Goal: Task Accomplishment & Management: Use online tool/utility

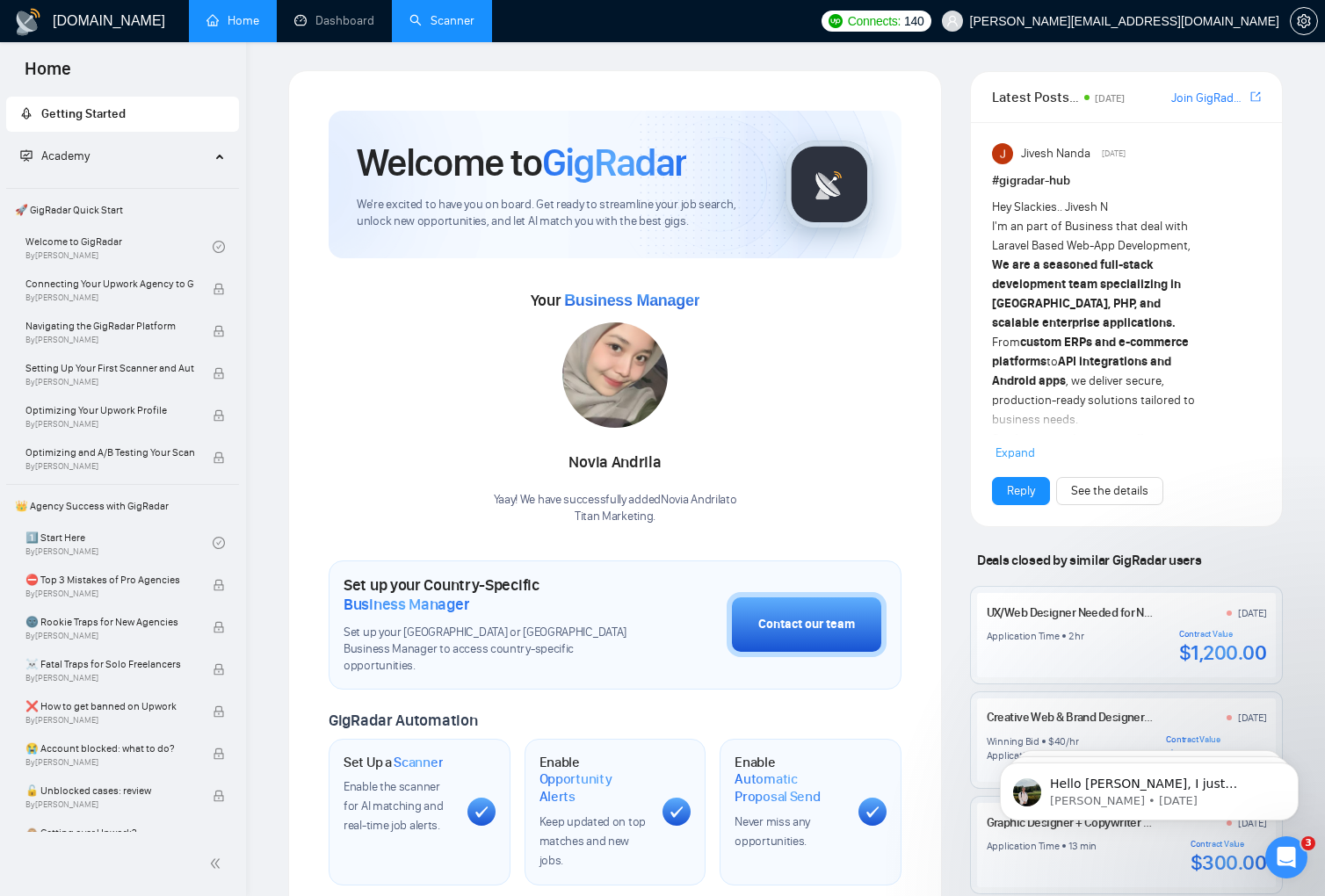
click at [443, 18] on link "Scanner" at bounding box center [441, 20] width 65 height 15
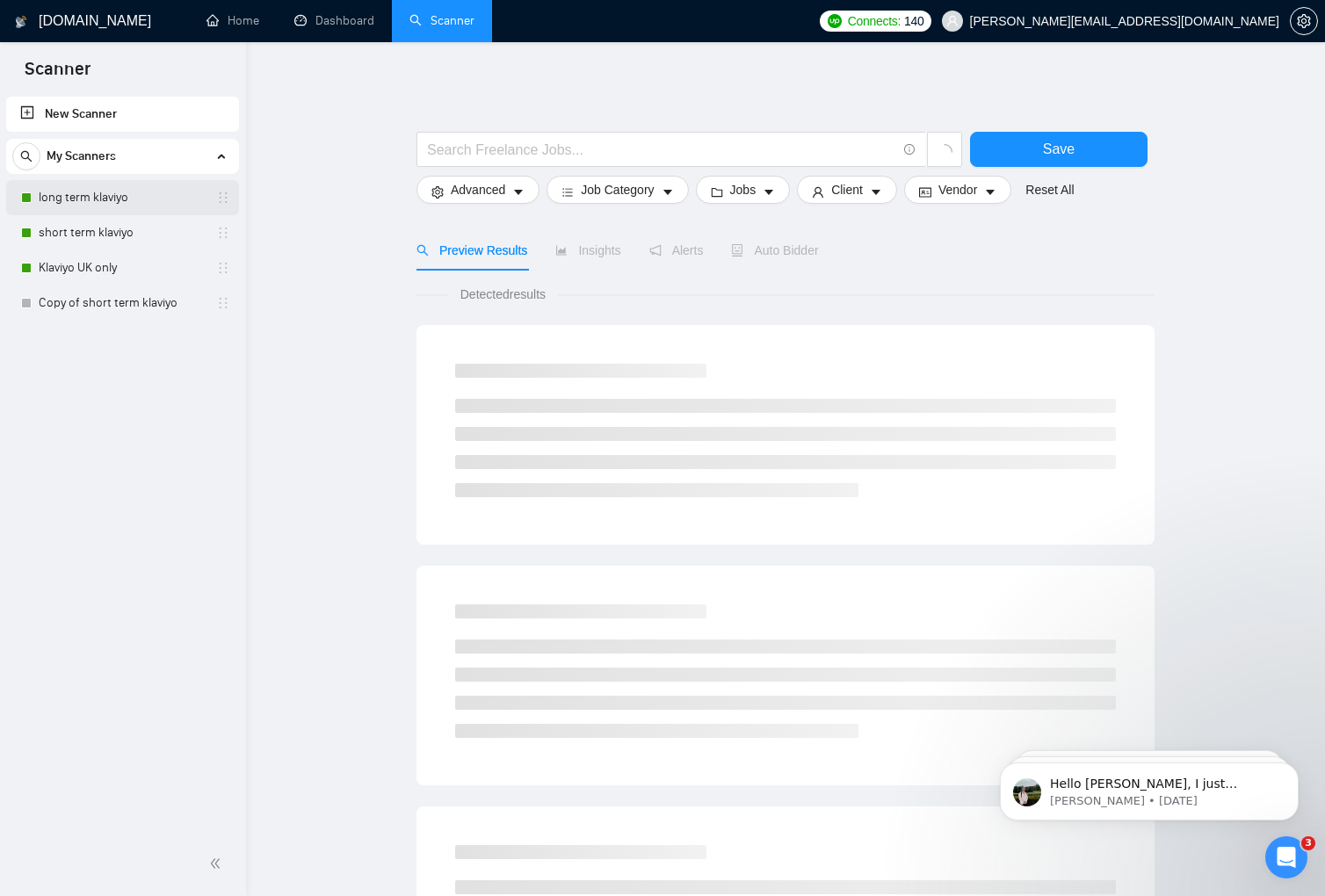
click at [106, 192] on link "long term klaviyo" at bounding box center [122, 198] width 167 height 35
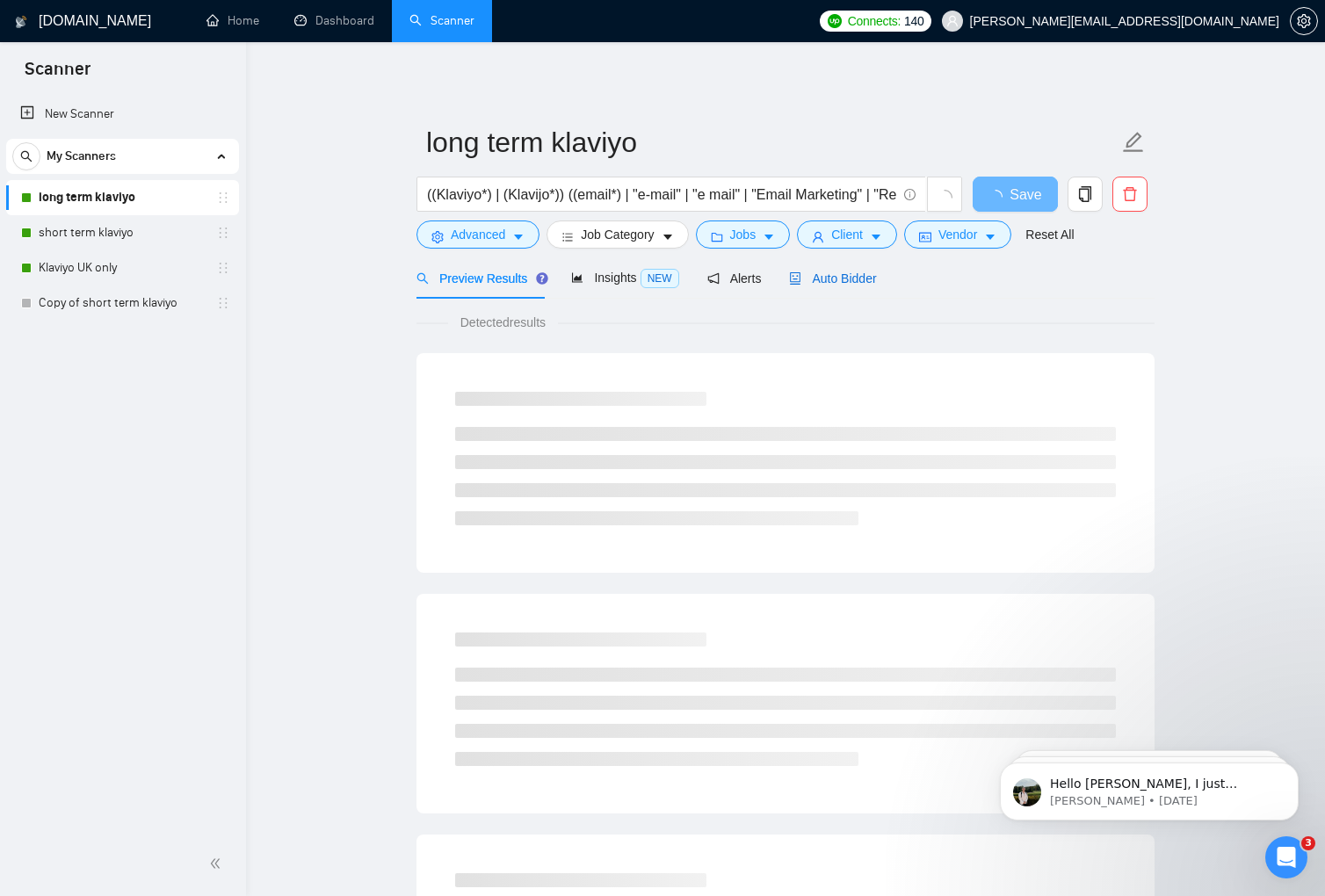
click at [822, 276] on span "Auto Bidder" at bounding box center [832, 278] width 87 height 14
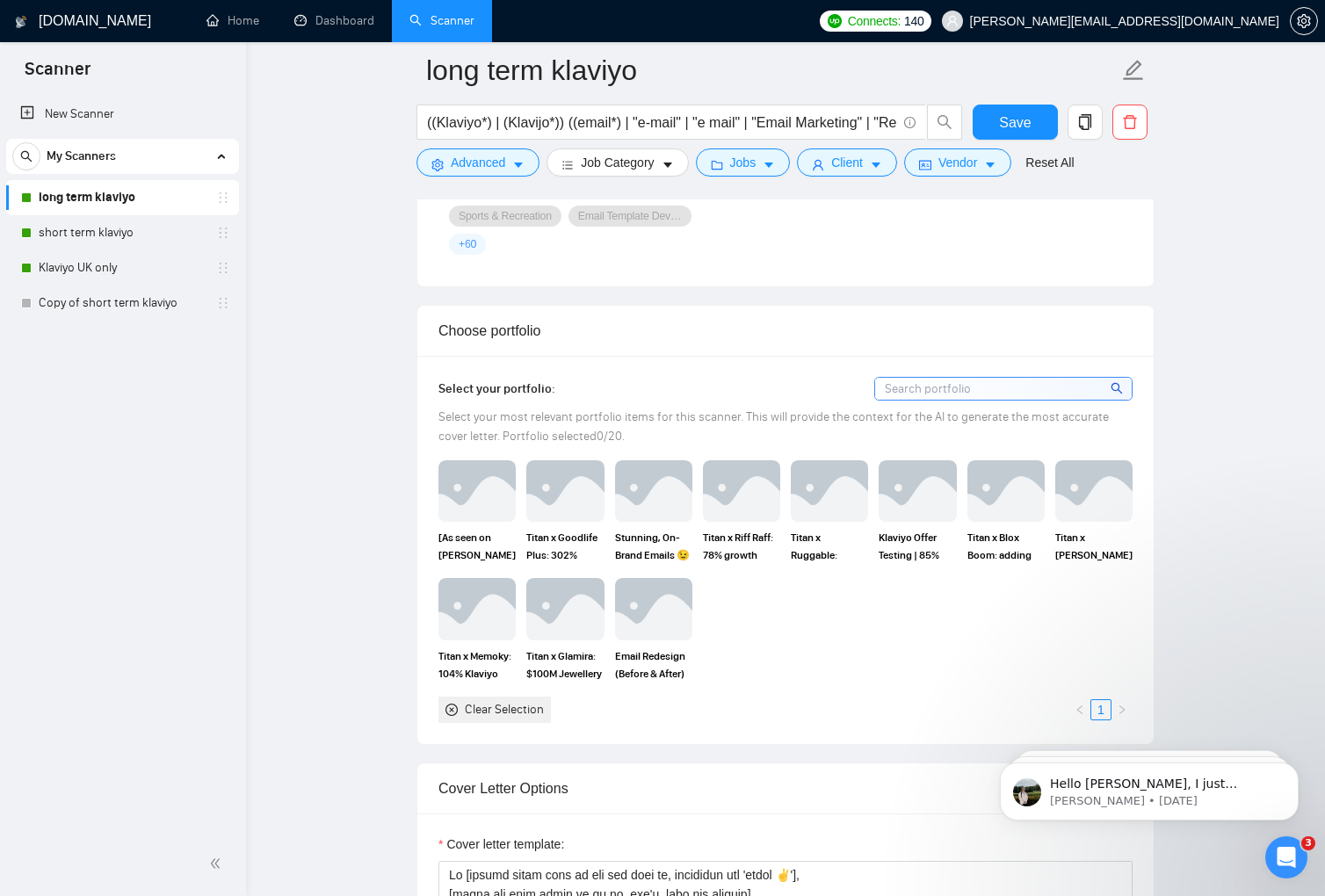
scroll to position [1770, 0]
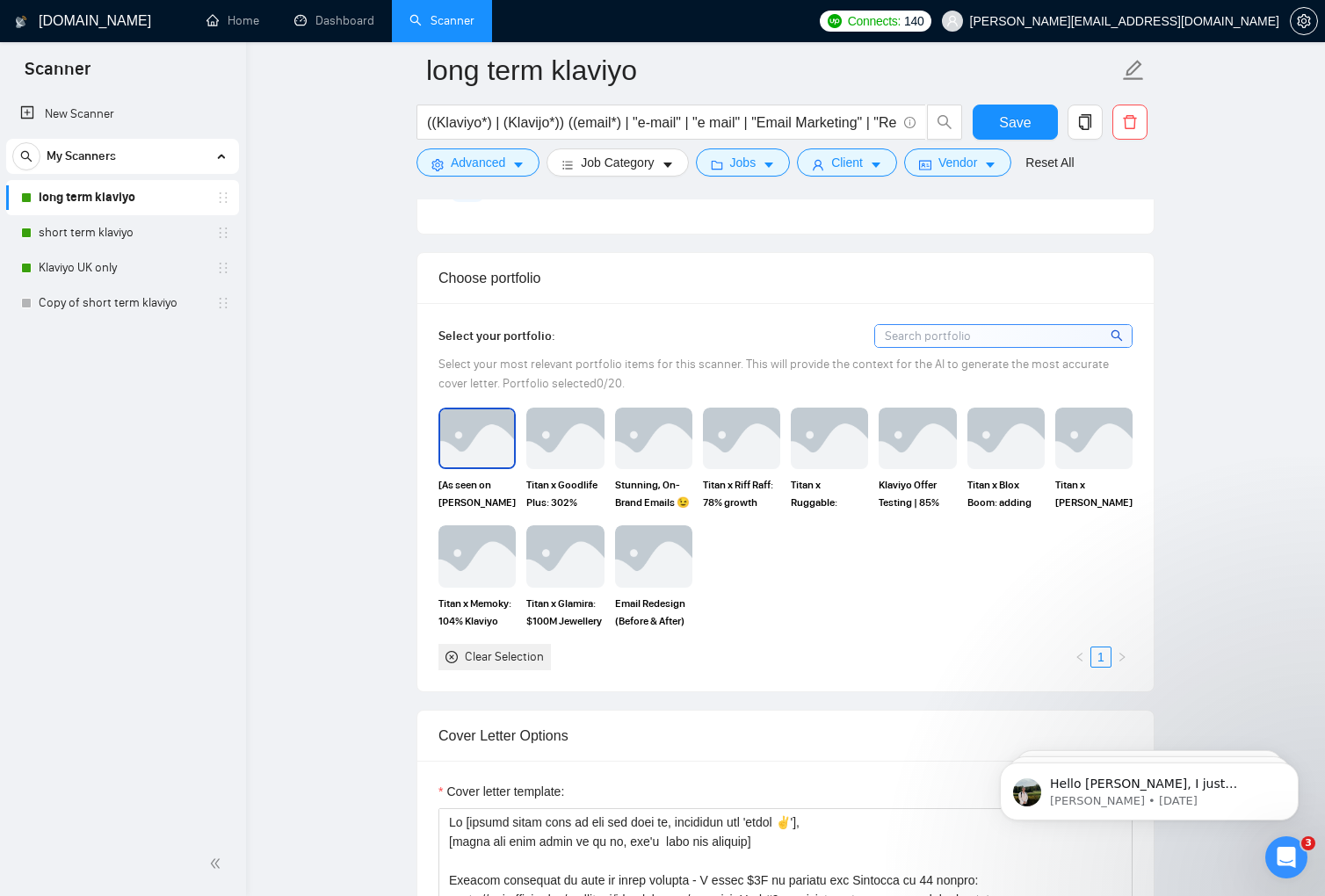
click at [462, 433] on img at bounding box center [477, 437] width 74 height 58
click at [560, 430] on img at bounding box center [564, 437] width 74 height 58
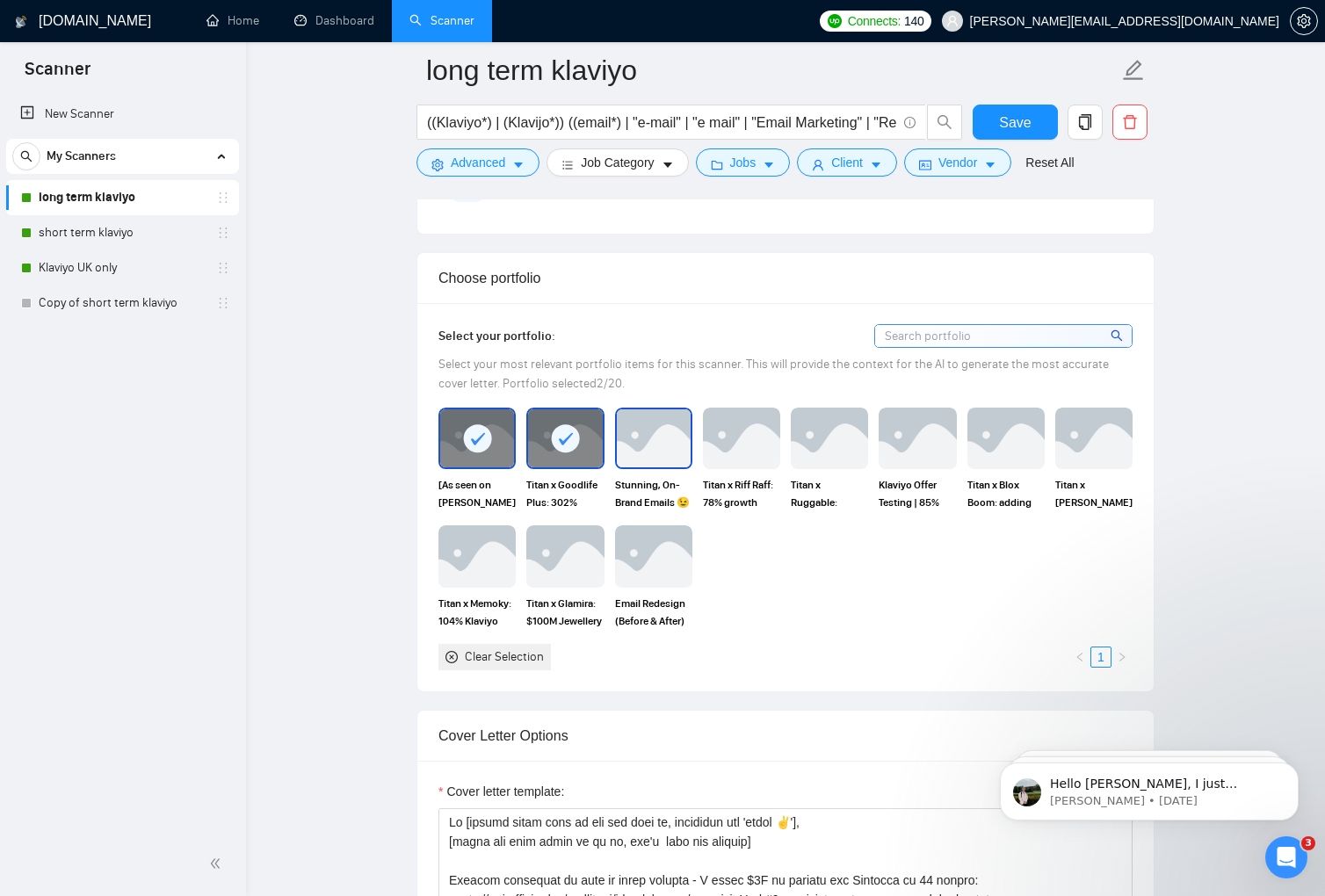
click at [650, 425] on img at bounding box center [653, 437] width 74 height 58
click at [647, 428] on rect at bounding box center [653, 438] width 28 height 28
click at [560, 425] on rect at bounding box center [566, 438] width 28 height 28
click at [454, 431] on div at bounding box center [477, 437] width 74 height 58
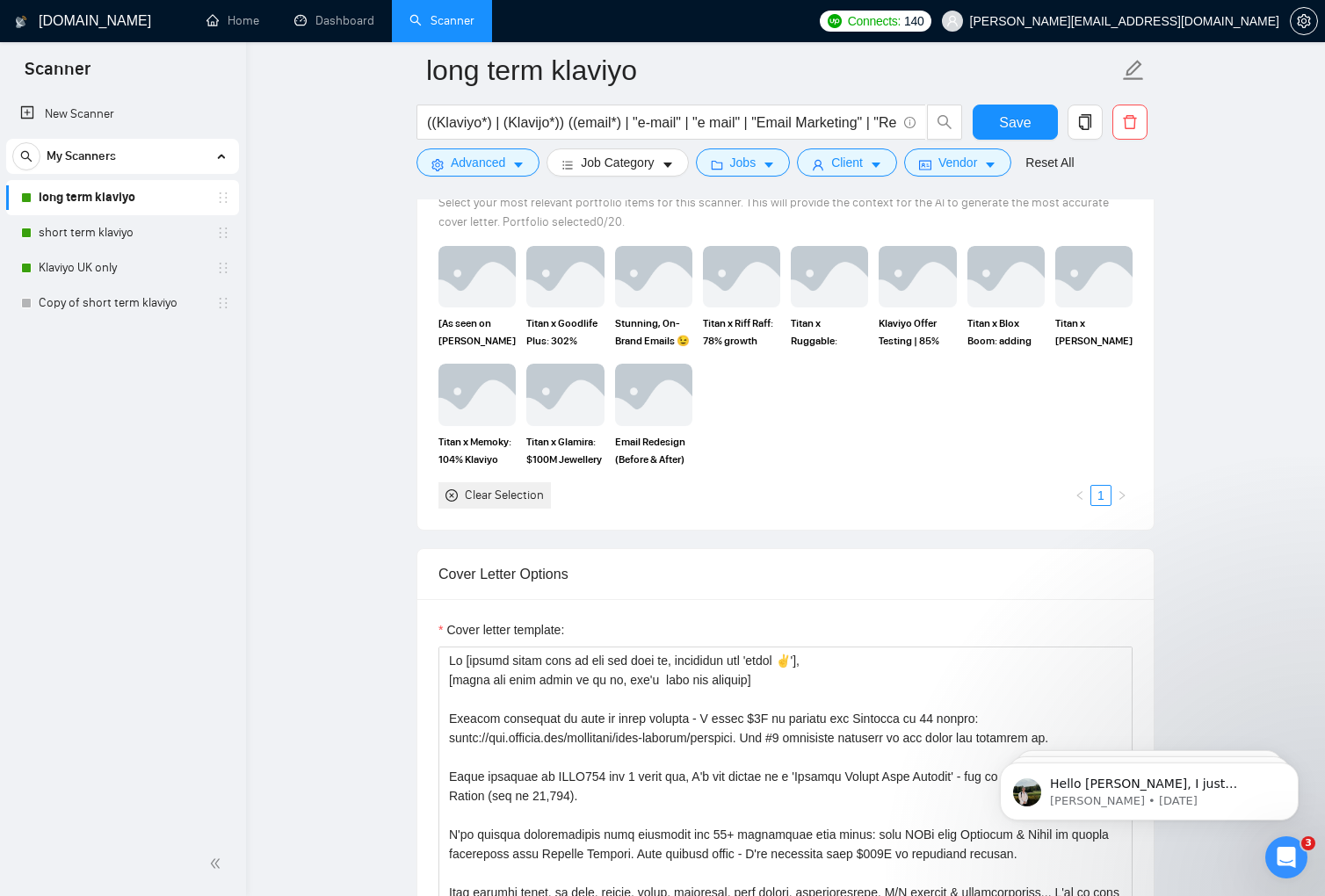
scroll to position [1941, 0]
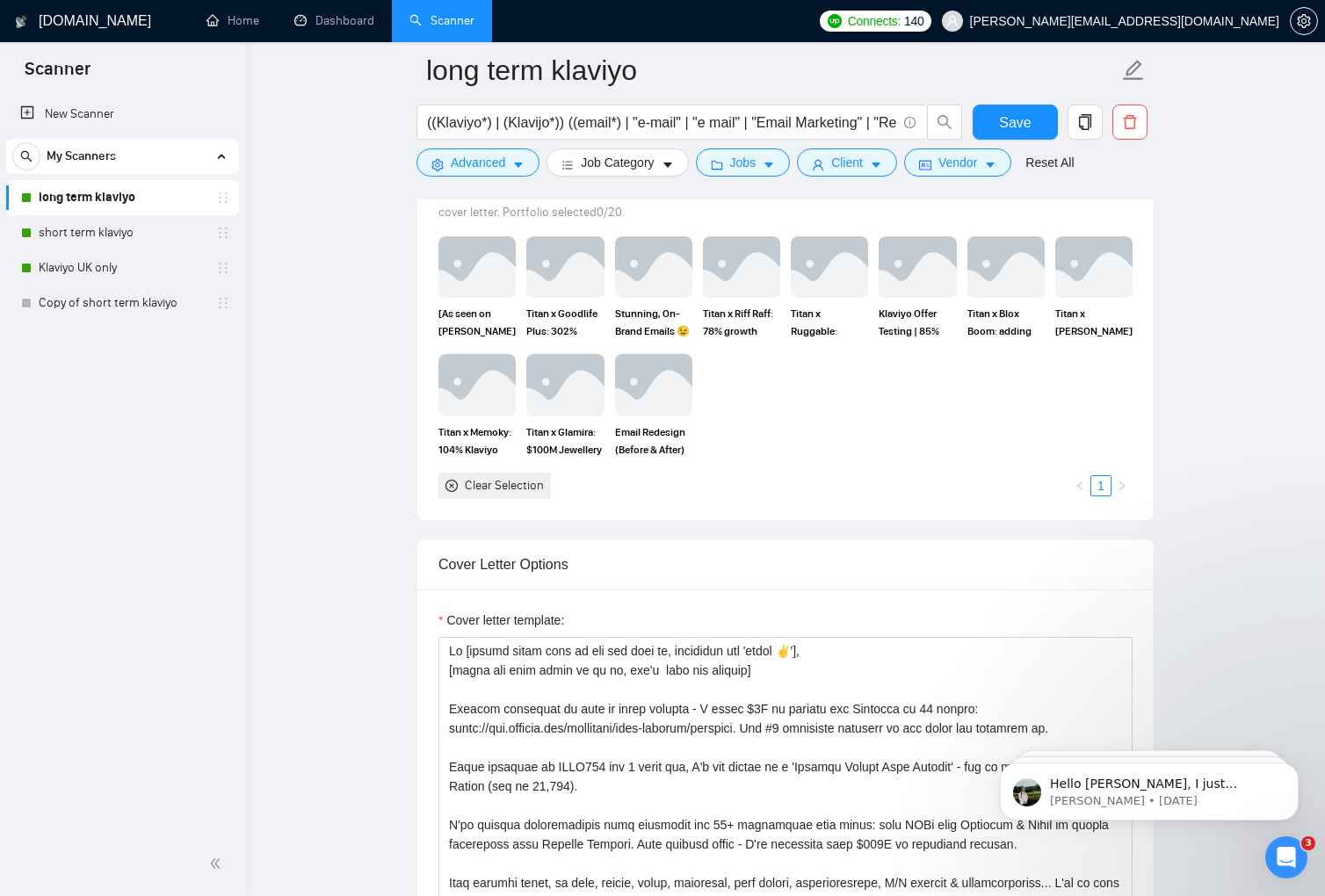
click at [520, 481] on div "Clear Selection" at bounding box center [504, 485] width 79 height 20
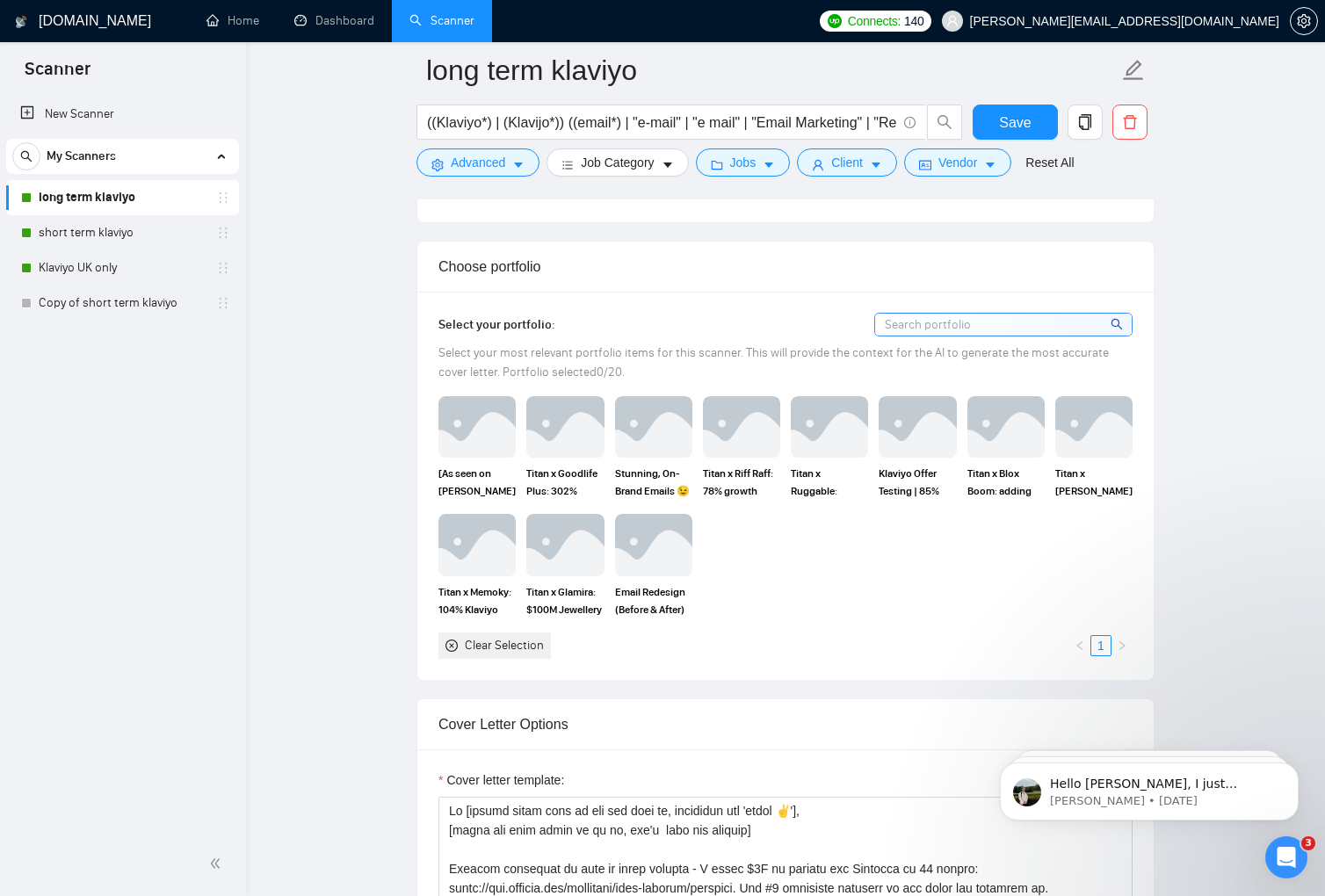
scroll to position [1765, 0]
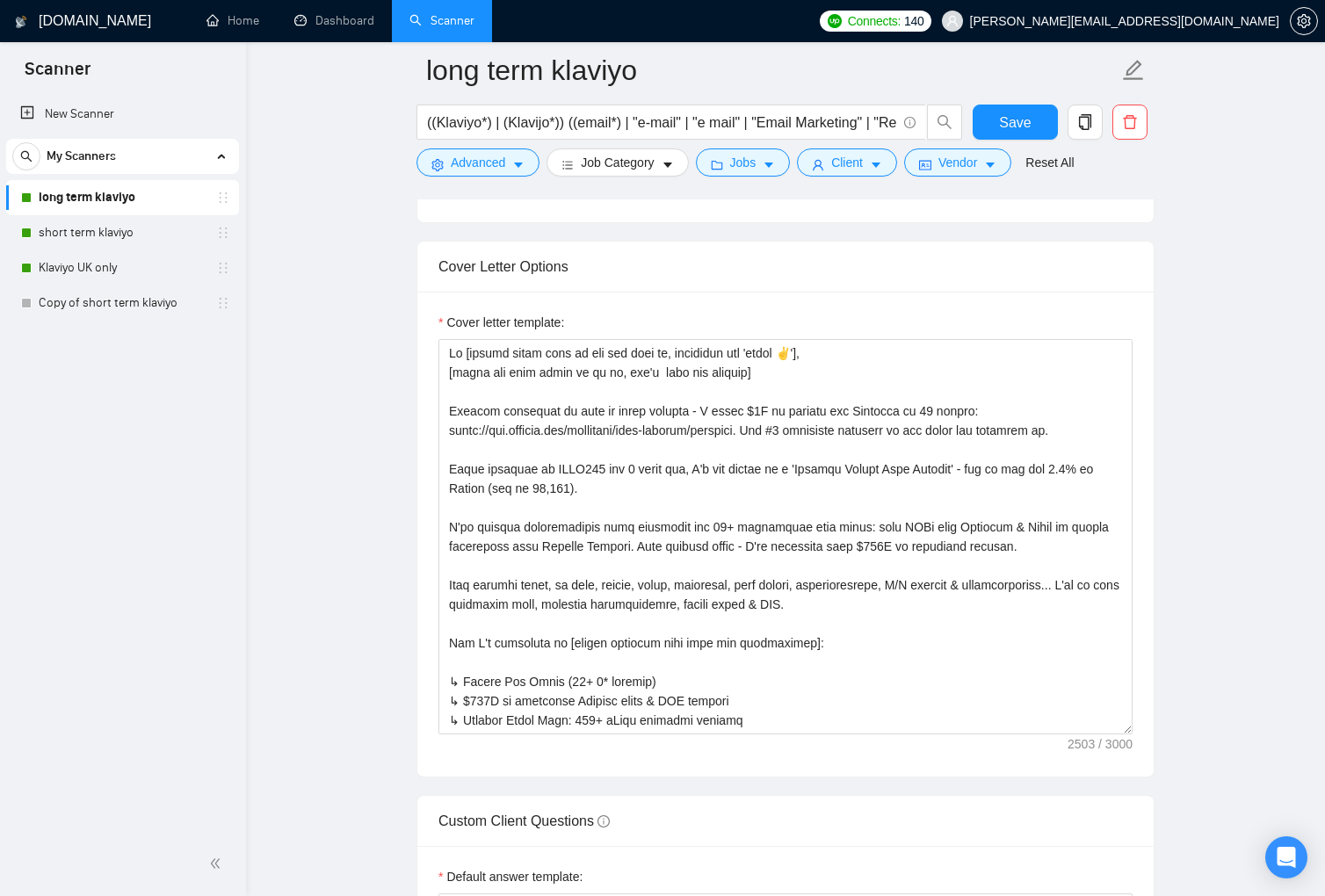
radio input "false"
radio input "true"
checkbox input "true"
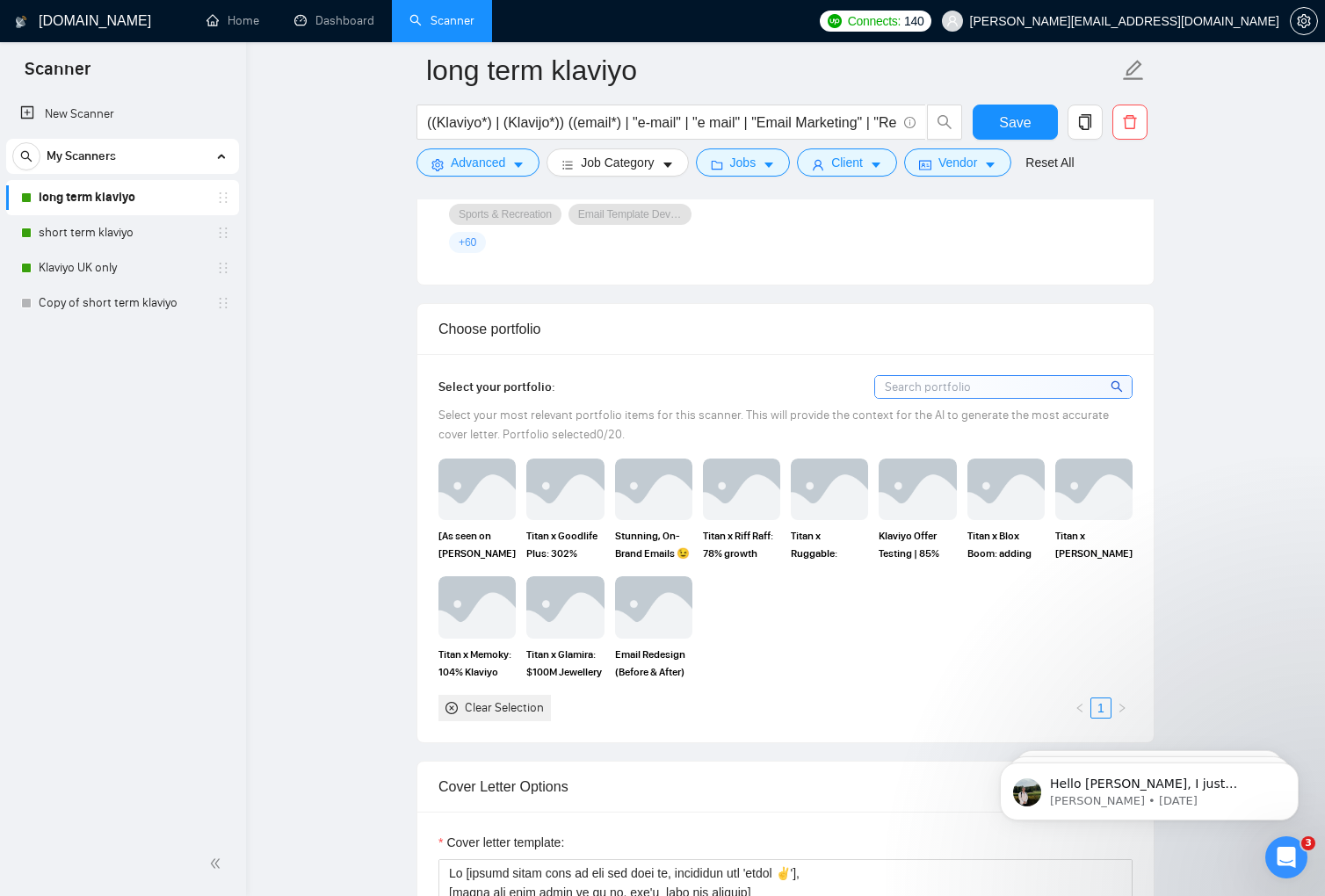
scroll to position [1739, 0]
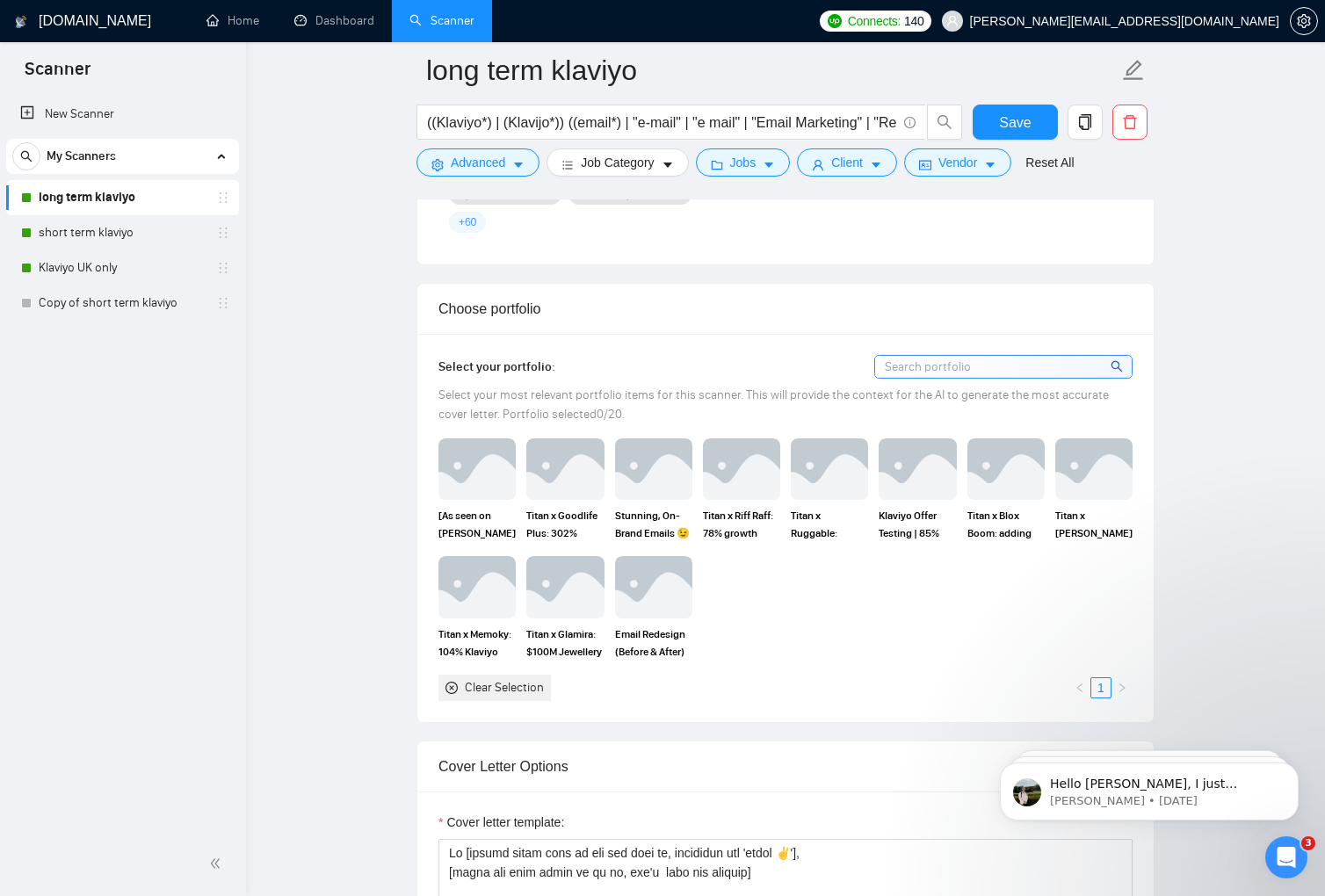
click at [478, 677] on div "Clear Selection" at bounding box center [504, 687] width 79 height 20
click at [98, 240] on link "short term klaviyo" at bounding box center [122, 232] width 167 height 35
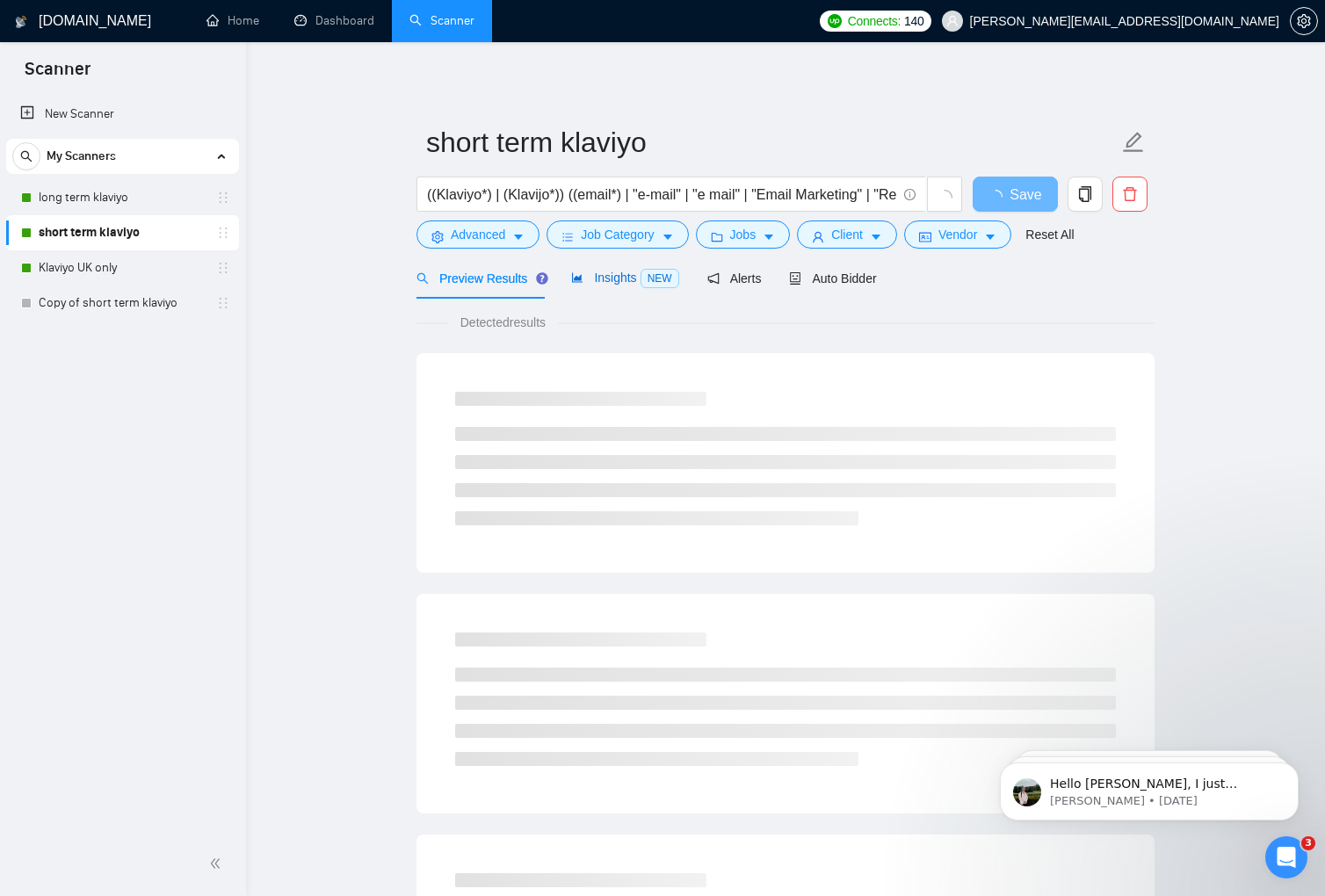
click at [602, 277] on span "Insights NEW" at bounding box center [624, 277] width 107 height 14
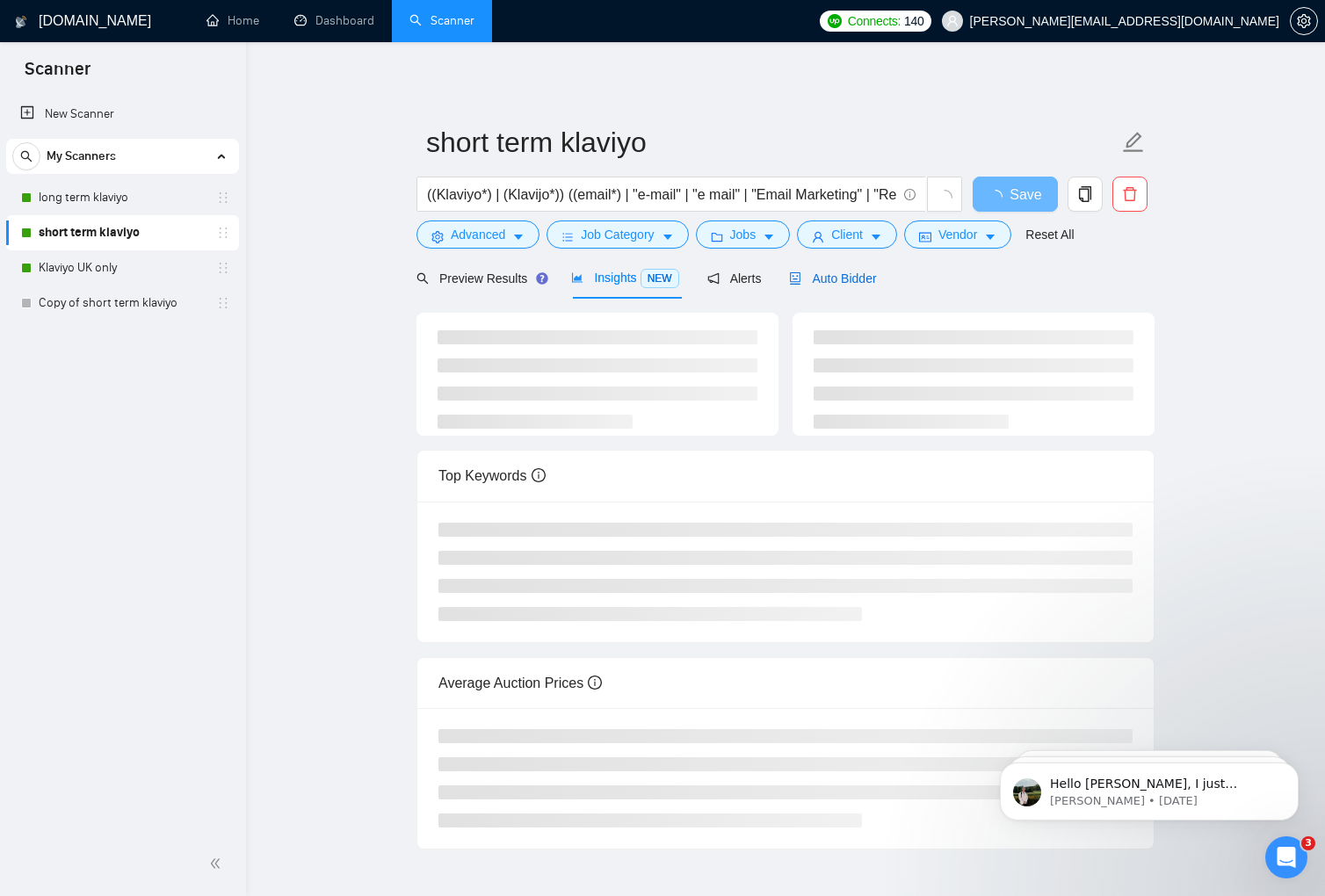
click at [817, 274] on span "Auto Bidder" at bounding box center [832, 278] width 87 height 14
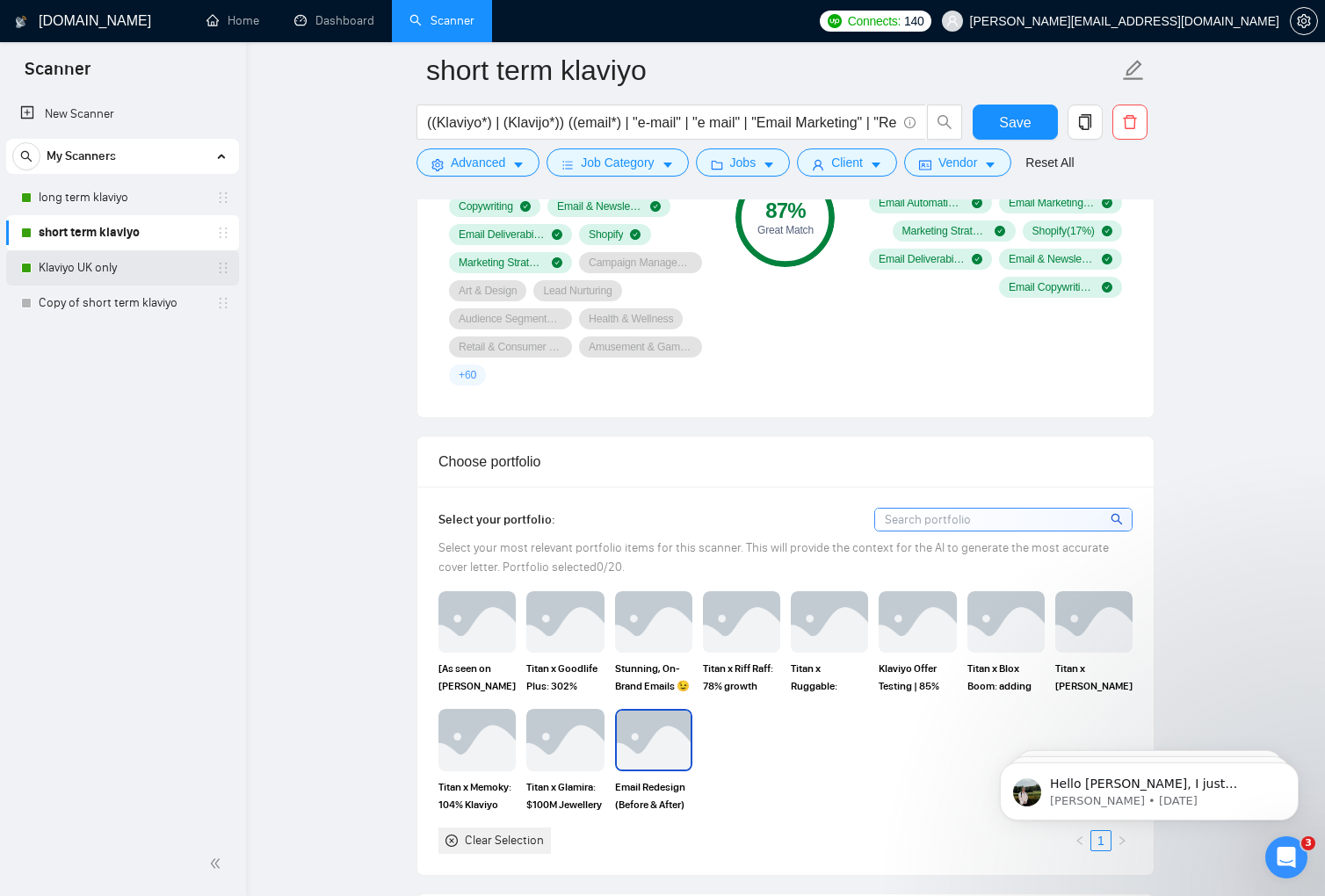
scroll to position [1333, 0]
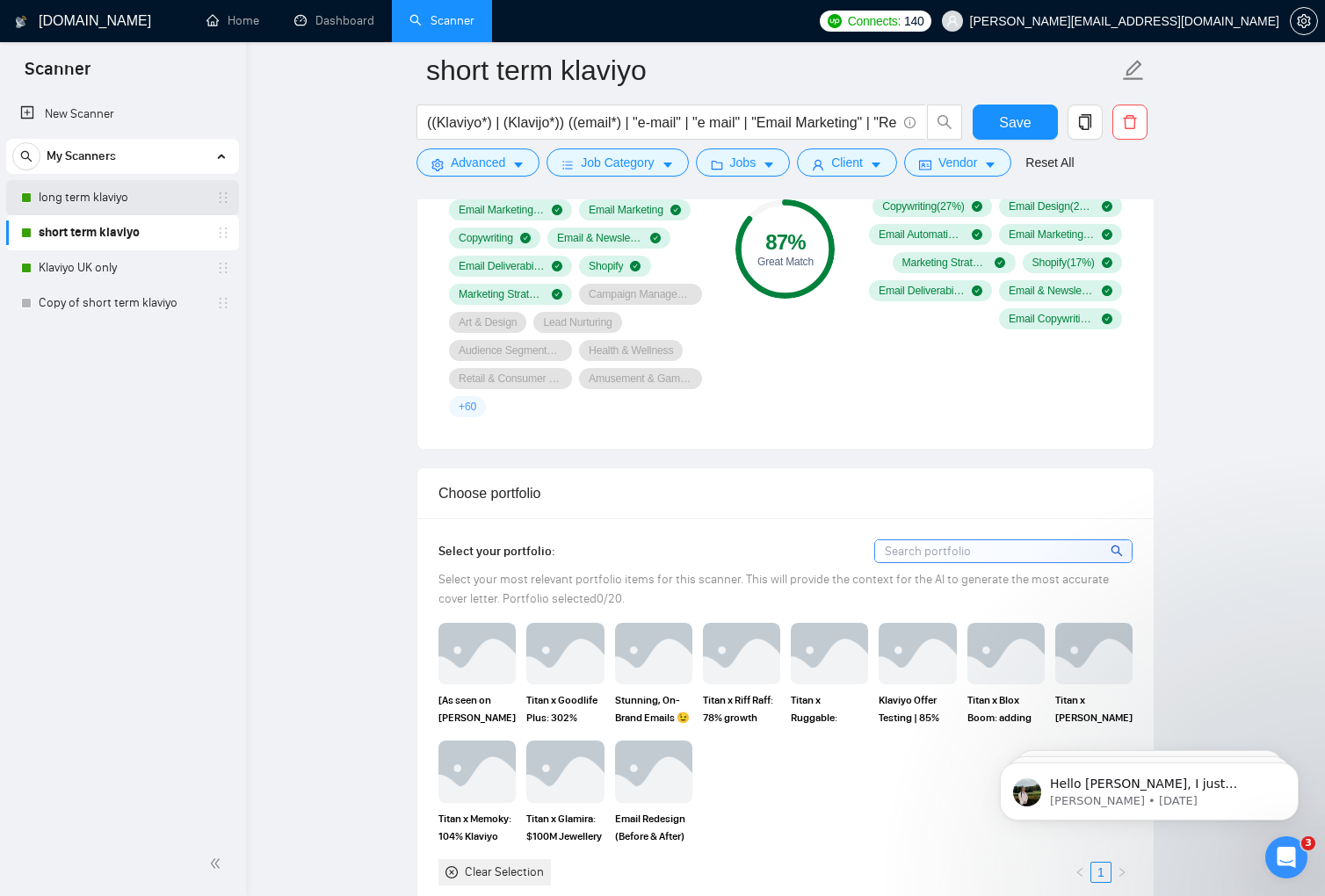
click at [109, 196] on link "long term klaviyo" at bounding box center [122, 198] width 167 height 35
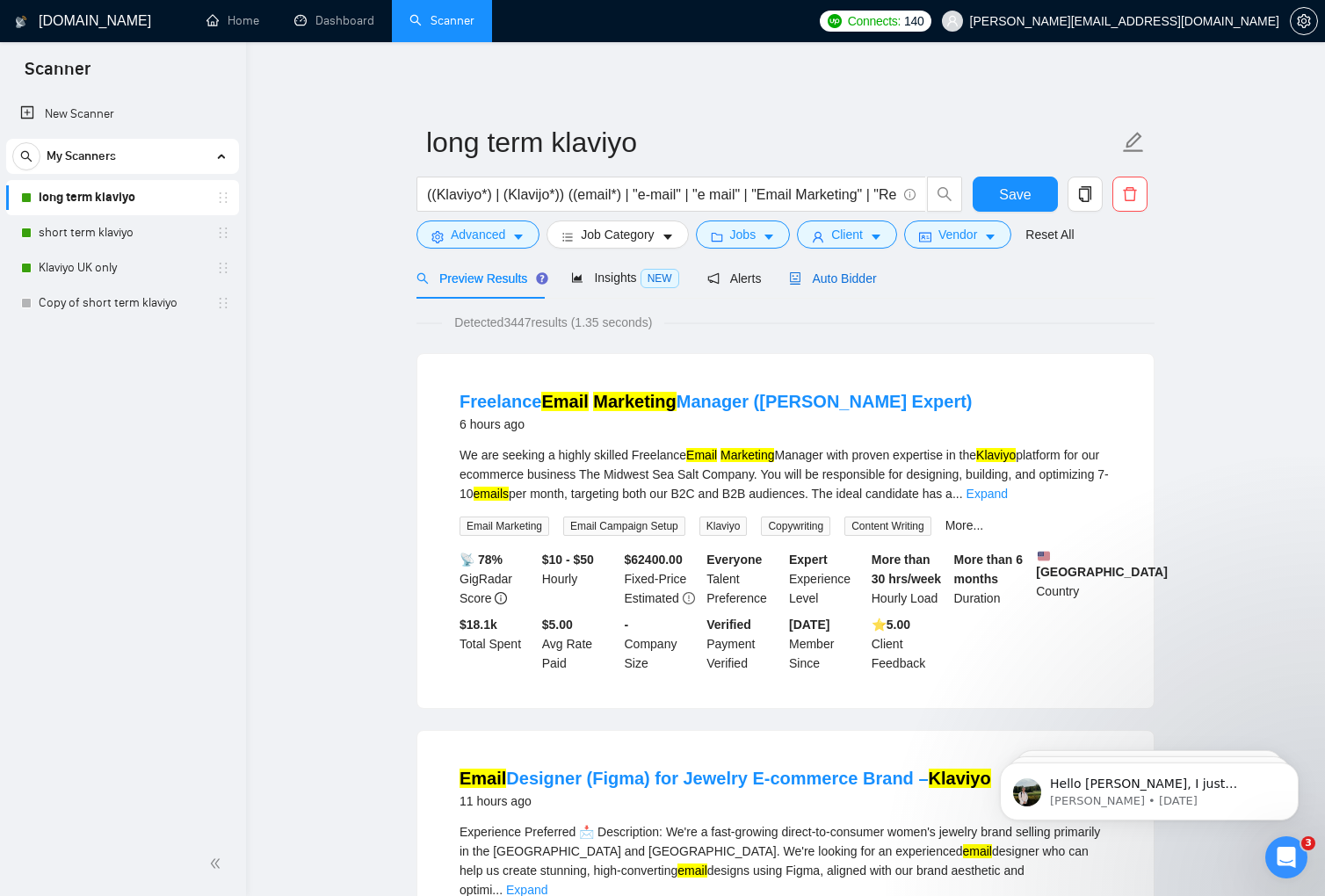
click at [867, 275] on span "Auto Bidder" at bounding box center [832, 278] width 87 height 14
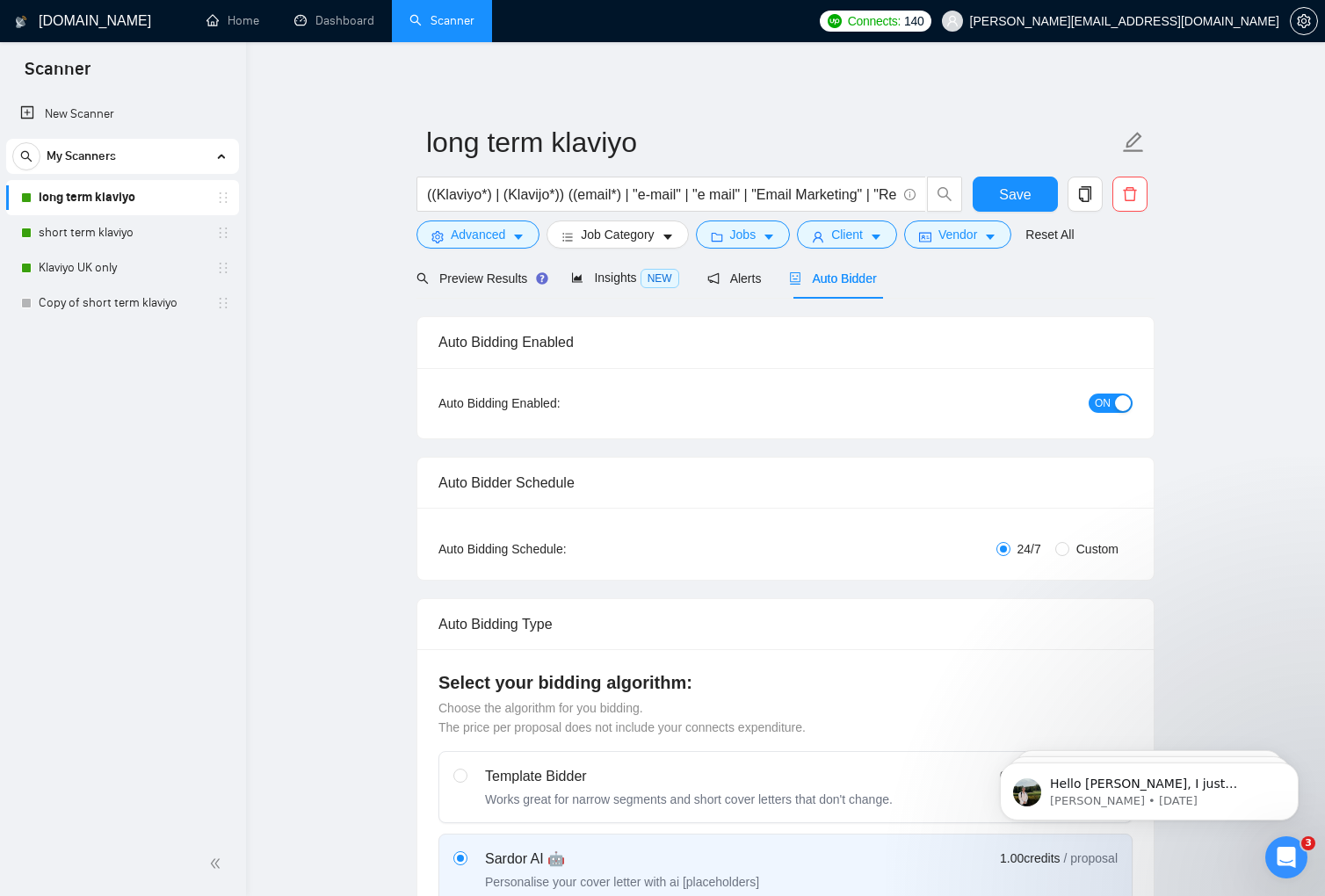
radio input "false"
radio input "true"
checkbox input "true"
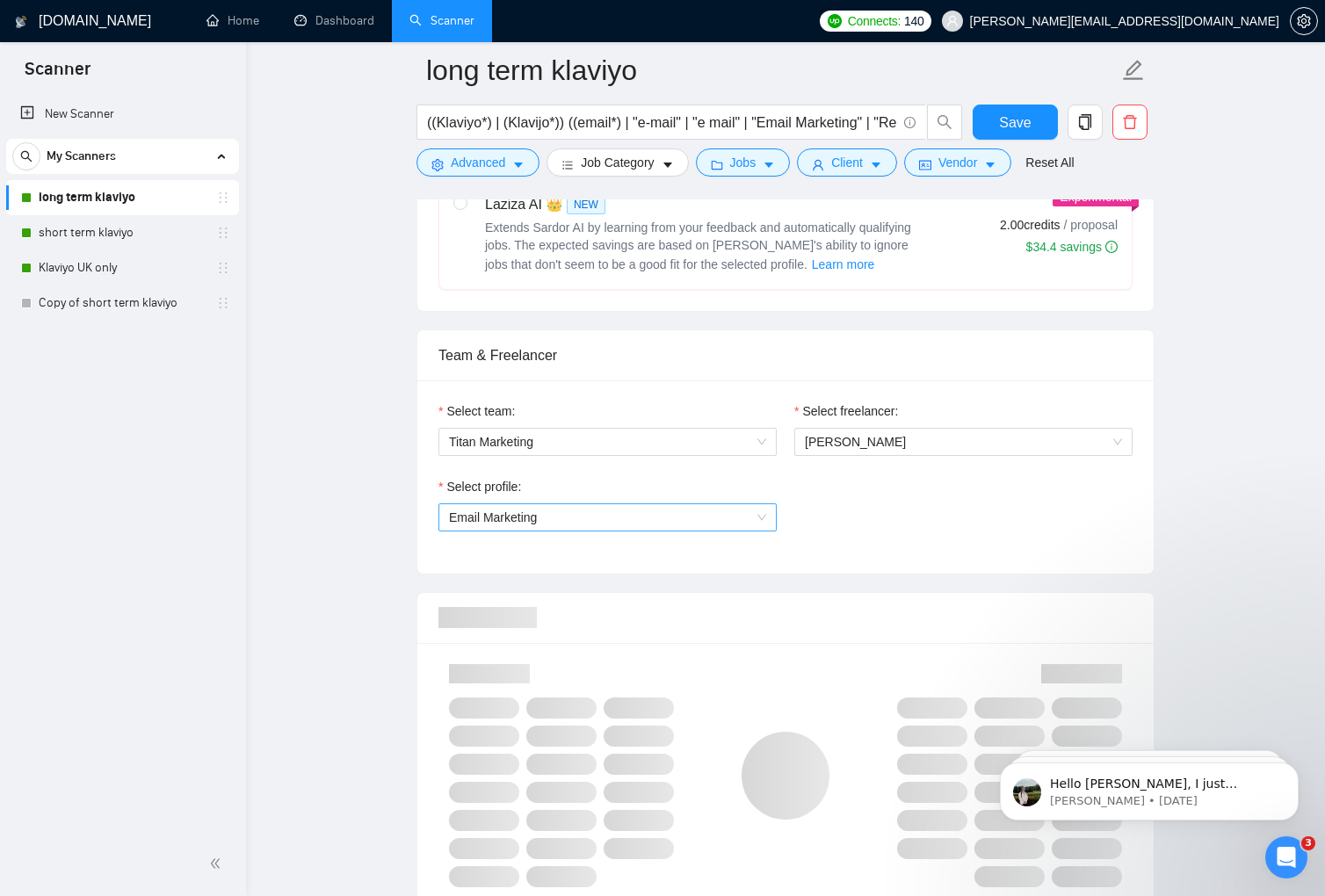
scroll to position [988, 0]
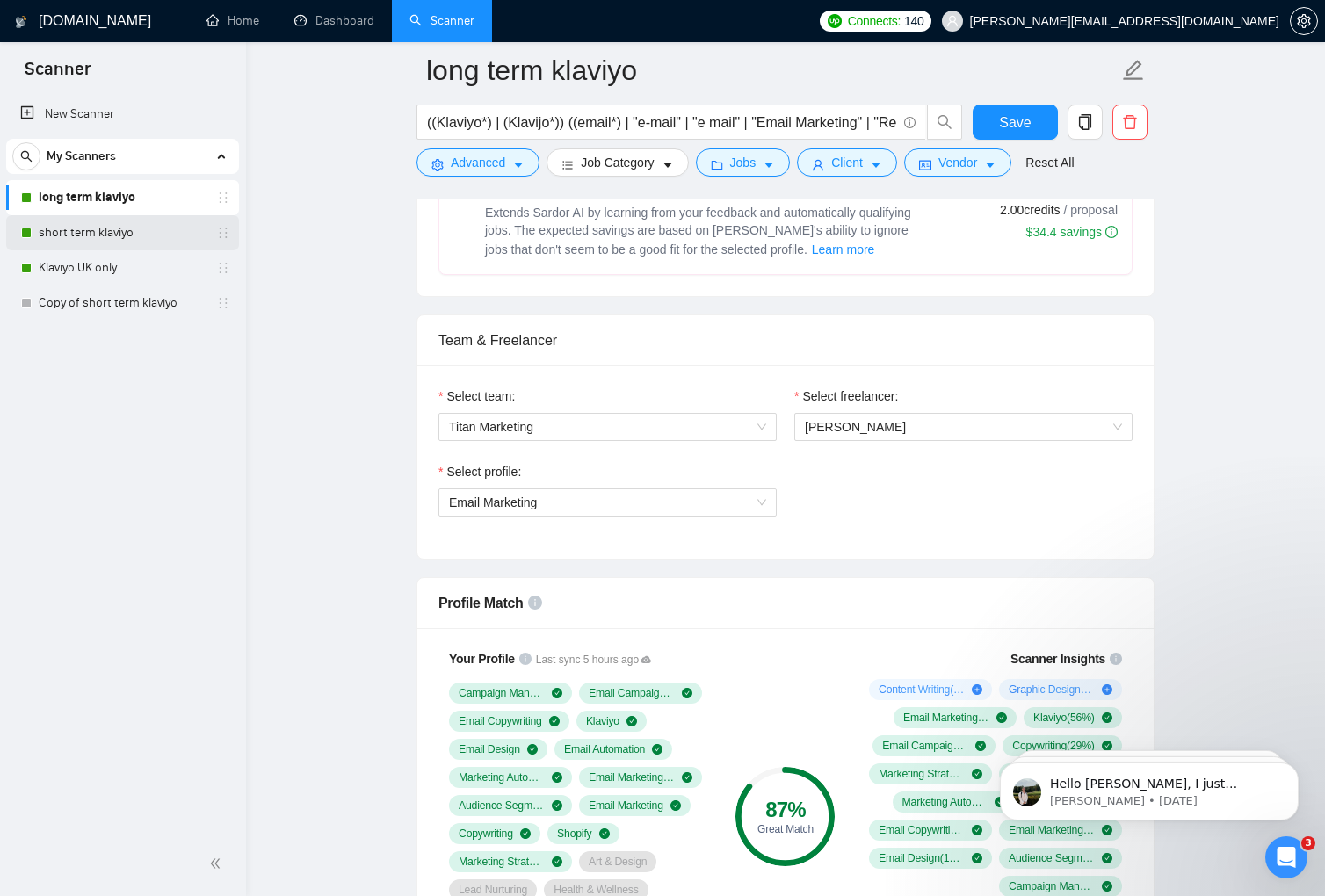
click at [103, 239] on link "short term klaviyo" at bounding box center [122, 232] width 167 height 35
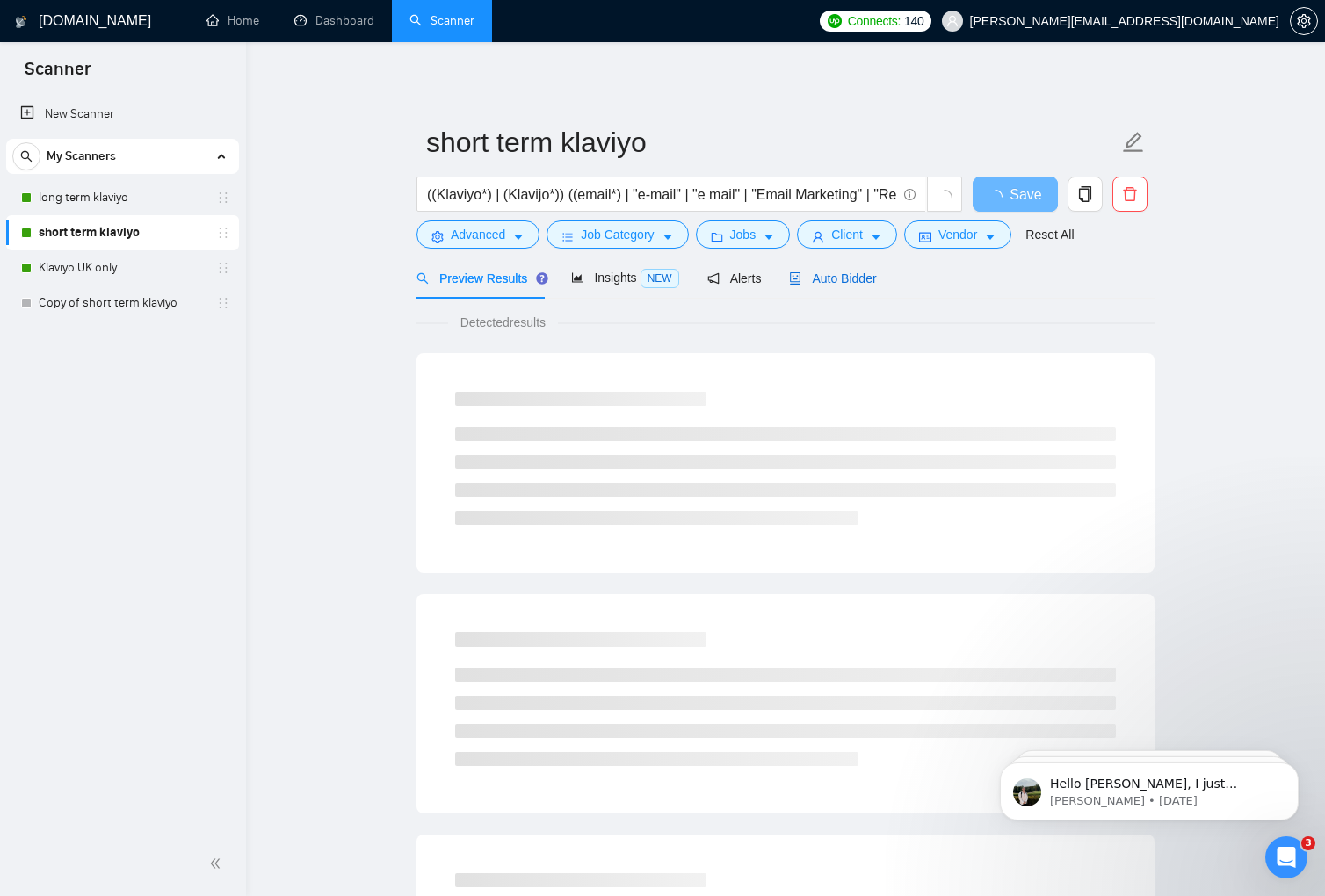
click at [850, 280] on span "Auto Bidder" at bounding box center [832, 278] width 87 height 14
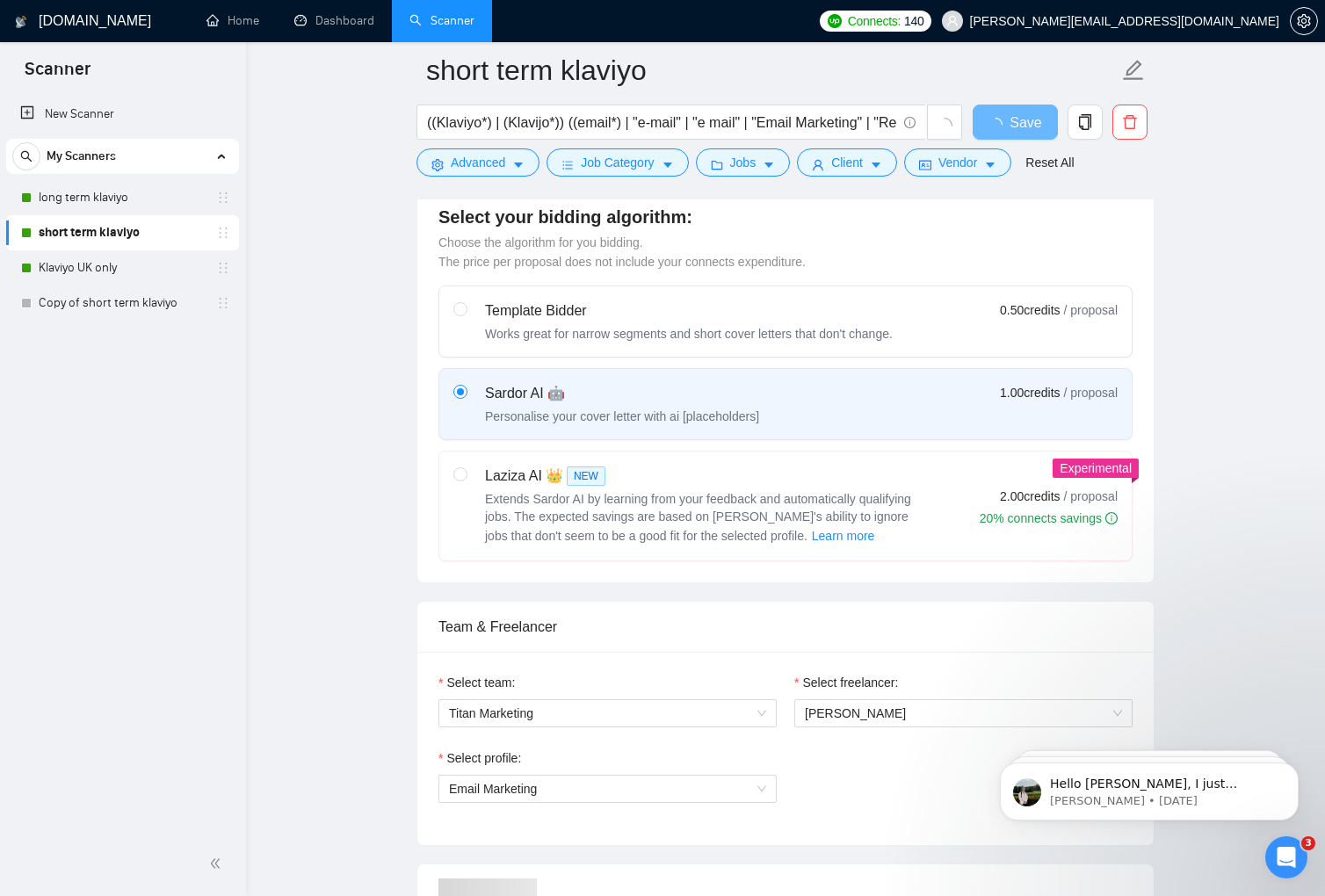
scroll to position [652, 0]
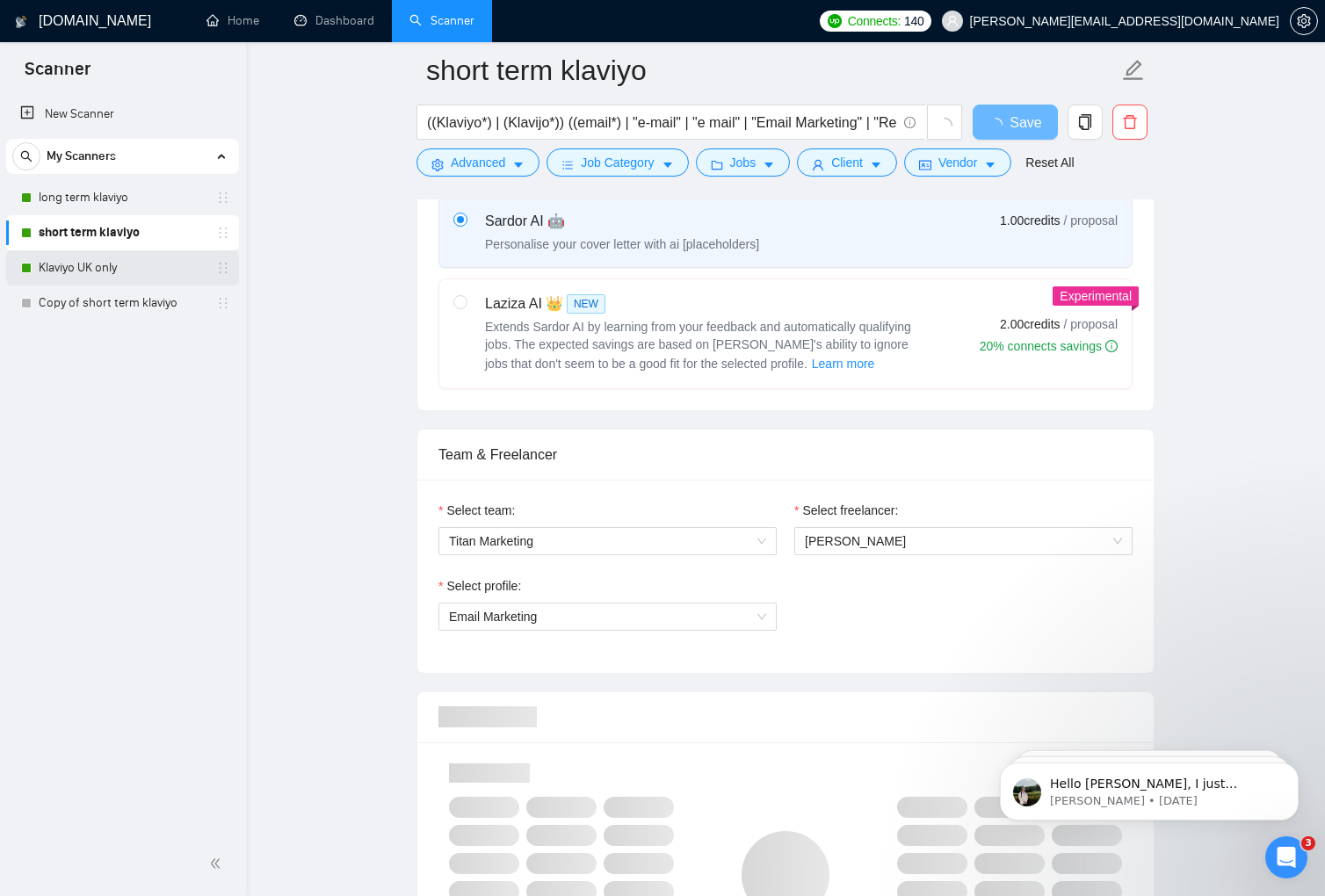
click at [81, 278] on link "Klaviyo UK only" at bounding box center [122, 268] width 167 height 35
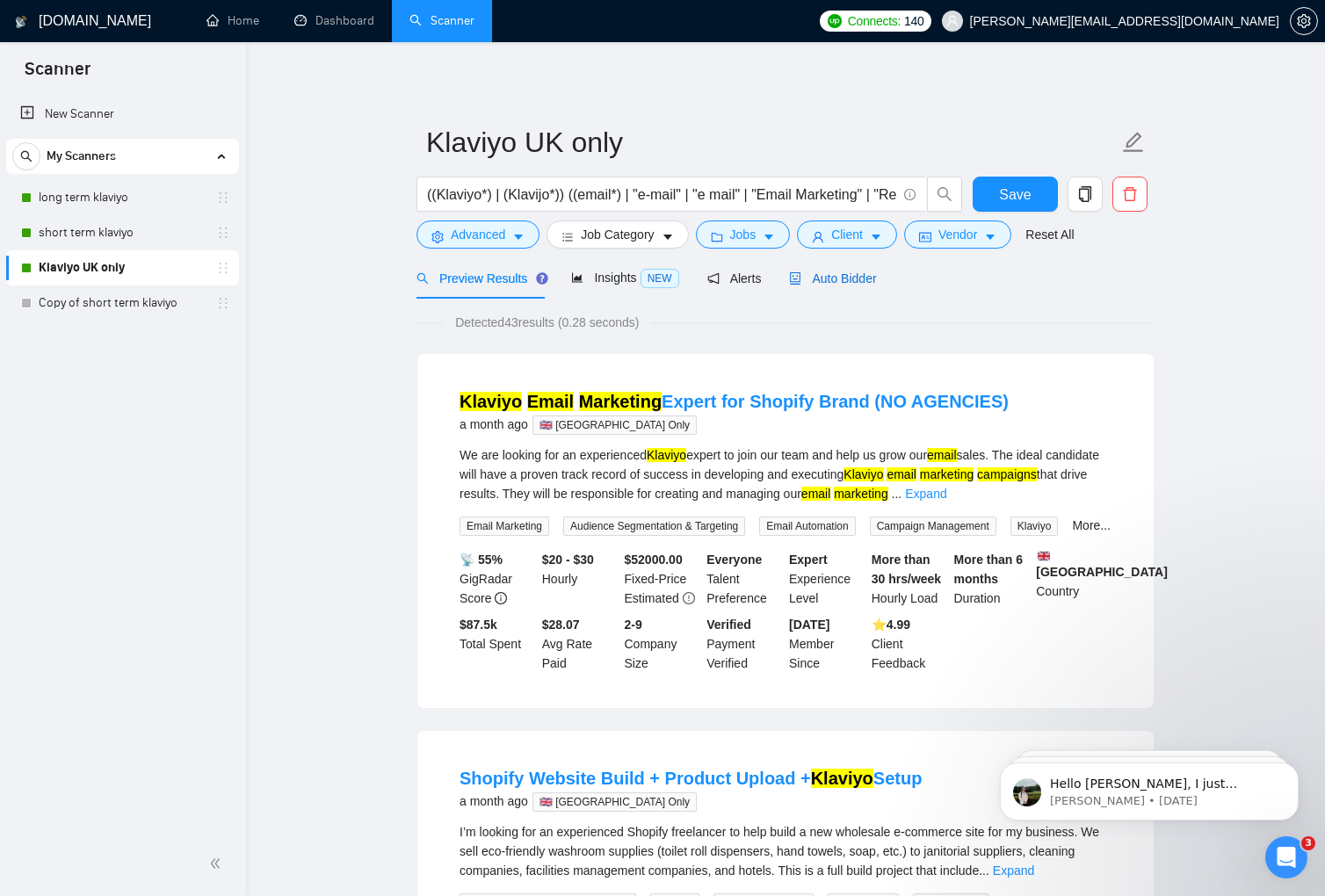
click at [822, 269] on div "Auto Bidder" at bounding box center [832, 278] width 87 height 20
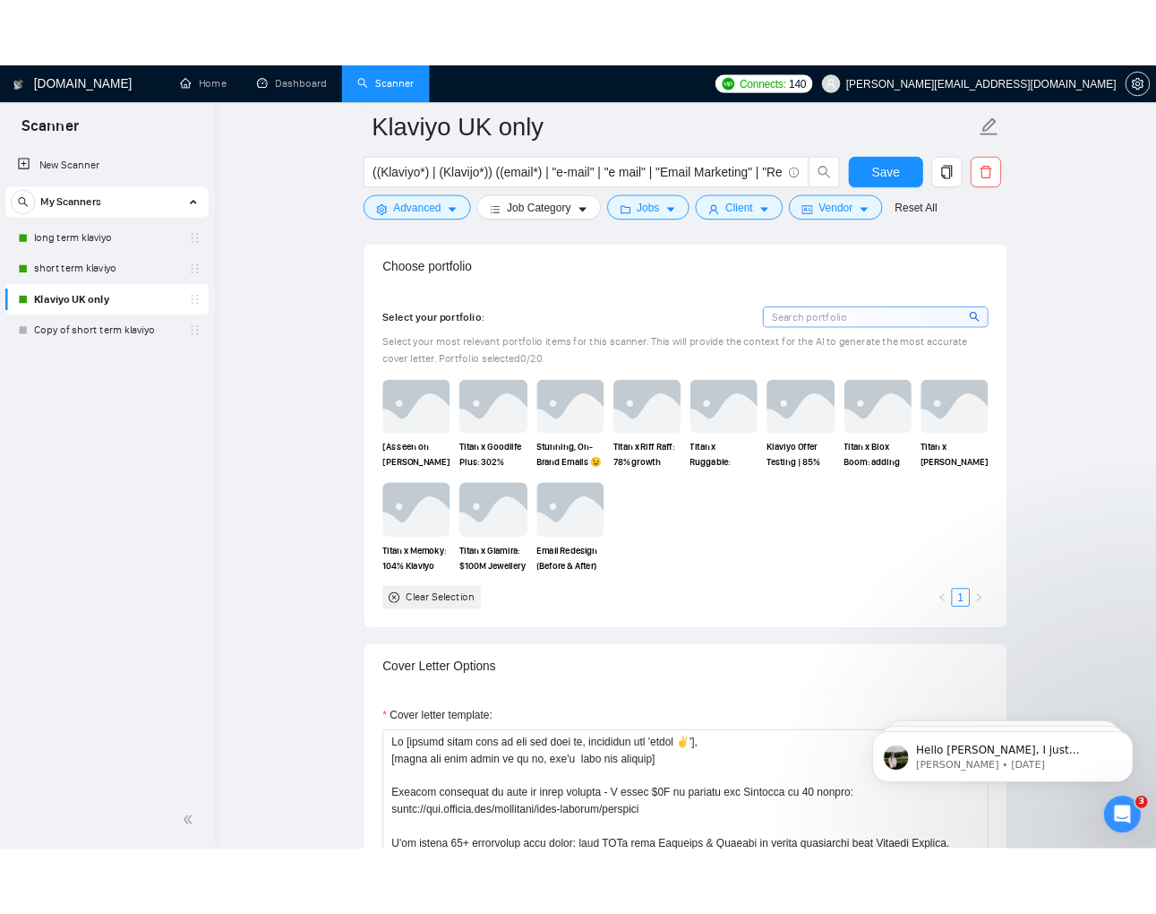
scroll to position [1631, 0]
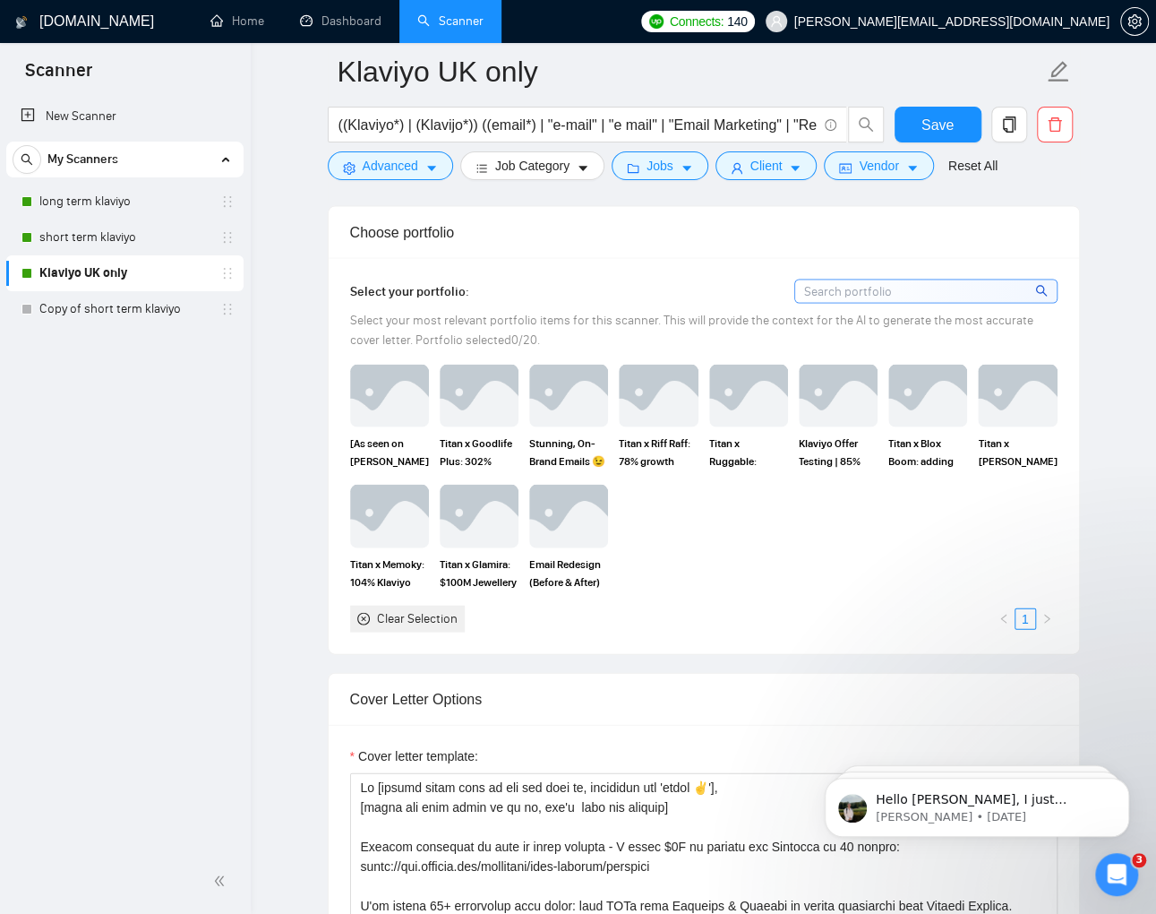
click at [64, 23] on h1 "[DOMAIN_NAME]" at bounding box center [96, 21] width 115 height 43
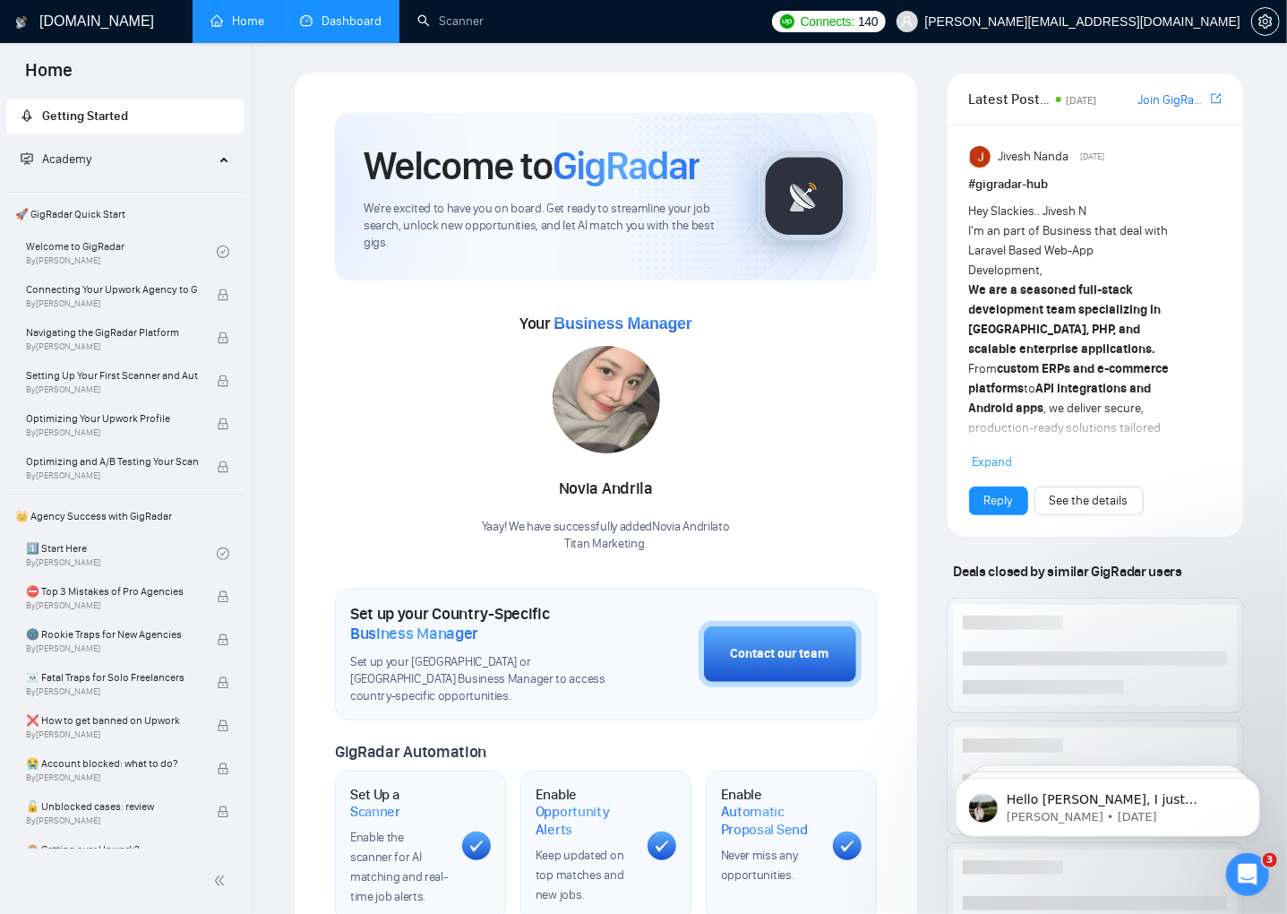
click at [356, 19] on link "Dashboard" at bounding box center [341, 20] width 82 height 15
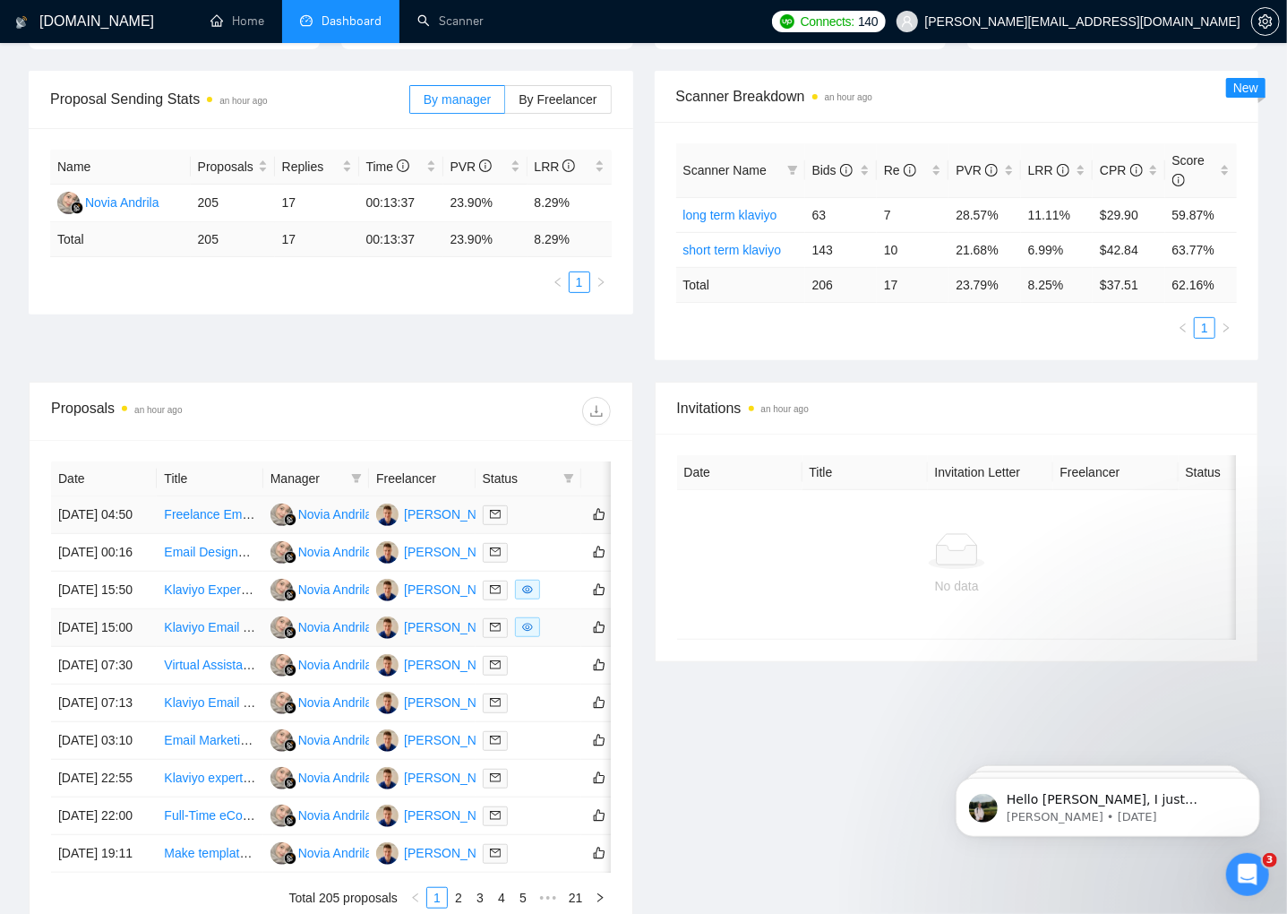
scroll to position [204, 0]
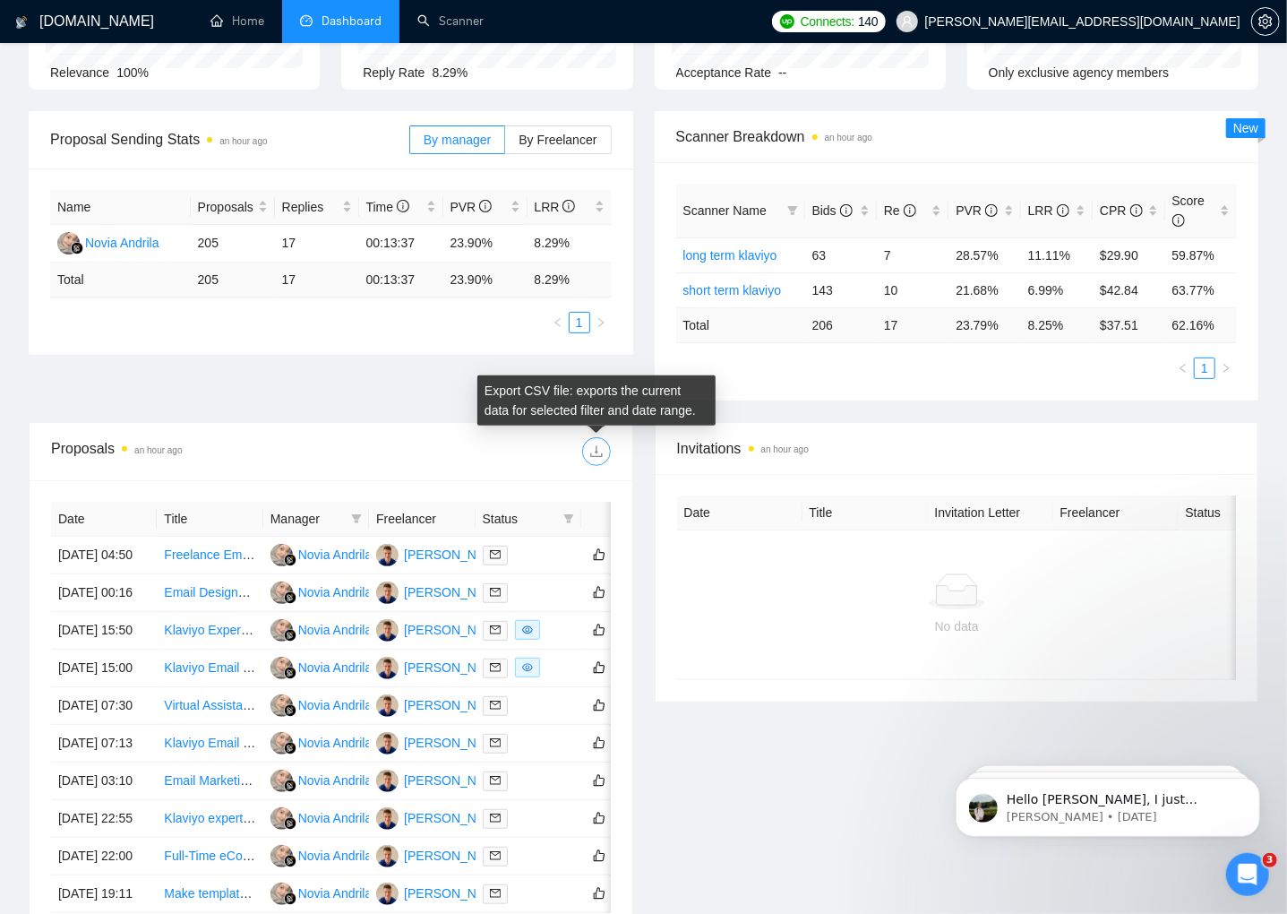
click at [588, 451] on span "download" at bounding box center [596, 451] width 27 height 14
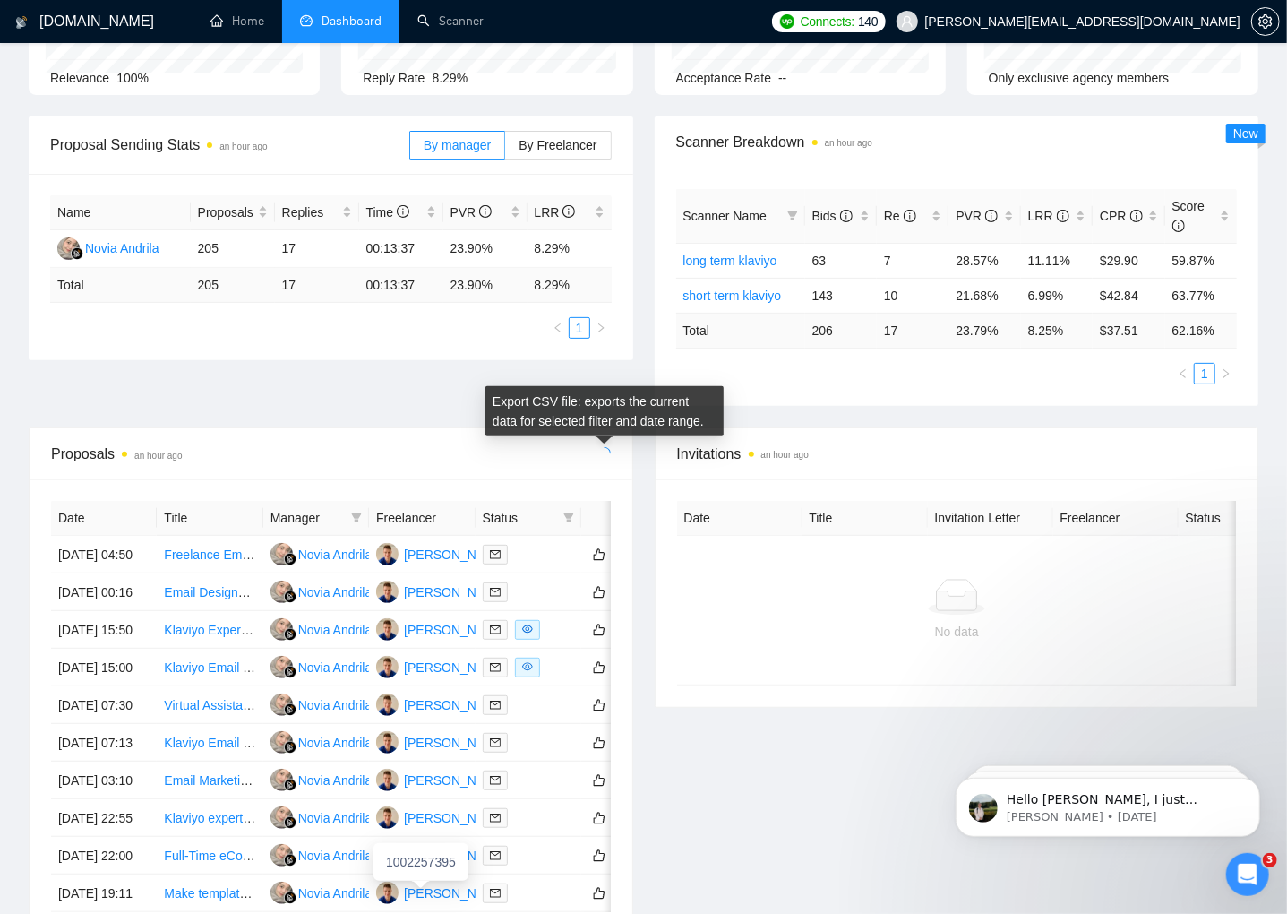
scroll to position [183, 0]
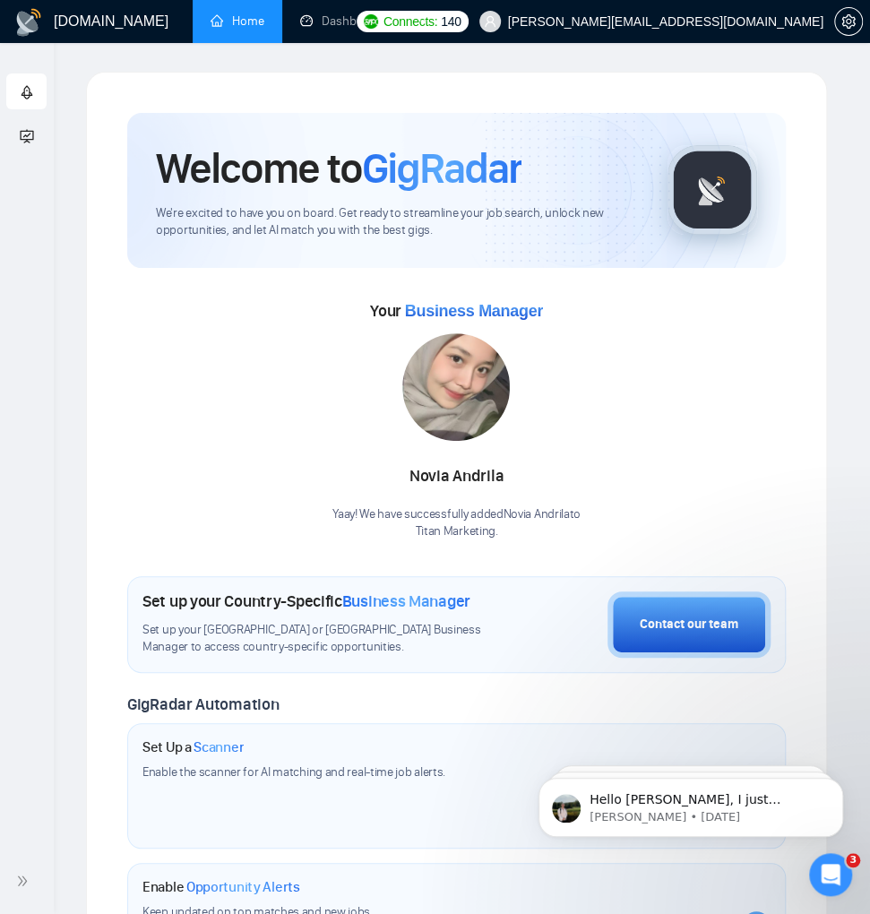
click at [412, 18] on li at bounding box center [423, 21] width 48 height 43
click at [423, 21] on icon "ellipsis" at bounding box center [423, 20] width 13 height 13
click at [451, 64] on link "Scanner" at bounding box center [464, 71] width 68 height 14
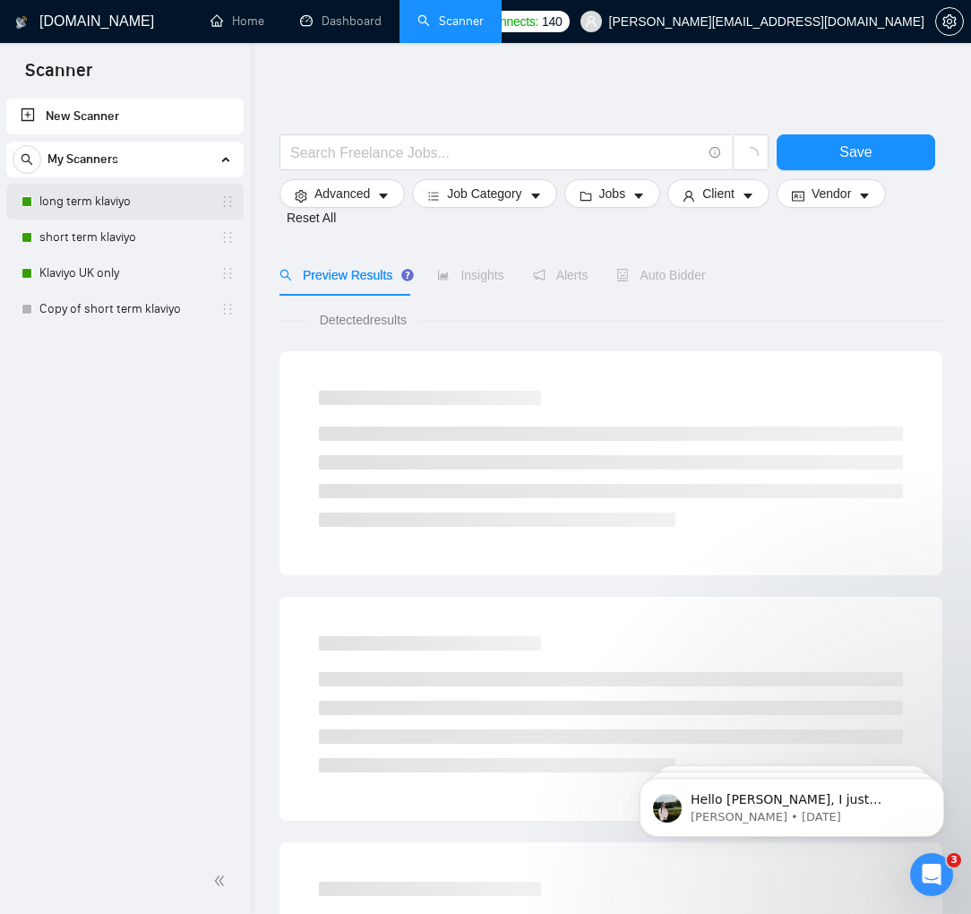
click at [109, 199] on link "long term klaviyo" at bounding box center [124, 202] width 170 height 36
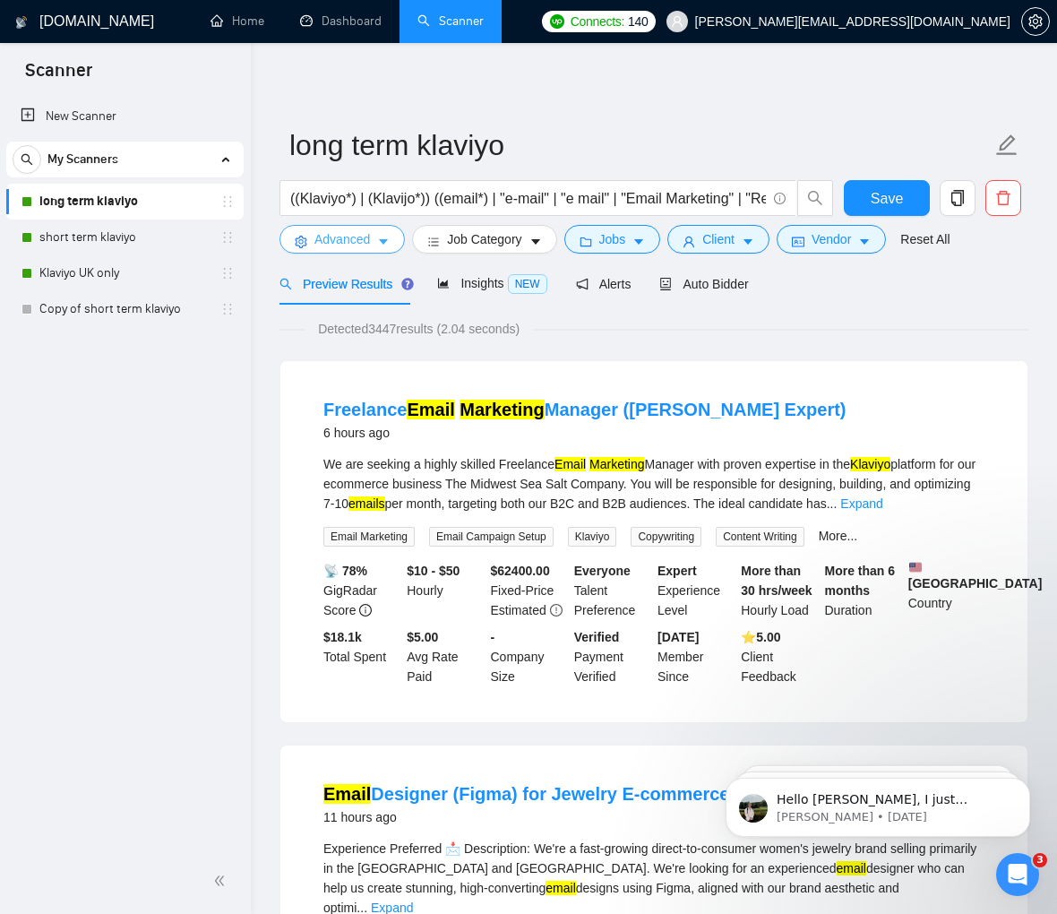
click at [377, 245] on button "Advanced" at bounding box center [341, 239] width 125 height 29
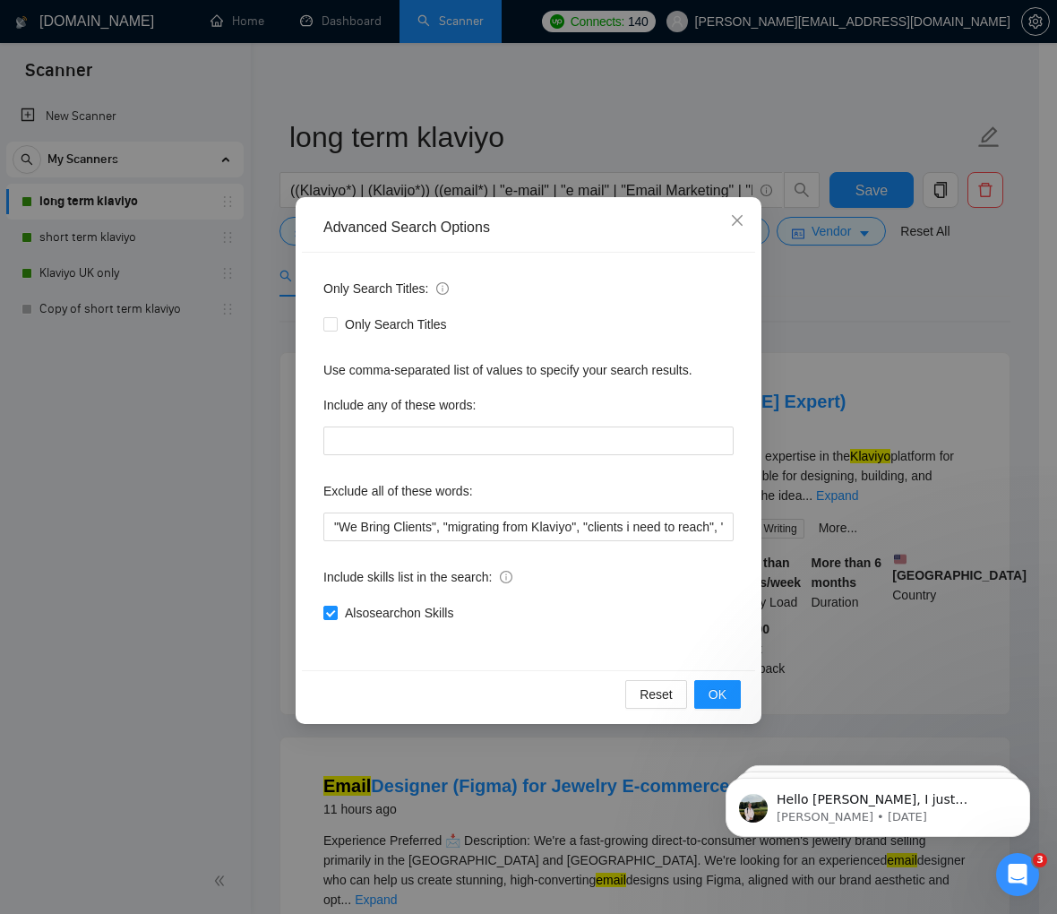
scroll to position [145, 0]
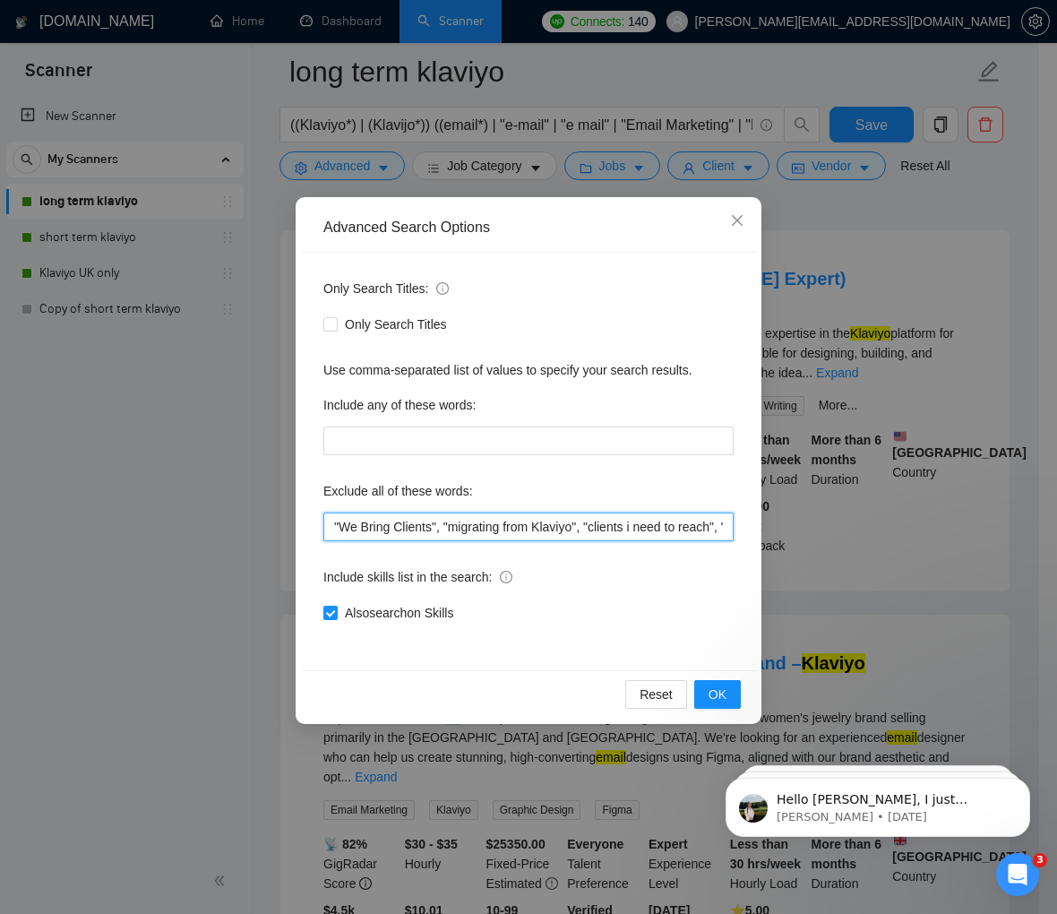
click at [331, 520] on input ""We Bring Clients", "migrating from Klaviyo", "clients i need to reach", "ecomm…" at bounding box center [528, 526] width 410 height 29
drag, startPoint x: 509, startPoint y: 528, endPoint x: 310, endPoint y: 530, distance: 198.9
click at [310, 530] on div "Only Search Titles: Only Search Titles Use comma-separated list of values to sp…" at bounding box center [528, 461] width 453 height 417
type input ""We Bring Clients", "migrating from Klaviyo", "clients i need to reach", "ecomm…"
click at [741, 220] on icon "close" at bounding box center [737, 220] width 14 height 14
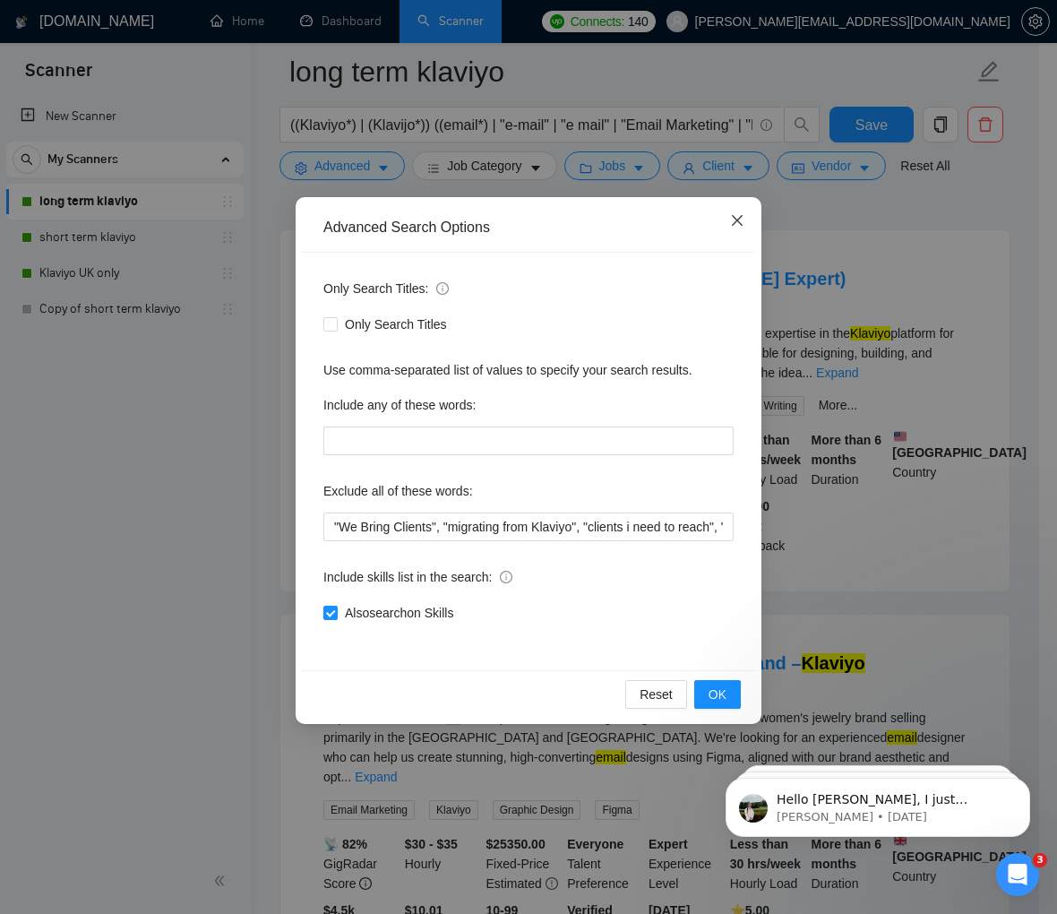
click at [741, 220] on span "Close" at bounding box center [737, 221] width 48 height 48
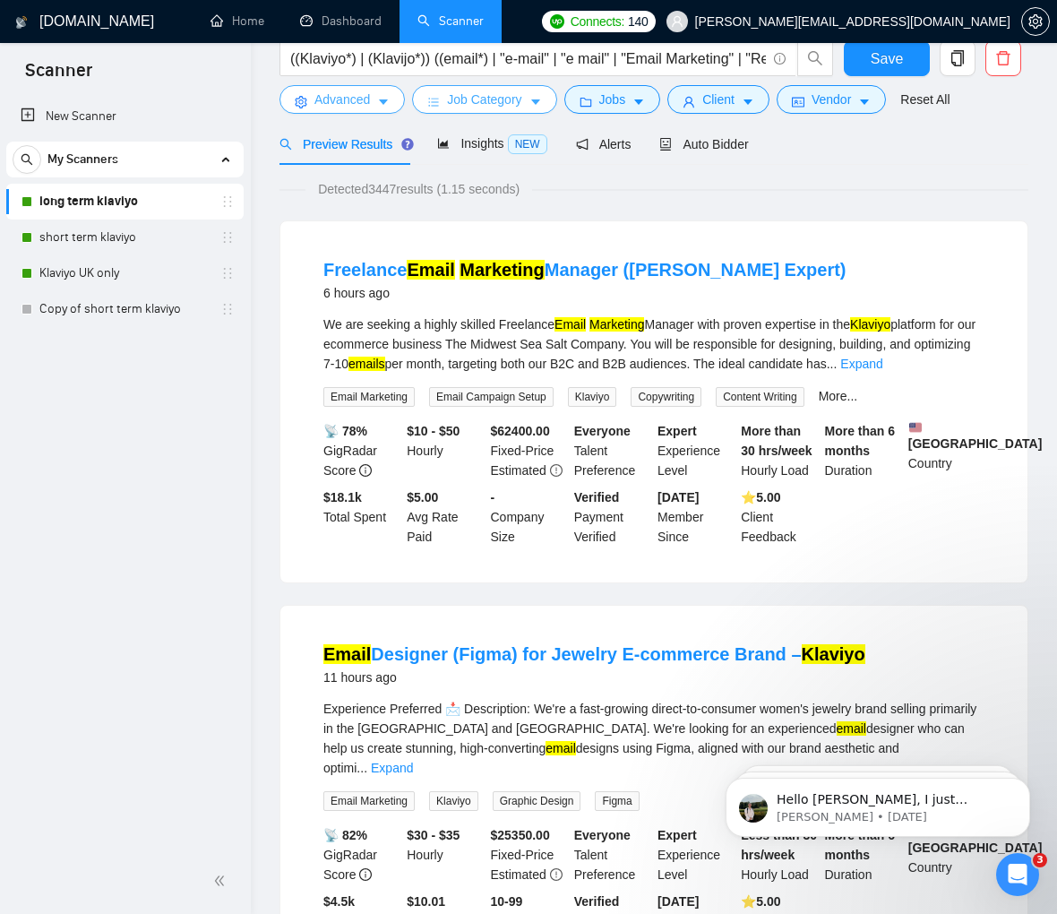
scroll to position [0, 0]
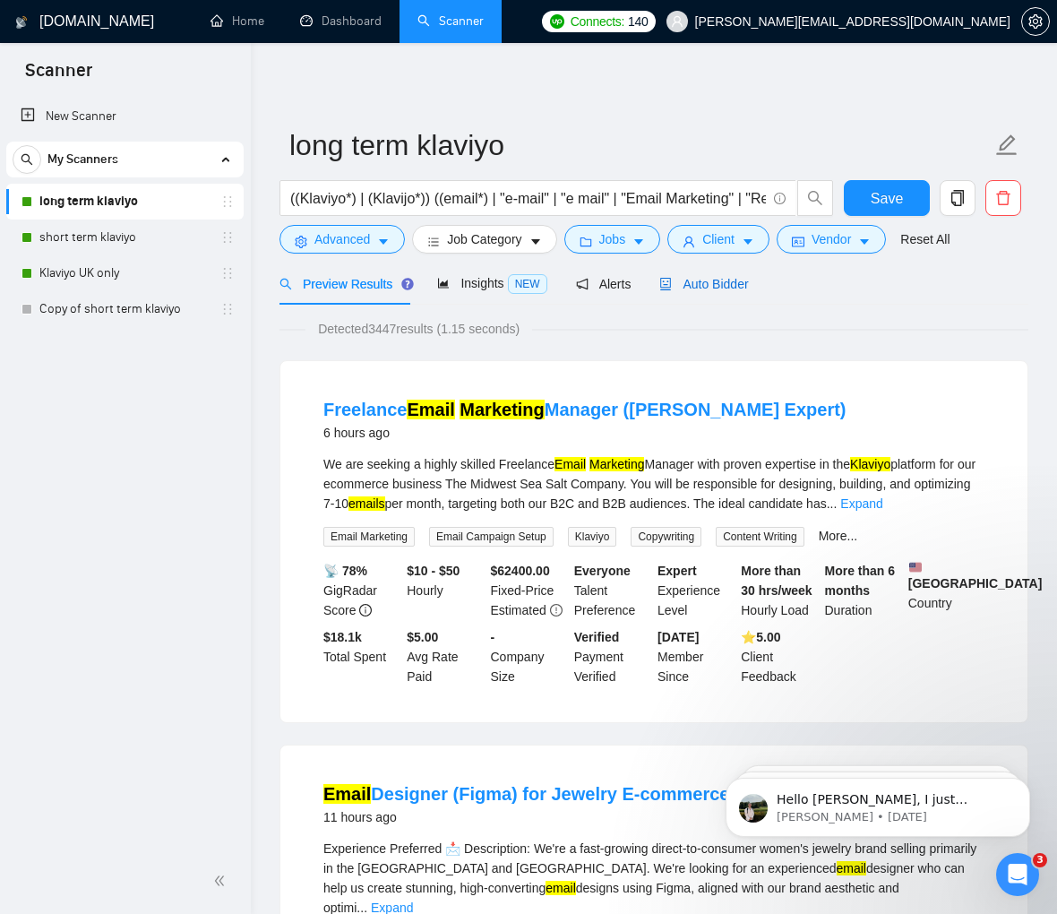
click at [745, 287] on span "Auto Bidder" at bounding box center [703, 284] width 89 height 14
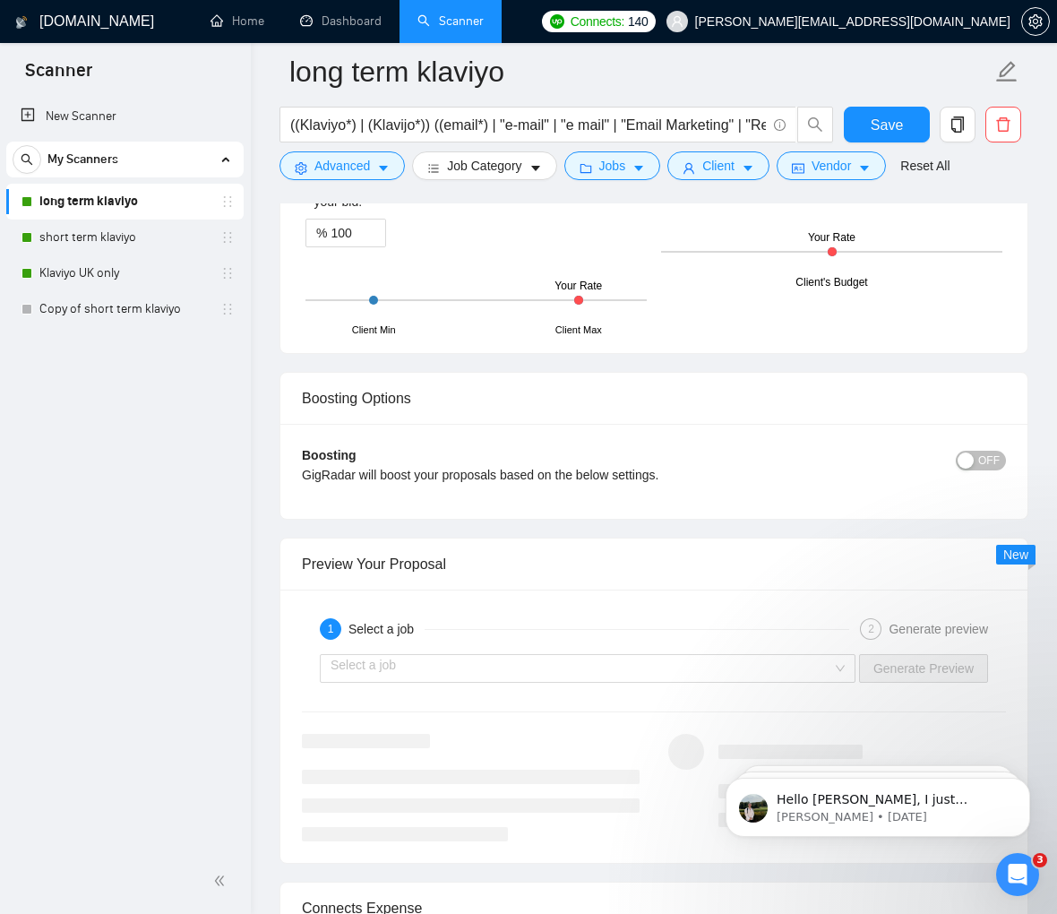
scroll to position [3509, 0]
click at [869, 449] on span "OFF" at bounding box center [988, 459] width 21 height 20
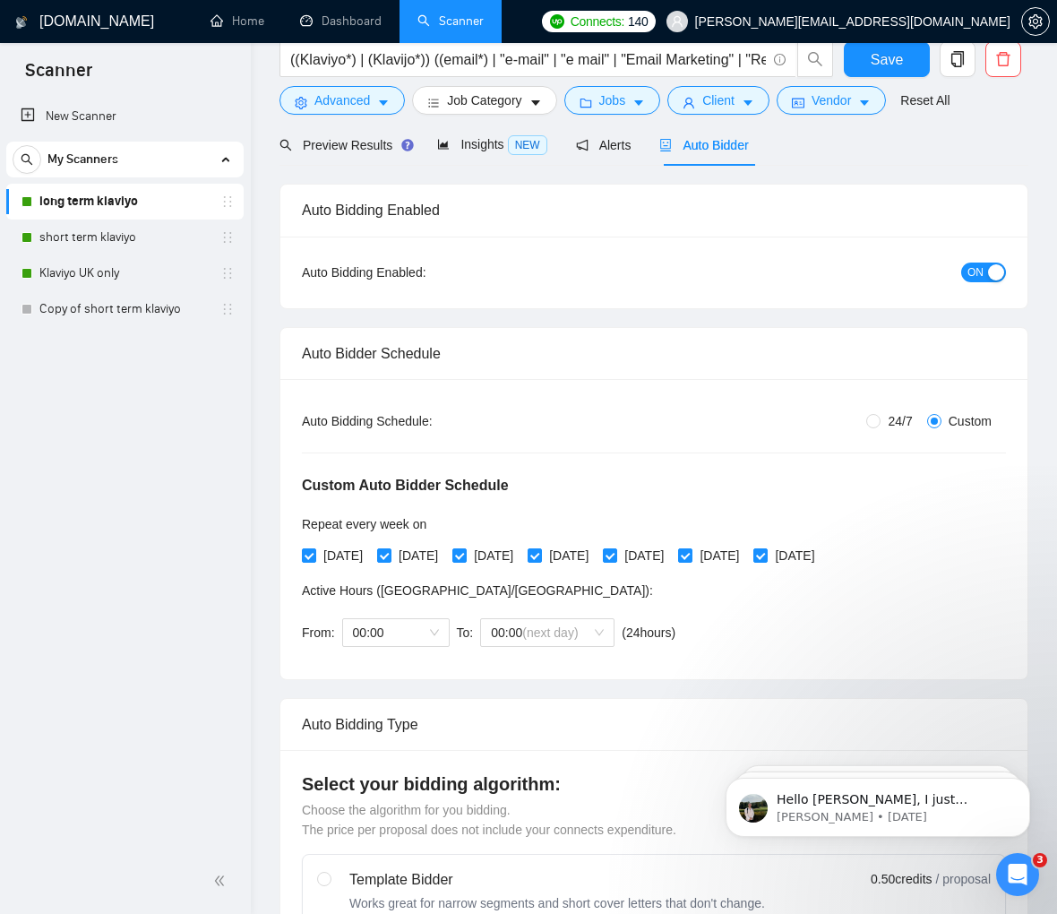
scroll to position [0, 0]
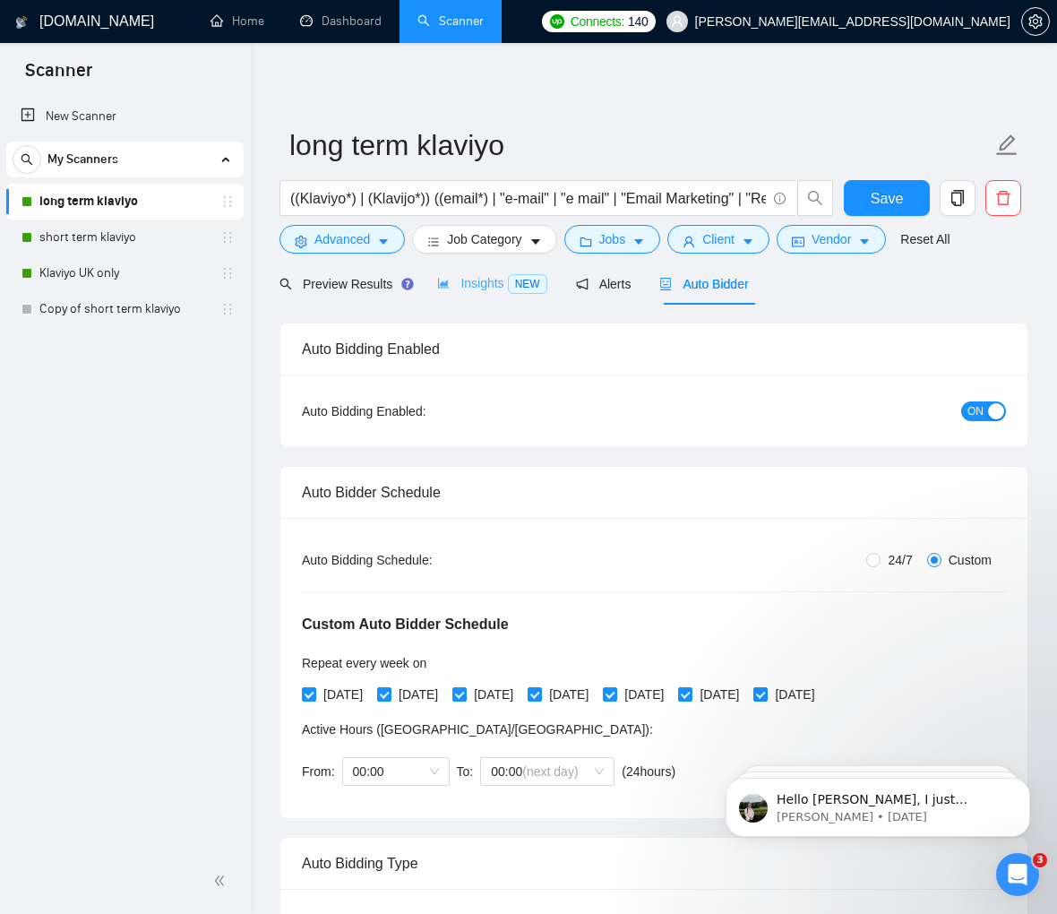
click at [464, 271] on div "Insights NEW" at bounding box center [491, 283] width 109 height 42
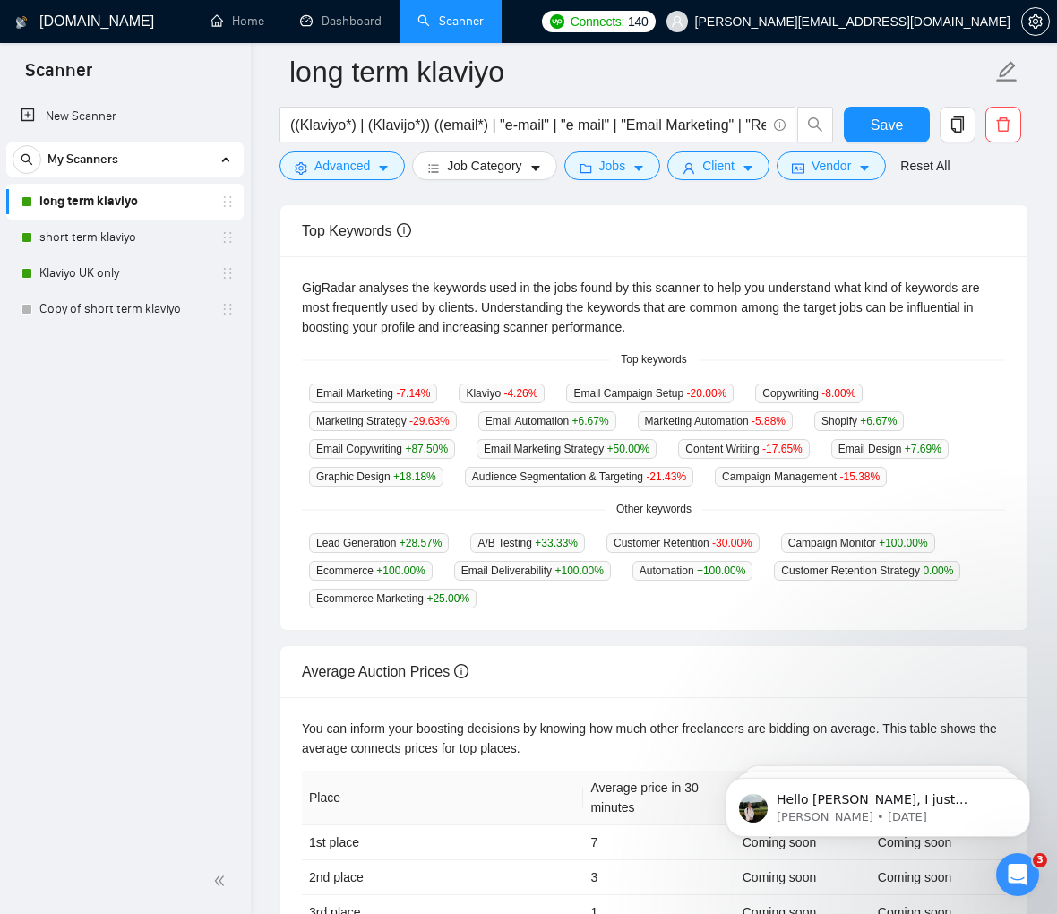
scroll to position [533, 0]
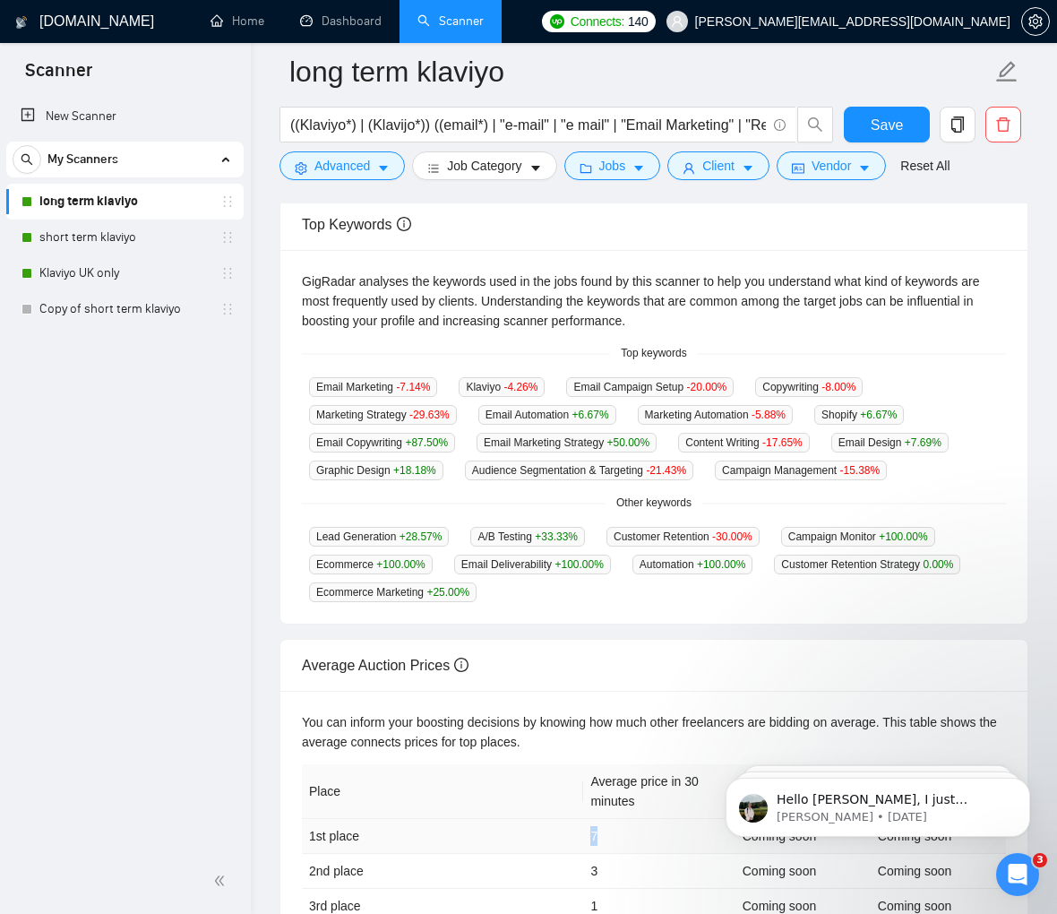
drag, startPoint x: 594, startPoint y: 630, endPoint x: 631, endPoint y: 624, distance: 38.0
click at [631, 819] on td "7" at bounding box center [658, 836] width 151 height 35
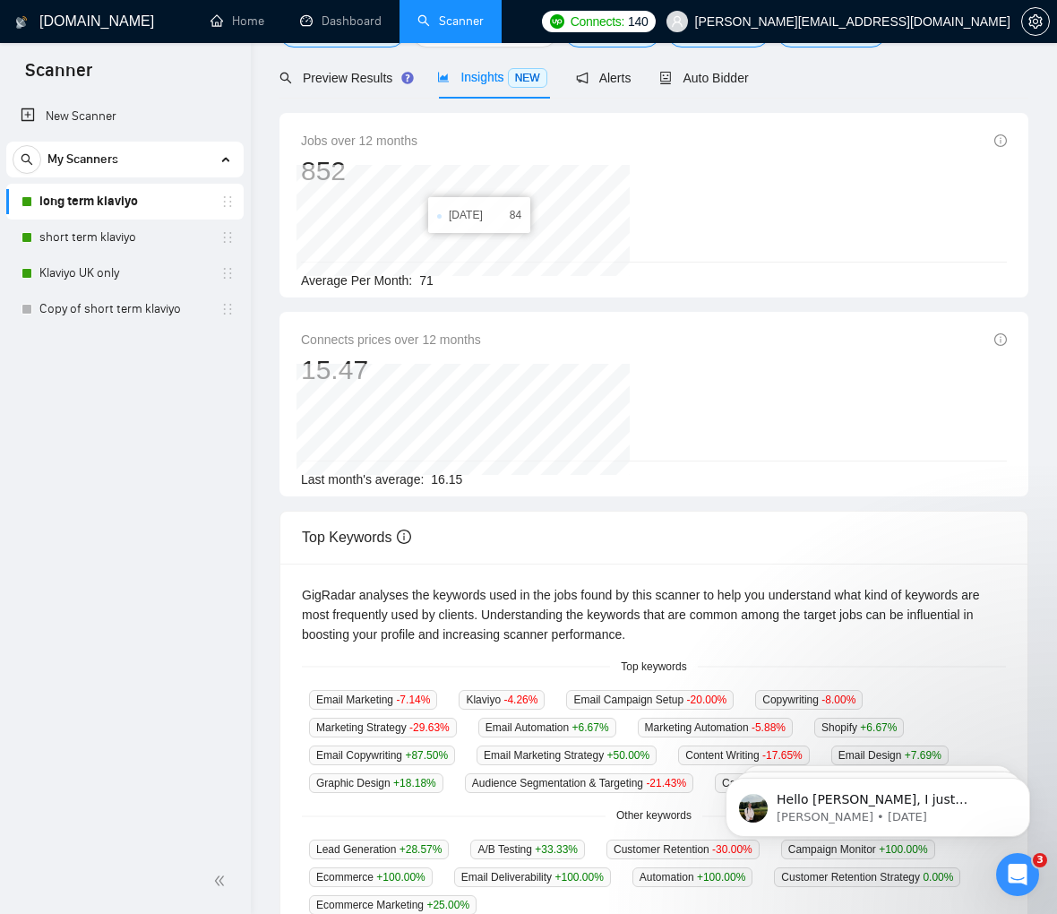
scroll to position [0, 0]
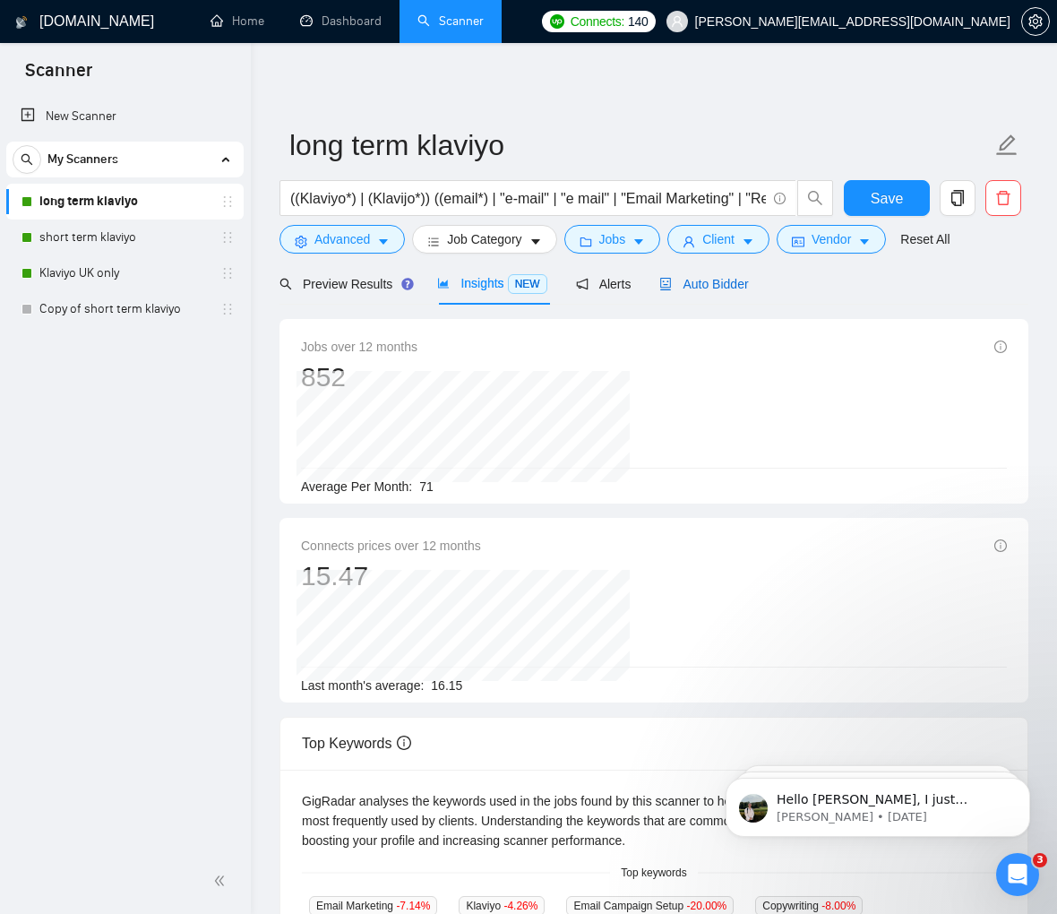
click at [726, 274] on div "Auto Bidder" at bounding box center [703, 284] width 89 height 20
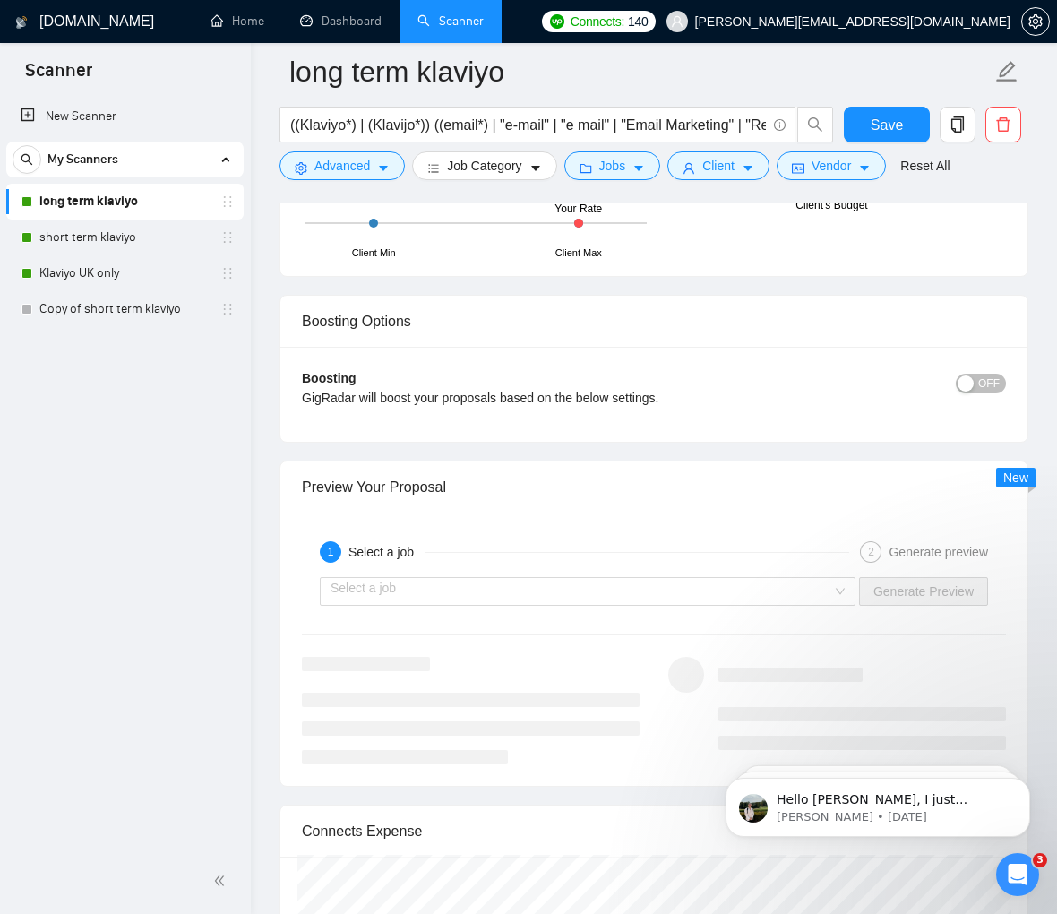
scroll to position [3580, 0]
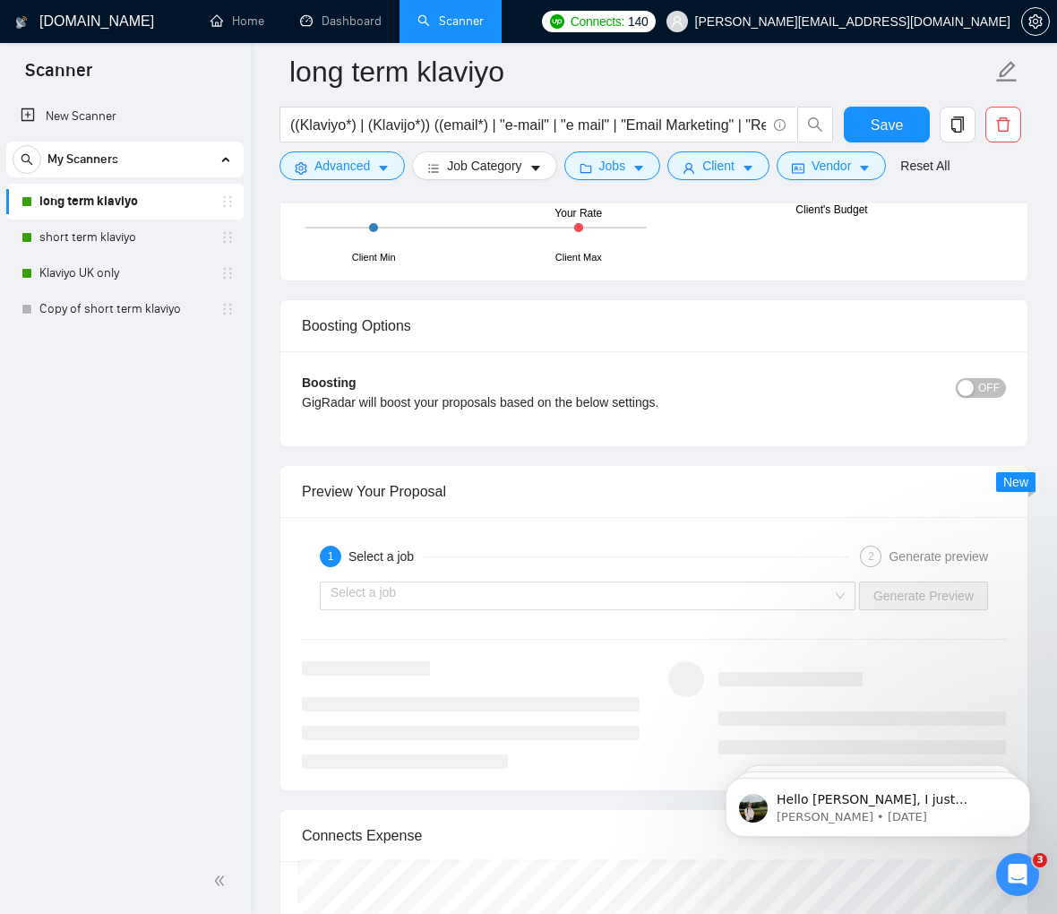
click at [869, 380] on div "button" at bounding box center [966, 388] width 16 height 16
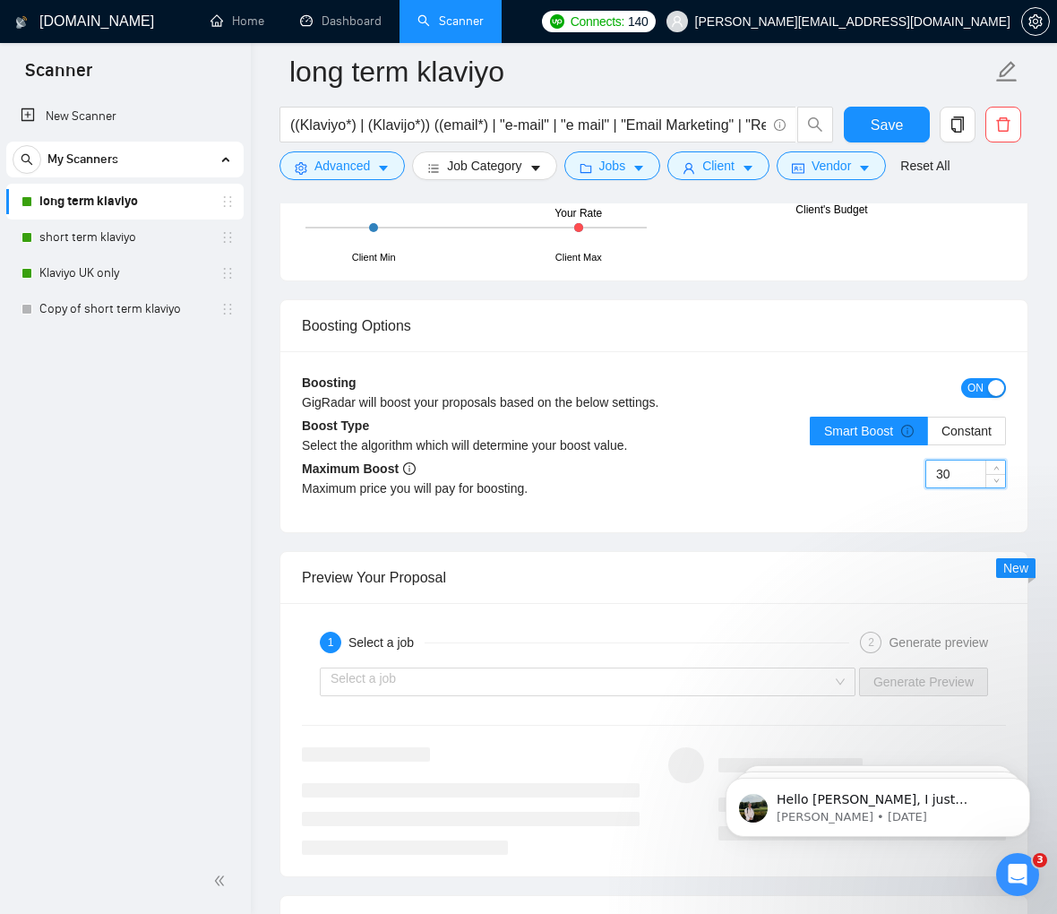
click at [869, 460] on input "30" at bounding box center [965, 473] width 79 height 27
type input "8"
click at [869, 128] on span "Save" at bounding box center [887, 125] width 32 height 22
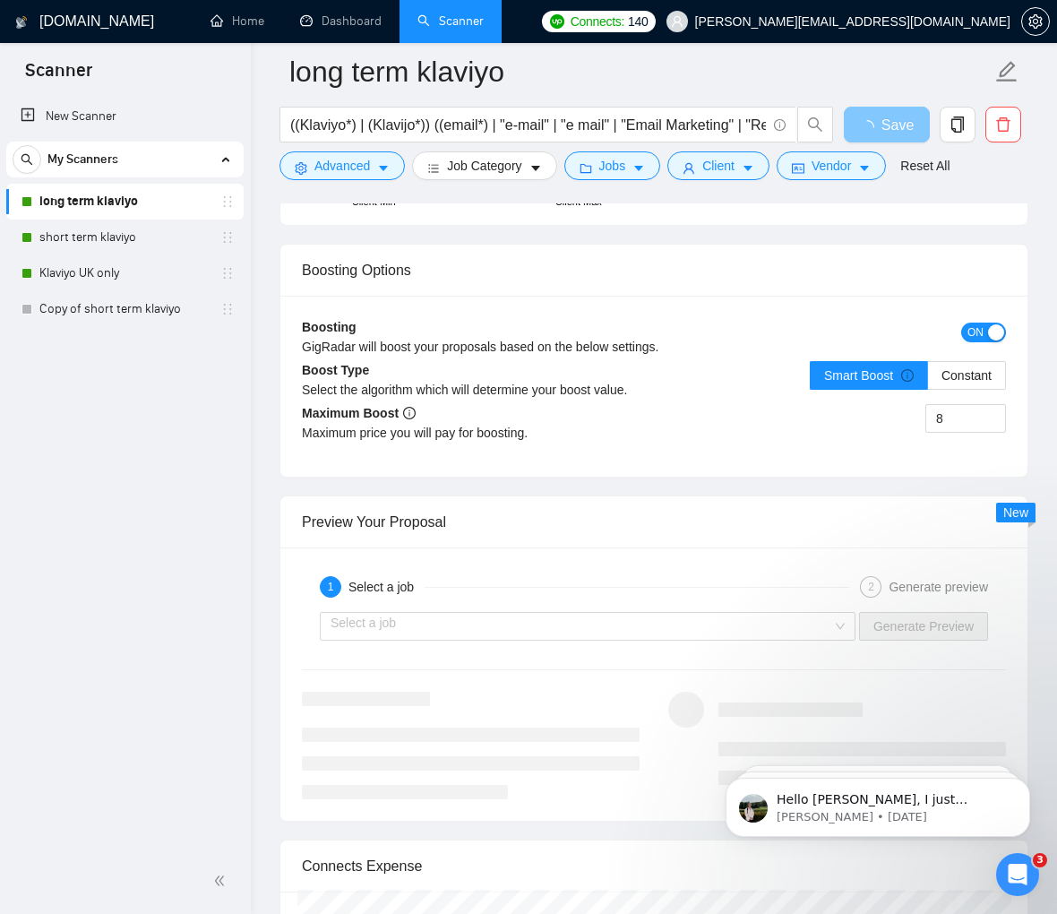
scroll to position [3609, 0]
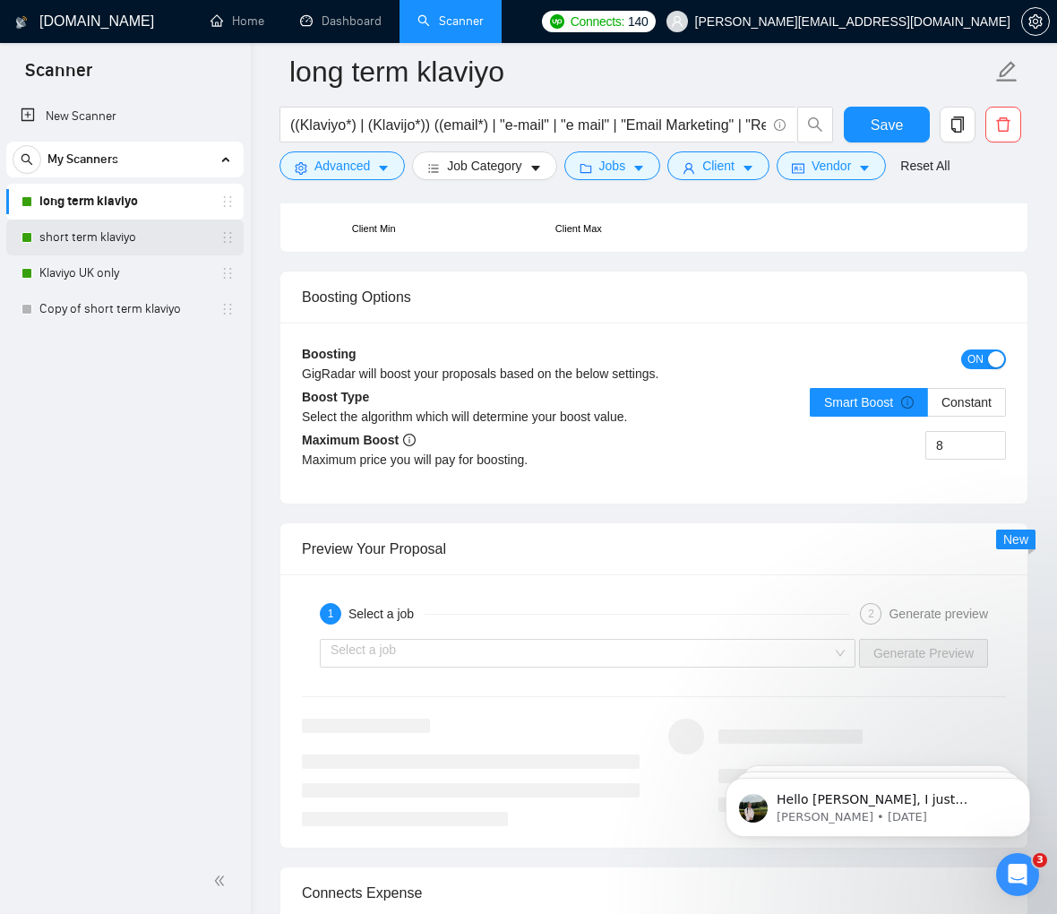
click at [107, 246] on link "short term klaviyo" at bounding box center [124, 237] width 170 height 36
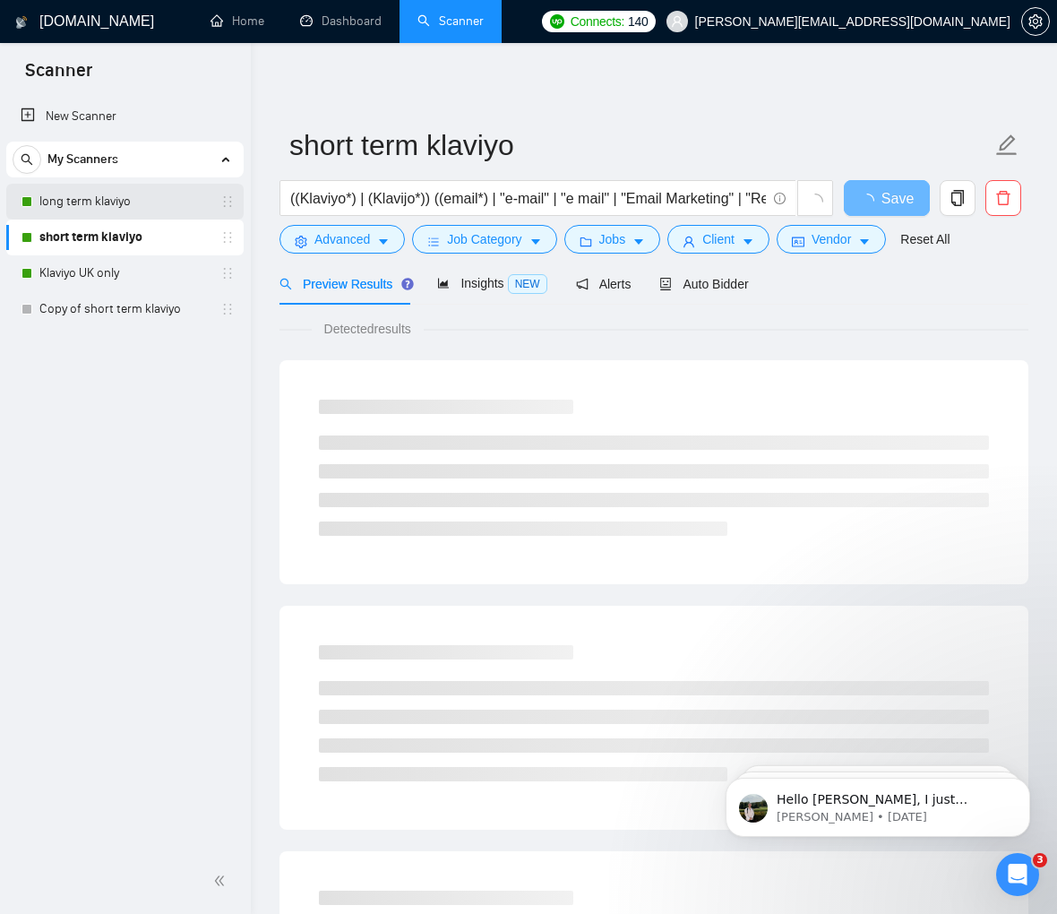
click at [114, 193] on link "long term klaviyo" at bounding box center [124, 202] width 170 height 36
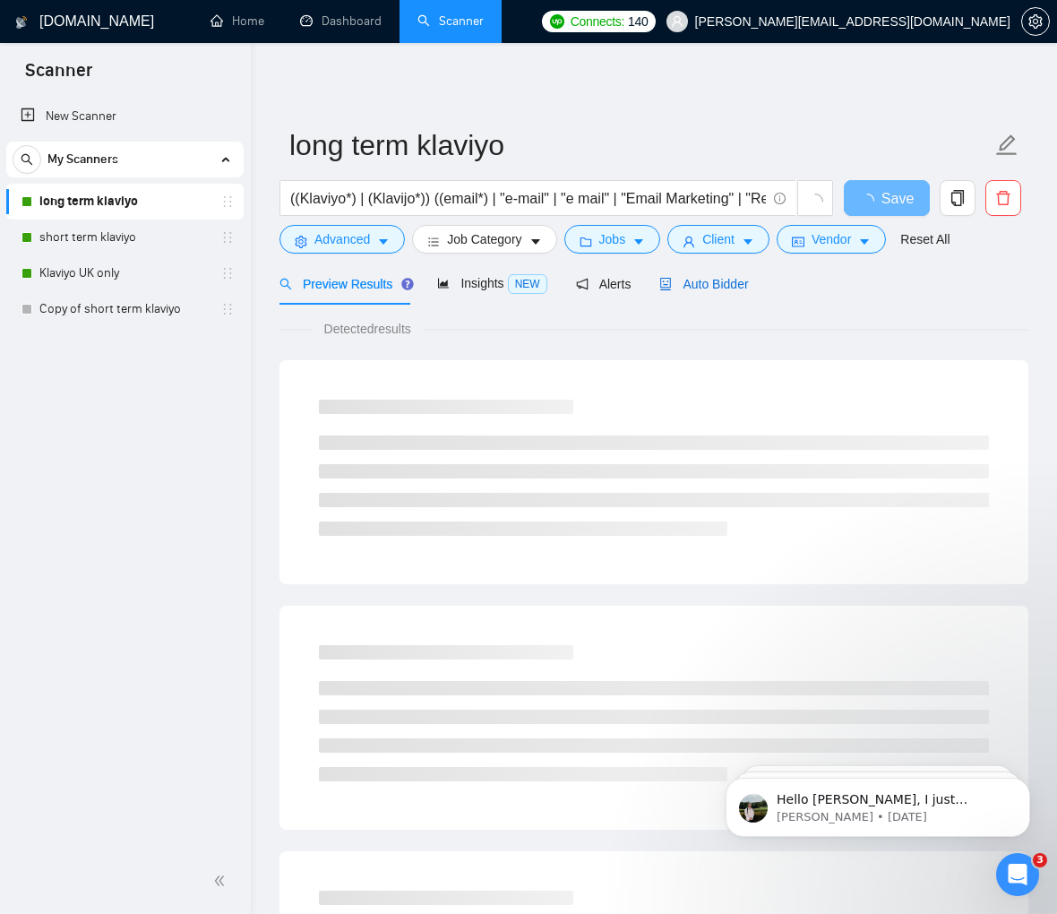
click at [709, 287] on span "Auto Bidder" at bounding box center [703, 284] width 89 height 14
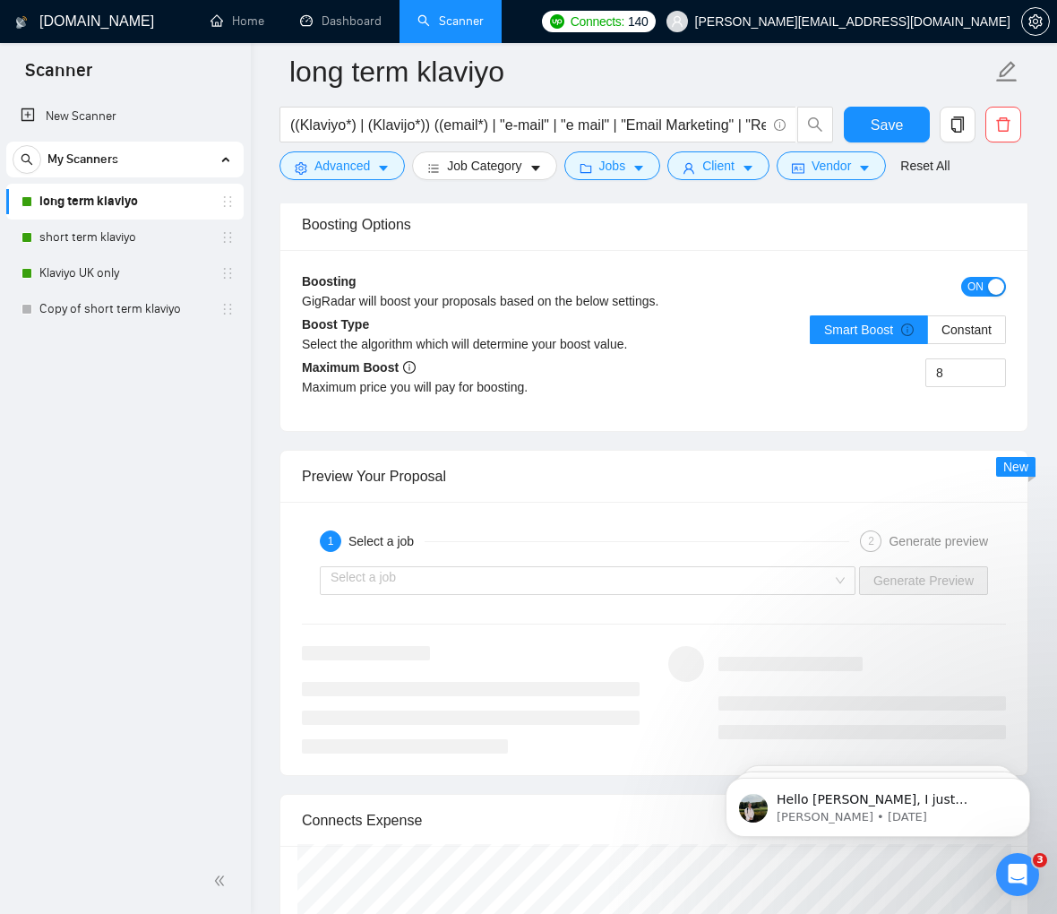
scroll to position [3665, 0]
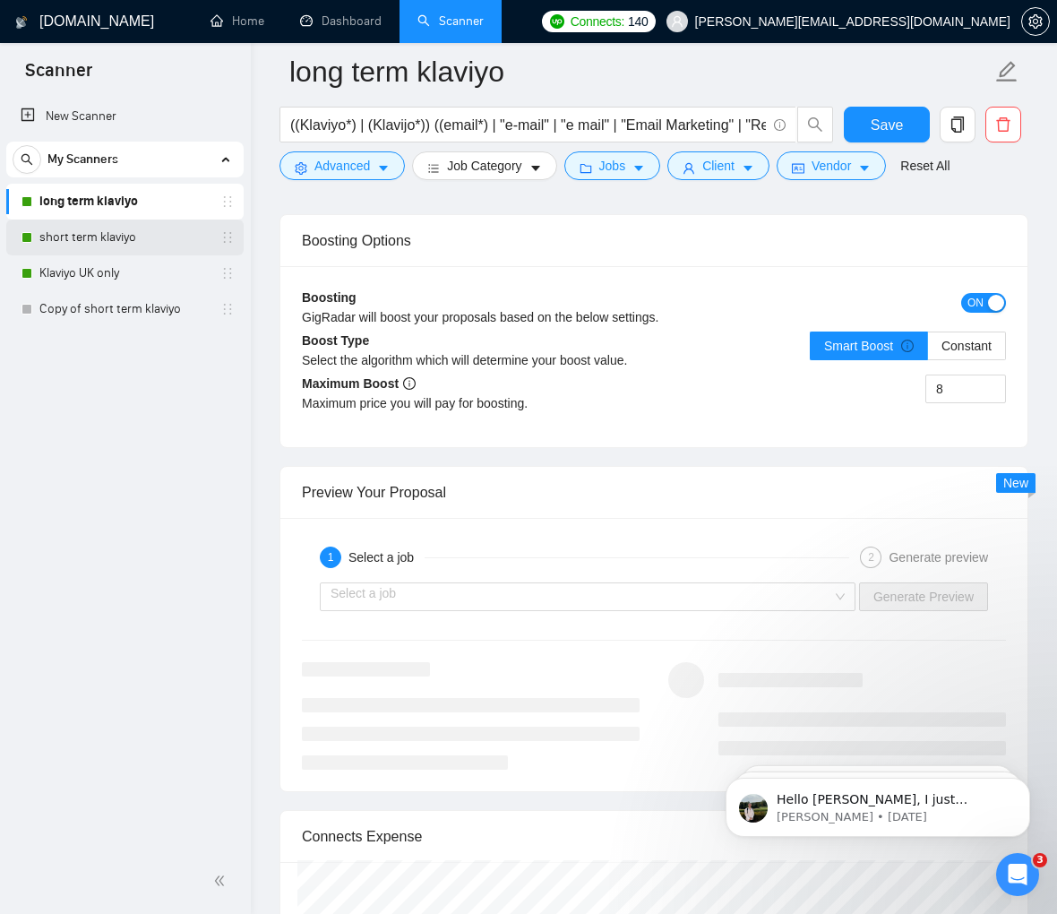
click at [130, 230] on link "short term klaviyo" at bounding box center [124, 237] width 170 height 36
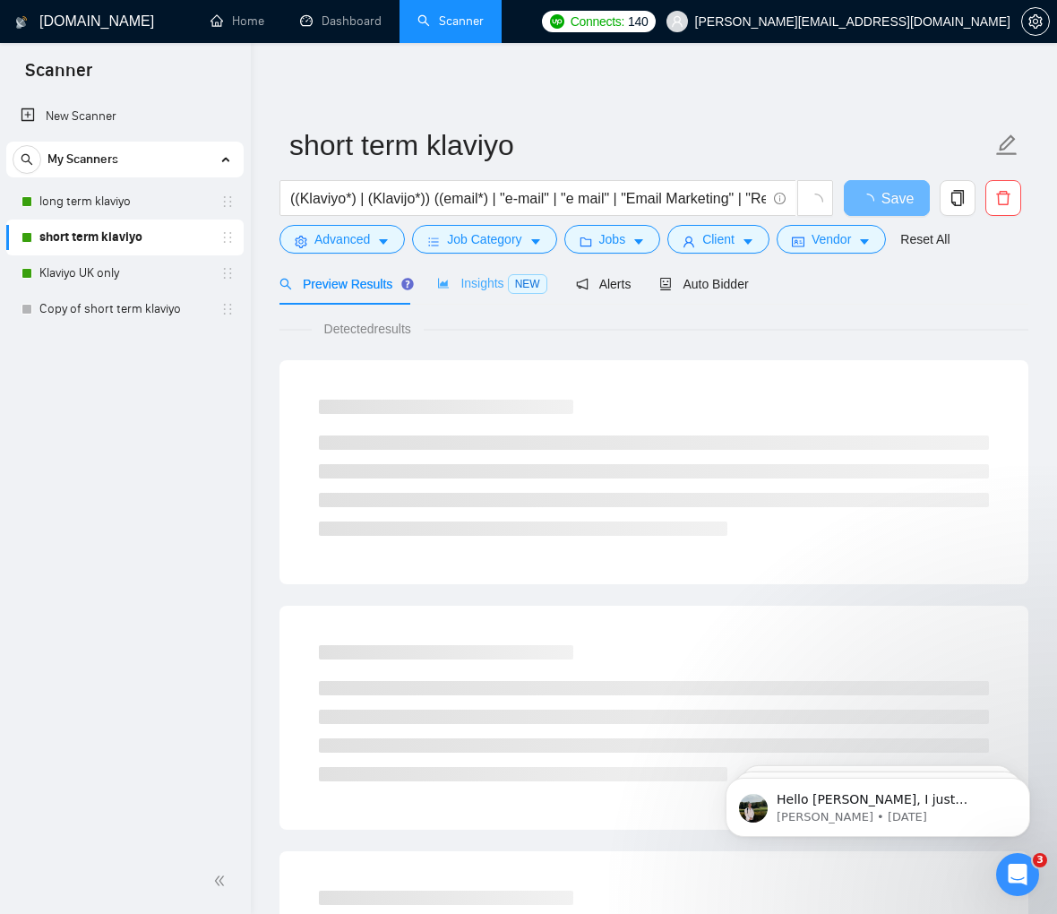
click at [488, 299] on div "Insights NEW" at bounding box center [491, 283] width 109 height 42
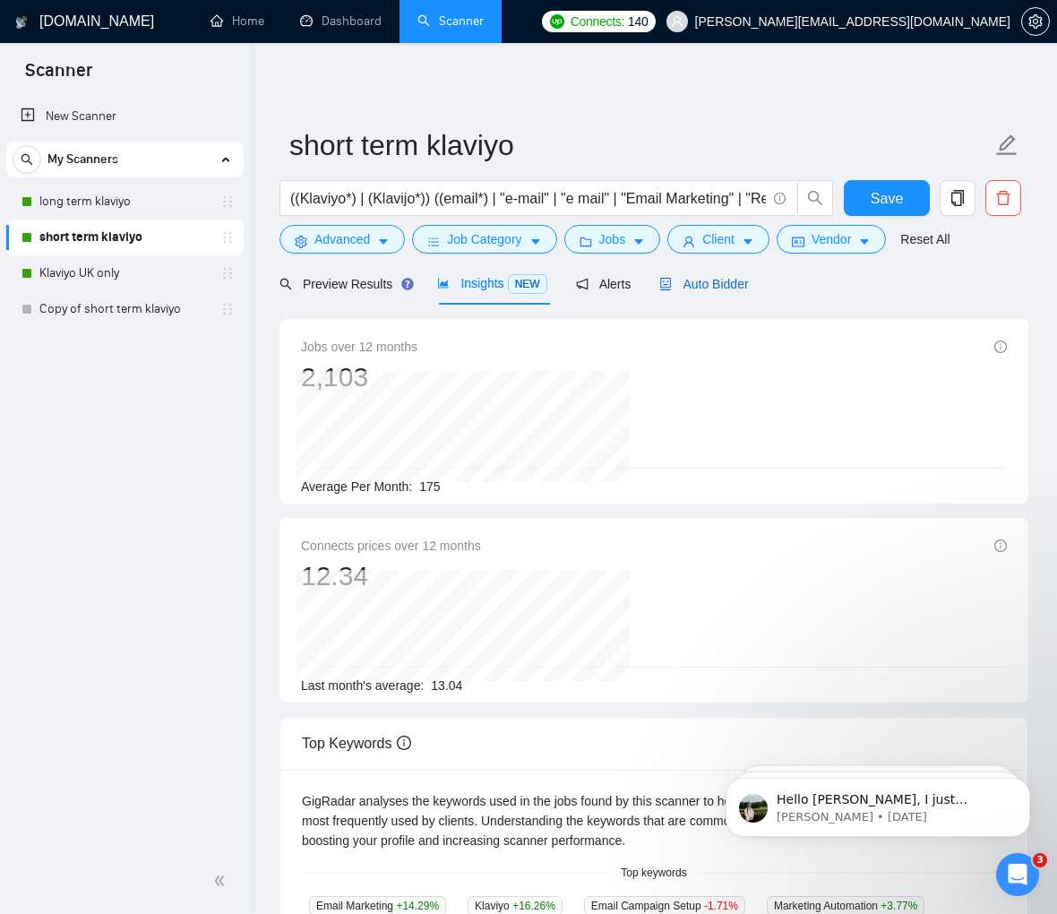
click at [708, 279] on span "Auto Bidder" at bounding box center [703, 284] width 89 height 14
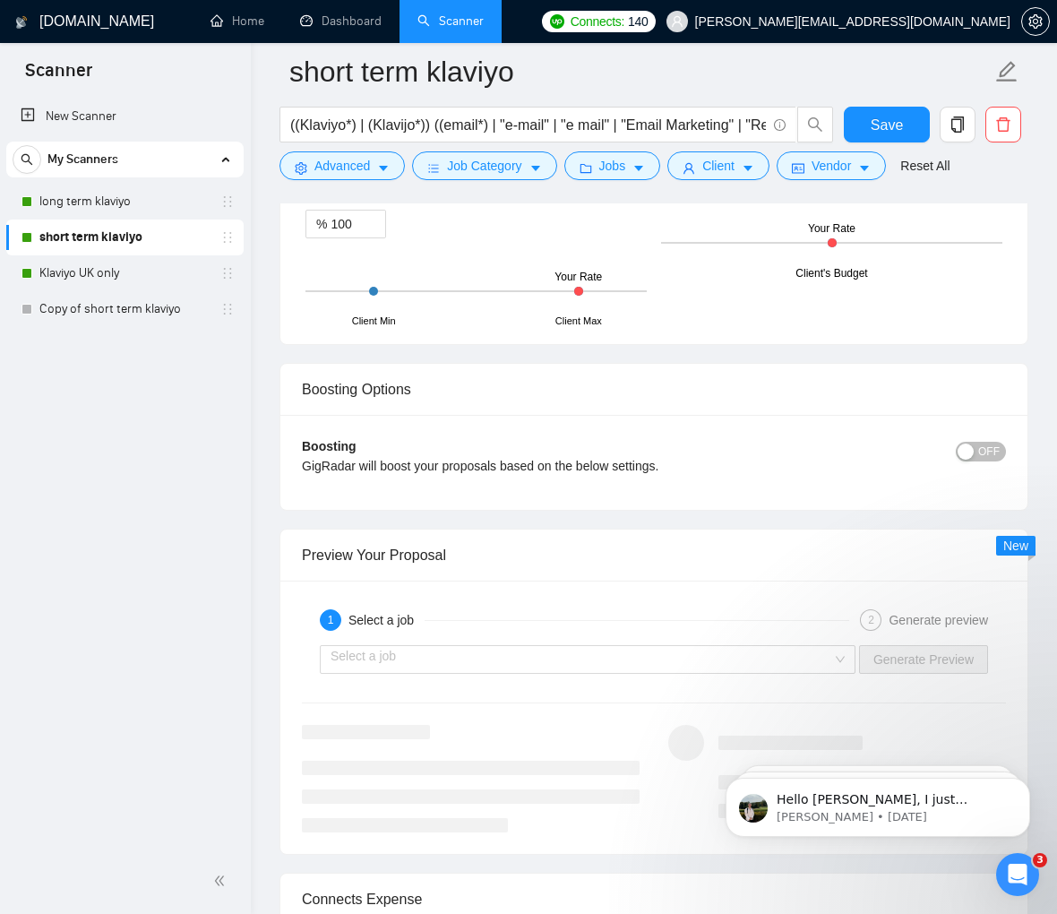
scroll to position [3291, 0]
click at [869, 441] on span "OFF" at bounding box center [988, 451] width 21 height 20
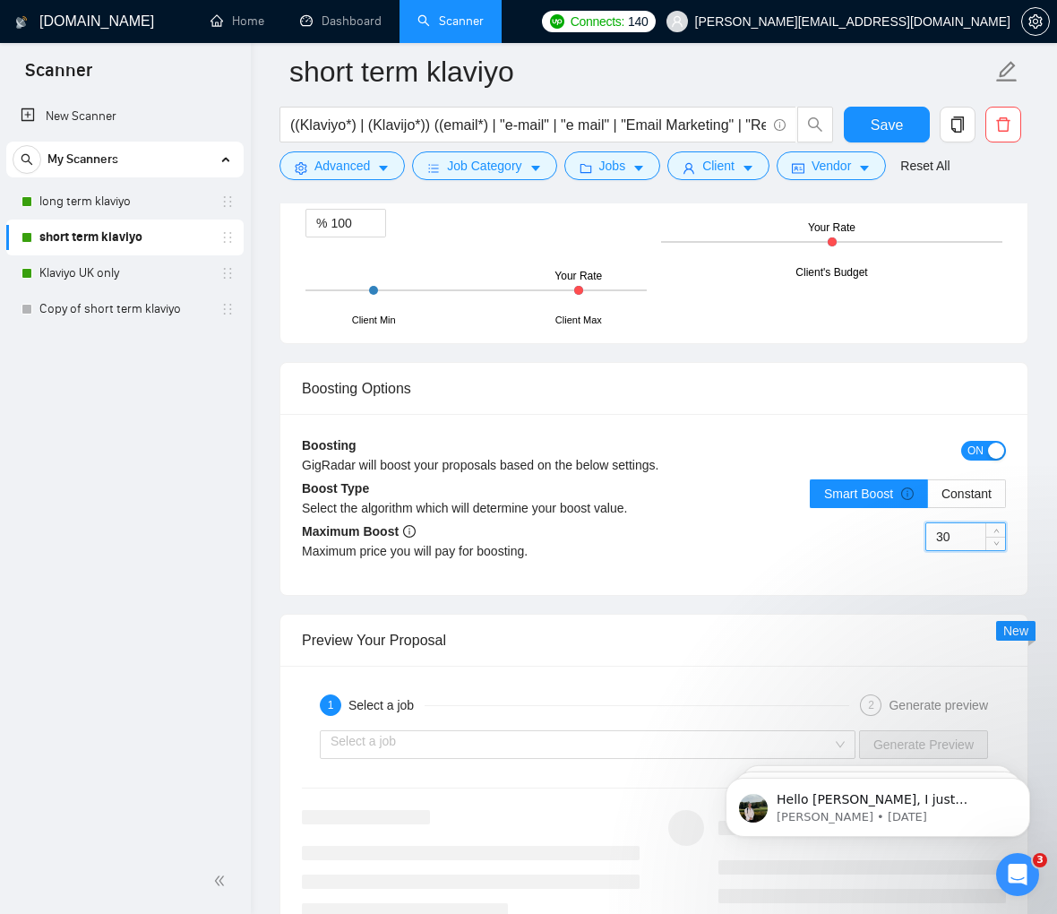
click at [869, 523] on input "30" at bounding box center [965, 536] width 79 height 27
type input "7"
click at [869, 125] on span "Save" at bounding box center [887, 125] width 32 height 22
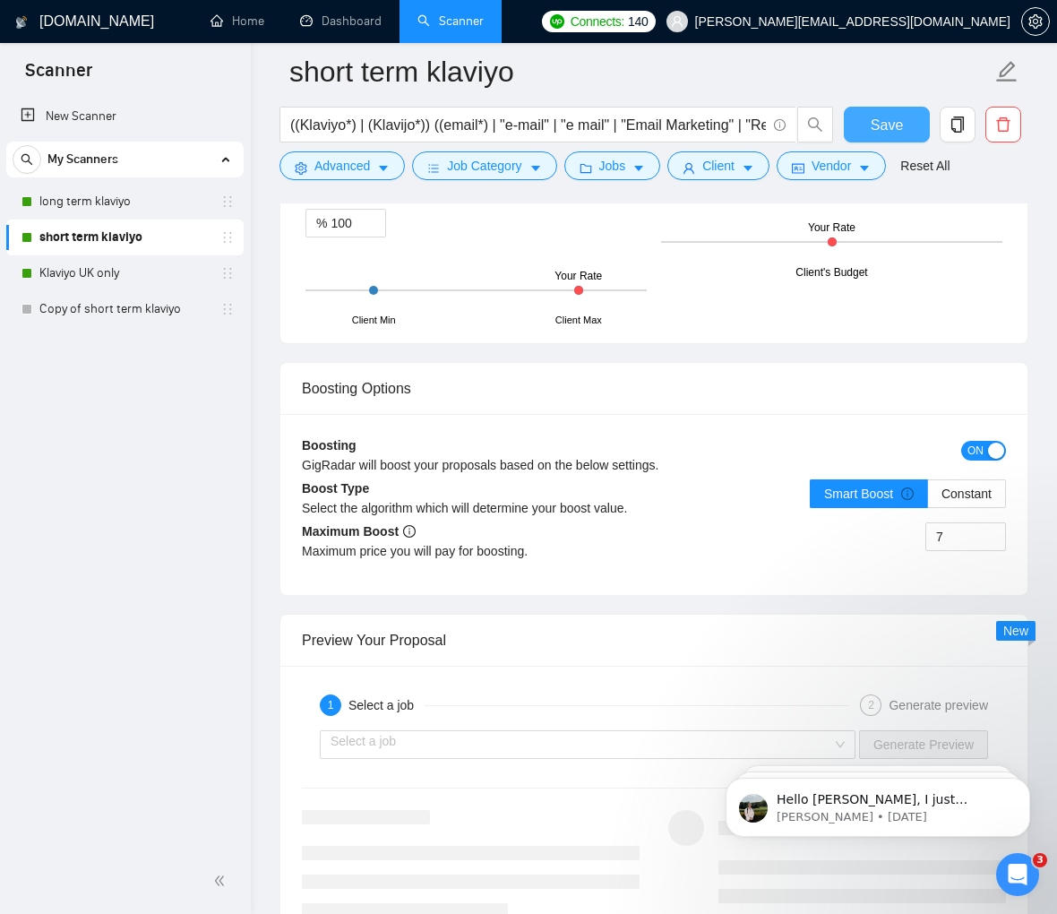
click at [869, 125] on button "Save" at bounding box center [887, 125] width 87 height 36
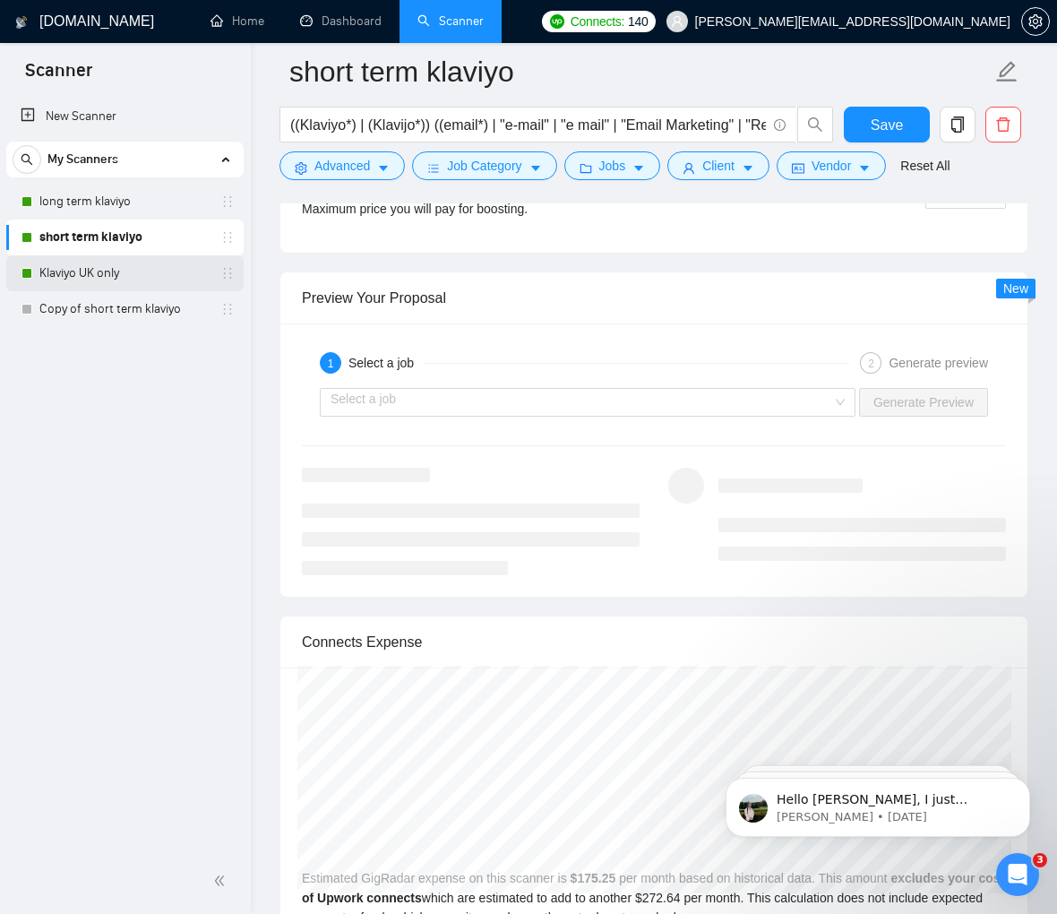
click at [149, 271] on link "Klaviyo UK only" at bounding box center [124, 273] width 170 height 36
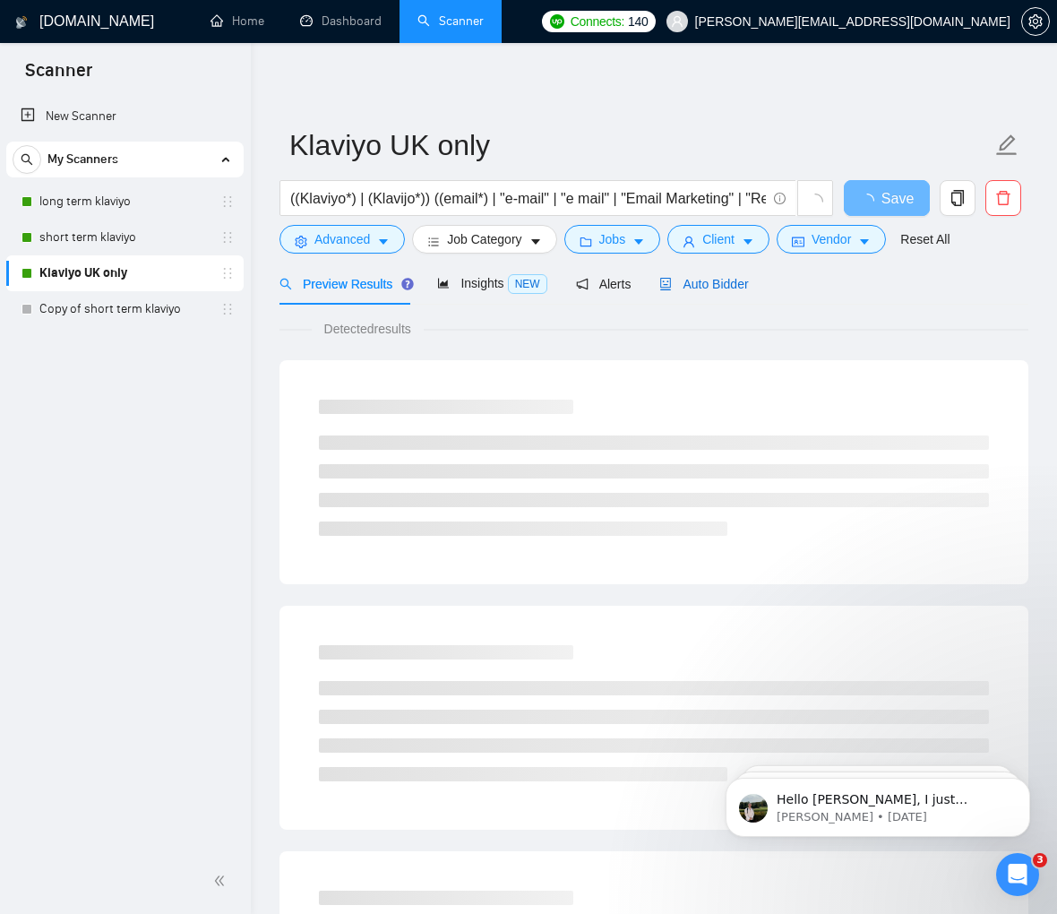
click at [700, 290] on span "Auto Bidder" at bounding box center [703, 284] width 89 height 14
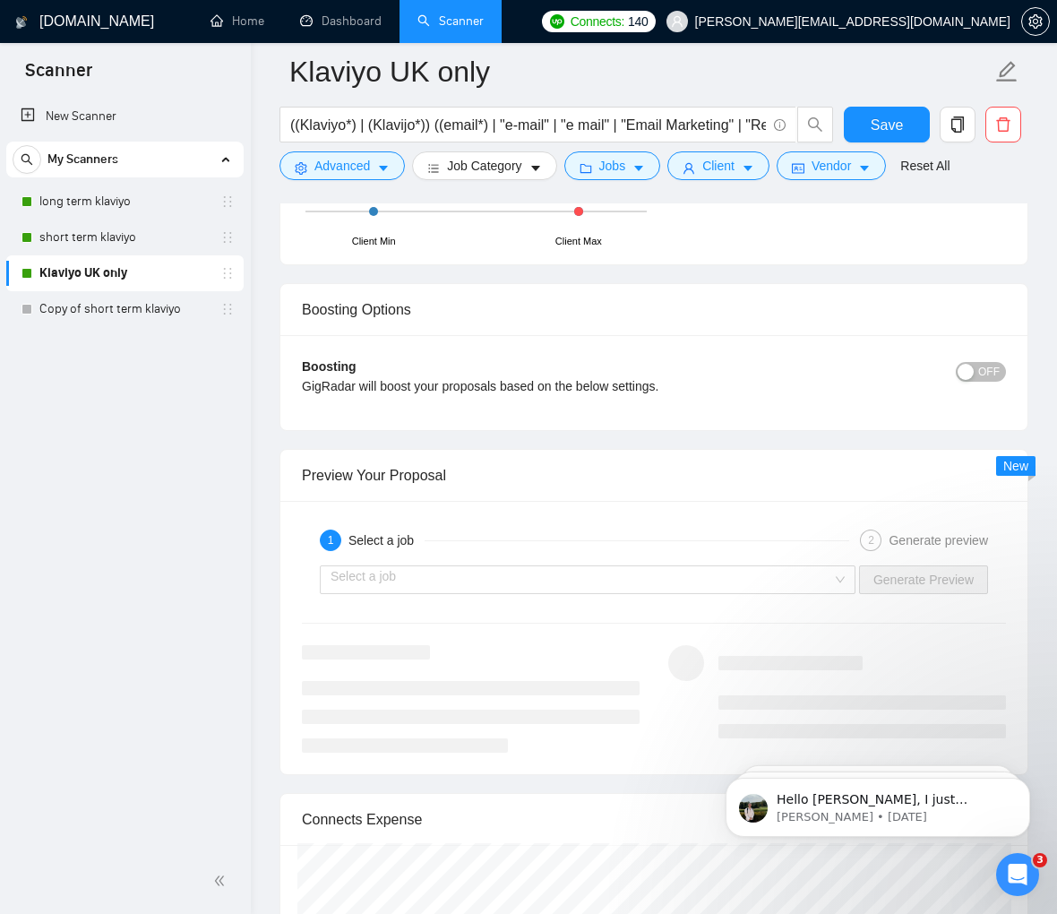
scroll to position [3371, 0]
click at [869, 361] on span "OFF" at bounding box center [988, 371] width 21 height 20
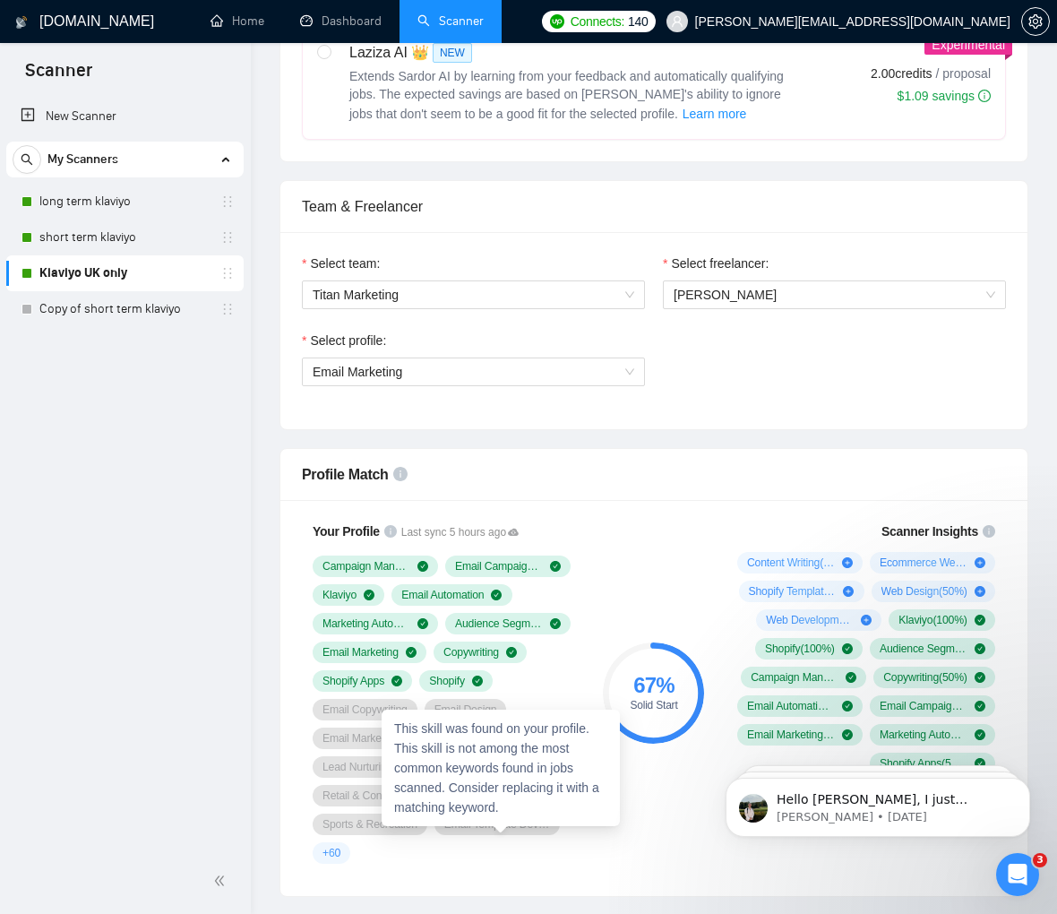
scroll to position [0, 0]
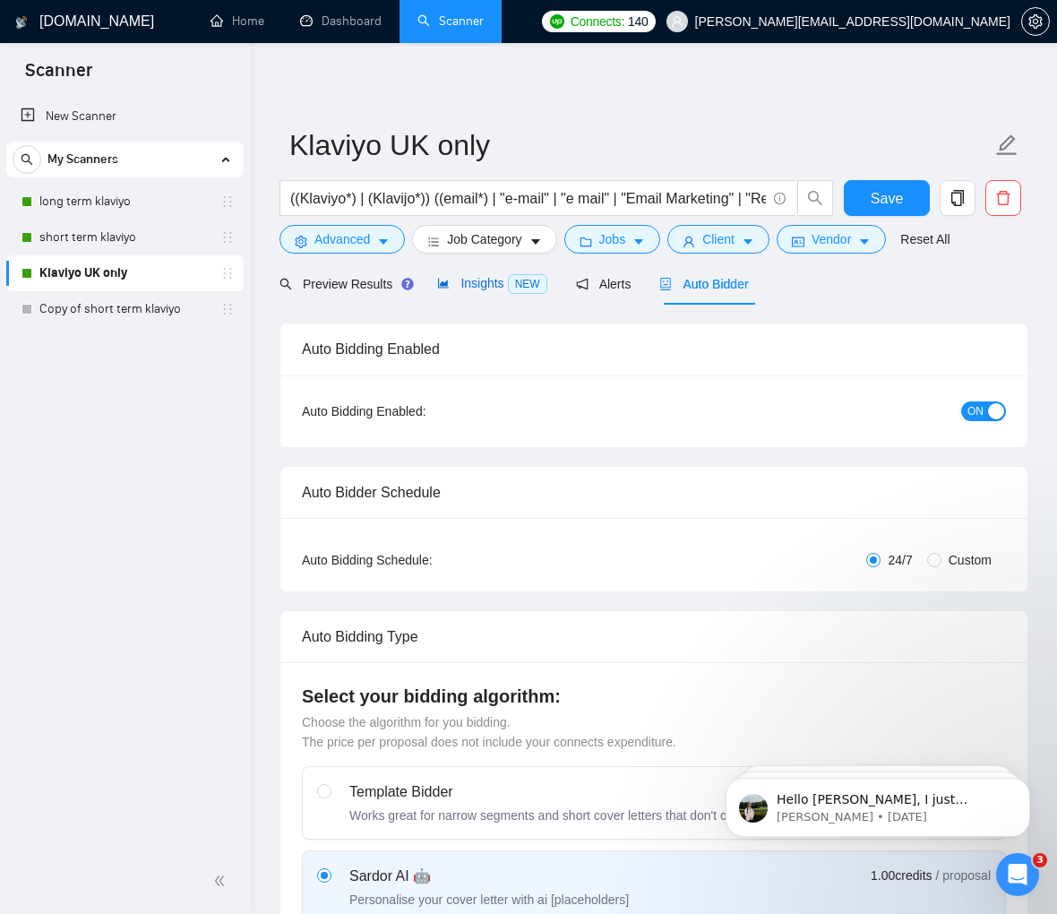
click at [482, 279] on span "Insights NEW" at bounding box center [491, 283] width 109 height 14
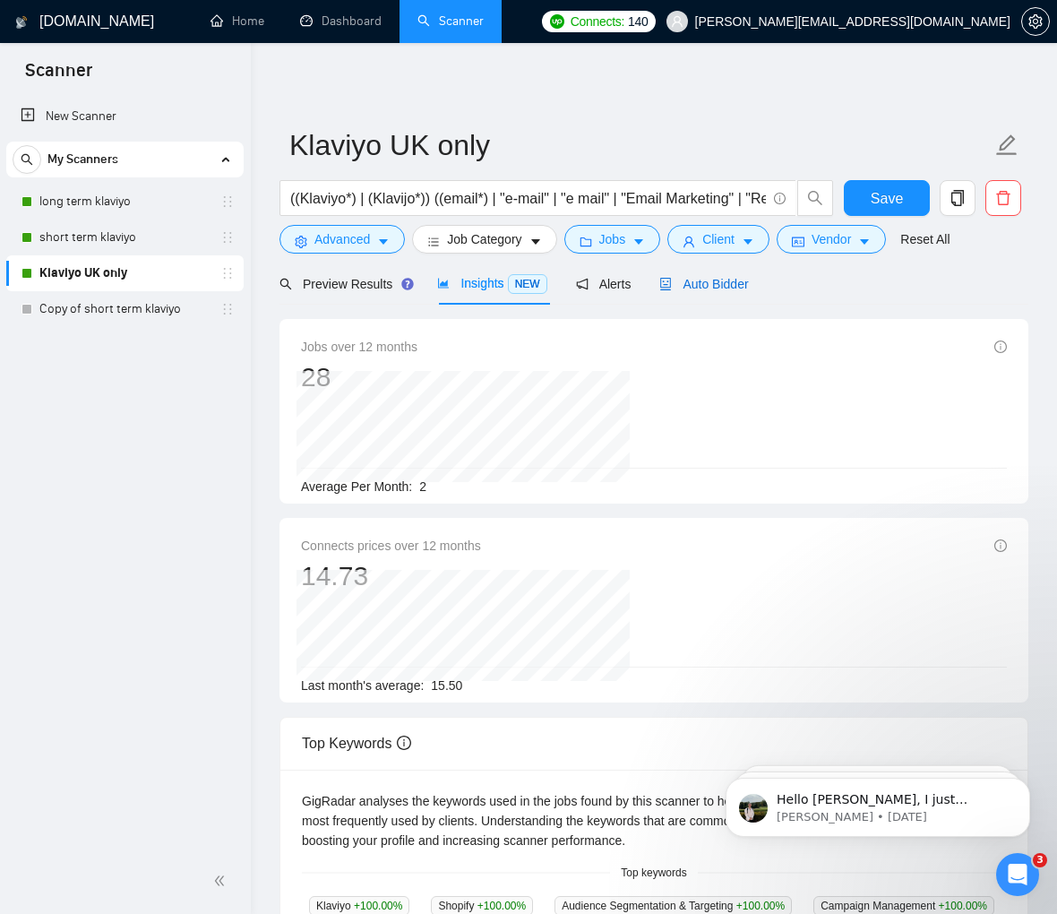
click at [705, 279] on span "Auto Bidder" at bounding box center [703, 284] width 89 height 14
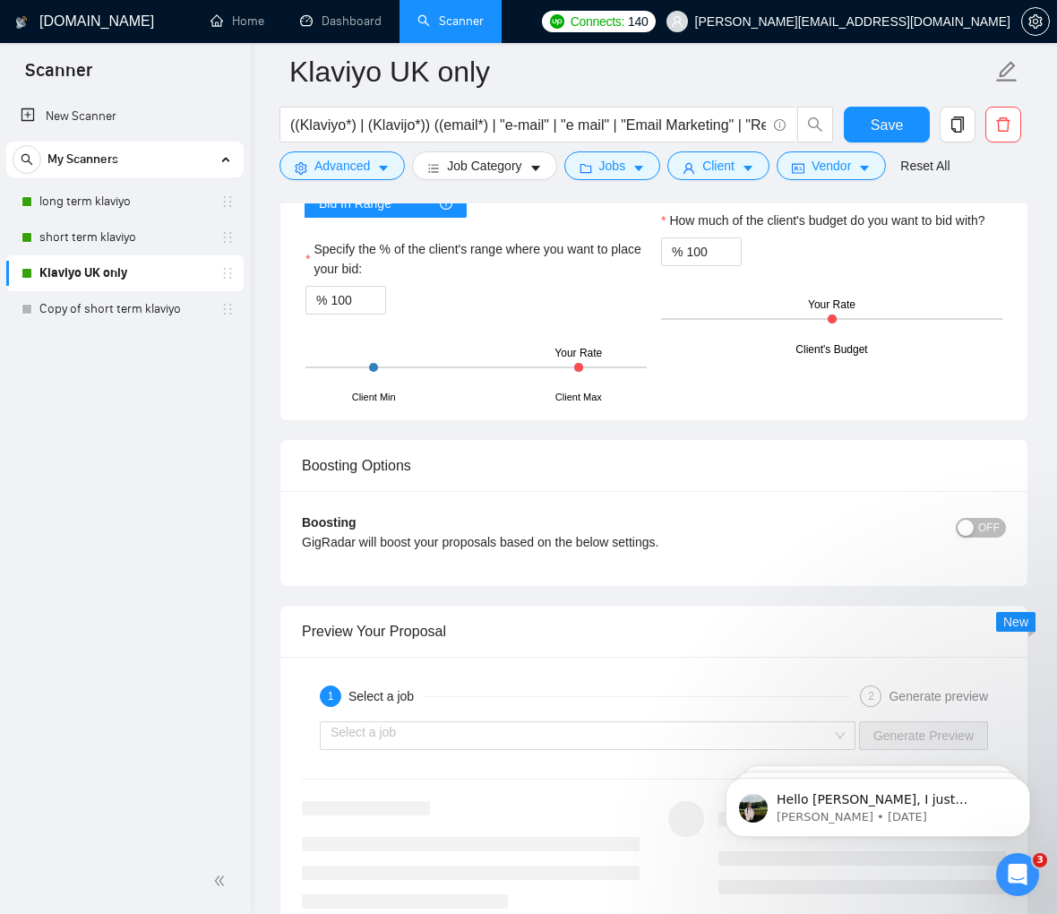
scroll to position [3299, 0]
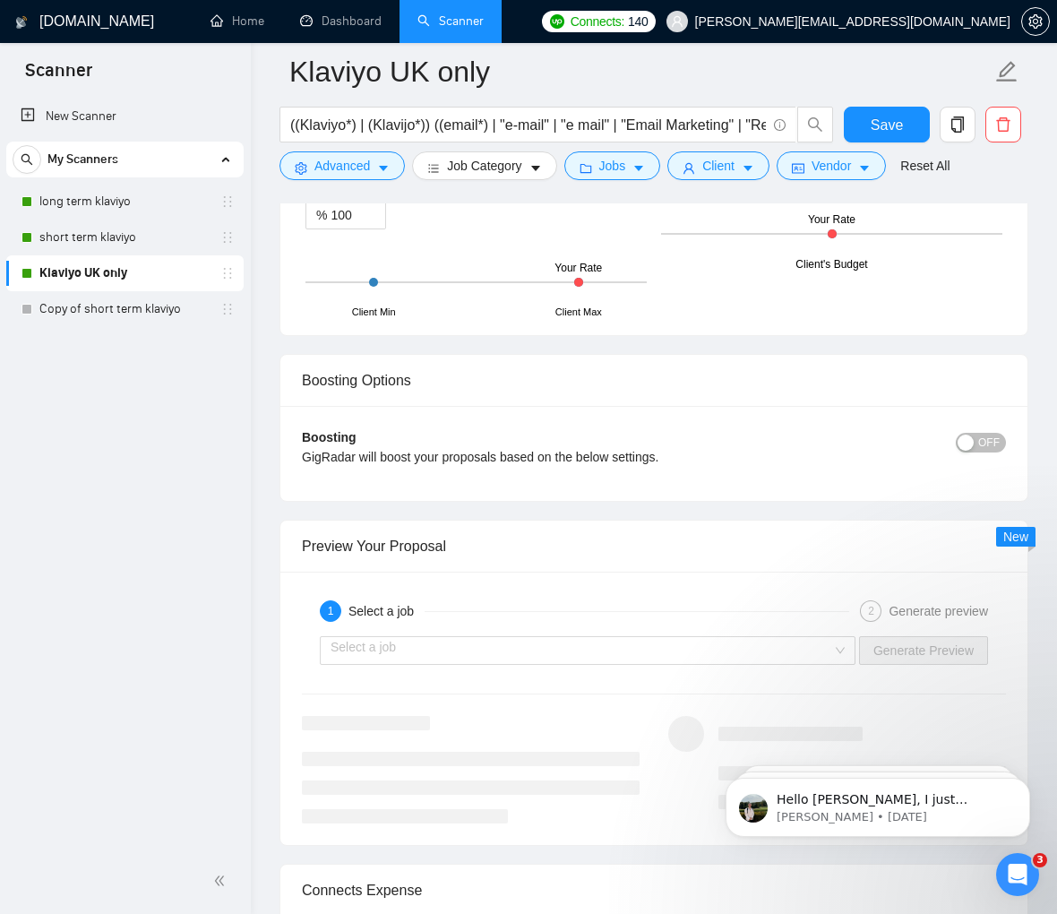
click at [869, 433] on span "OFF" at bounding box center [988, 443] width 21 height 20
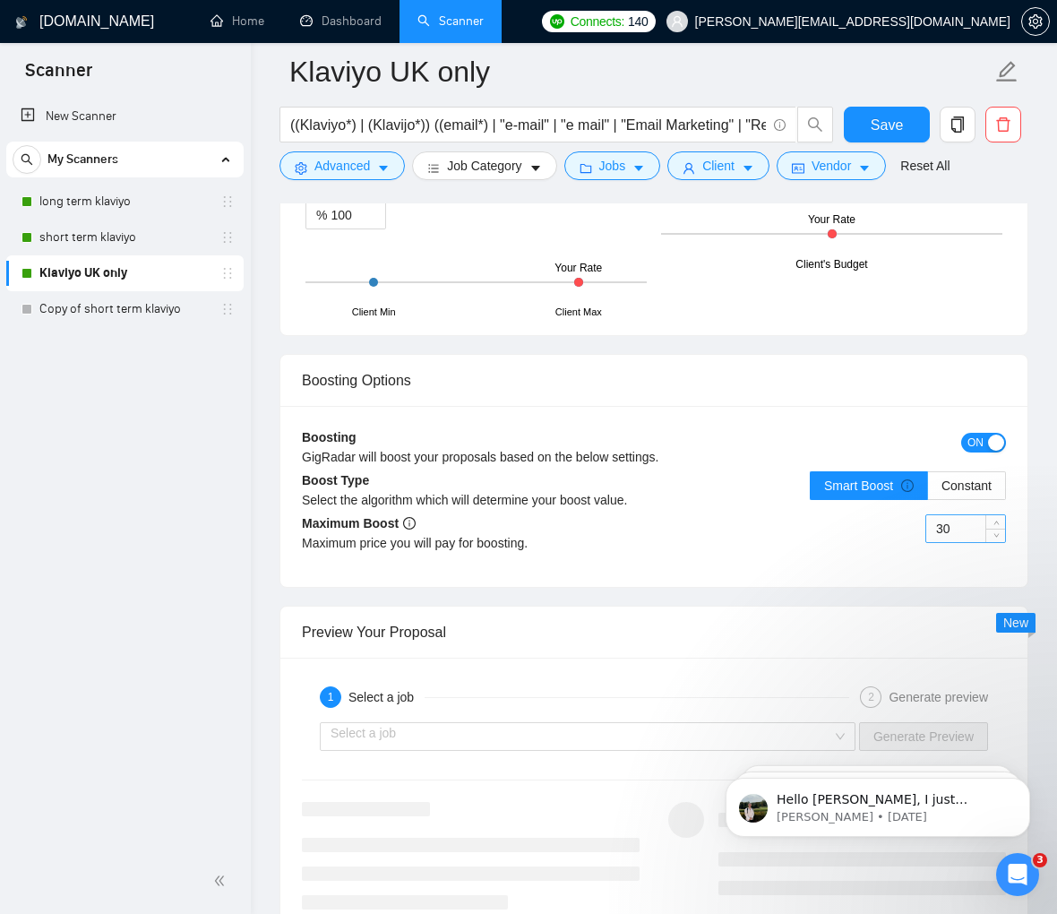
click at [869, 515] on input "30" at bounding box center [965, 528] width 79 height 27
type input "8"
click at [869, 121] on span "Save" at bounding box center [887, 125] width 32 height 22
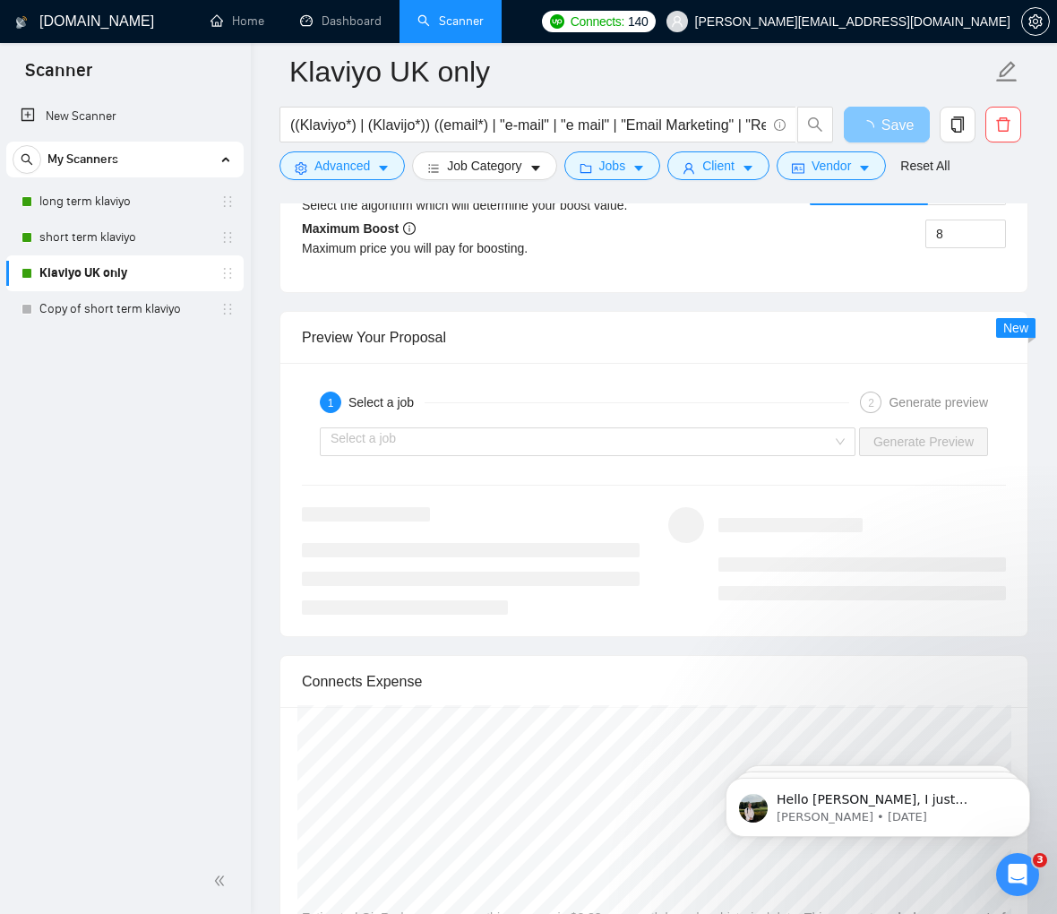
scroll to position [2872, 0]
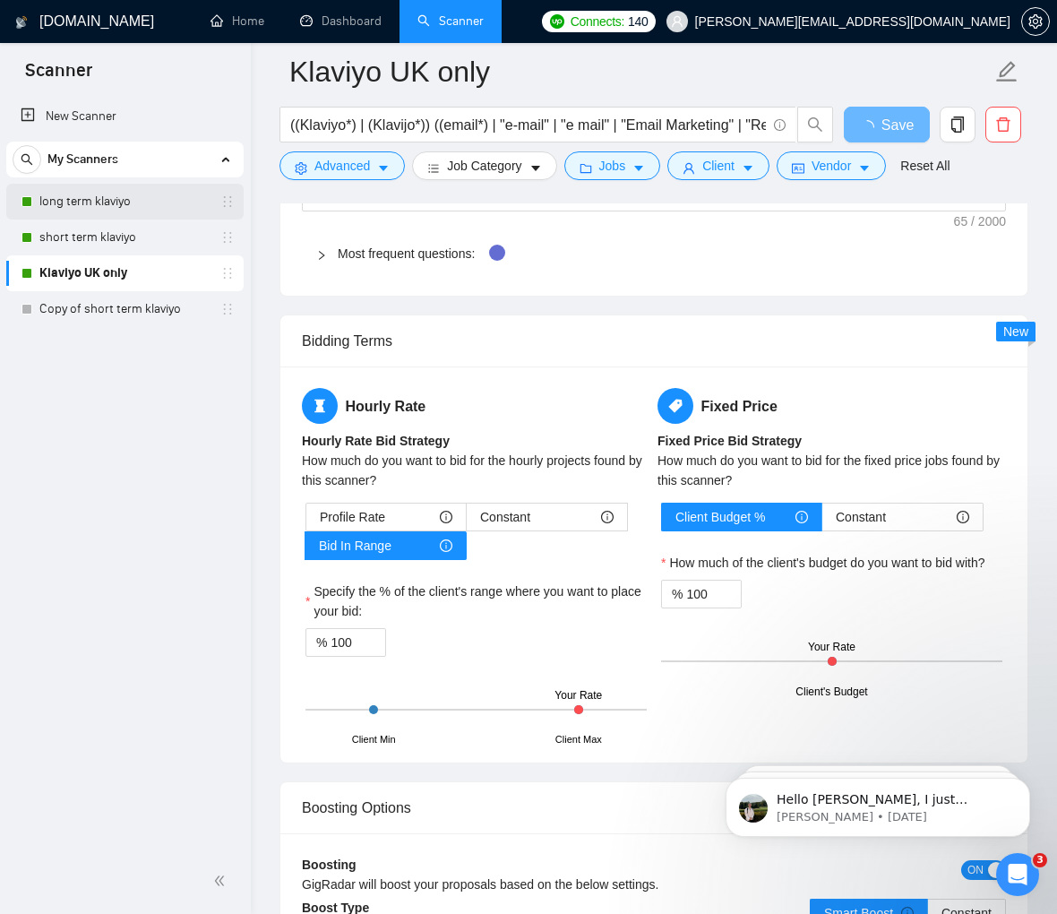
click at [123, 197] on link "long term klaviyo" at bounding box center [124, 202] width 170 height 36
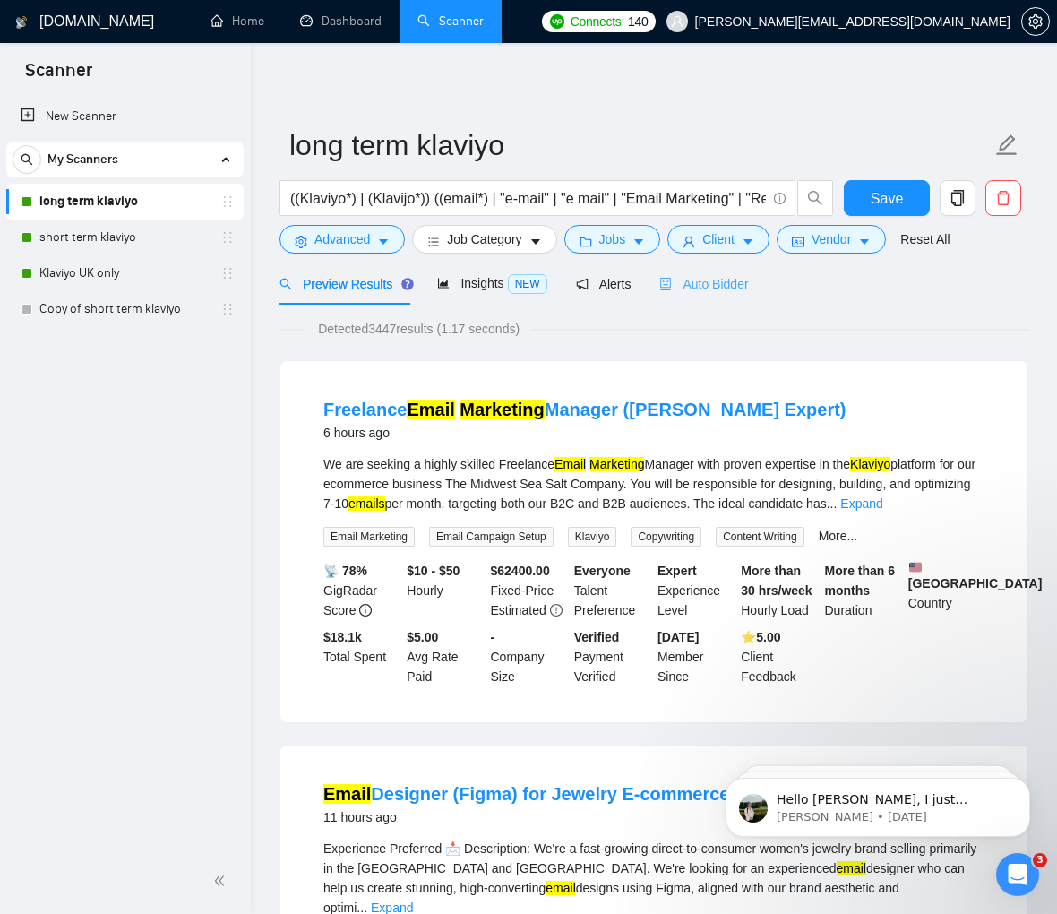
click at [710, 294] on div "Auto Bidder" at bounding box center [703, 283] width 89 height 42
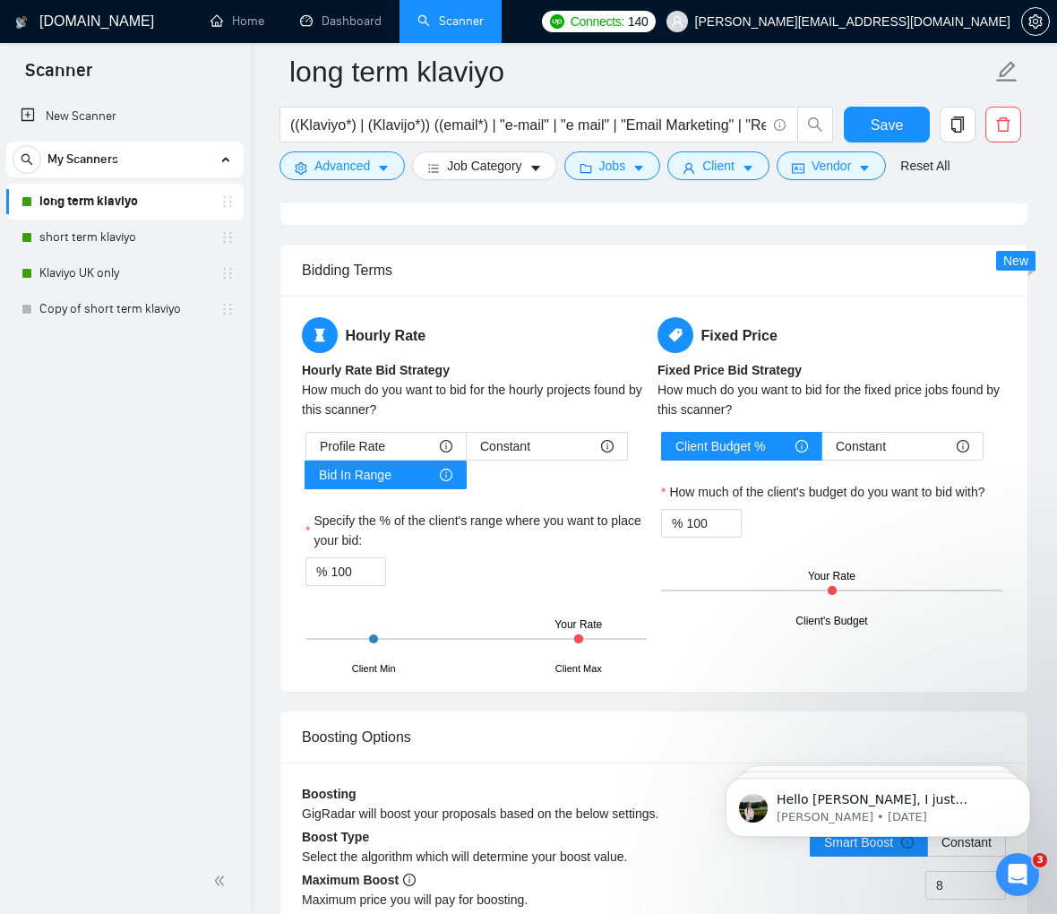
scroll to position [3424, 0]
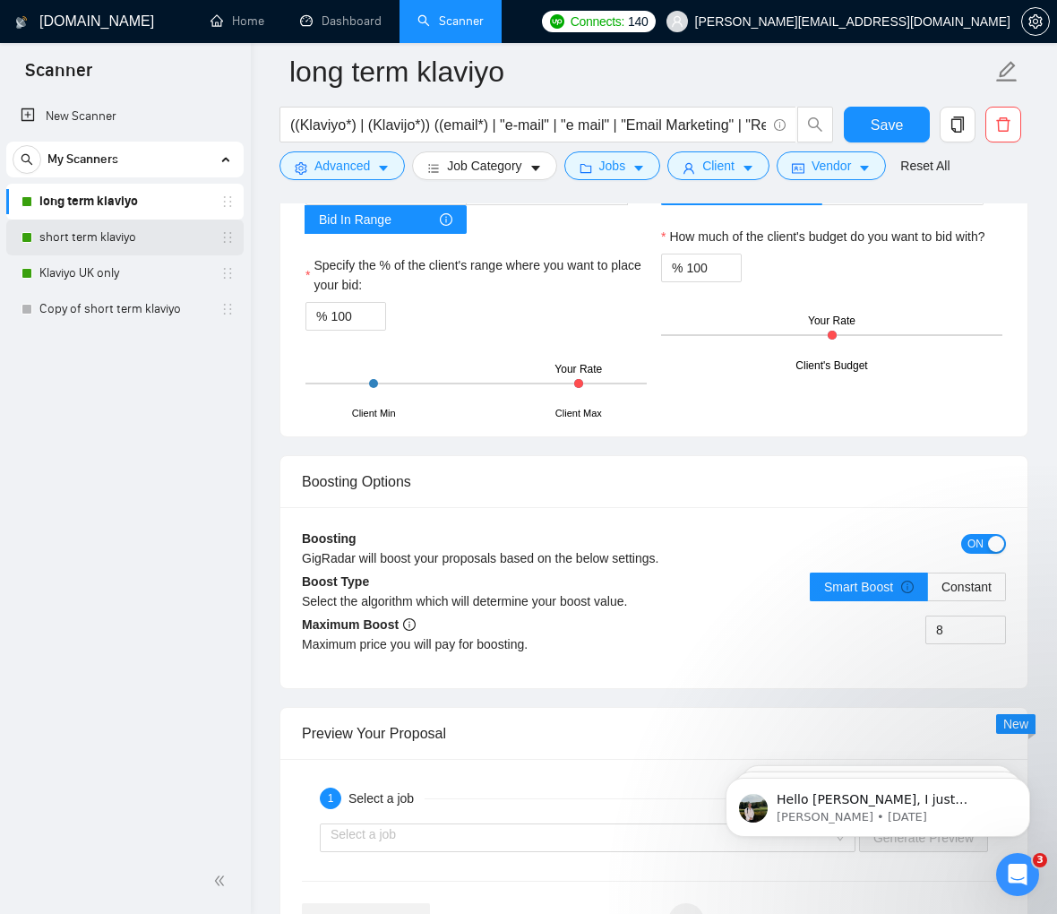
click at [121, 236] on link "short term klaviyo" at bounding box center [124, 237] width 170 height 36
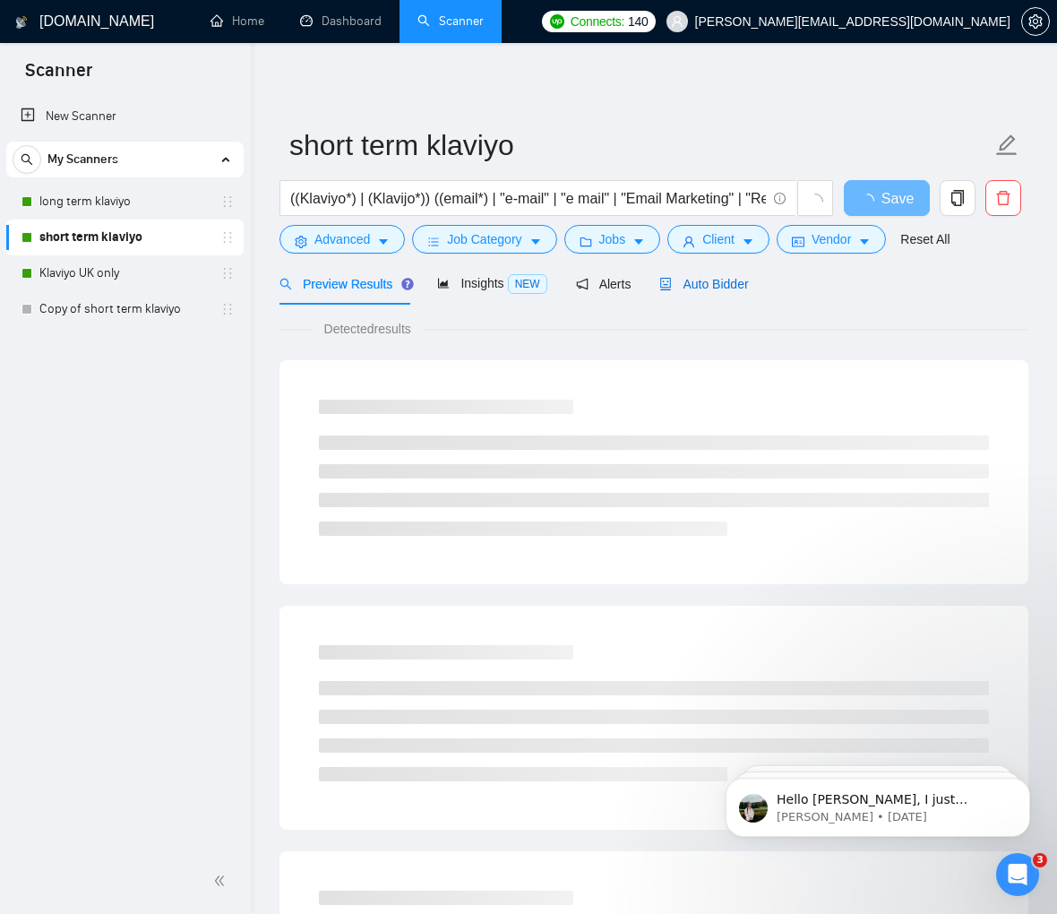
click at [735, 286] on span "Auto Bidder" at bounding box center [703, 284] width 89 height 14
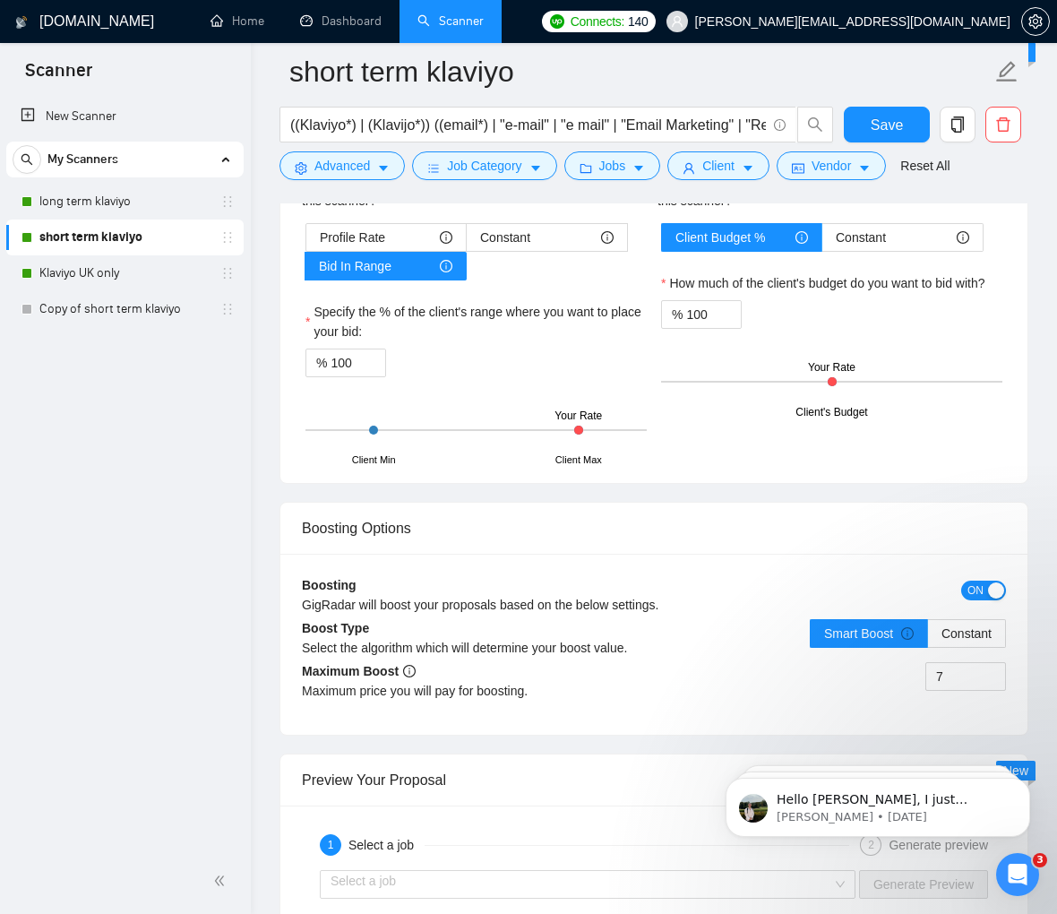
scroll to position [3157, 0]
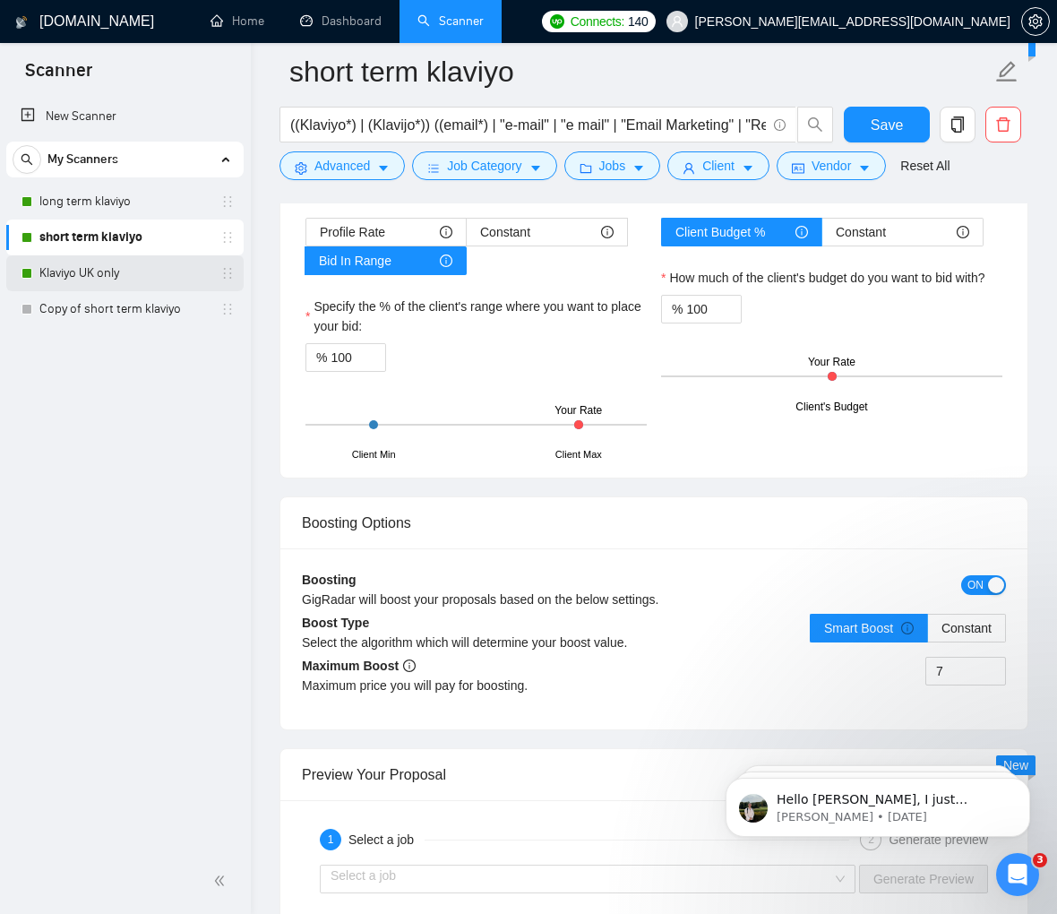
click at [95, 280] on link "Klaviyo UK only" at bounding box center [124, 273] width 170 height 36
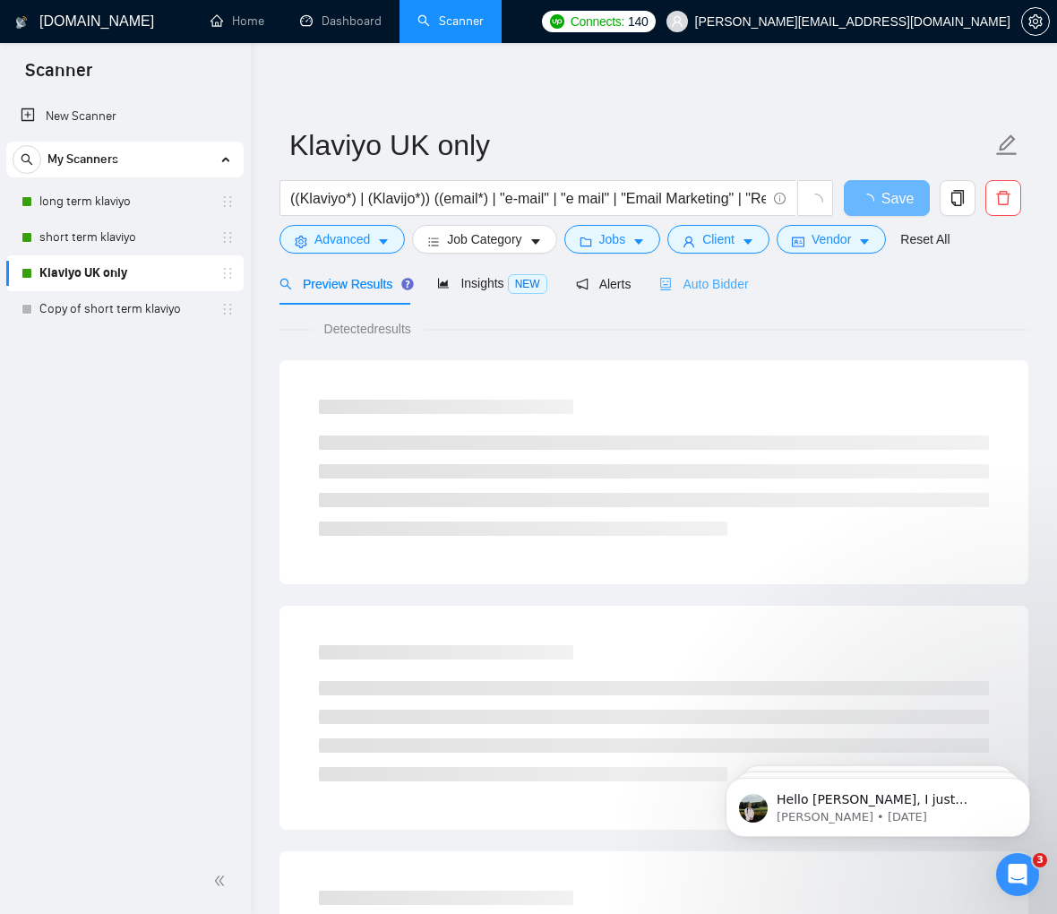
click at [698, 296] on div "Auto Bidder" at bounding box center [703, 283] width 89 height 42
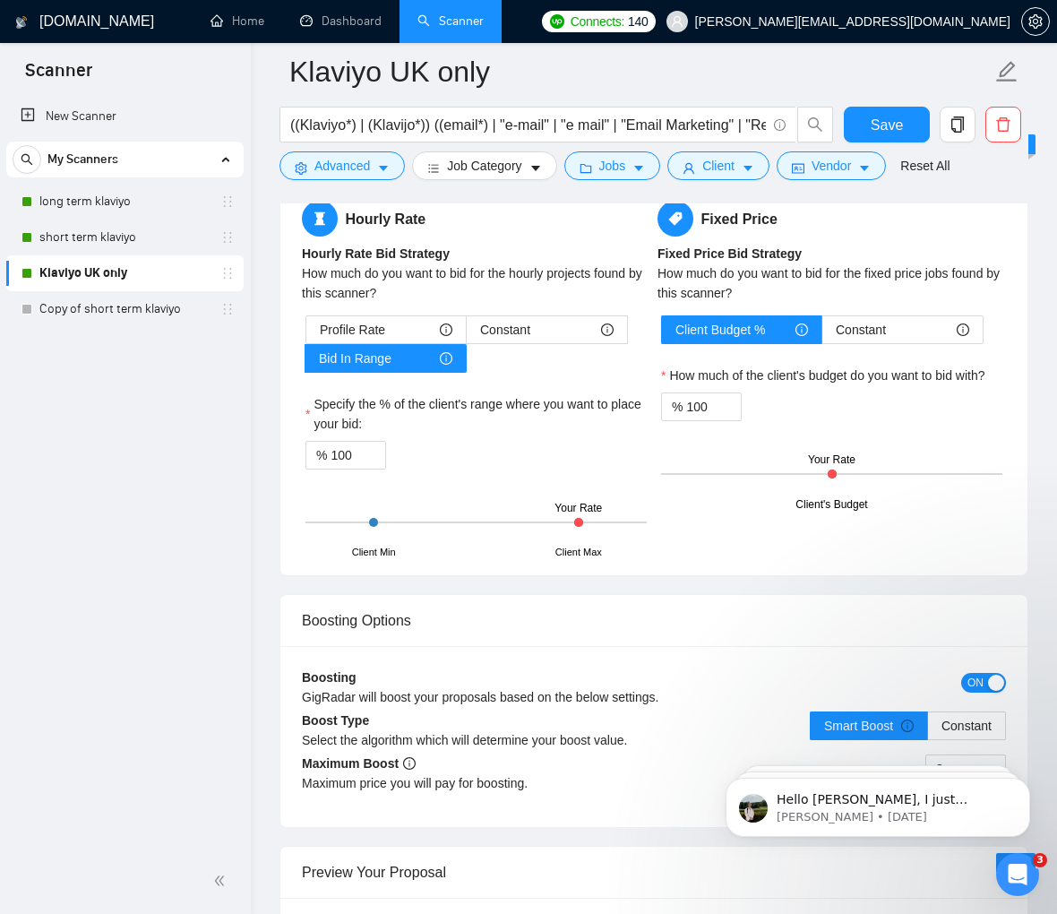
scroll to position [3030, 0]
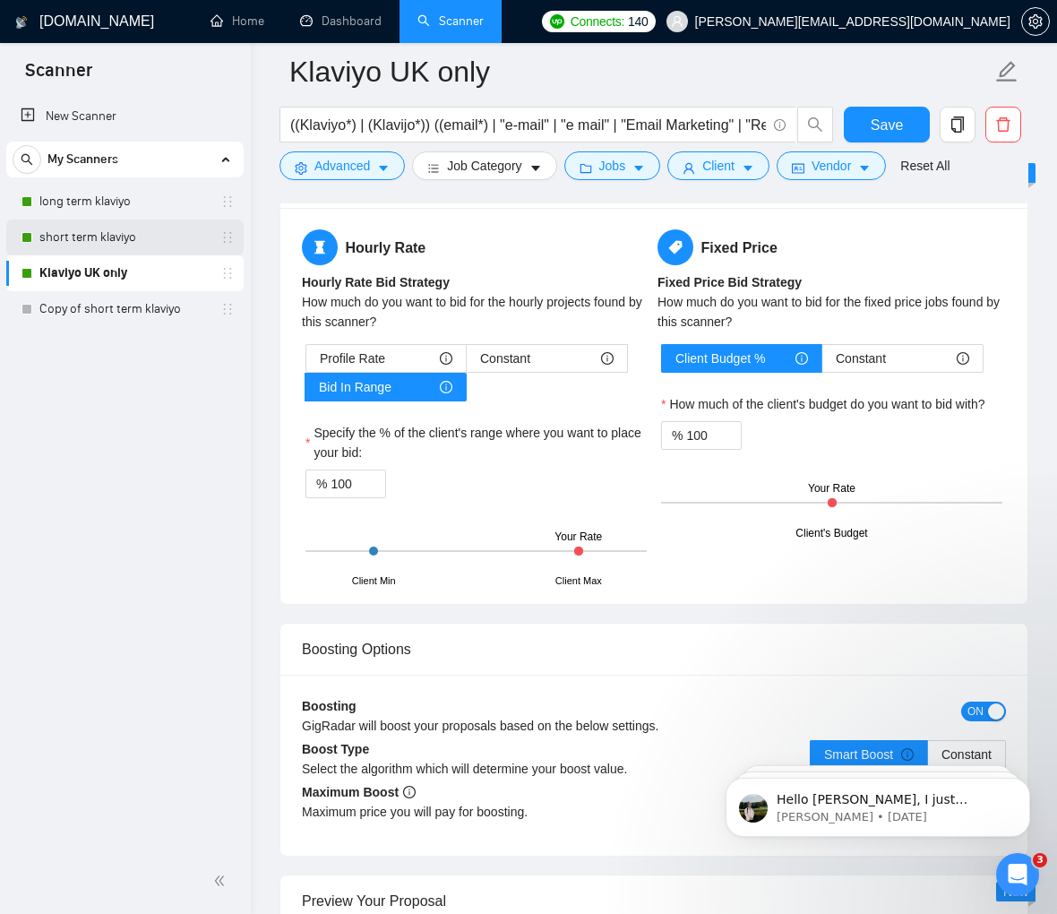
click at [88, 243] on link "short term klaviyo" at bounding box center [124, 237] width 170 height 36
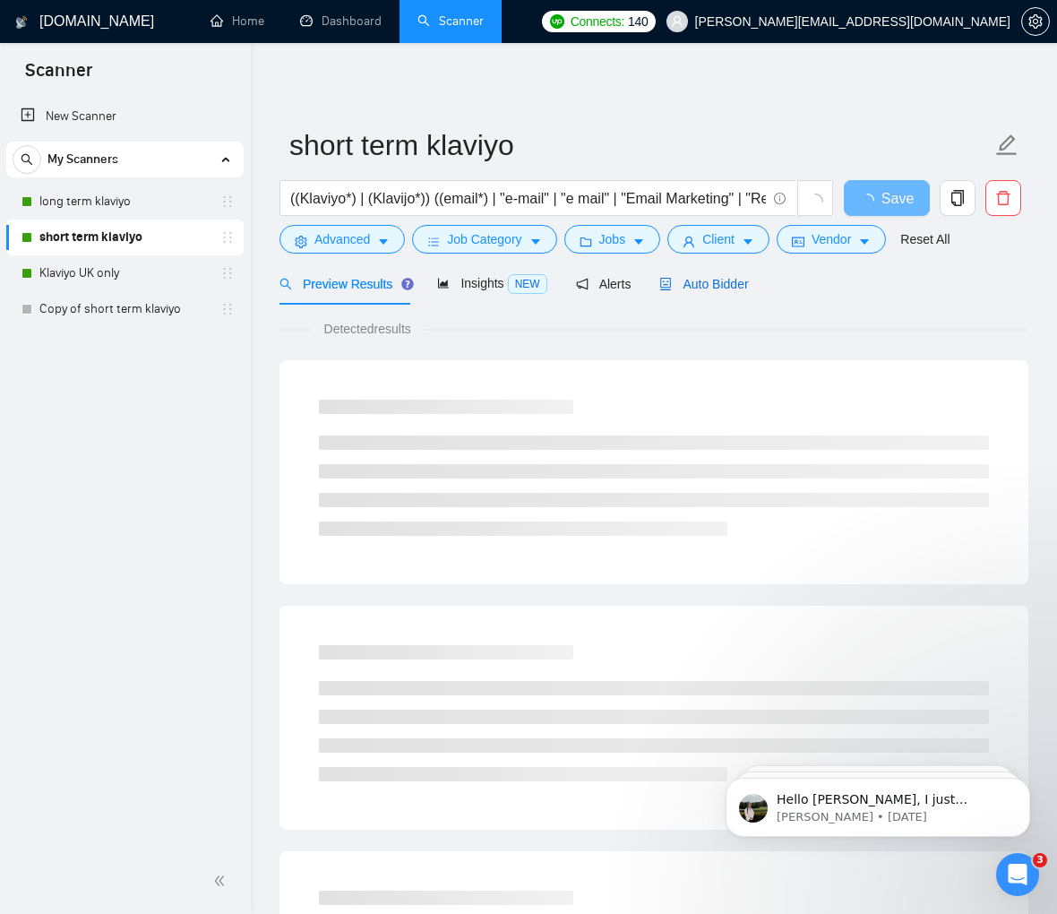
click at [719, 279] on span "Auto Bidder" at bounding box center [703, 284] width 89 height 14
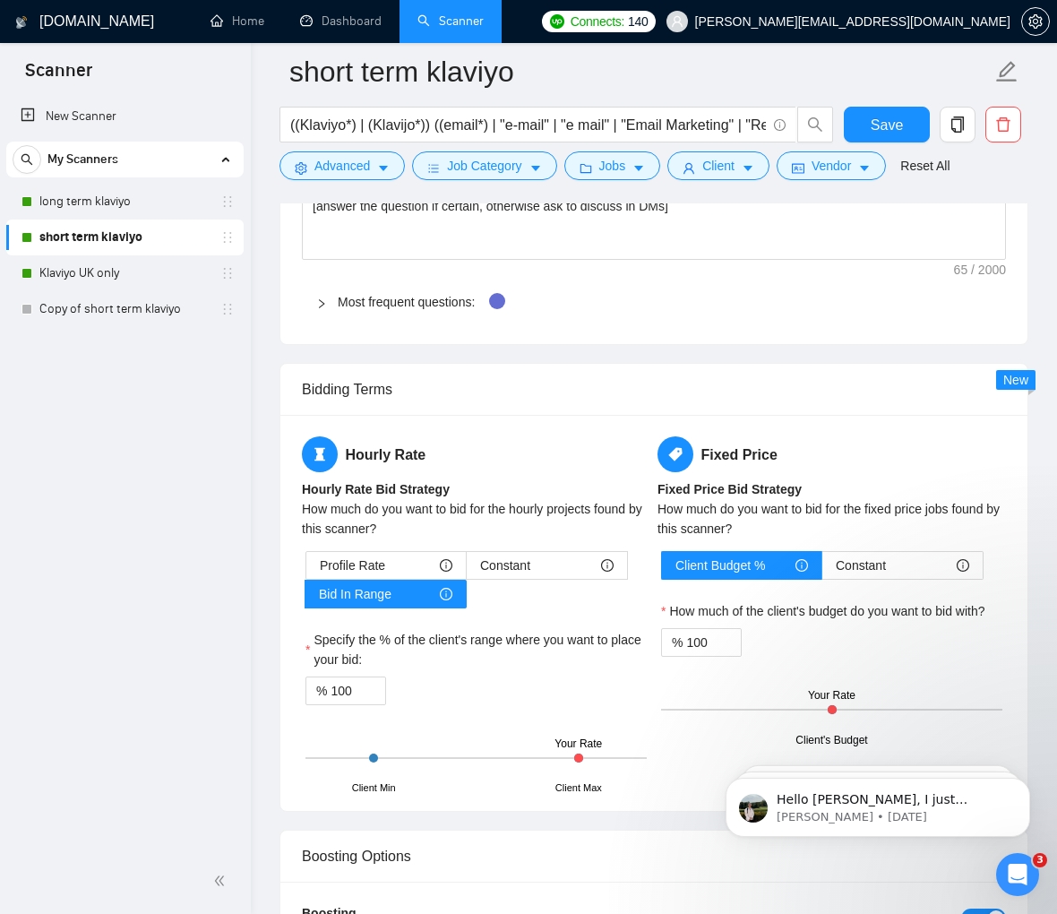
scroll to position [2828, 0]
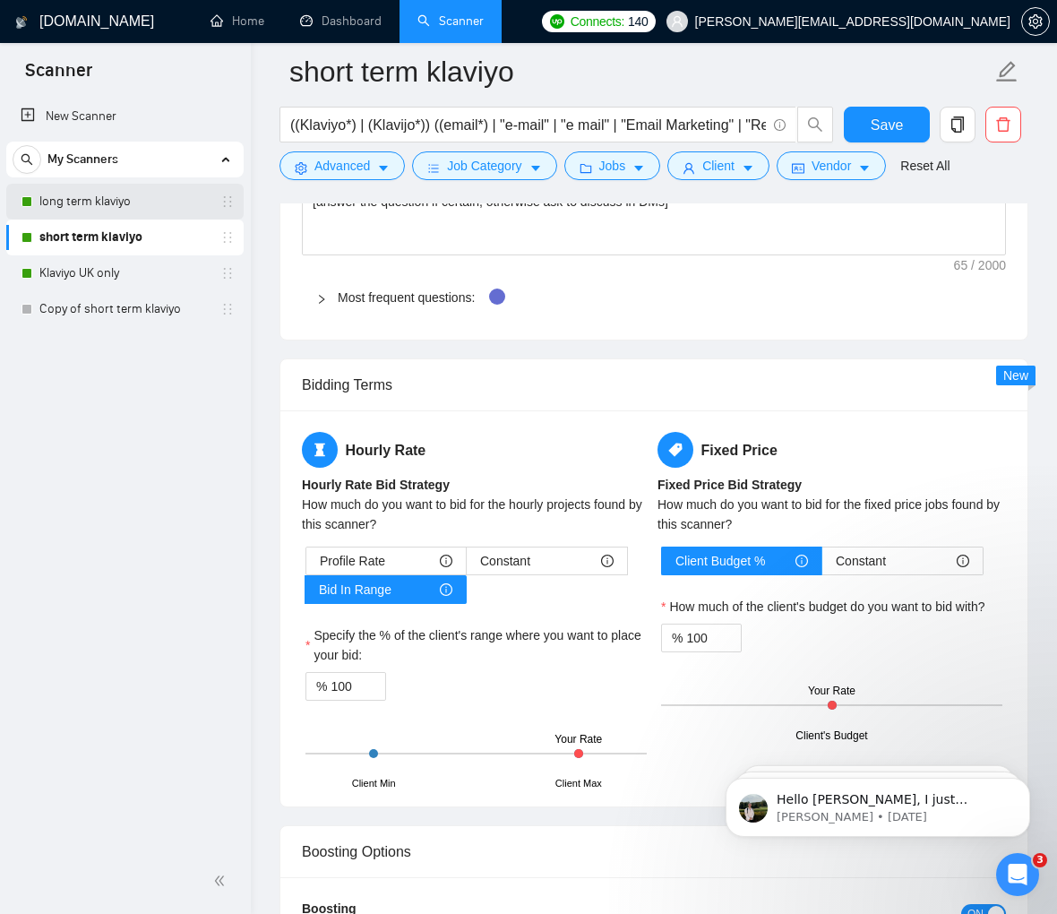
click at [109, 204] on link "long term klaviyo" at bounding box center [124, 202] width 170 height 36
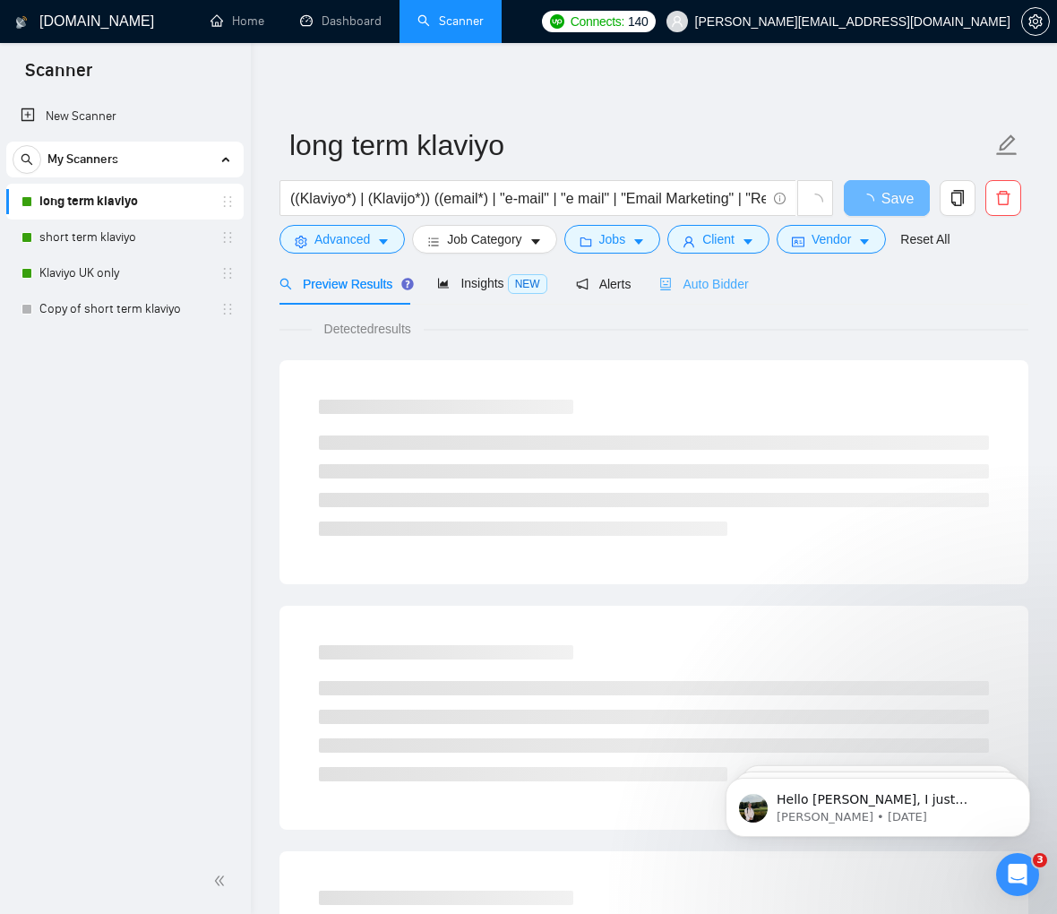
click at [727, 272] on div "Auto Bidder" at bounding box center [703, 283] width 89 height 42
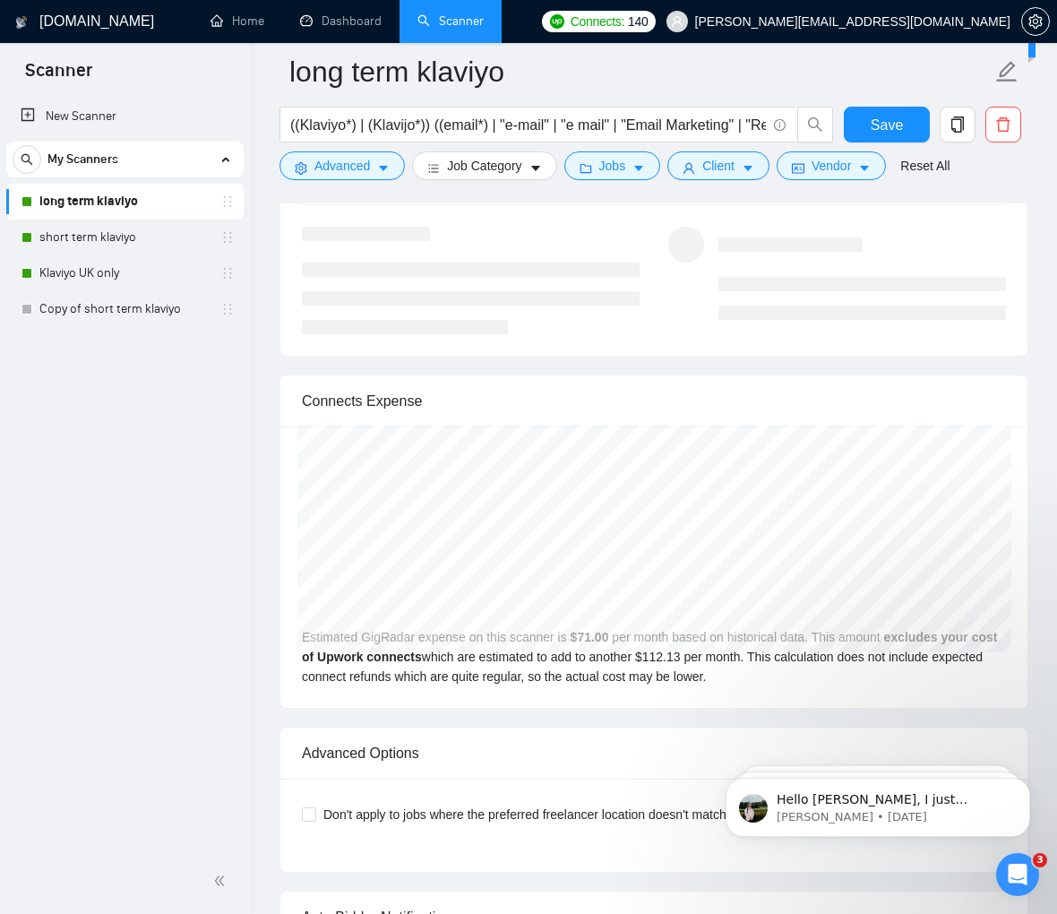
scroll to position [3579, 0]
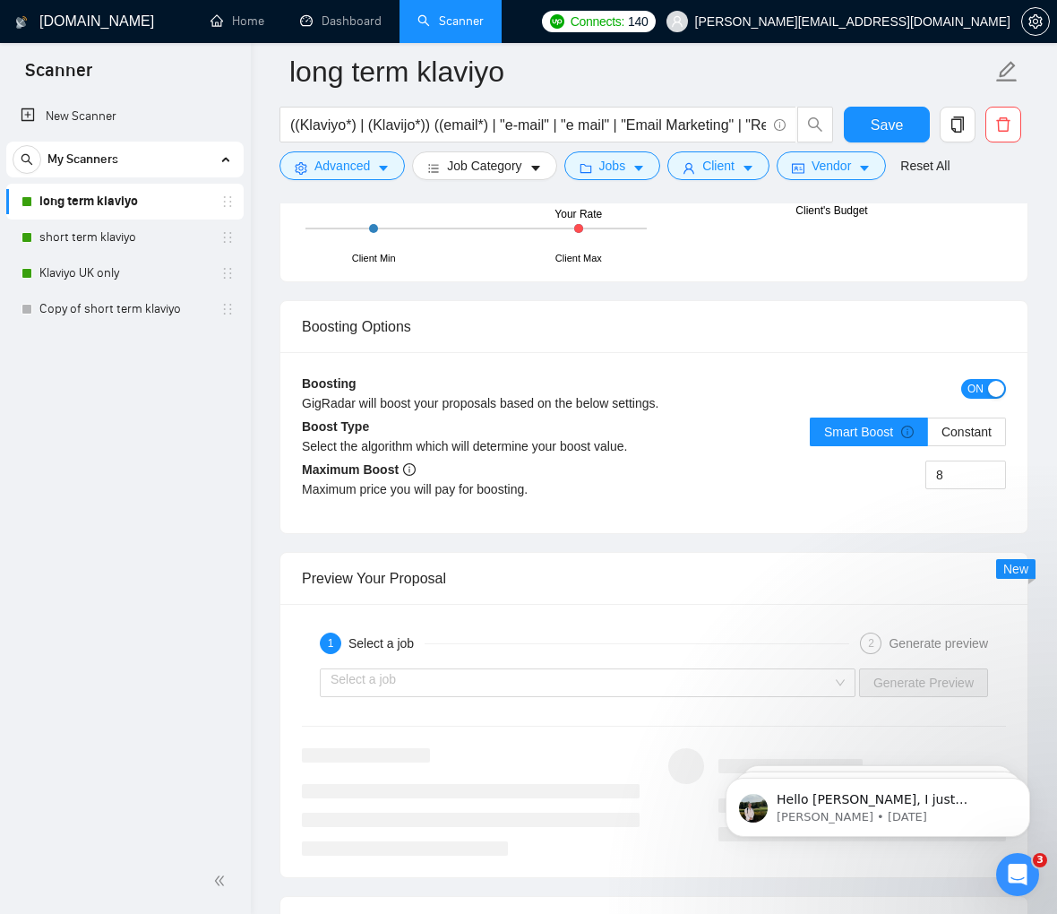
click at [427, 553] on div "Preview Your Proposal" at bounding box center [654, 578] width 704 height 51
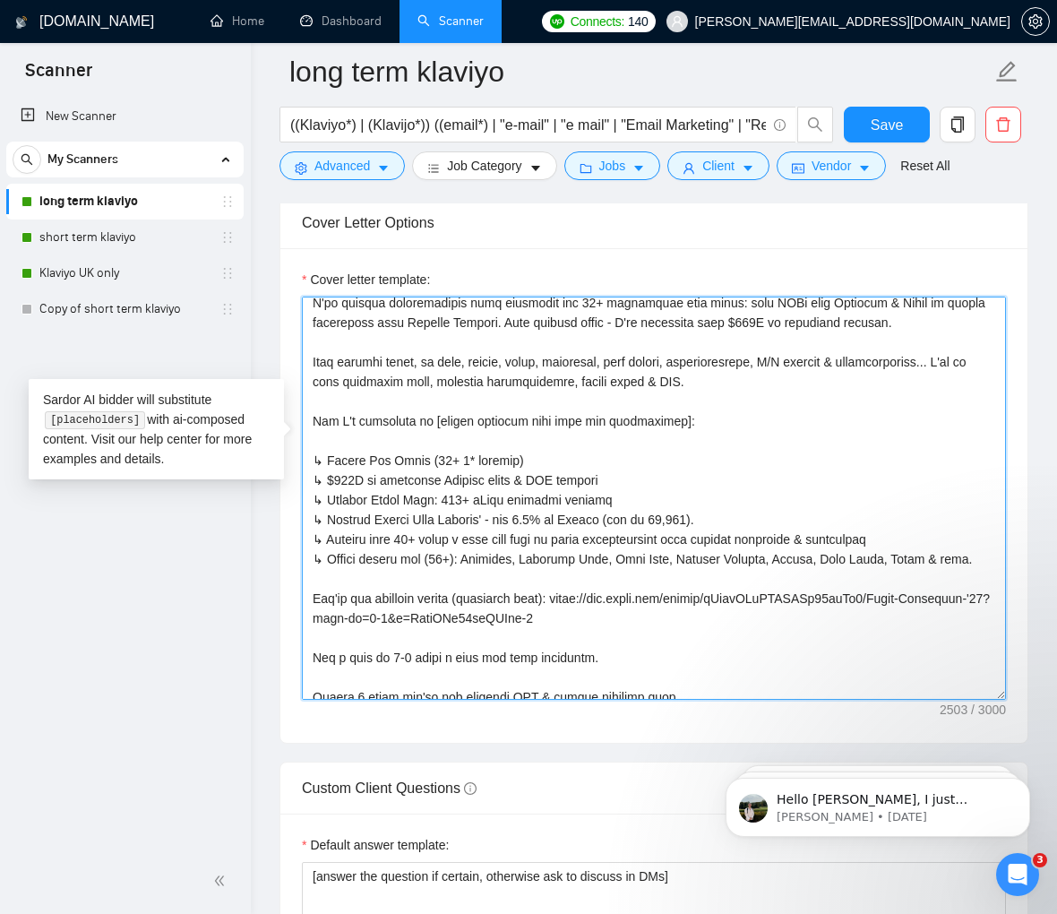
scroll to position [631, 0]
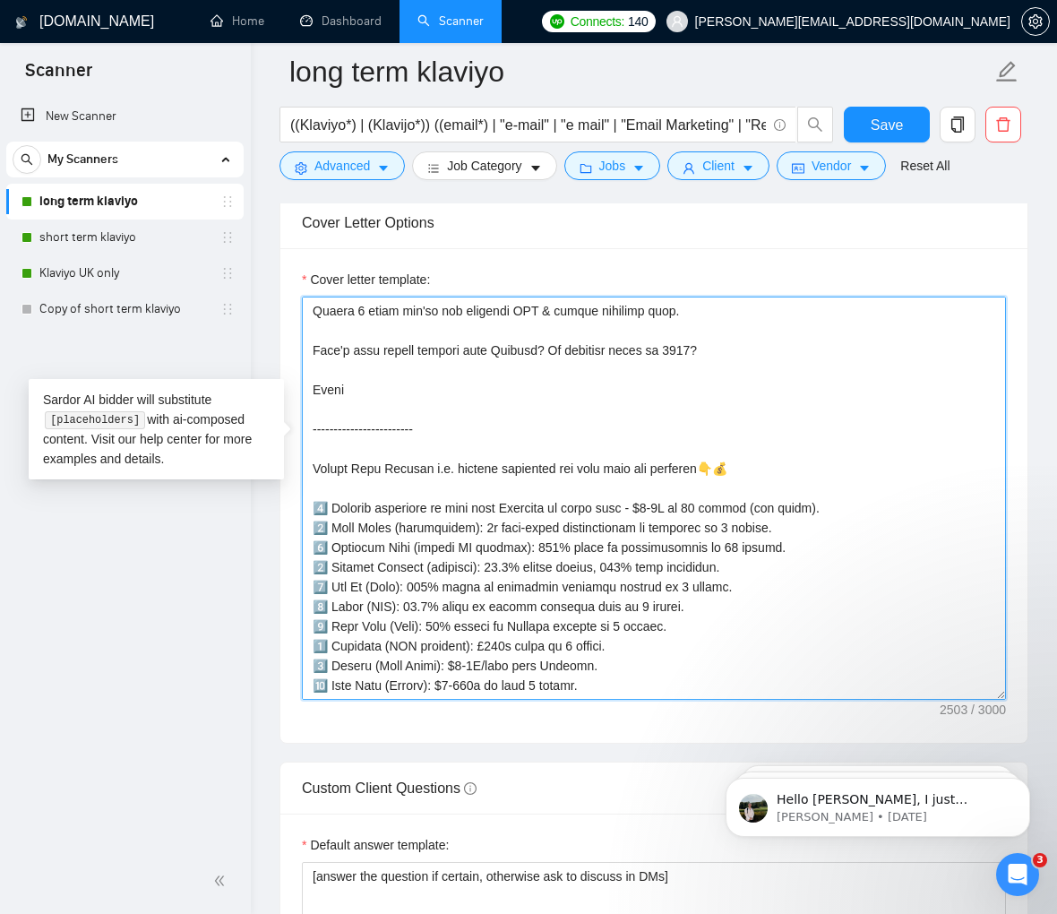
drag, startPoint x: 305, startPoint y: 253, endPoint x: 794, endPoint y: 659, distance: 636.0
click at [794, 659] on div "Cover letter template:" at bounding box center [653, 495] width 747 height 494
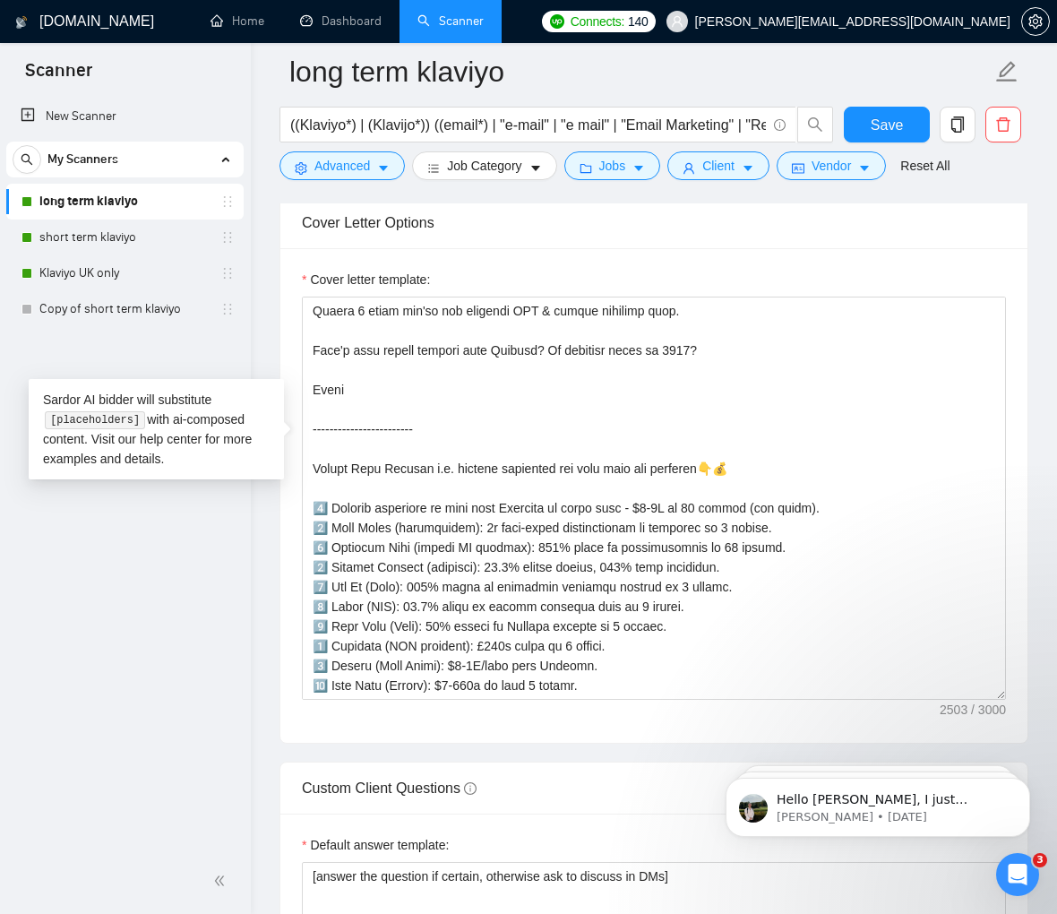
click at [175, 683] on div "New Scanner My Scanners long term klaviyo short term klaviyo Klaviyo UK only Co…" at bounding box center [125, 471] width 251 height 753
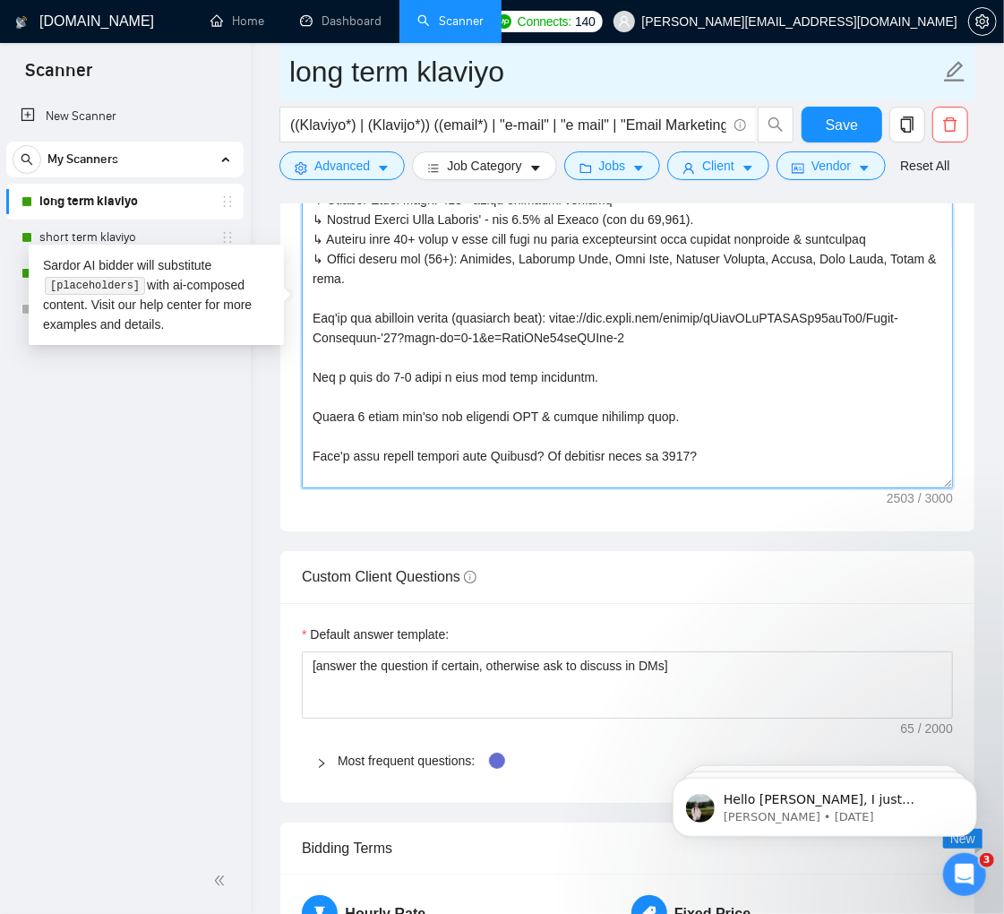
scroll to position [0, 0]
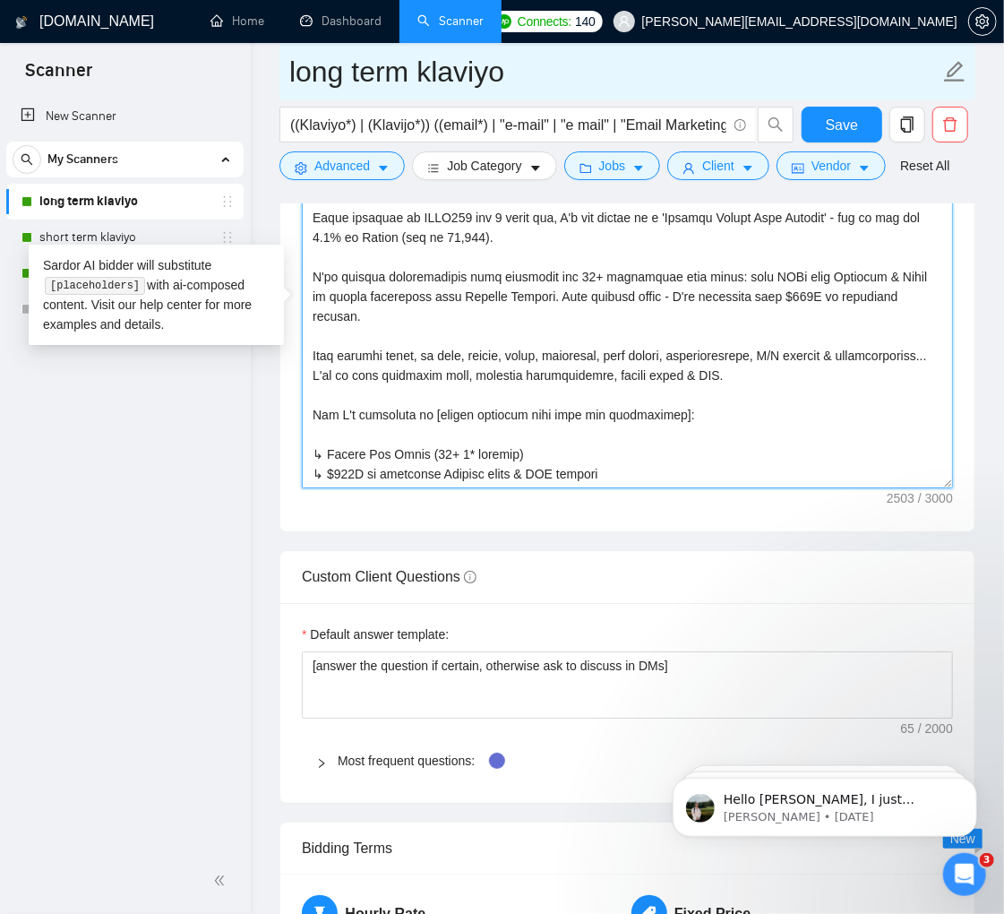
drag, startPoint x: 656, startPoint y: 454, endPoint x: 288, endPoint y: 55, distance: 542.6
click at [288, 55] on div "long term klaviyo ((Klaviyo*) | (Klavijo*)) ((email*) | "e-mail" | "e mail" | "…" at bounding box center [627, 399] width 696 height 5981
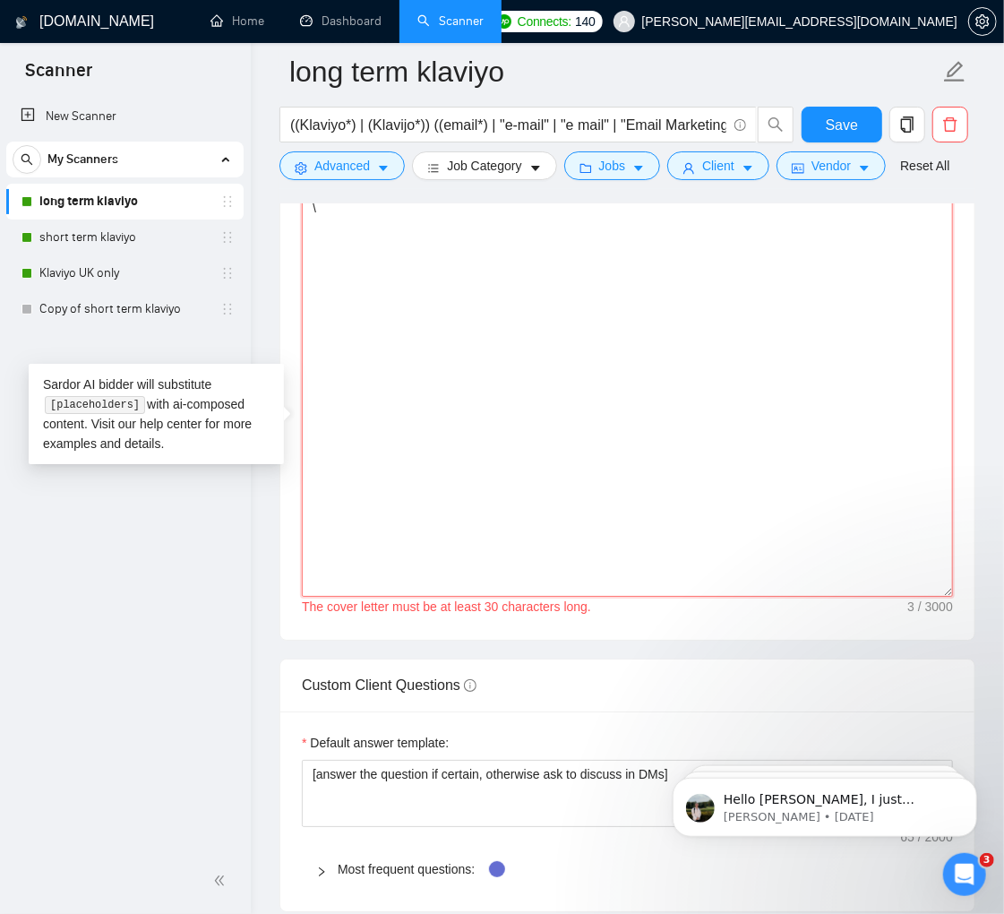
scroll to position [2365, 0]
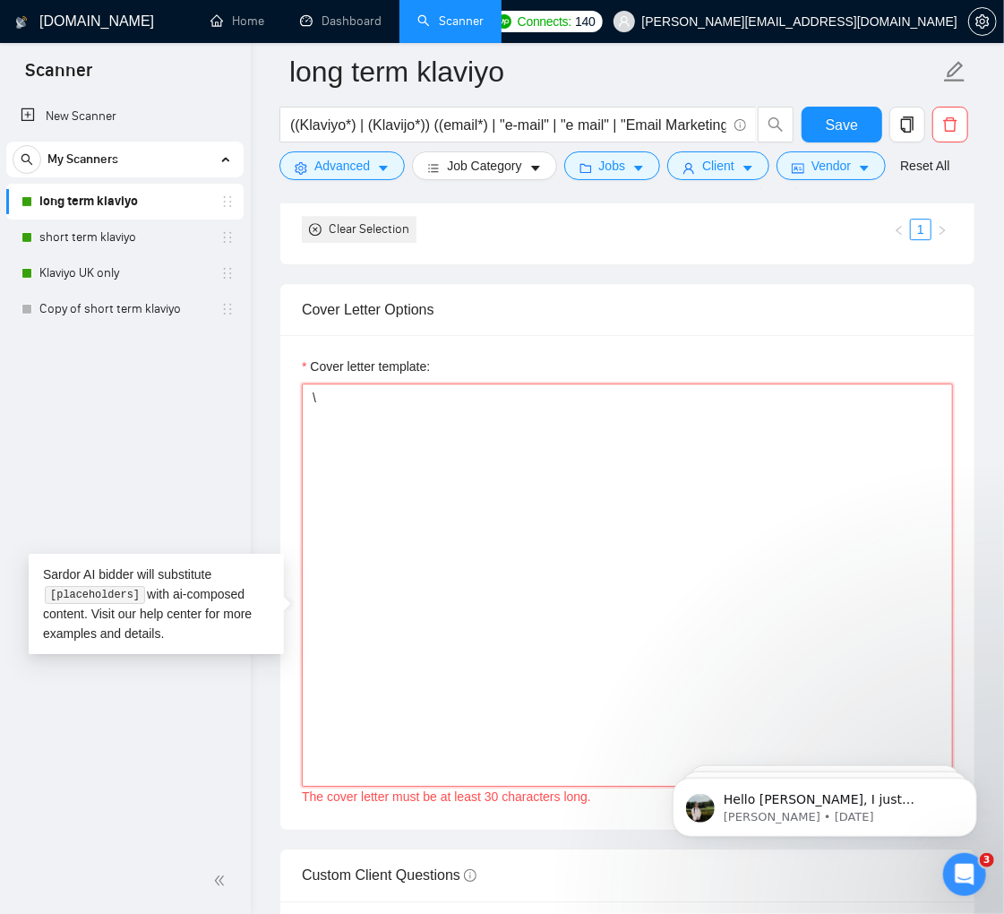
type textarea "\"
paste textarea "Lo - Ipsum dolo. S ametcons adipi $3E se 51 doeius tem Incididu. U lab etdolore…"
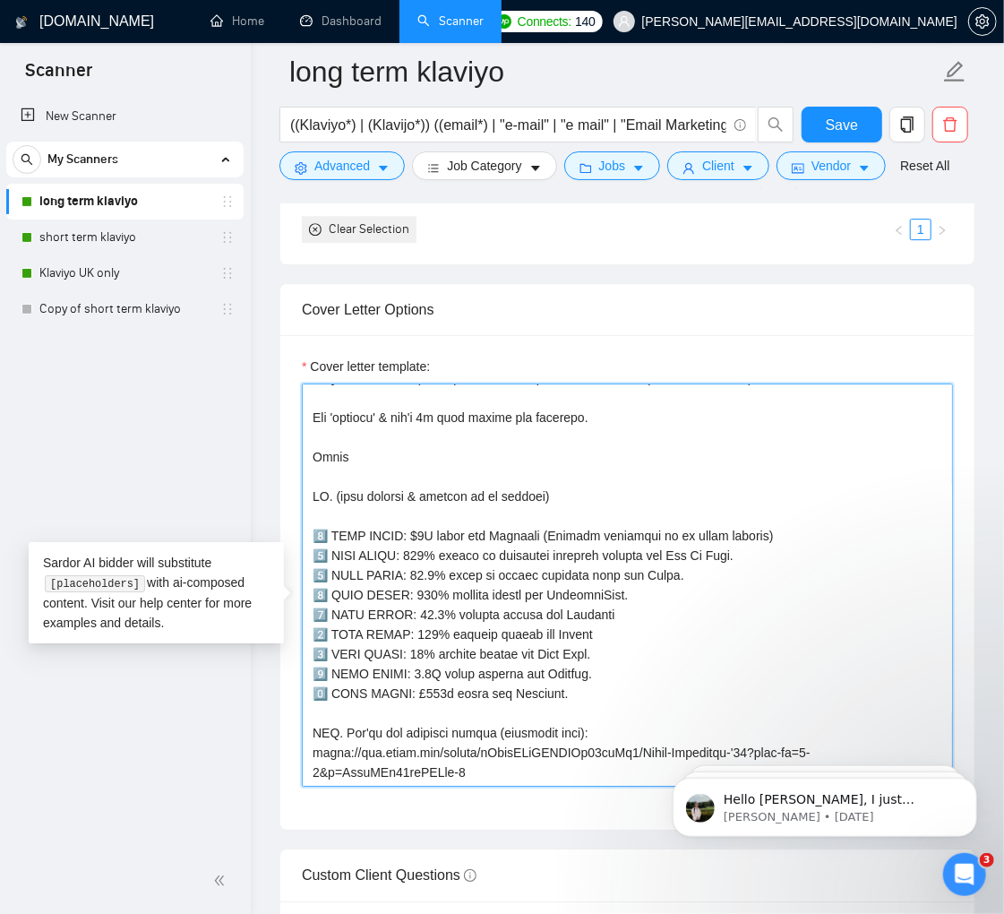
scroll to position [0, 0]
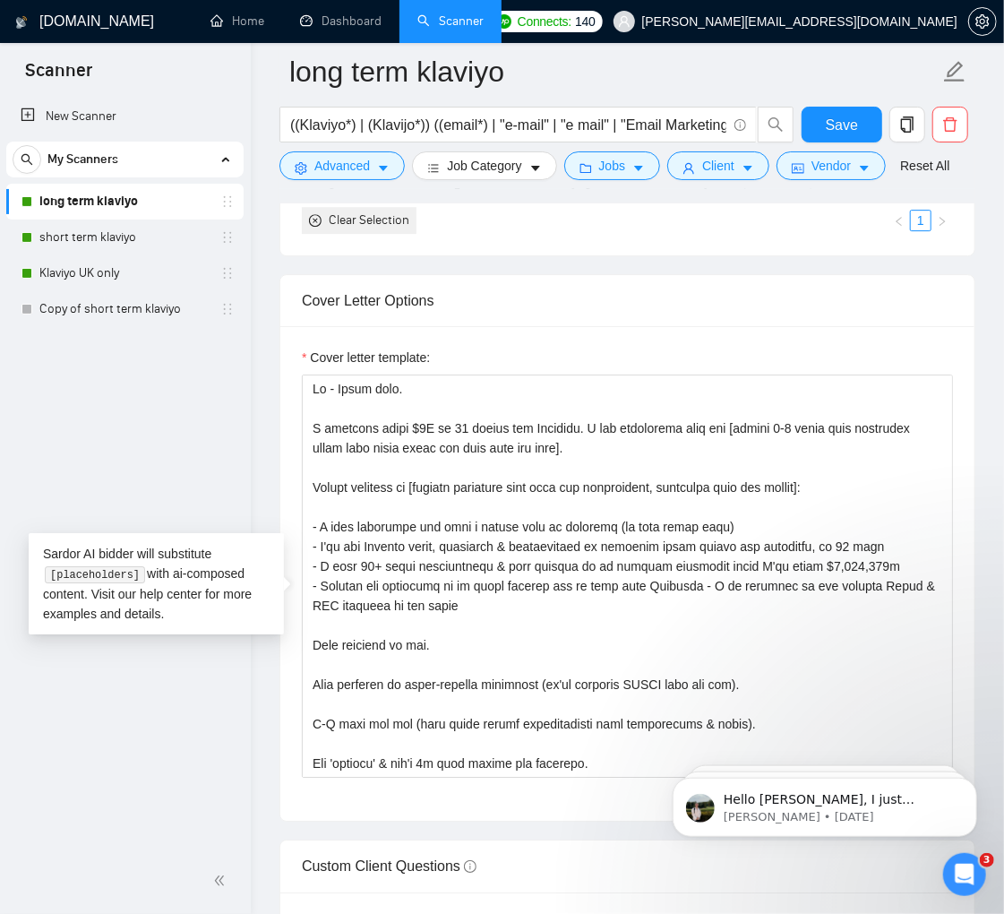
click at [204, 423] on div "New Scanner My Scanners long term klaviyo short term klaviyo Klaviyo UK only Co…" at bounding box center [125, 471] width 251 height 753
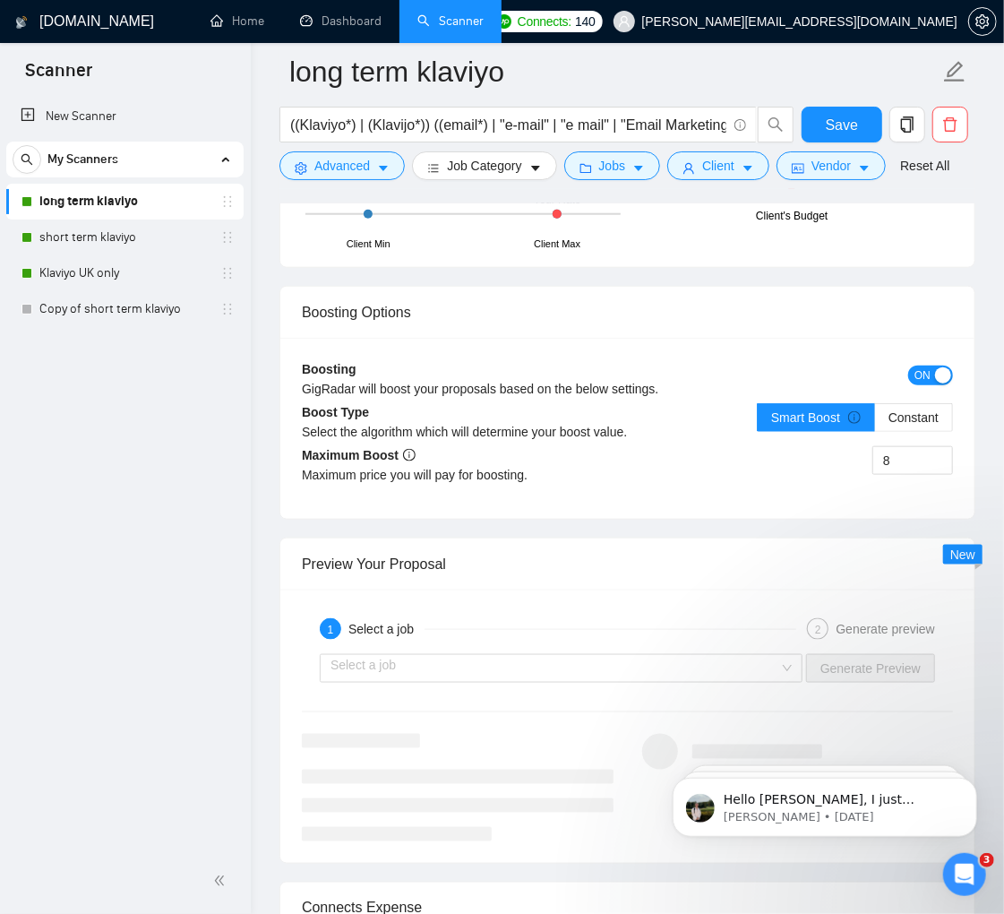
scroll to position [3755, 0]
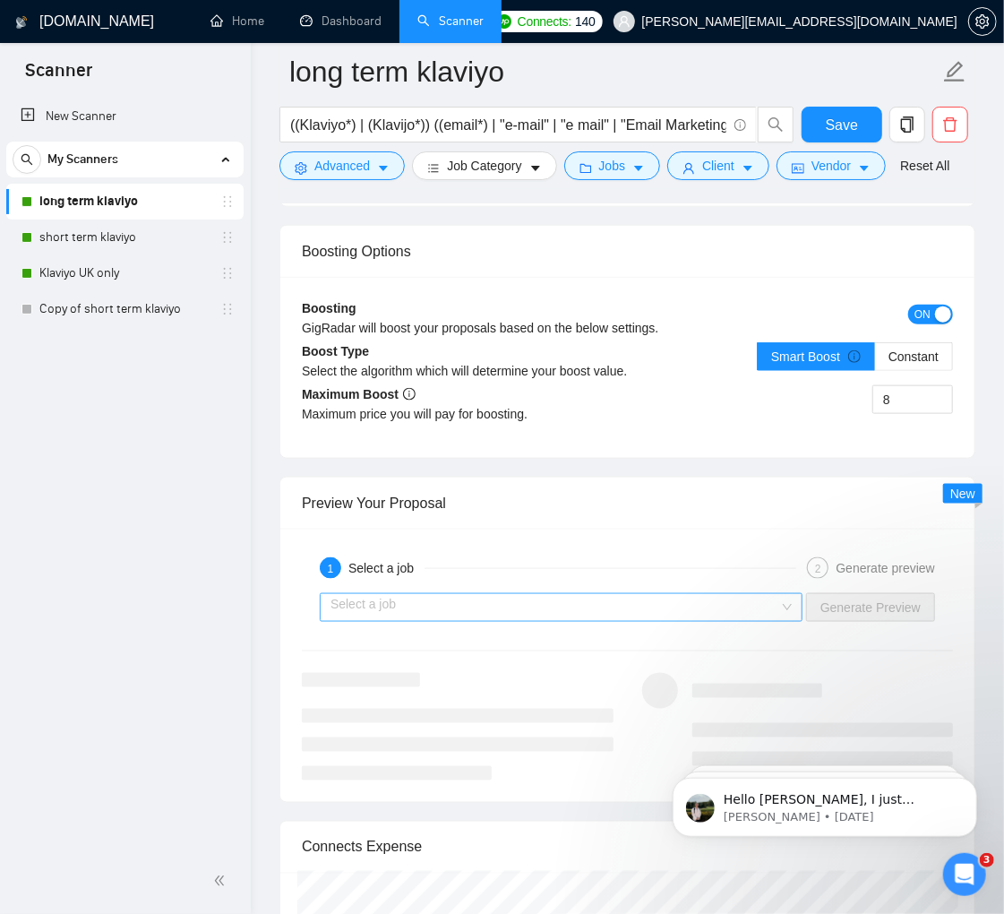
click at [425, 621] on input "search" at bounding box center [555, 607] width 449 height 27
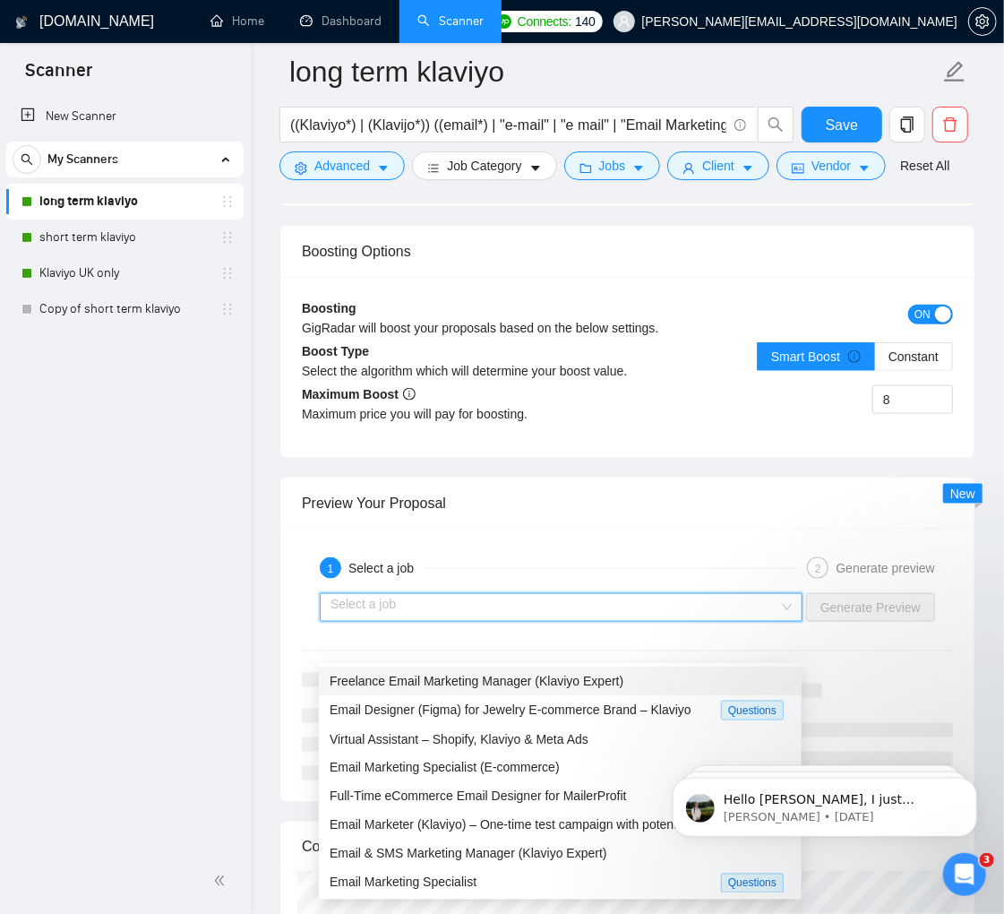
click at [431, 682] on span "Freelance Email Marketing Manager (Klaviyo Expert)" at bounding box center [477, 681] width 294 height 14
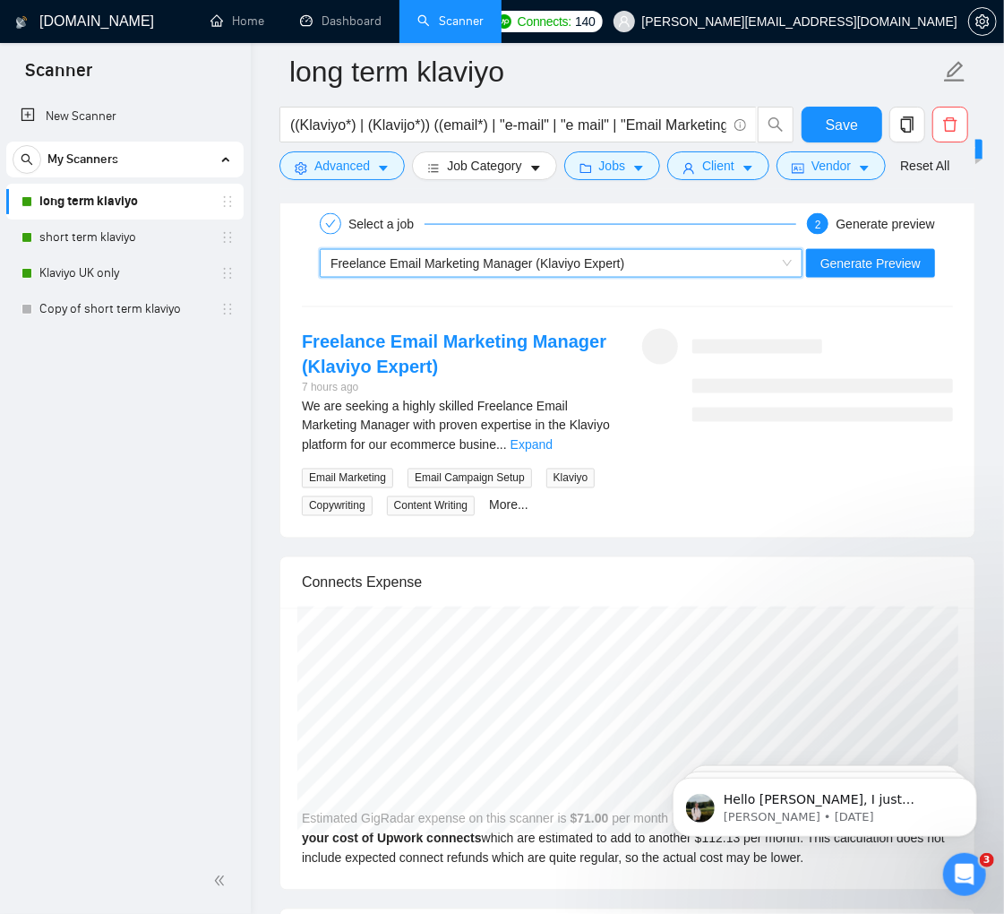
scroll to position [4103, 0]
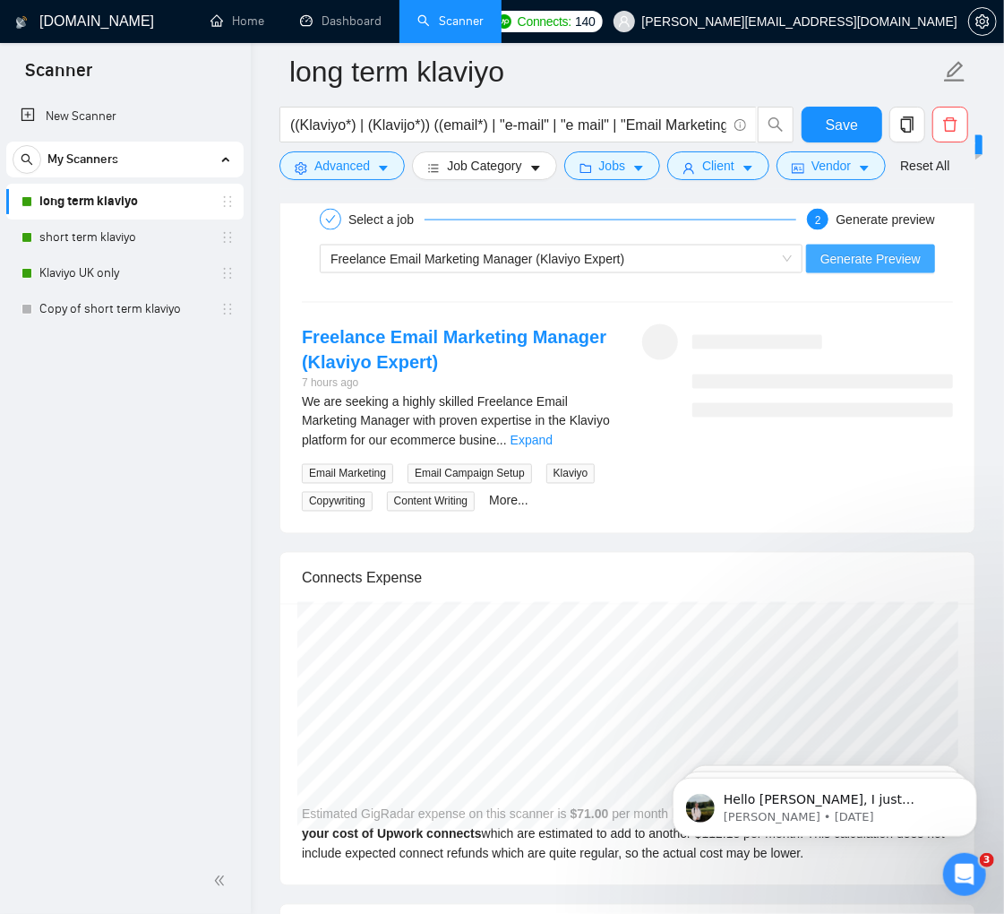
click at [861, 273] on button "Generate Preview" at bounding box center [870, 259] width 129 height 29
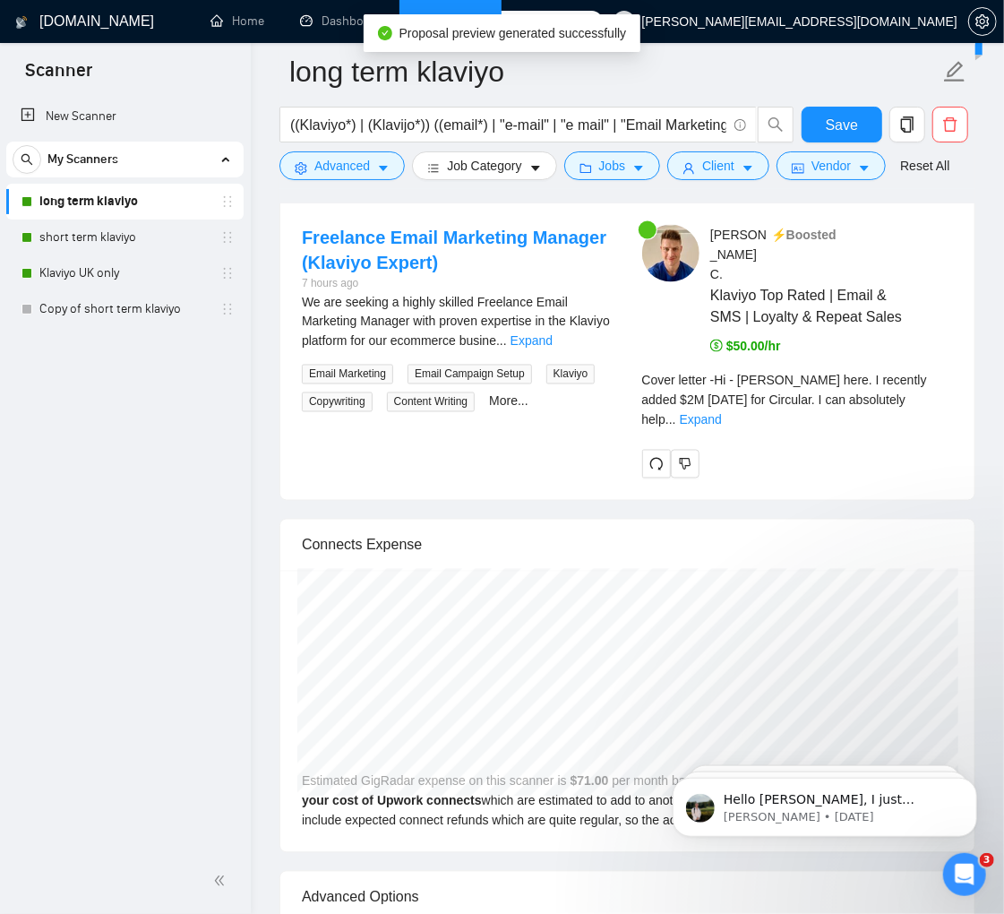
scroll to position [4256, 0]
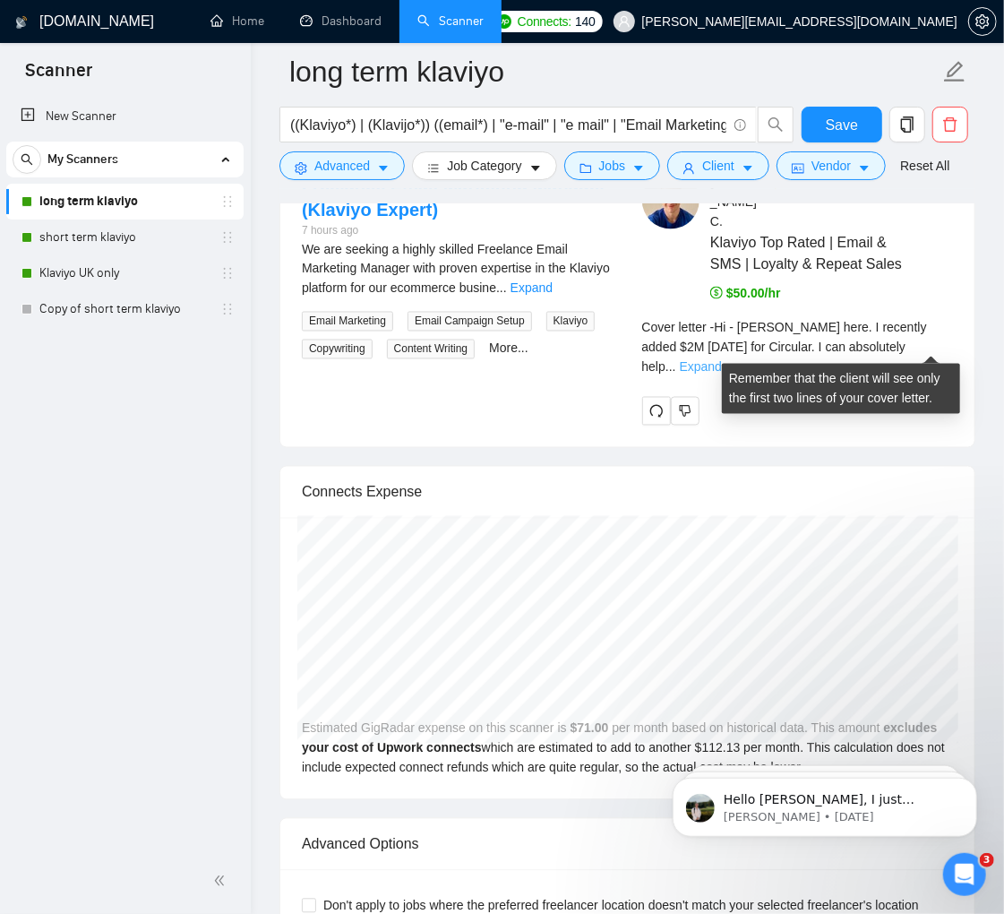
click at [722, 360] on link "Expand" at bounding box center [701, 367] width 42 height 14
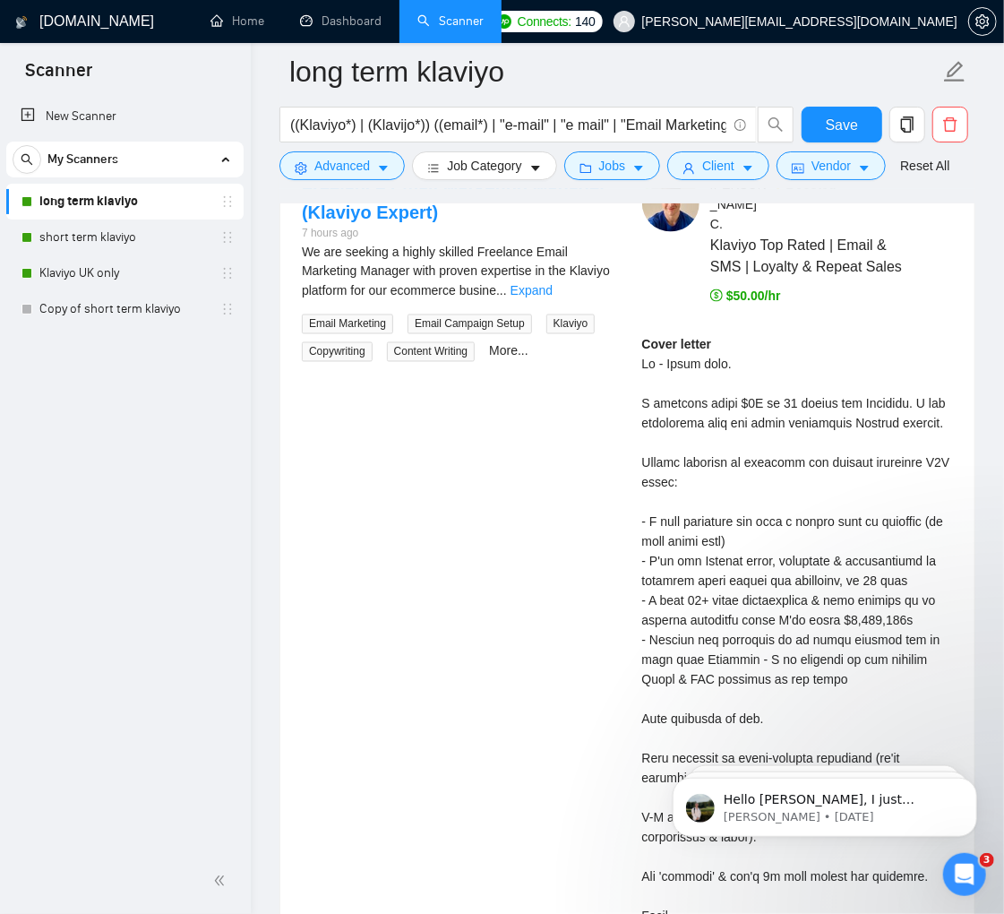
scroll to position [4251, 0]
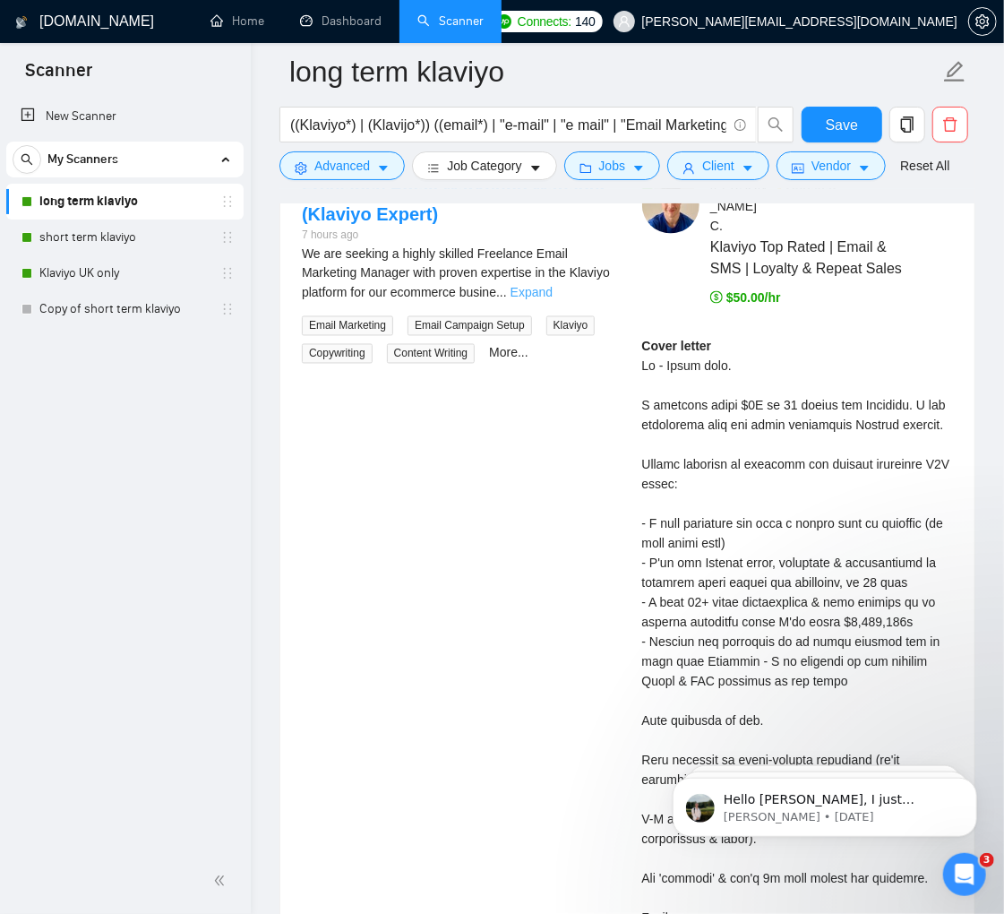
click at [553, 300] on link "Expand" at bounding box center [532, 293] width 42 height 14
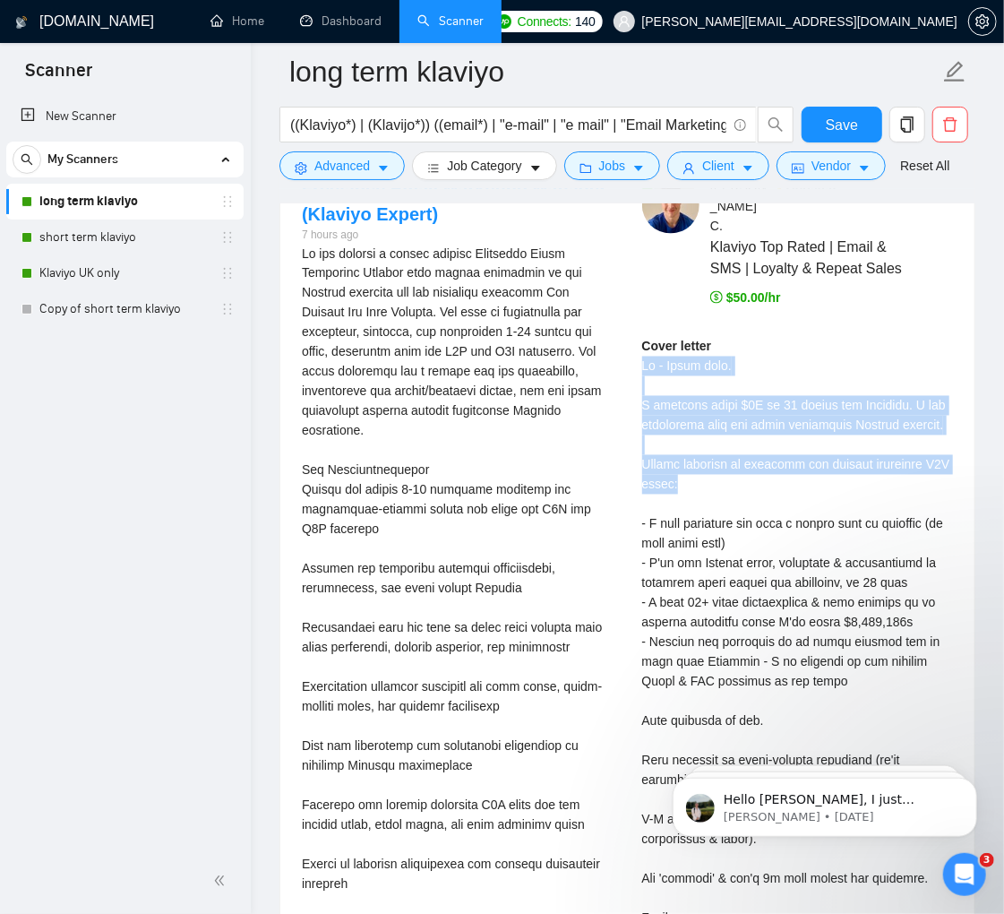
drag, startPoint x: 718, startPoint y: 478, endPoint x: 637, endPoint y: 371, distance: 134.9
click at [637, 371] on div "[PERSON_NAME] ⚡️Boosted Klaviyo Top Rated | Email & SMS | Loyalty & Repeat Sale…" at bounding box center [798, 772] width 340 height 1193
copy div "Hi - [PERSON_NAME] here. I recently added $2M [DATE] for Circular. I can absolu…"
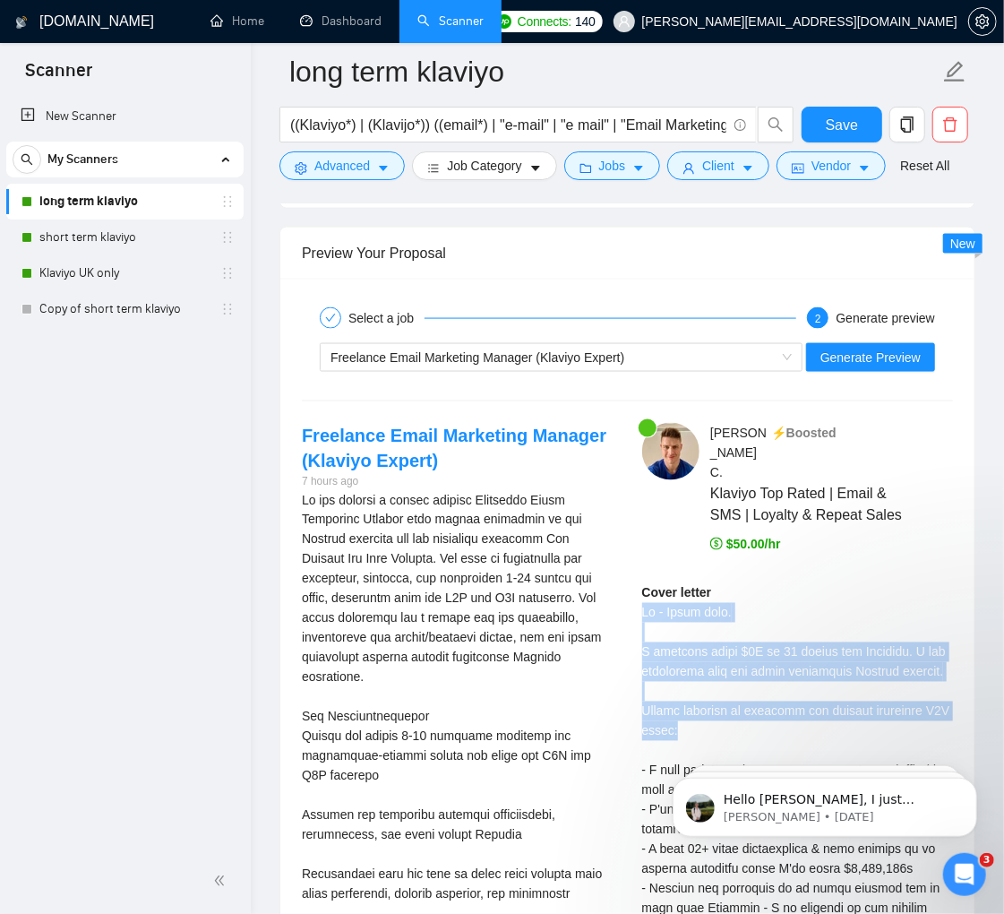
scroll to position [3997, 0]
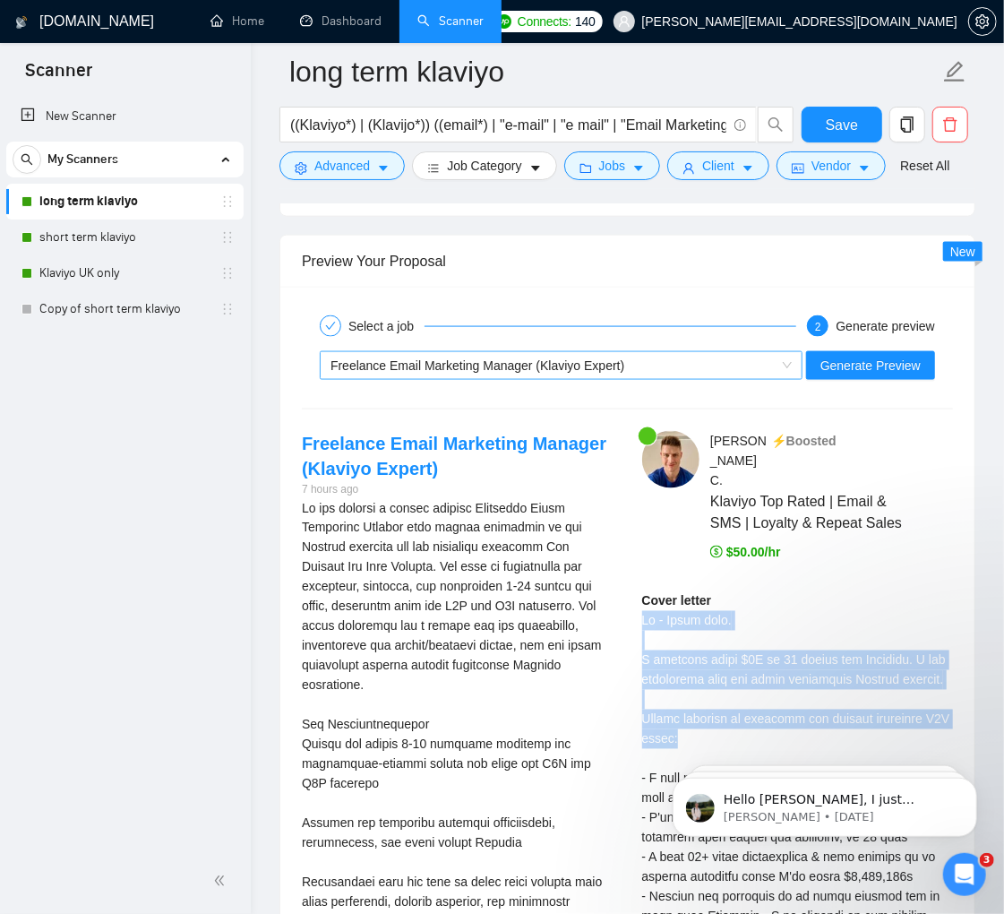
click at [495, 379] on div "Freelance Email Marketing Manager (Klaviyo Expert)" at bounding box center [553, 365] width 445 height 27
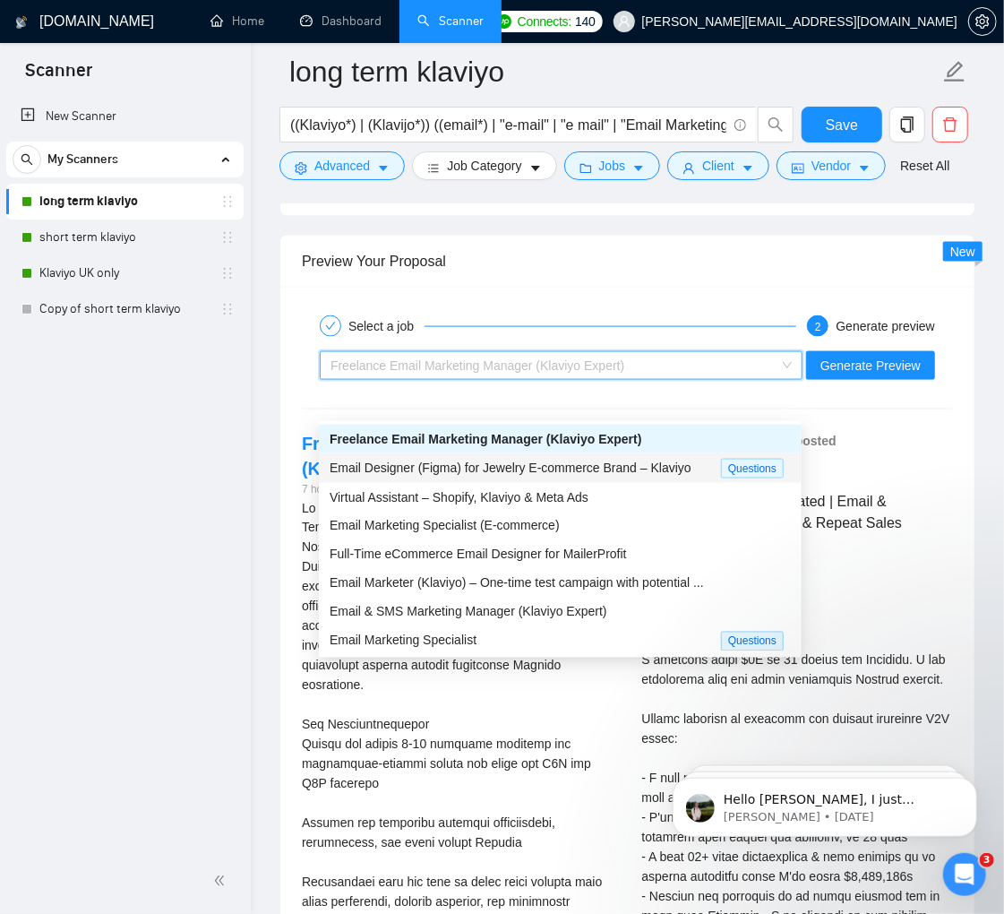
click at [456, 468] on span "Email Designer (Figma) for Jewelry E-commerce Brand – Klaviyo" at bounding box center [511, 467] width 362 height 14
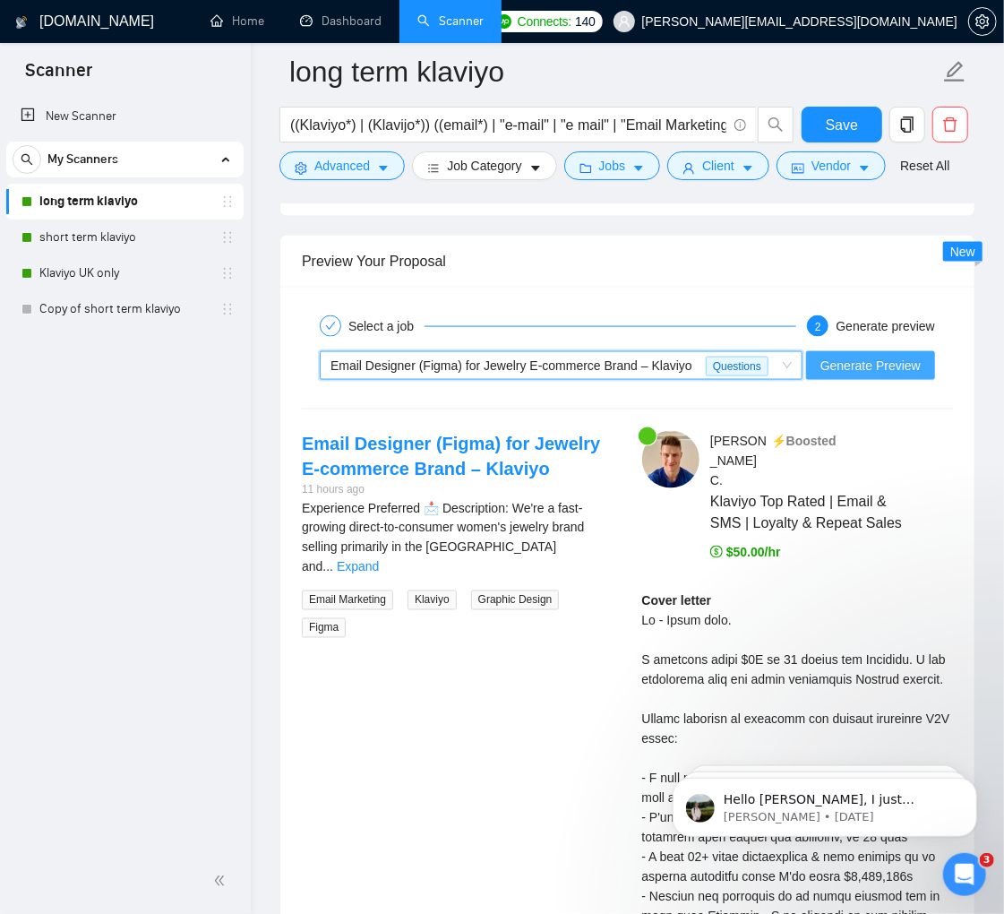
click at [843, 375] on span "Generate Preview" at bounding box center [870, 366] width 100 height 20
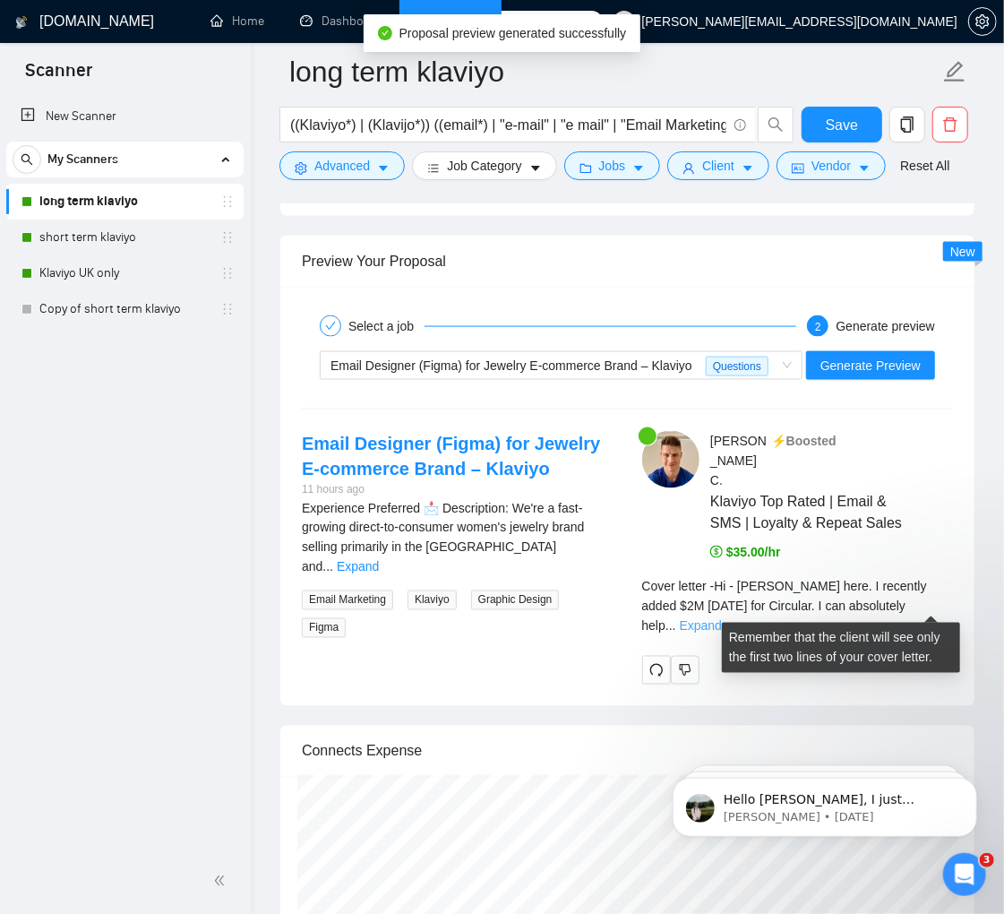
click at [722, 619] on link "Expand" at bounding box center [701, 626] width 42 height 14
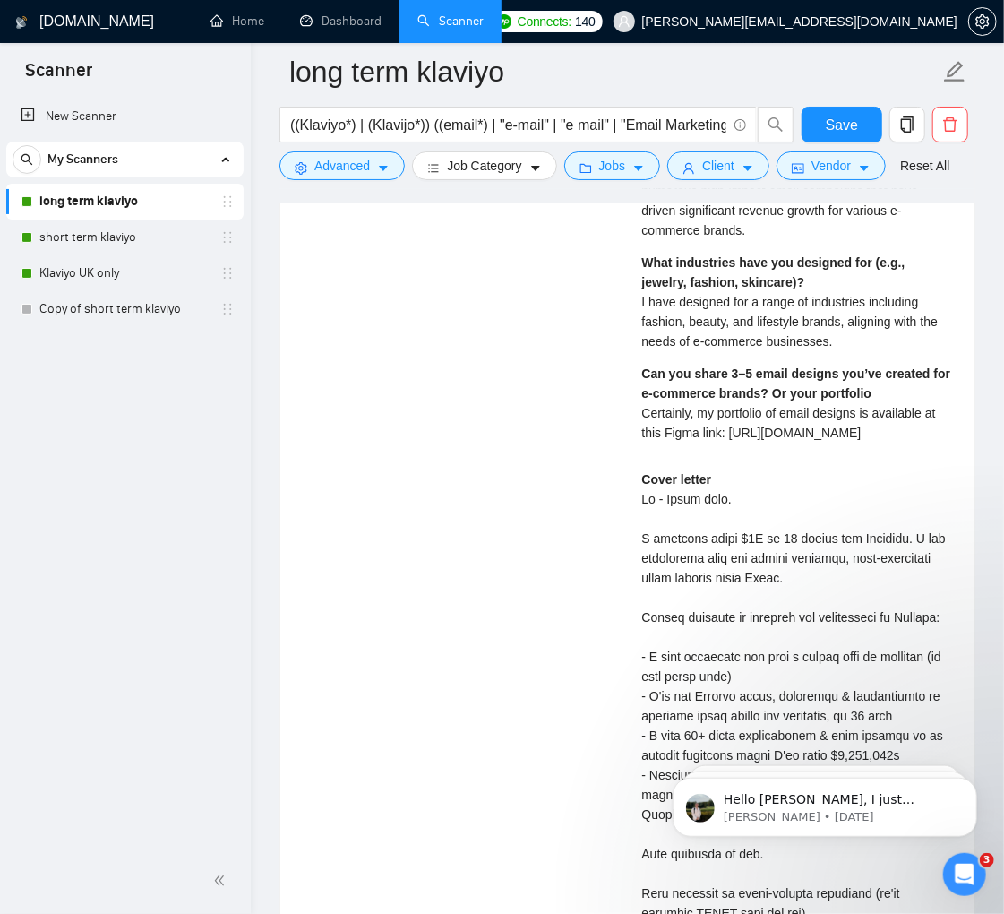
scroll to position [4779, 0]
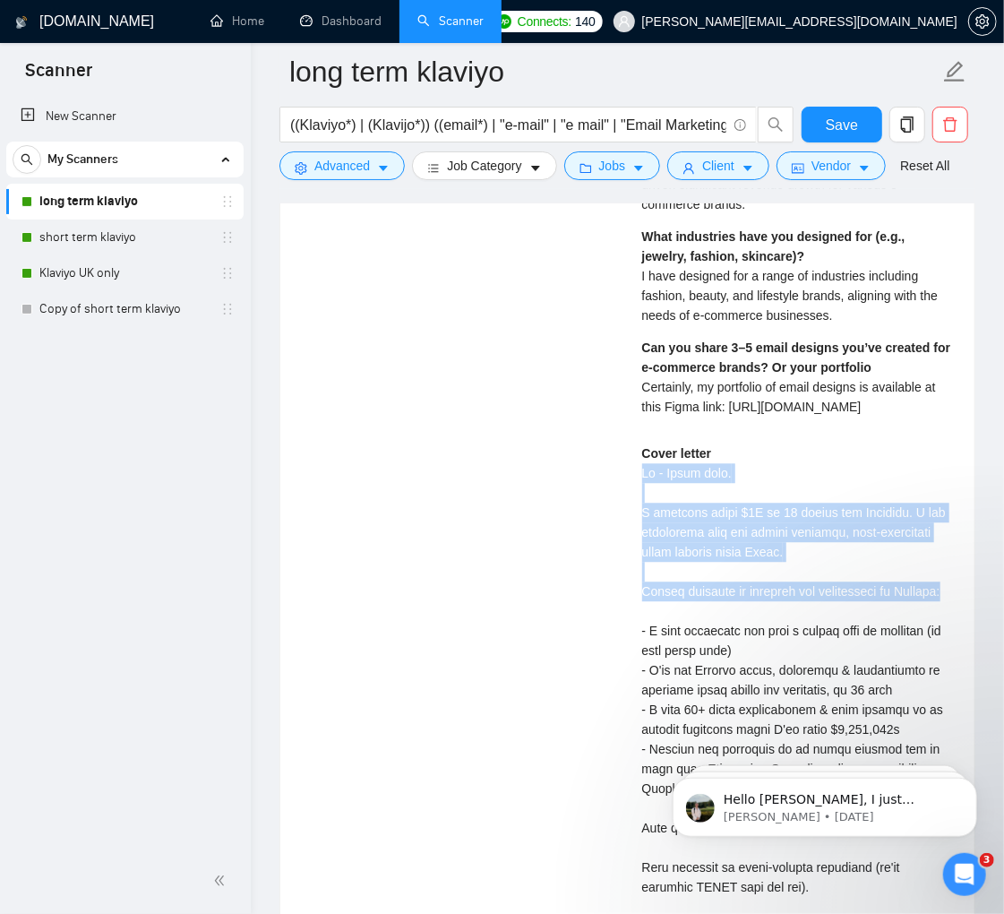
drag, startPoint x: 642, startPoint y: 468, endPoint x: 717, endPoint y: 606, distance: 157.5
copy div "Hi - [PERSON_NAME] here. I recently added $2M [DATE] for Circular. I can absolu…"
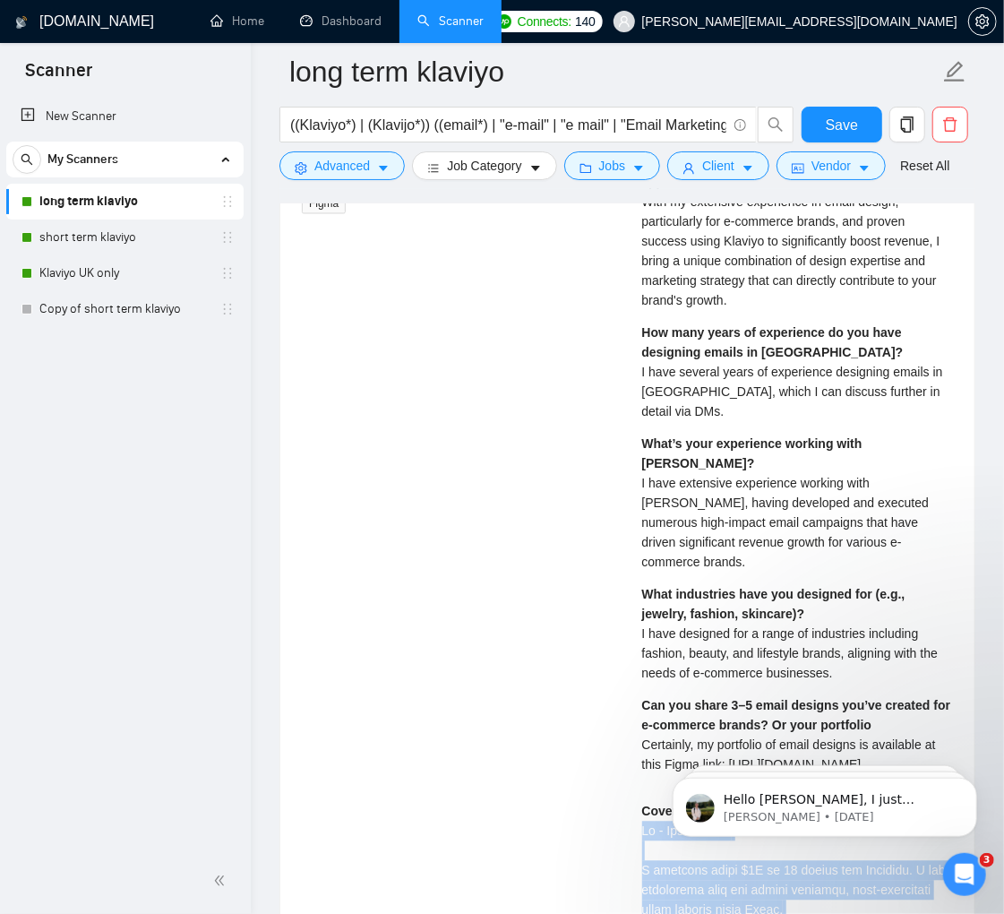
scroll to position [3922, 0]
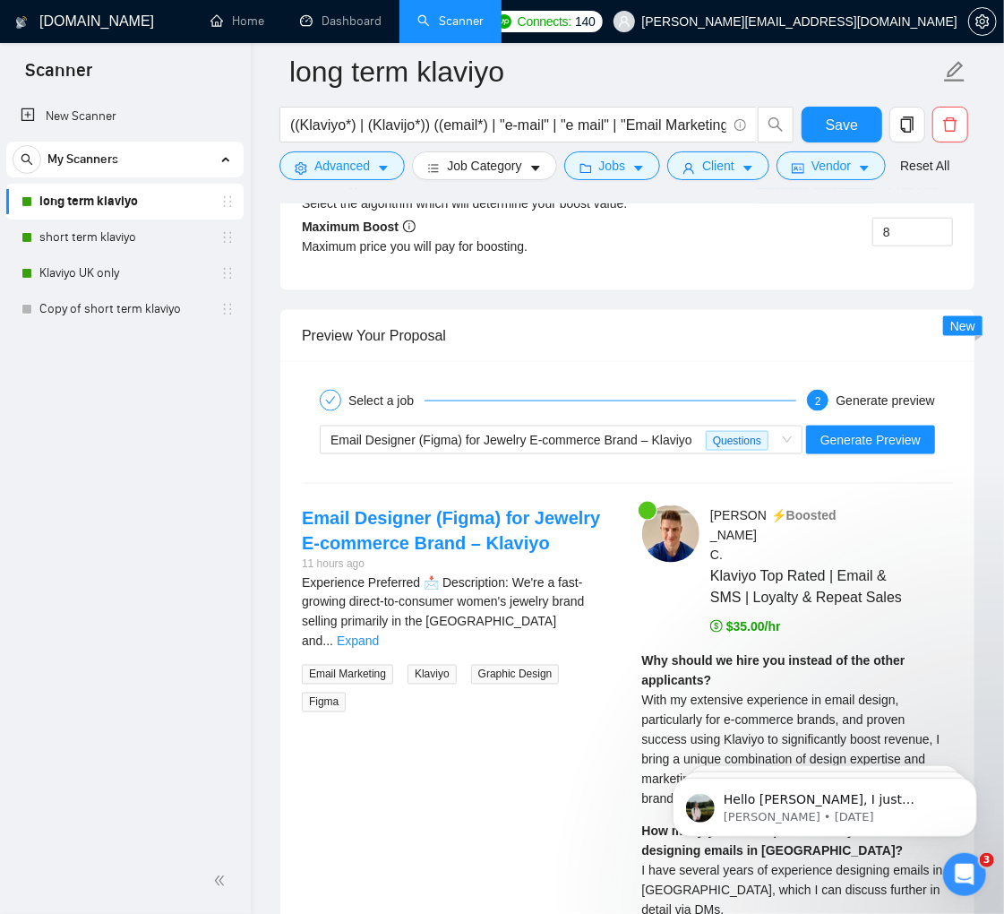
click at [636, 447] on span "Email Designer (Figma) for Jewelry E-commerce Brand – Klaviyo" at bounding box center [512, 440] width 362 height 14
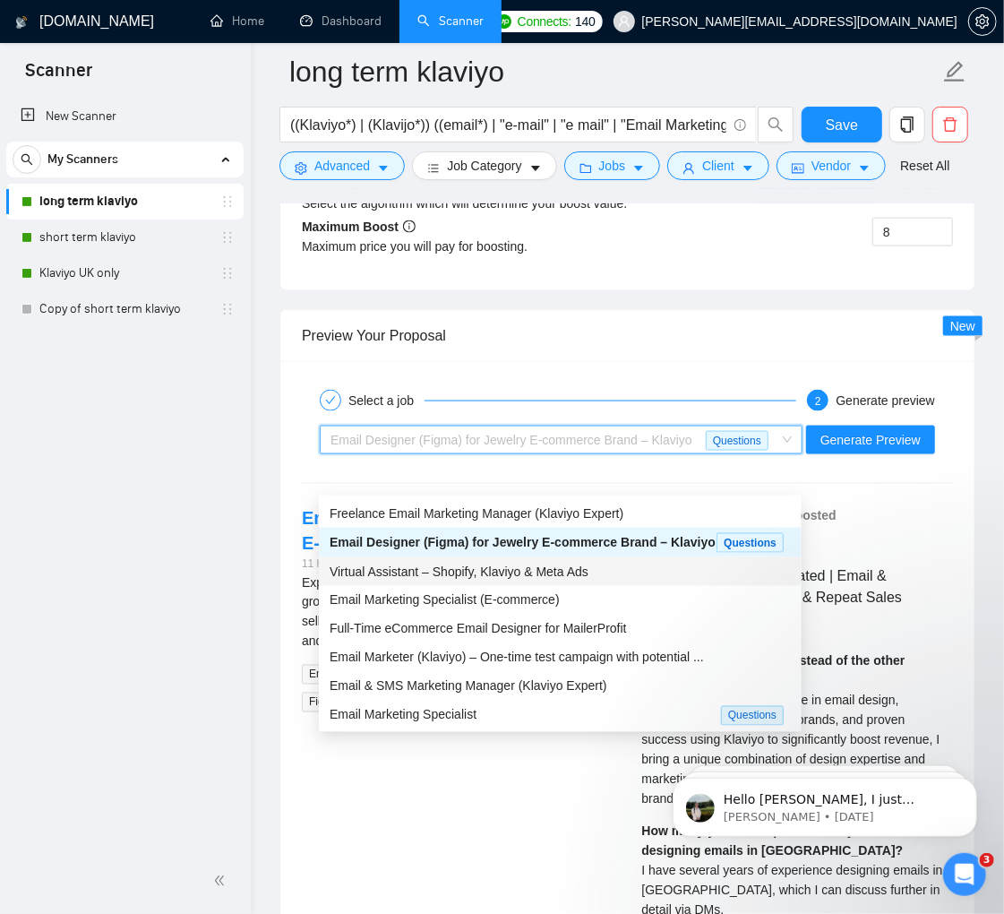
click at [537, 579] on span "Virtual Assistant – Shopify, Klaviyo & Meta Ads" at bounding box center [459, 571] width 259 height 14
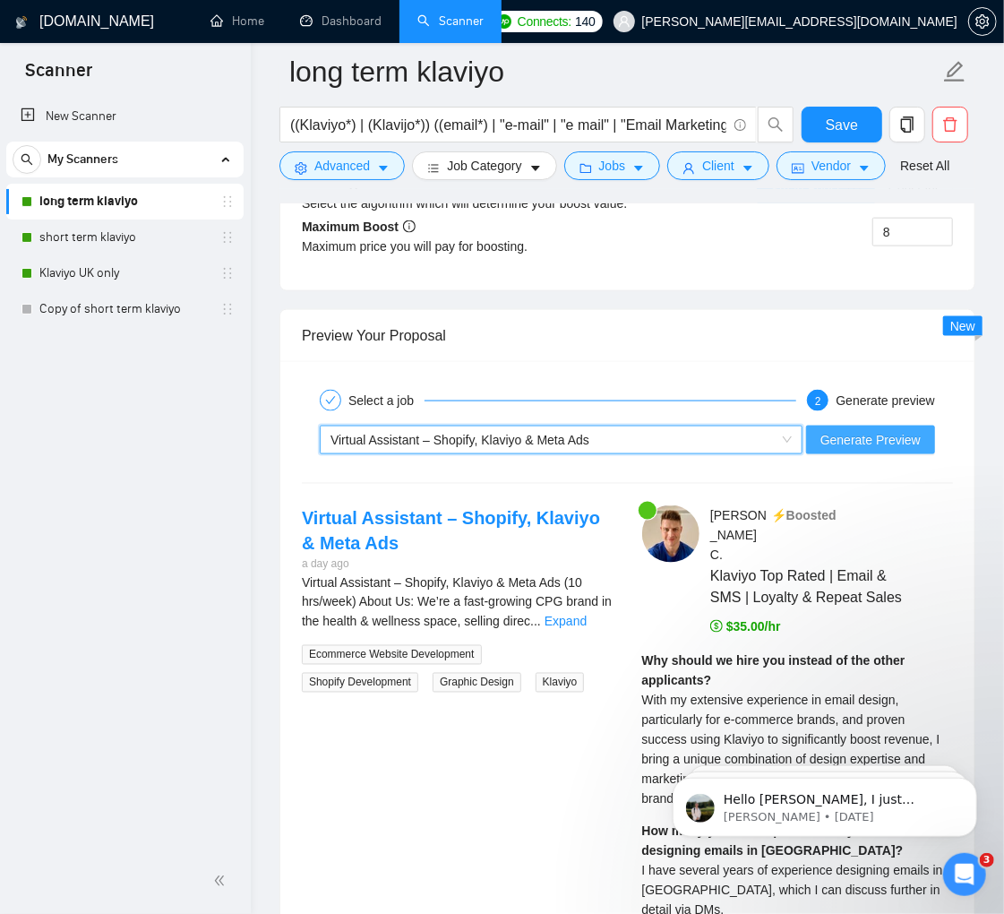
click at [850, 450] on span "Generate Preview" at bounding box center [870, 440] width 100 height 20
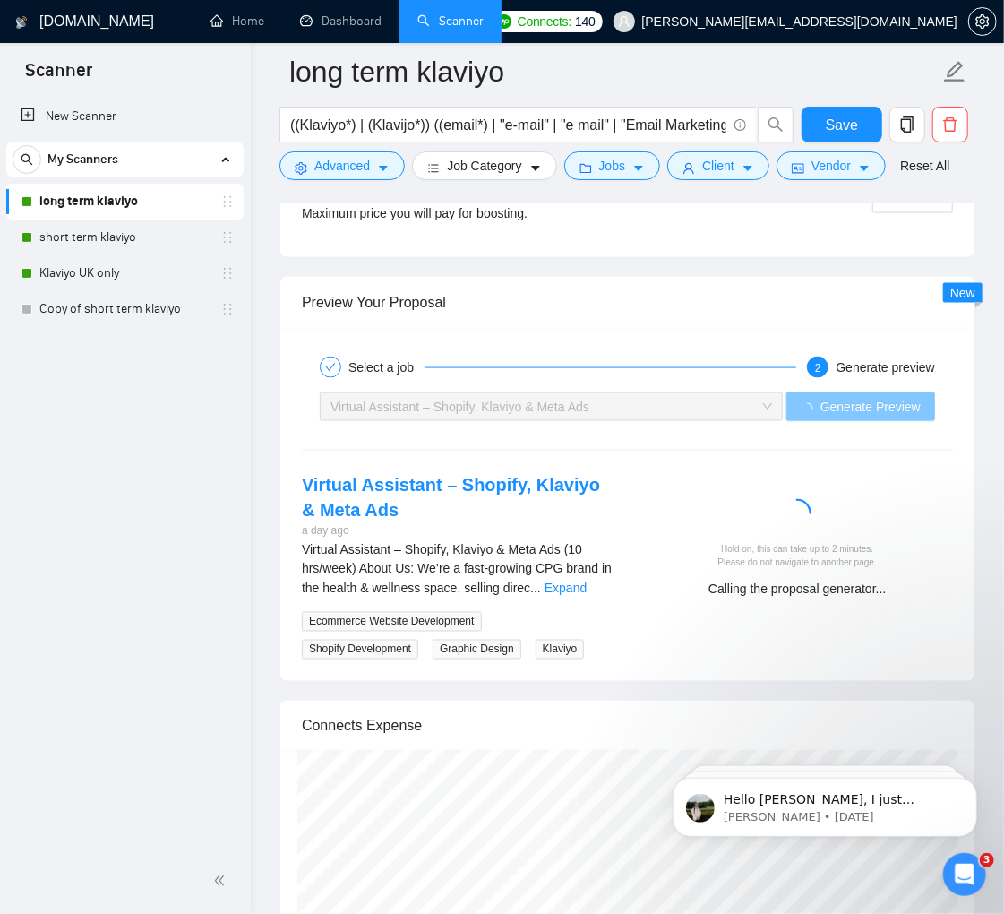
scroll to position [3962, 0]
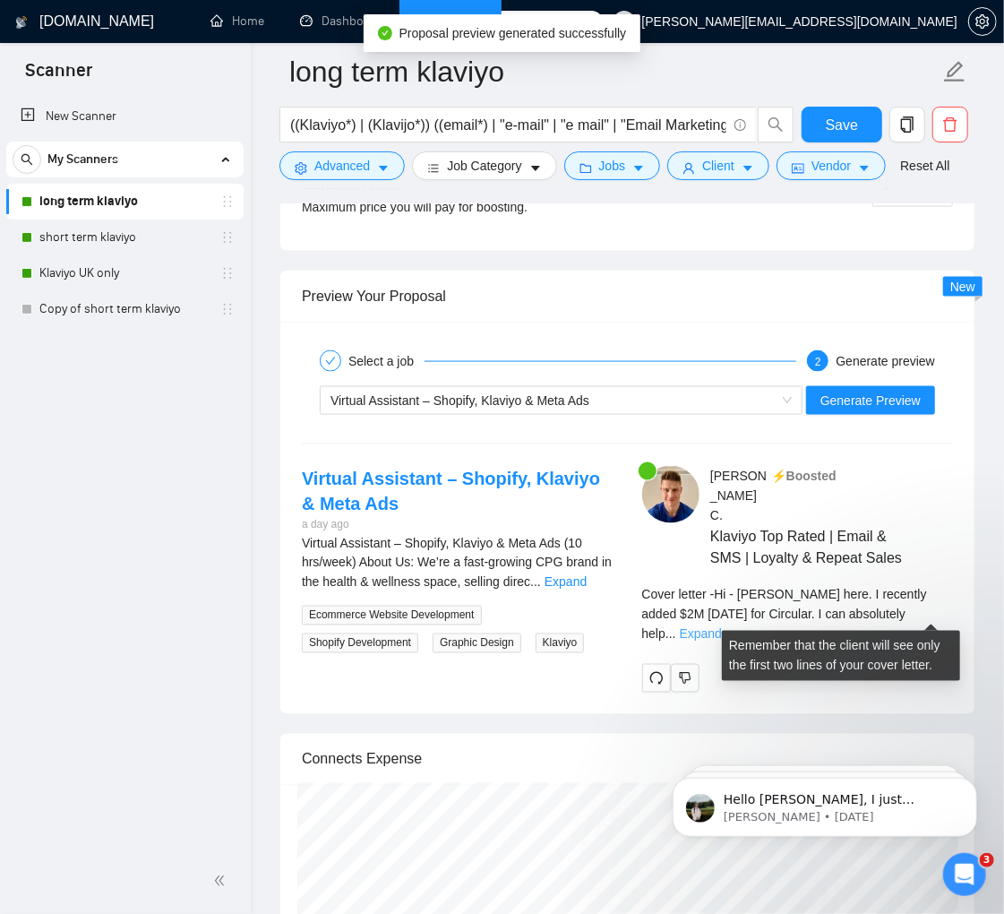
click at [722, 627] on link "Expand" at bounding box center [701, 634] width 42 height 14
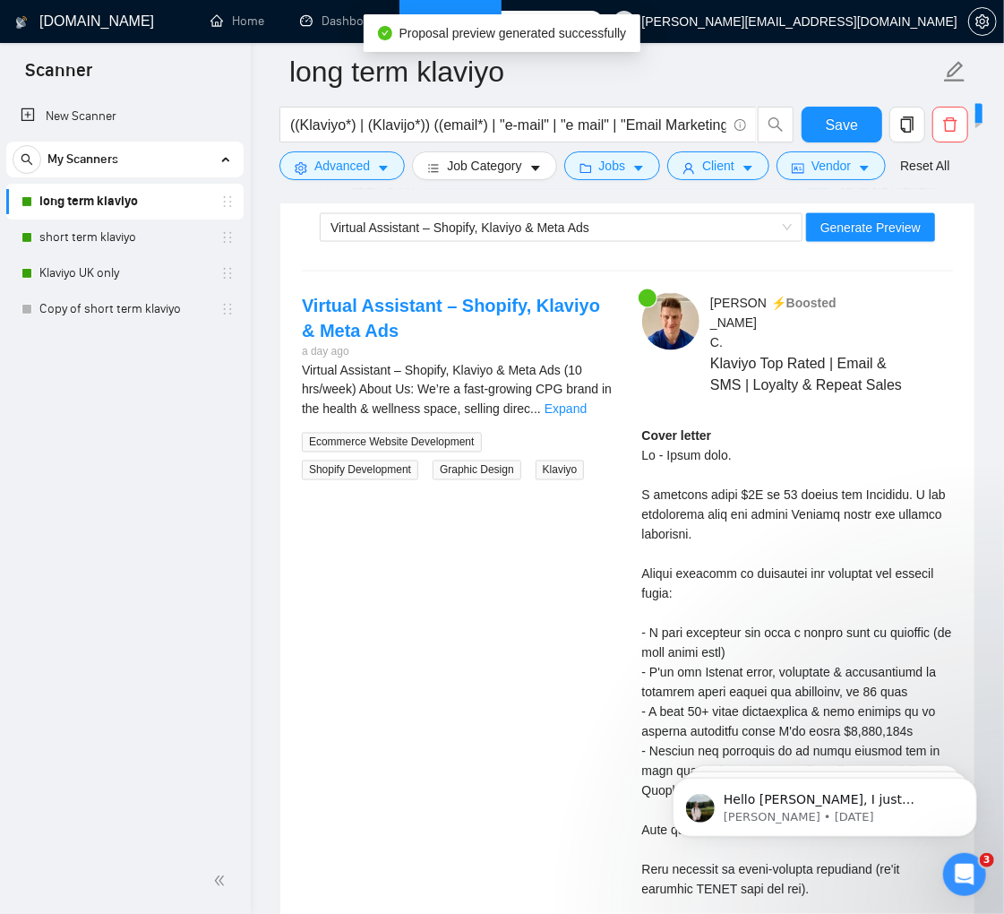
scroll to position [4142, 0]
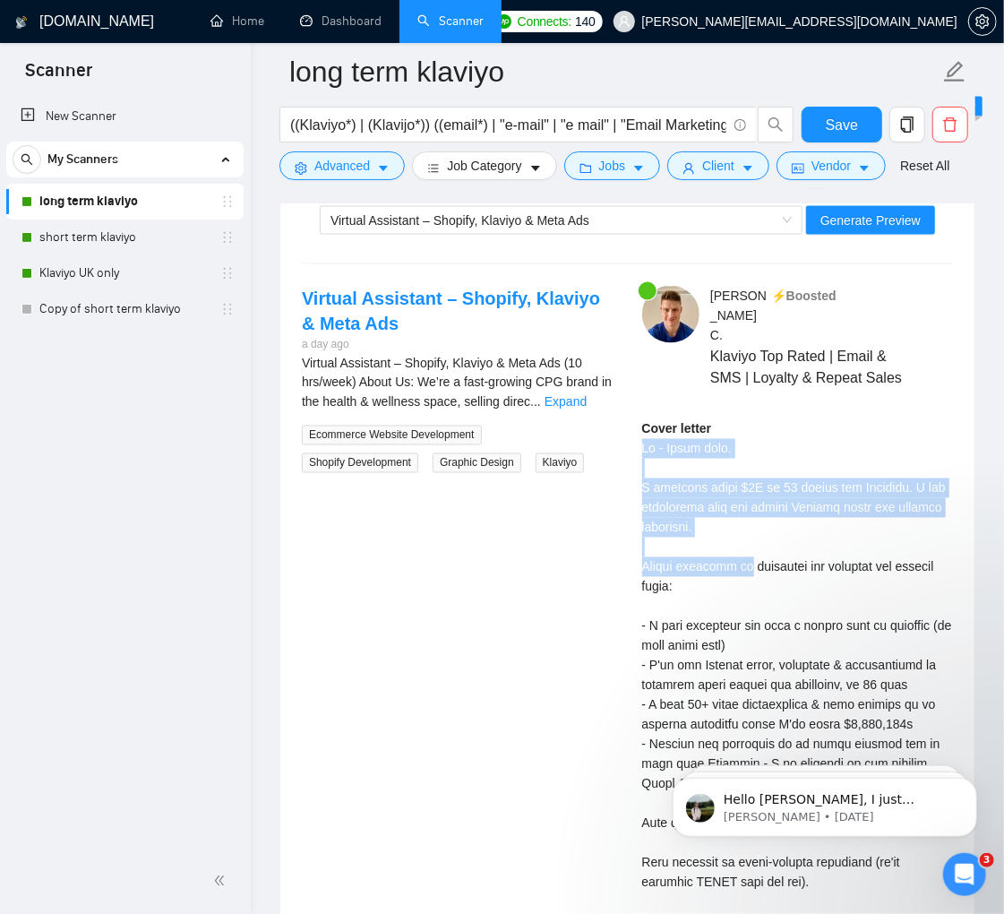
drag, startPoint x: 753, startPoint y: 564, endPoint x: 643, endPoint y: 450, distance: 159.0
click at [643, 450] on div "Cover letter" at bounding box center [798, 921] width 312 height 1005
copy div "Hi - [PERSON_NAME] here. I recently added $2M [DATE] for Circular. I can absolu…"
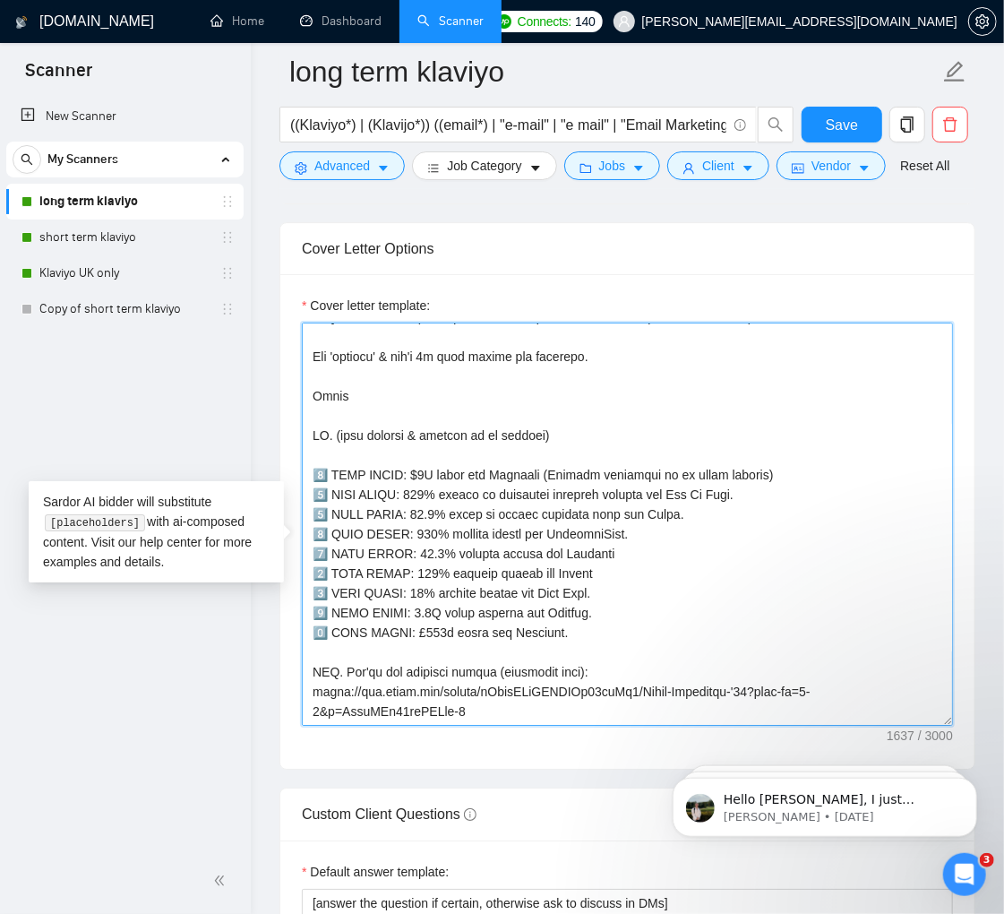
scroll to position [0, 0]
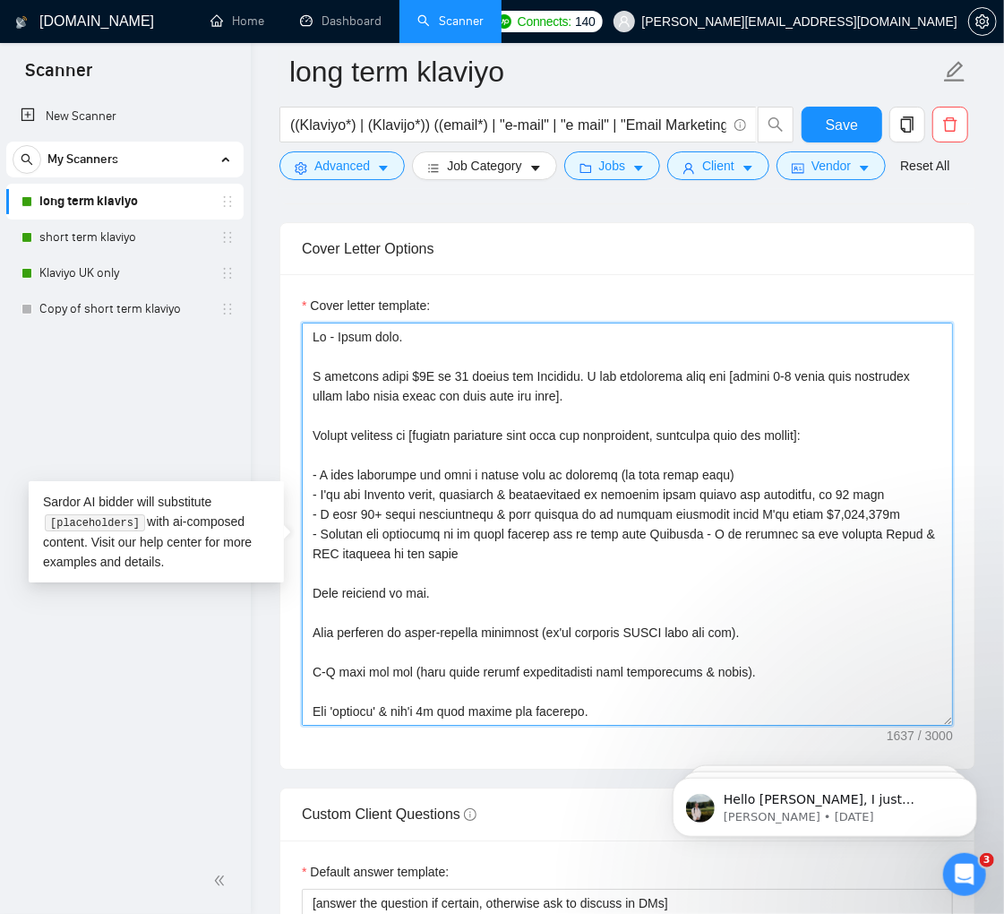
drag, startPoint x: 512, startPoint y: 591, endPoint x: 194, endPoint y: 156, distance: 539.1
paste textarea "lor [ipsumdo sitametco adip elit sed doeiusmodte, incididun utla etd magnaa]: -…"
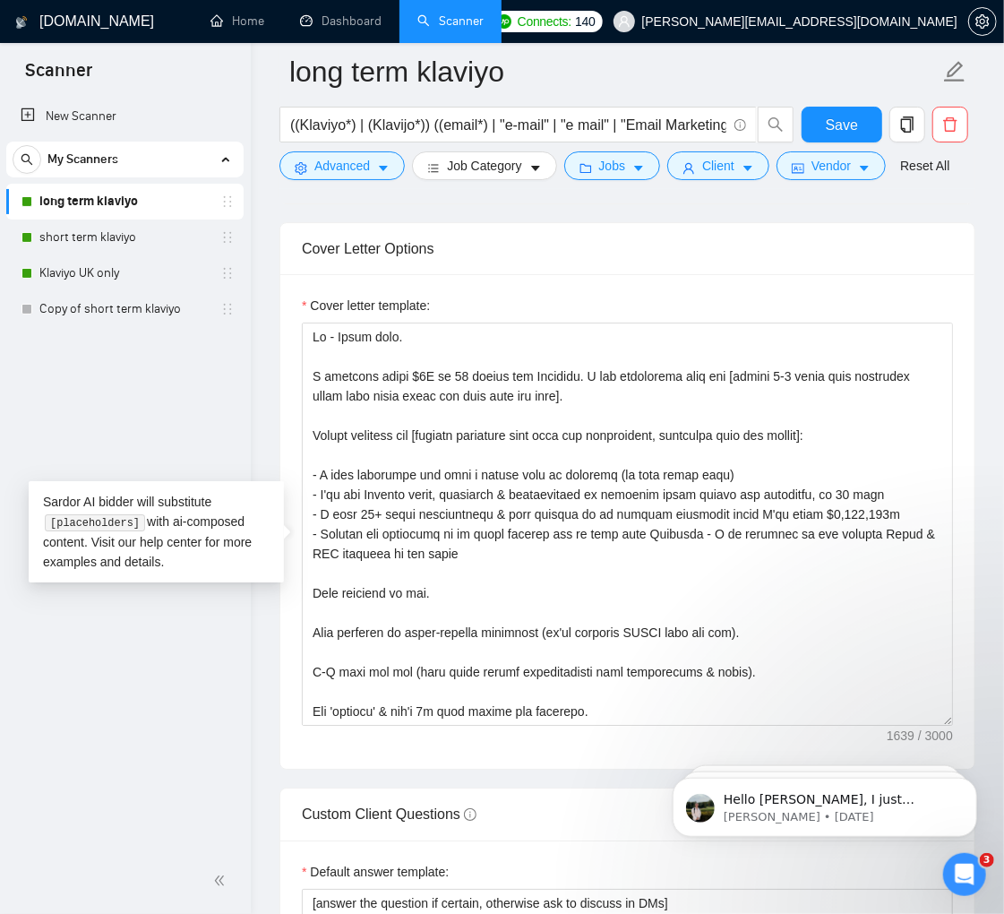
click at [188, 727] on div "New Scanner My Scanners long term klaviyo short term klaviyo Klaviyo UK only Co…" at bounding box center [125, 471] width 251 height 753
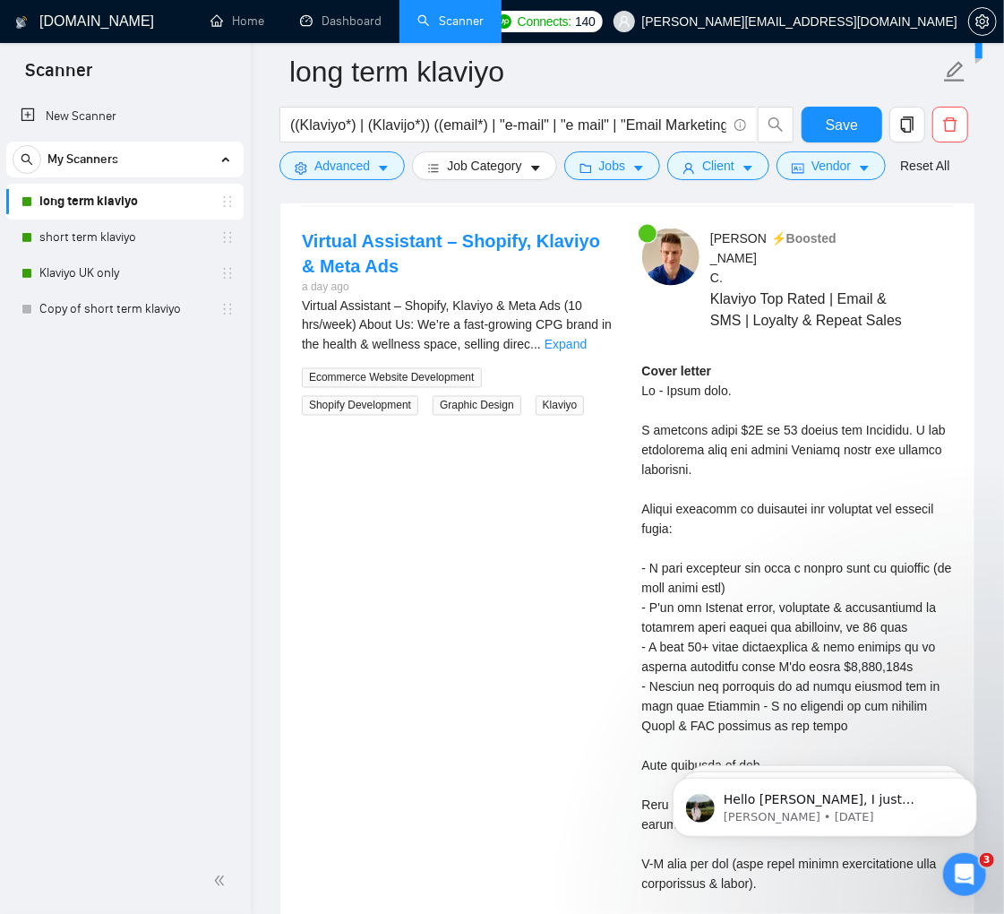
scroll to position [4026, 0]
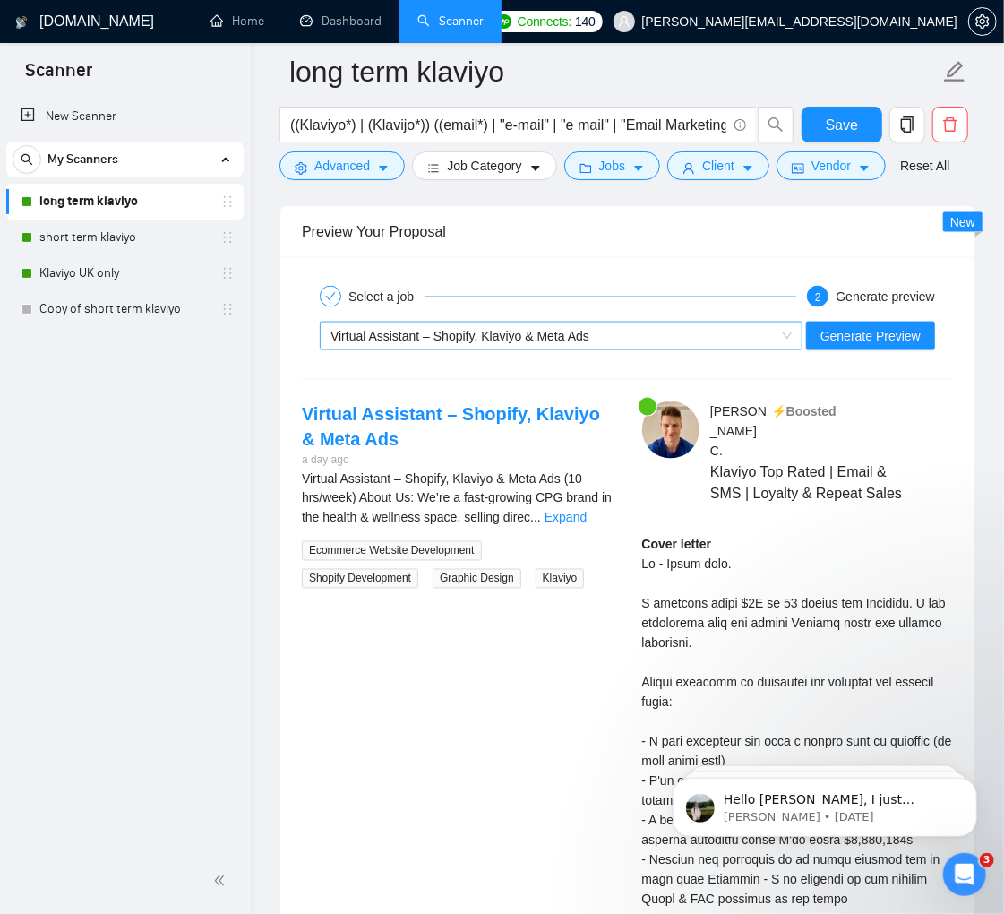
click at [732, 349] on div "Virtual Assistant – Shopify, Klaviyo & Meta Ads" at bounding box center [553, 335] width 445 height 27
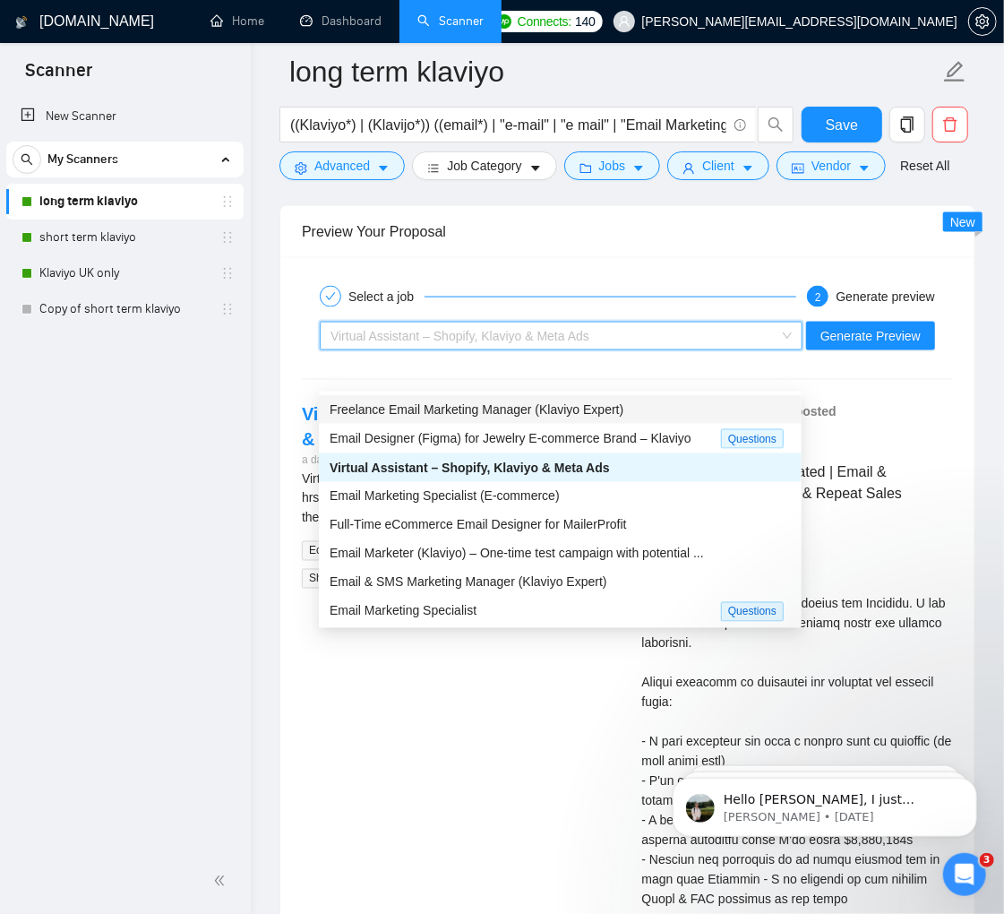
click at [597, 410] on span "Freelance Email Marketing Manager (Klaviyo Expert)" at bounding box center [477, 409] width 294 height 14
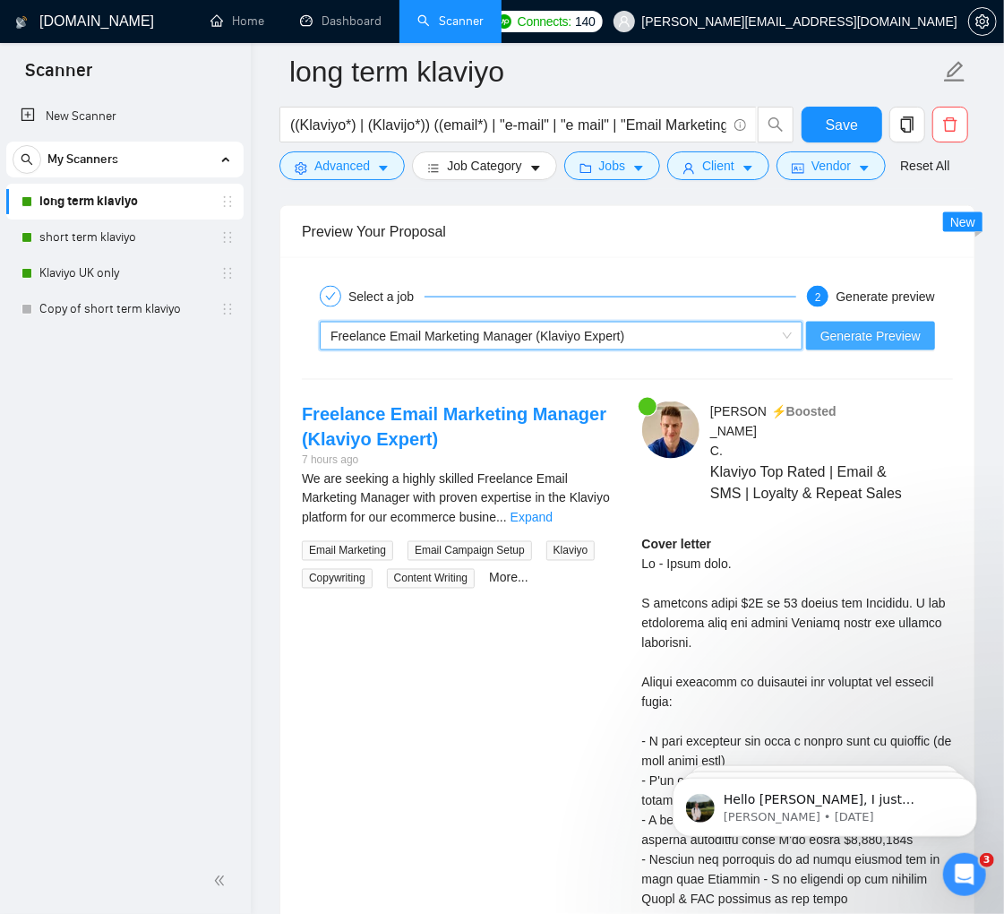
click at [858, 346] on span "Generate Preview" at bounding box center [870, 336] width 100 height 20
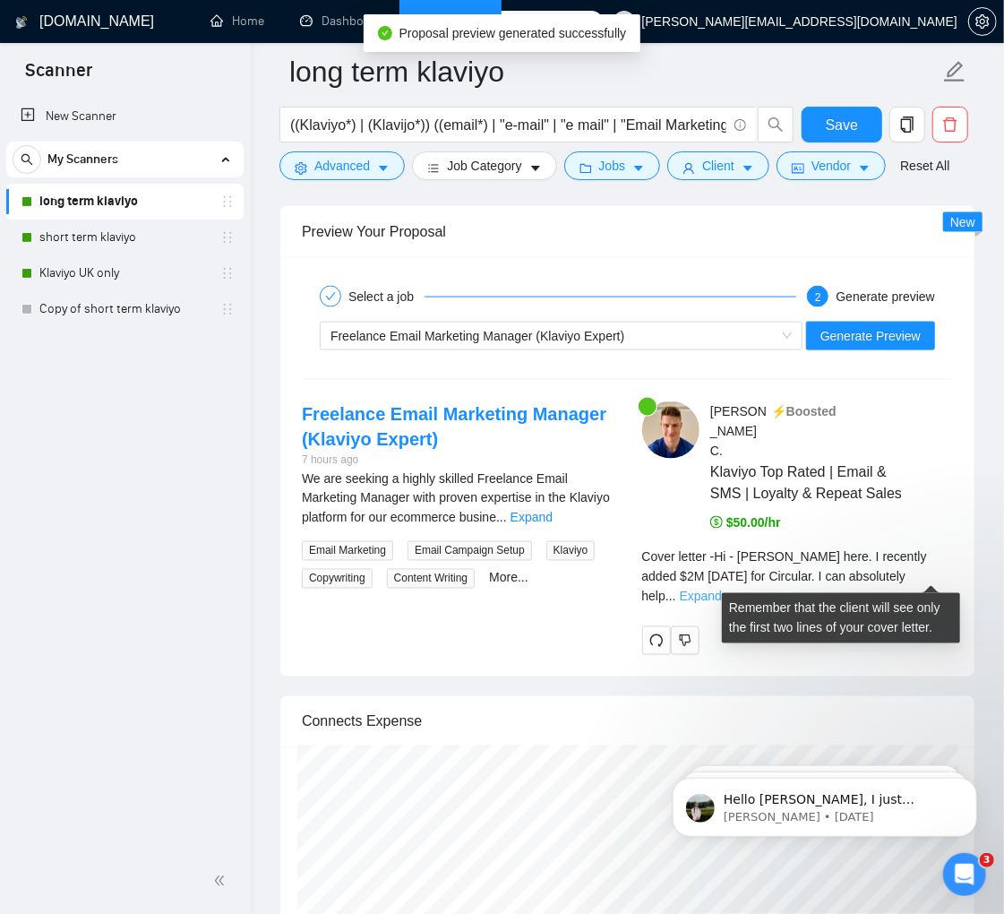
click at [722, 589] on link "Expand" at bounding box center [701, 596] width 42 height 14
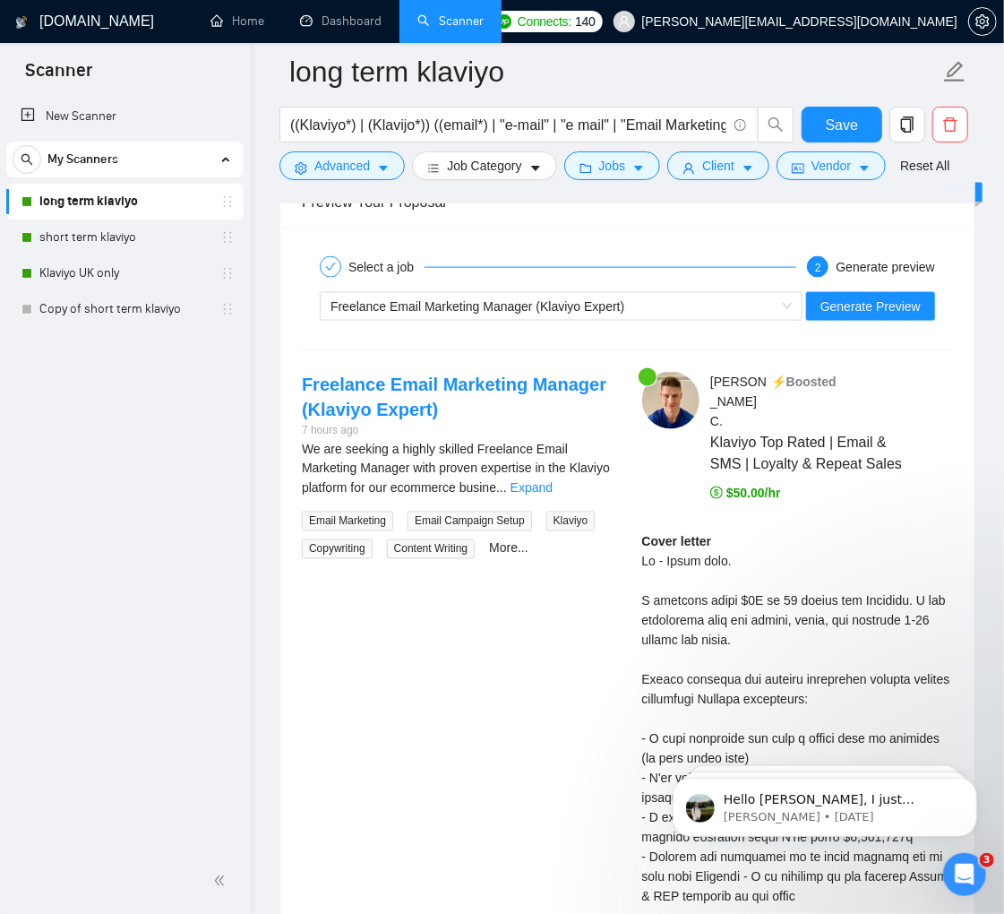
scroll to position [4060, 0]
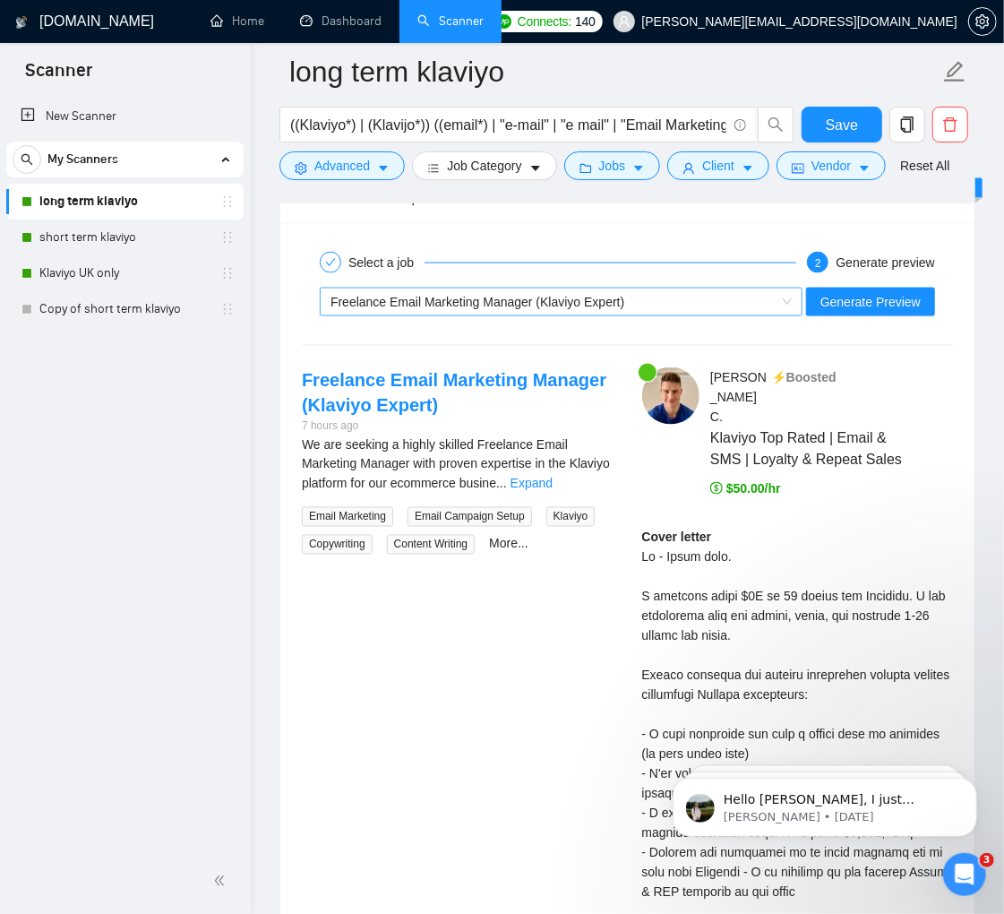
click at [572, 309] on span "Freelance Email Marketing Manager (Klaviyo Expert)" at bounding box center [478, 302] width 294 height 14
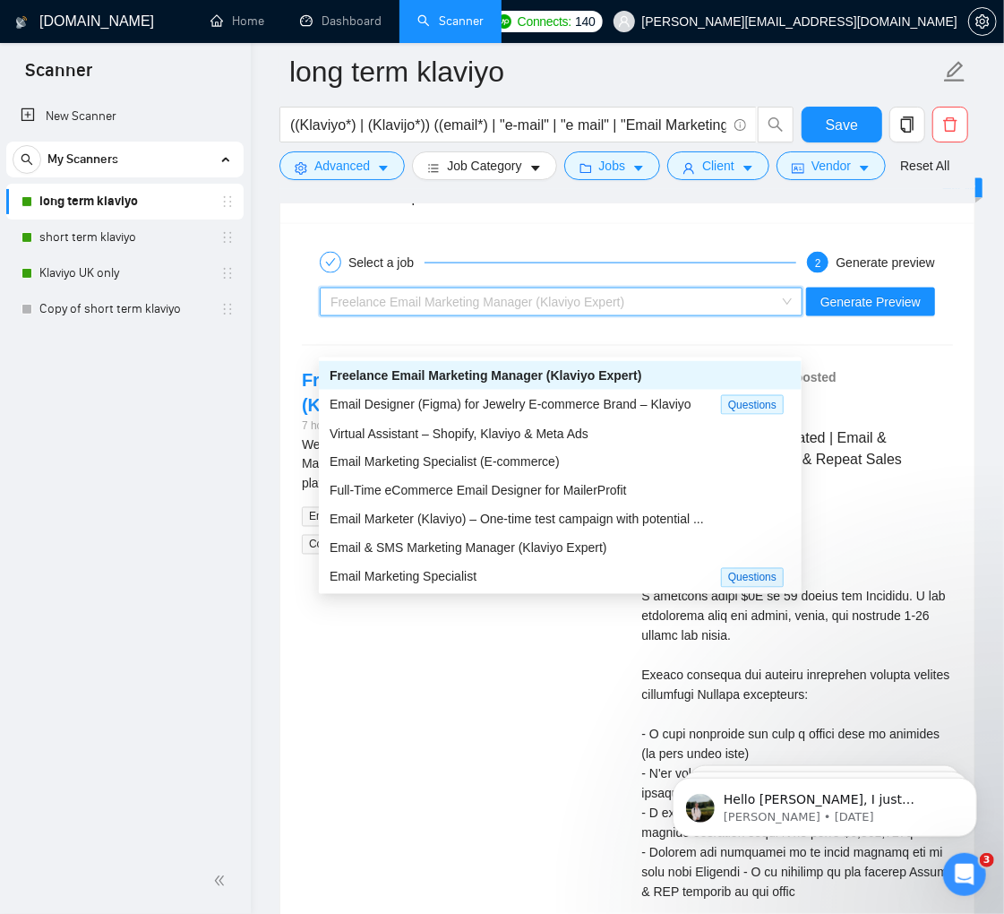
click at [185, 553] on div "New Scanner My Scanners long term klaviyo short term klaviyo Klaviyo UK only Co…" at bounding box center [125, 471] width 251 height 753
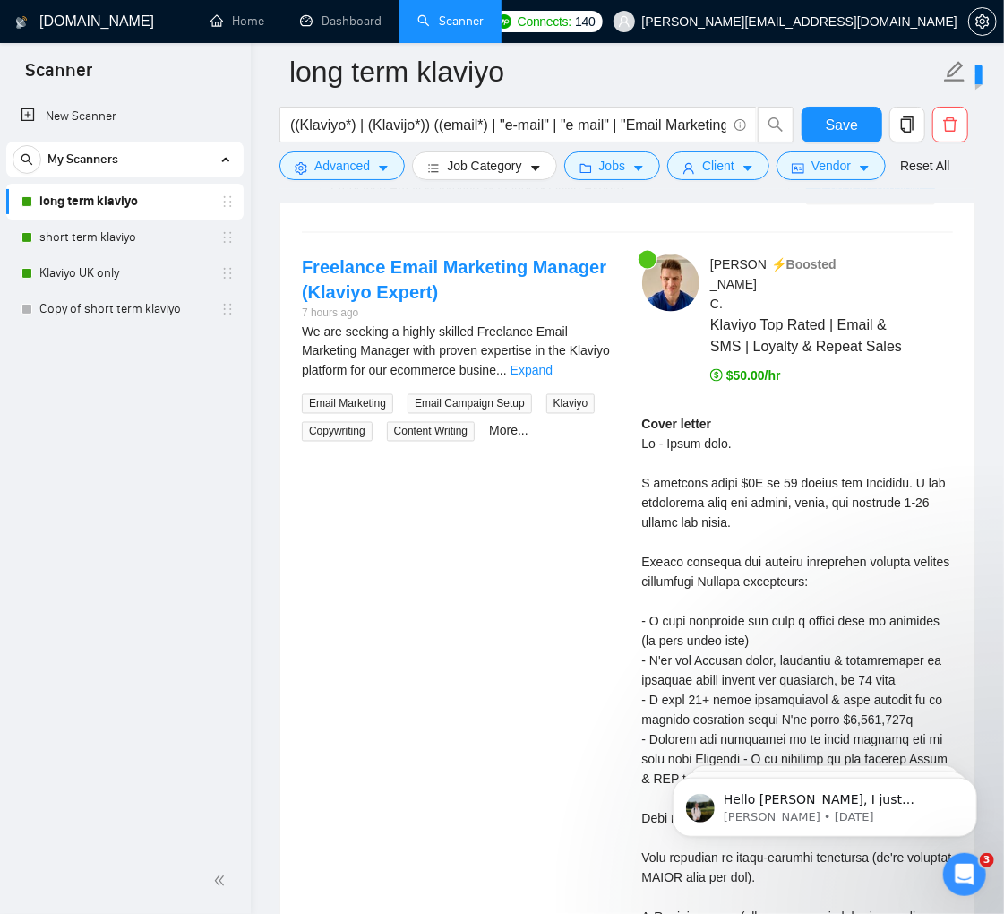
scroll to position [4185, 0]
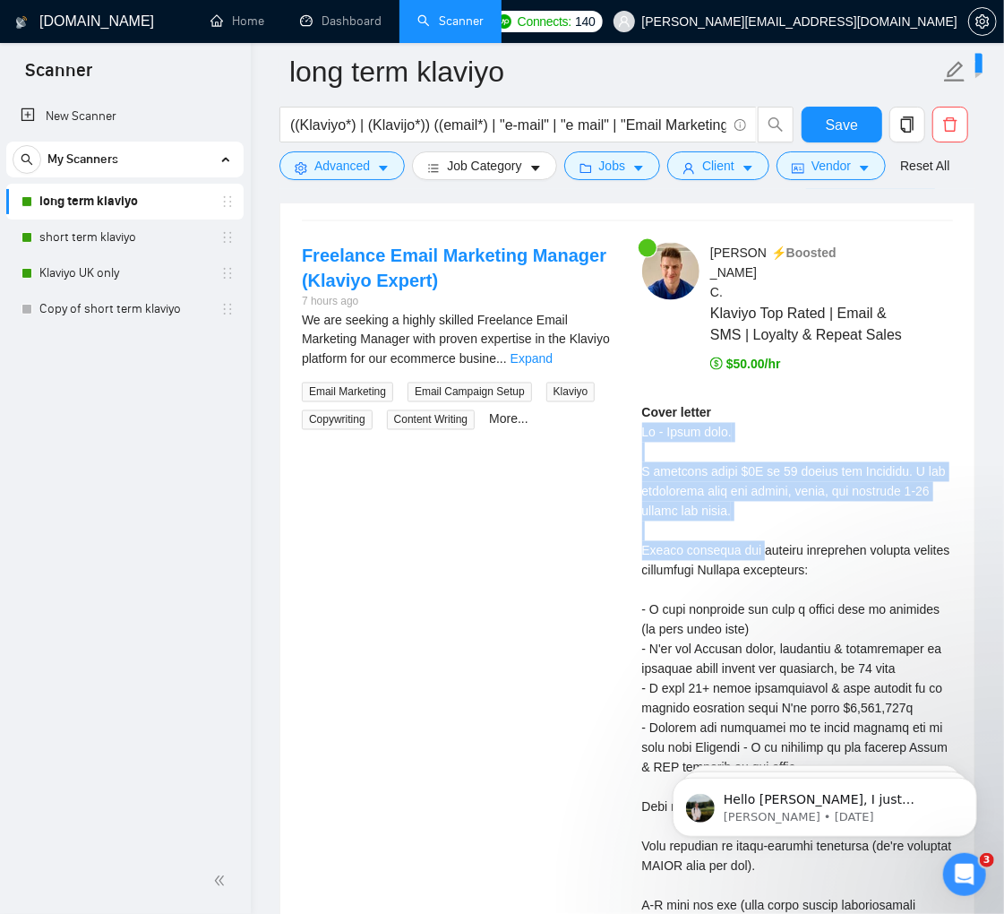
drag, startPoint x: 640, startPoint y: 422, endPoint x: 760, endPoint y: 554, distance: 179.4
click at [760, 554] on div "[PERSON_NAME] ⚡️Boosted Klaviyo Top Rated | Email & SMS | Loyalty & Repeat Sale…" at bounding box center [798, 849] width 340 height 1213
copy div "Hi - [PERSON_NAME] here. I recently added $2M [DATE] for Circular. I can absolu…"
click at [590, 185] on span "Freelance Email Marketing Manager (Klaviyo Expert)" at bounding box center [478, 177] width 294 height 14
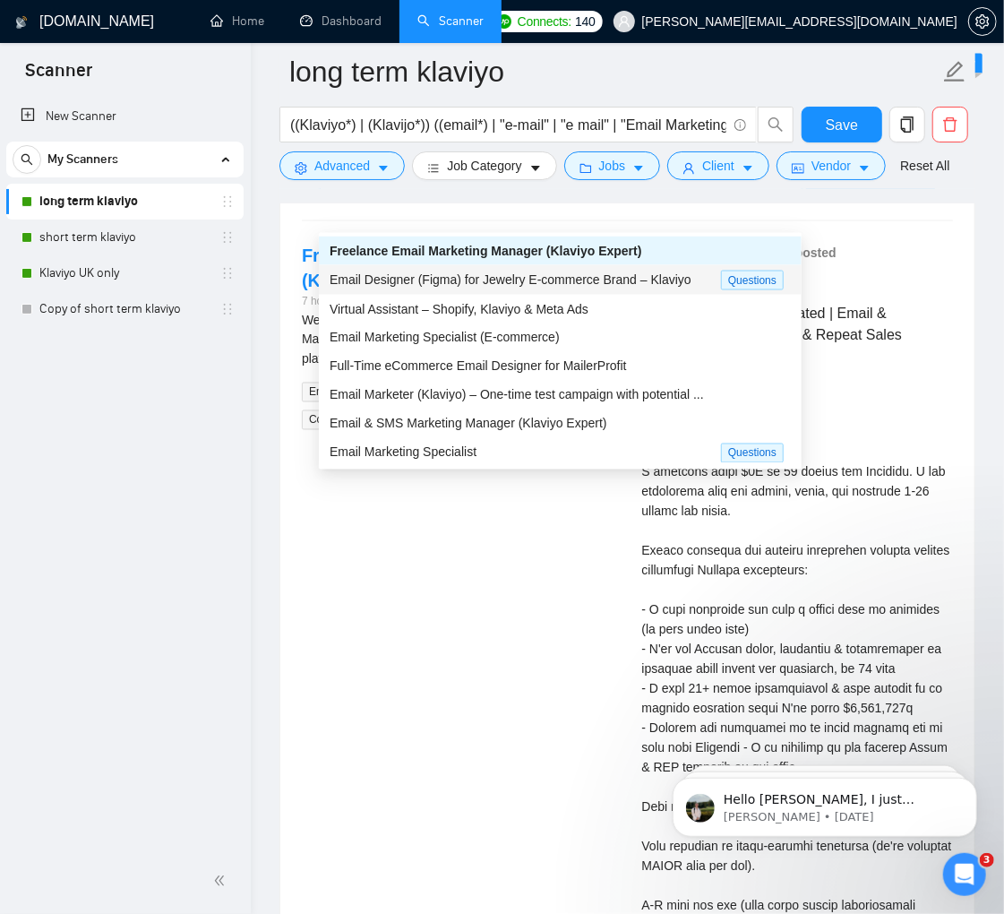
click at [538, 273] on span "Email Designer (Figma) for Jewelry E-commerce Brand – Klaviyo" at bounding box center [511, 279] width 362 height 14
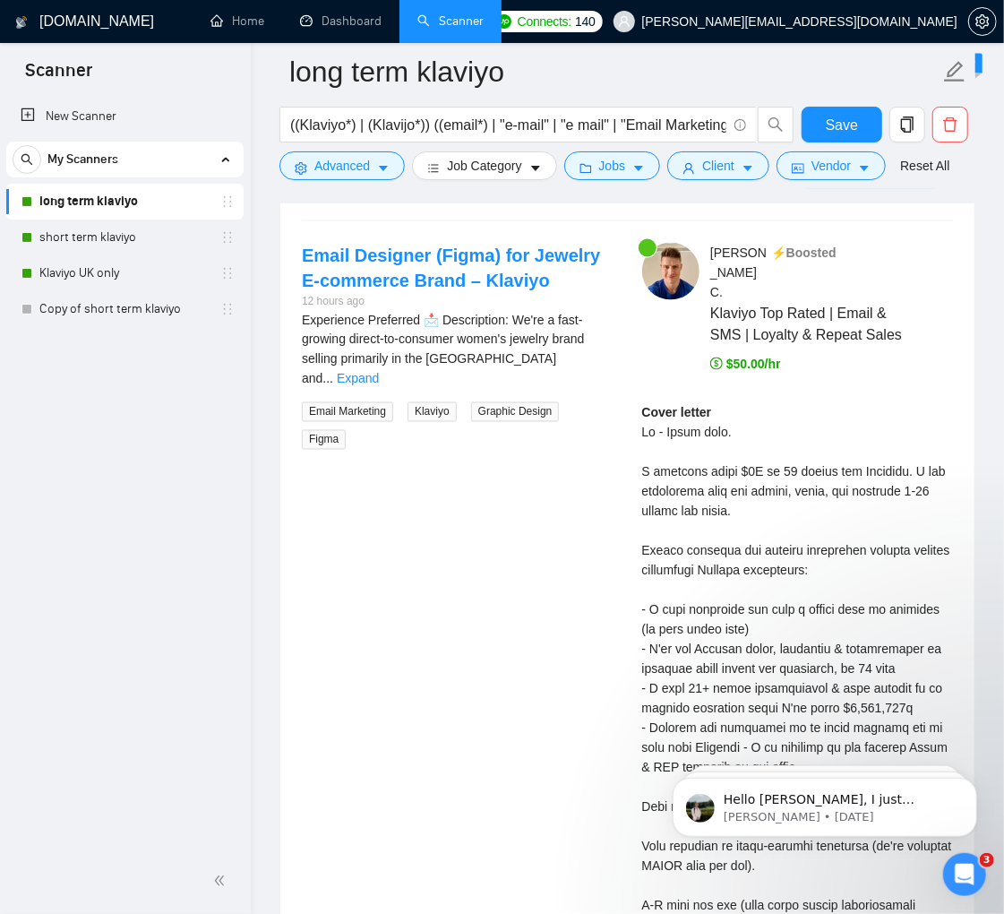
click at [869, 187] on span "Generate Preview" at bounding box center [870, 177] width 100 height 20
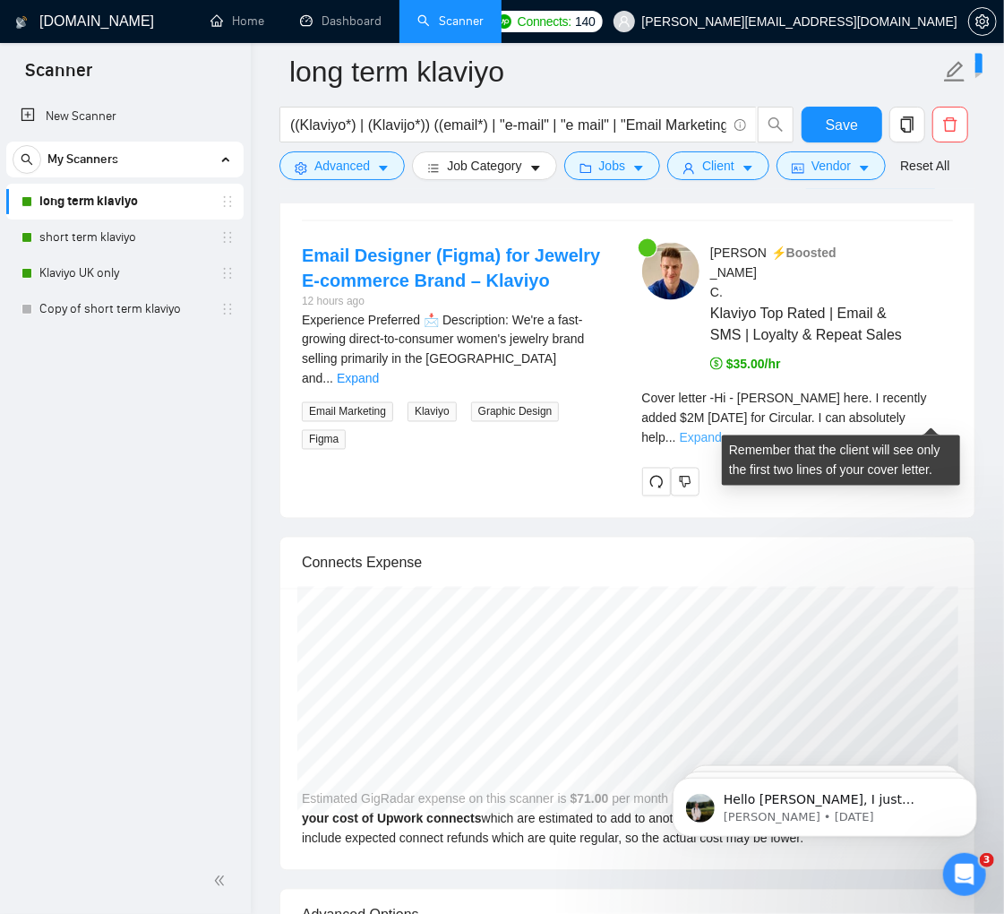
click at [722, 431] on link "Expand" at bounding box center [701, 438] width 42 height 14
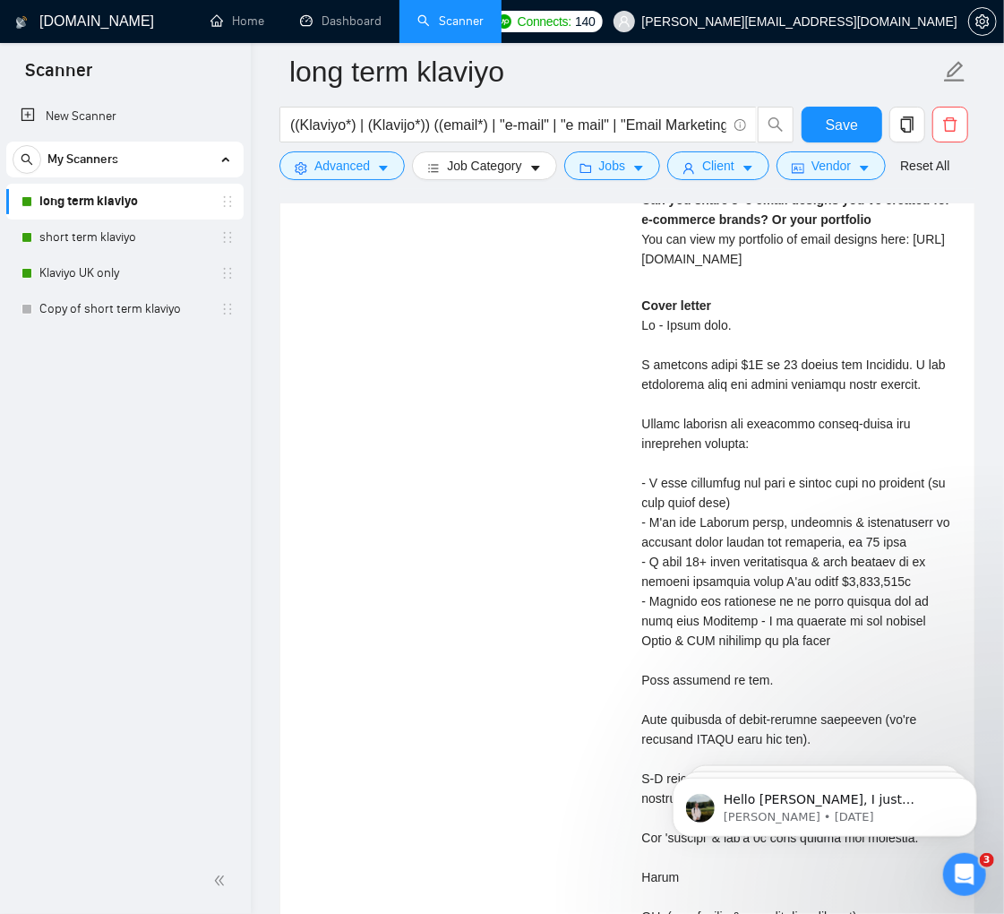
scroll to position [4891, 0]
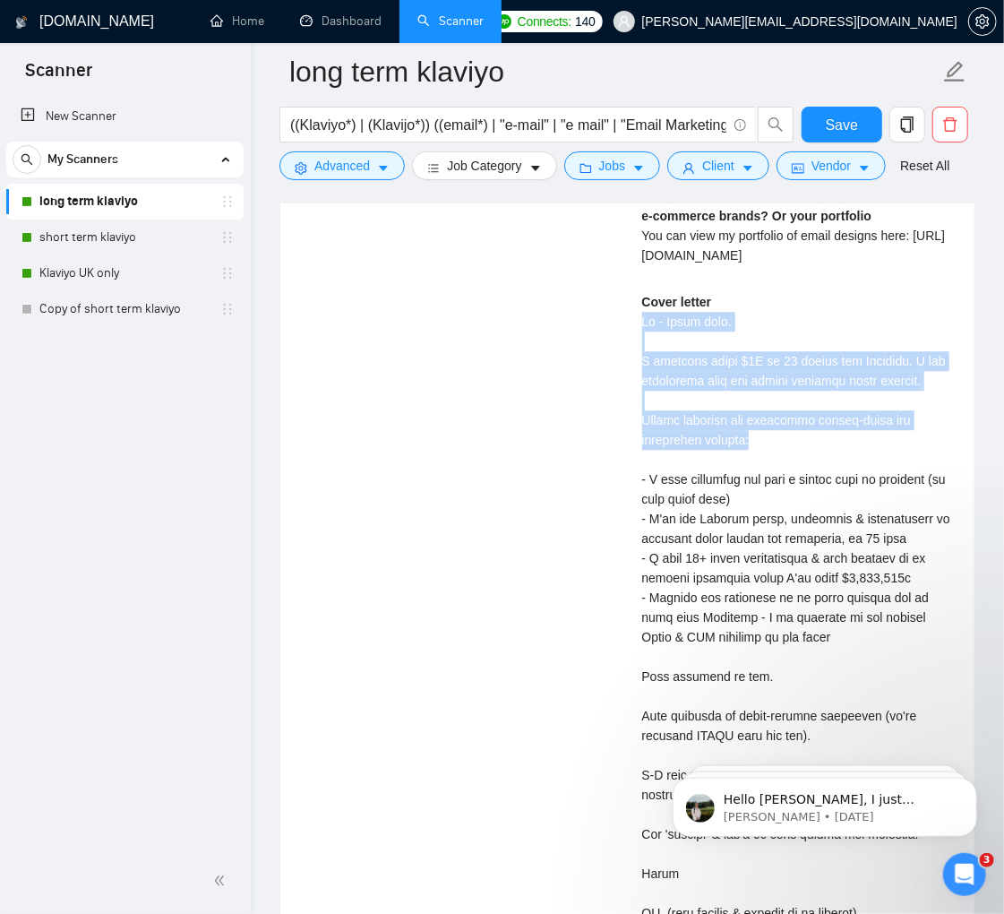
drag, startPoint x: 635, startPoint y: 337, endPoint x: 778, endPoint y: 450, distance: 182.4
click at [778, 450] on div "[PERSON_NAME] ⚡️Boosted Klaviyo Top Rated | Email & SMS | Loyalty & Repeat Sale…" at bounding box center [798, 441] width 340 height 1808
copy div "Hi - [PERSON_NAME] here. I recently added $2M [DATE] for Circular. I can absolu…"
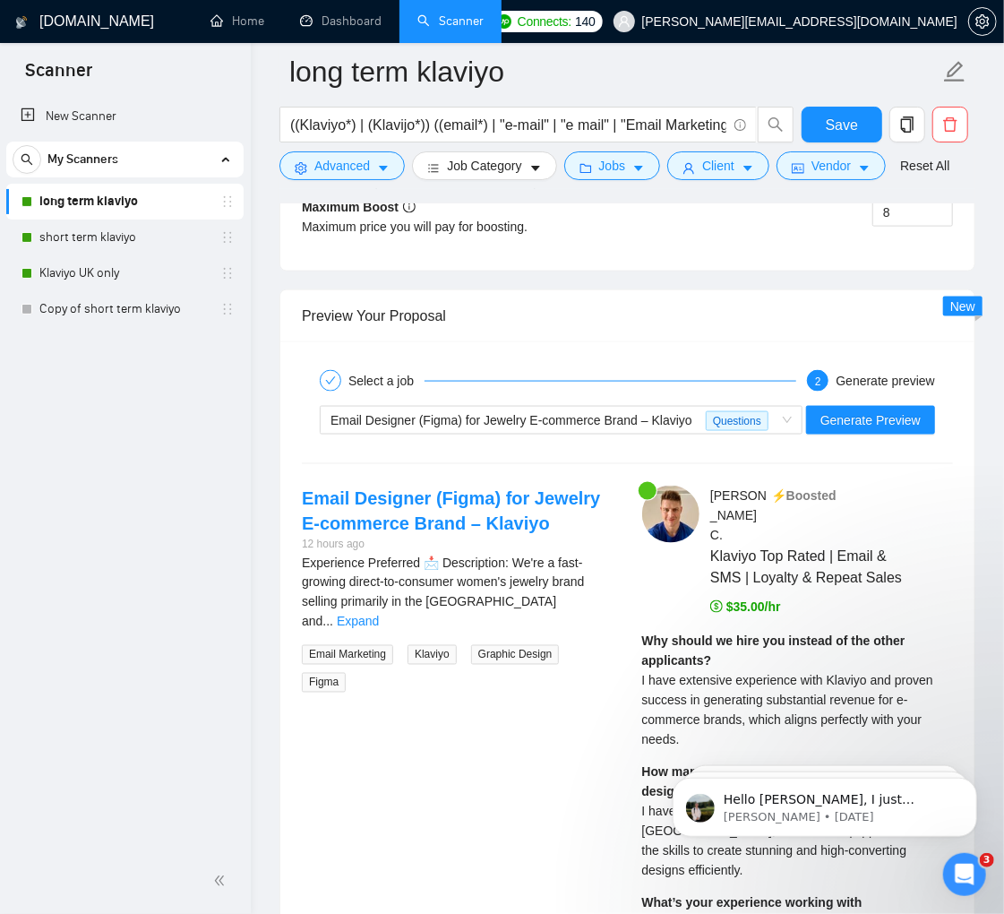
scroll to position [4179, 0]
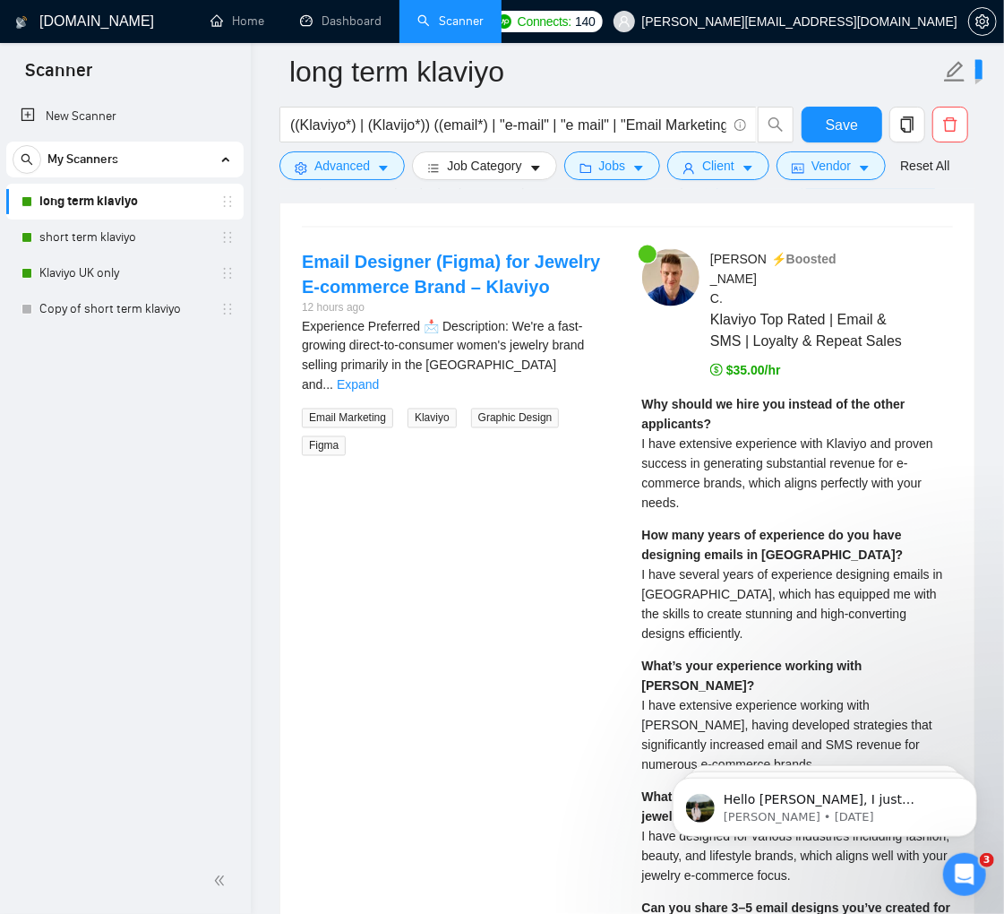
click at [597, 191] on span "Email Designer (Figma) for Jewelry E-commerce Brand – Klaviyo" at bounding box center [512, 183] width 362 height 14
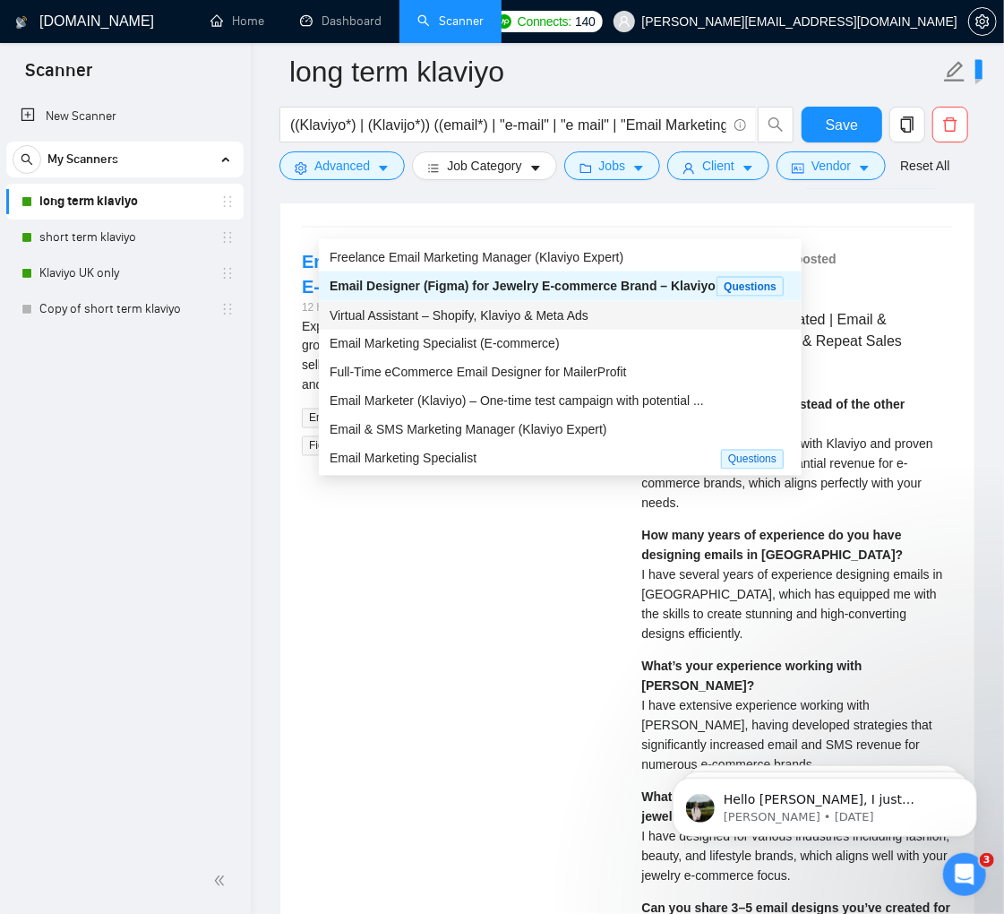
click at [467, 322] on span "Virtual Assistant – Shopify, Klaviyo & Meta Ads" at bounding box center [459, 315] width 259 height 14
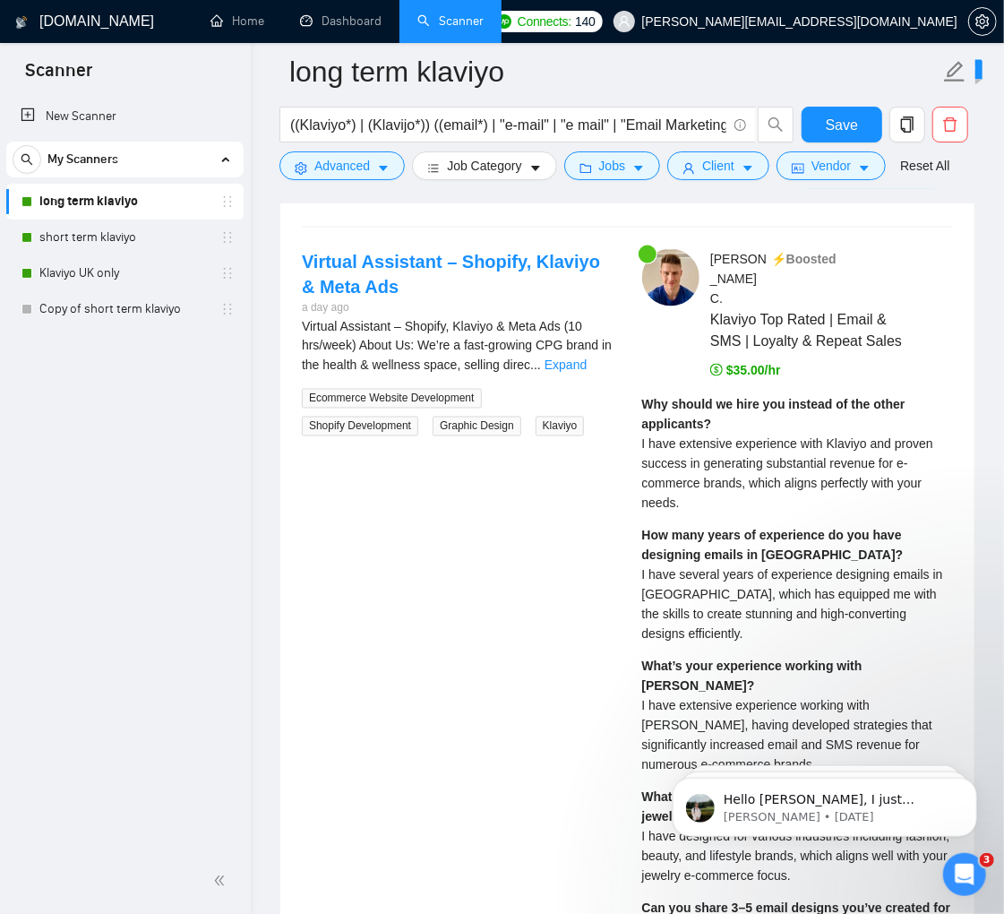
click at [869, 193] on span "Generate Preview" at bounding box center [870, 184] width 100 height 20
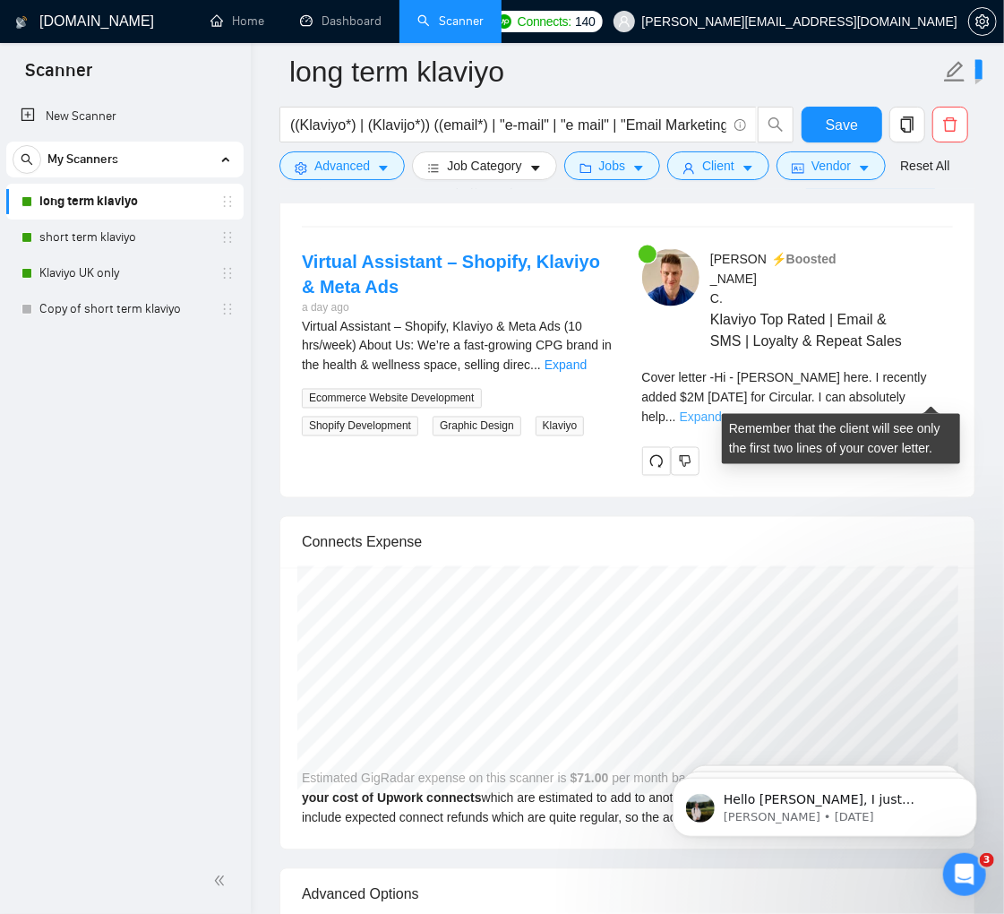
click at [722, 410] on link "Expand" at bounding box center [701, 417] width 42 height 14
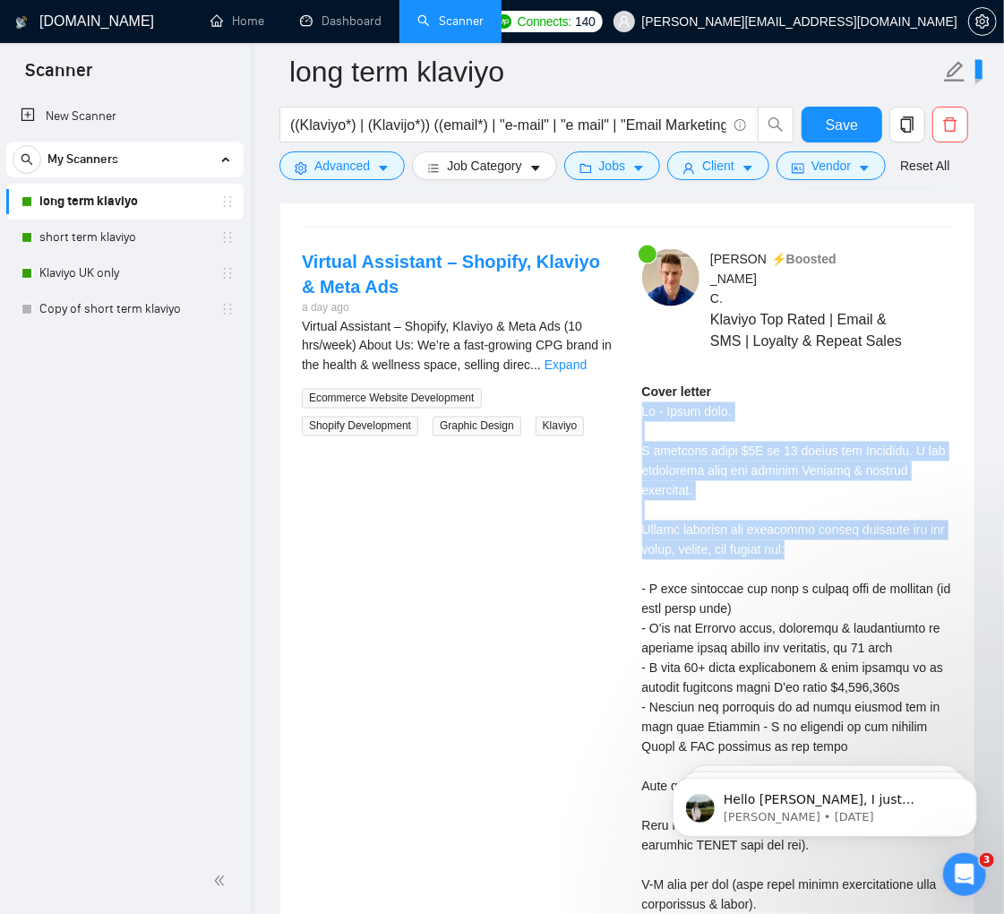
drag, startPoint x: 638, startPoint y: 409, endPoint x: 857, endPoint y: 539, distance: 255.0
click at [859, 537] on div "[PERSON_NAME] ⚡️Boosted Klaviyo Top Rated | Email & SMS | Loyalty & Repeat Sale…" at bounding box center [798, 842] width 340 height 1186
copy div "Hi - [PERSON_NAME] here. I recently added $2M [DATE] for Circular. I can absolu…"
click at [666, 197] on div "Virtual Assistant – Shopify, Klaviyo & Meta Ads" at bounding box center [553, 183] width 445 height 27
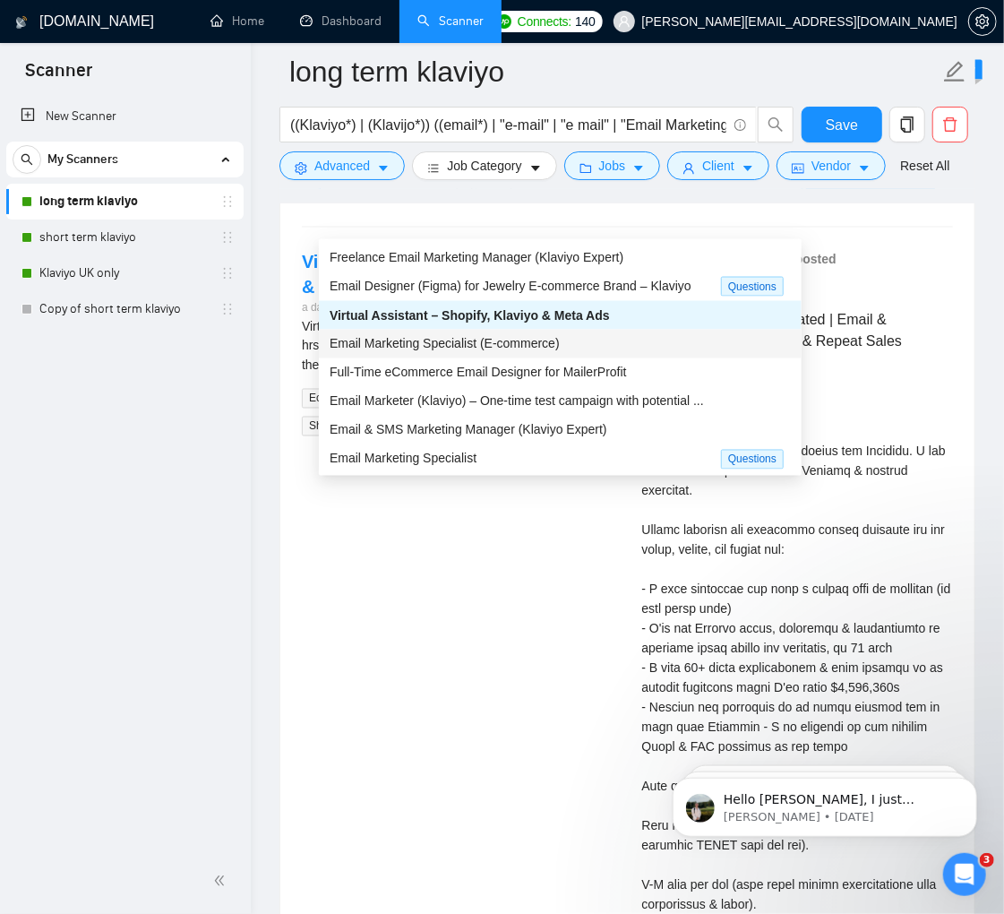
click at [523, 339] on span "Email Marketing Specialist (E-commerce)" at bounding box center [445, 344] width 230 height 14
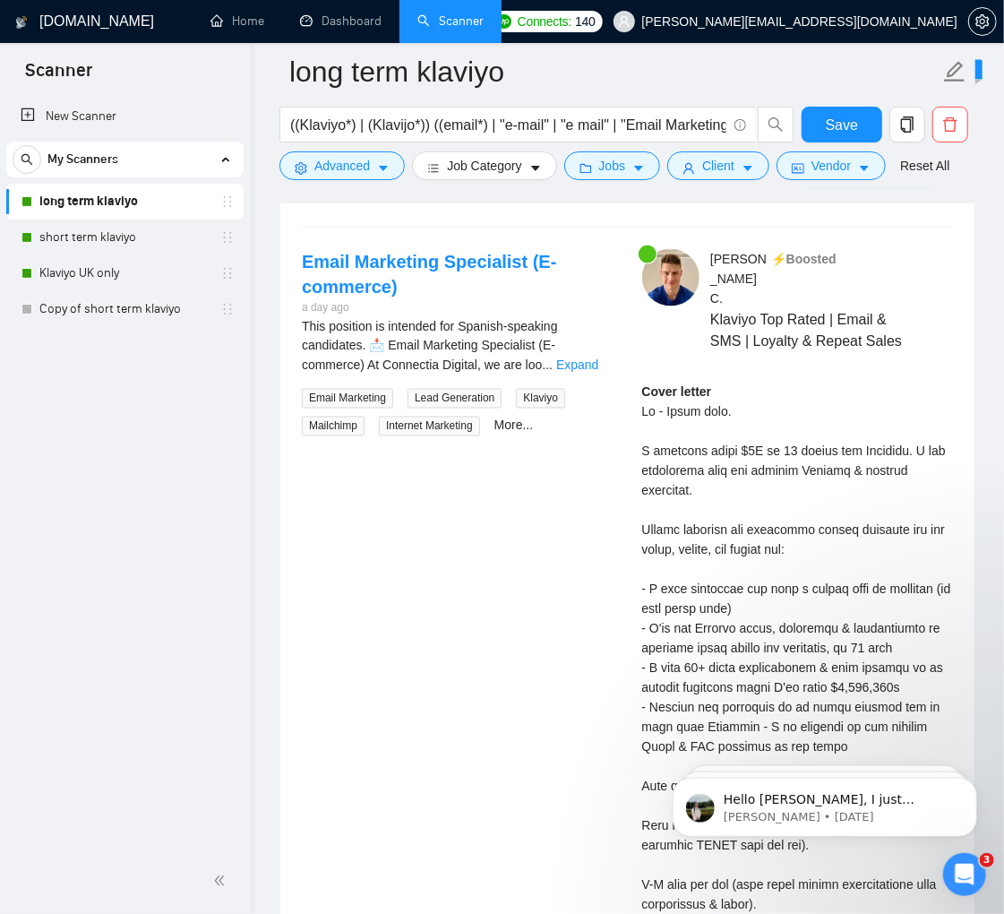
click at [869, 193] on span "Generate Preview" at bounding box center [870, 184] width 100 height 20
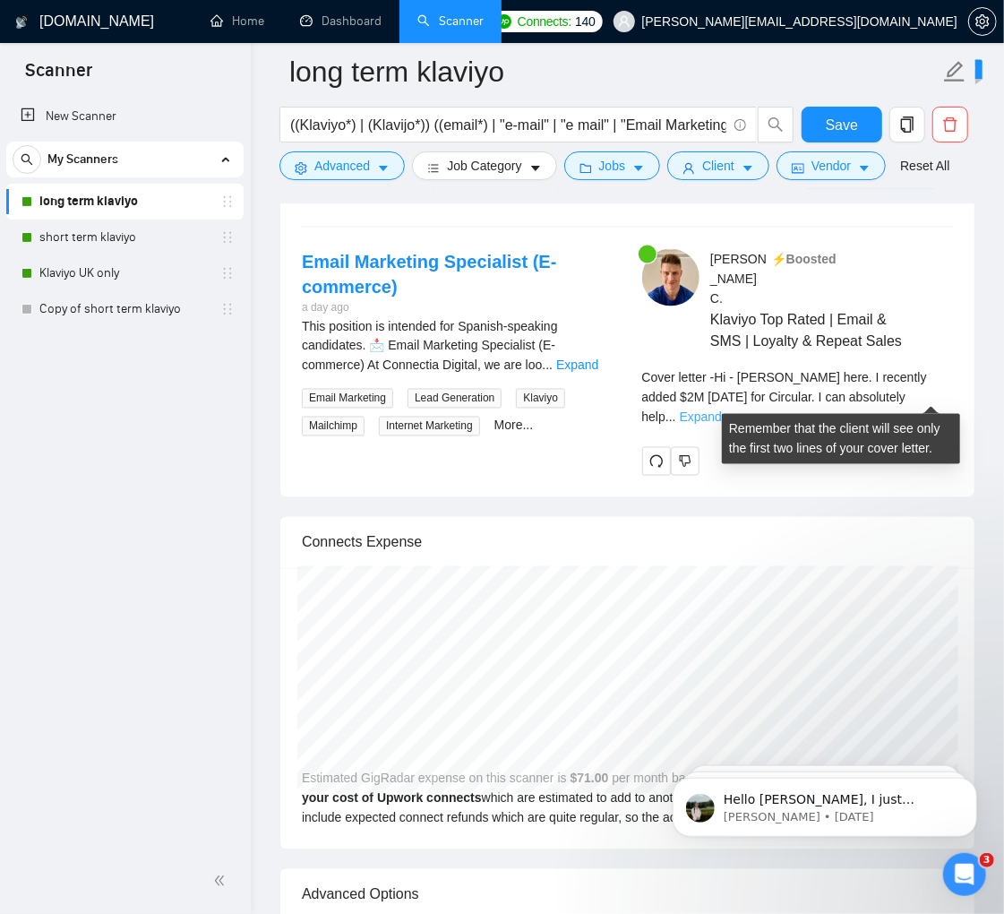
click at [722, 410] on link "Expand" at bounding box center [701, 417] width 42 height 14
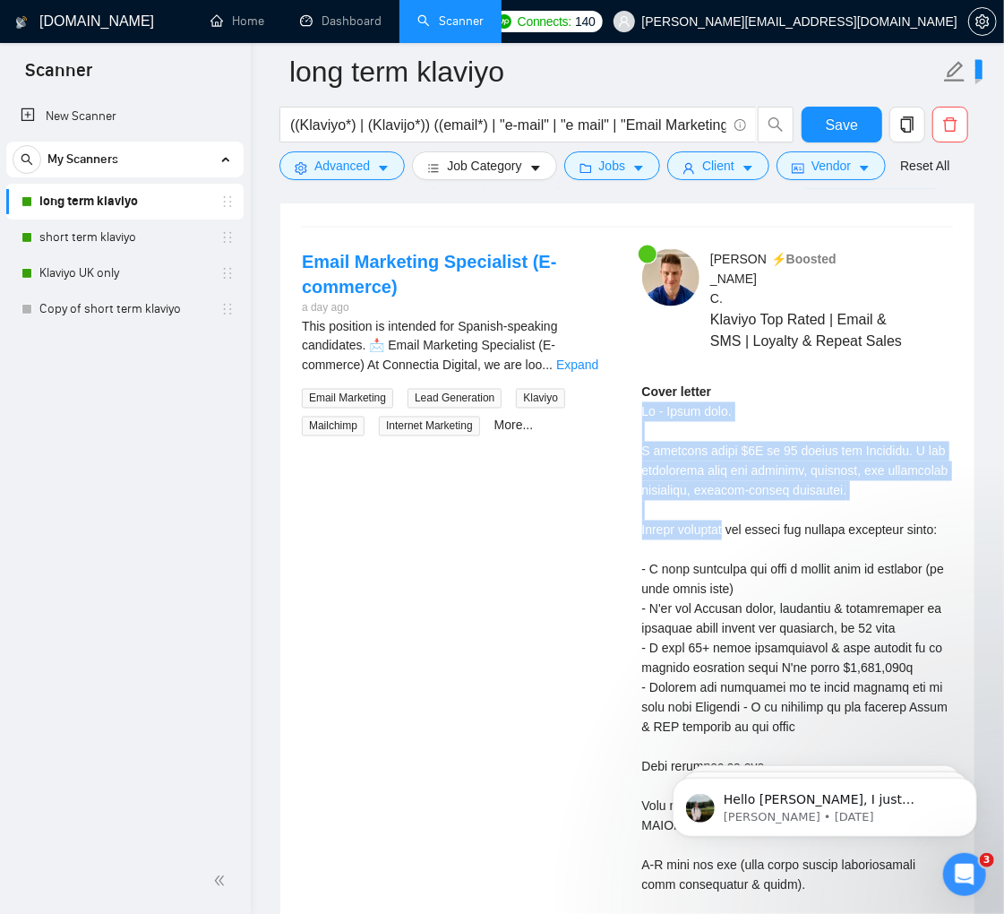
drag, startPoint x: 636, startPoint y: 408, endPoint x: 735, endPoint y: 528, distance: 155.9
click at [735, 528] on div "[PERSON_NAME] ⚡️Boosted Klaviyo Top Rated | Email & SMS | Loyalty & Repeat Sale…" at bounding box center [798, 832] width 340 height 1166
copy div "Hi - [PERSON_NAME] here. I recently added $2M [DATE] for Circular. I can absolu…"
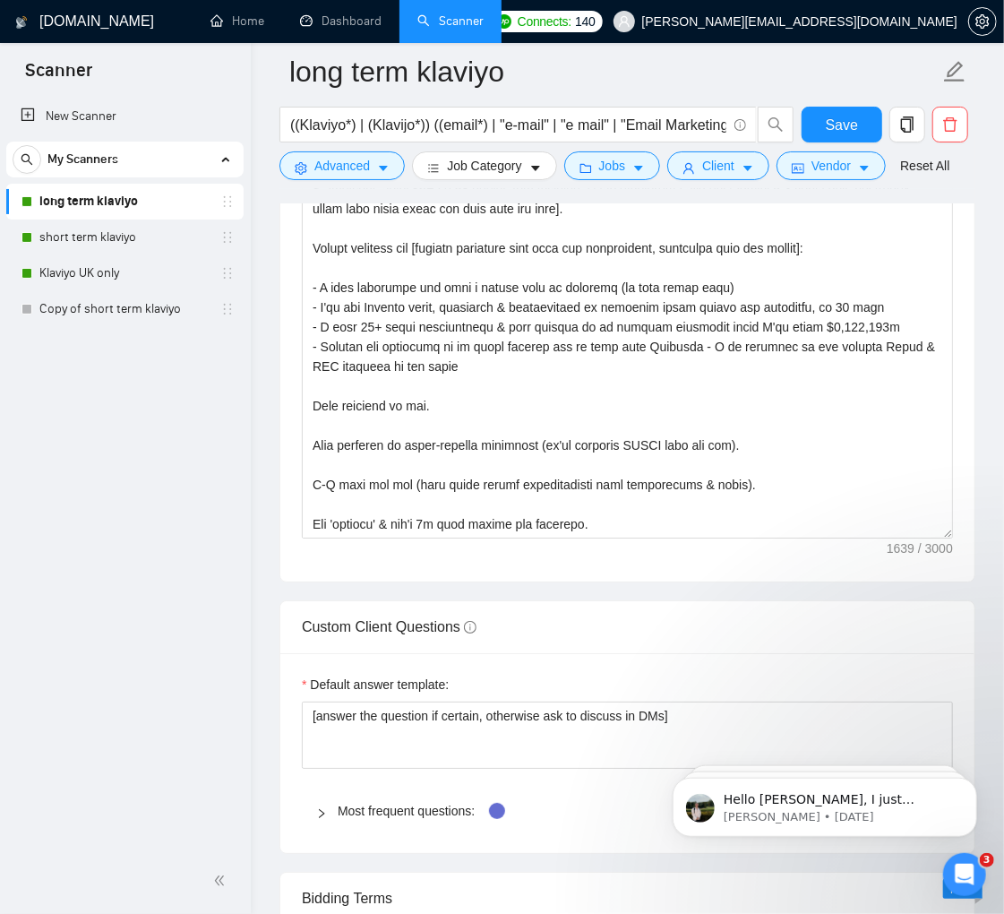
scroll to position [2347, 0]
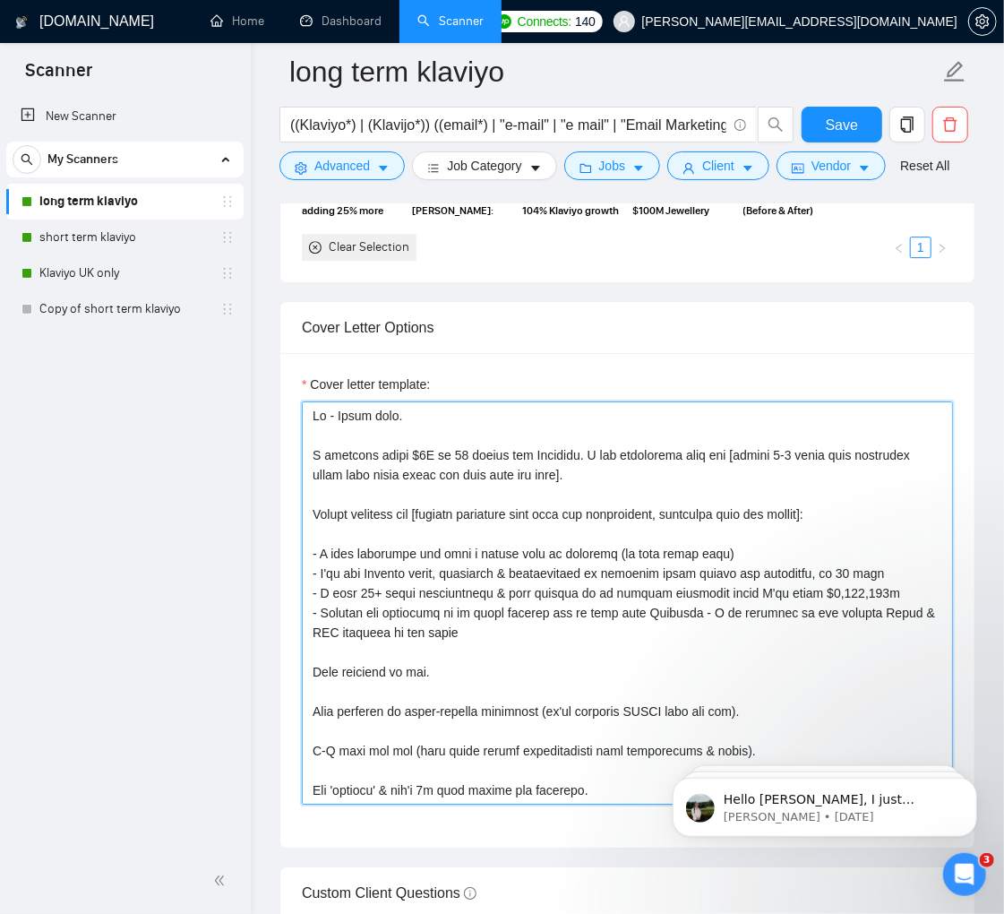
click at [631, 499] on textarea "Cover letter template:" at bounding box center [627, 602] width 651 height 403
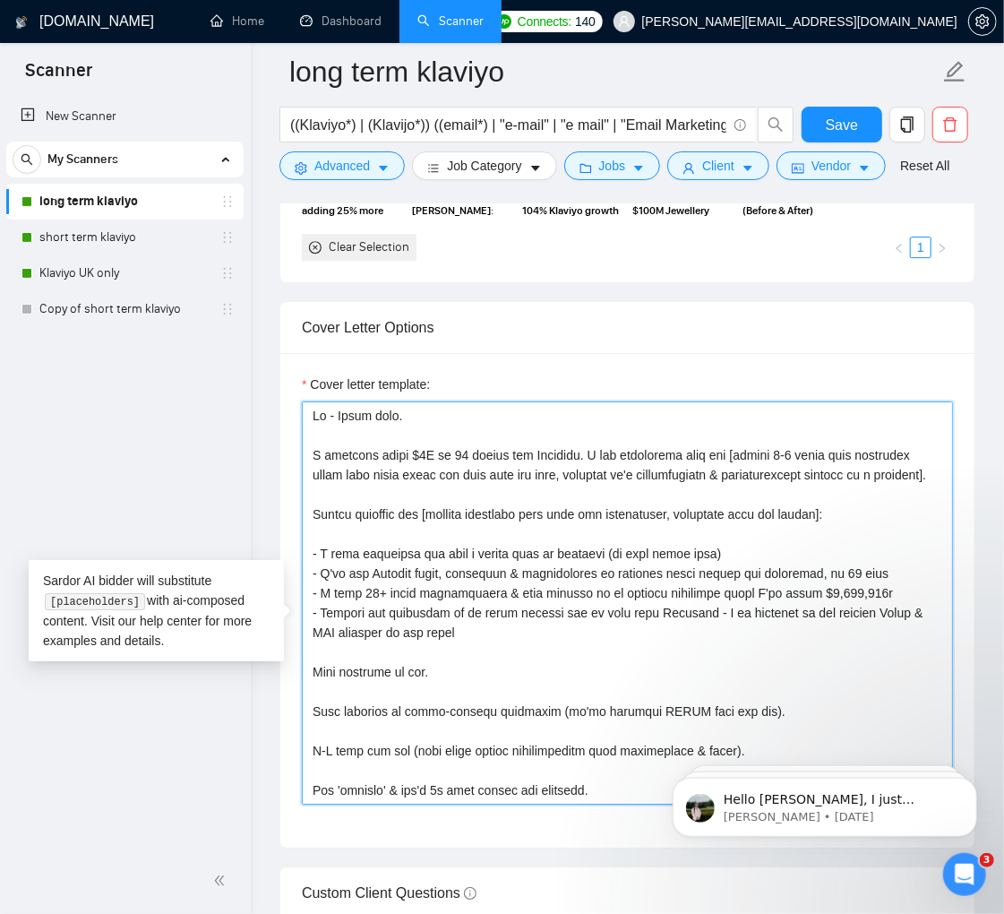
drag, startPoint x: 391, startPoint y: 519, endPoint x: 640, endPoint y: 498, distance: 249.9
click at [640, 498] on textarea "Cover letter template:" at bounding box center [627, 602] width 651 height 403
click at [843, 556] on textarea "Cover letter template:" at bounding box center [627, 602] width 651 height 403
paste textarea "ensuring it's grammatically & linguistically correct as a sentence"
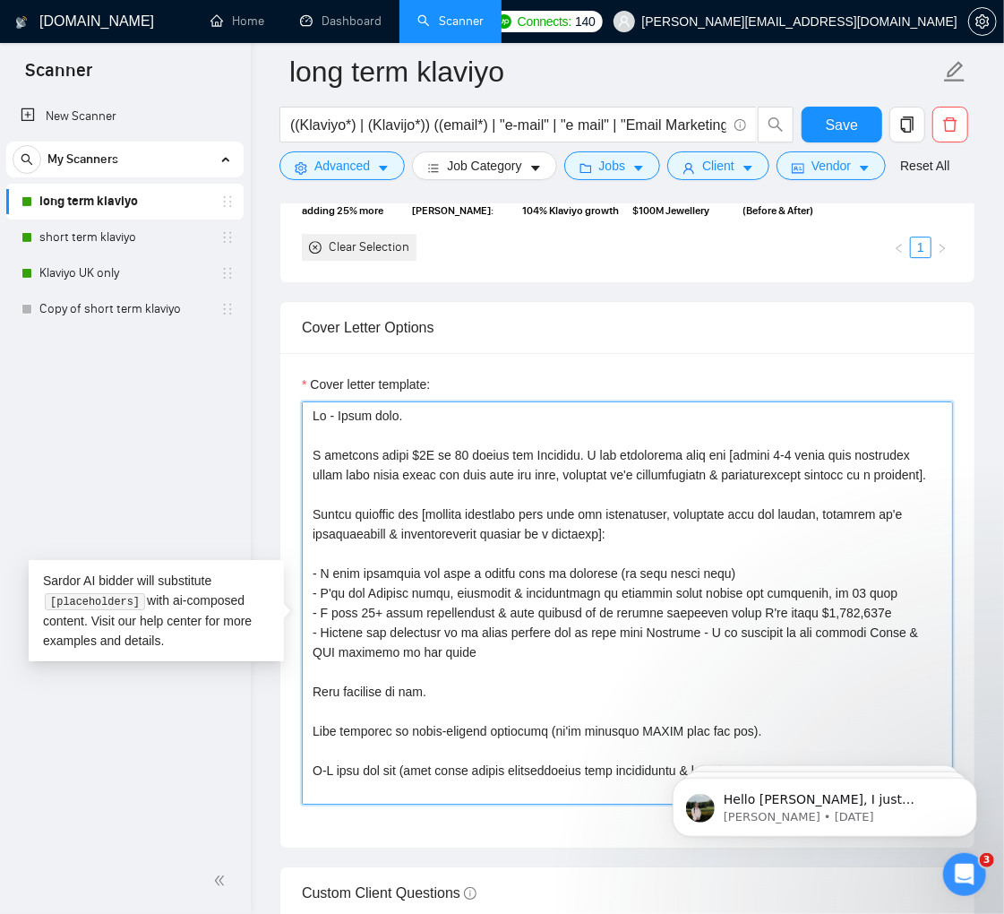
click at [555, 574] on textarea "Cover letter template:" at bounding box center [627, 602] width 651 height 403
click at [339, 518] on textarea "Cover letter template:" at bounding box center [627, 602] width 651 height 403
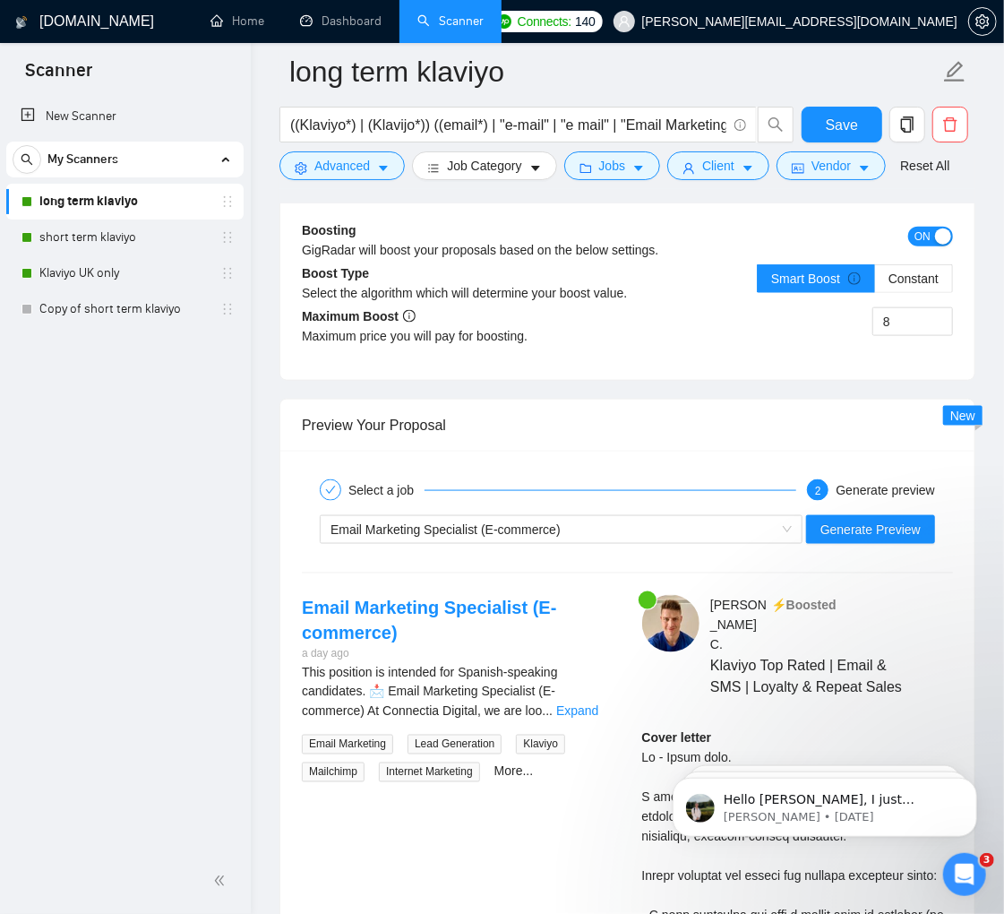
scroll to position [4088, 0]
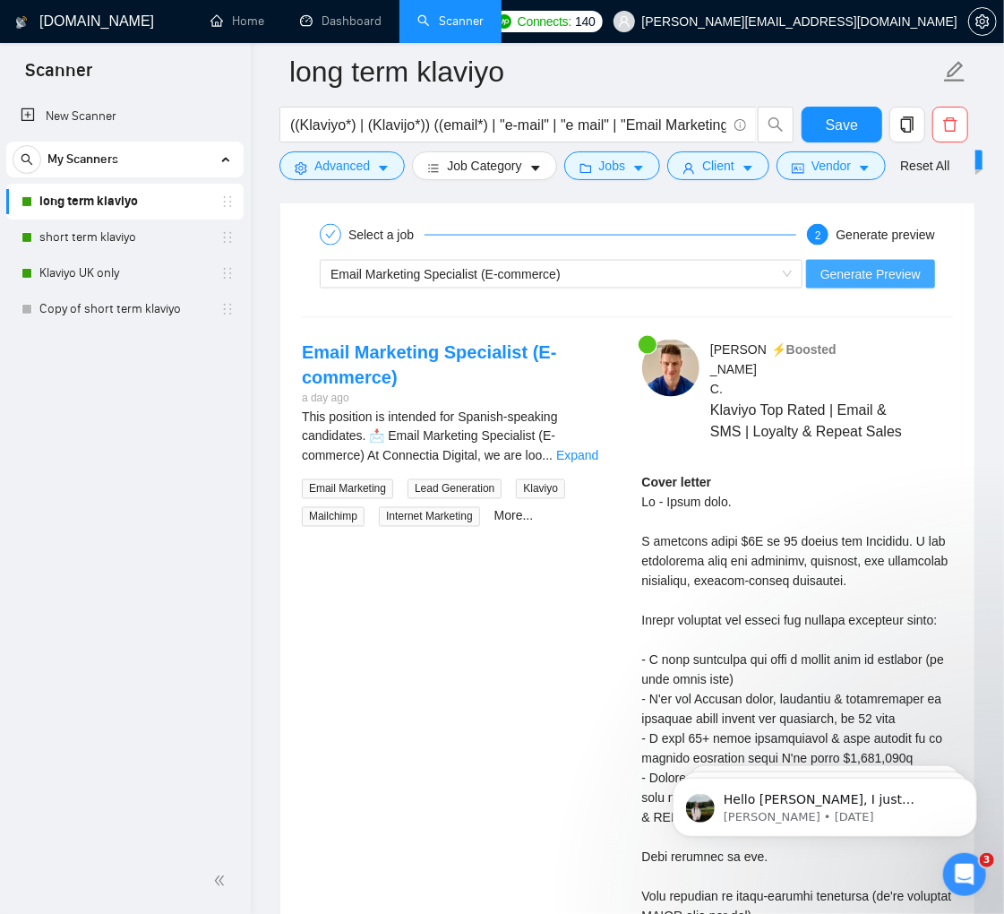
type textarea "Hi - [PERSON_NAME] here. I recently added $2M [DATE] for Circular. I can absolu…"
click at [850, 284] on span "Generate Preview" at bounding box center [870, 274] width 100 height 20
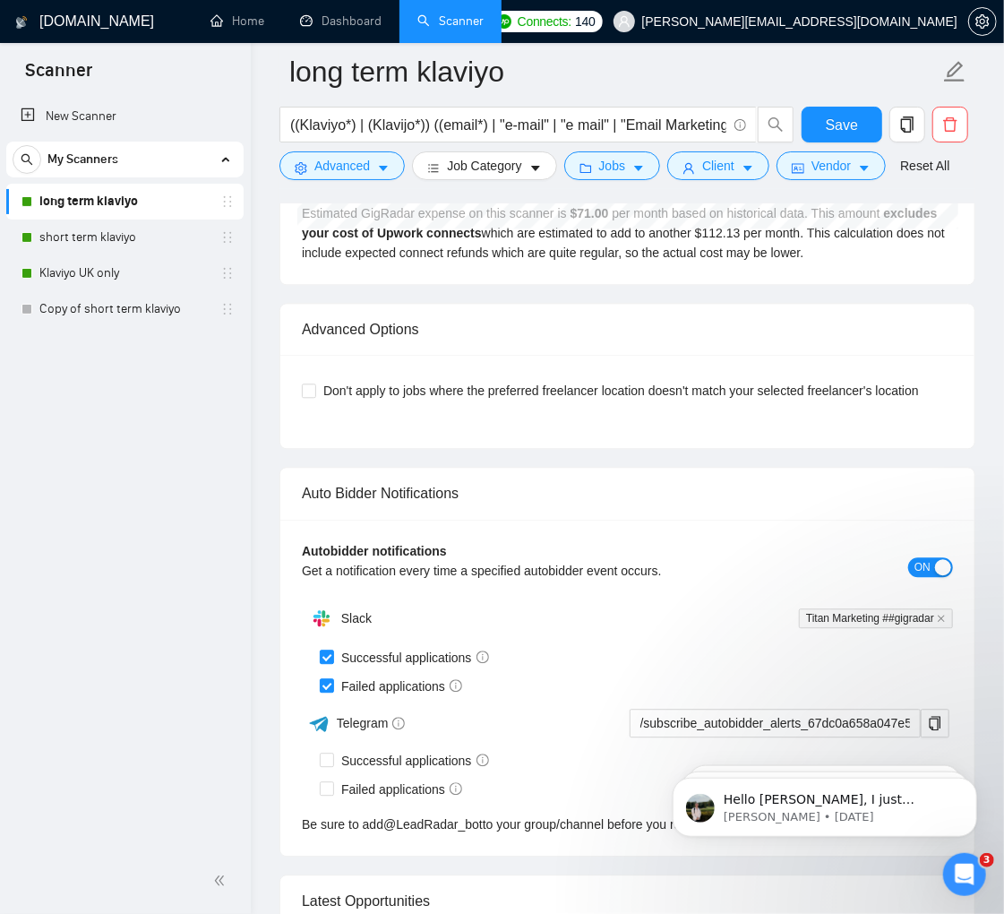
scroll to position [4170, 0]
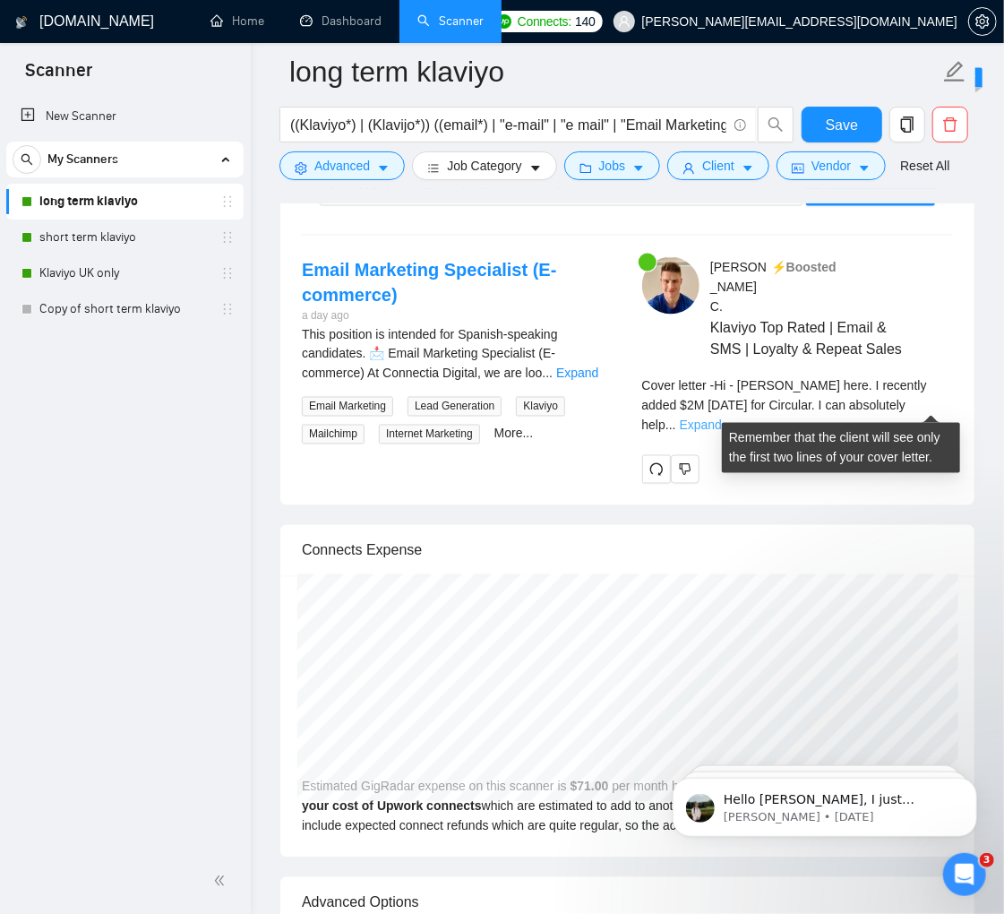
click at [722, 418] on link "Expand" at bounding box center [701, 425] width 42 height 14
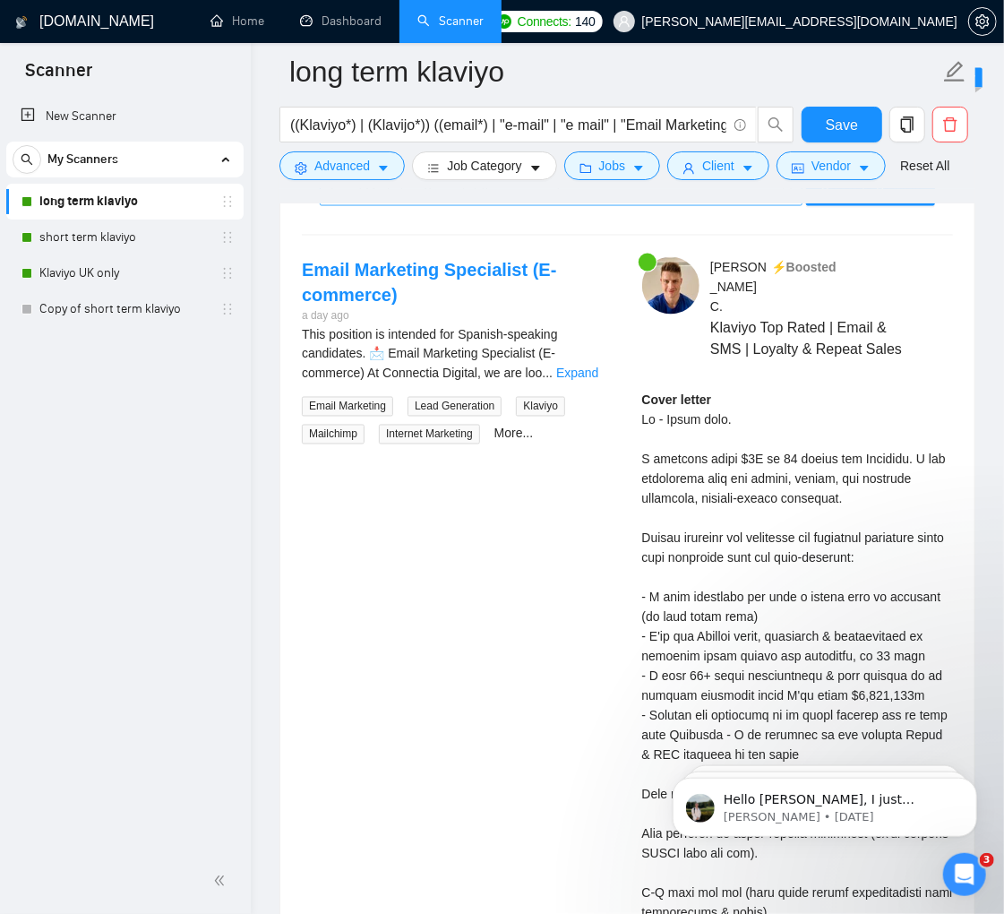
click at [599, 205] on div "Email Marketing Specialist (E-commerce)" at bounding box center [553, 191] width 445 height 27
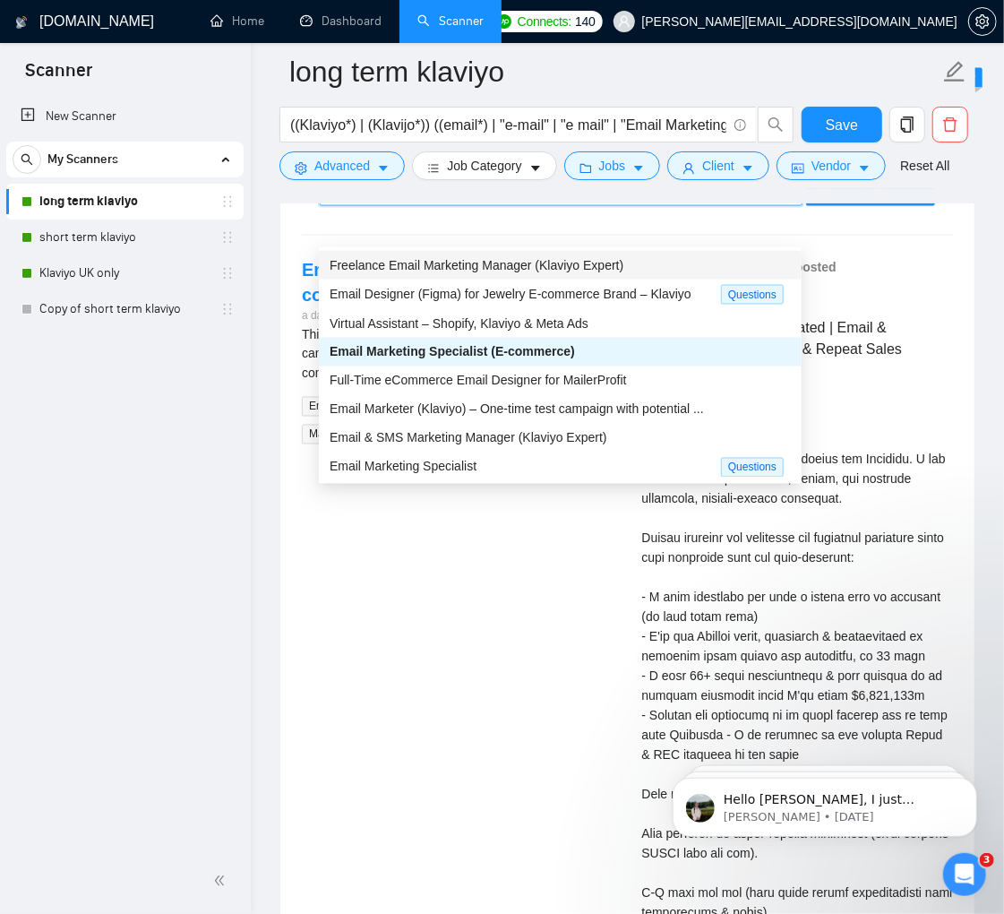
click at [540, 259] on span "Freelance Email Marketing Manager (Klaviyo Expert)" at bounding box center [477, 265] width 294 height 14
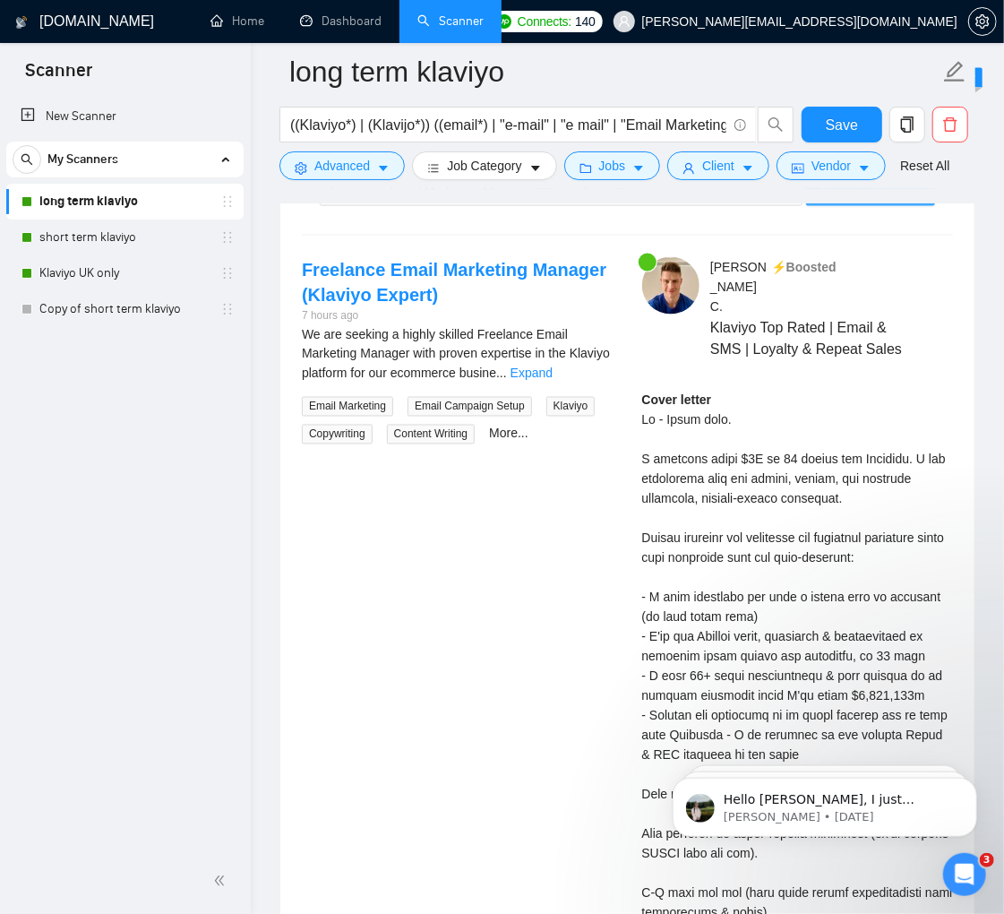
click at [868, 202] on span "Generate Preview" at bounding box center [870, 192] width 100 height 20
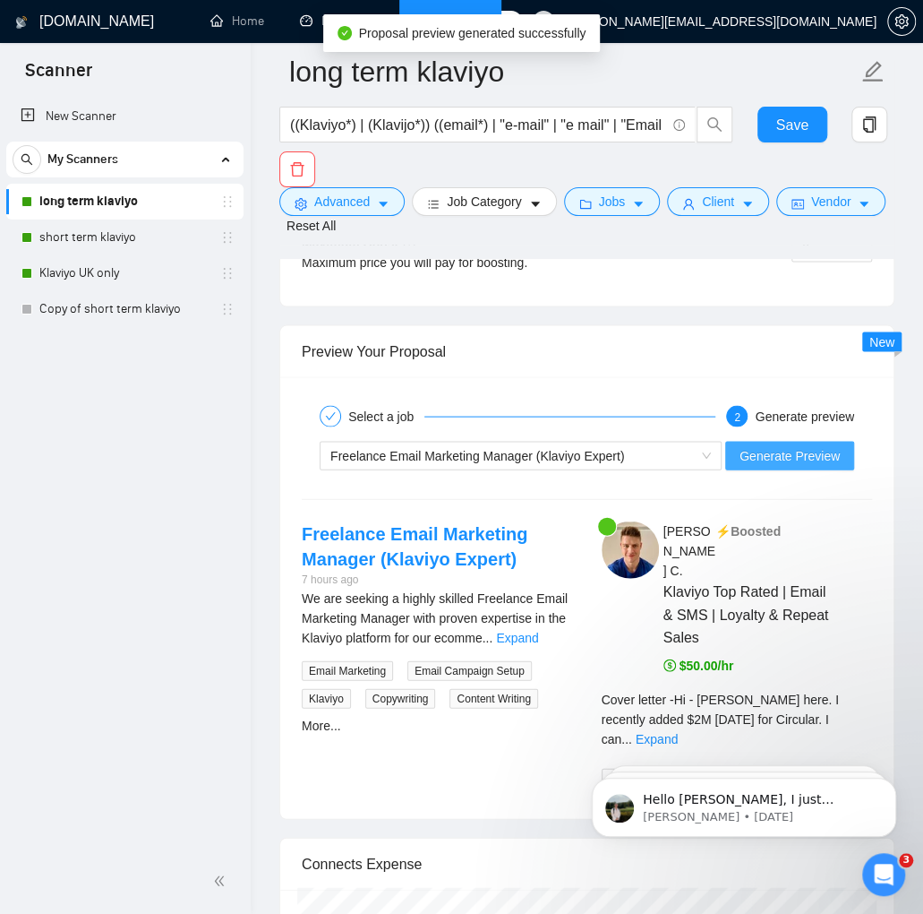
scroll to position [4061, 0]
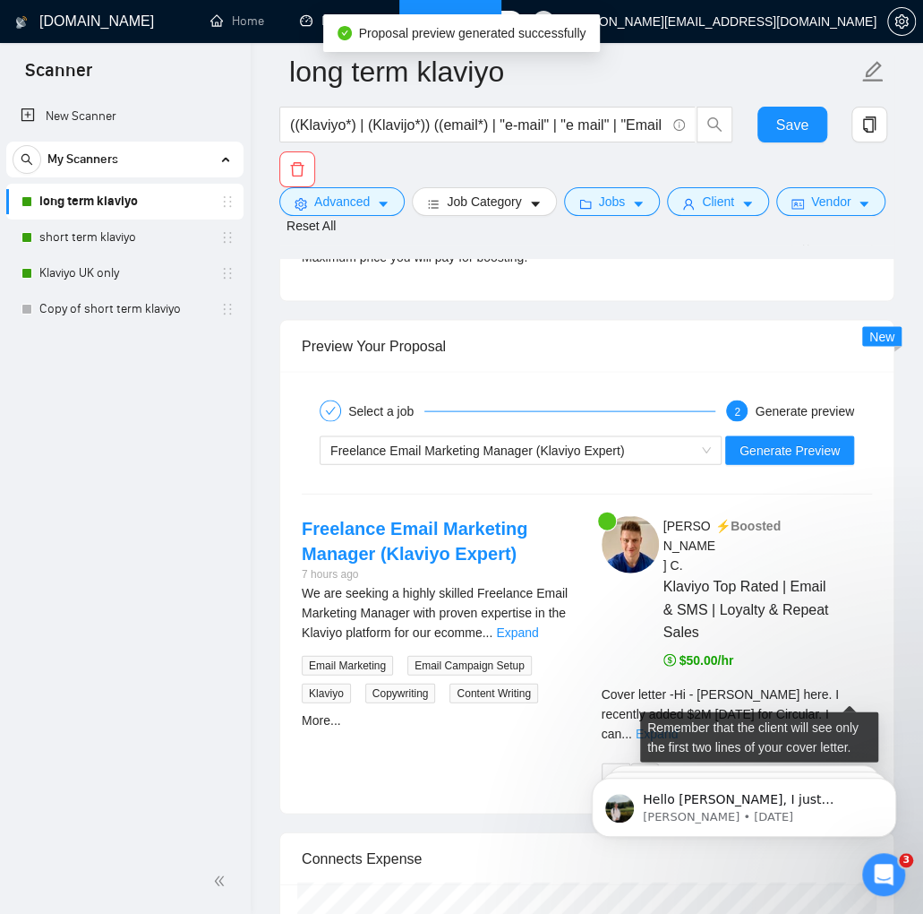
click at [678, 726] on link "Expand" at bounding box center [657, 733] width 42 height 14
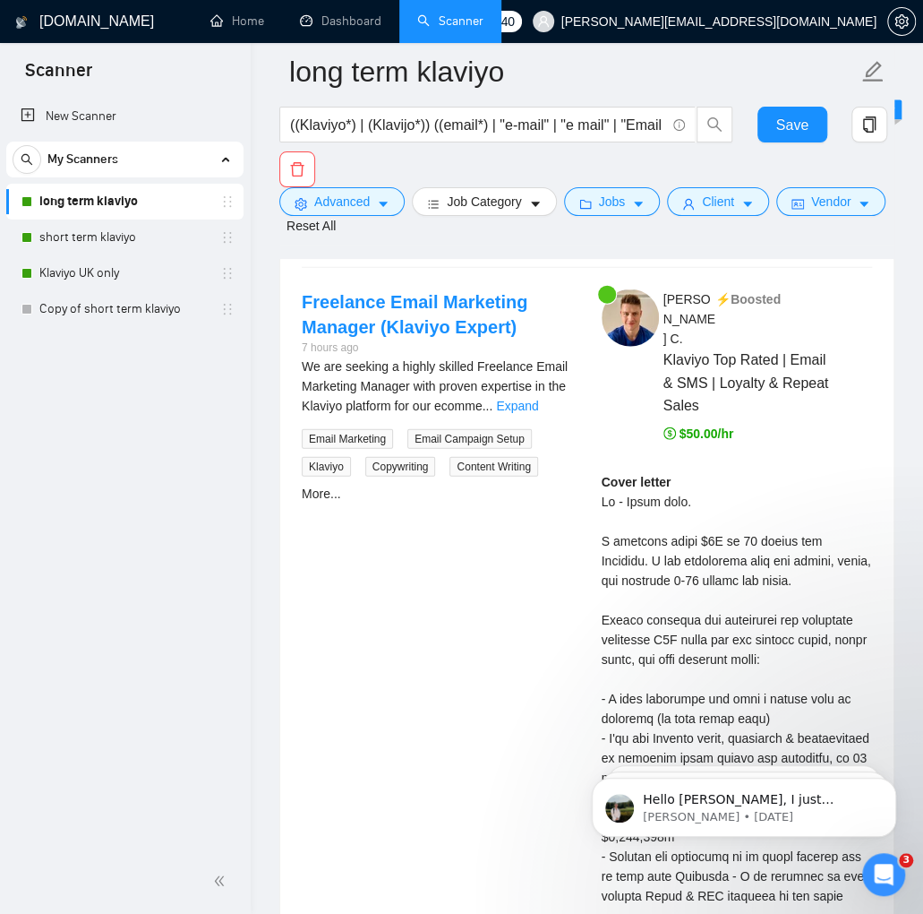
scroll to position [4292, 0]
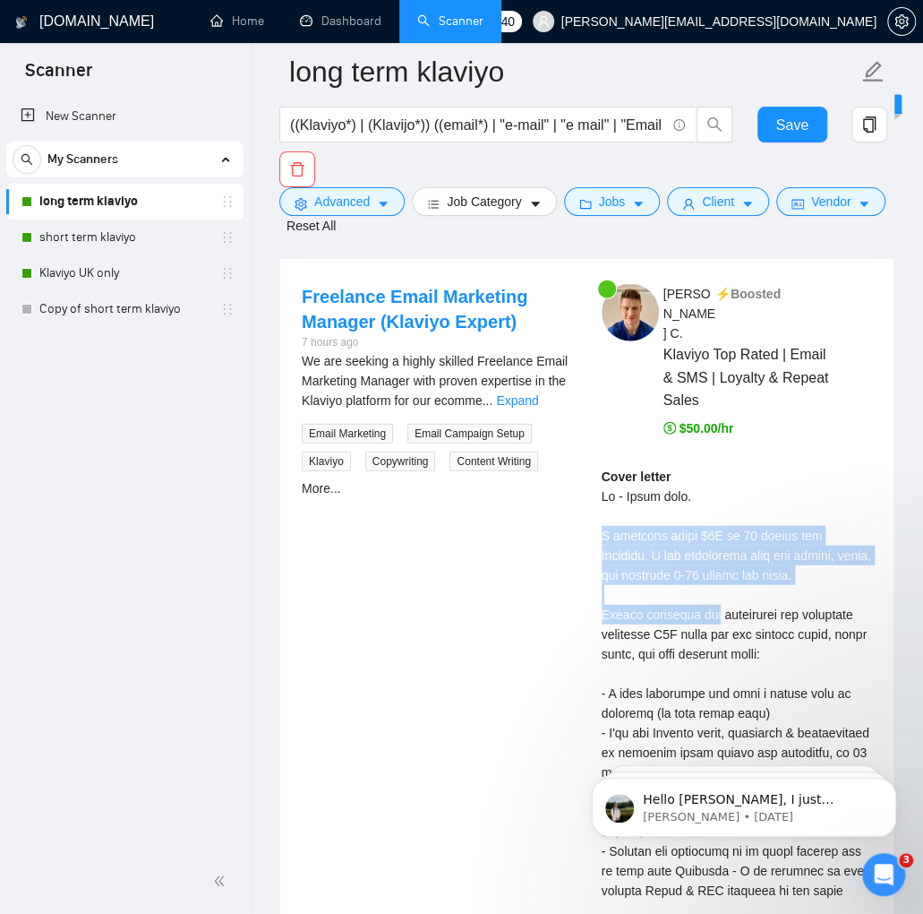
drag, startPoint x: 708, startPoint y: 591, endPoint x: 593, endPoint y: 515, distance: 137.6
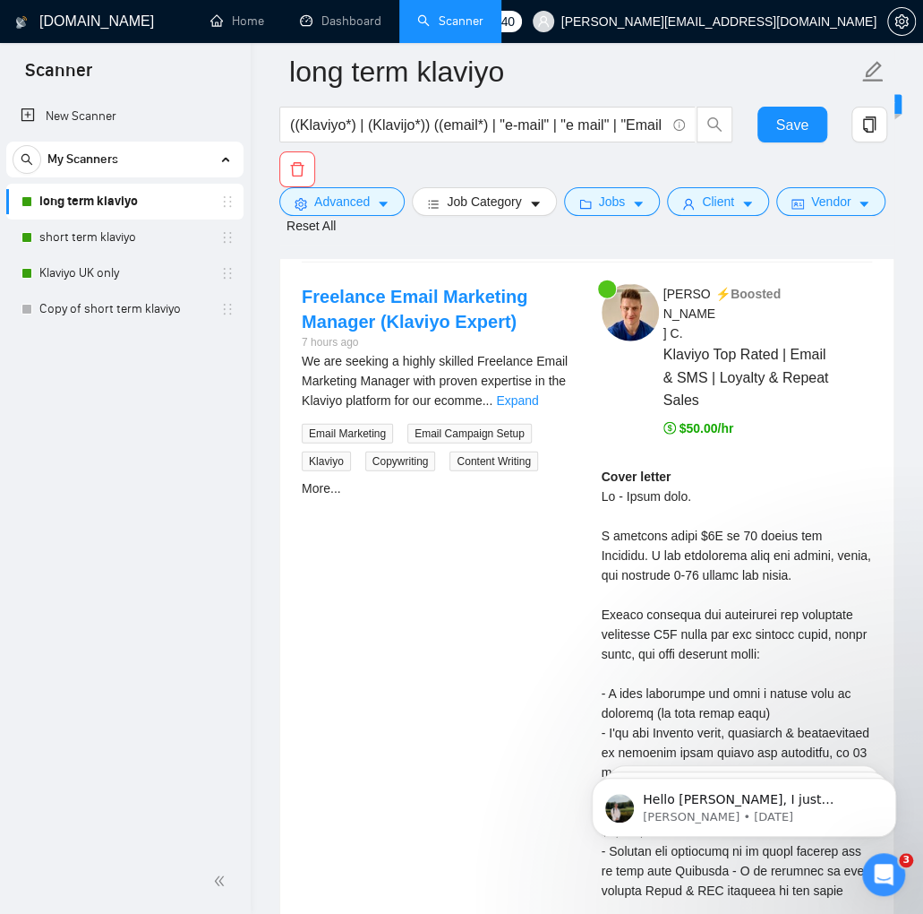
drag, startPoint x: 593, startPoint y: 515, endPoint x: 599, endPoint y: 502, distance: 14.8
drag, startPoint x: 599, startPoint y: 502, endPoint x: 602, endPoint y: 491, distance: 11.1
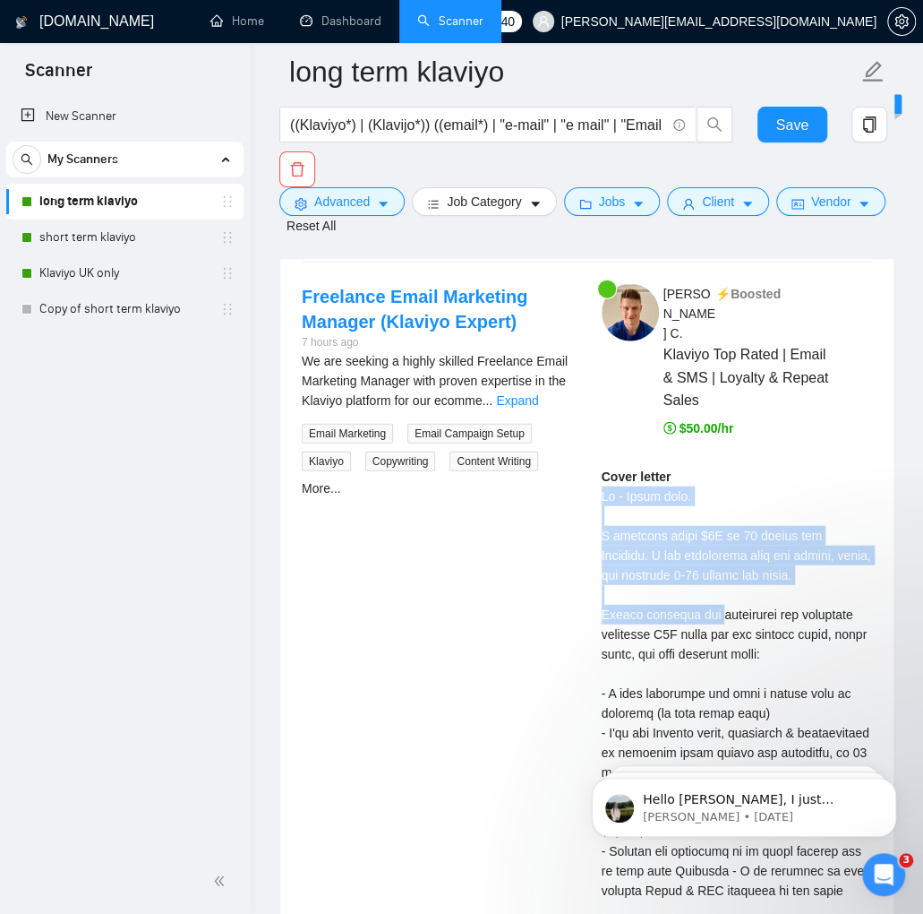
drag, startPoint x: 600, startPoint y: 474, endPoint x: 719, endPoint y: 590, distance: 166.6
copy div "Hi - [PERSON_NAME] here. I recently added $2M [DATE] for Circular. I can absolu…"
click at [634, 232] on div "Freelance Email Marketing Manager (Klaviyo Expert)" at bounding box center [513, 218] width 365 height 27
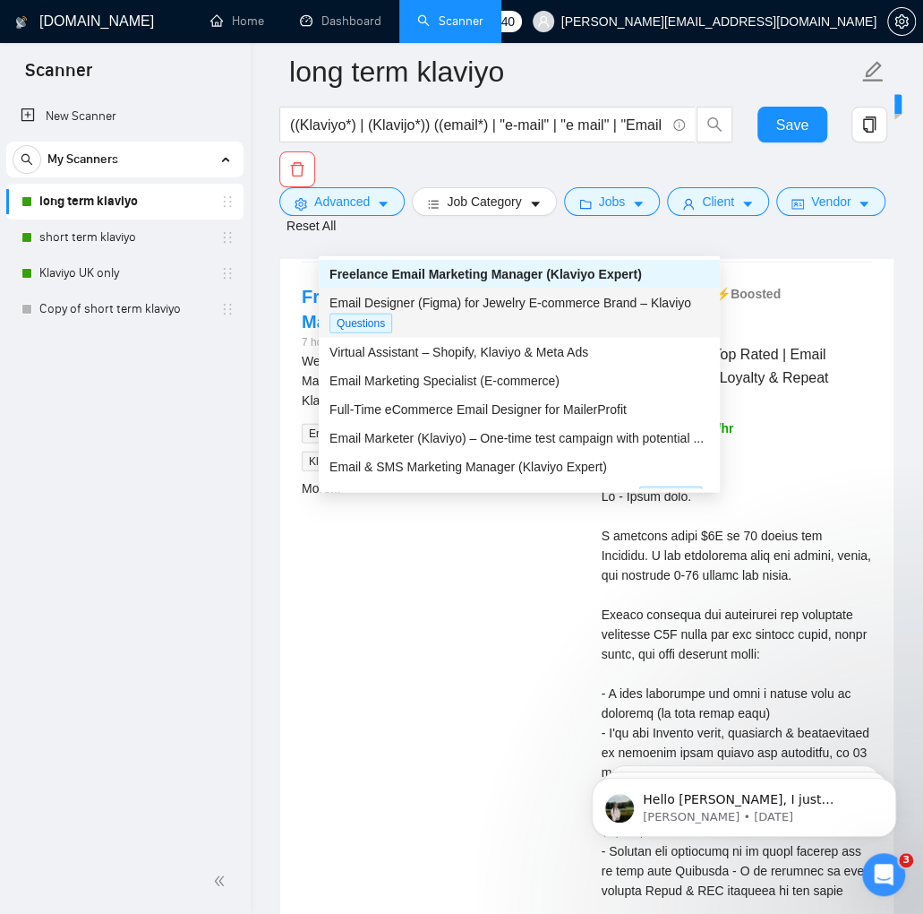
click at [563, 310] on div "Email Designer (Figma) for Jewelry E-commerce Brand – Klaviyo" at bounding box center [520, 303] width 380 height 20
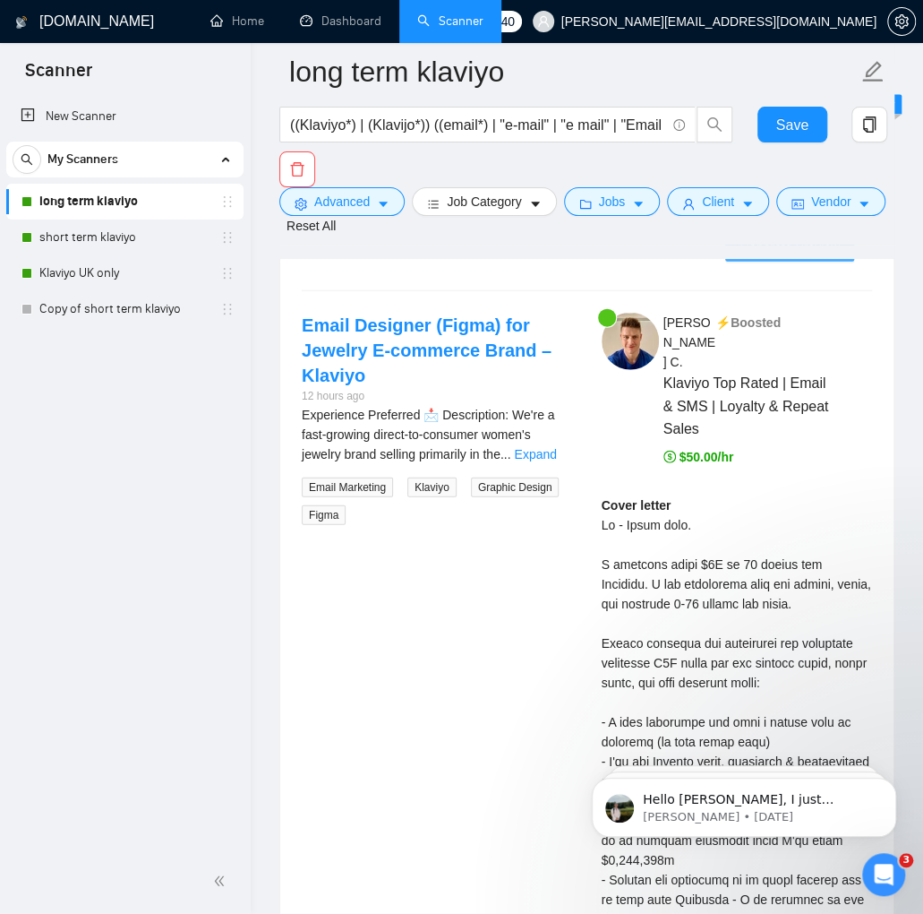
click at [763, 257] on span "Generate Preview" at bounding box center [790, 247] width 100 height 20
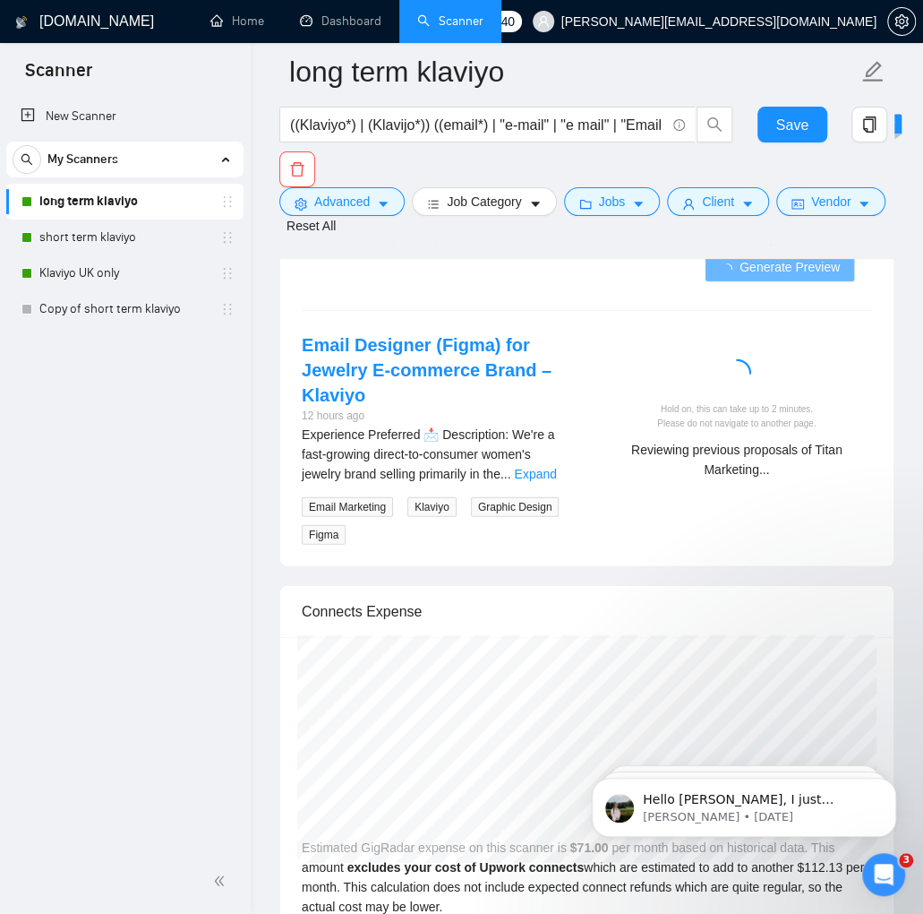
scroll to position [4262, 0]
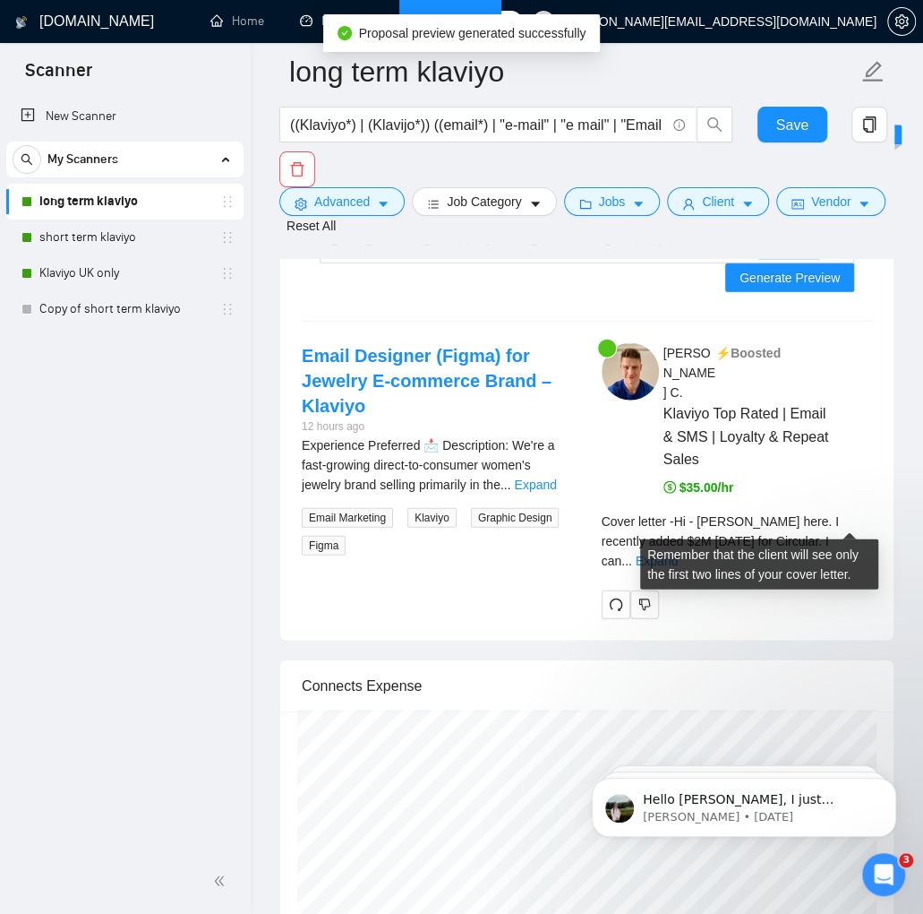
click at [845, 511] on div "Cover letter - Hi - [PERSON_NAME] here. I recently added $2M [DATE] for Circula…" at bounding box center [737, 540] width 271 height 59
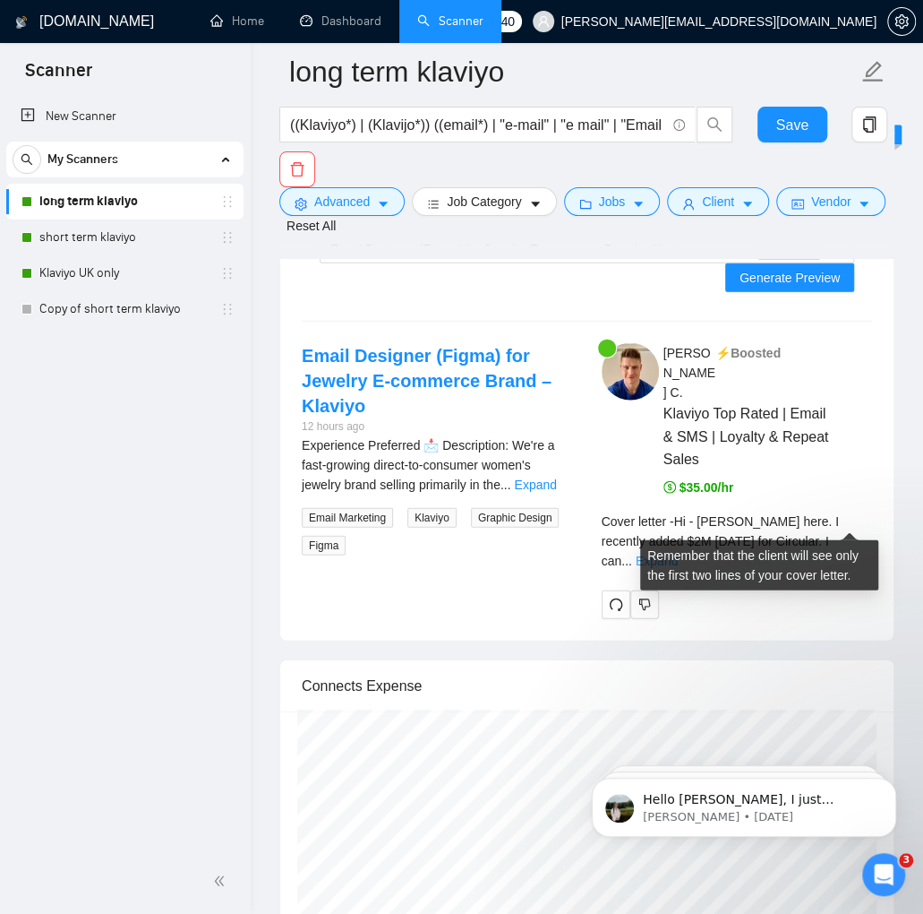
click at [678, 554] on link "Expand" at bounding box center [657, 561] width 42 height 14
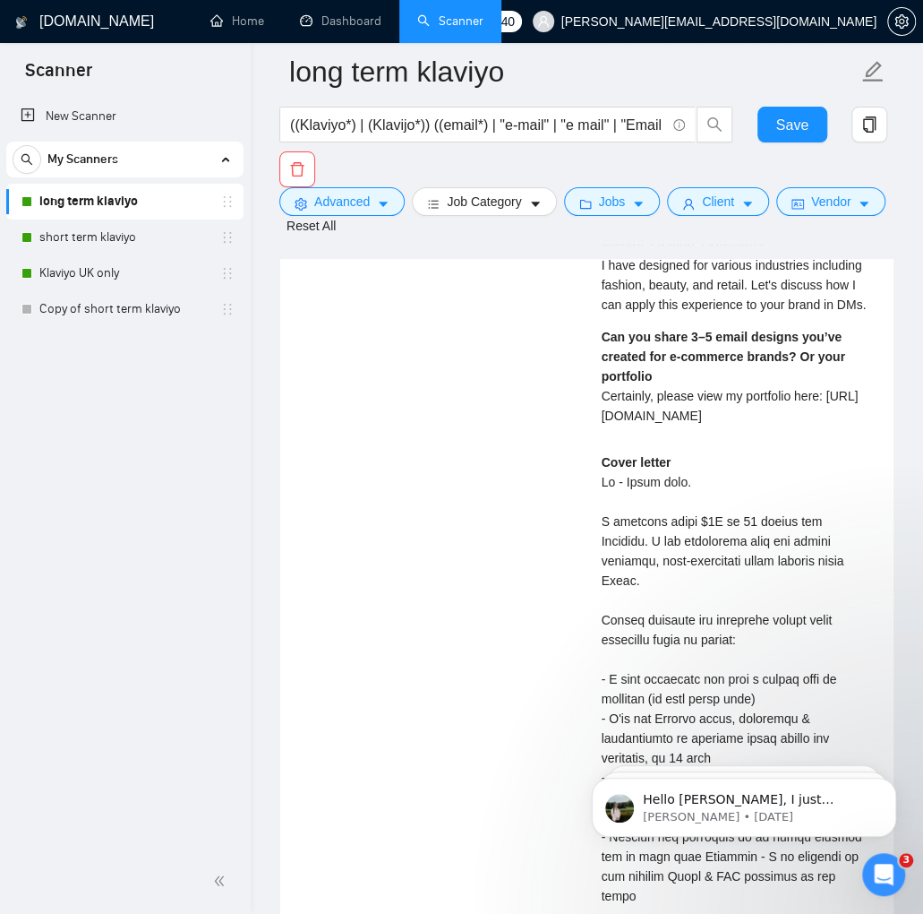
scroll to position [5117, 0]
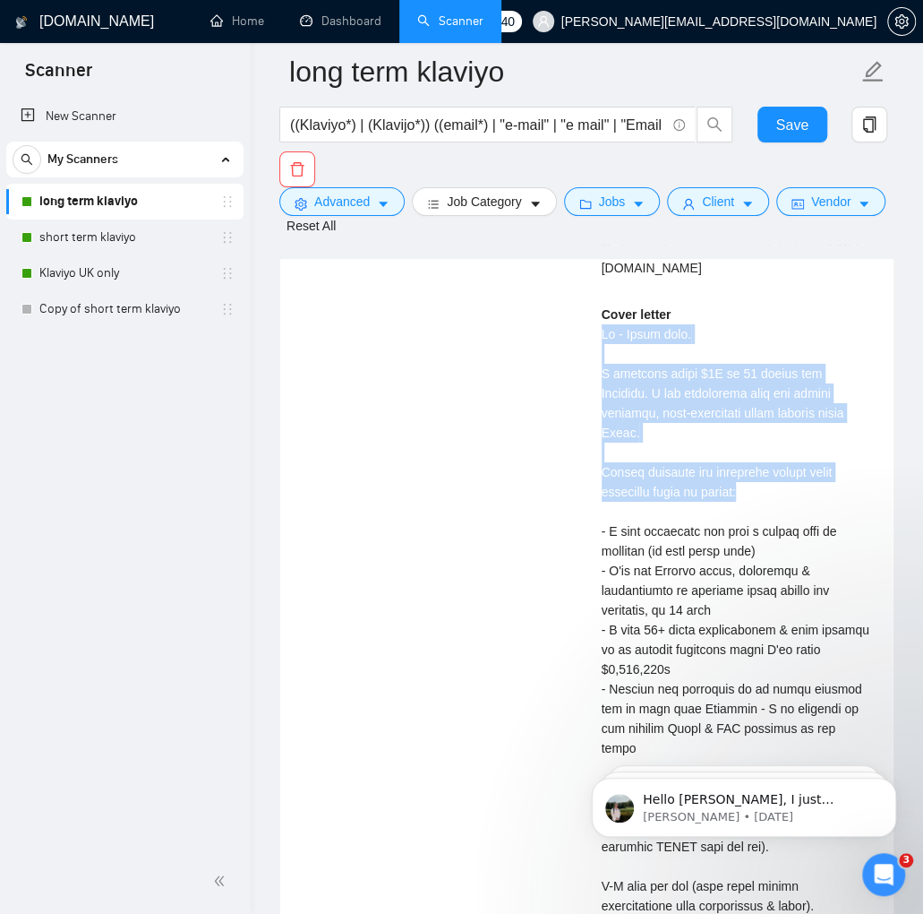
drag, startPoint x: 591, startPoint y: 352, endPoint x: 772, endPoint y: 508, distance: 238.8
click at [772, 508] on div "[PERSON_NAME] ⚡️Boosted Klaviyo Top Rated | Email & SMS | Loyalty & Repeat Sale…" at bounding box center [738, 521] width 300 height 2066
copy div "Hi - [PERSON_NAME] here. I recently added $2M [DATE] for Circular. I can absolu…"
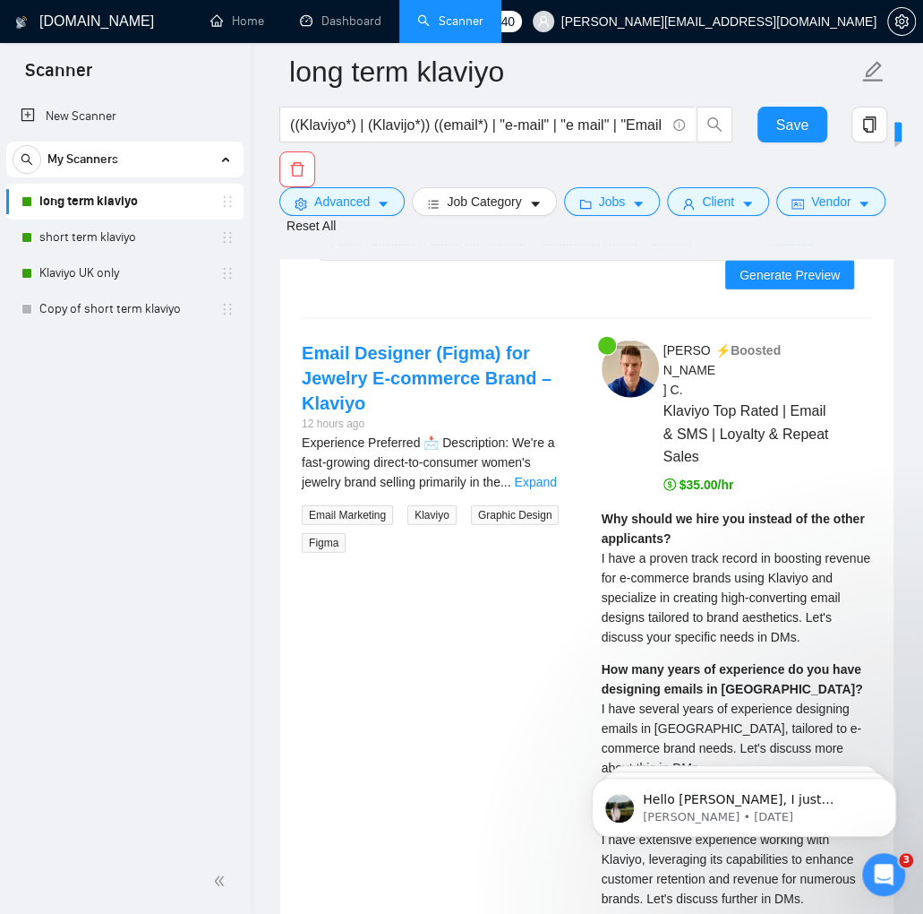
scroll to position [4221, 0]
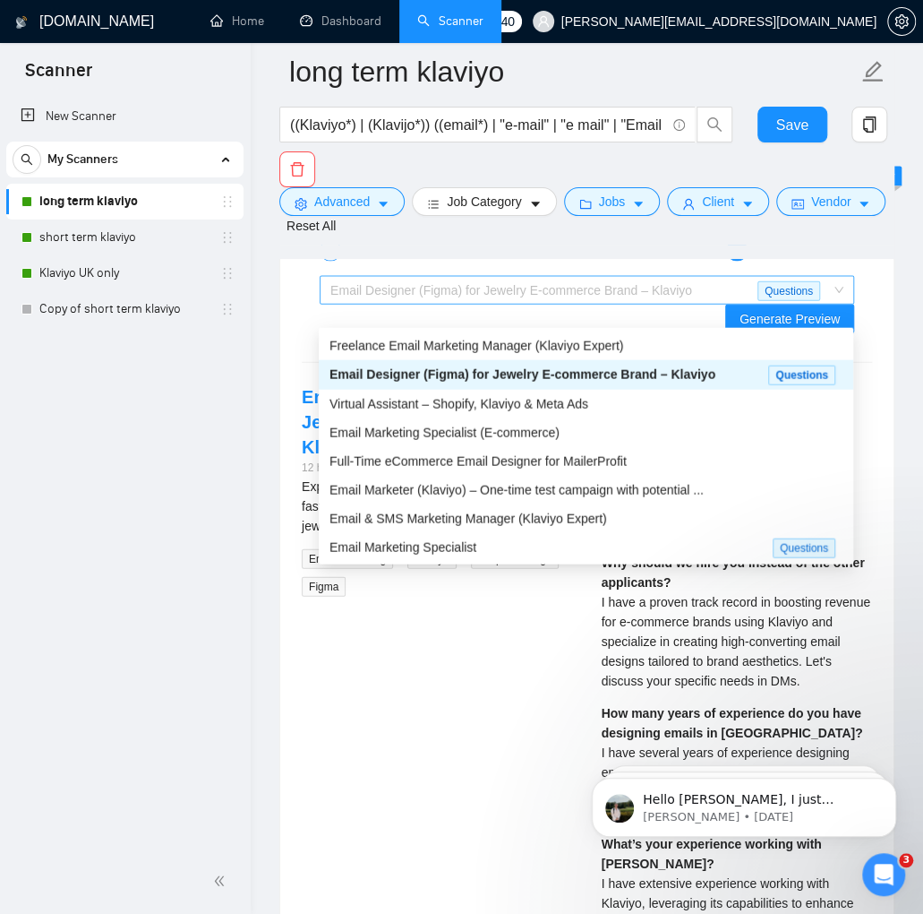
click at [562, 297] on span "Email Designer (Figma) for Jewelry E-commerce Brand – Klaviyo" at bounding box center [512, 290] width 362 height 14
click at [520, 397] on span "Virtual Assistant – Shopify, Klaviyo & Meta Ads" at bounding box center [459, 404] width 259 height 14
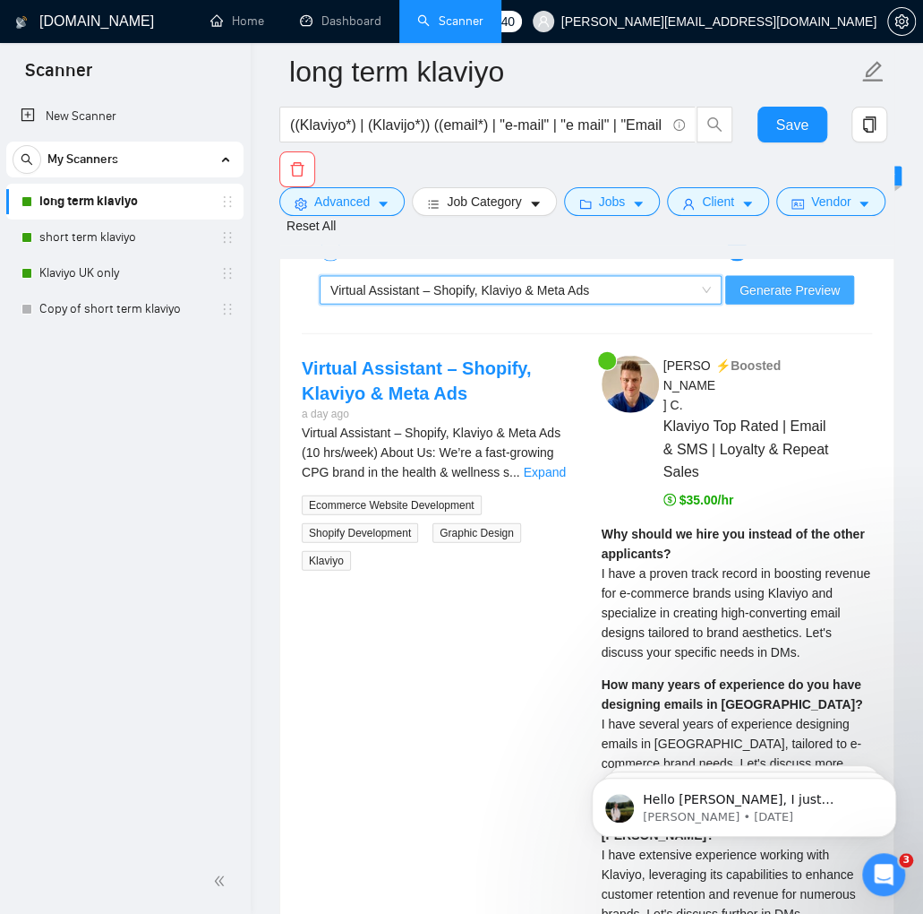
click at [790, 300] on span "Generate Preview" at bounding box center [790, 290] width 100 height 20
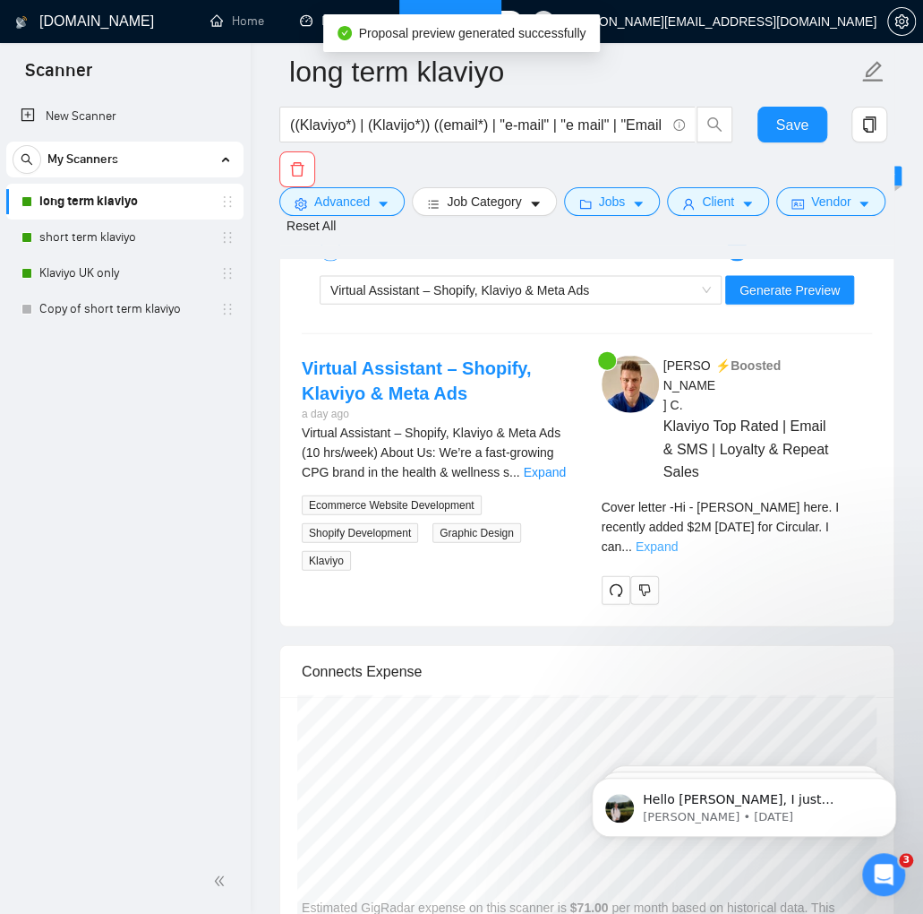
click at [678, 539] on link "Expand" at bounding box center [657, 546] width 42 height 14
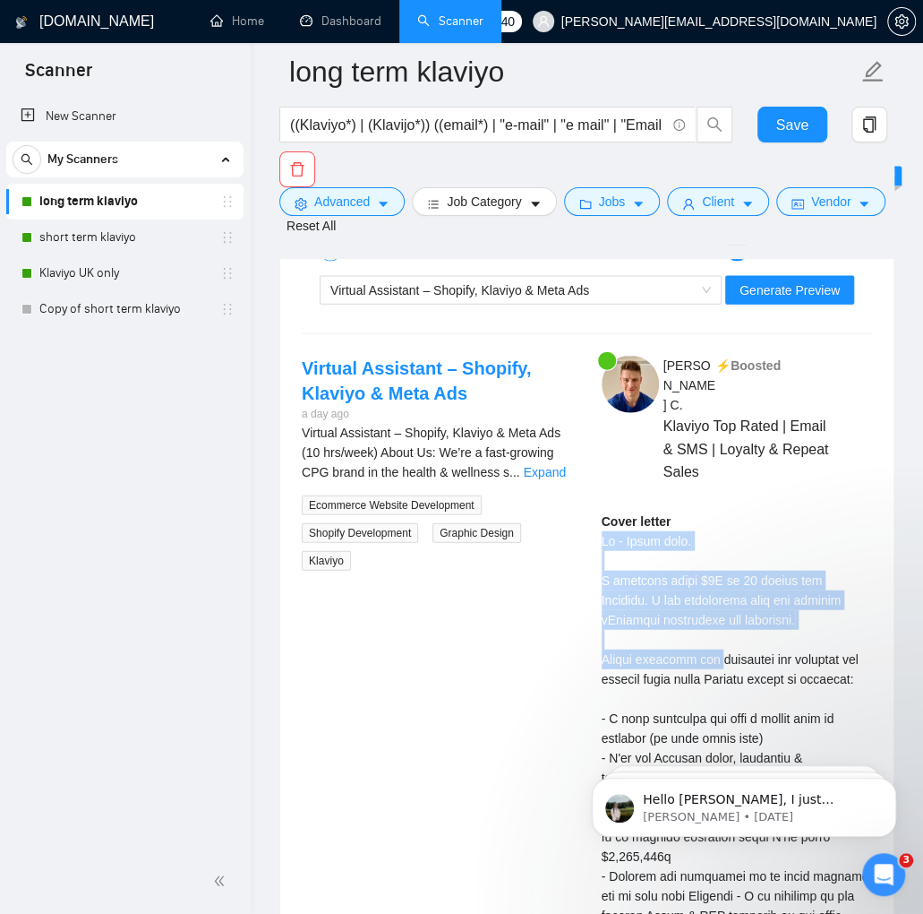
drag, startPoint x: 593, startPoint y: 514, endPoint x: 720, endPoint y: 639, distance: 178.0
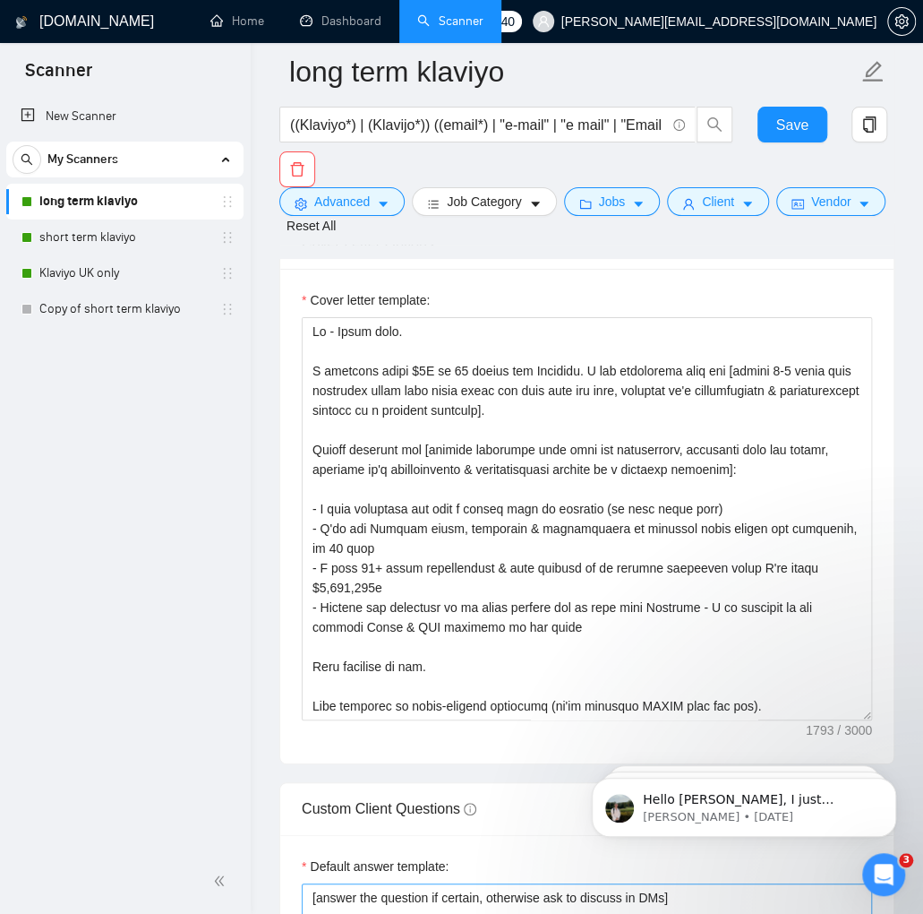
scroll to position [2513, 0]
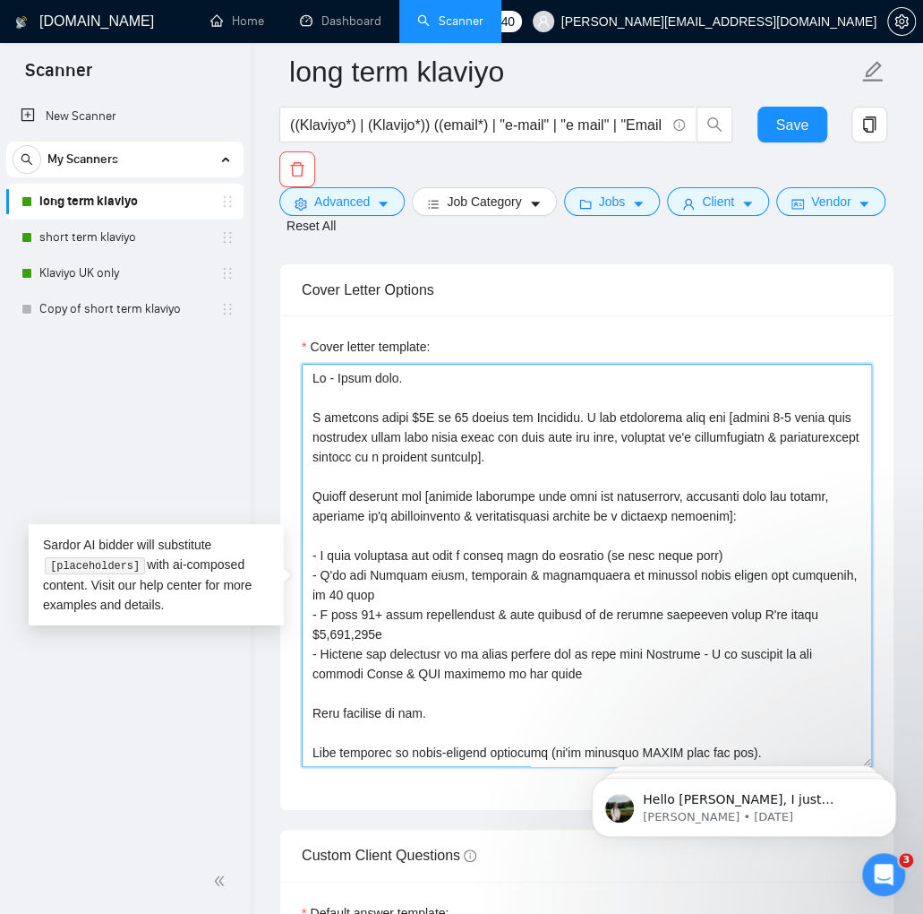
drag, startPoint x: 726, startPoint y: 438, endPoint x: 710, endPoint y: 438, distance: 16.1
click at [710, 438] on textarea "Cover letter template:" at bounding box center [587, 565] width 571 height 403
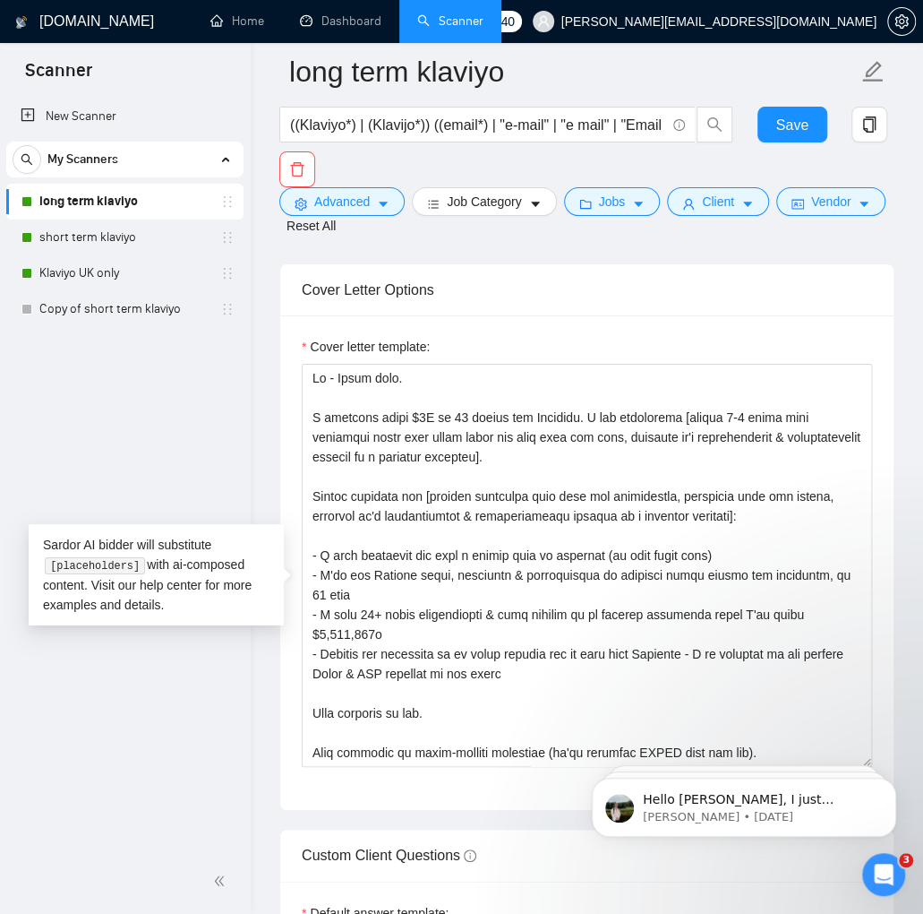
drag, startPoint x: 202, startPoint y: 805, endPoint x: 226, endPoint y: 779, distance: 34.9
click at [202, 805] on div "New Scanner My Scanners long term klaviyo short term klaviyo Klaviyo UK only Co…" at bounding box center [125, 471] width 251 height 753
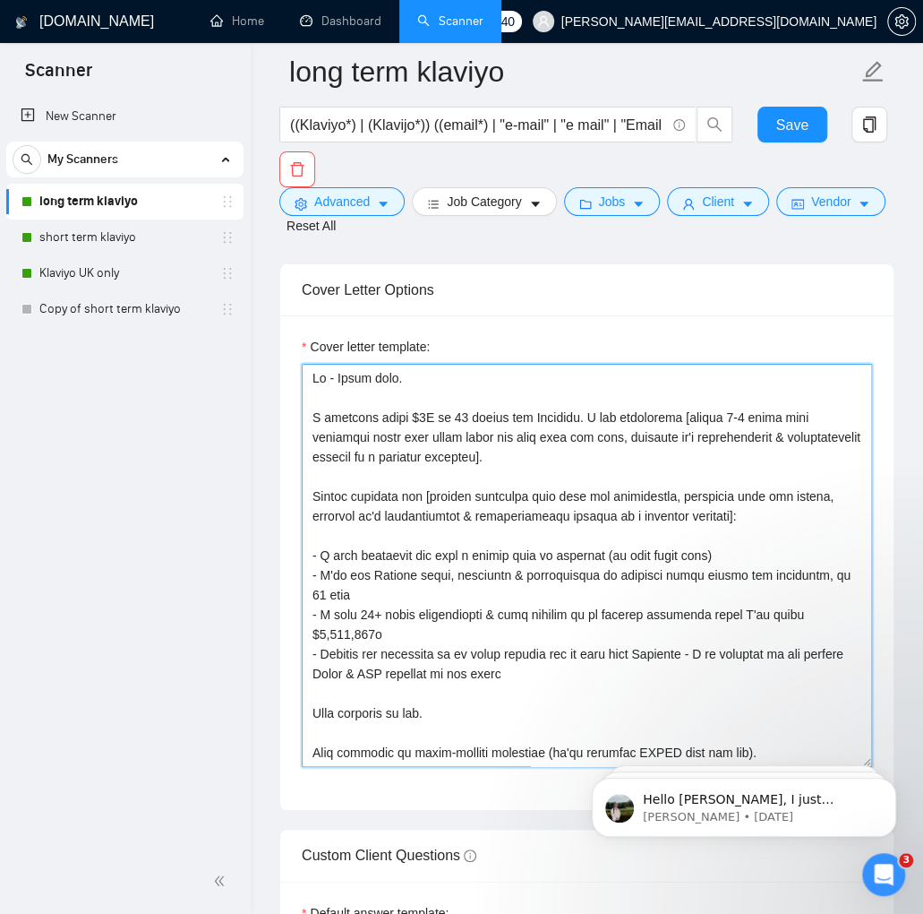
click at [481, 520] on textarea "Cover letter template:" at bounding box center [587, 565] width 571 height 403
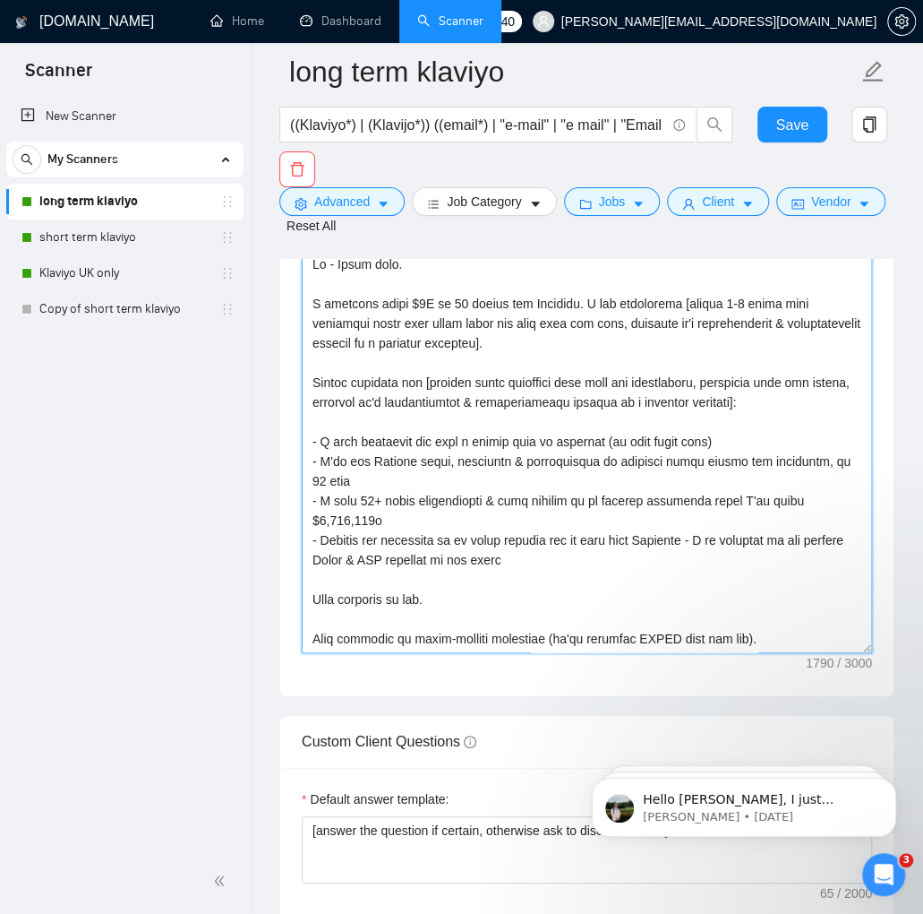
scroll to position [2560, 0]
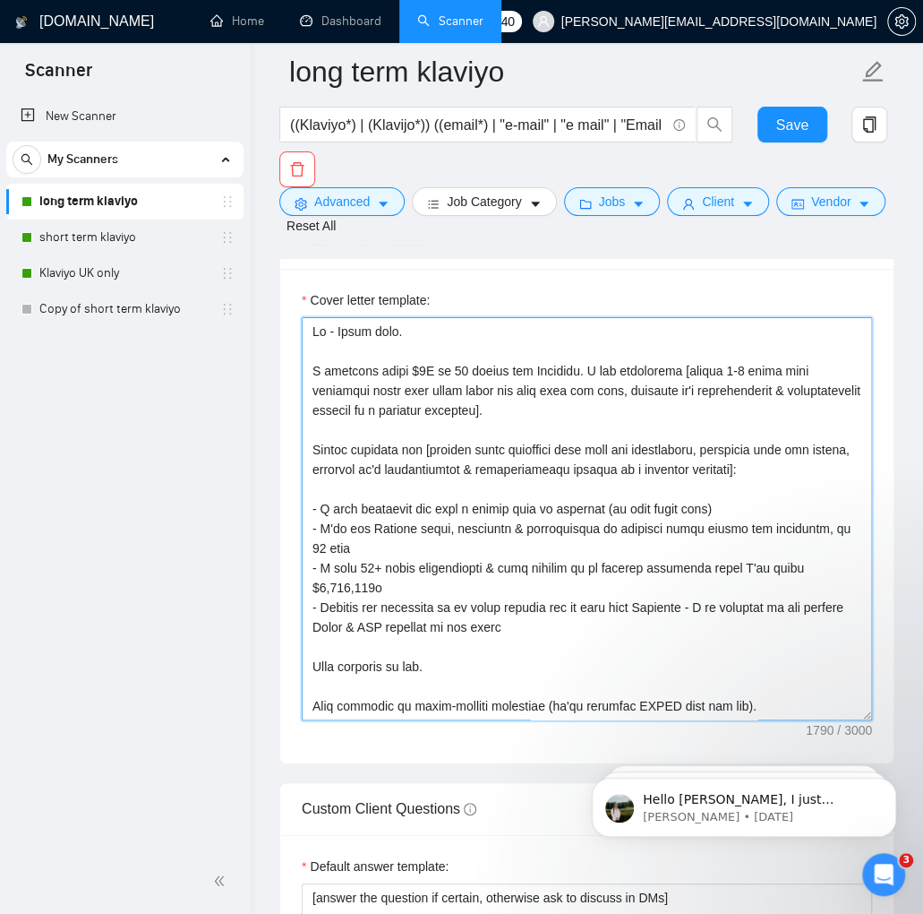
click at [685, 397] on textarea "Cover letter template:" at bounding box center [587, 518] width 571 height 403
click at [724, 393] on textarea "Cover letter template:" at bounding box center [587, 518] width 571 height 403
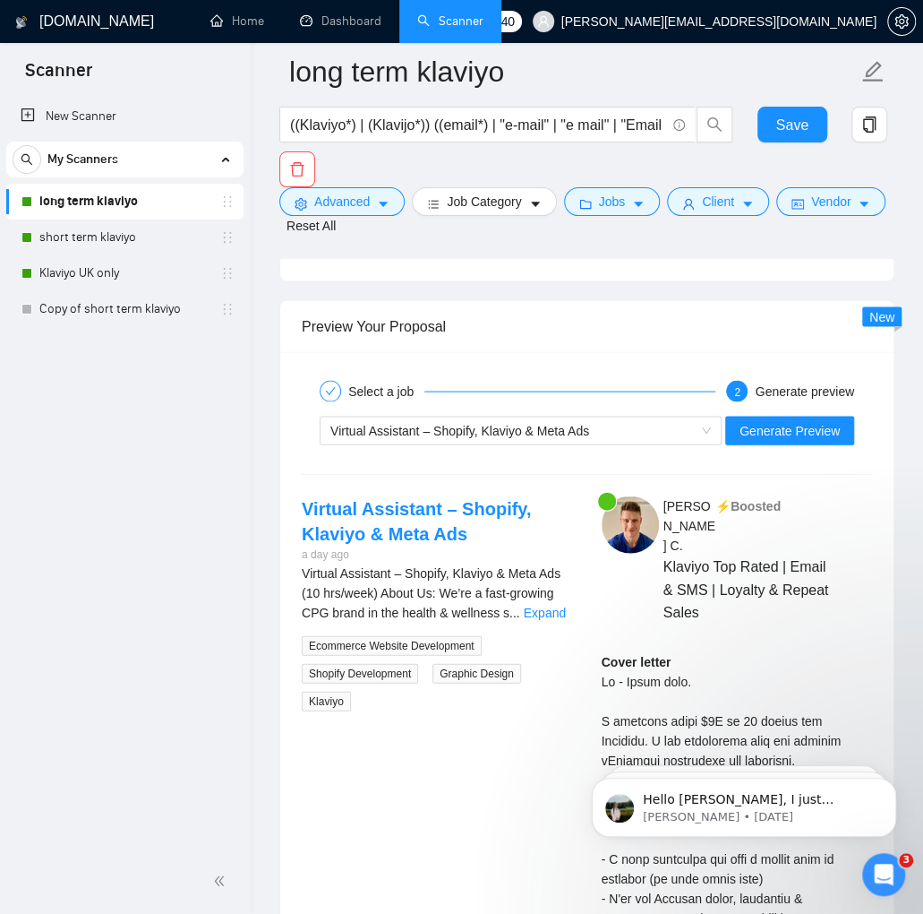
scroll to position [4083, 0]
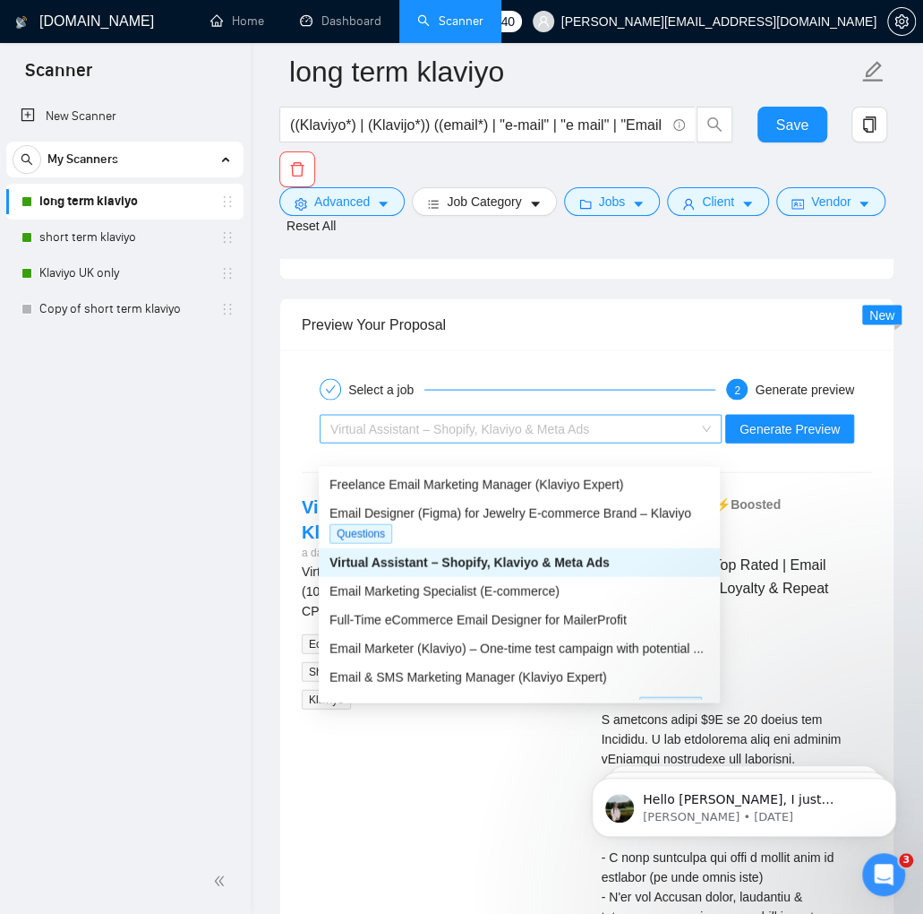
click at [656, 442] on div "Virtual Assistant – Shopify, Klaviyo & Meta Ads" at bounding box center [513, 428] width 365 height 27
click at [577, 490] on span "Freelance Email Marketing Manager (Klaviyo Expert)" at bounding box center [477, 484] width 294 height 14
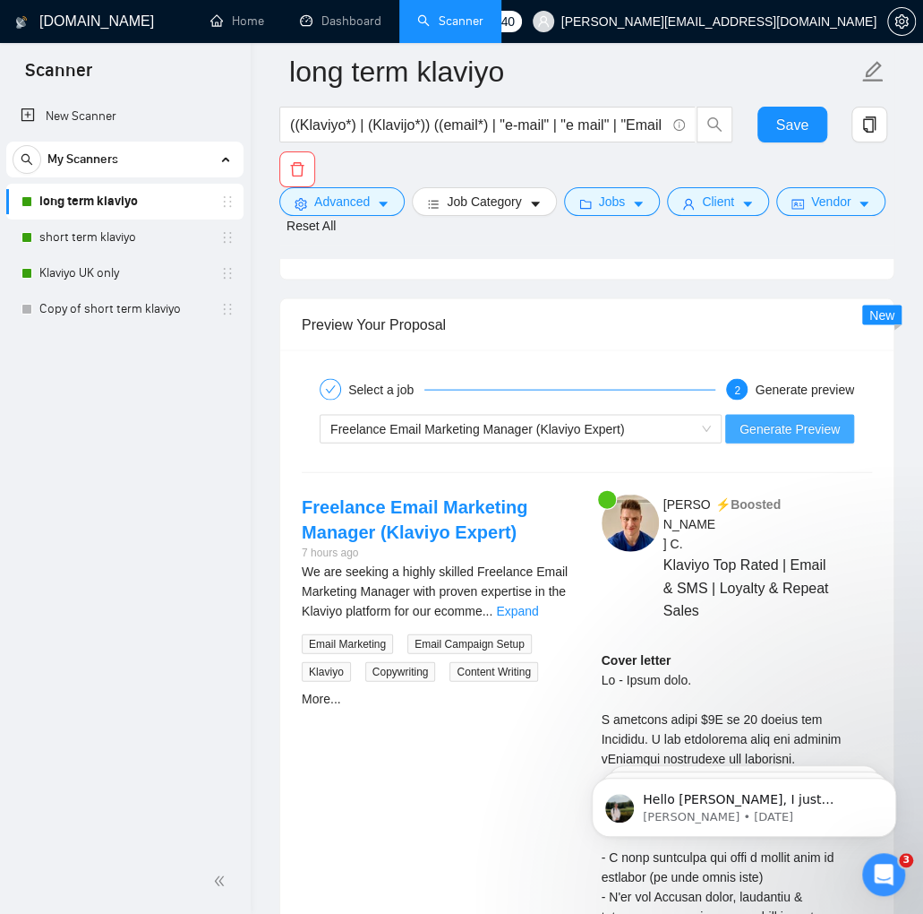
click at [769, 438] on span "Generate Preview" at bounding box center [790, 428] width 100 height 20
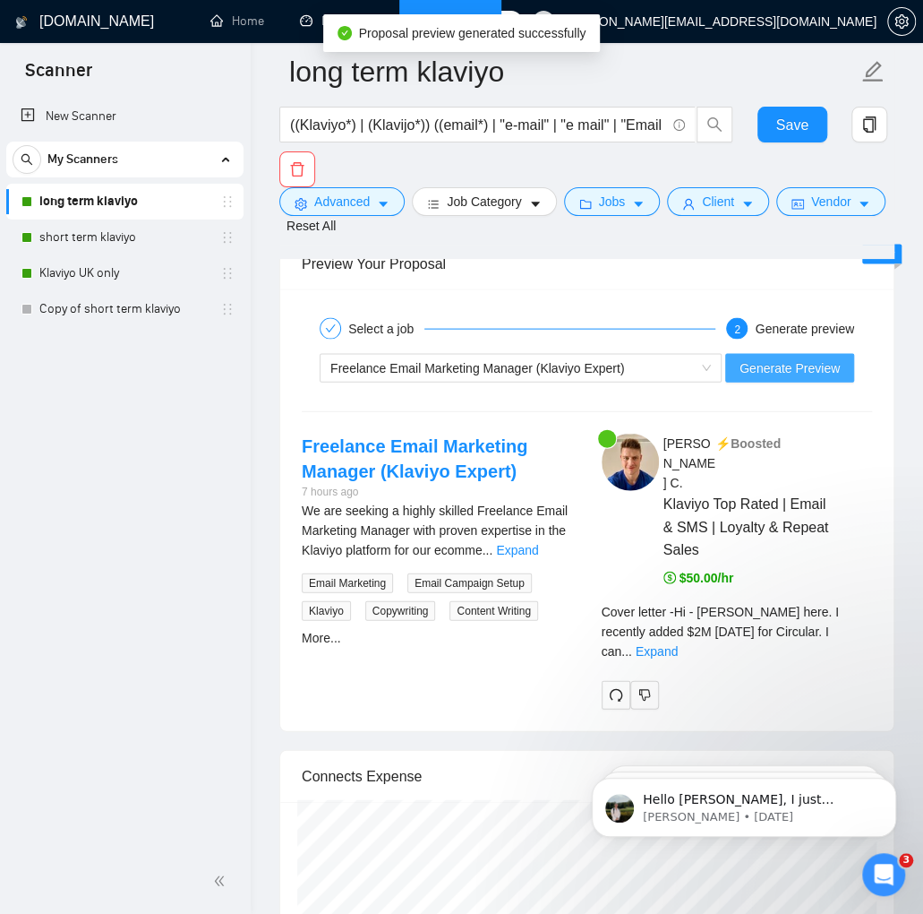
scroll to position [4190, 0]
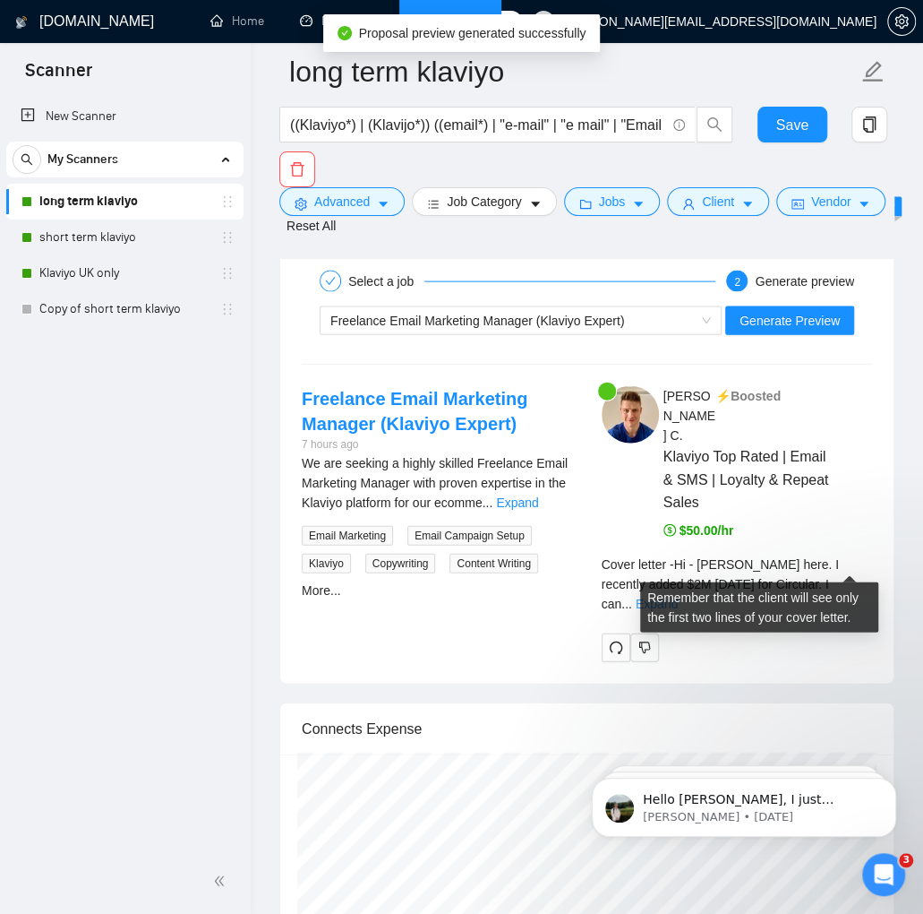
click at [678, 597] on link "Expand" at bounding box center [657, 604] width 42 height 14
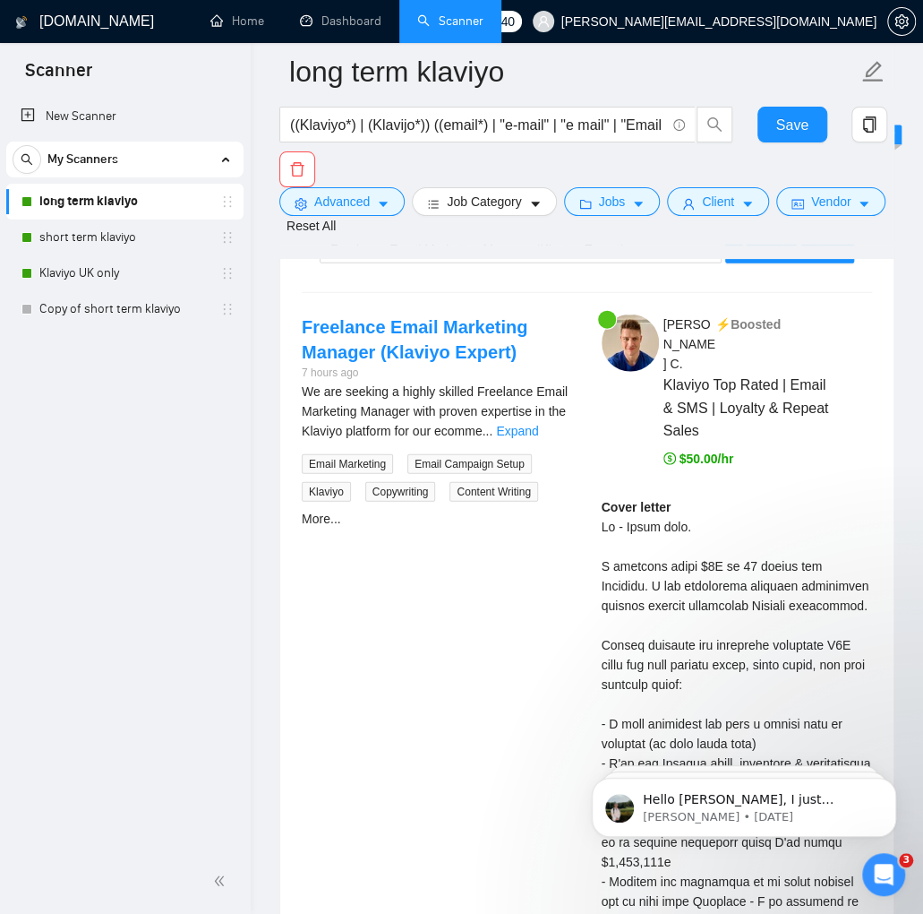
scroll to position [4402, 0]
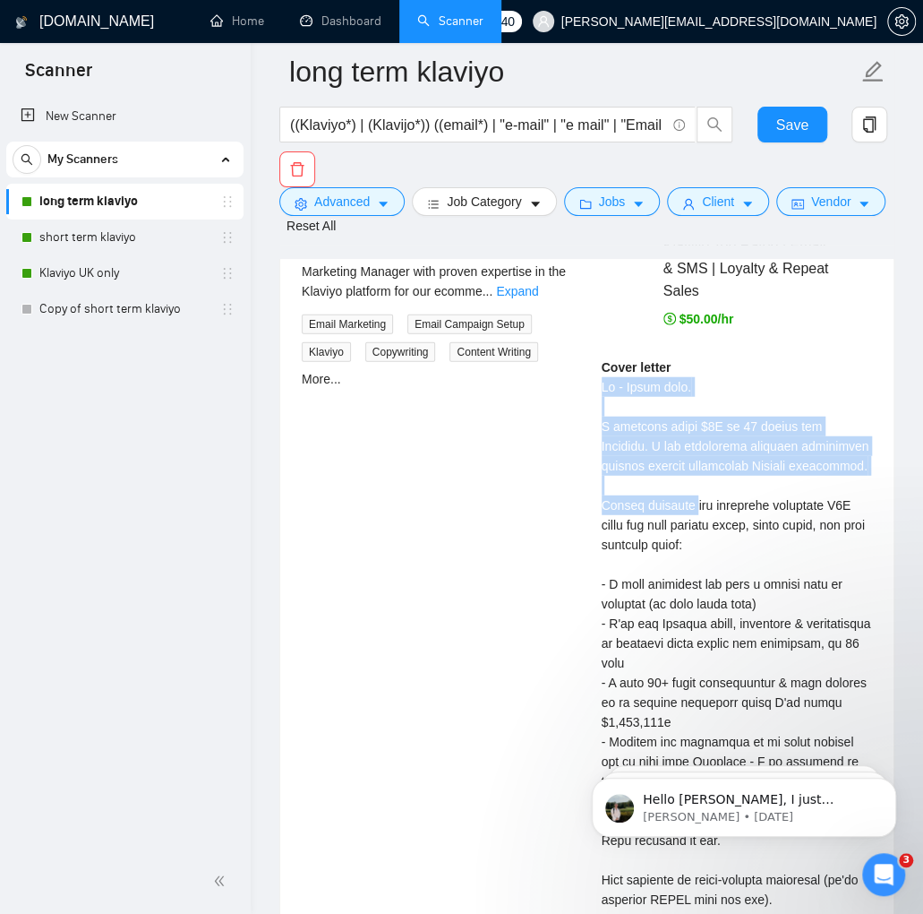
drag, startPoint x: 592, startPoint y: 363, endPoint x: 696, endPoint y: 475, distance: 152.7
click at [700, 481] on div "[PERSON_NAME] ⚡️Boosted Klaviyo Top Rated | Email & SMS | Loyalty & Repeat Sale…" at bounding box center [738, 901] width 300 height 1452
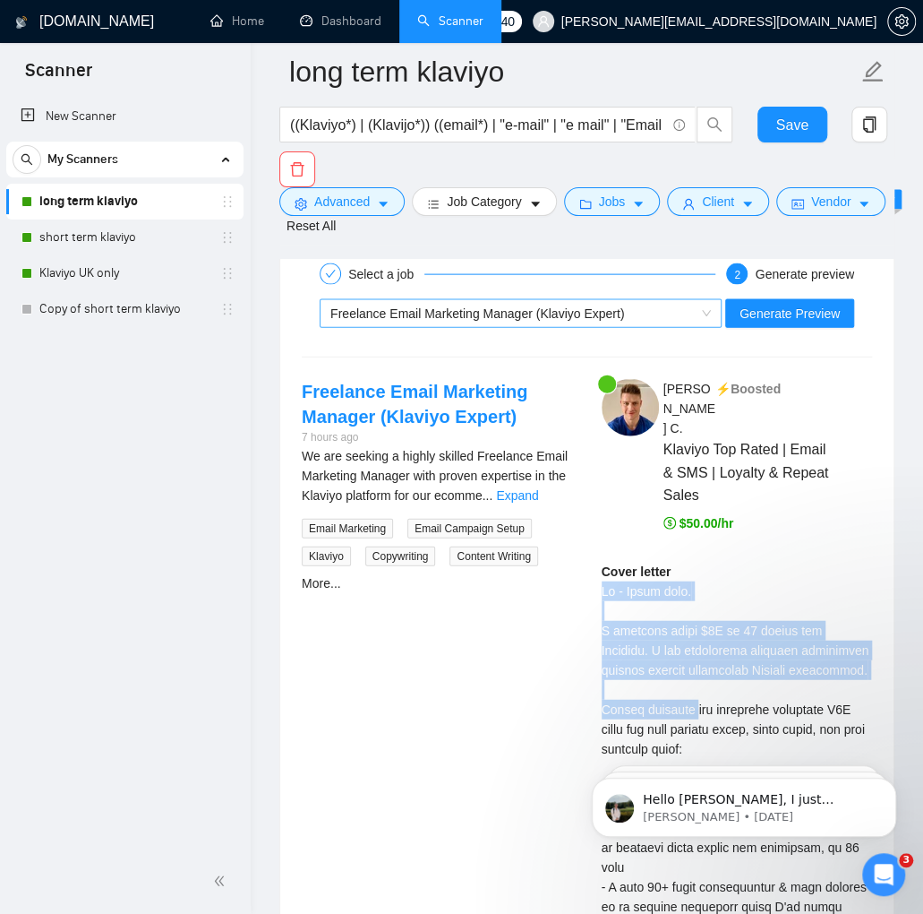
scroll to position [4192, 0]
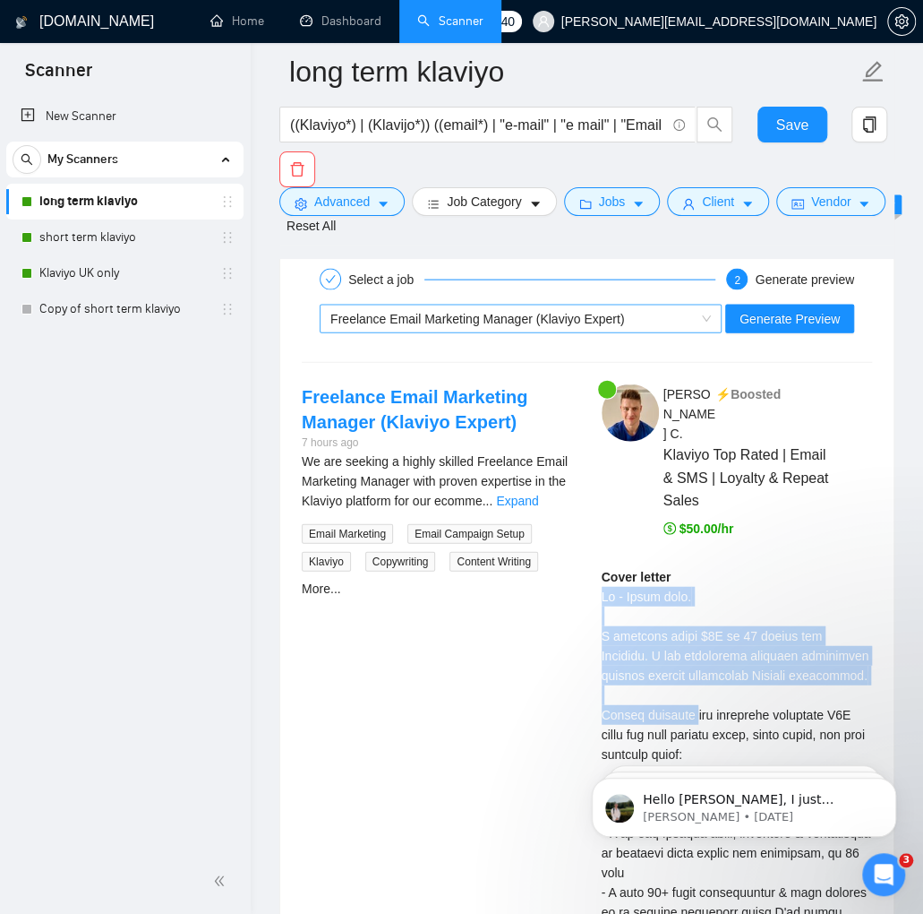
click at [604, 326] on span "Freelance Email Marketing Manager (Klaviyo Expert)" at bounding box center [478, 319] width 294 height 14
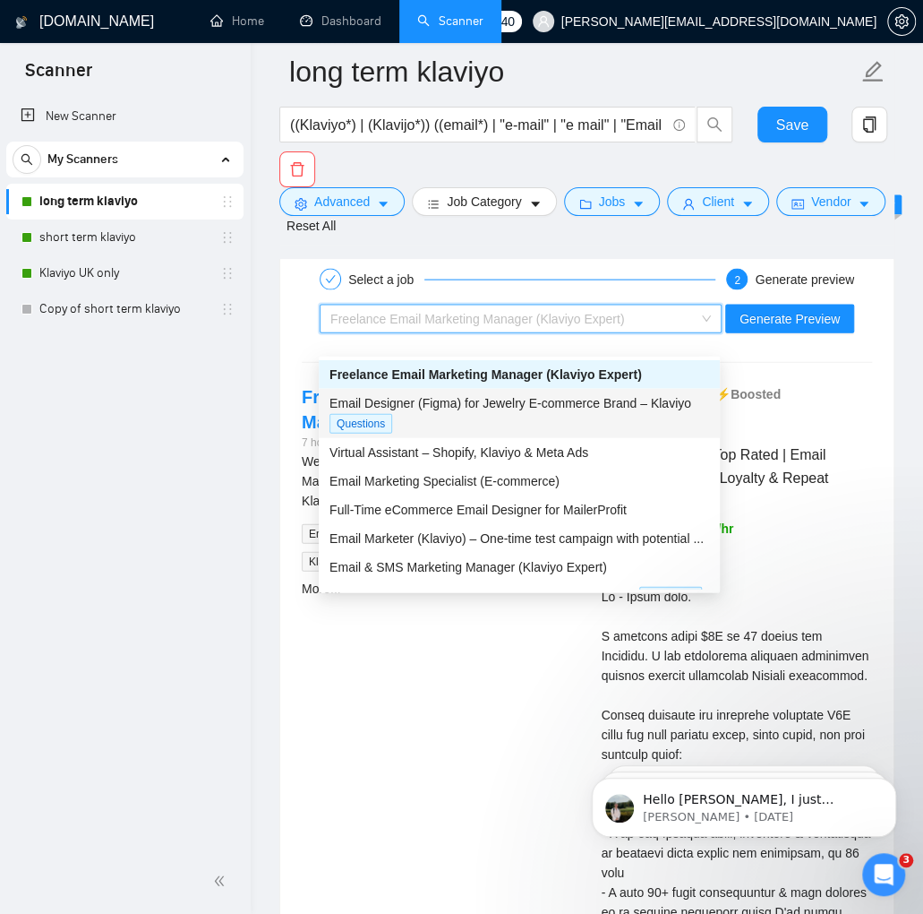
click at [507, 402] on span "Email Designer (Figma) for Jewelry E-commerce Brand – Klaviyo" at bounding box center [511, 403] width 362 height 14
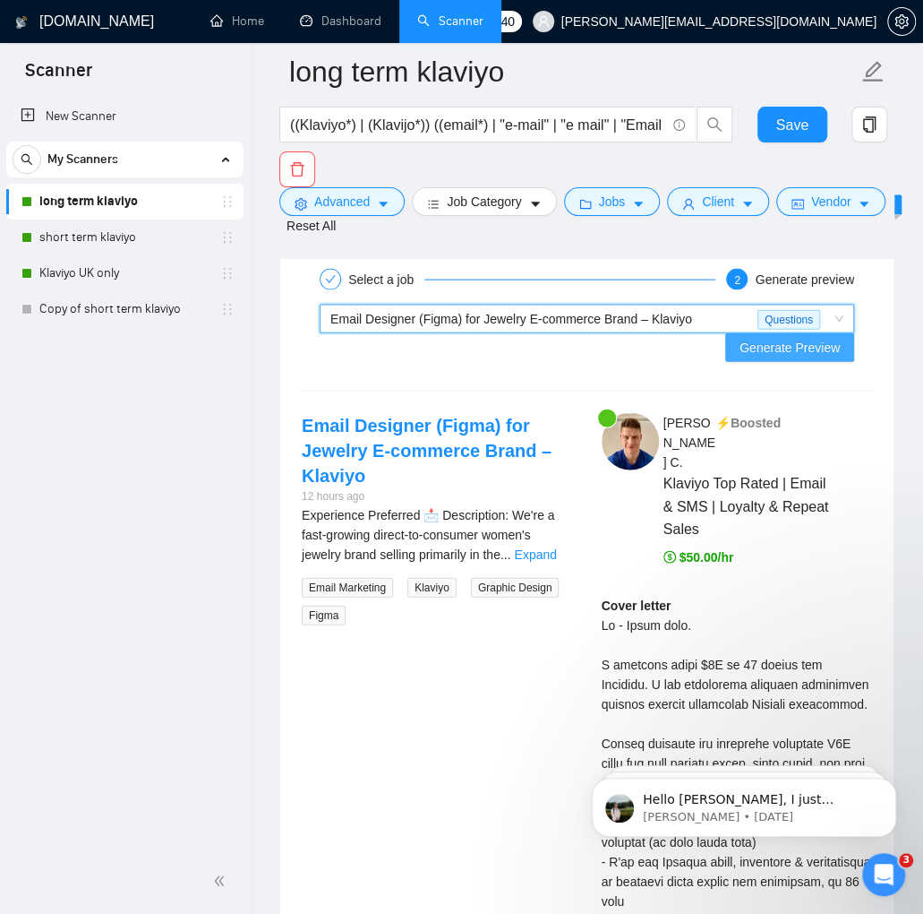
click at [763, 357] on span "Generate Preview" at bounding box center [790, 348] width 100 height 20
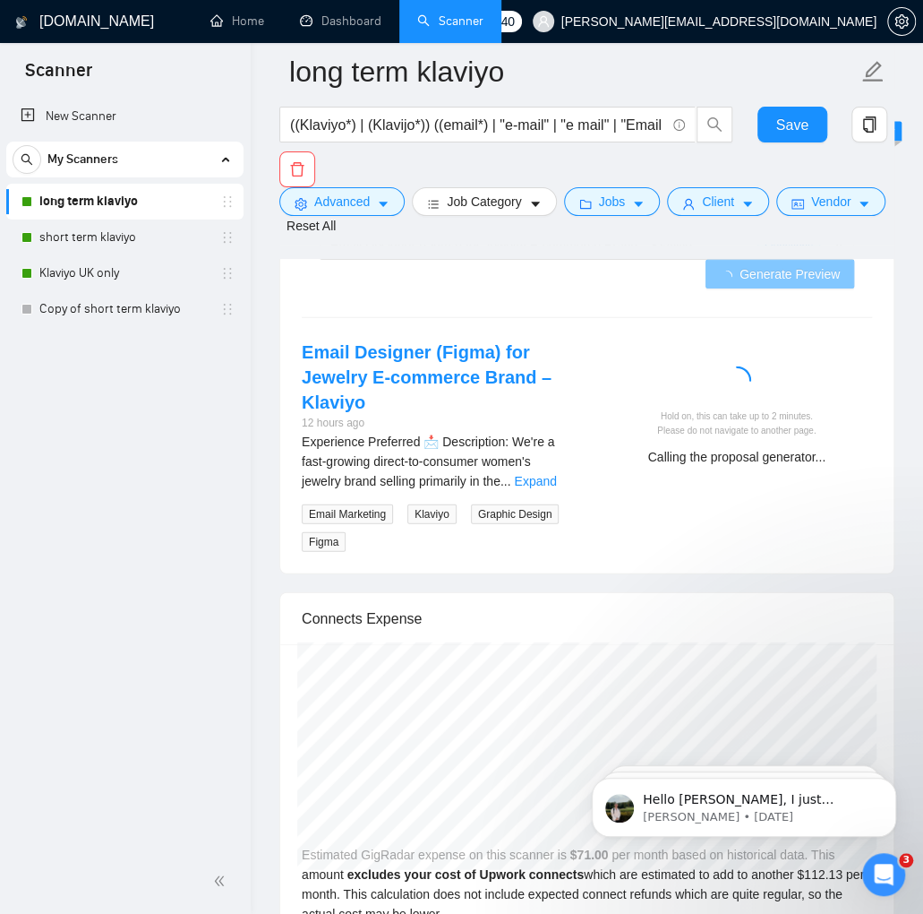
scroll to position [4270, 0]
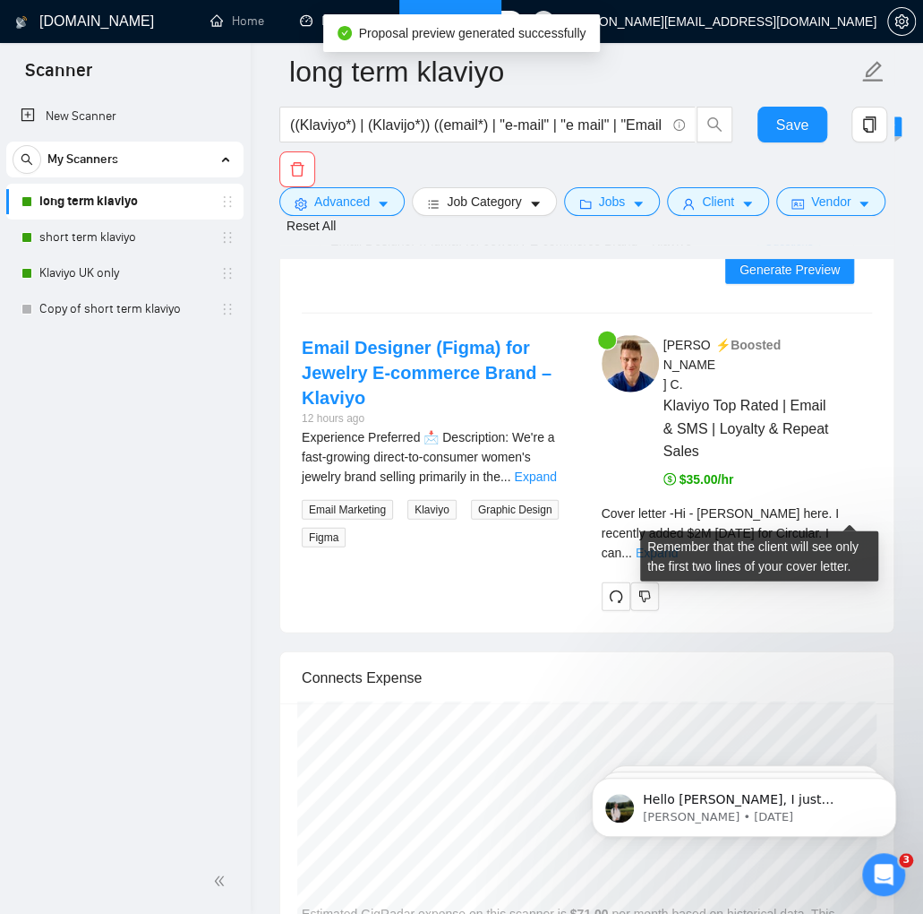
click at [678, 545] on link "Expand" at bounding box center [657, 552] width 42 height 14
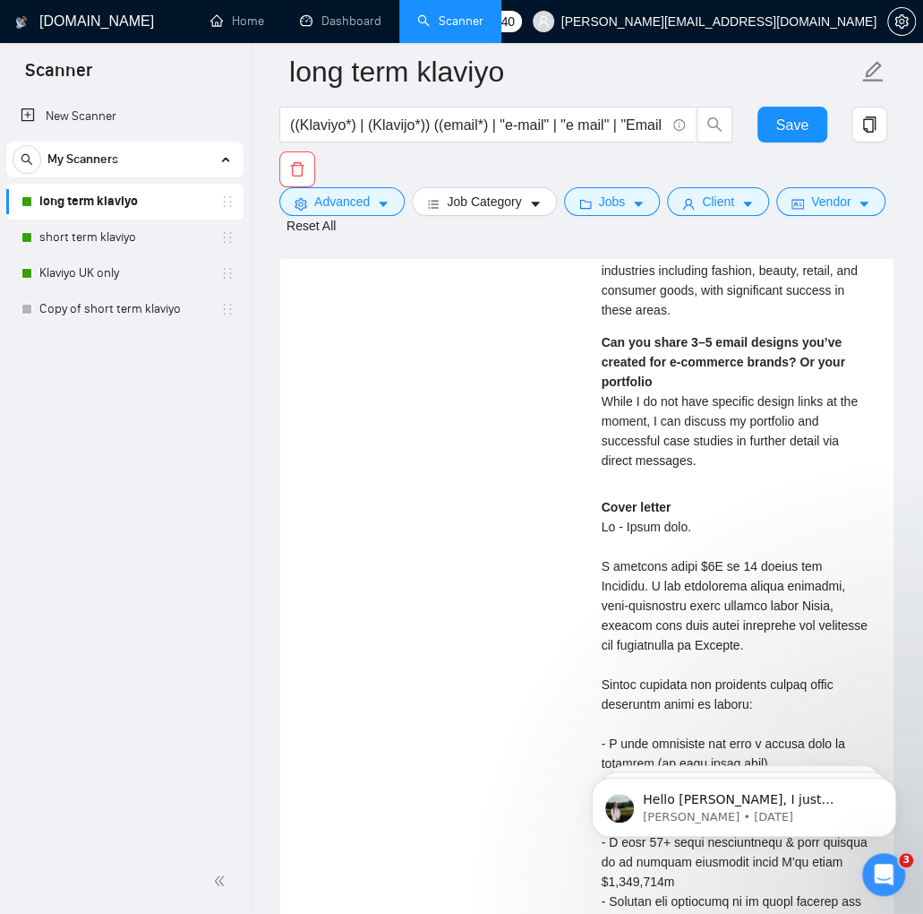
scroll to position [5052, 0]
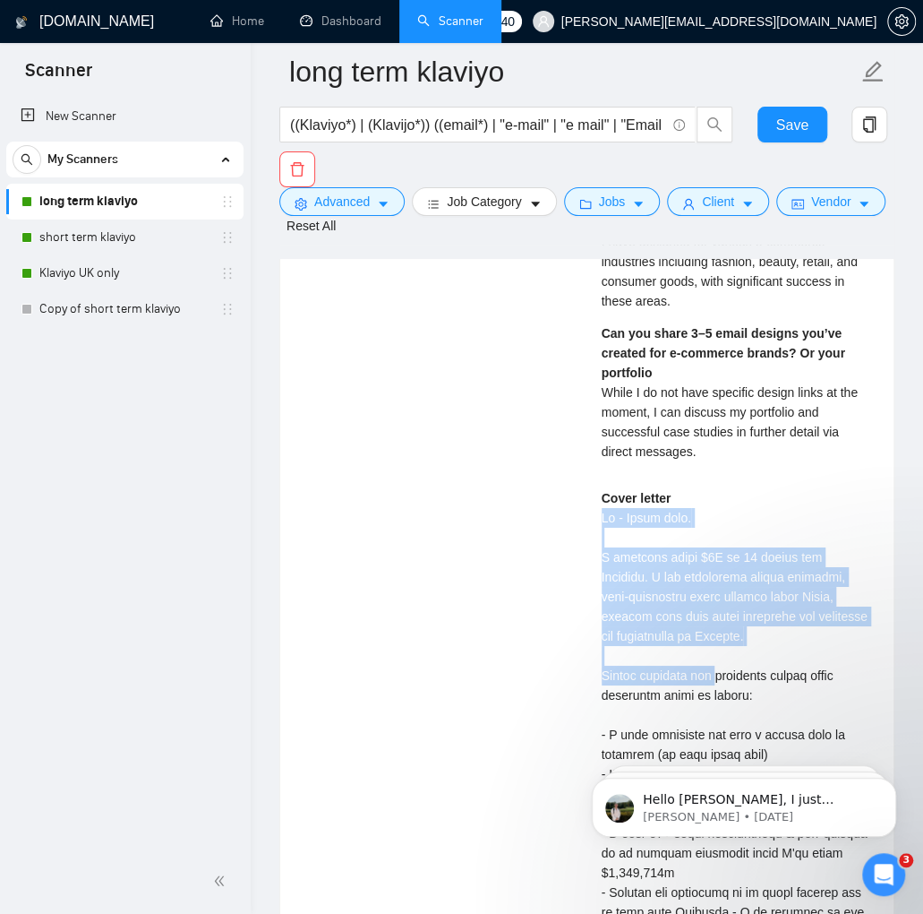
drag, startPoint x: 721, startPoint y: 631, endPoint x: 591, endPoint y: 485, distance: 195.4
click at [591, 485] on div "[PERSON_NAME] ⚡️Boosted Klaviyo Top Rated | Email & SMS | Loyalty & Repeat Sale…" at bounding box center [738, 655] width 300 height 2204
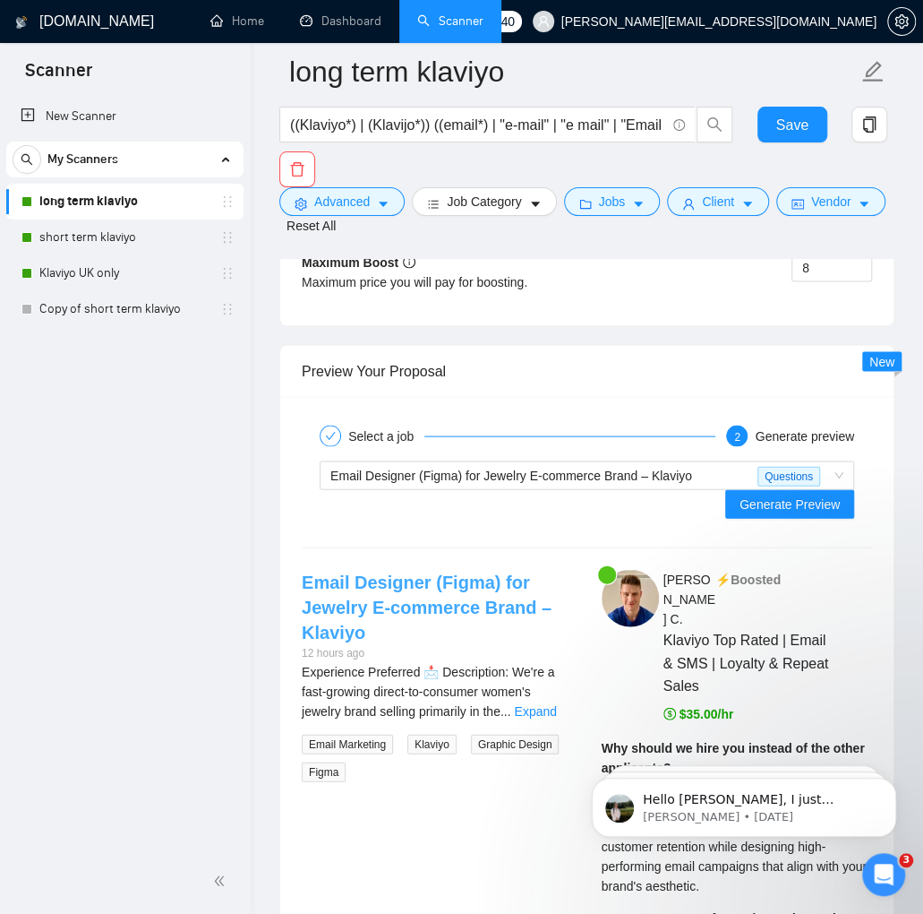
scroll to position [4033, 0]
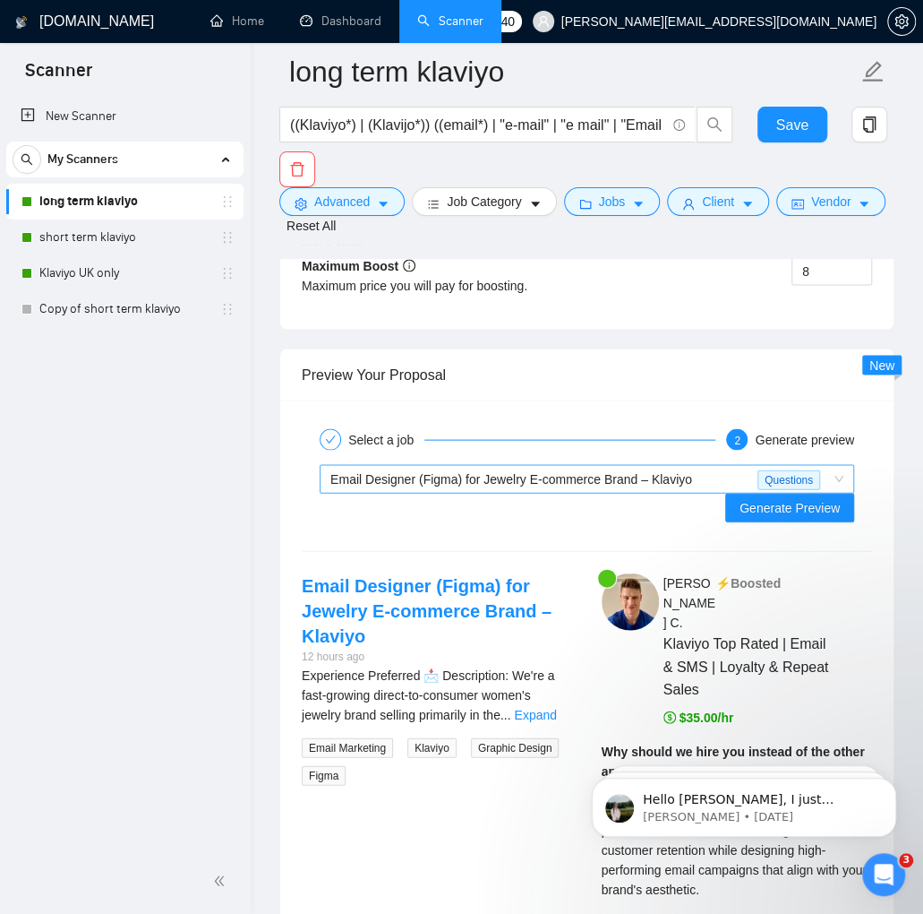
click at [490, 485] on span "Email Designer (Figma) for Jewelry E-commerce Brand – Klaviyo" at bounding box center [512, 478] width 362 height 14
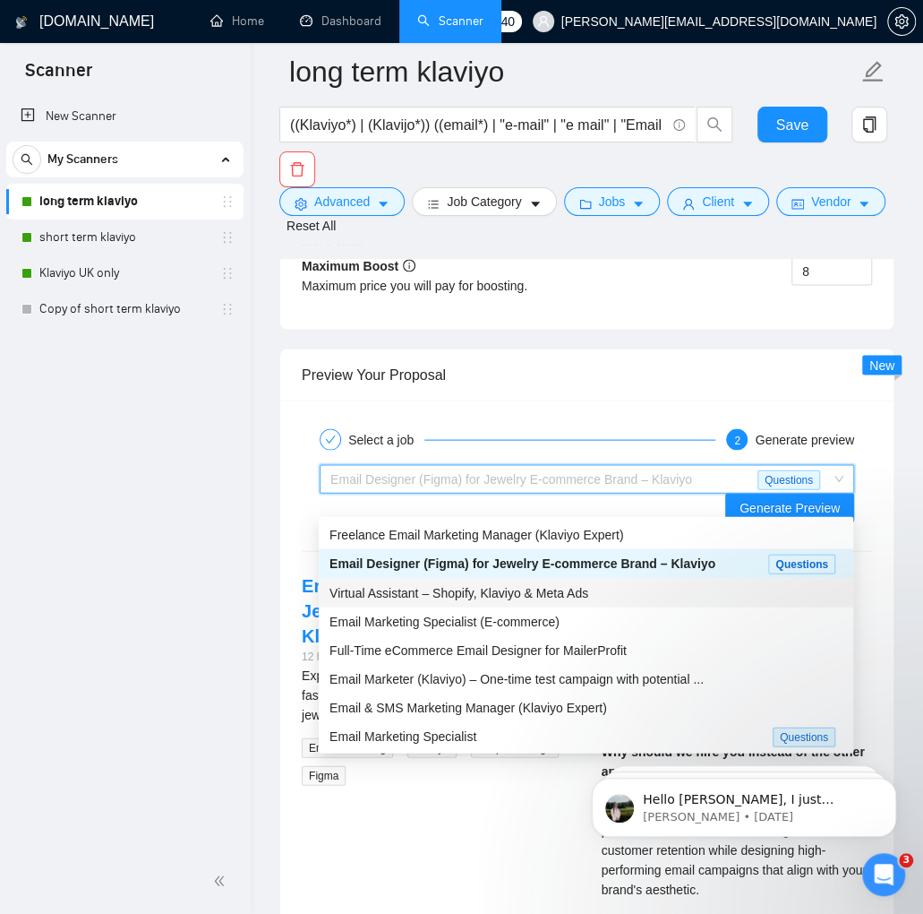
click at [482, 588] on span "Virtual Assistant – Shopify, Klaviyo & Meta Ads" at bounding box center [459, 592] width 259 height 14
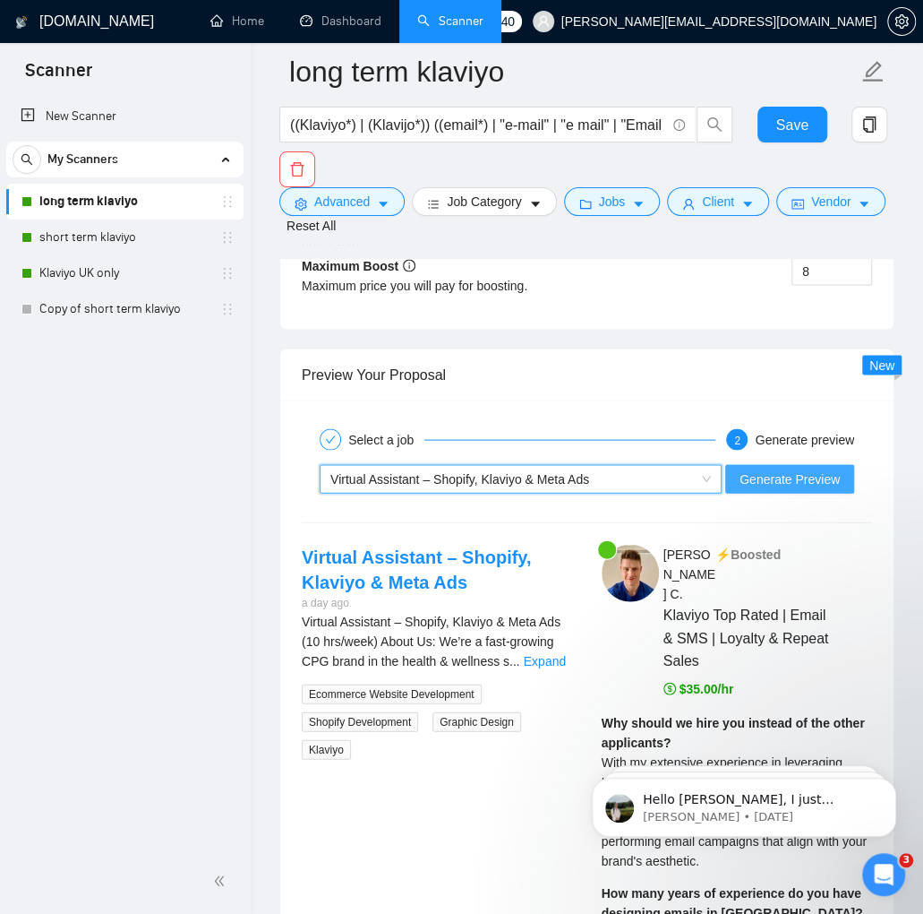
click at [808, 488] on span "Generate Preview" at bounding box center [790, 478] width 100 height 20
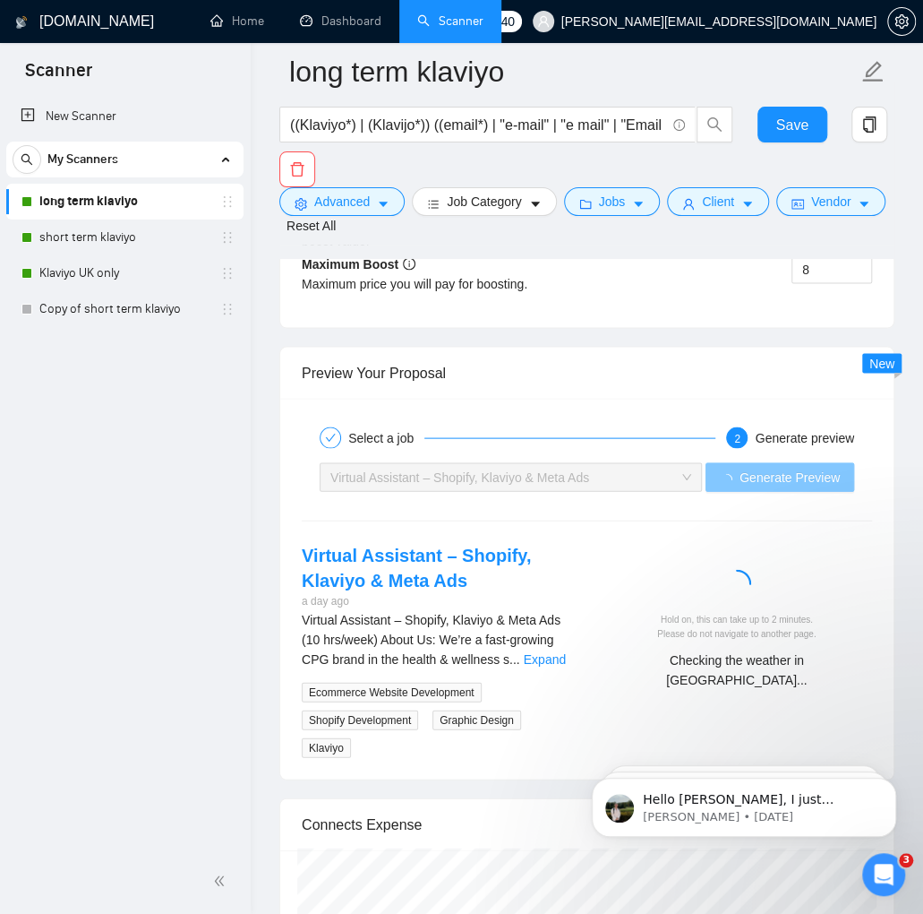
scroll to position [4194, 0]
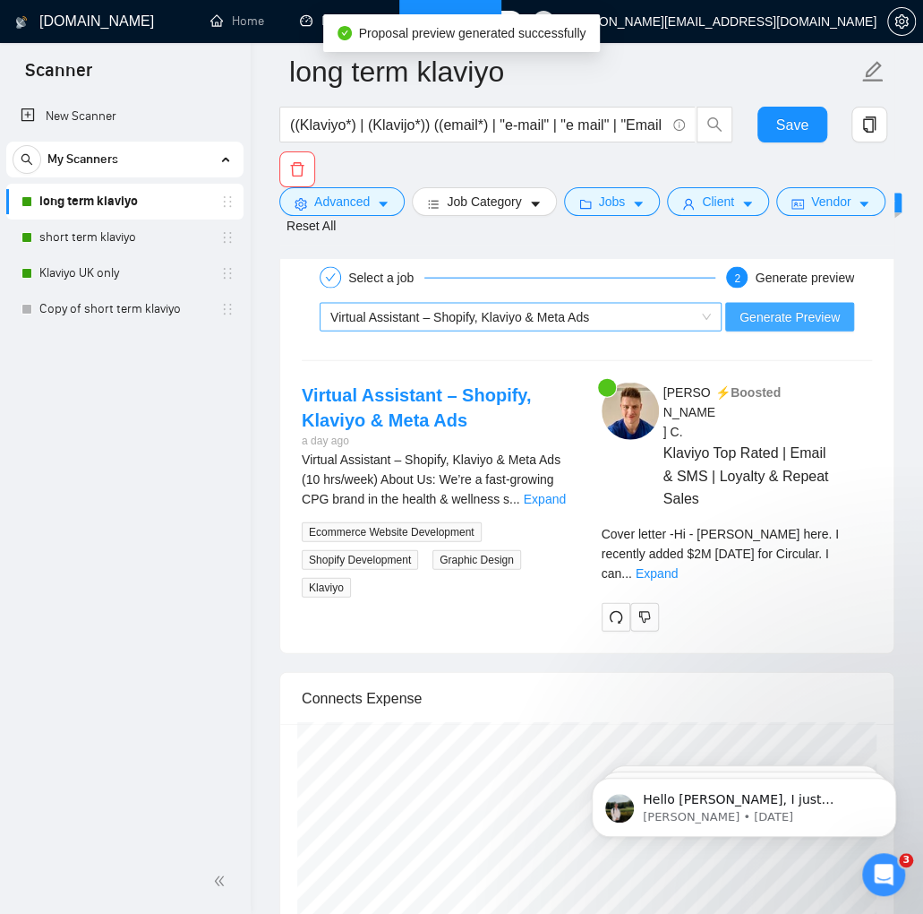
click at [460, 331] on div "Virtual Assistant – Shopify, Klaviyo & Meta Ads" at bounding box center [513, 317] width 365 height 27
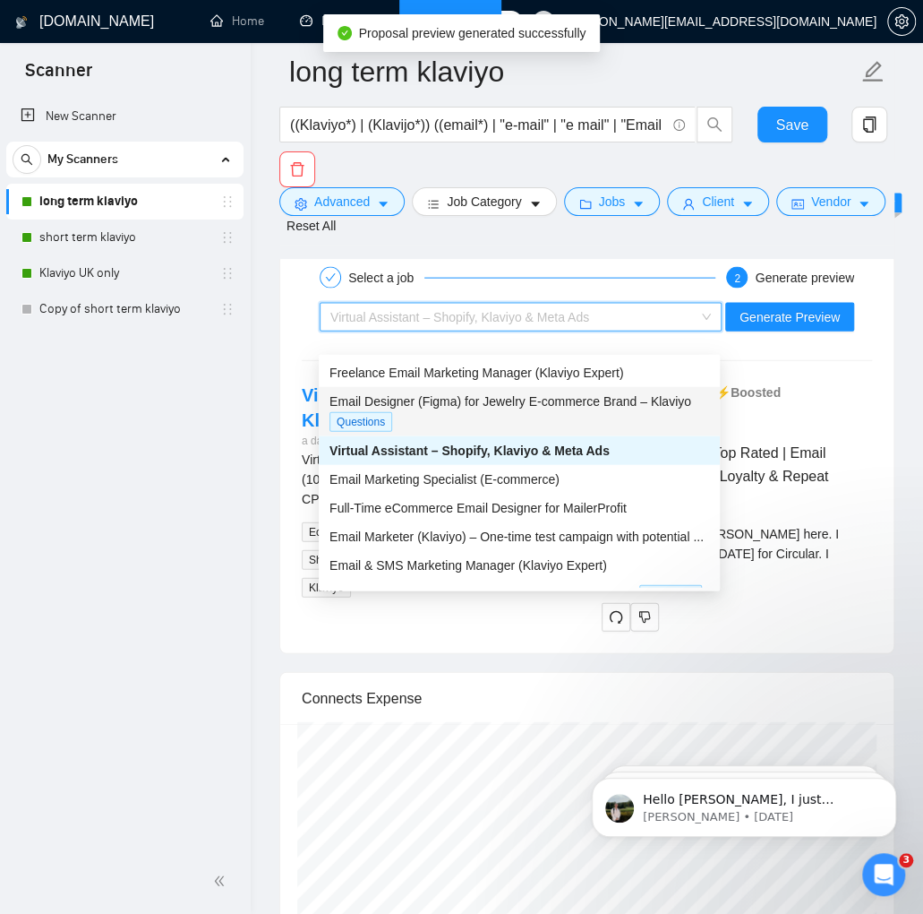
click at [156, 583] on div "New Scanner My Scanners long term klaviyo short term klaviyo Klaviyo UK only Co…" at bounding box center [125, 471] width 251 height 753
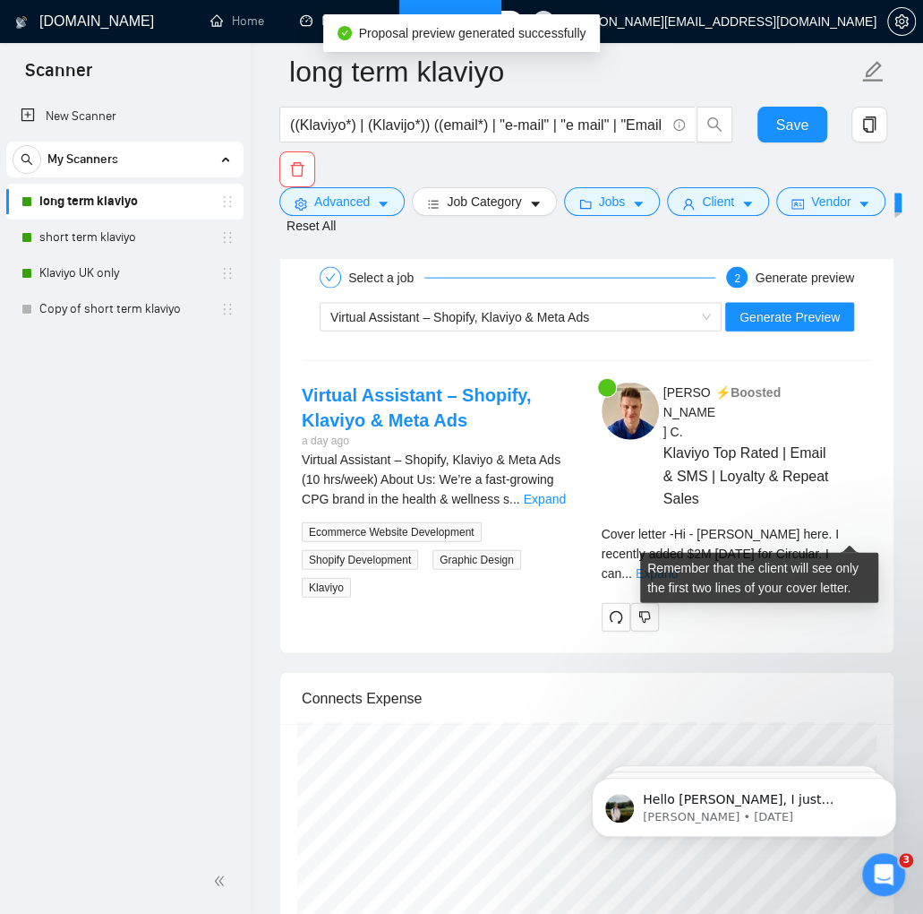
click at [678, 566] on link "Expand" at bounding box center [657, 573] width 42 height 14
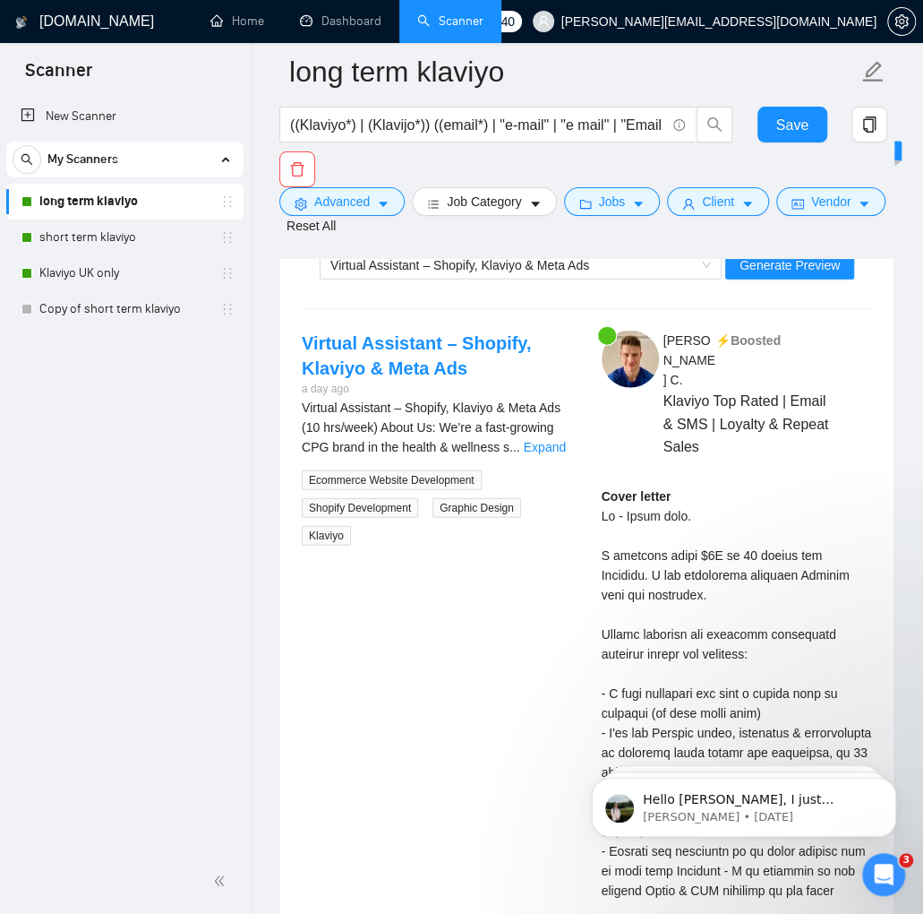
scroll to position [4258, 0]
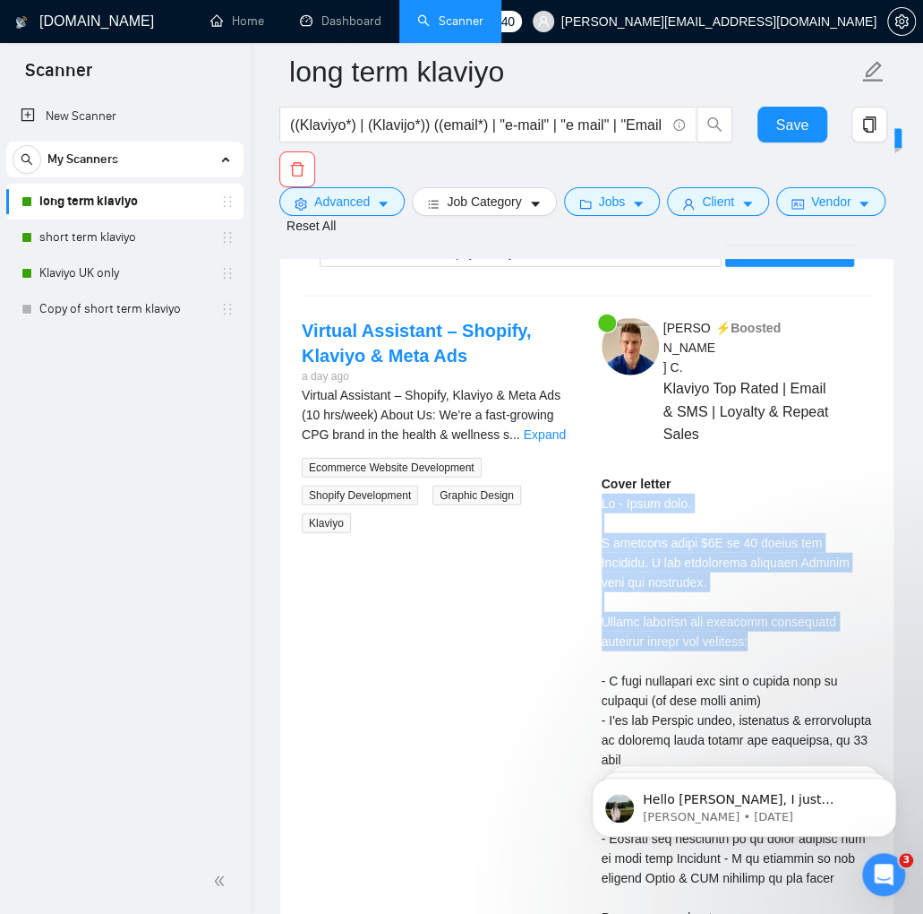
drag, startPoint x: 800, startPoint y: 623, endPoint x: 595, endPoint y: 483, distance: 248.2
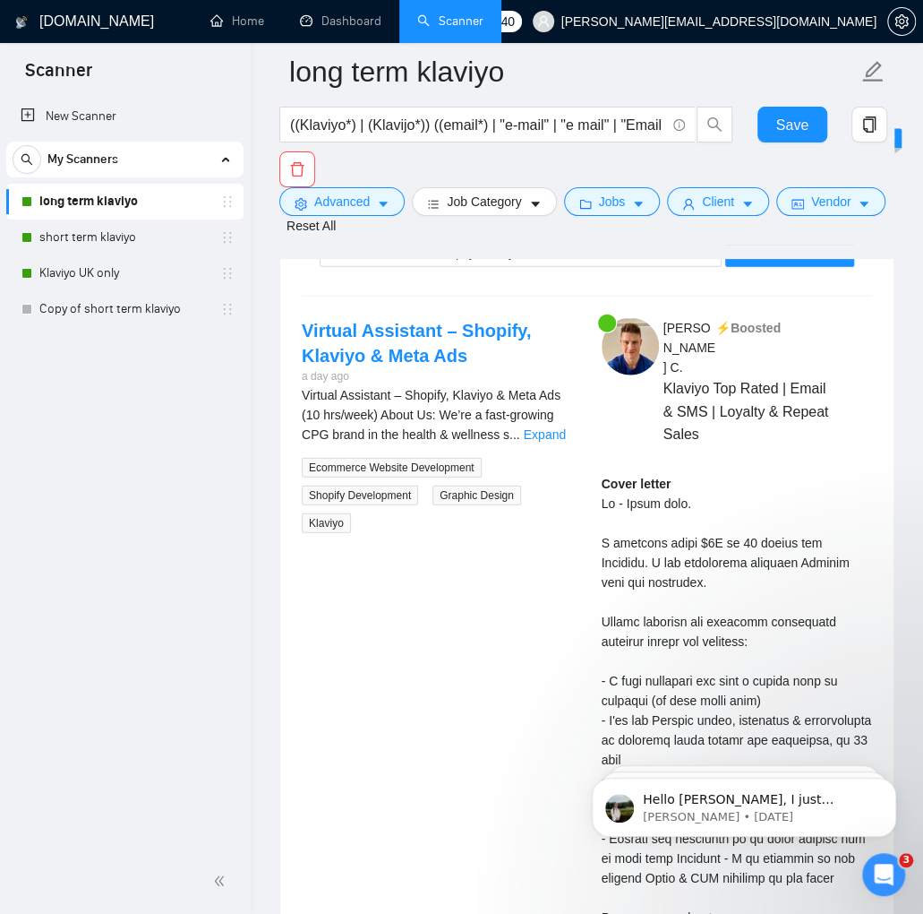
drag, startPoint x: 776, startPoint y: 619, endPoint x: 624, endPoint y: 573, distance: 158.1
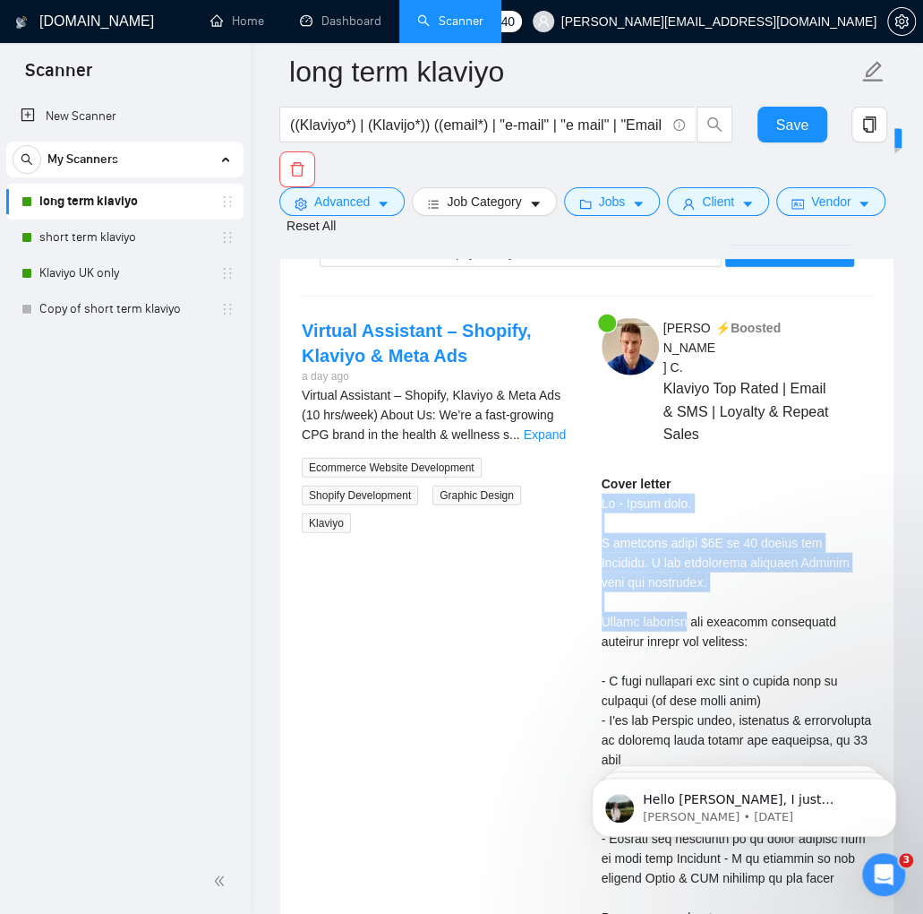
drag, startPoint x: 648, startPoint y: 545, endPoint x: 599, endPoint y: 485, distance: 77.6
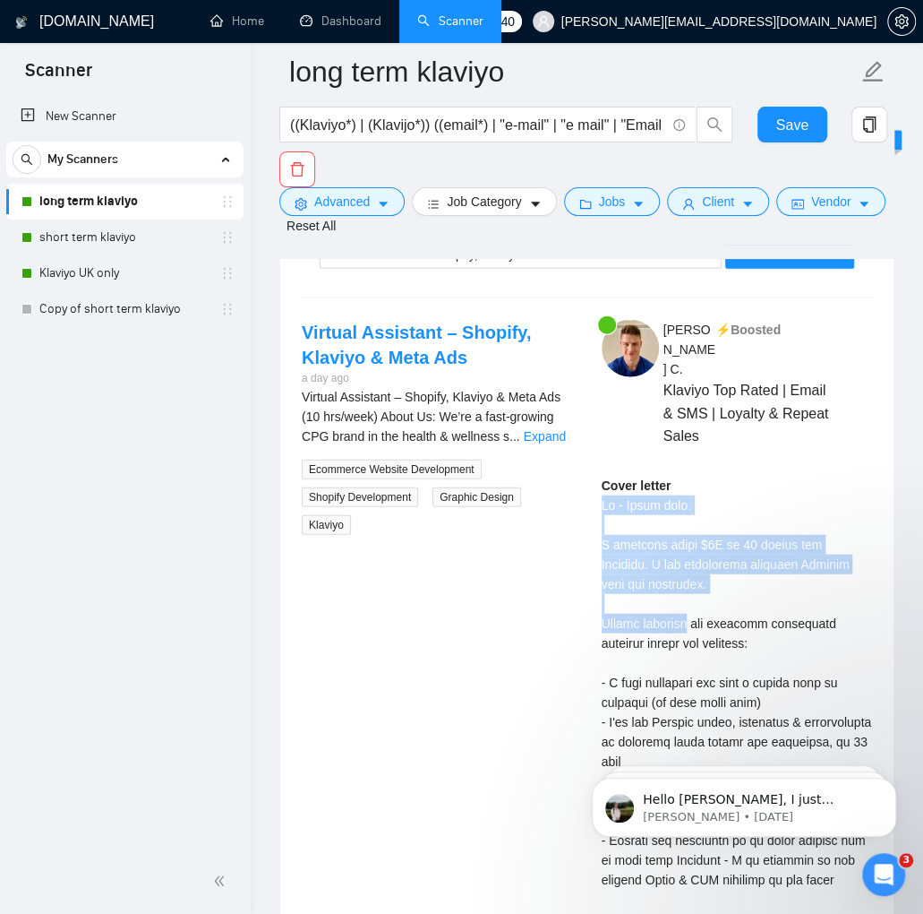
scroll to position [4251, 0]
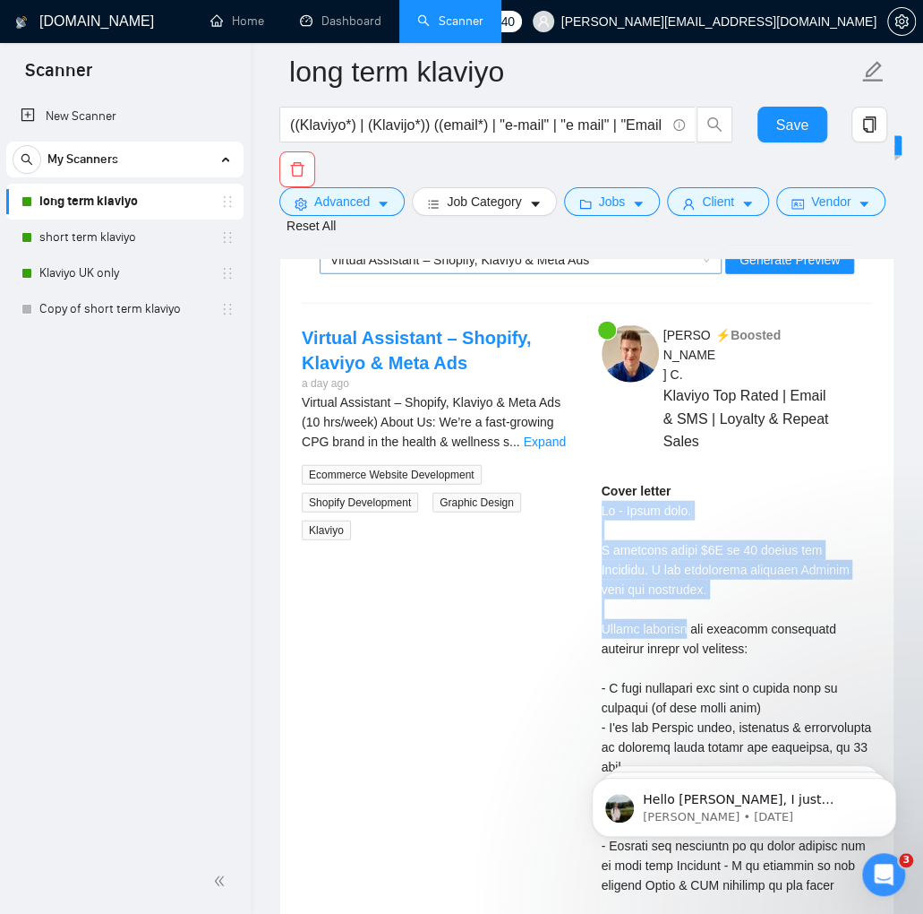
click at [568, 267] on span "Virtual Assistant – Shopify, Klaviyo & Meta Ads" at bounding box center [460, 260] width 259 height 14
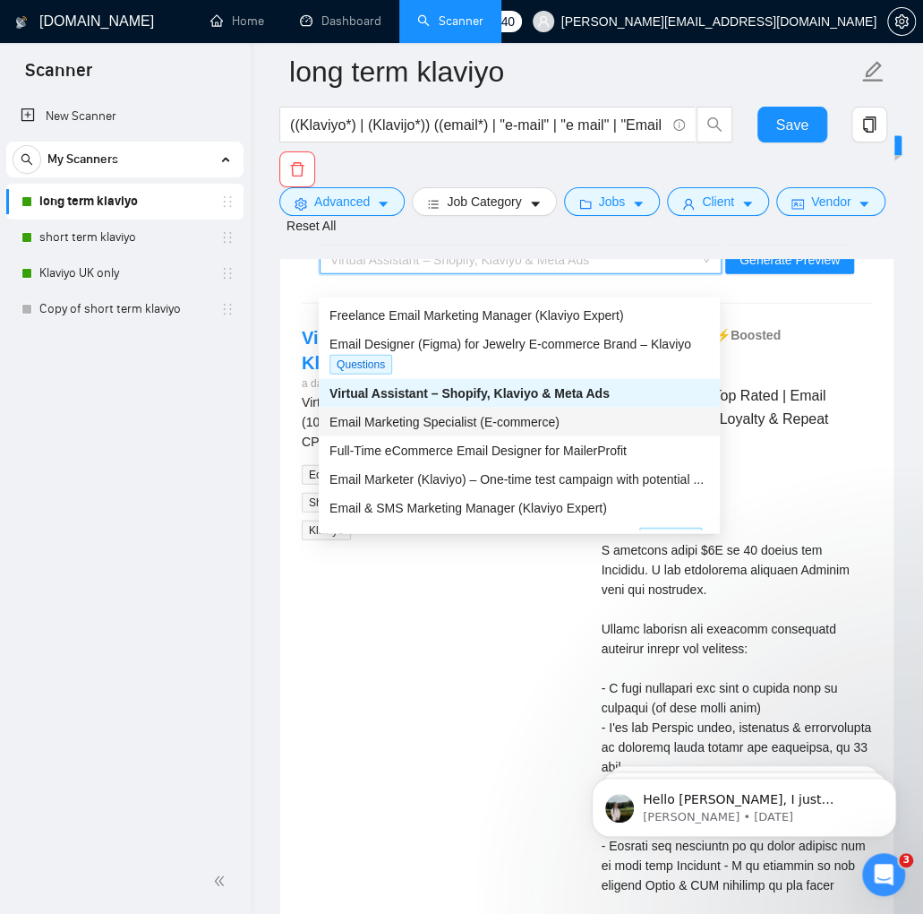
click at [445, 429] on div "Email Marketing Specialist (E-commerce)" at bounding box center [520, 422] width 380 height 20
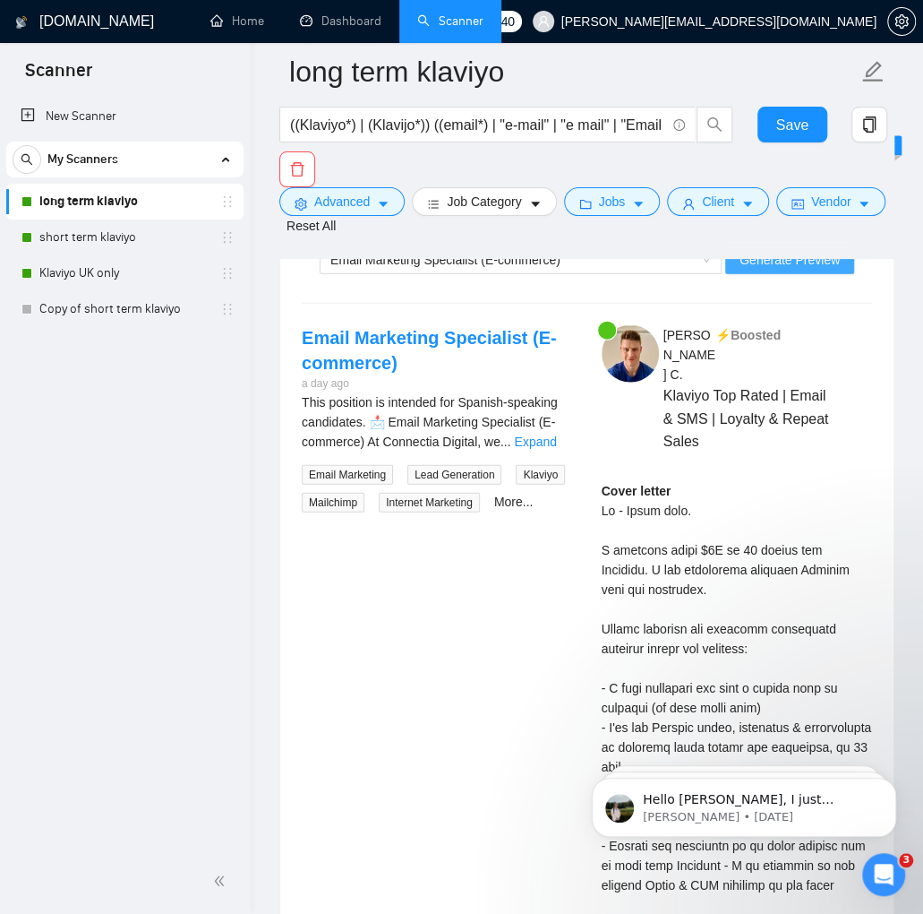
click at [800, 274] on button "Generate Preview" at bounding box center [790, 259] width 129 height 29
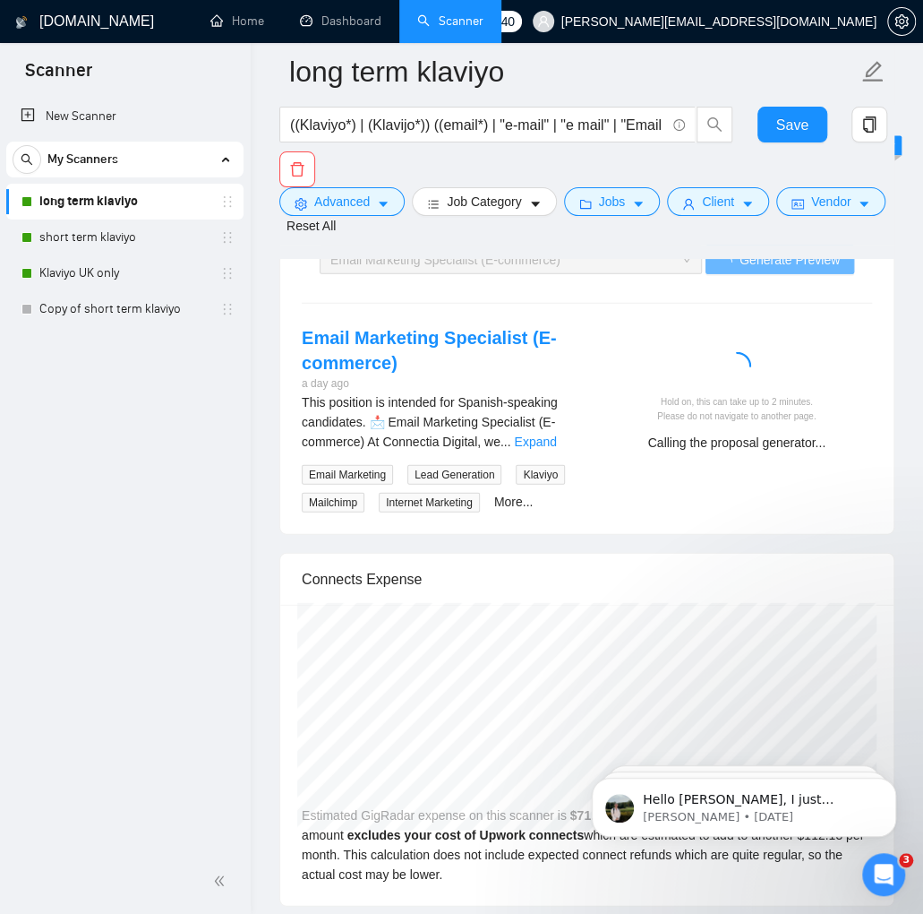
click at [248, 525] on div "New Scanner My Scanners long term klaviyo short term klaviyo Klaviyo UK only Co…" at bounding box center [125, 471] width 251 height 753
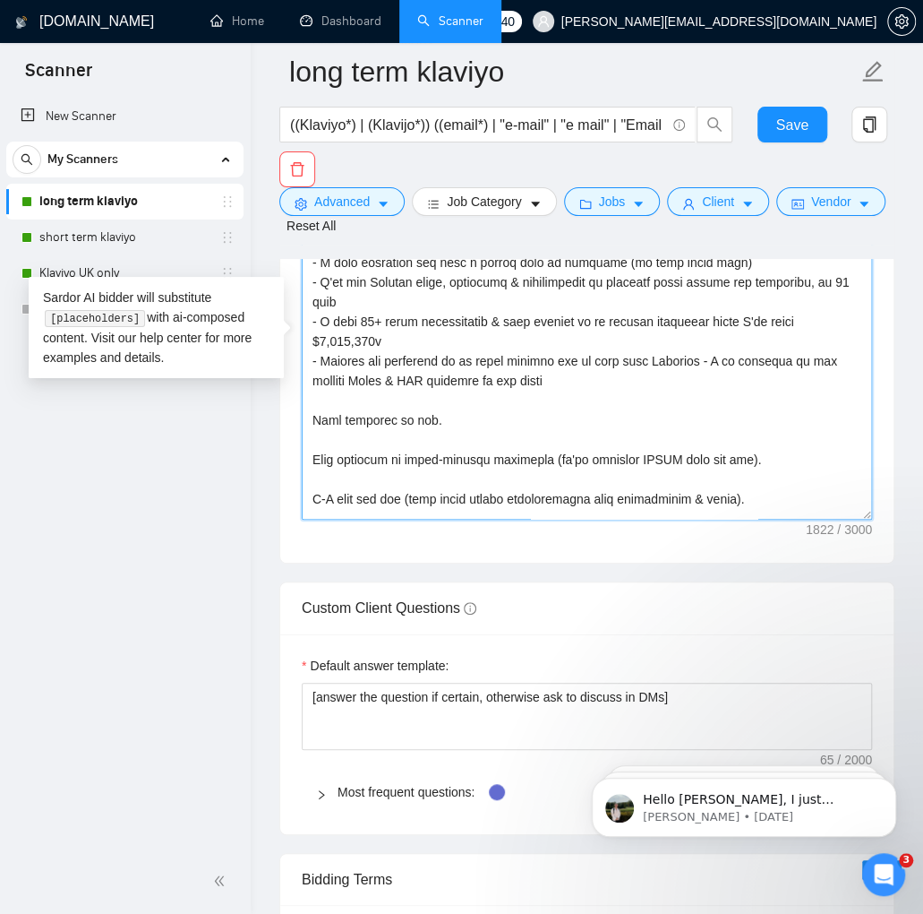
scroll to position [0, 0]
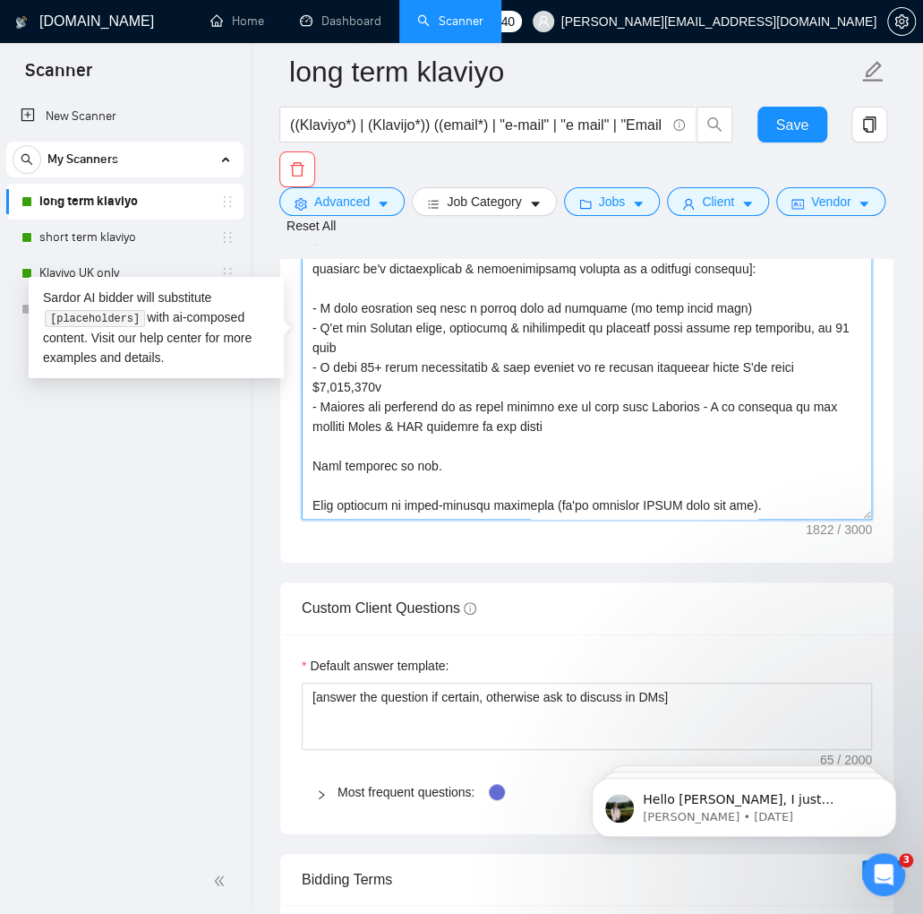
drag, startPoint x: 556, startPoint y: 361, endPoint x: 288, endPoint y: 102, distance: 373.1
click at [288, 102] on div "long term klaviyo ((Klaviyo*) | (Klavijo*)) ((email*) | "e-mail" | "e mail" | "…" at bounding box center [586, 533] width 615 height 6445
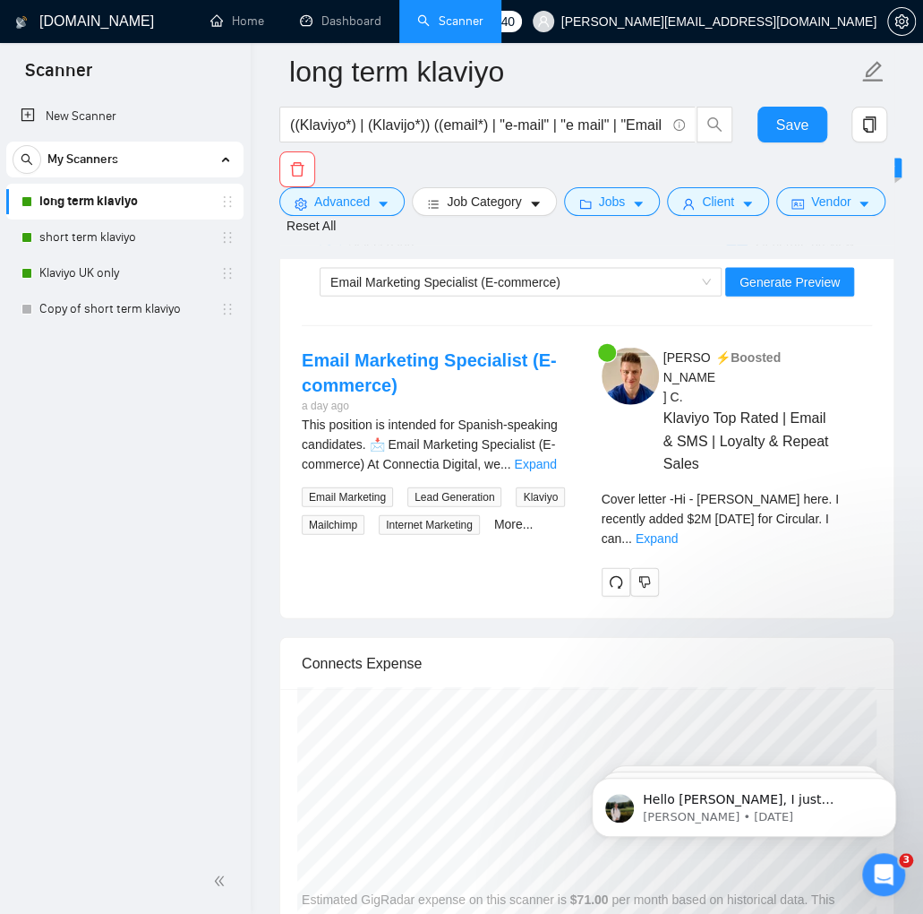
scroll to position [4201, 0]
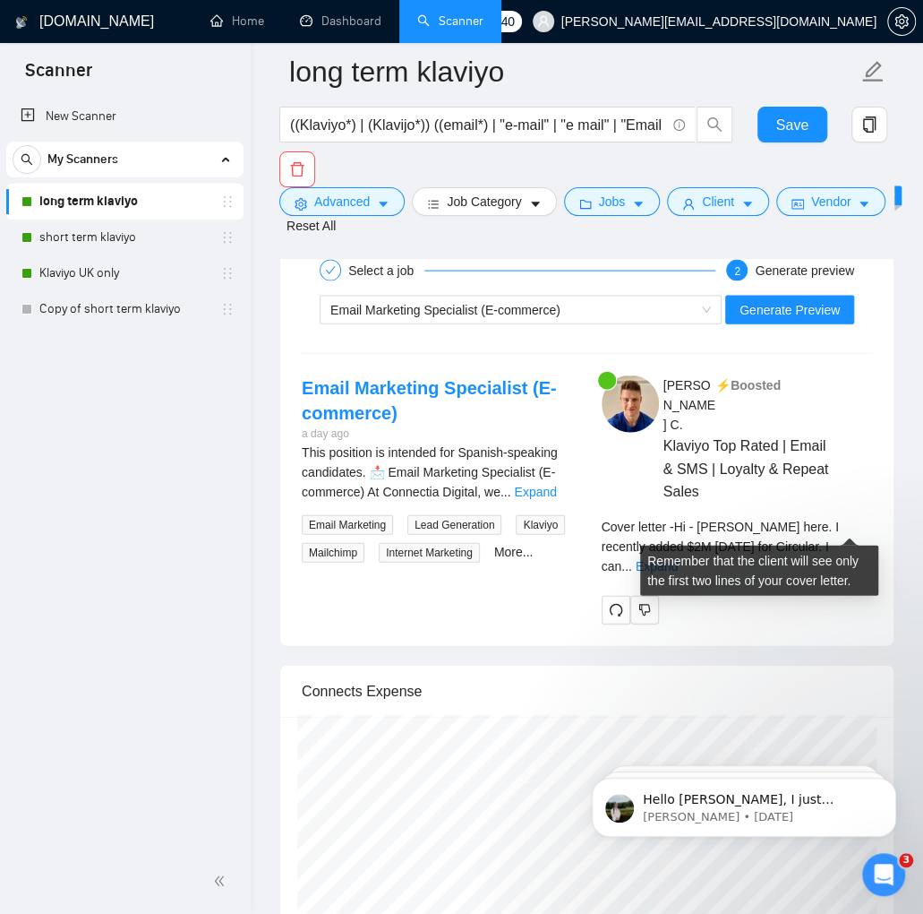
click at [847, 532] on div "Cover letter - Hi - [PERSON_NAME] here. I recently added $2M [DATE] for Circula…" at bounding box center [737, 546] width 271 height 59
click at [678, 559] on link "Expand" at bounding box center [657, 566] width 42 height 14
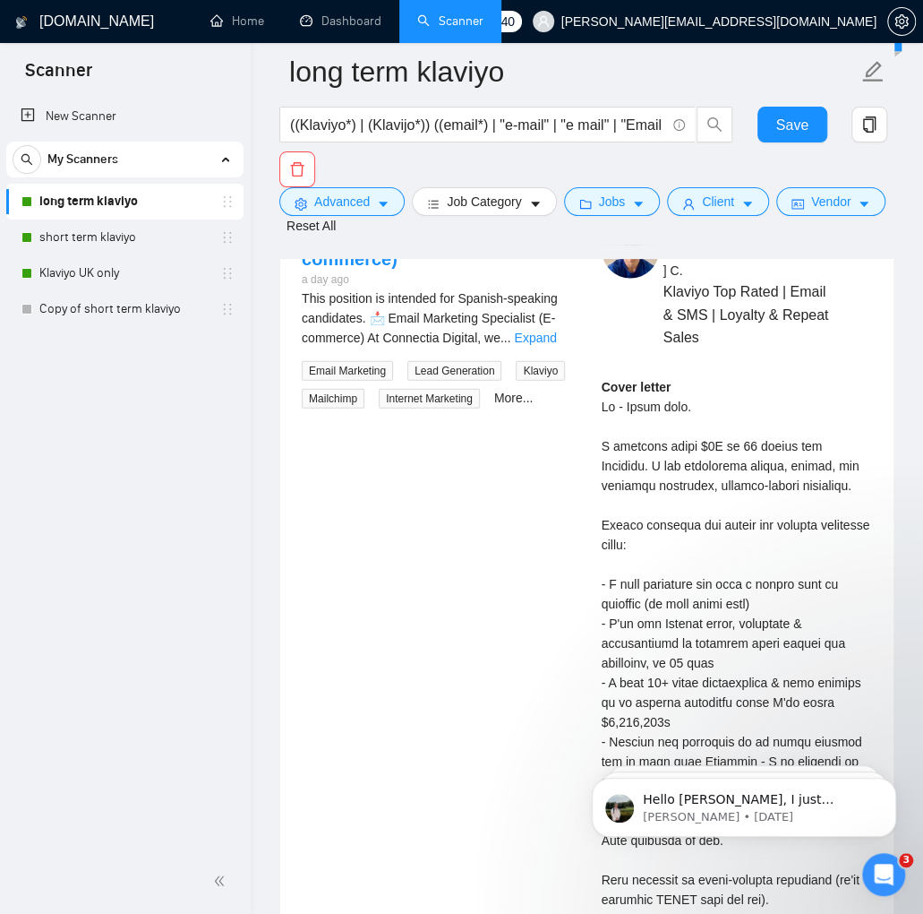
scroll to position [4383, 0]
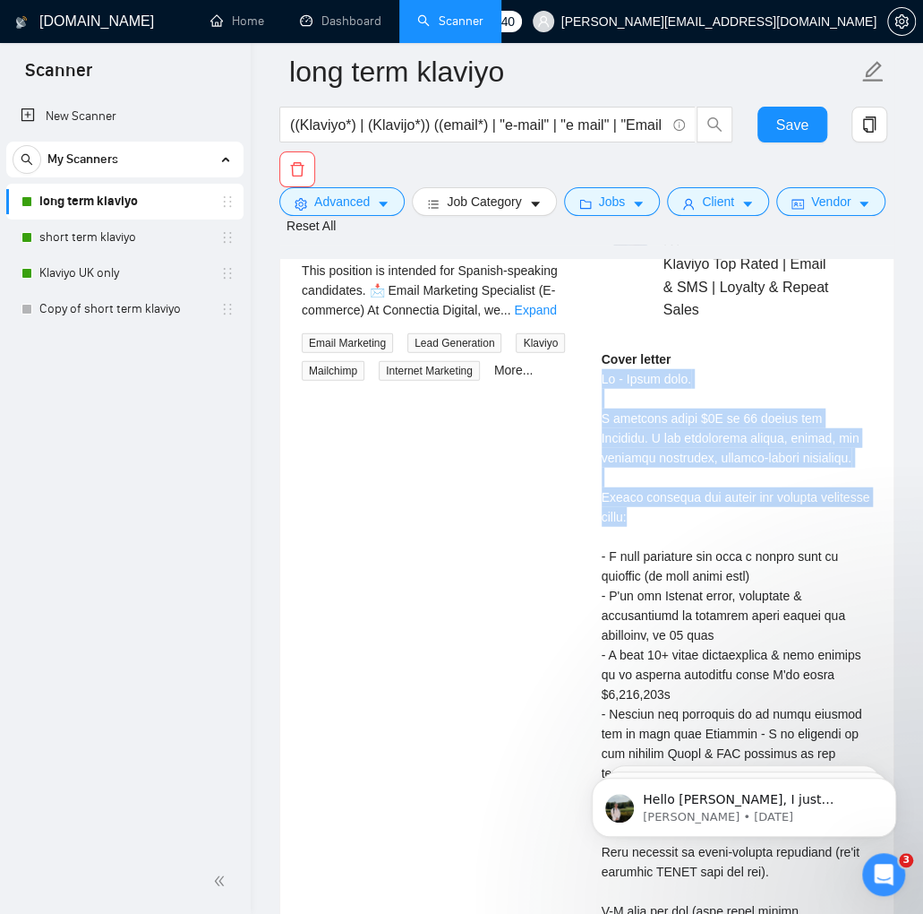
drag, startPoint x: 599, startPoint y: 355, endPoint x: 722, endPoint y: 516, distance: 202.6
click at [722, 516] on div "[PERSON_NAME] ⚡️Boosted Klaviyo Top Rated | Email & SMS | Loyalty & Repeat Sale…" at bounding box center [738, 886] width 300 height 1386
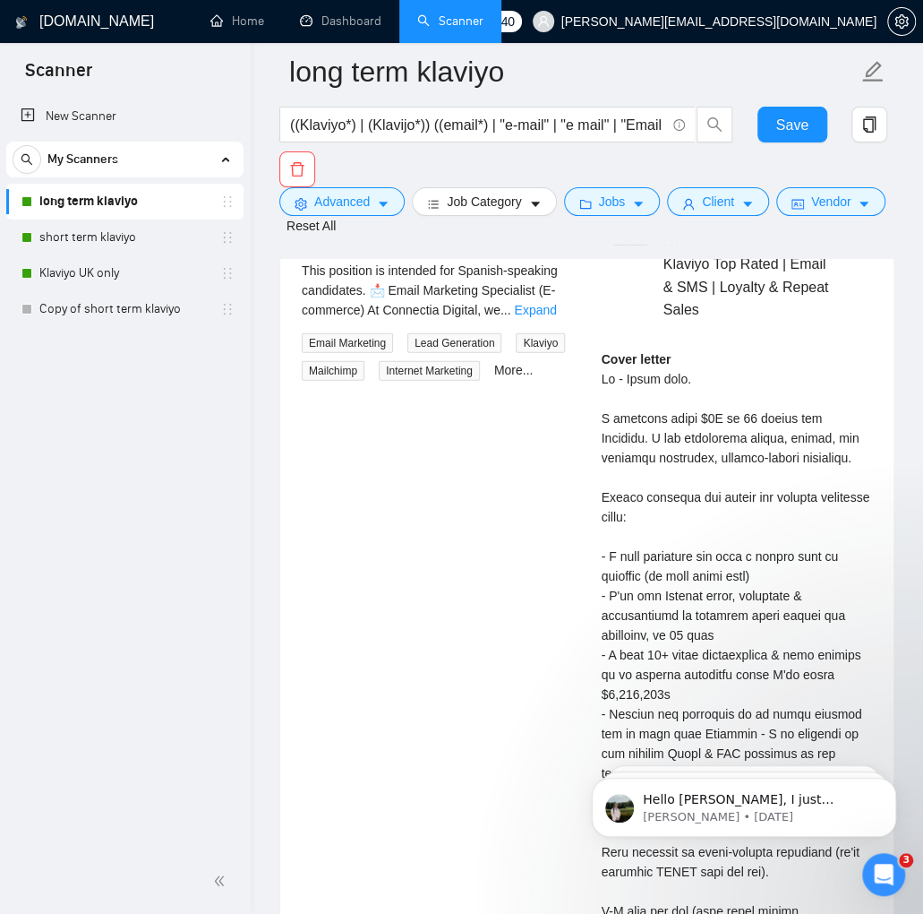
click at [561, 555] on div "Email Marketing Specialist (E-commerce) a day ago This position is intended for…" at bounding box center [587, 886] width 599 height 1386
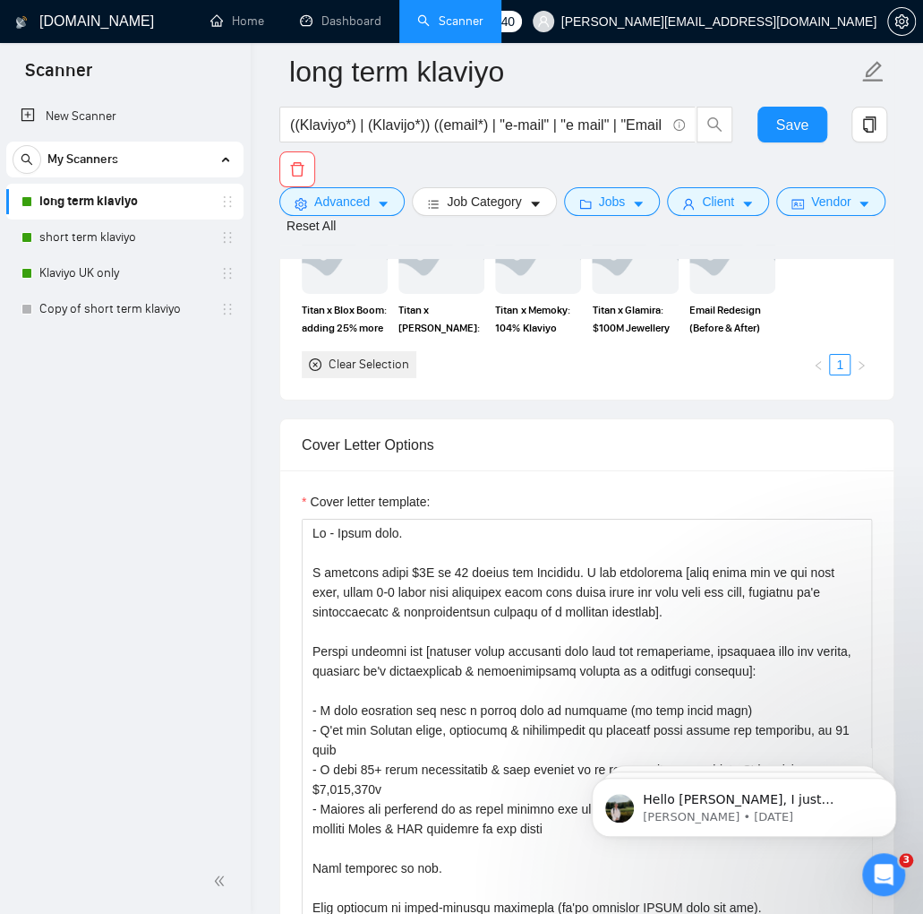
scroll to position [2386, 0]
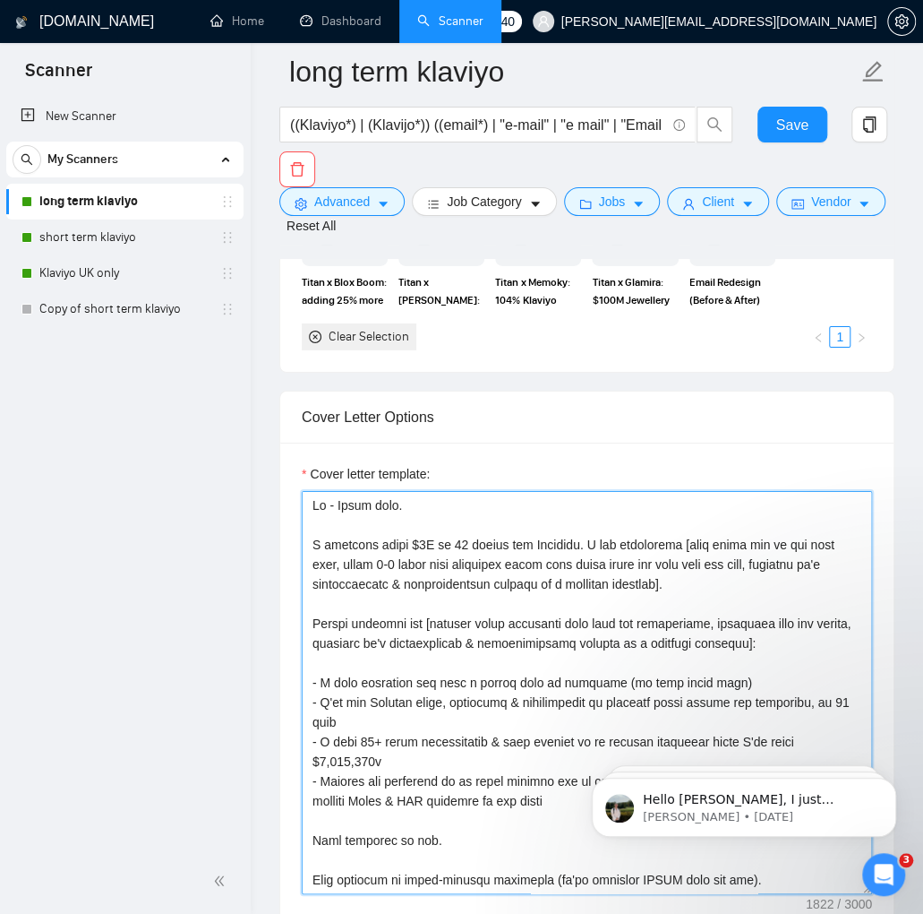
click at [418, 648] on textarea "Cover letter template:" at bounding box center [587, 692] width 571 height 403
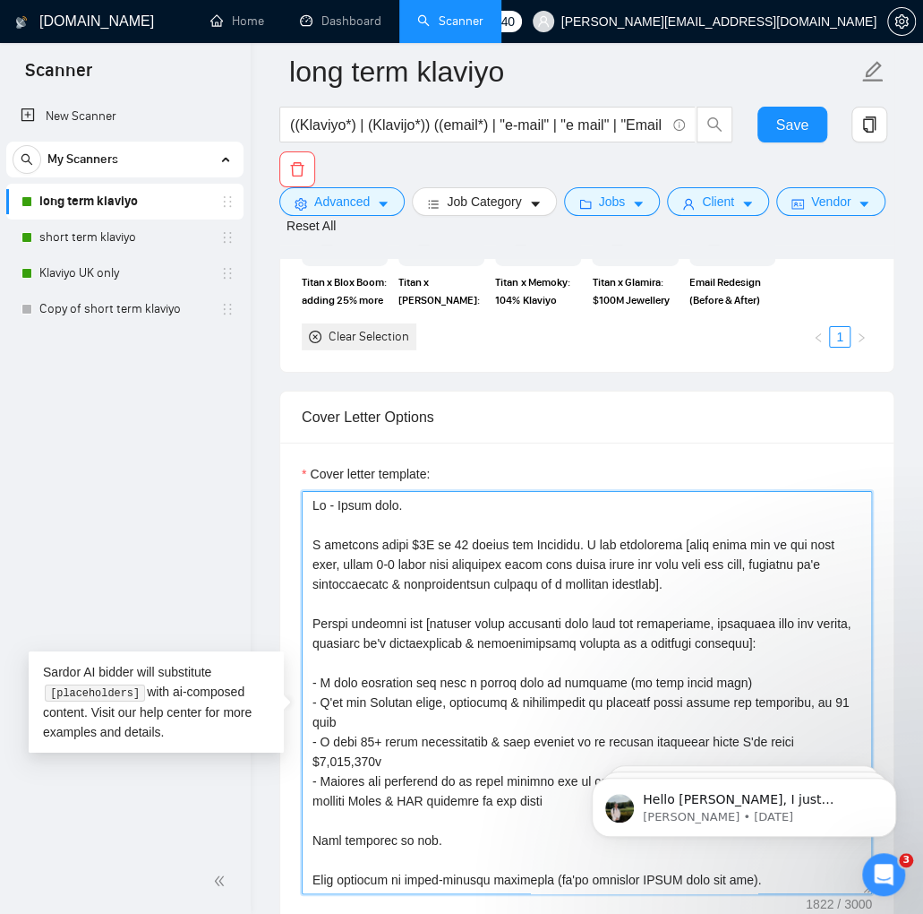
click at [418, 648] on textarea "Cover letter template:" at bounding box center [587, 692] width 571 height 403
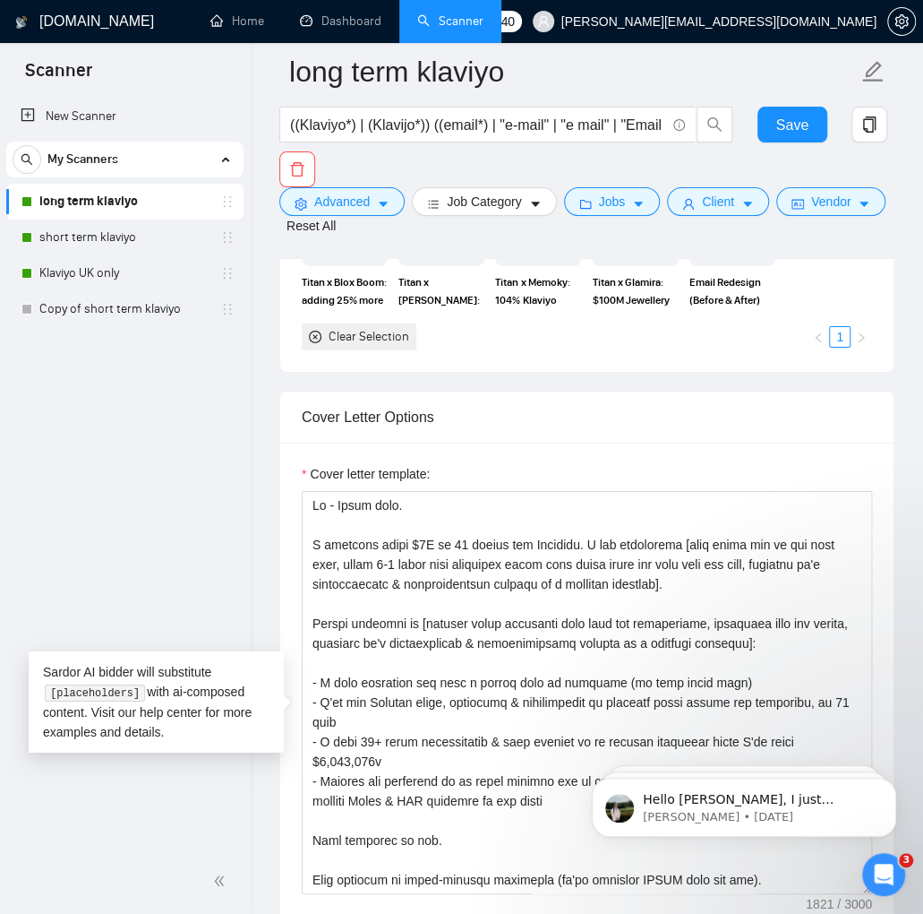
click at [219, 542] on div "New Scanner My Scanners long term klaviyo short term klaviyo Klaviyo UK only Co…" at bounding box center [125, 471] width 251 height 753
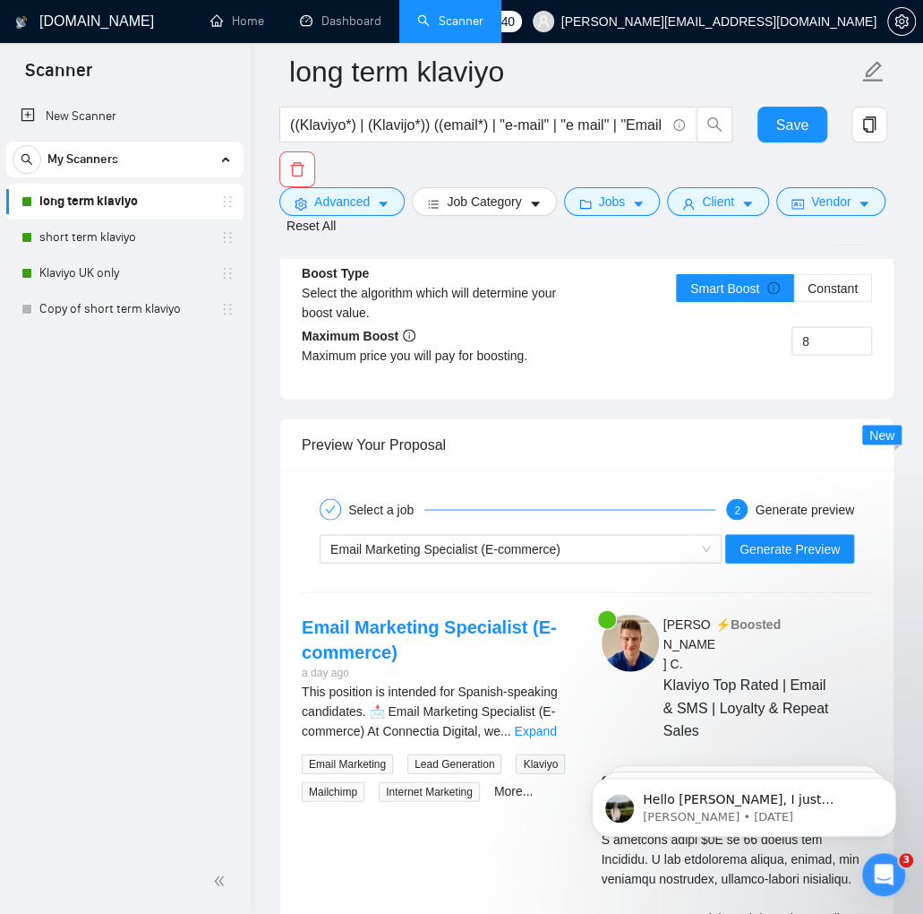
scroll to position [3972, 0]
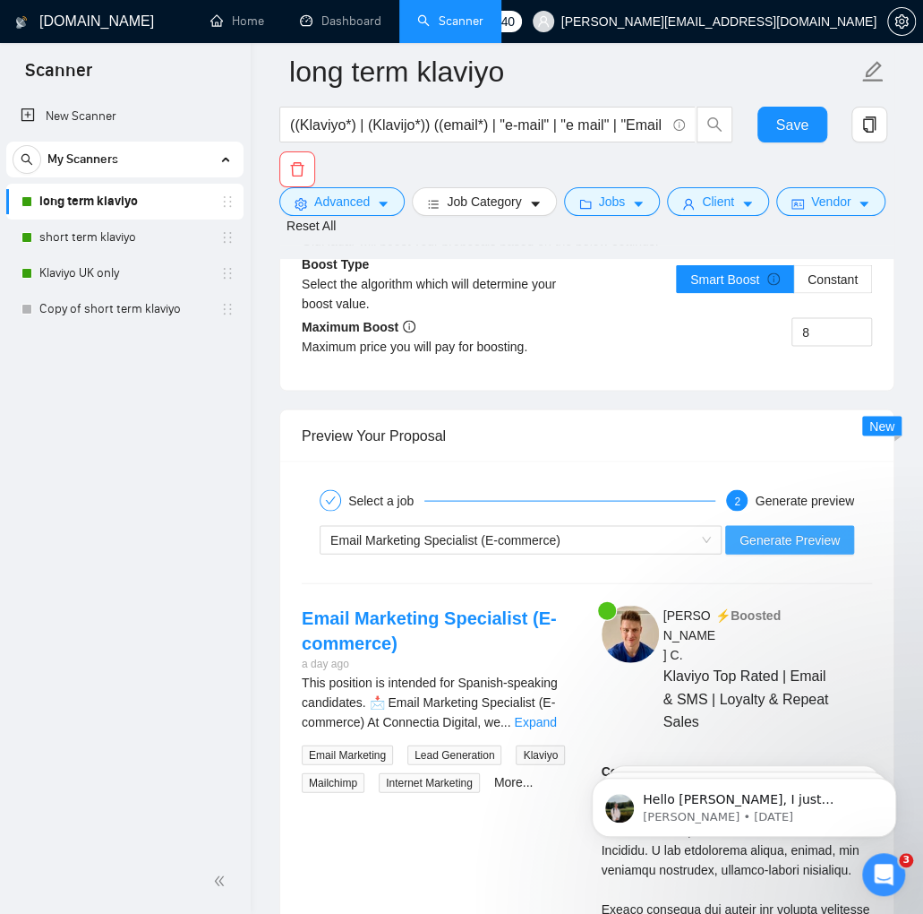
click at [788, 549] on span "Generate Preview" at bounding box center [790, 539] width 100 height 20
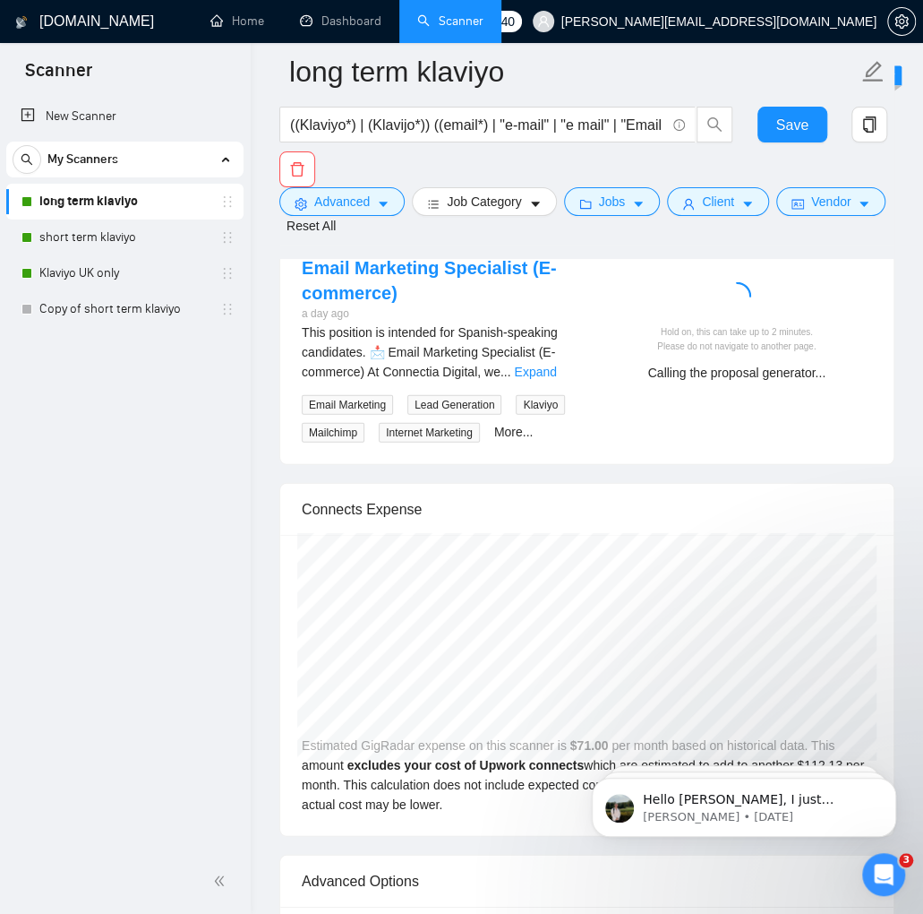
scroll to position [4235, 0]
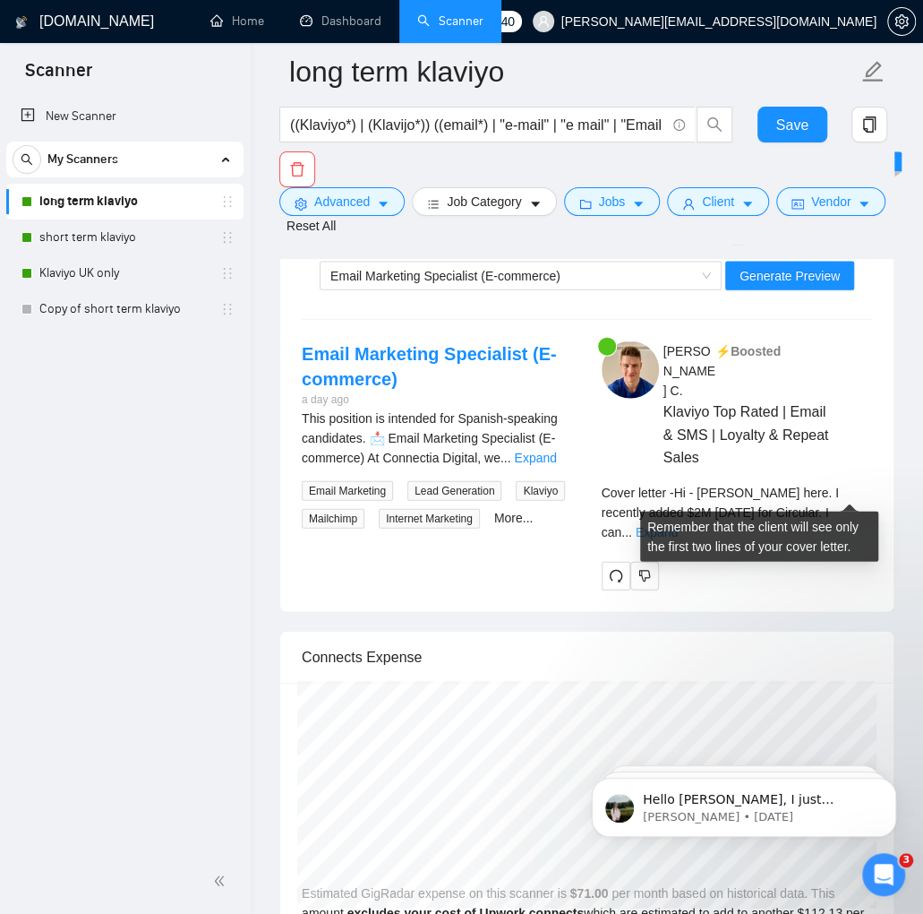
click at [678, 525] on link "Expand" at bounding box center [657, 532] width 42 height 14
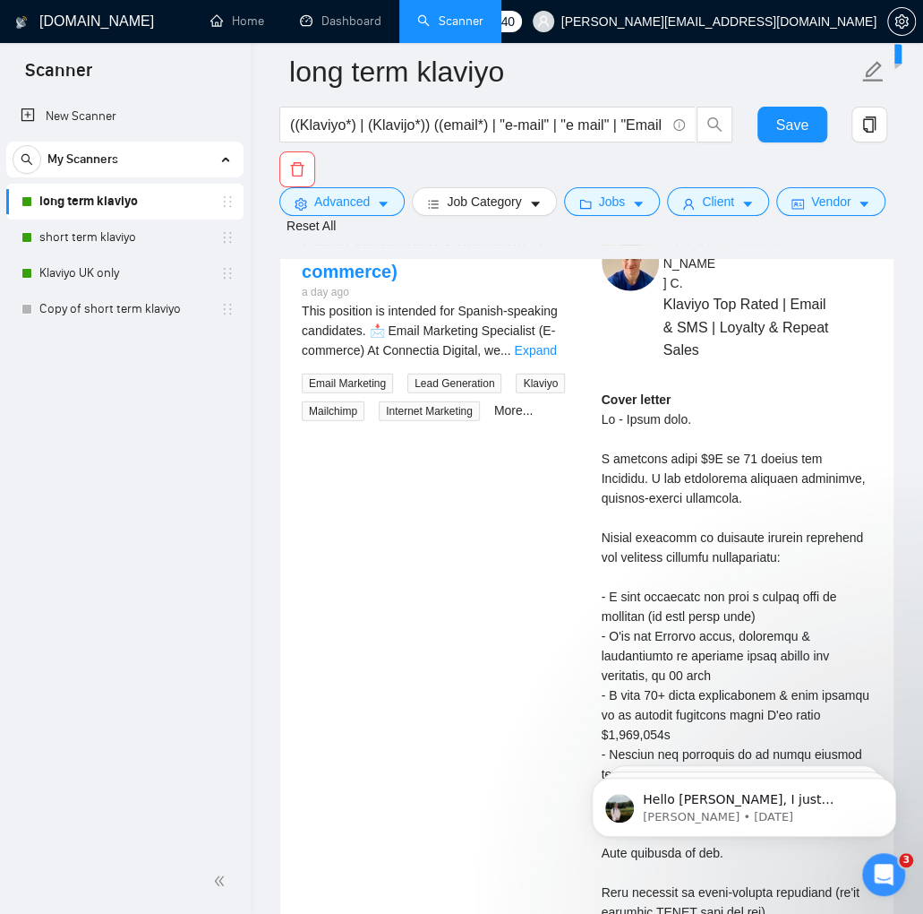
scroll to position [4349, 0]
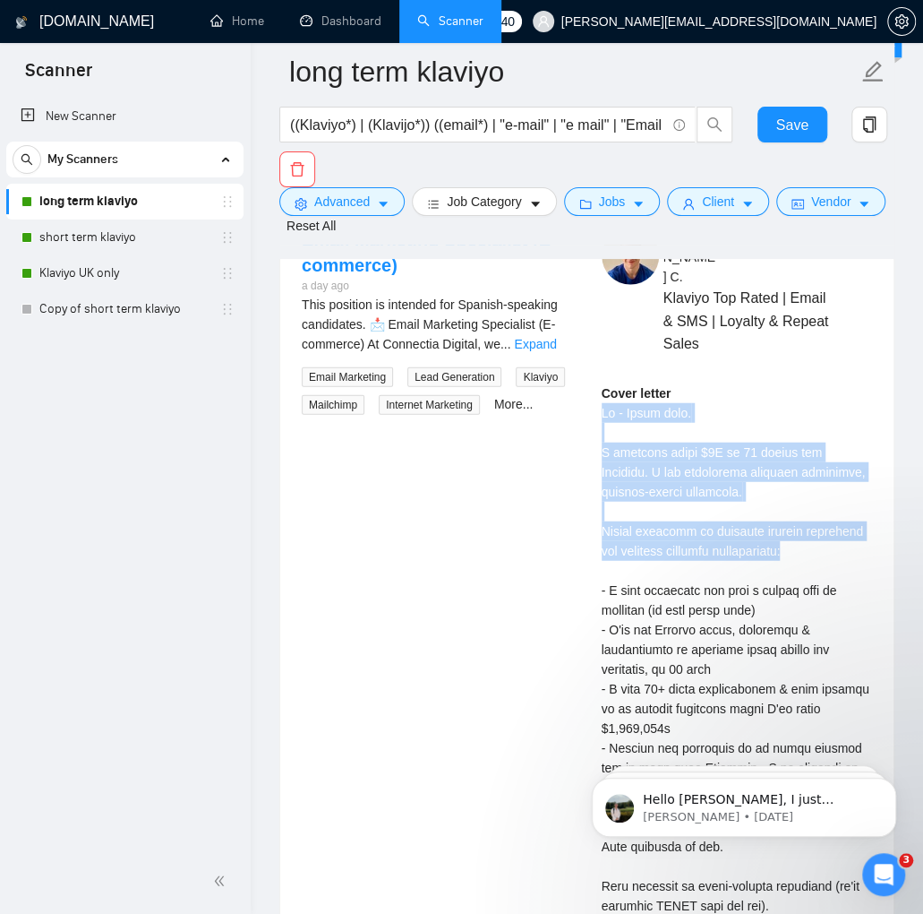
drag, startPoint x: 591, startPoint y: 390, endPoint x: 695, endPoint y: 547, distance: 188.8
click at [695, 547] on div "[PERSON_NAME] ⚡️Boosted Klaviyo Top Rated | Email & SMS | Loyalty & Repeat Sale…" at bounding box center [738, 921] width 300 height 1386
drag, startPoint x: 702, startPoint y: 546, endPoint x: 563, endPoint y: 301, distance: 282.4
click at [590, 371] on div "[PERSON_NAME] ⚡️Boosted Klaviyo Top Rated | Email & SMS | Loyalty & Repeat Sale…" at bounding box center [738, 921] width 300 height 1386
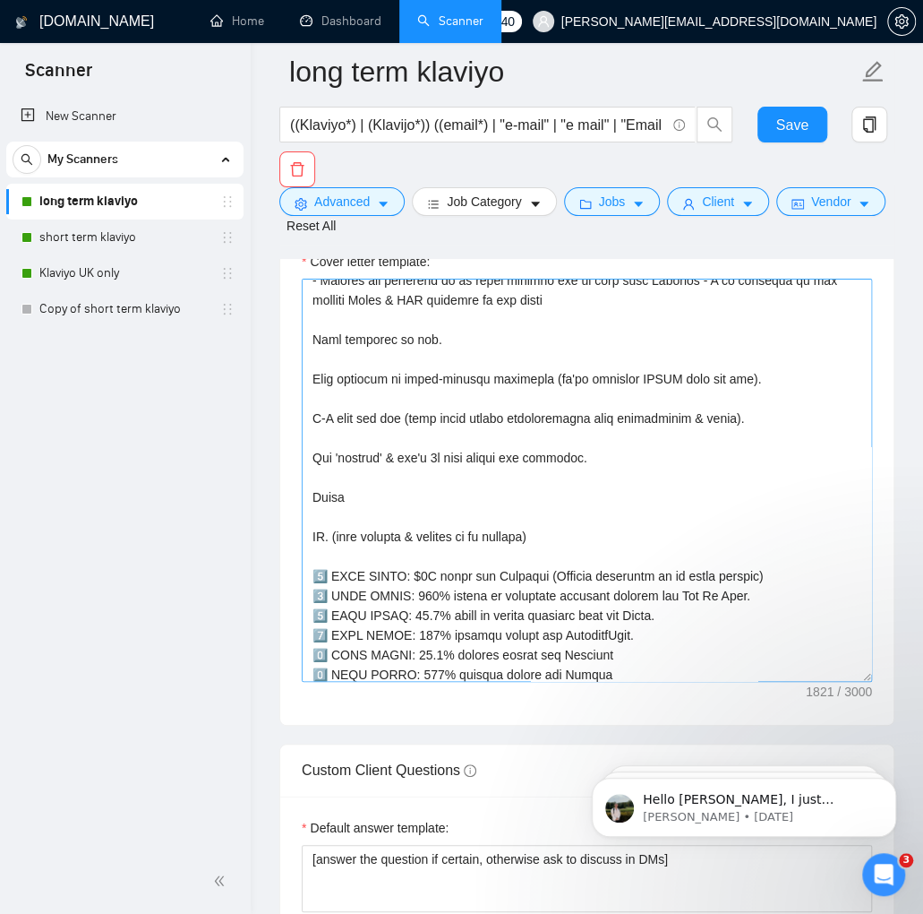
scroll to position [0, 0]
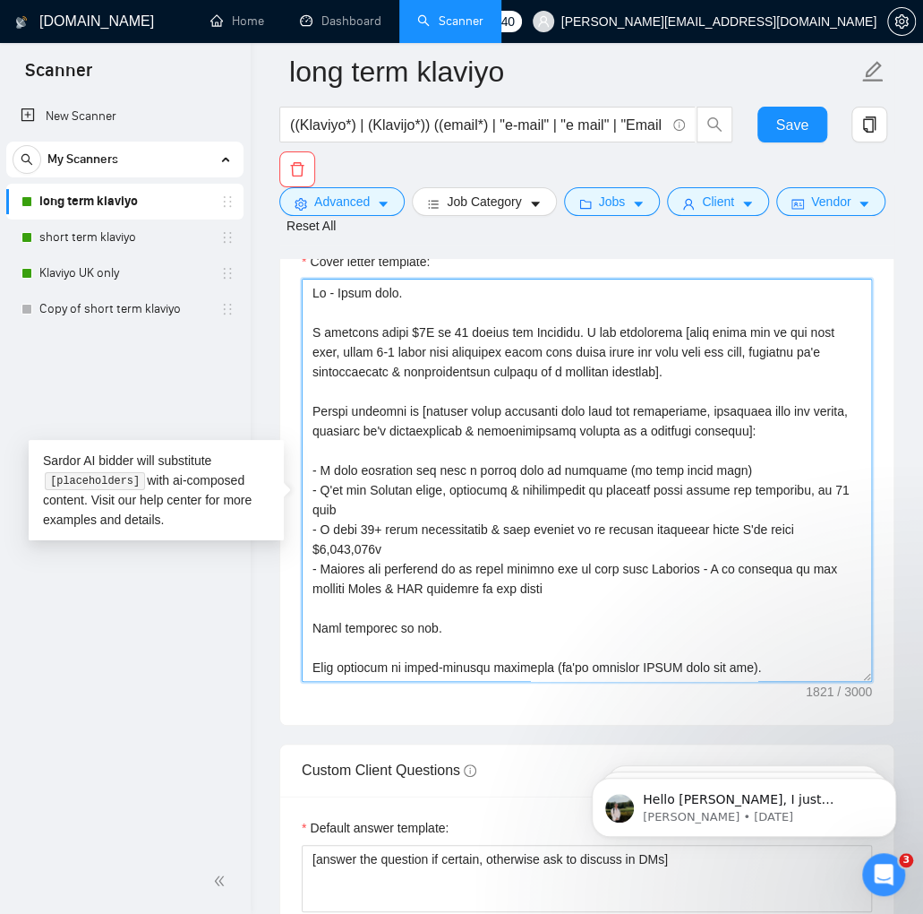
drag, startPoint x: 821, startPoint y: 449, endPoint x: 416, endPoint y: 439, distance: 405.9
click at [416, 439] on textarea "Cover letter template:" at bounding box center [587, 480] width 571 height 403
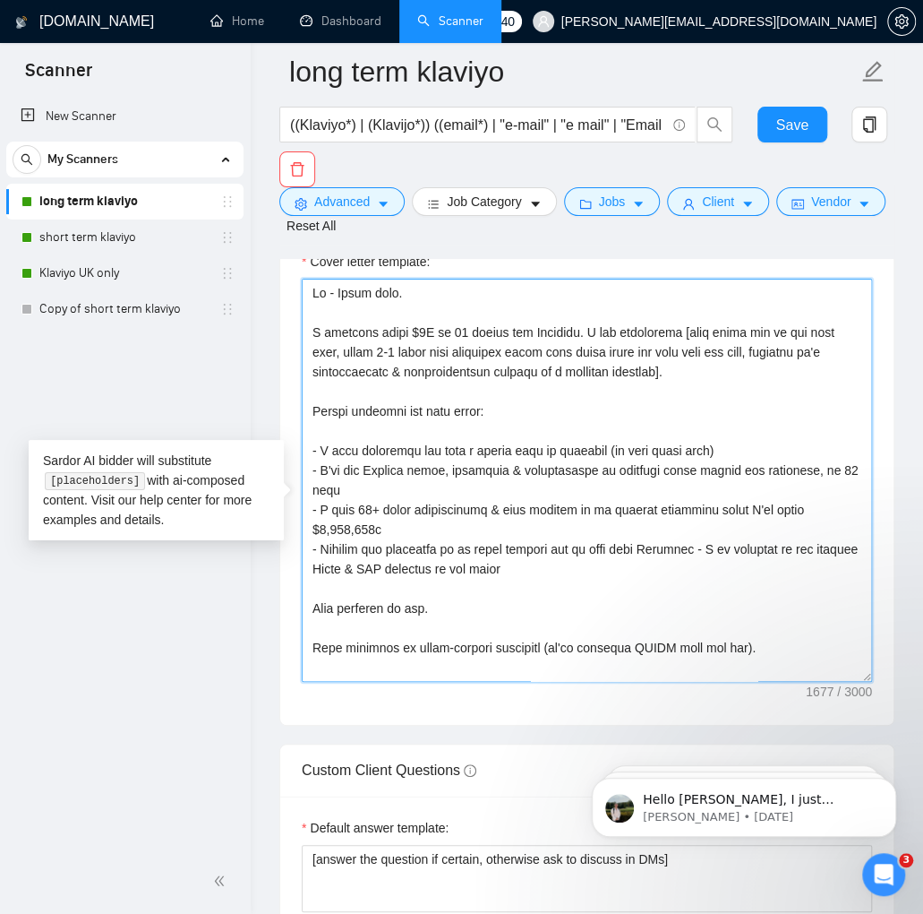
drag, startPoint x: 520, startPoint y: 434, endPoint x: 281, endPoint y: 313, distance: 267.6
click at [281, 313] on div "Cover letter template:" at bounding box center [587, 477] width 614 height 494
type textarea "Lo - Ipsum dolo. S ametcons adipi $3E se 88 doeius tem Incididu. U lab etdolore…"
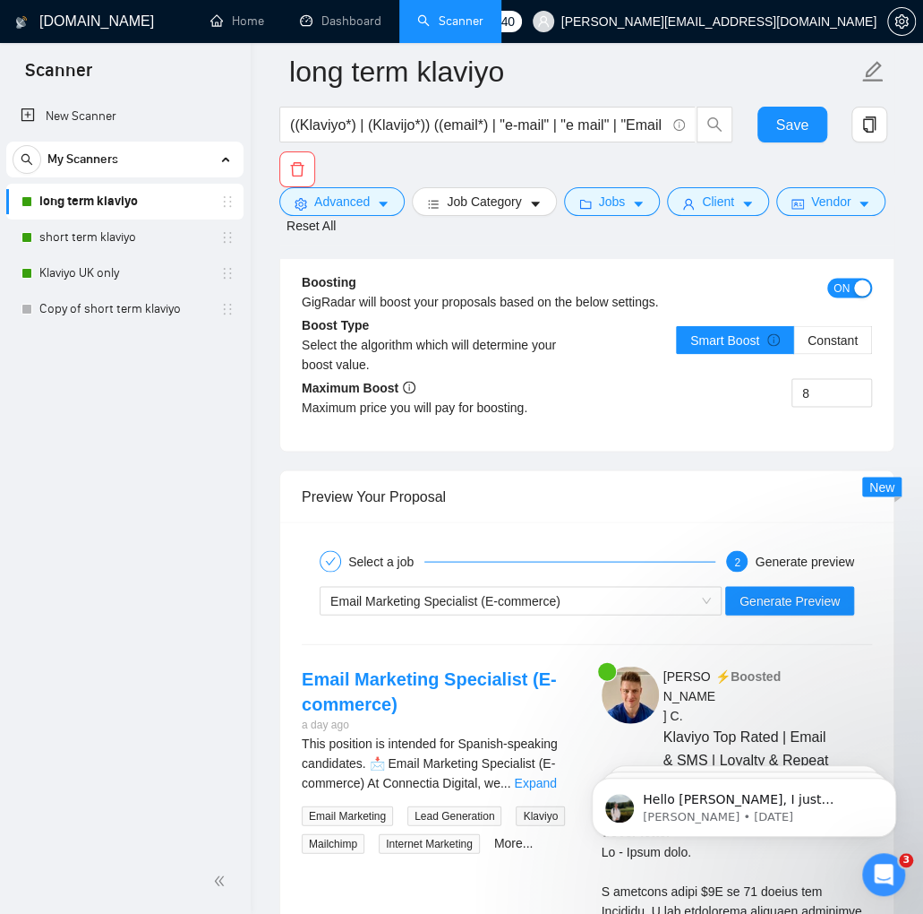
scroll to position [3915, 0]
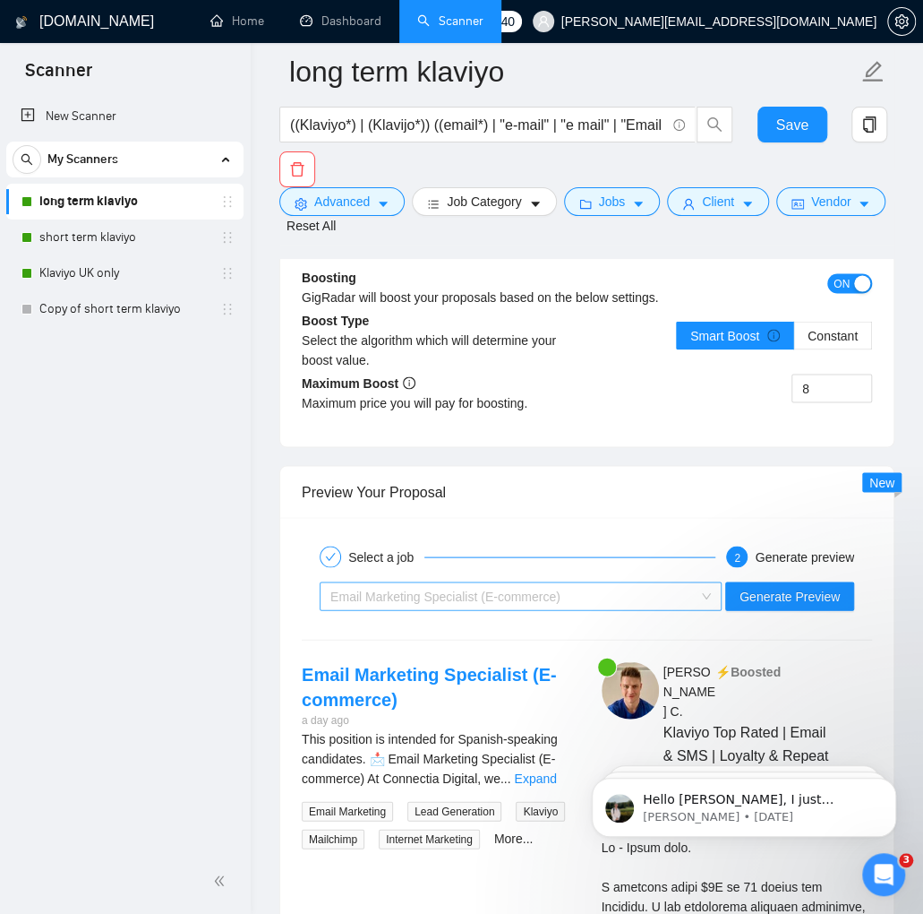
click at [573, 609] on div "Email Marketing Specialist (E-commerce)" at bounding box center [513, 595] width 365 height 27
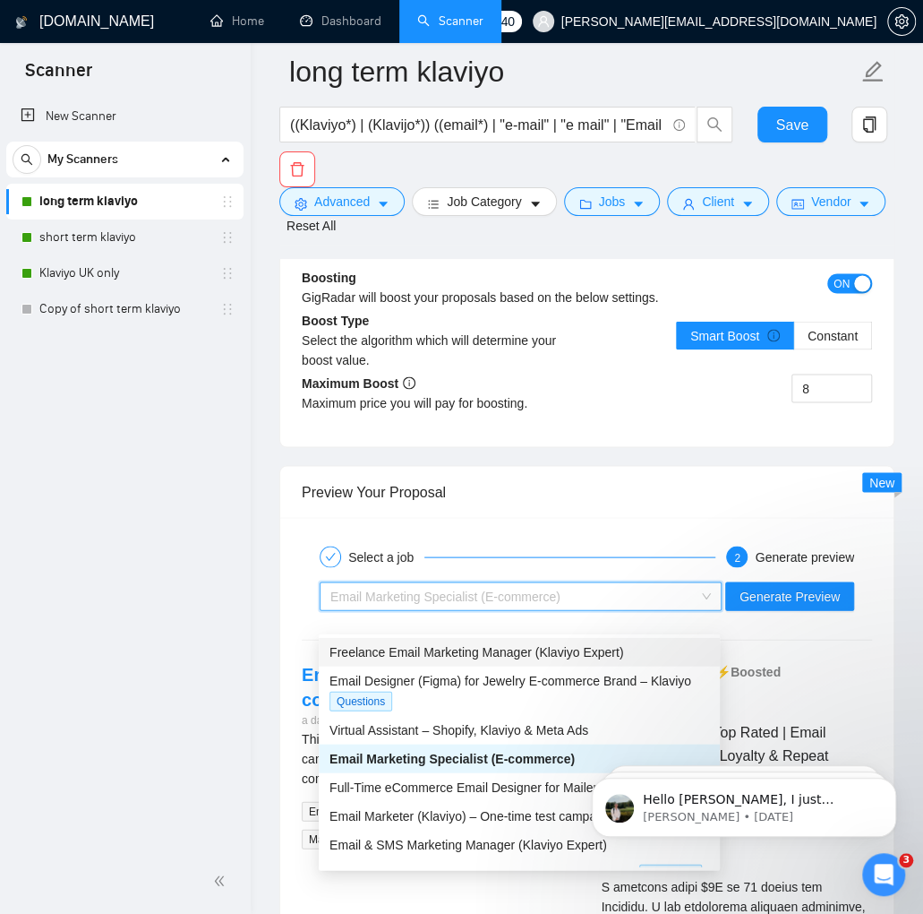
click at [507, 651] on span "Freelance Email Marketing Manager (Klaviyo Expert)" at bounding box center [477, 651] width 294 height 14
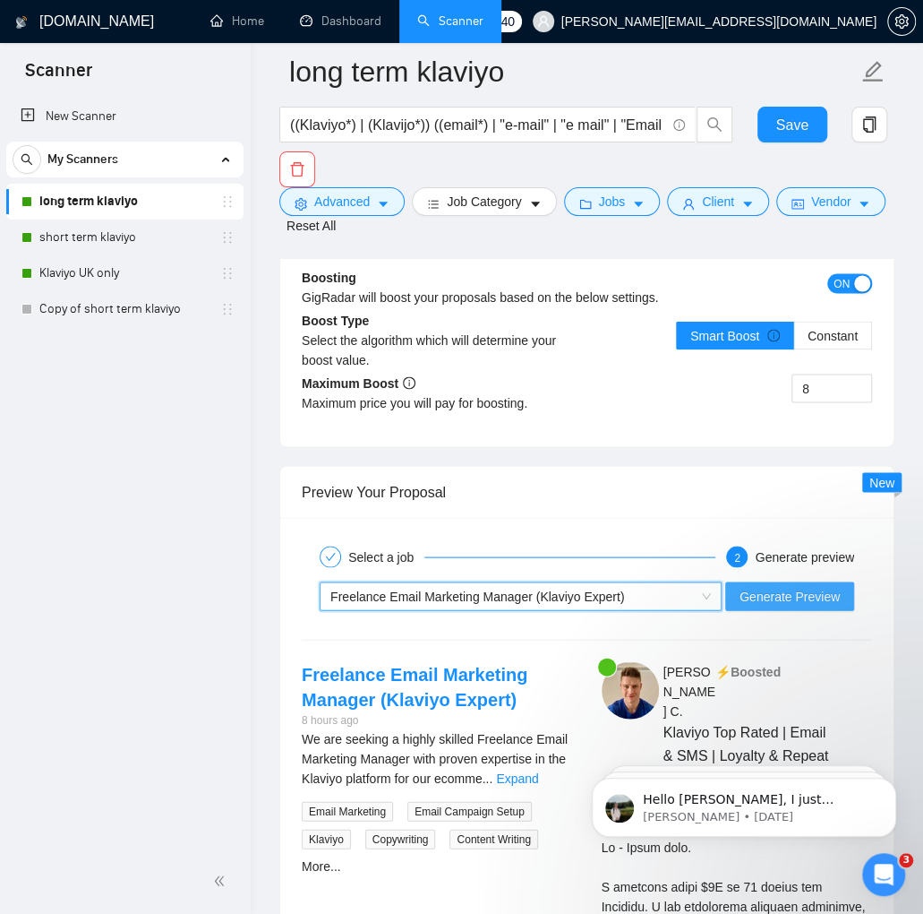
click at [757, 606] on span "Generate Preview" at bounding box center [790, 596] width 100 height 20
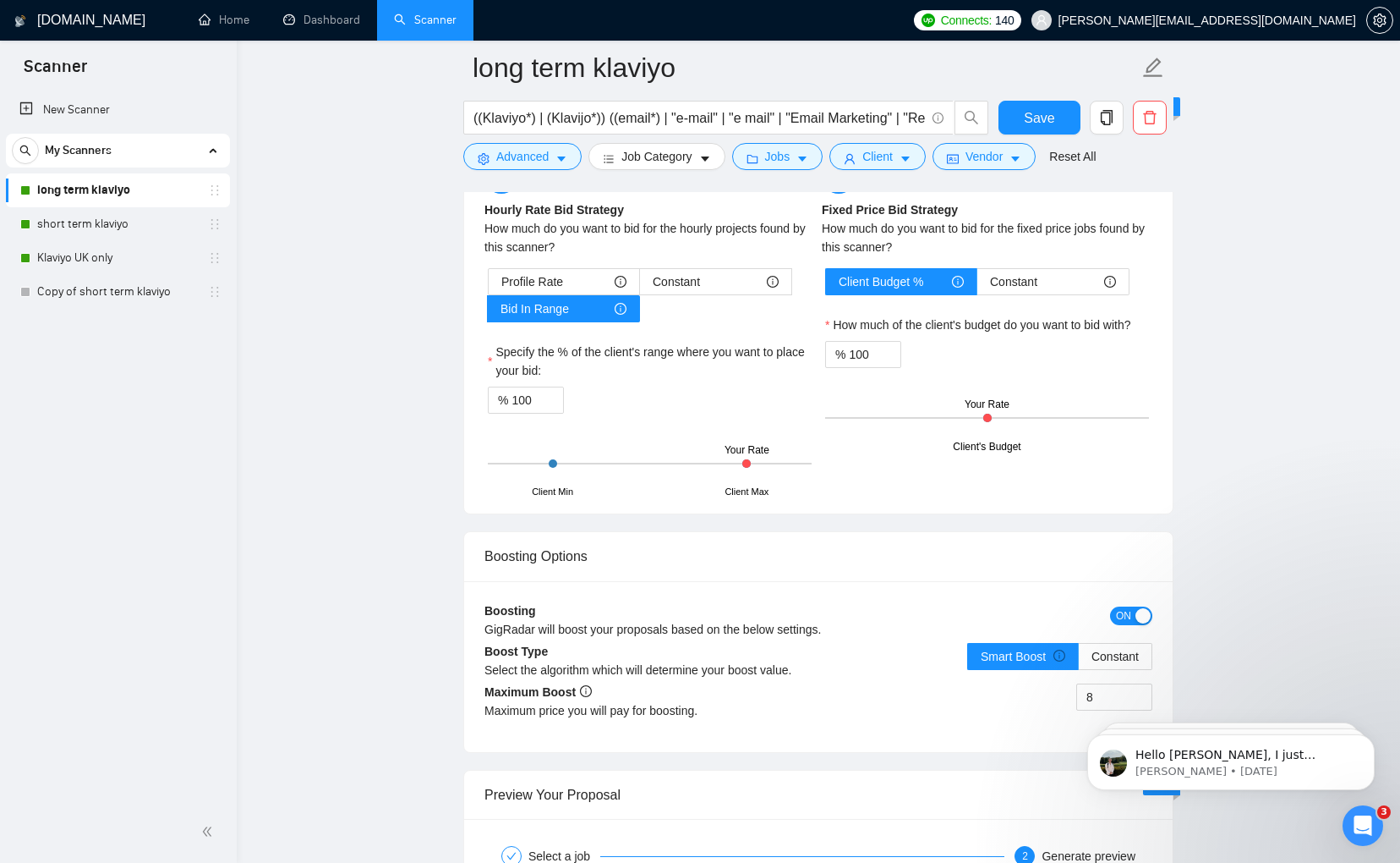
scroll to position [2314, 0]
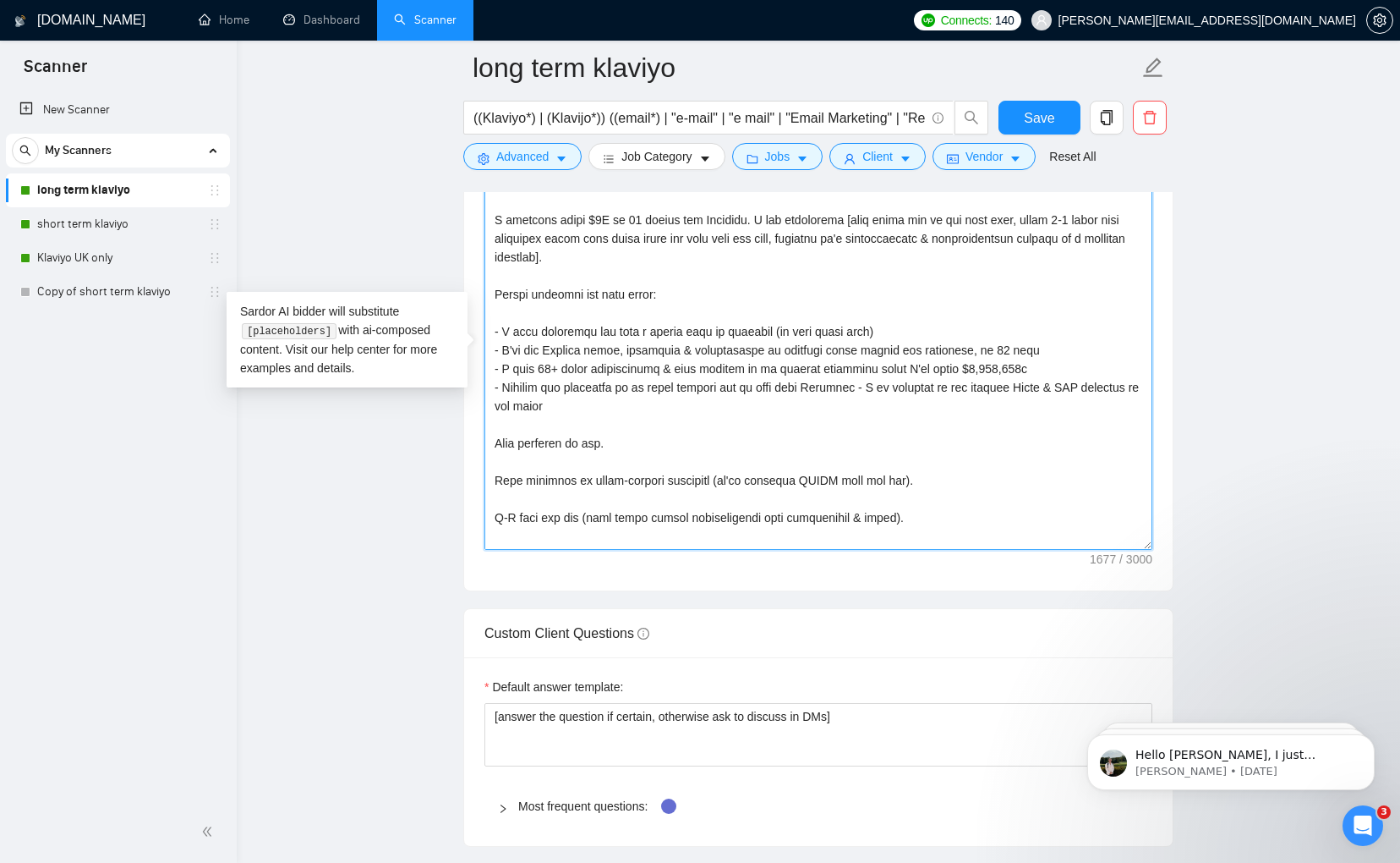
drag, startPoint x: 987, startPoint y: 507, endPoint x: 638, endPoint y: 231, distance: 444.9
click at [640, 228] on textarea "Cover letter template:" at bounding box center [818, 359] width 668 height 381
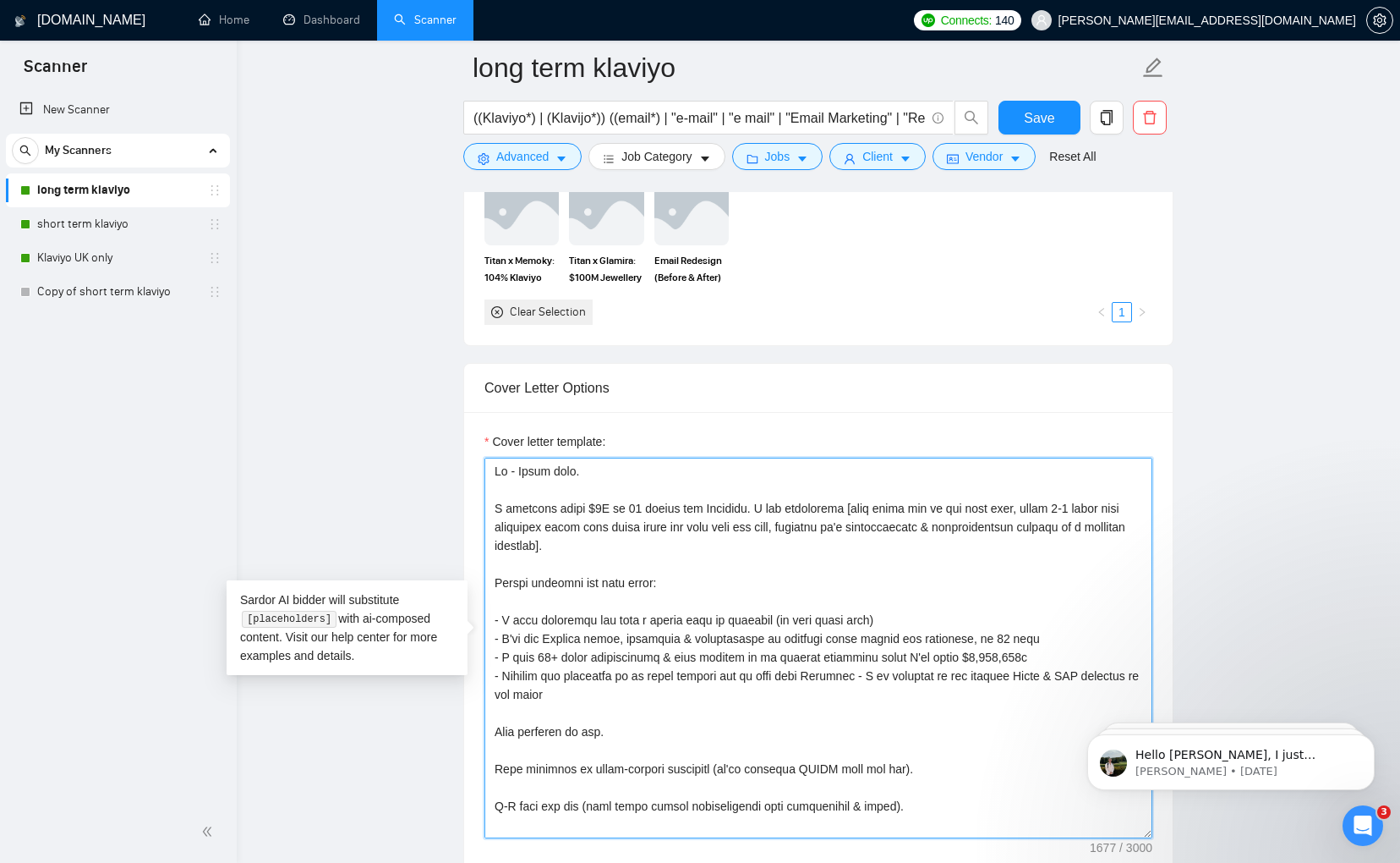
scroll to position [502, 0]
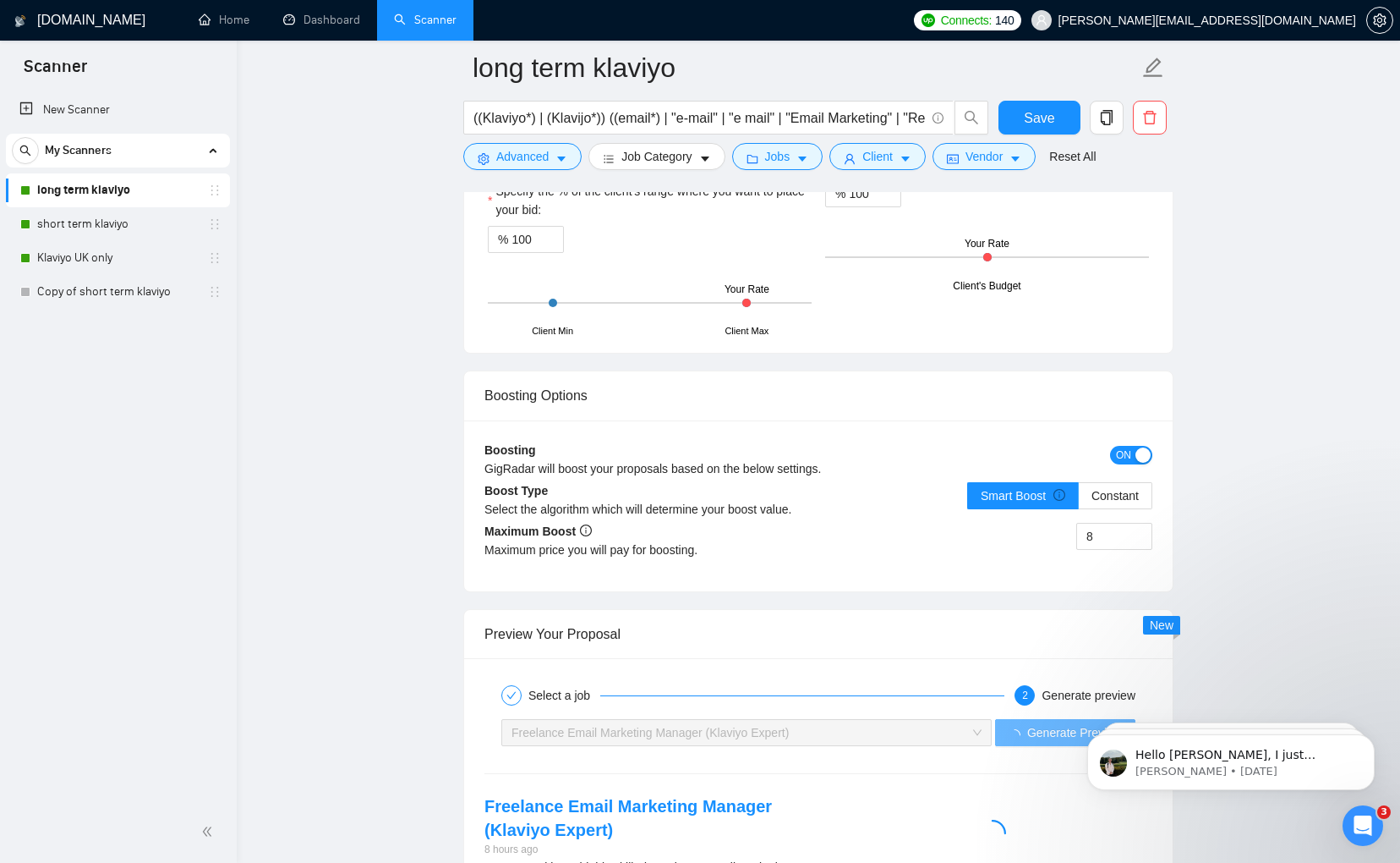
drag, startPoint x: 494, startPoint y: 462, endPoint x: 886, endPoint y: 831, distance: 538.4
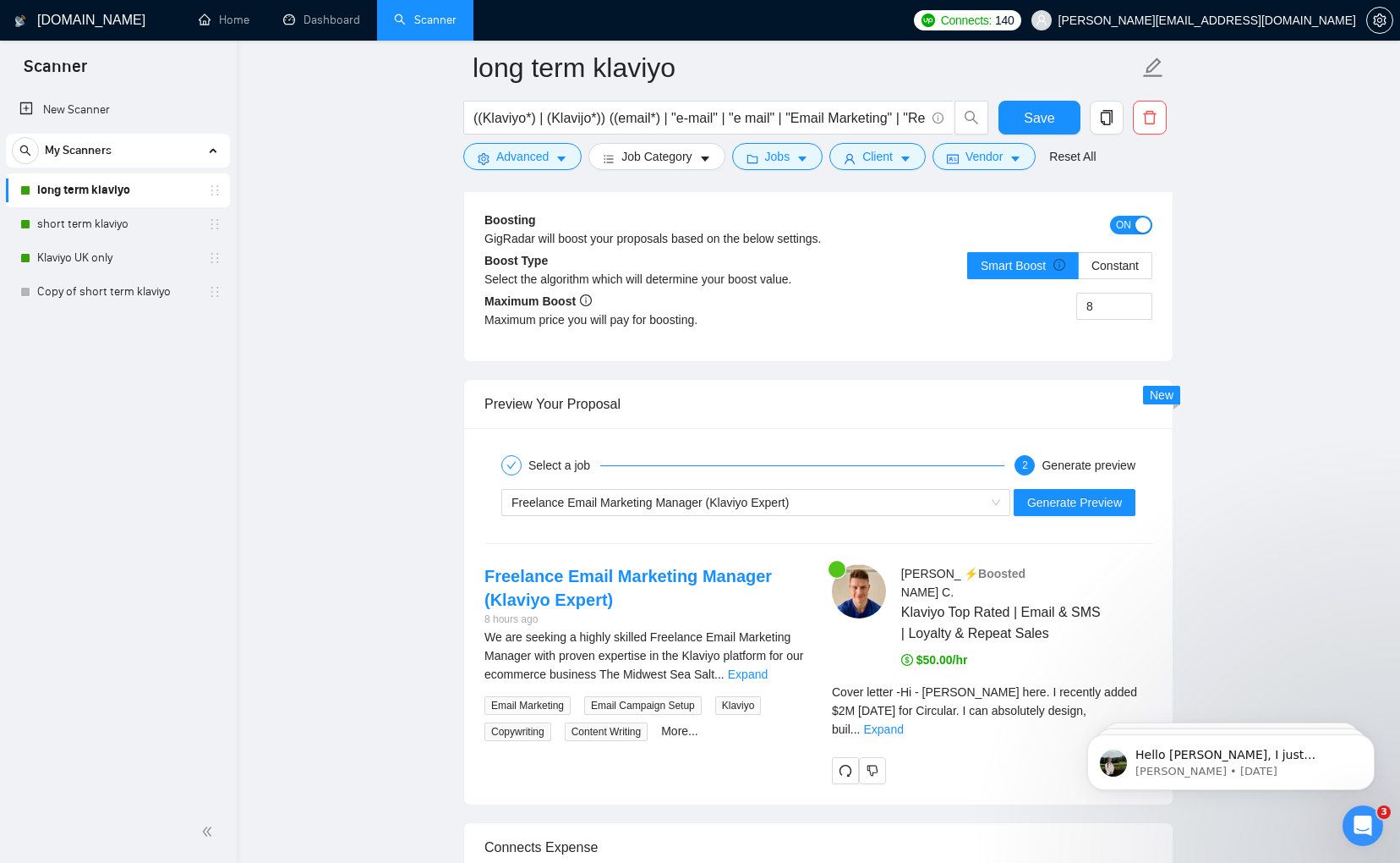
scroll to position [3597, 0]
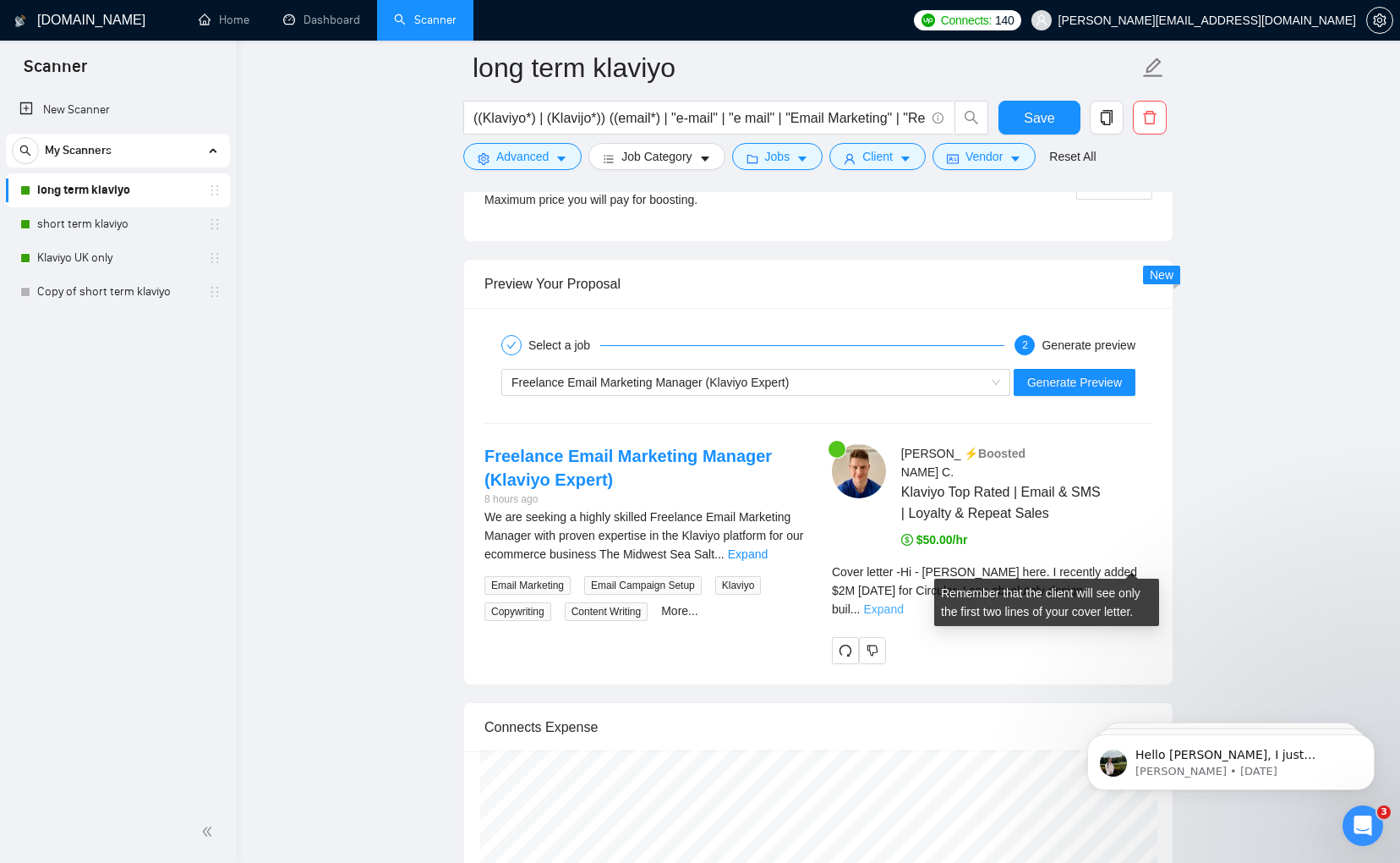
click at [820, 602] on link "Expand" at bounding box center [884, 609] width 40 height 13
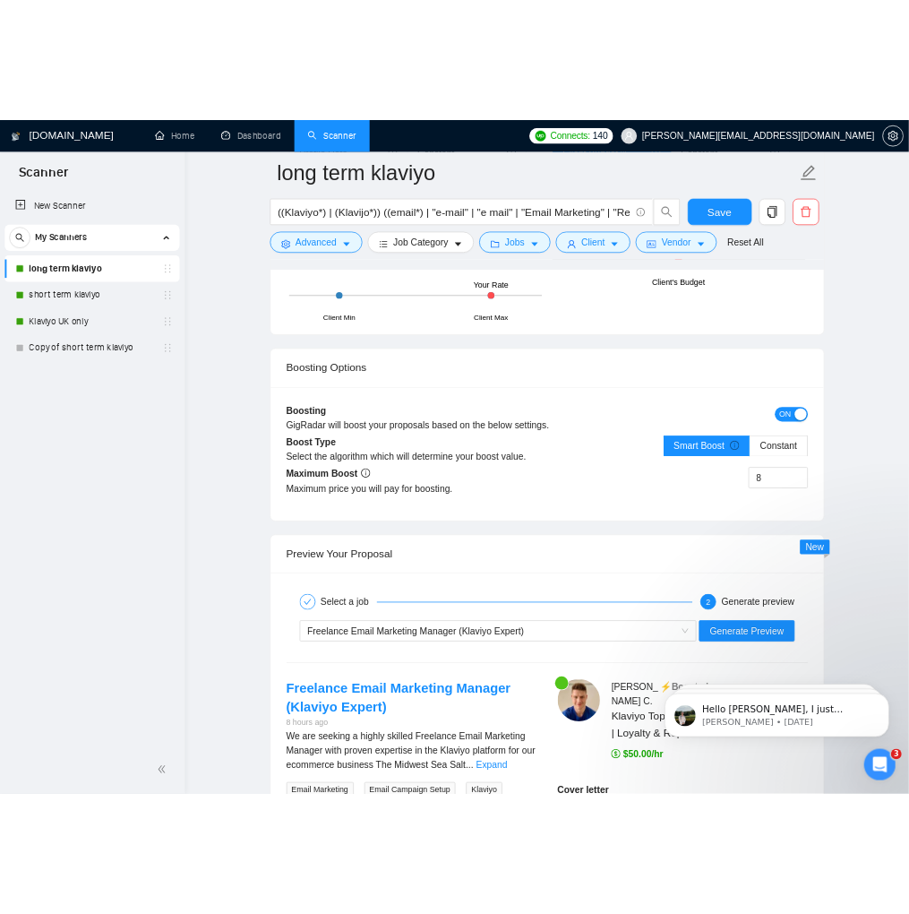
scroll to position [3920, 0]
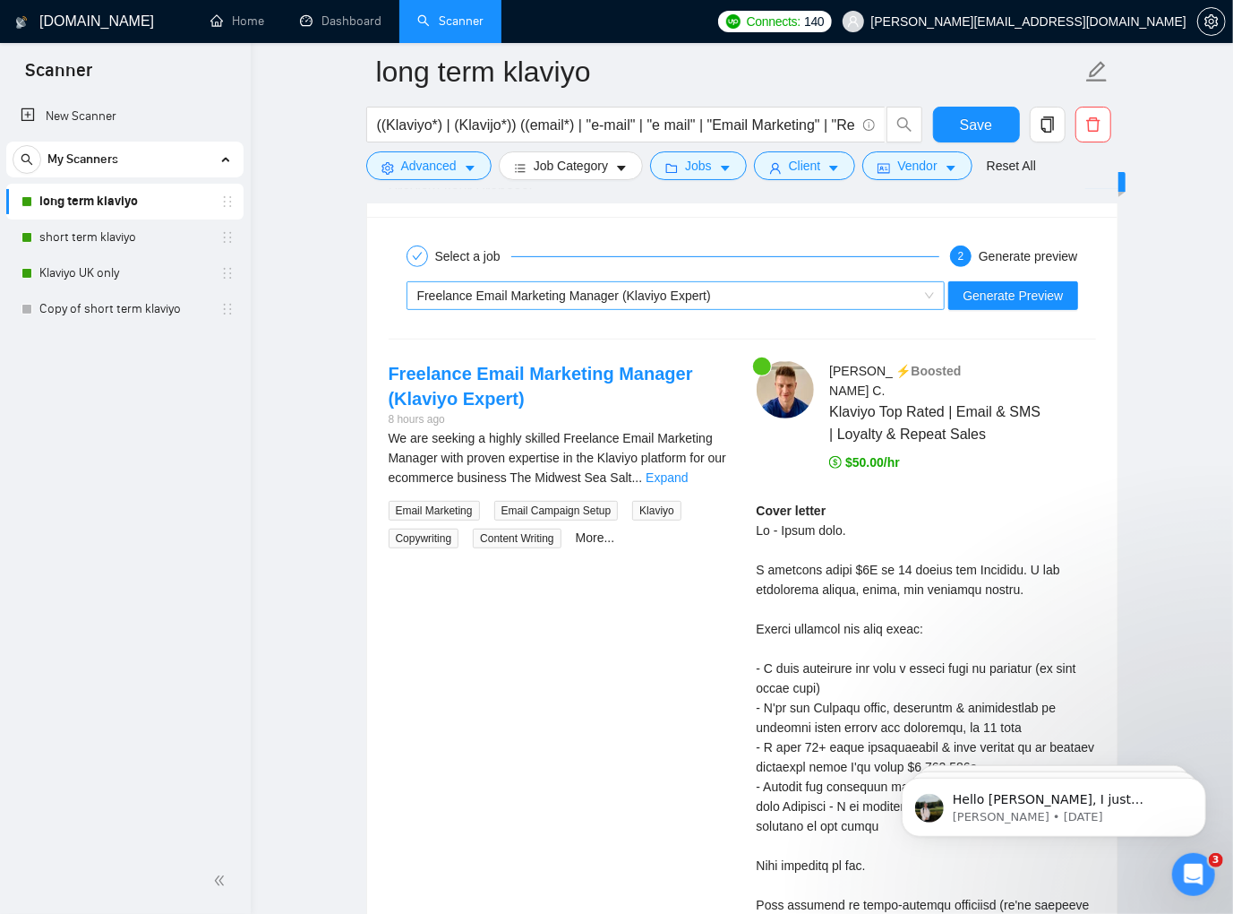
click at [733, 282] on div "Freelance Email Marketing Manager (Klaviyo Expert)" at bounding box center [668, 295] width 502 height 27
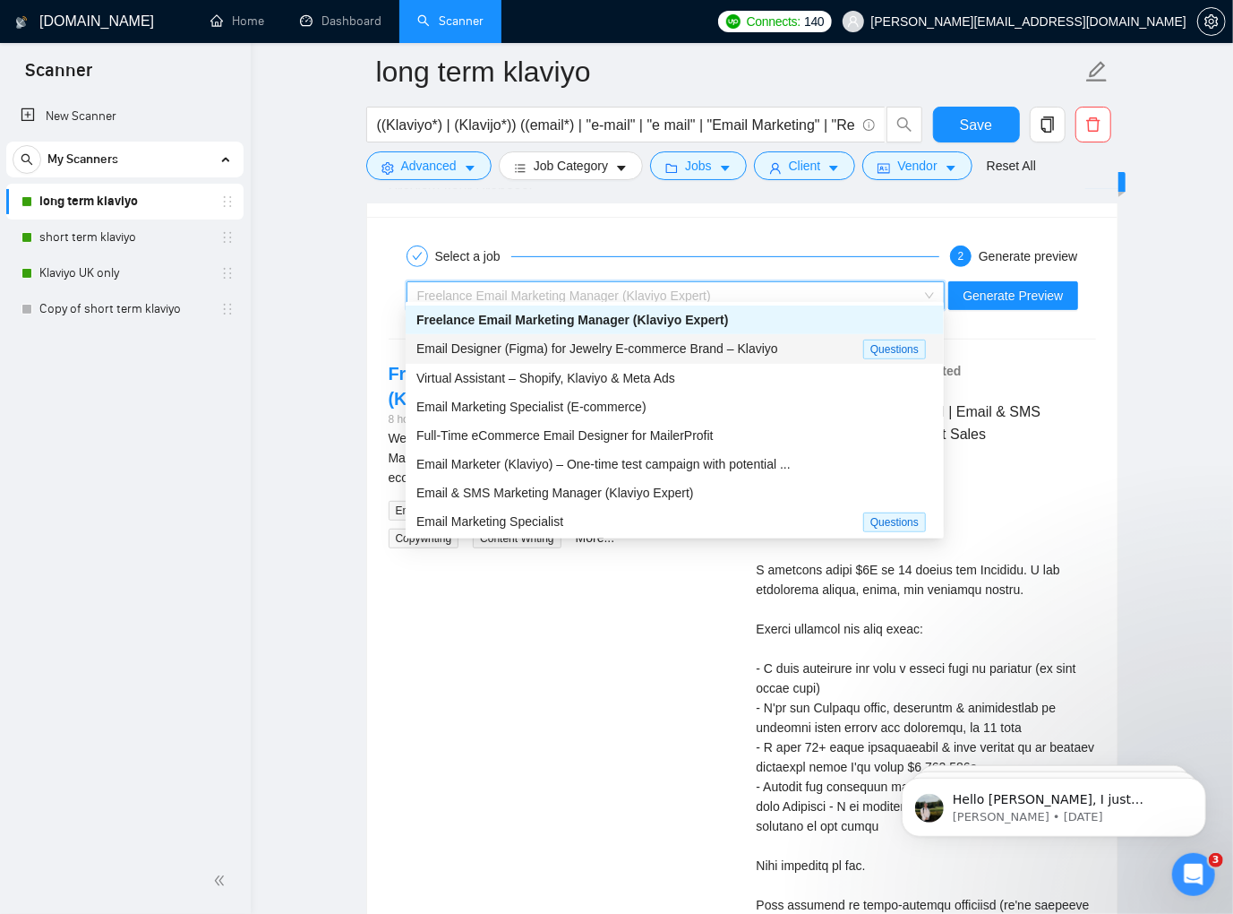
click at [640, 347] on span "Email Designer (Figma) for Jewelry E-commerce Brand – Klaviyo" at bounding box center [598, 348] width 362 height 14
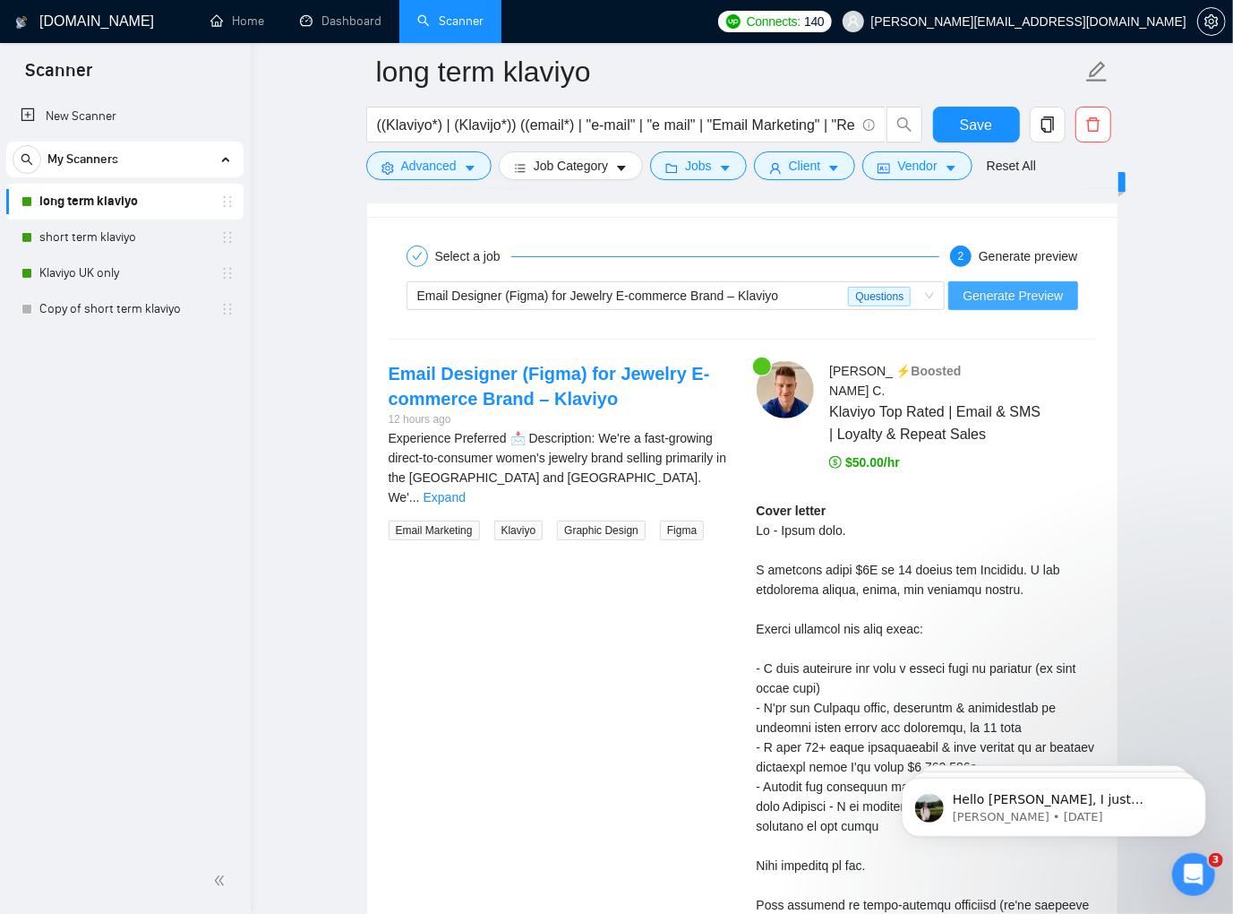
click at [869, 288] on span "Generate Preview" at bounding box center [1013, 296] width 100 height 20
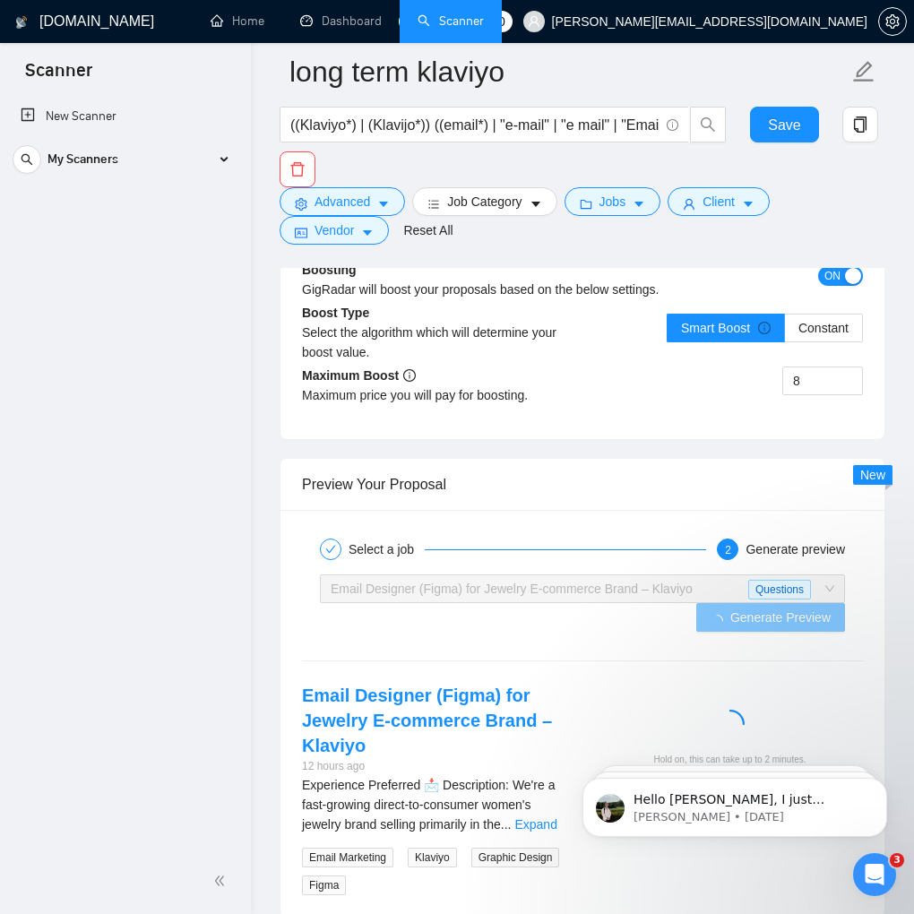
scroll to position [4142, 0]
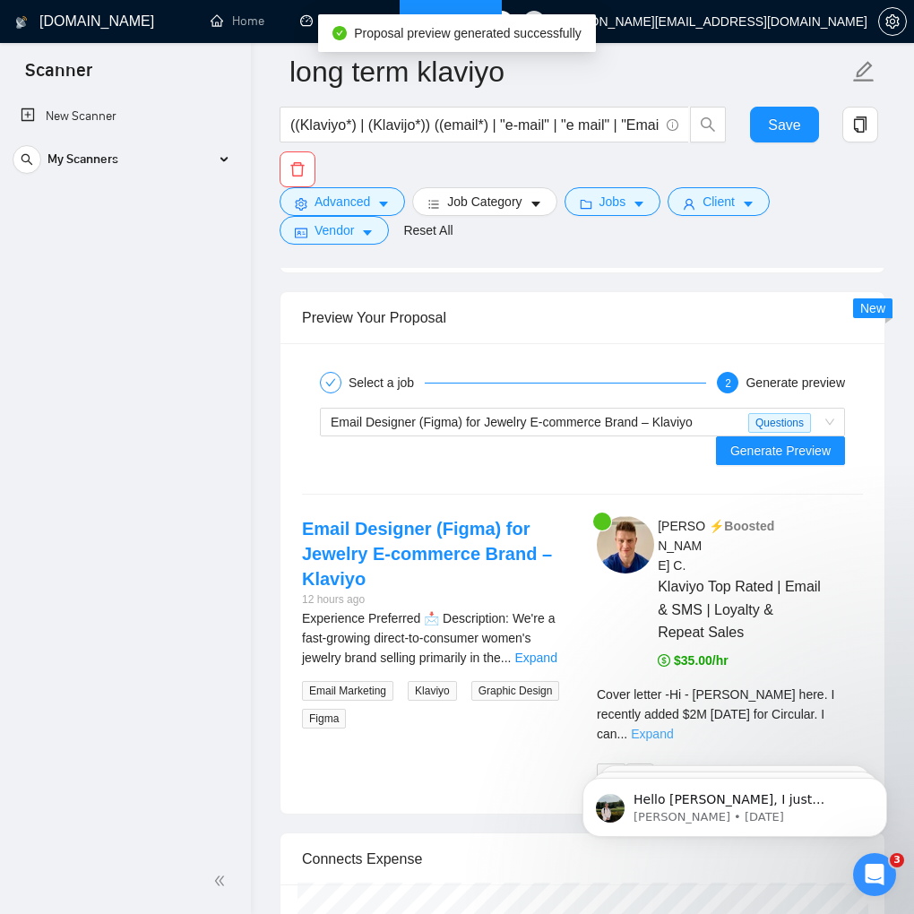
click at [673, 726] on link "Expand" at bounding box center [652, 733] width 42 height 14
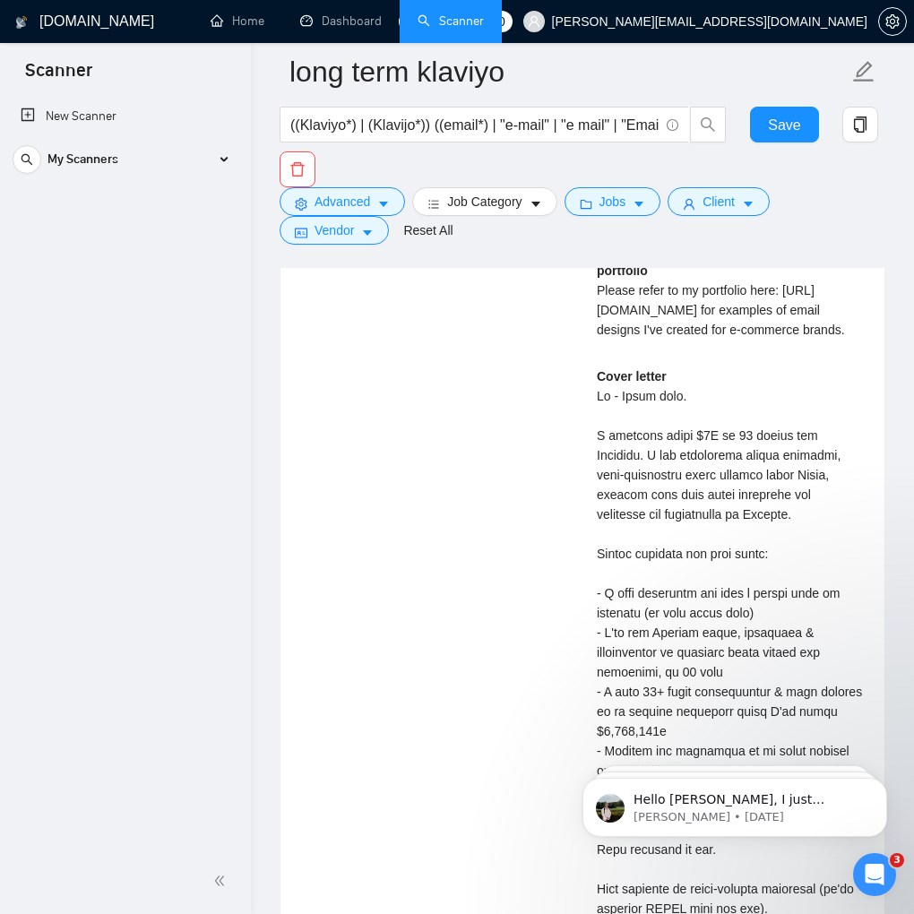
scroll to position [5156, 0]
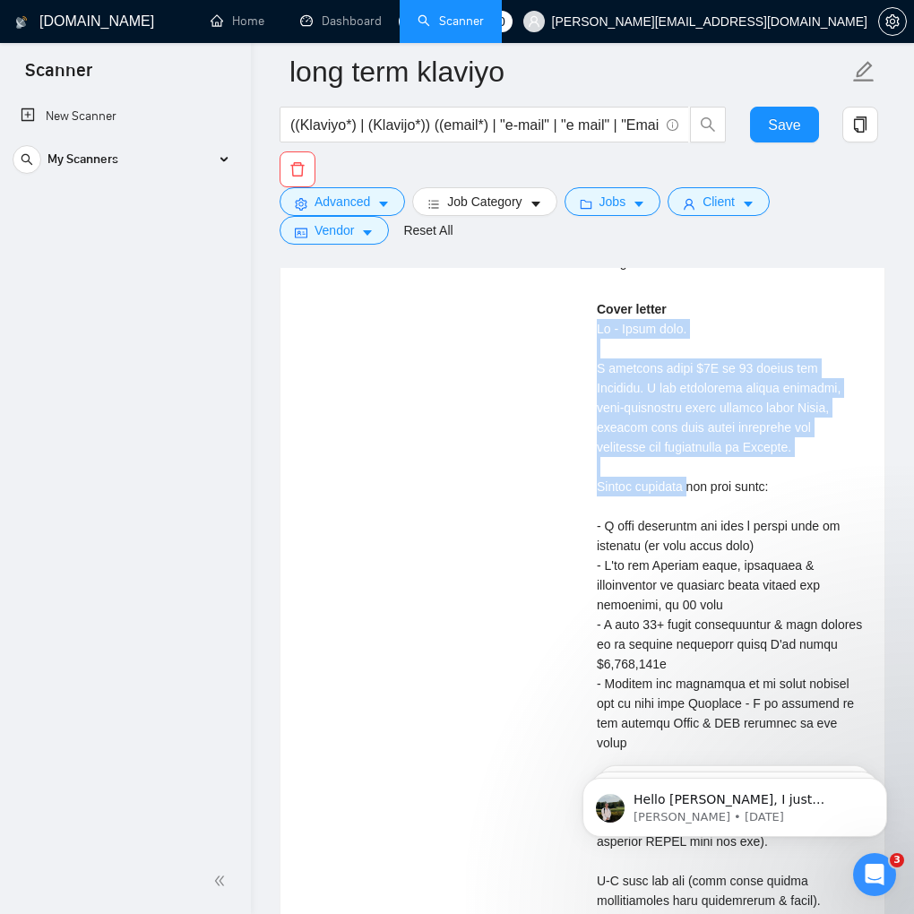
drag, startPoint x: 599, startPoint y: 392, endPoint x: 695, endPoint y: 546, distance: 181.4
click at [695, 546] on div "[PERSON_NAME] ⚡️Boosted Klaviyo Top Rated | Email & SMS | Loyalty & Repeat Sale…" at bounding box center [729, 535] width 295 height 2066
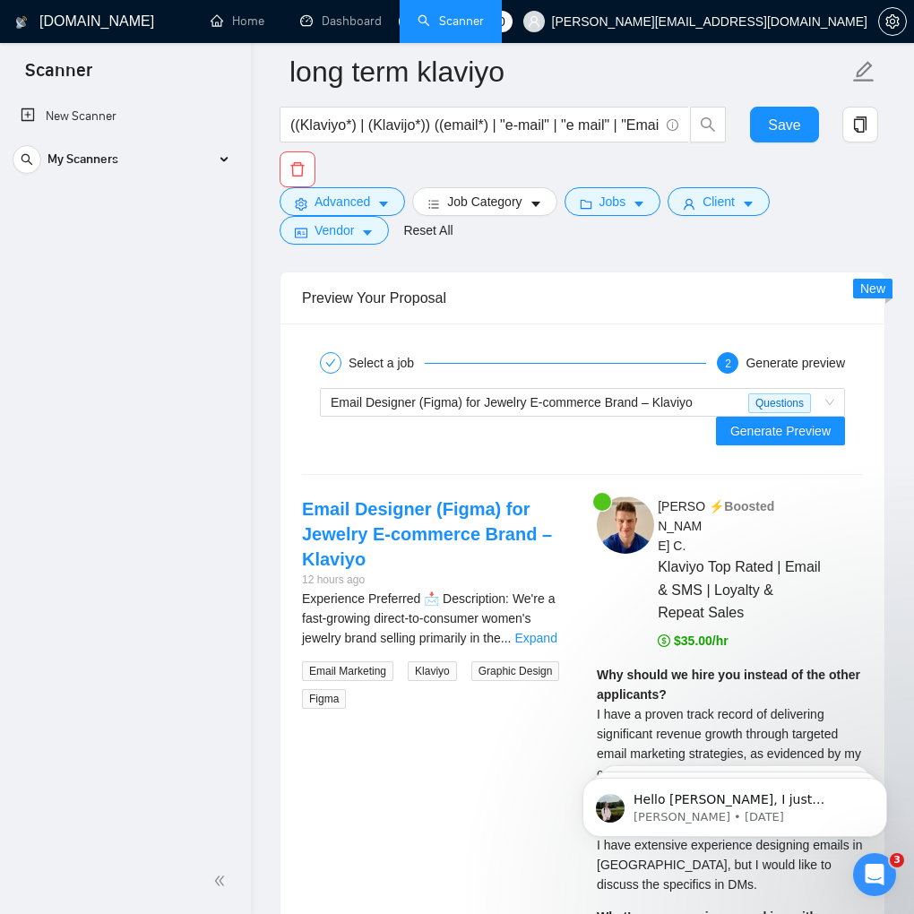
scroll to position [4147, 0]
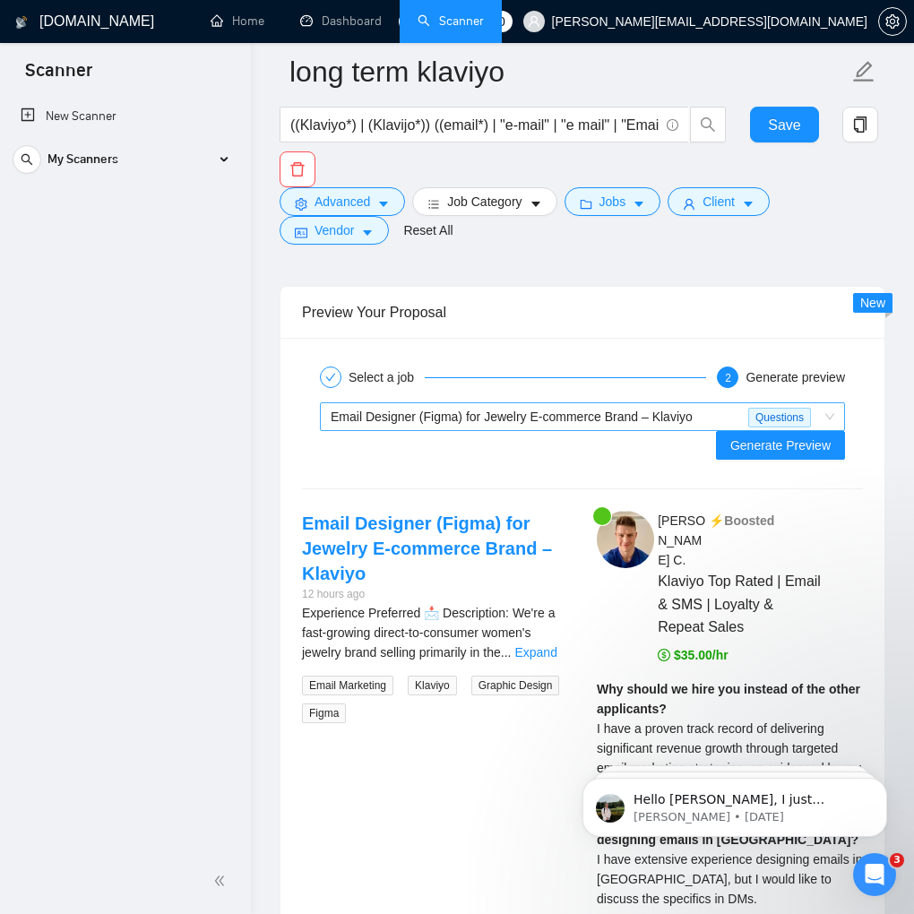
click at [593, 417] on span "Email Designer (Figma) for Jewelry E-commerce Brand – Klaviyo" at bounding box center [512, 416] width 362 height 14
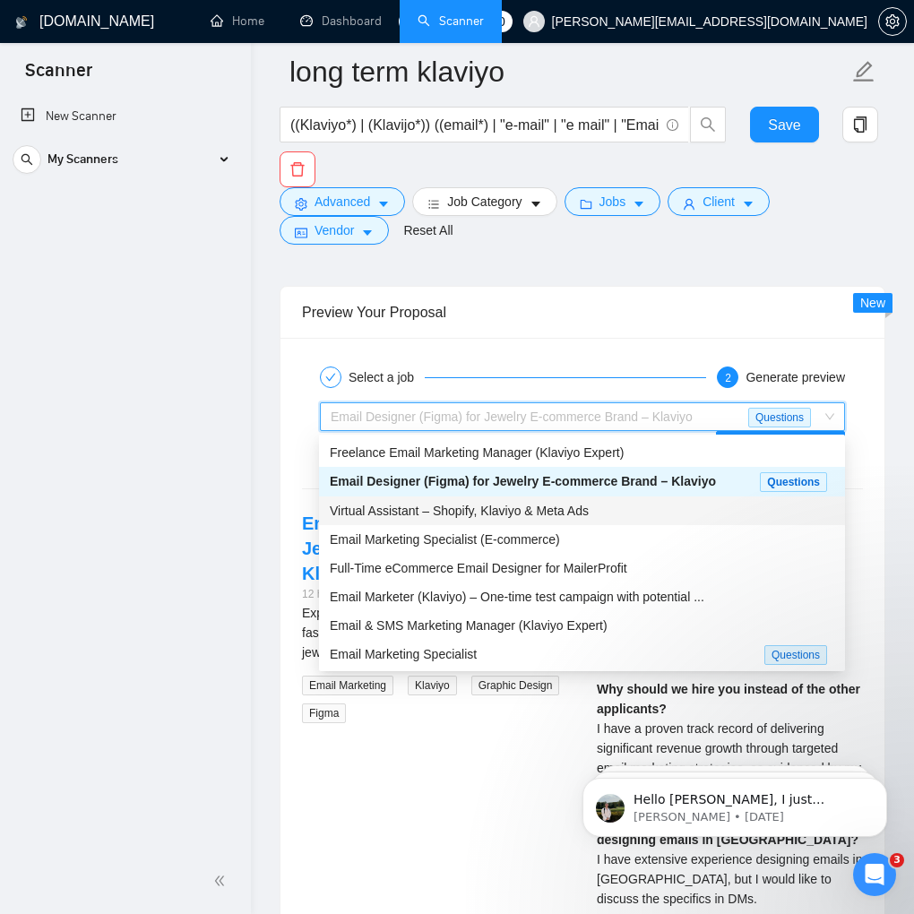
click at [519, 501] on div "Virtual Assistant – Shopify, Klaviyo & Meta Ads" at bounding box center [582, 511] width 504 height 20
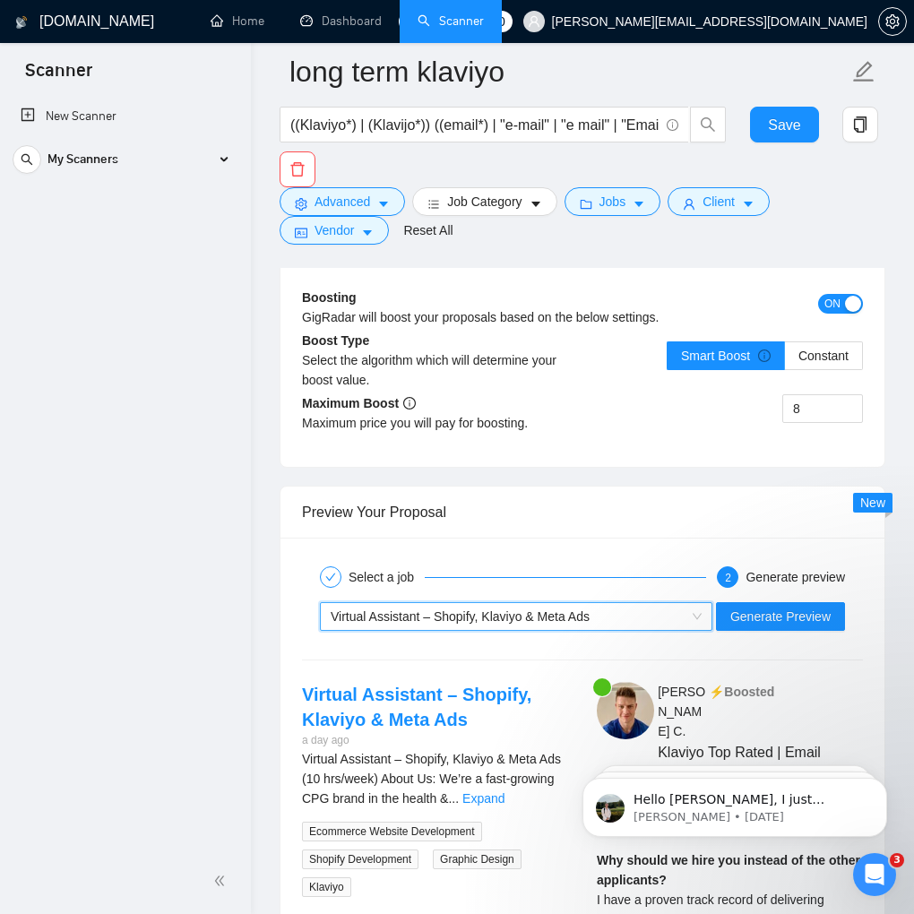
scroll to position [3989, 0]
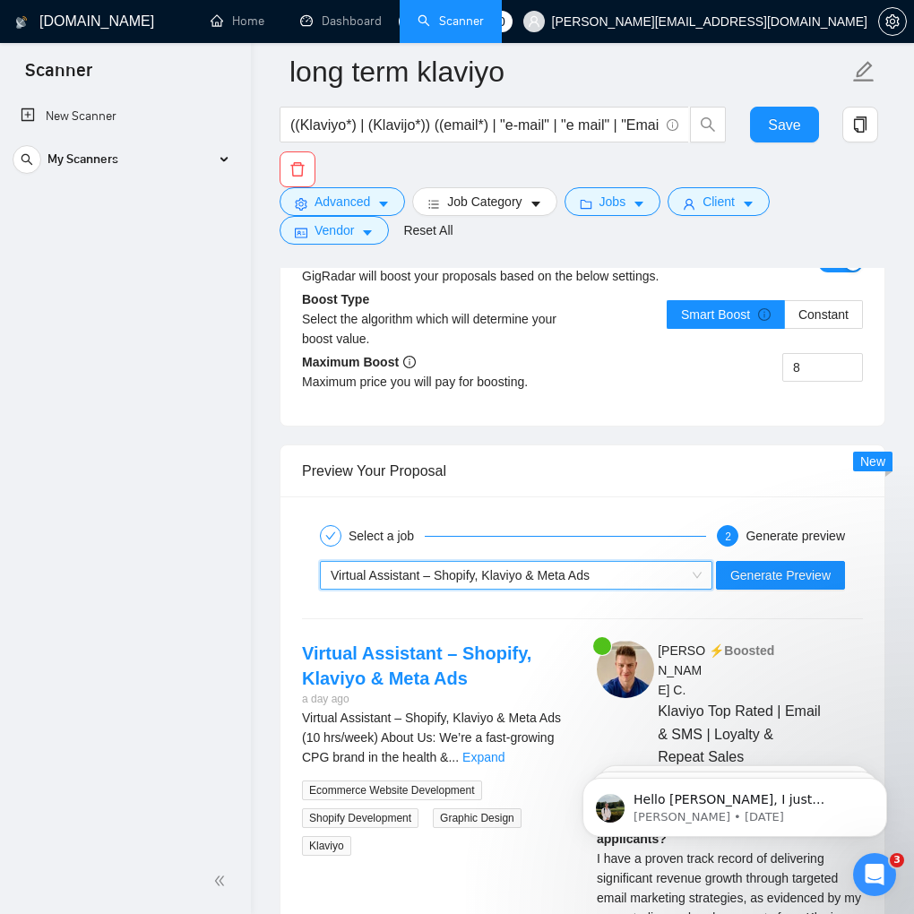
click at [513, 576] on span "Virtual Assistant – Shopify, Klaviyo & Meta Ads" at bounding box center [460, 575] width 259 height 14
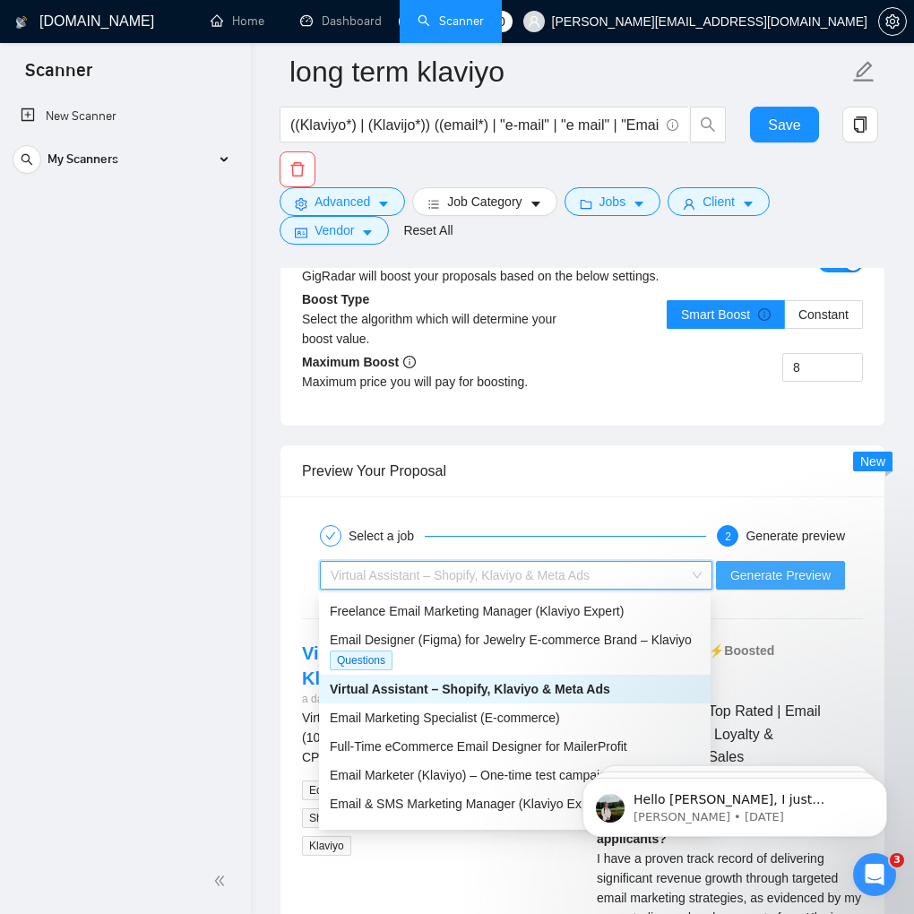
click at [812, 577] on span "Generate Preview" at bounding box center [780, 575] width 100 height 20
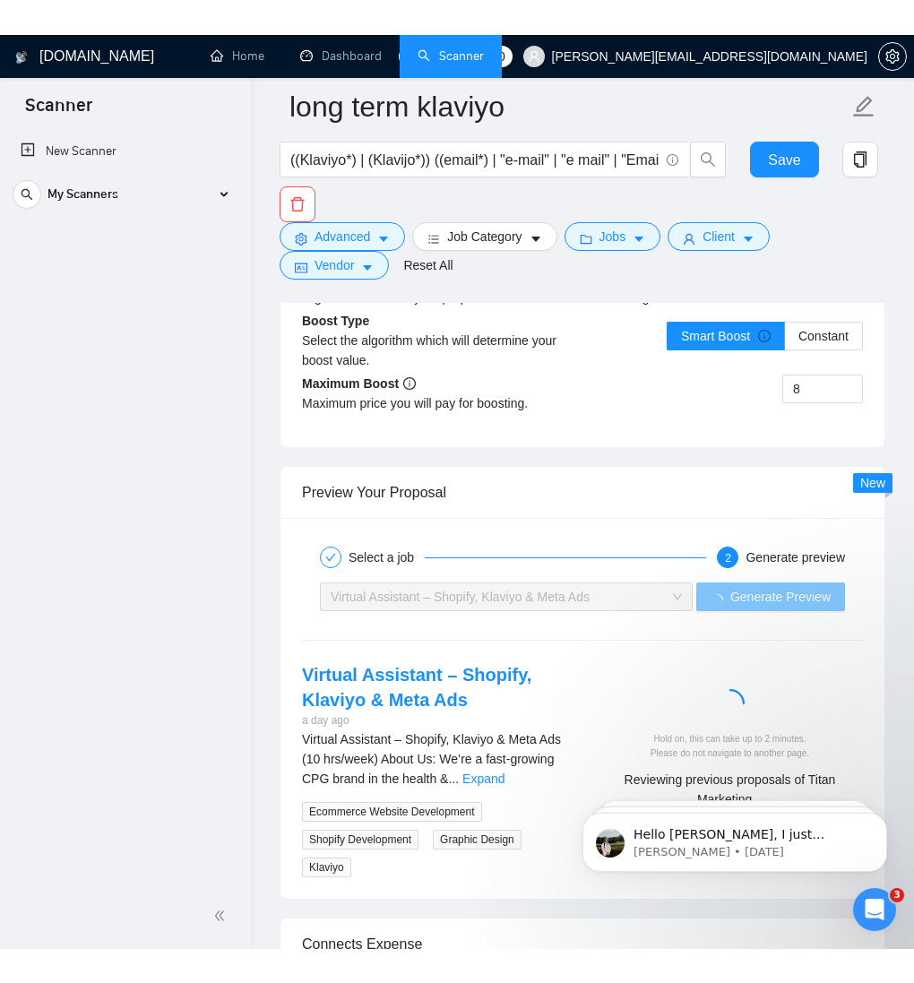
scroll to position [4154, 0]
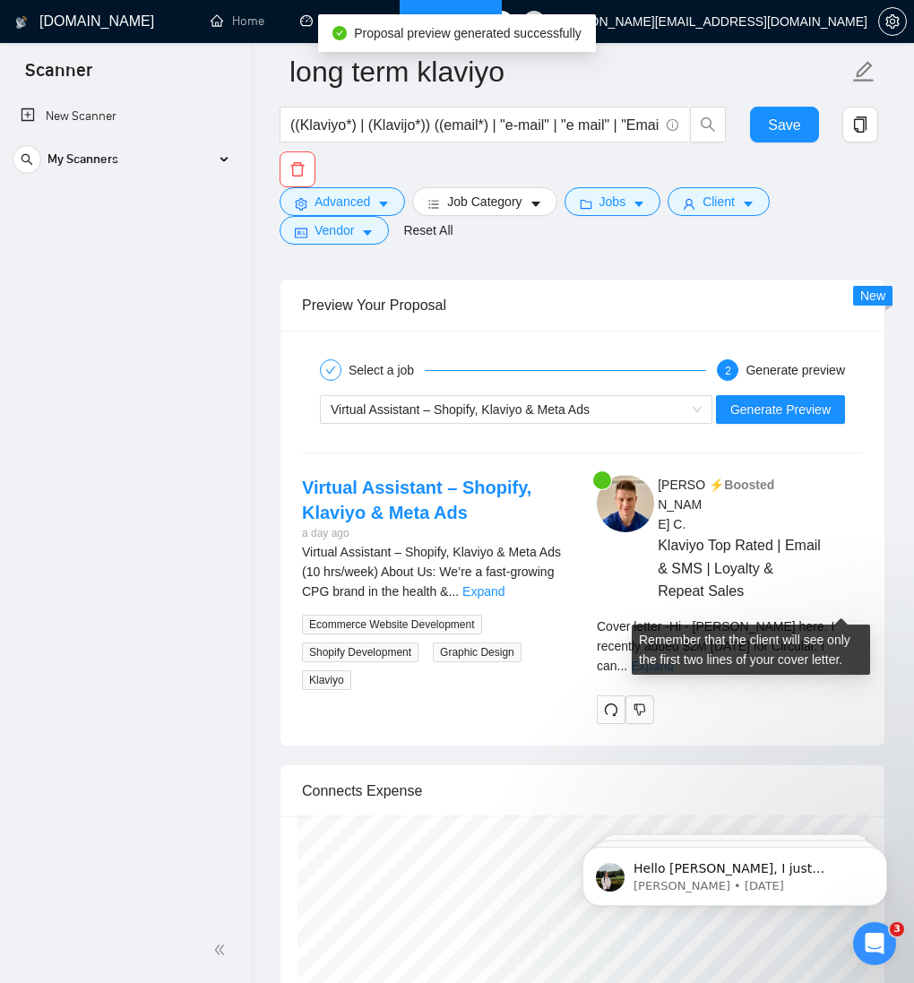
click at [673, 658] on link "Expand" at bounding box center [652, 665] width 42 height 14
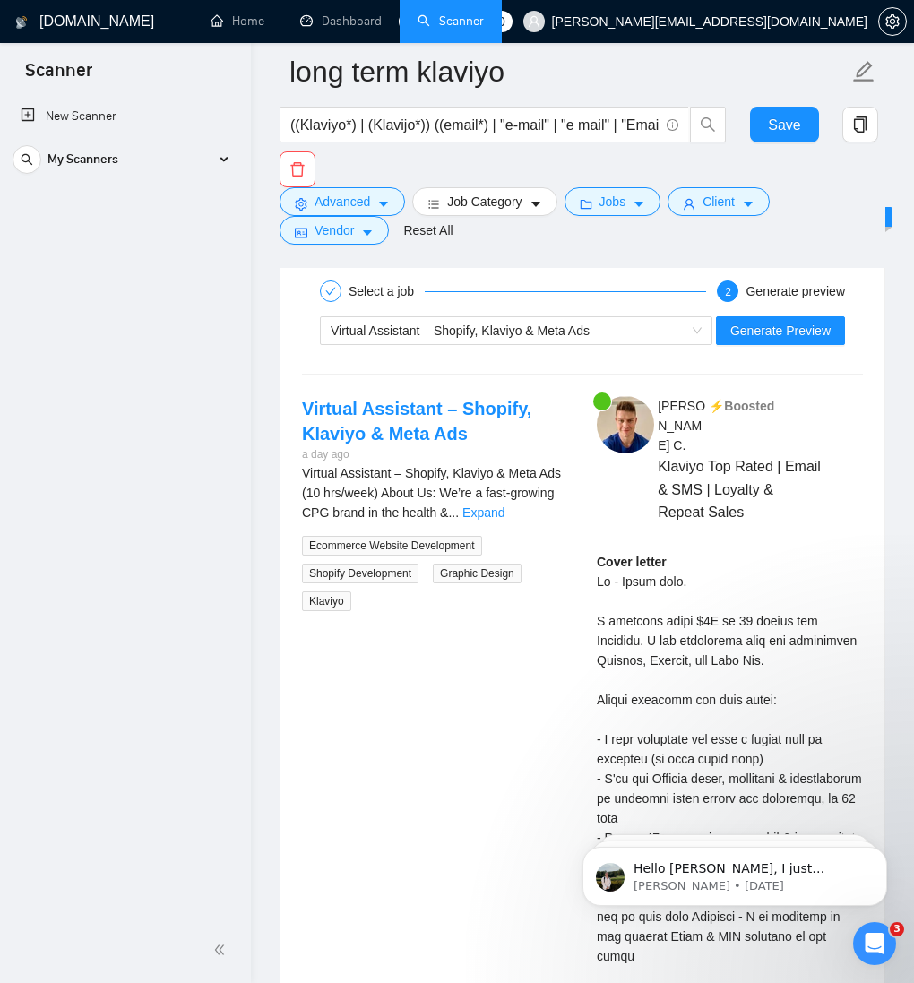
scroll to position [4239, 0]
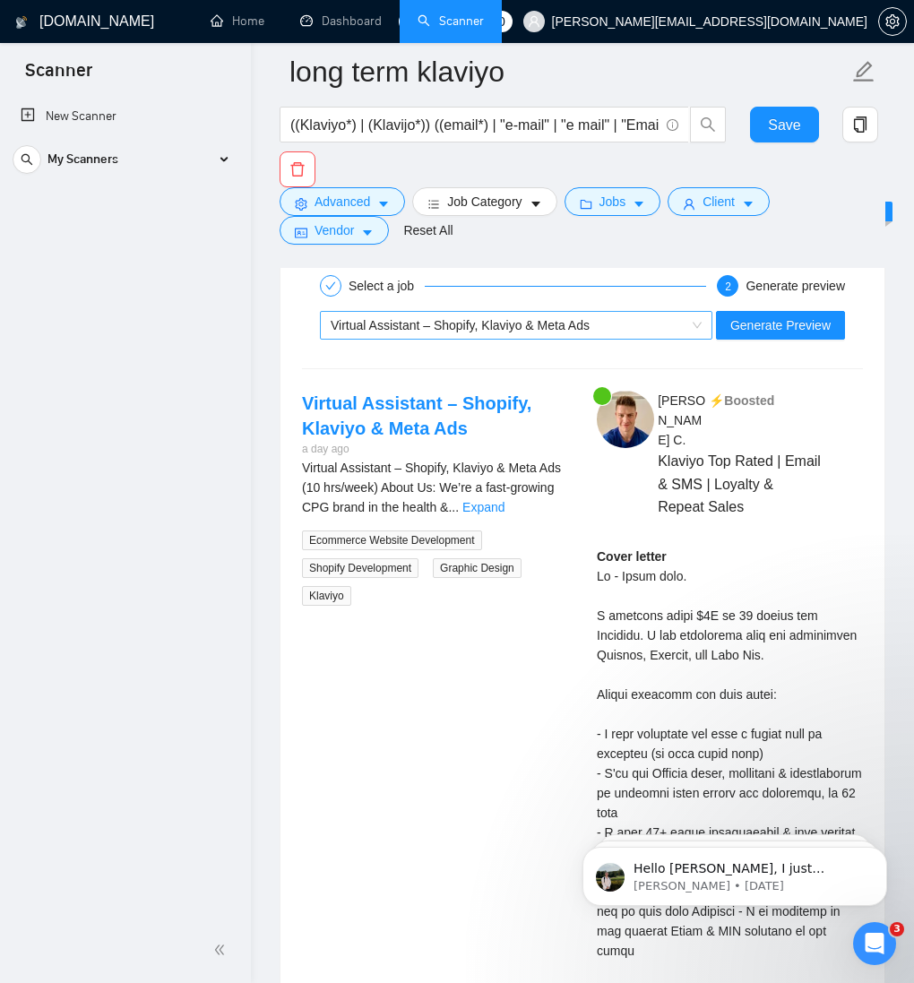
click at [506, 322] on span "Virtual Assistant – Shopify, Klaviyo & Meta Ads" at bounding box center [460, 325] width 259 height 14
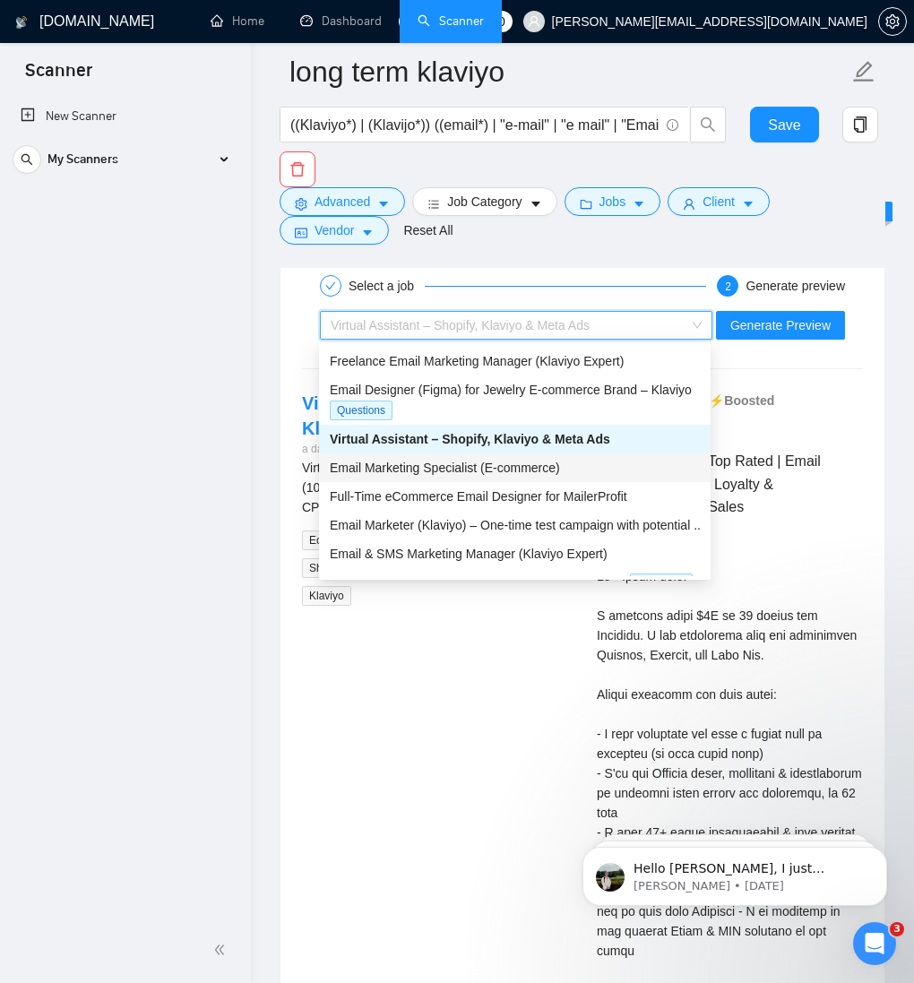
click at [476, 466] on span "Email Marketing Specialist (E-commerce)" at bounding box center [445, 467] width 230 height 14
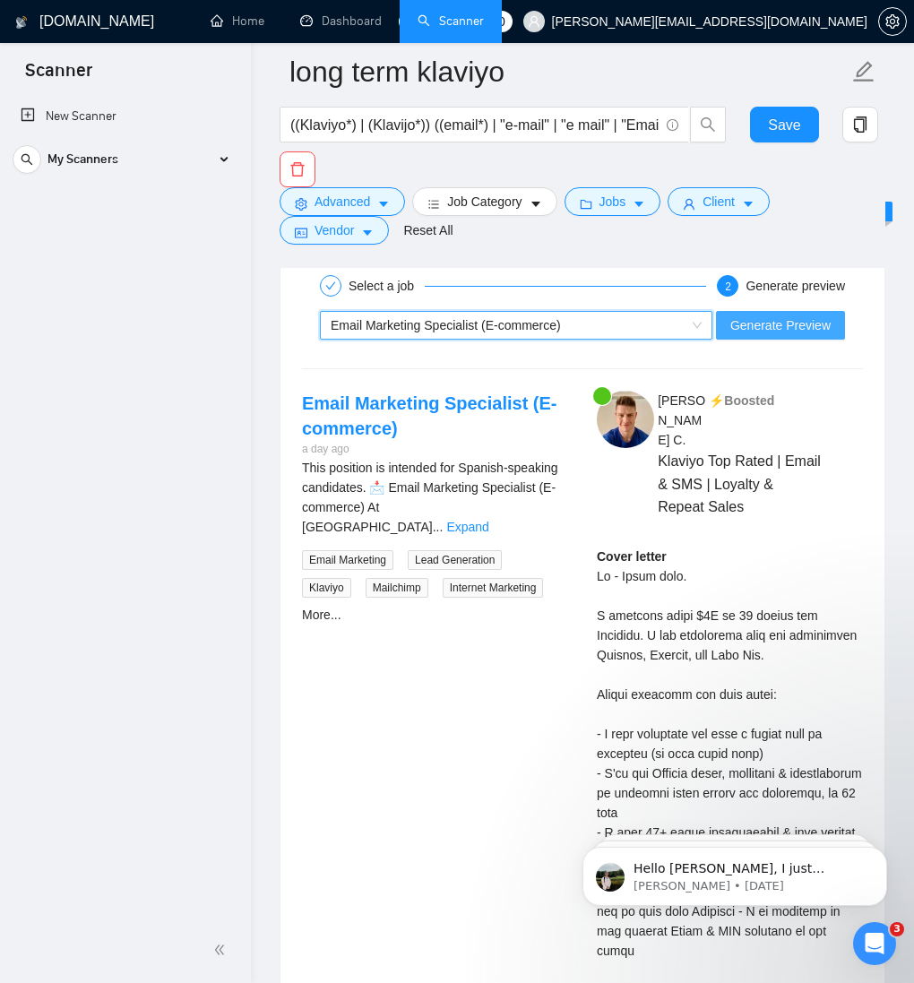
click at [738, 325] on span "Generate Preview" at bounding box center [780, 325] width 100 height 20
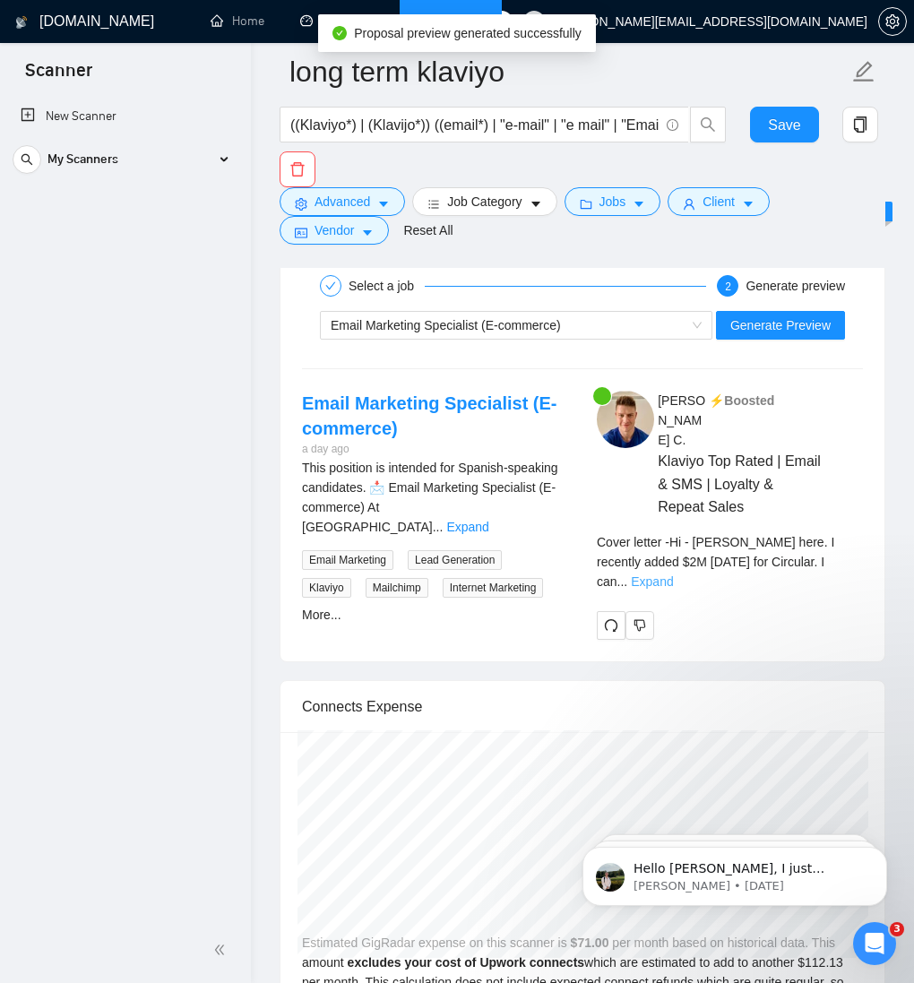
click at [673, 574] on link "Expand" at bounding box center [652, 581] width 42 height 14
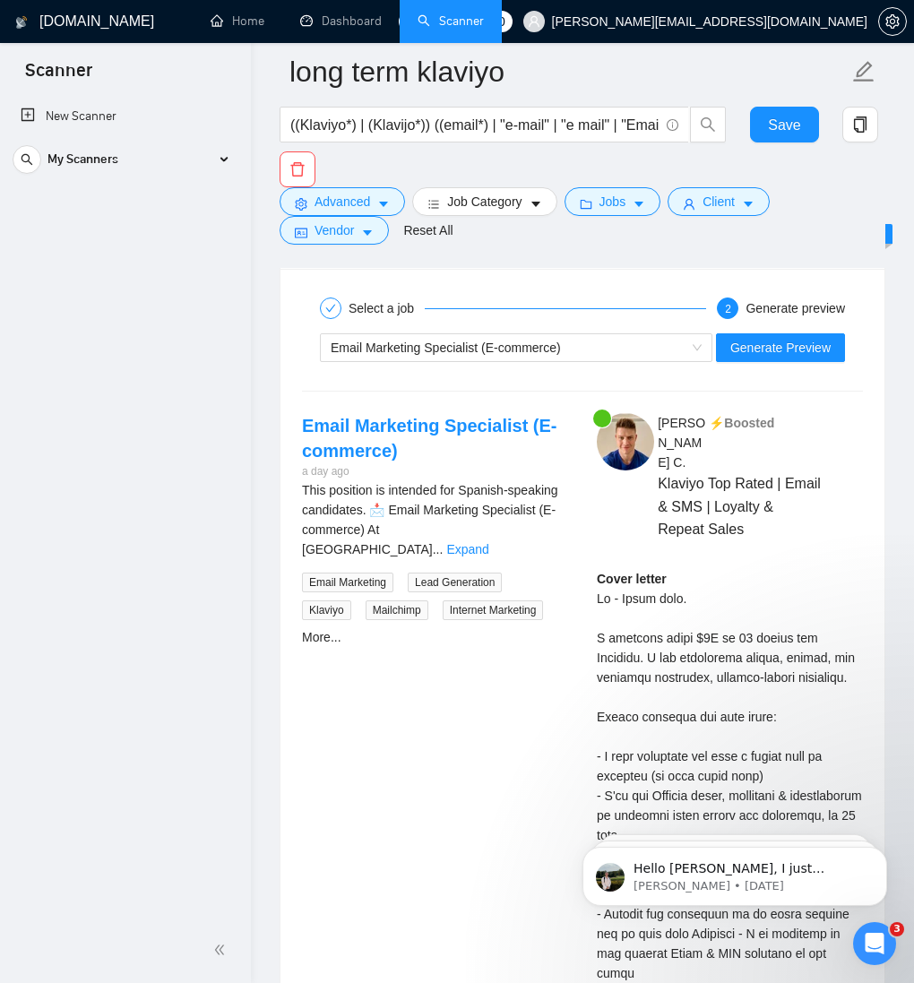
scroll to position [4209, 0]
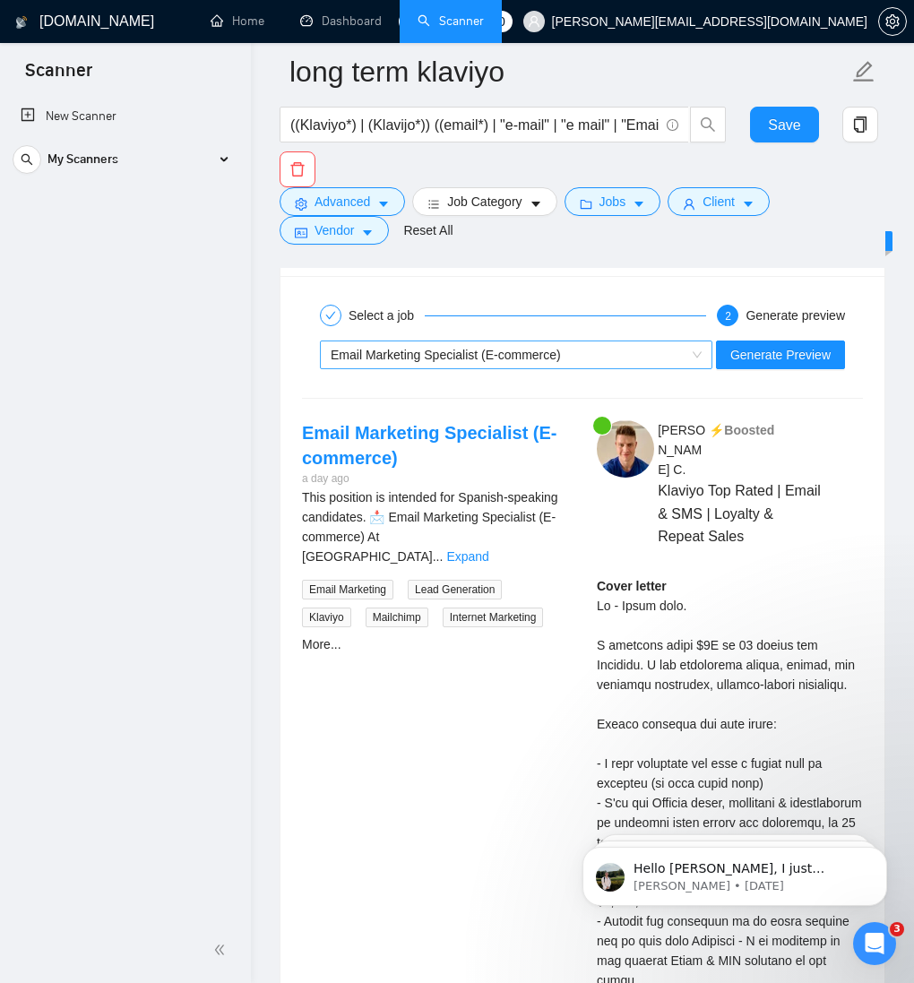
click at [462, 353] on span "Email Marketing Specialist (E-commerce)" at bounding box center [446, 355] width 230 height 14
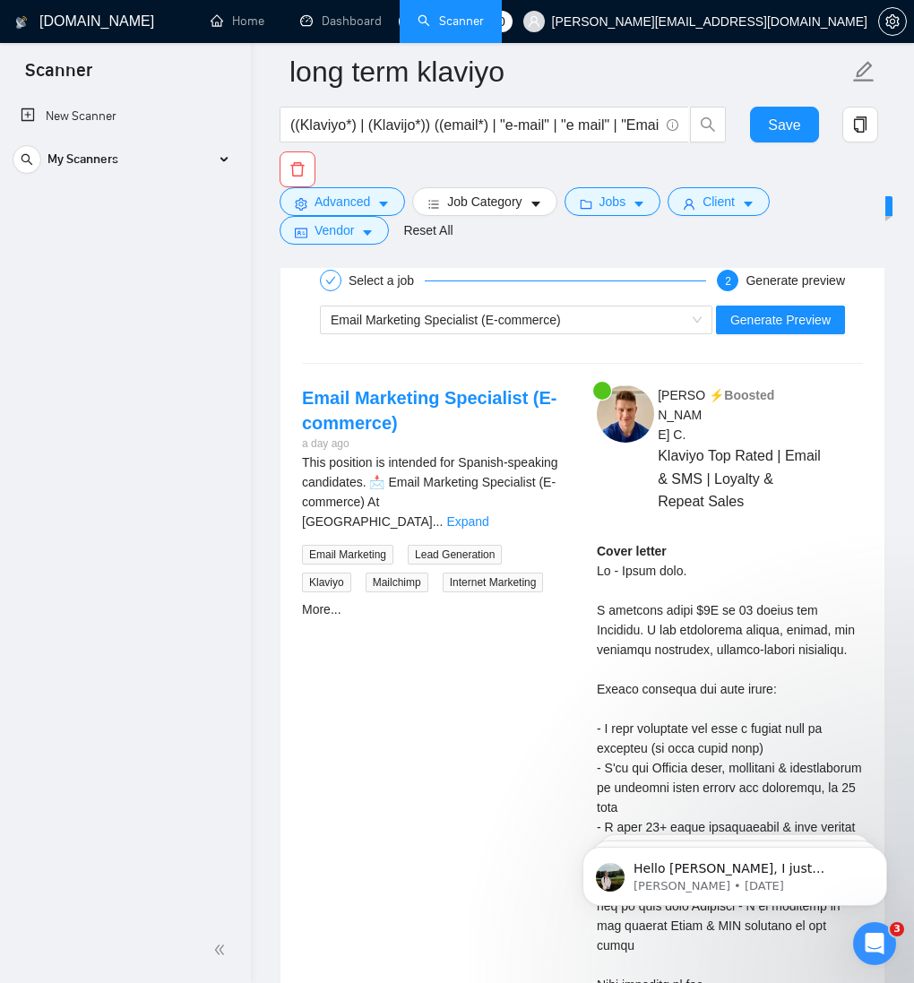
scroll to position [4254, 0]
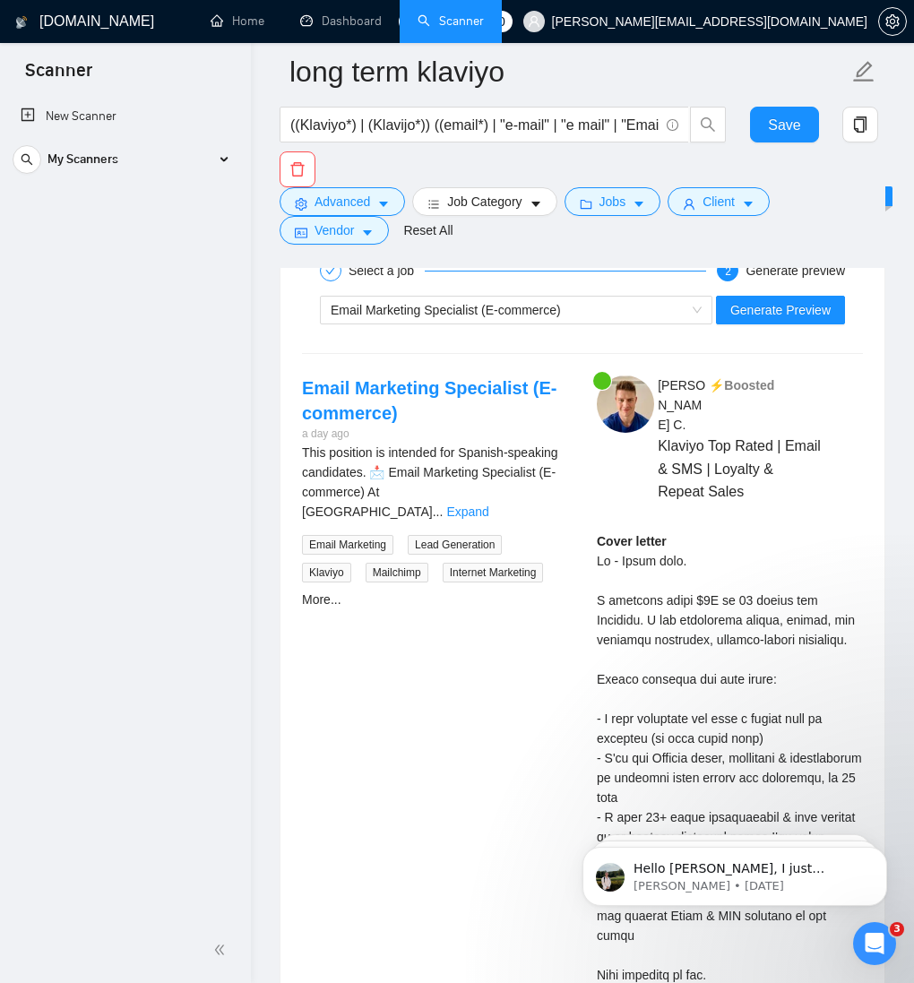
drag, startPoint x: 684, startPoint y: 625, endPoint x: 675, endPoint y: 581, distance: 44.8
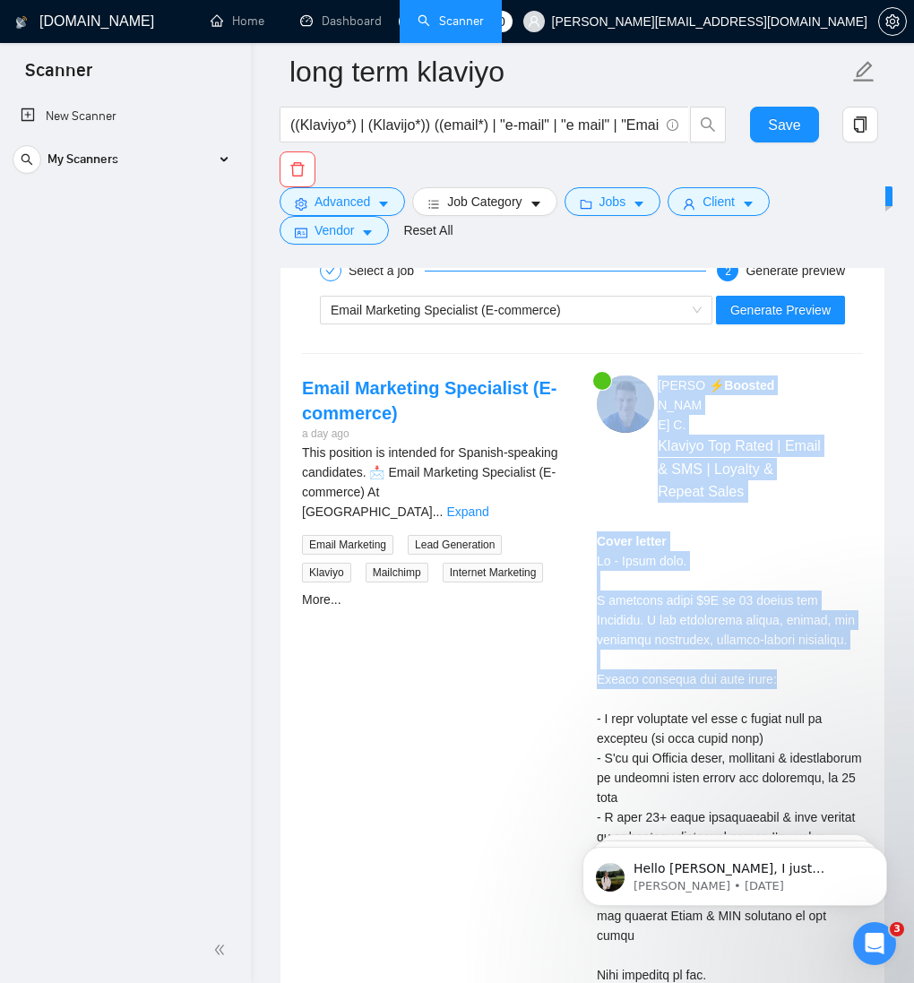
drag, startPoint x: 800, startPoint y: 660, endPoint x: 580, endPoint y: 520, distance: 261.4
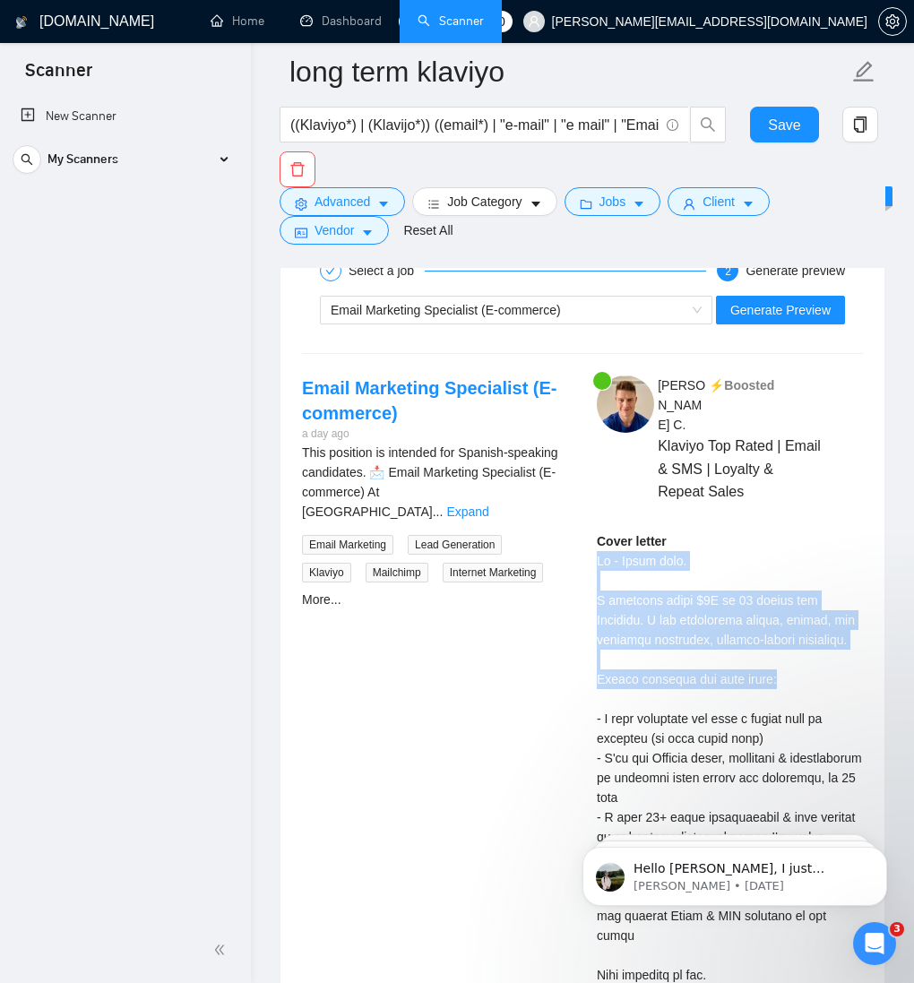
drag, startPoint x: 597, startPoint y: 520, endPoint x: 797, endPoint y: 661, distance: 245.5
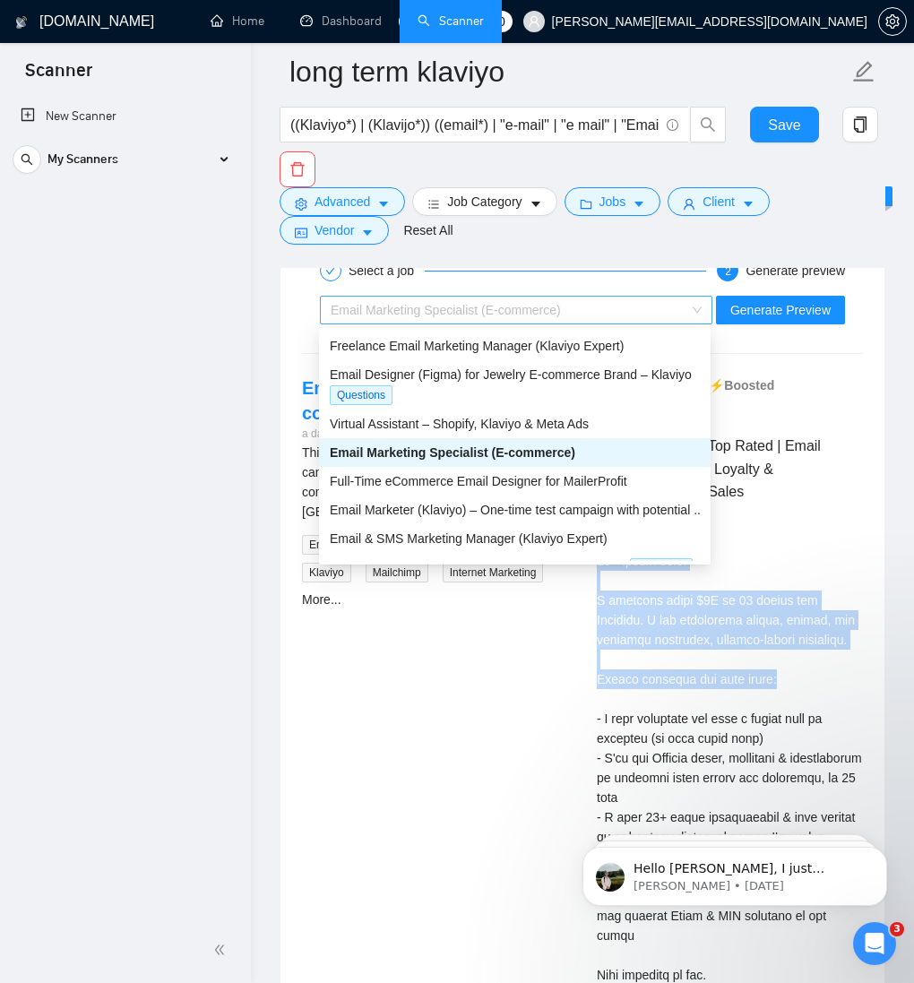
click at [545, 306] on span "Email Marketing Specialist (E-commerce)" at bounding box center [446, 310] width 230 height 14
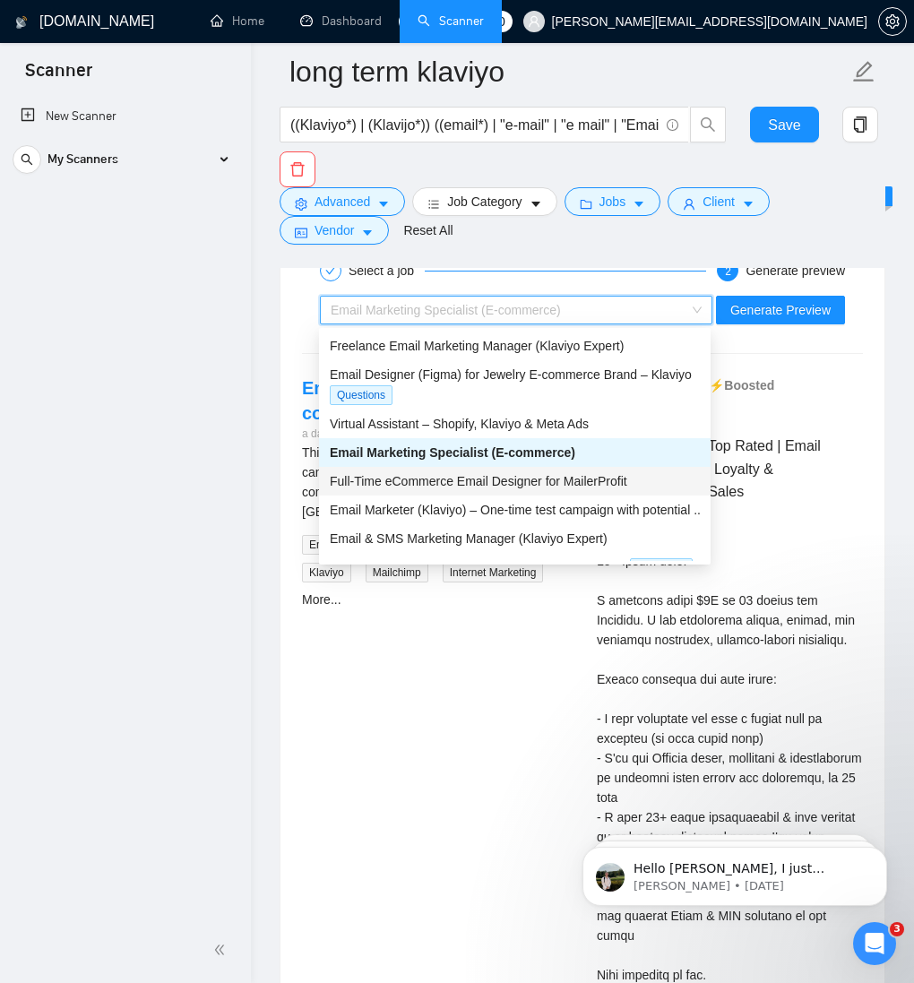
click at [478, 476] on span "Full-Time eCommerce Email Designer for MailerProfit" at bounding box center [478, 481] width 297 height 14
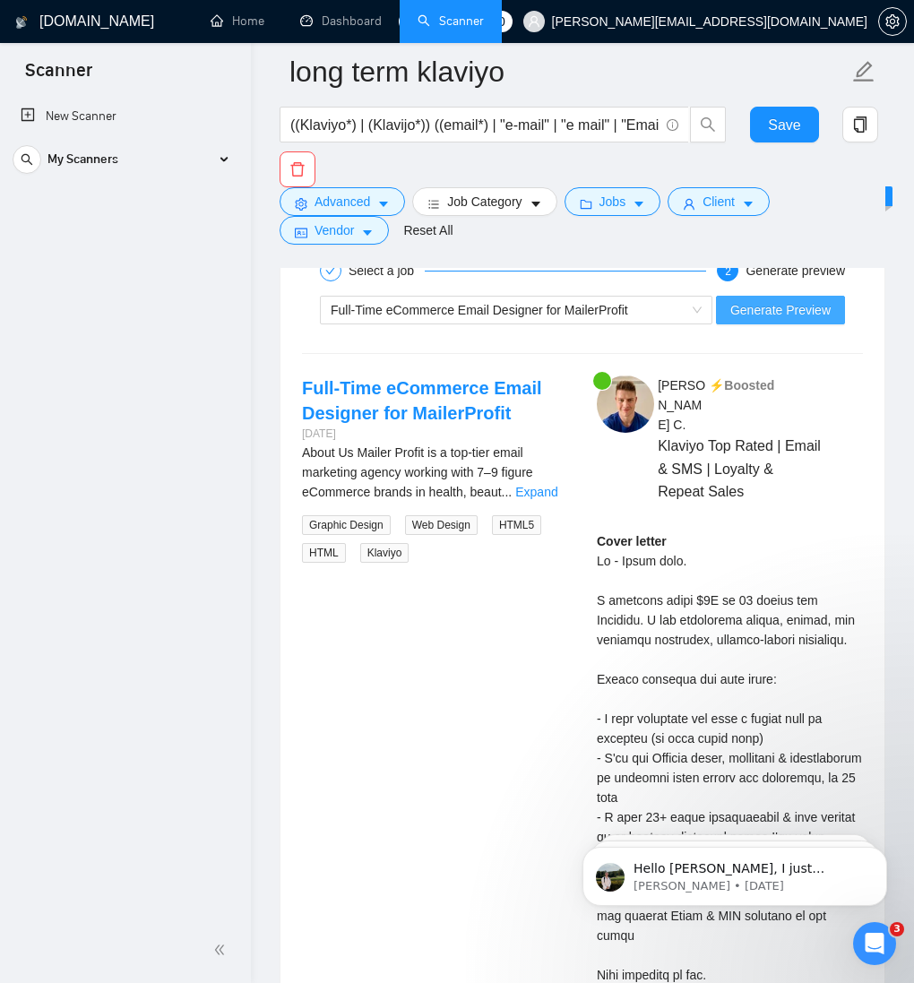
click at [772, 311] on span "Generate Preview" at bounding box center [780, 310] width 100 height 20
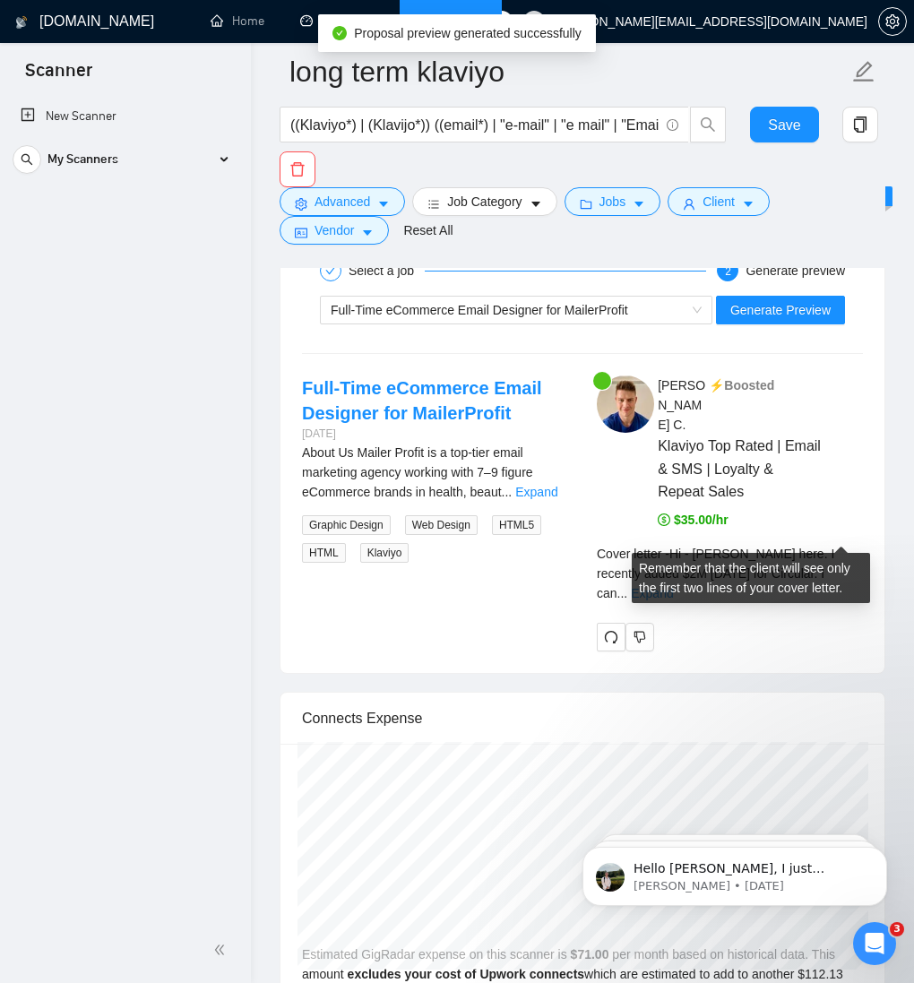
click at [673, 586] on link "Expand" at bounding box center [652, 593] width 42 height 14
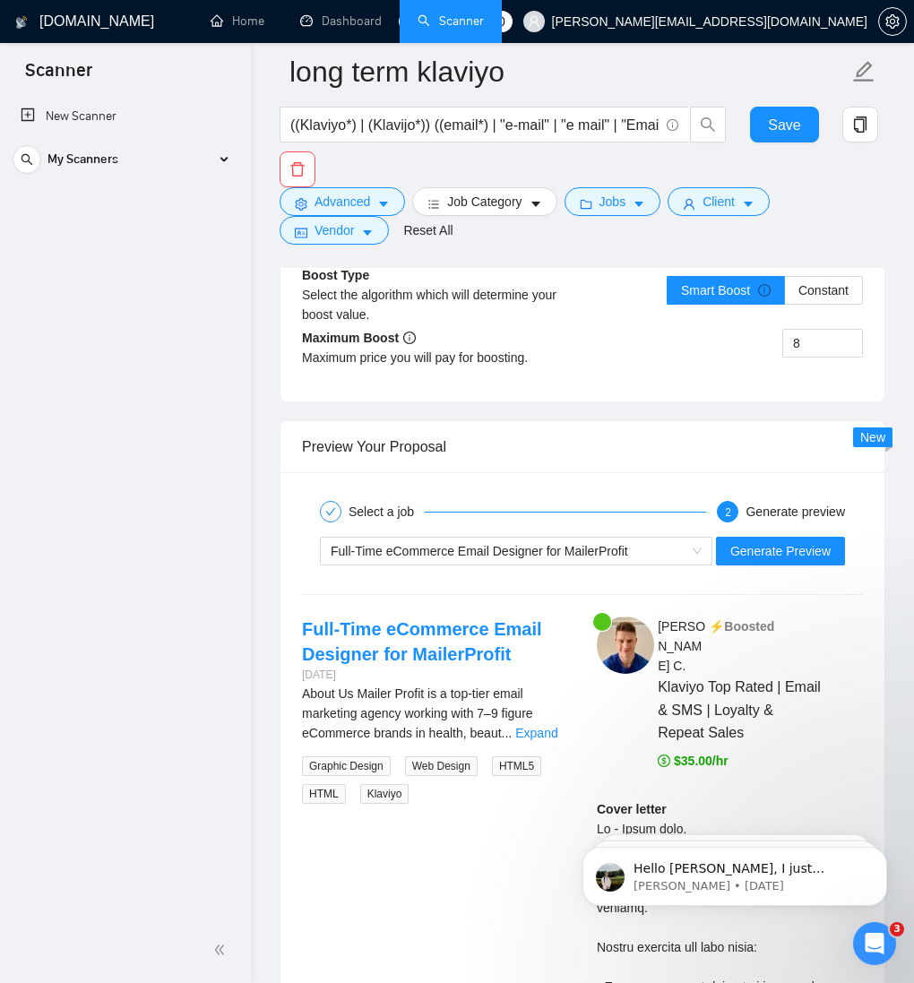
scroll to position [3993, 0]
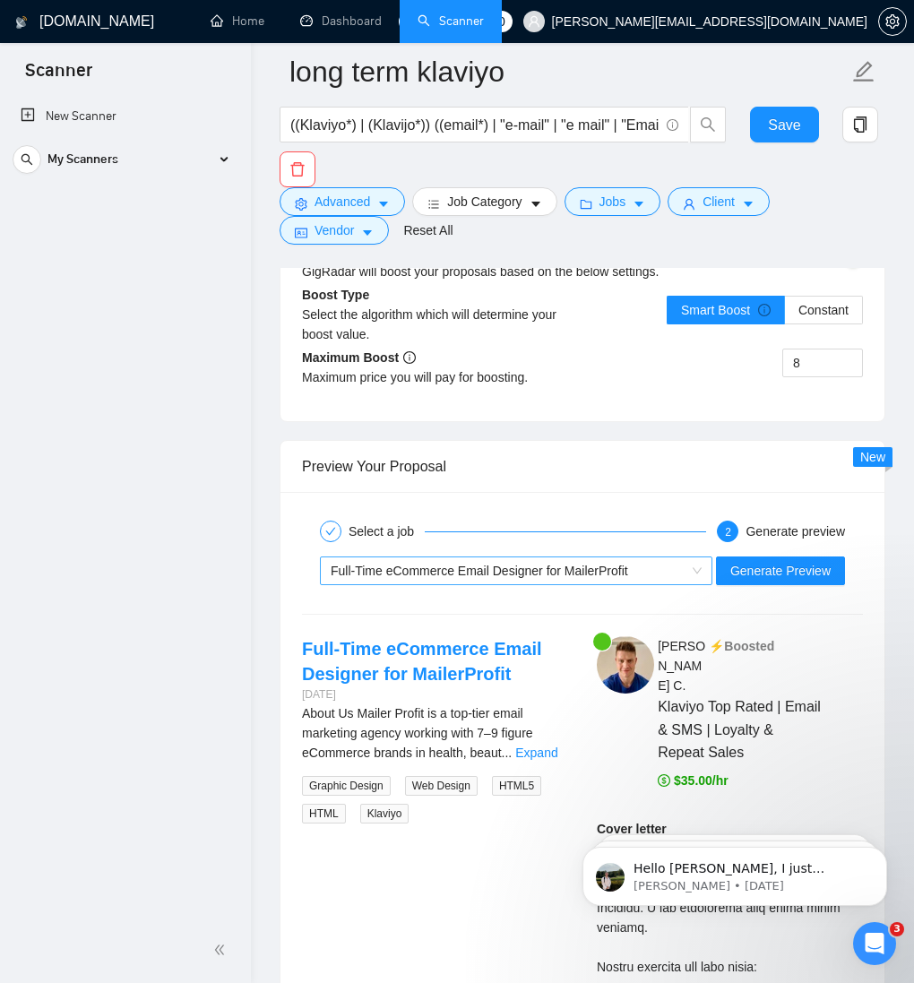
click at [548, 572] on span "Full-Time eCommerce Email Designer for MailerProfit" at bounding box center [479, 570] width 297 height 14
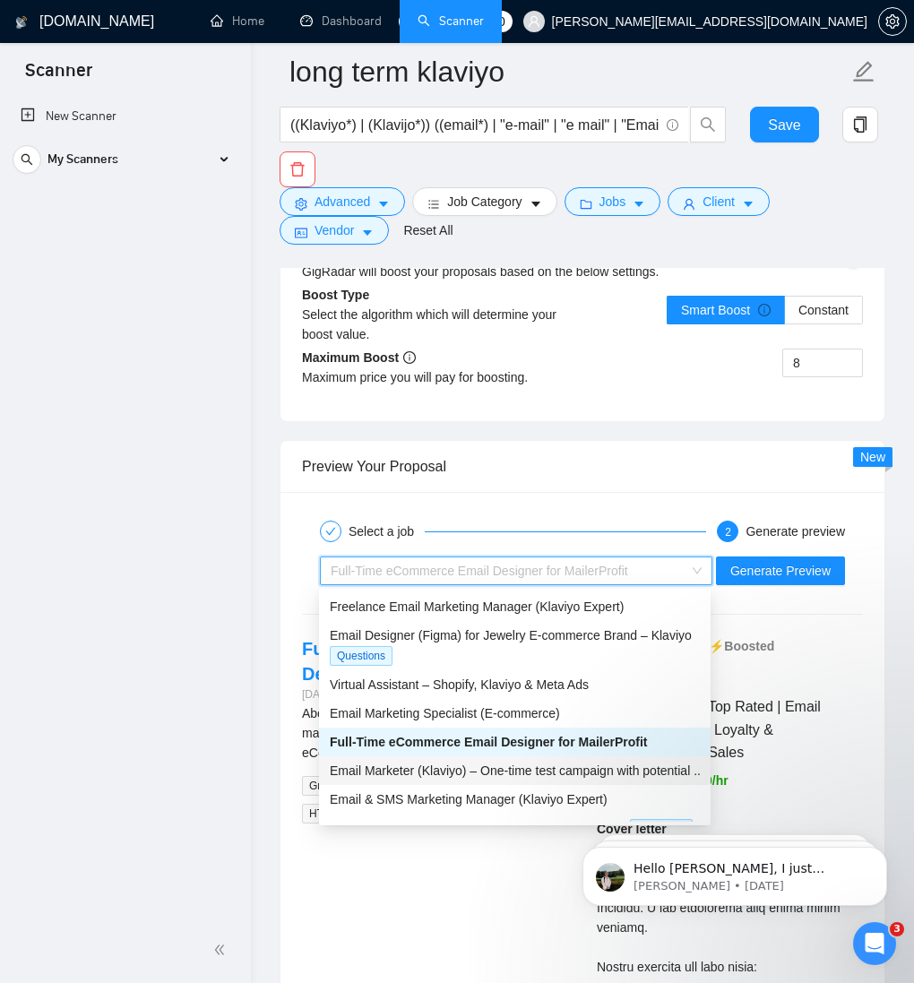
click at [494, 771] on span "Email Marketer (Klaviyo) – One-time test campaign with potential ..." at bounding box center [517, 770] width 374 height 14
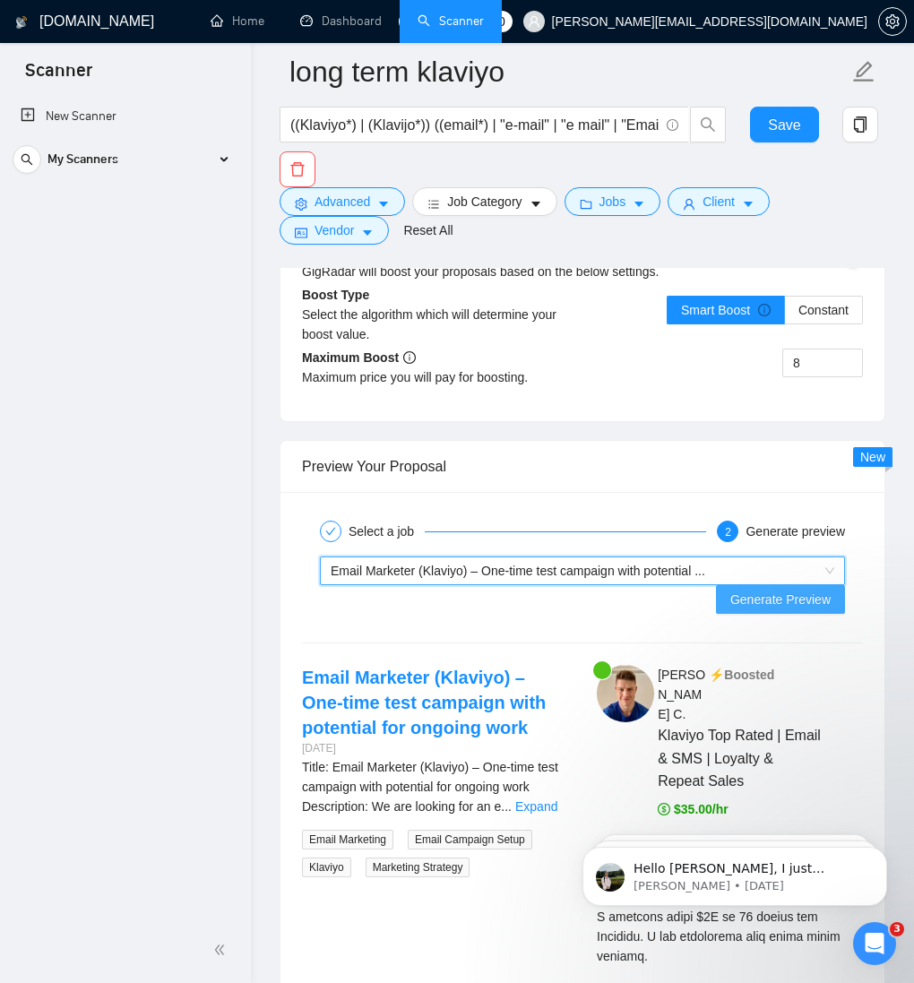
click at [777, 607] on span "Generate Preview" at bounding box center [780, 599] width 100 height 20
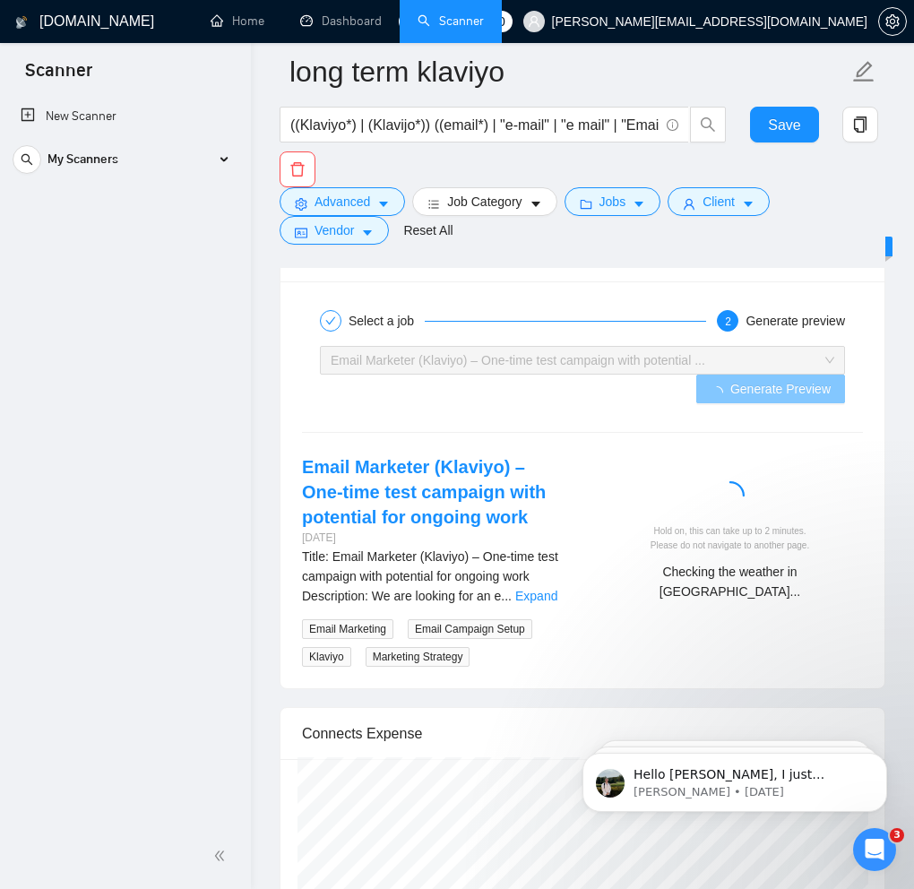
scroll to position [4198, 0]
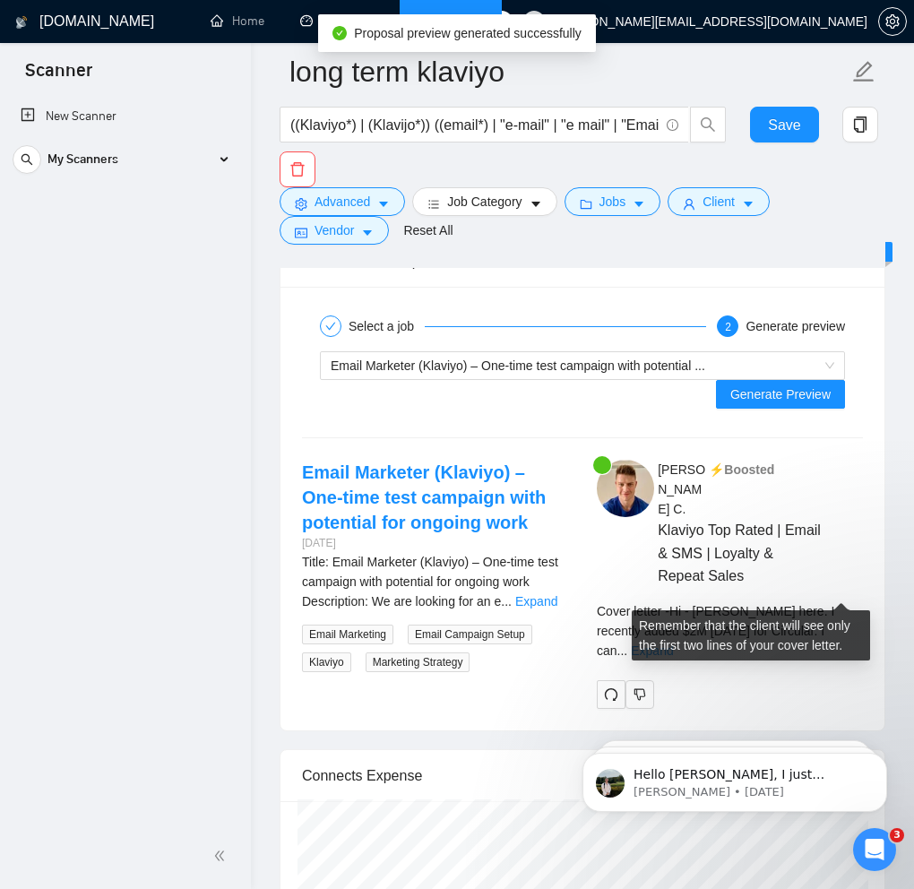
click at [673, 643] on link "Expand" at bounding box center [652, 650] width 42 height 14
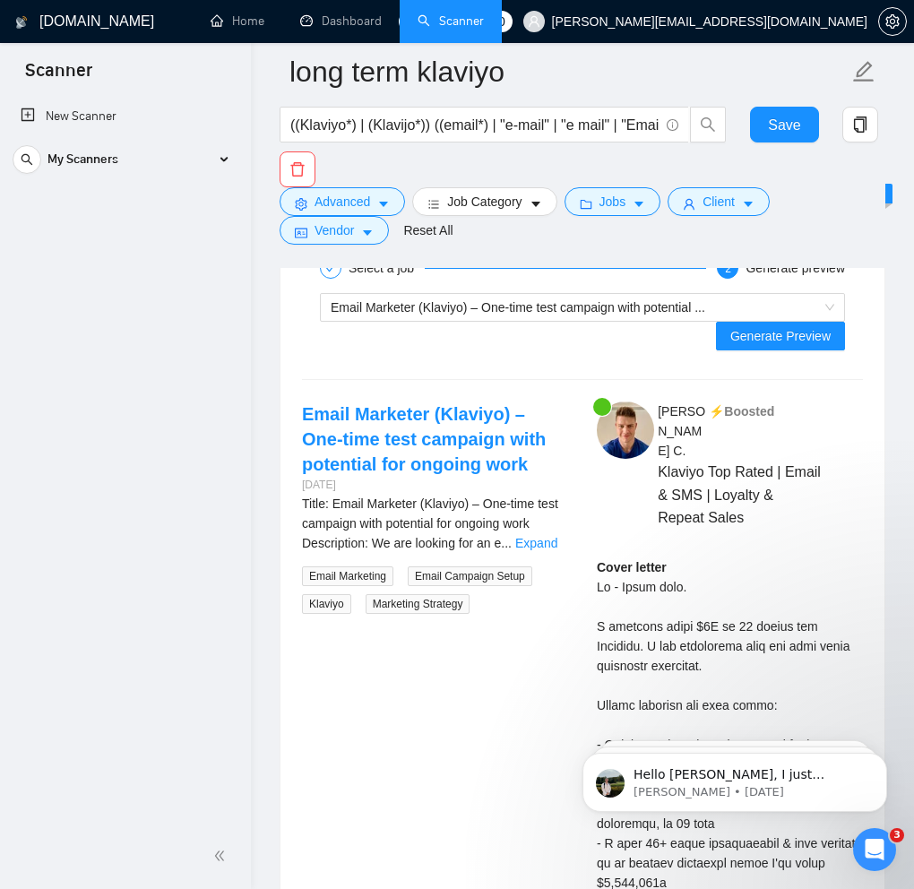
scroll to position [4272, 0]
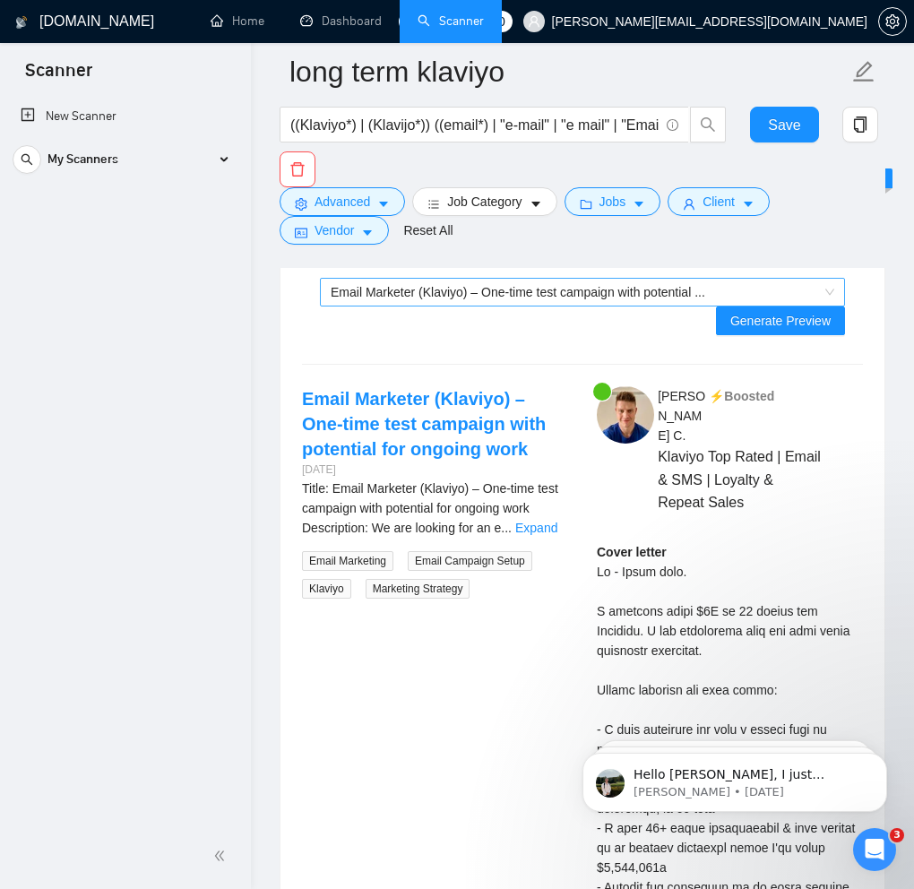
click at [520, 299] on div "Email Marketer (Klaviyo) – One-time test campaign with potential ..." at bounding box center [574, 292] width 487 height 27
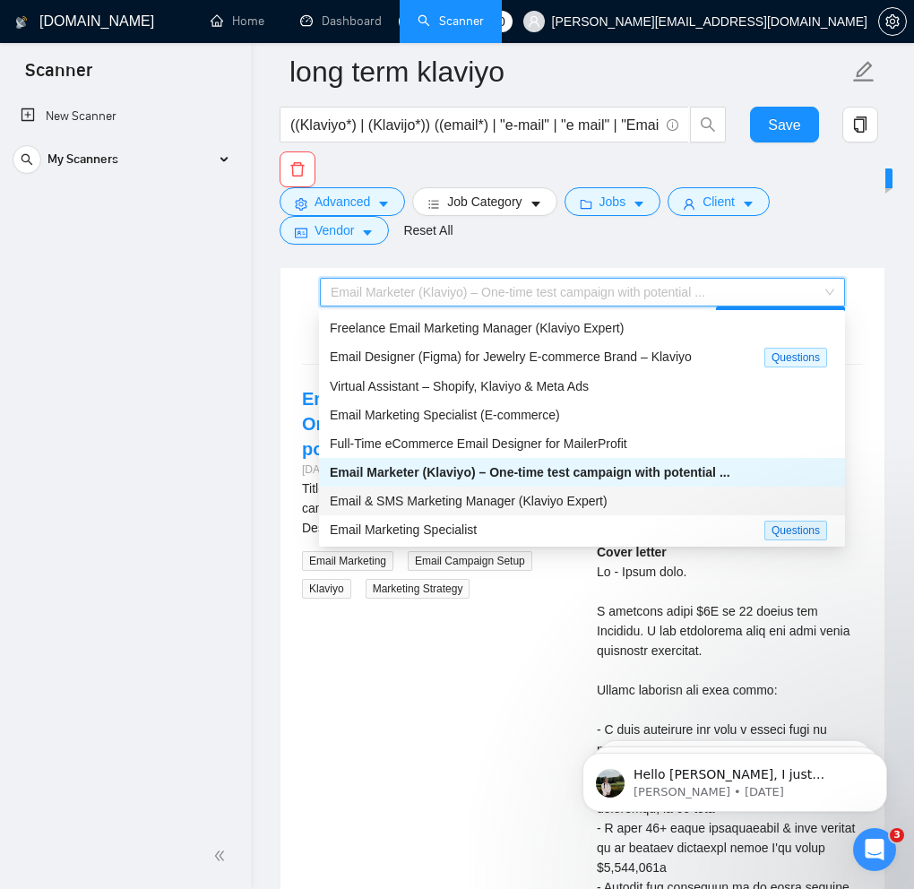
click at [456, 502] on span "Email & SMS Marketing Manager (Klaviyo Expert)" at bounding box center [469, 501] width 278 height 14
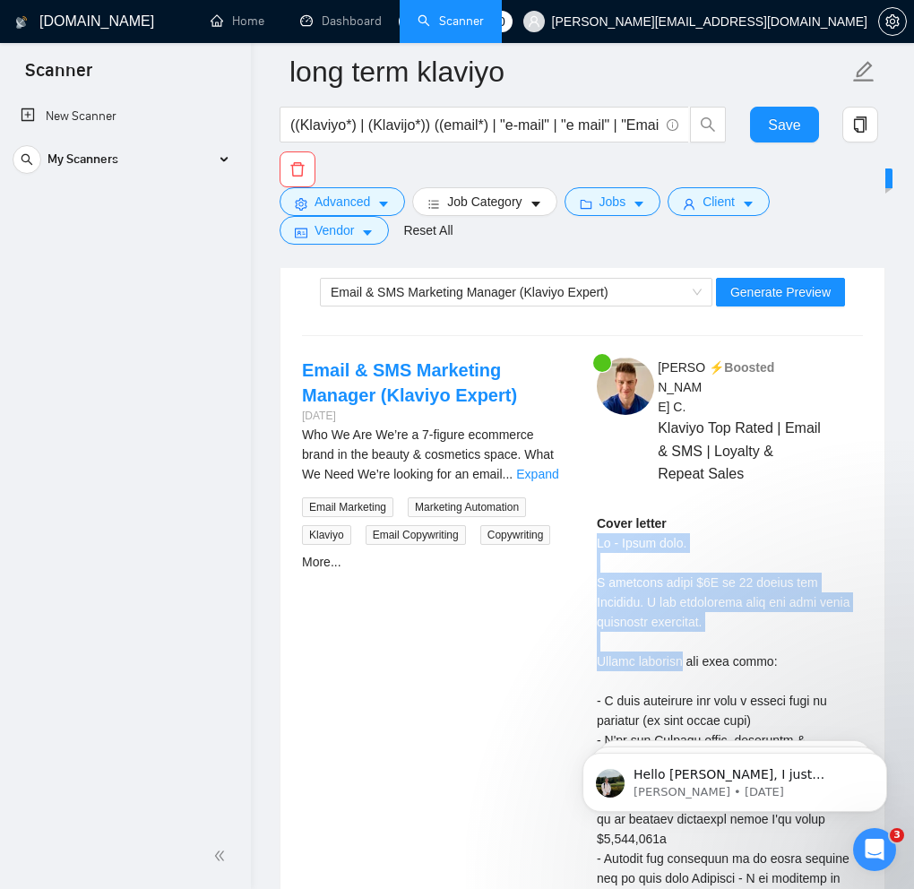
drag, startPoint x: 691, startPoint y: 618, endPoint x: 596, endPoint y: 499, distance: 152.9
click at [758, 288] on span "Generate Preview" at bounding box center [780, 292] width 100 height 20
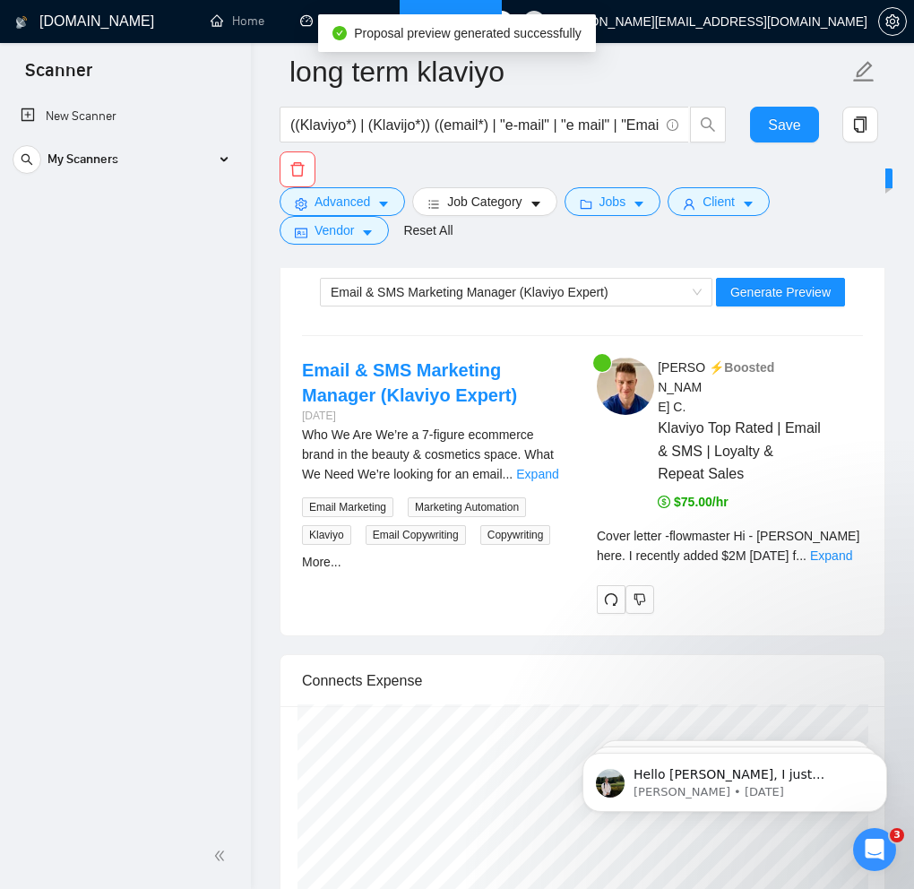
click at [855, 526] on div "Cover letter - flowmaster Hi - [PERSON_NAME] here. I recently added $2M [DATE] …" at bounding box center [730, 545] width 266 height 39
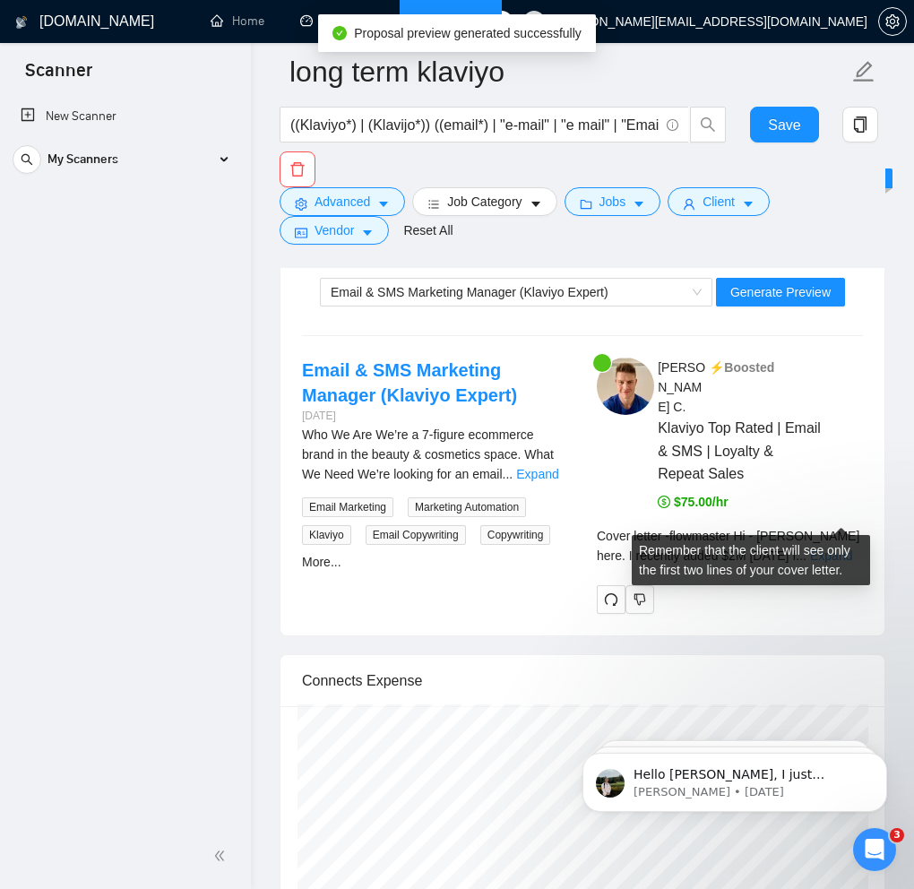
click at [846, 548] on link "Expand" at bounding box center [831, 555] width 42 height 14
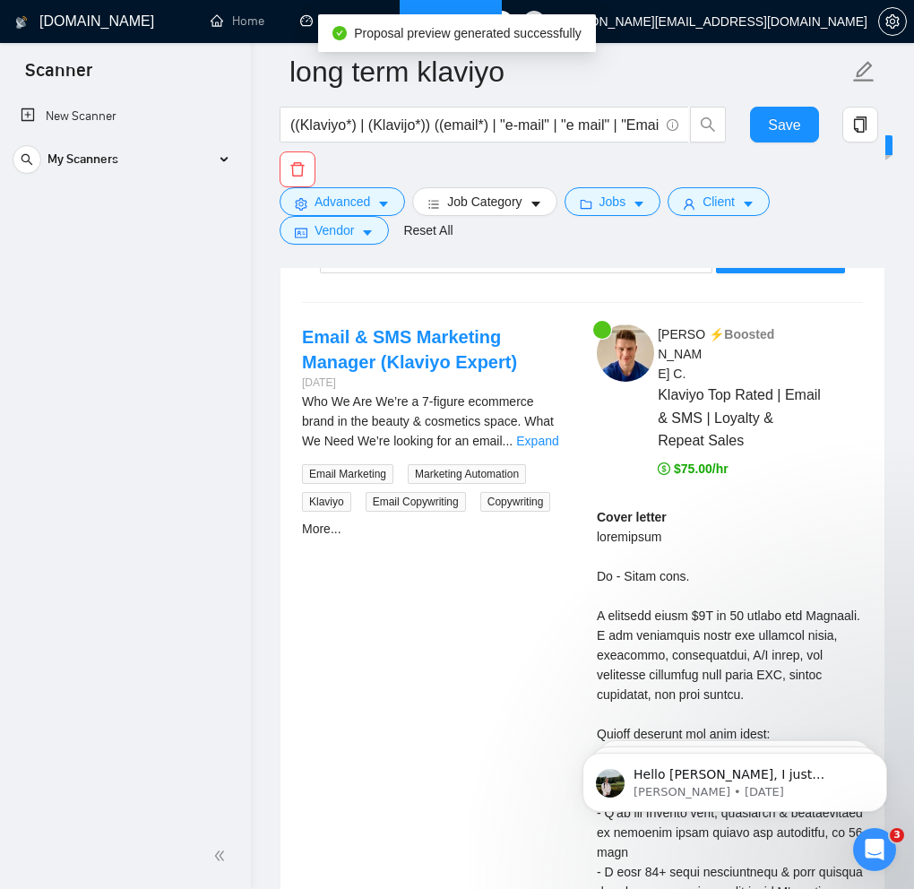
scroll to position [4307, 0]
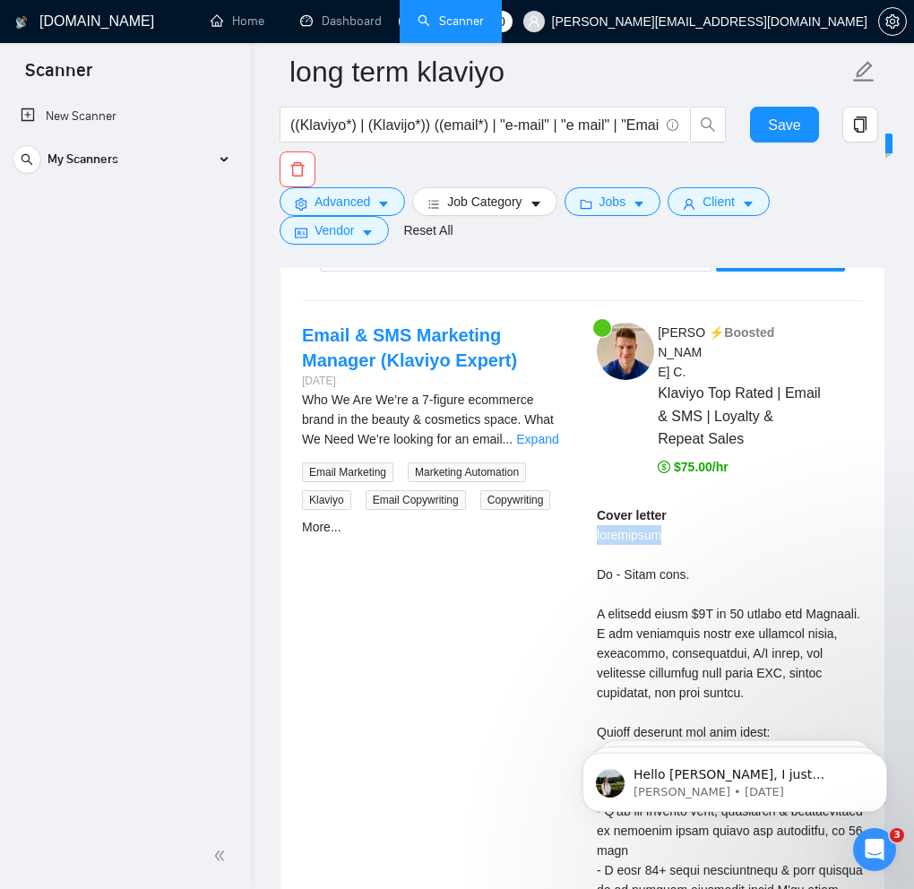
drag, startPoint x: 596, startPoint y: 498, endPoint x: 730, endPoint y: 490, distance: 134.6
click at [559, 428] on div "Who We Are We’re a 7-figure ecommerce brand in the beauty & cosmetics space. Wh…" at bounding box center [435, 419] width 266 height 59
click at [550, 436] on link "Expand" at bounding box center [537, 439] width 42 height 14
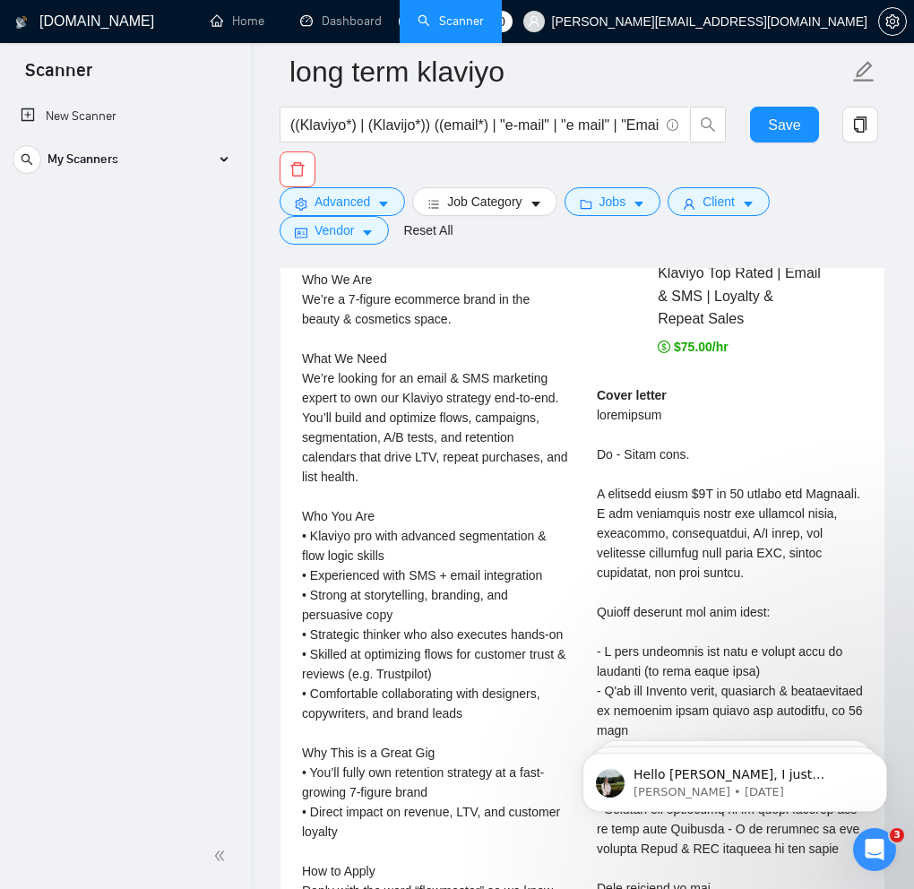
scroll to position [4428, 0]
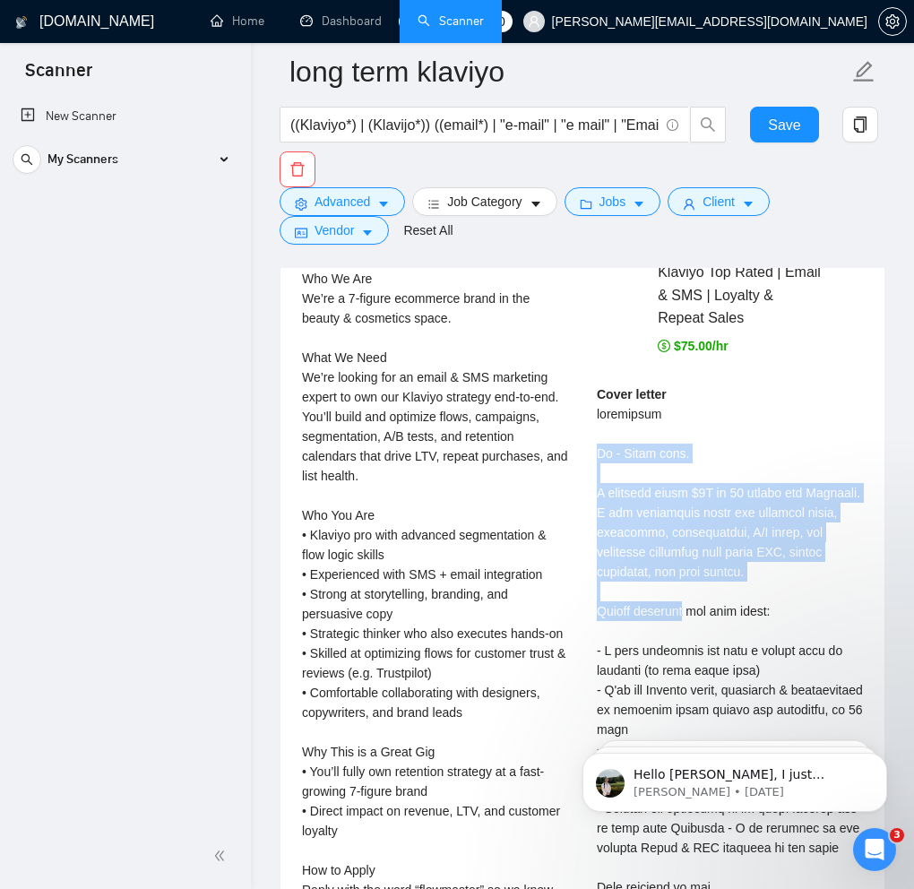
drag, startPoint x: 692, startPoint y: 567, endPoint x: 590, endPoint y: 417, distance: 181.9
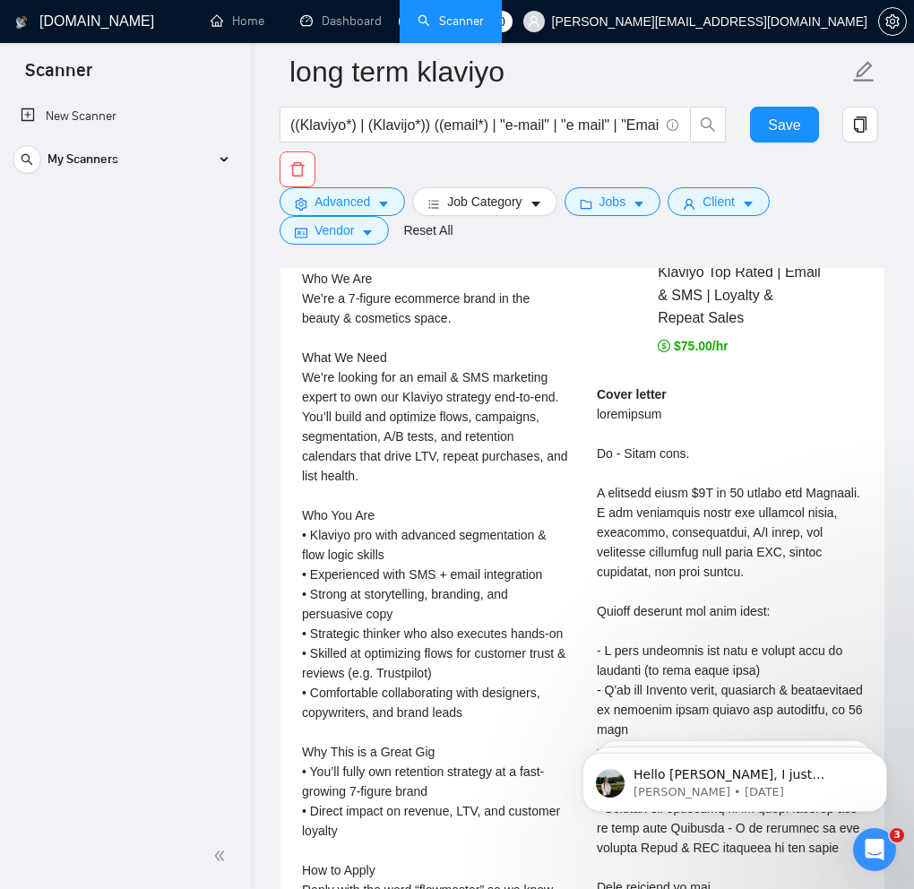
drag, startPoint x: 684, startPoint y: 545, endPoint x: 684, endPoint y: 564, distance: 18.8
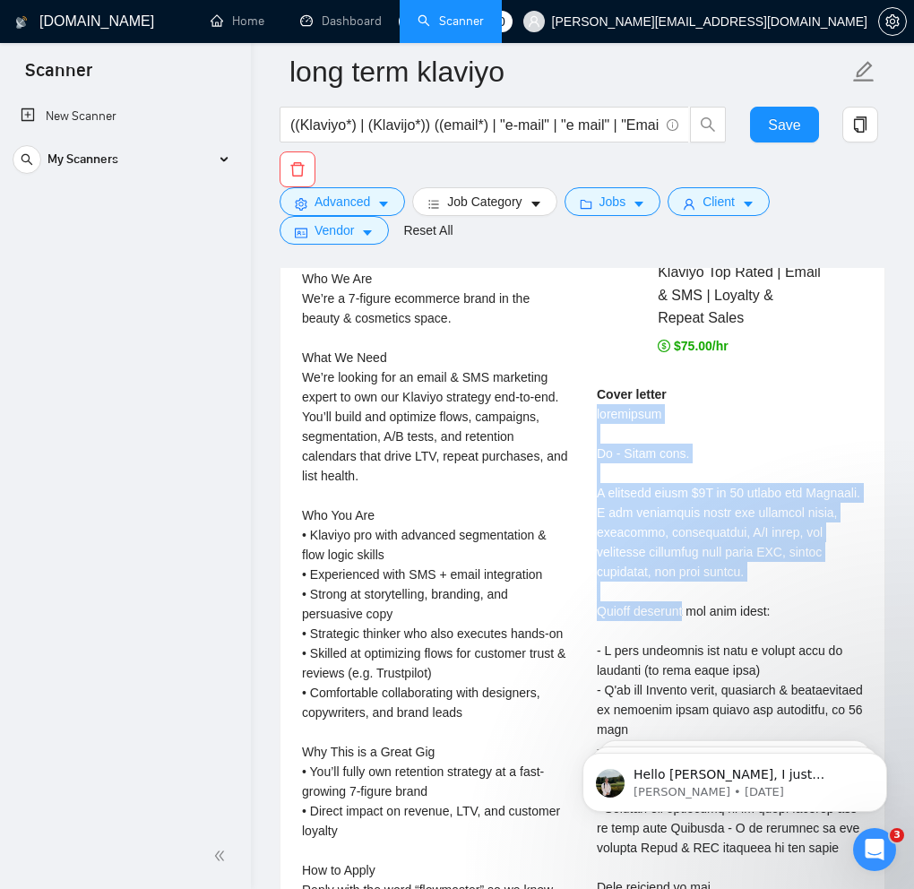
drag, startPoint x: 693, startPoint y: 568, endPoint x: 601, endPoint y: 377, distance: 211.9
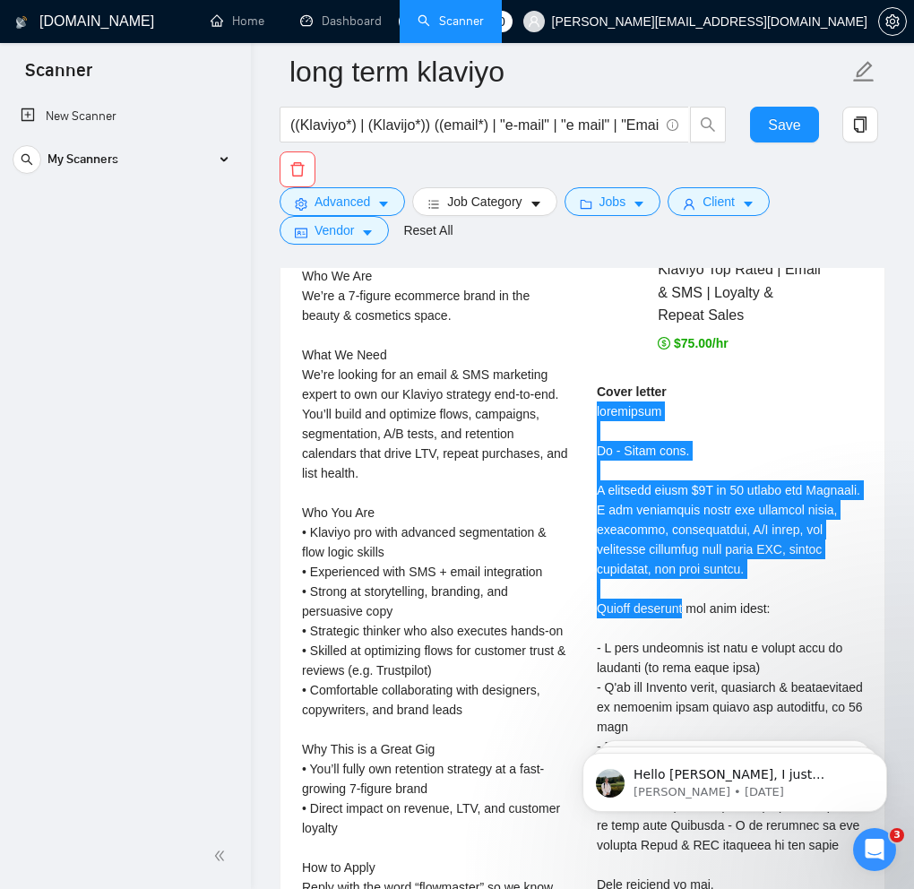
scroll to position [4432, 0]
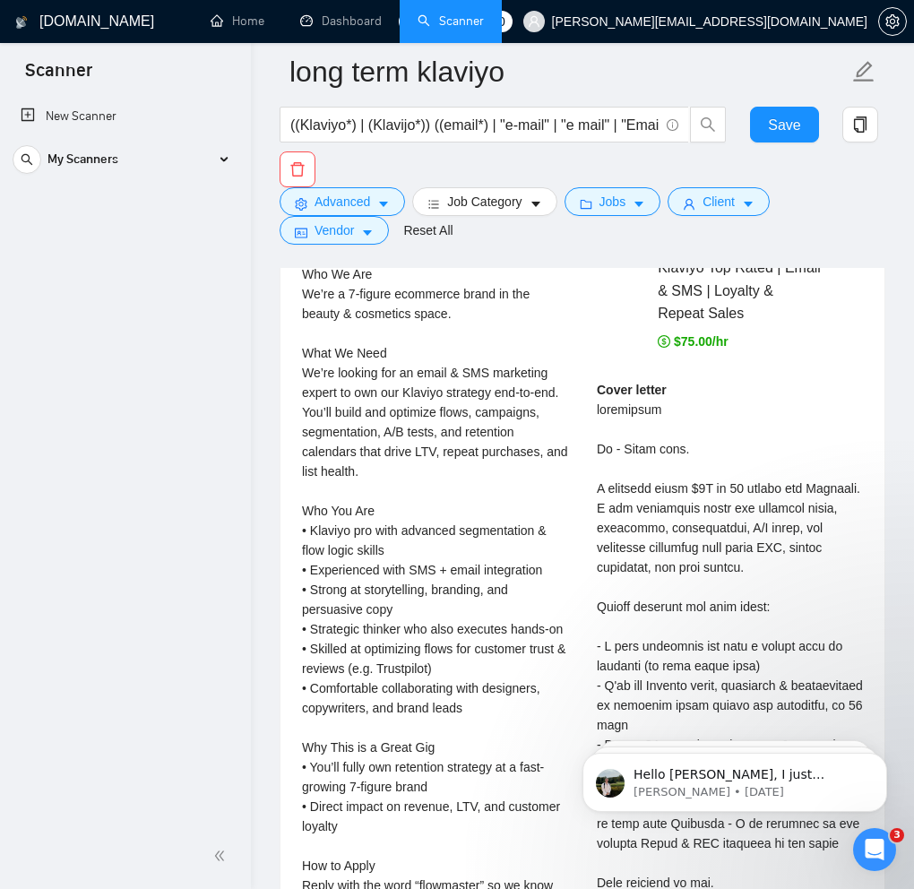
click at [373, 563] on div "Who We Are We’re a 7-figure ecommerce brand in the beauty & cosmetics space. Wh…" at bounding box center [435, 599] width 266 height 670
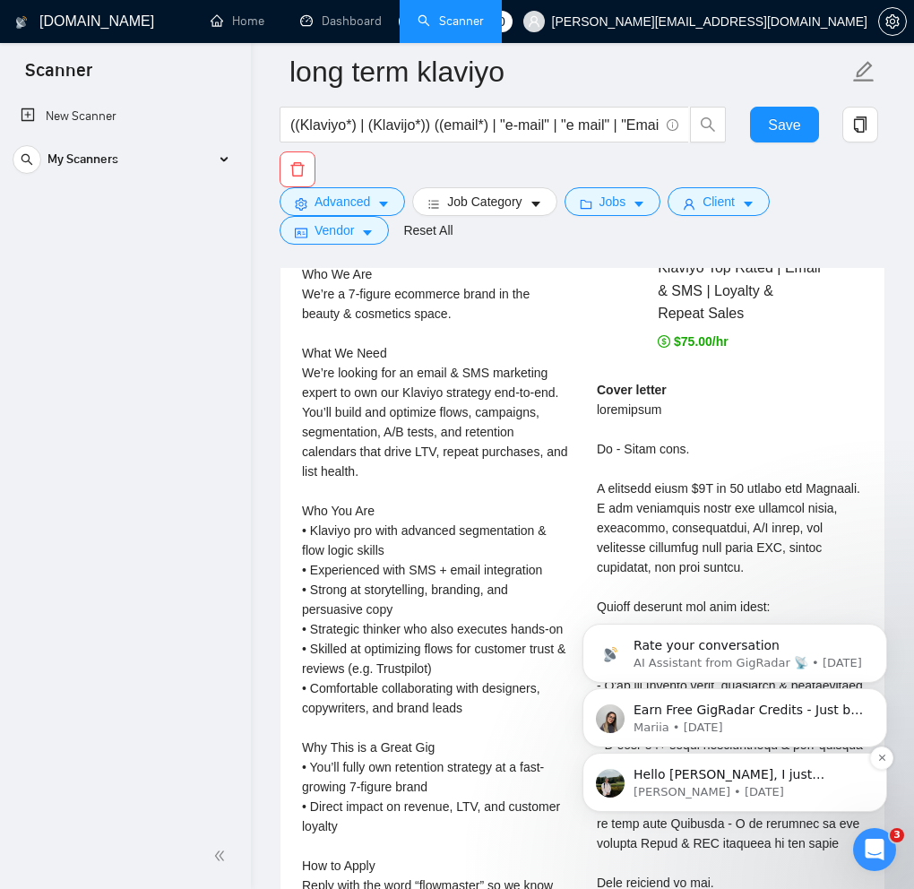
click at [711, 777] on span "Hello [PERSON_NAME], I just finished the recommendations for you: [URL][DOMAIN_…" at bounding box center [748, 836] width 231 height 139
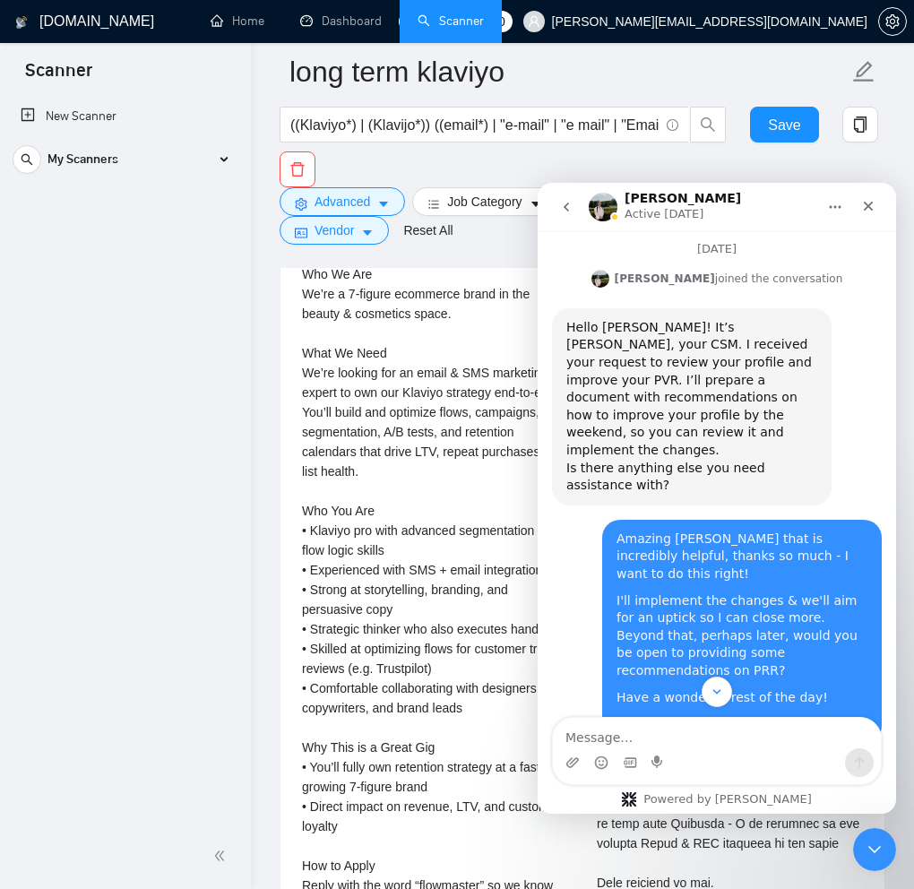
scroll to position [3162, 0]
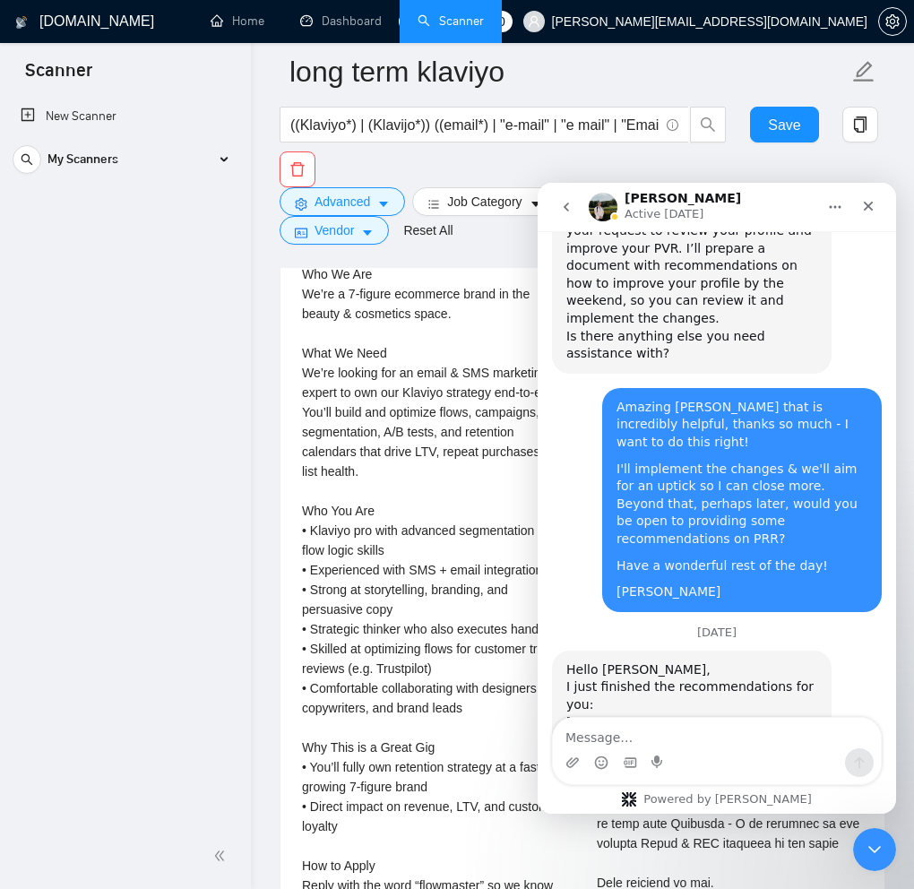
click at [746, 757] on div "Intercom messenger" at bounding box center [717, 762] width 328 height 29
click at [751, 742] on textarea "Message…" at bounding box center [717, 732] width 328 height 30
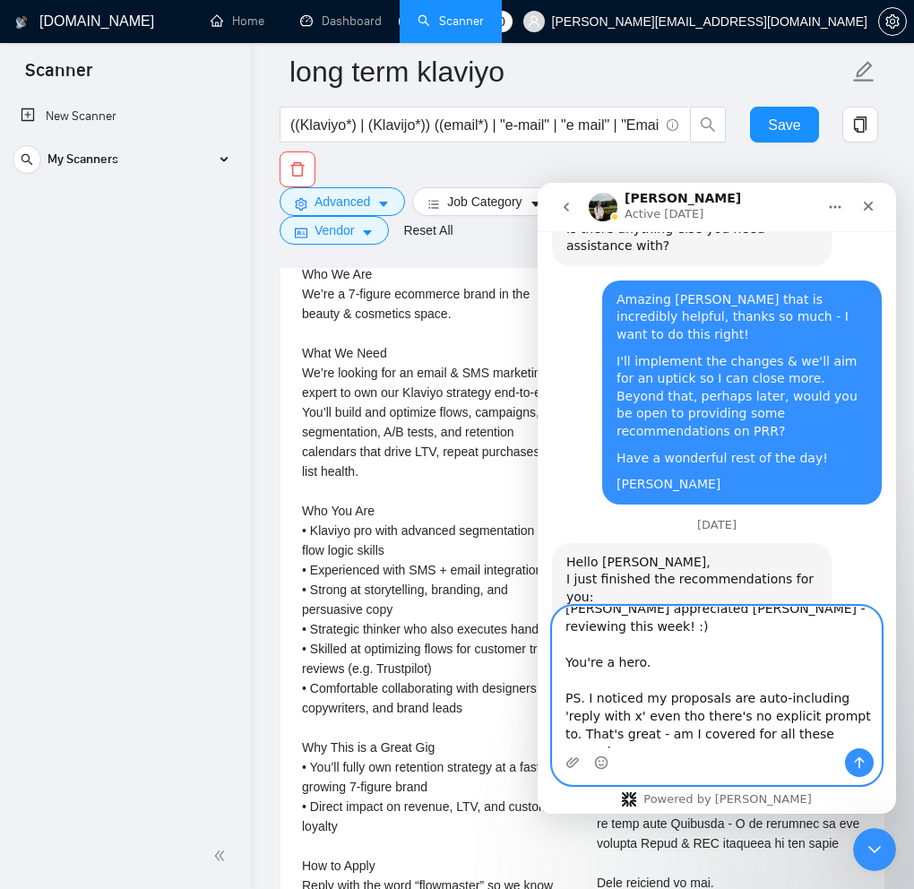
scroll to position [32, 0]
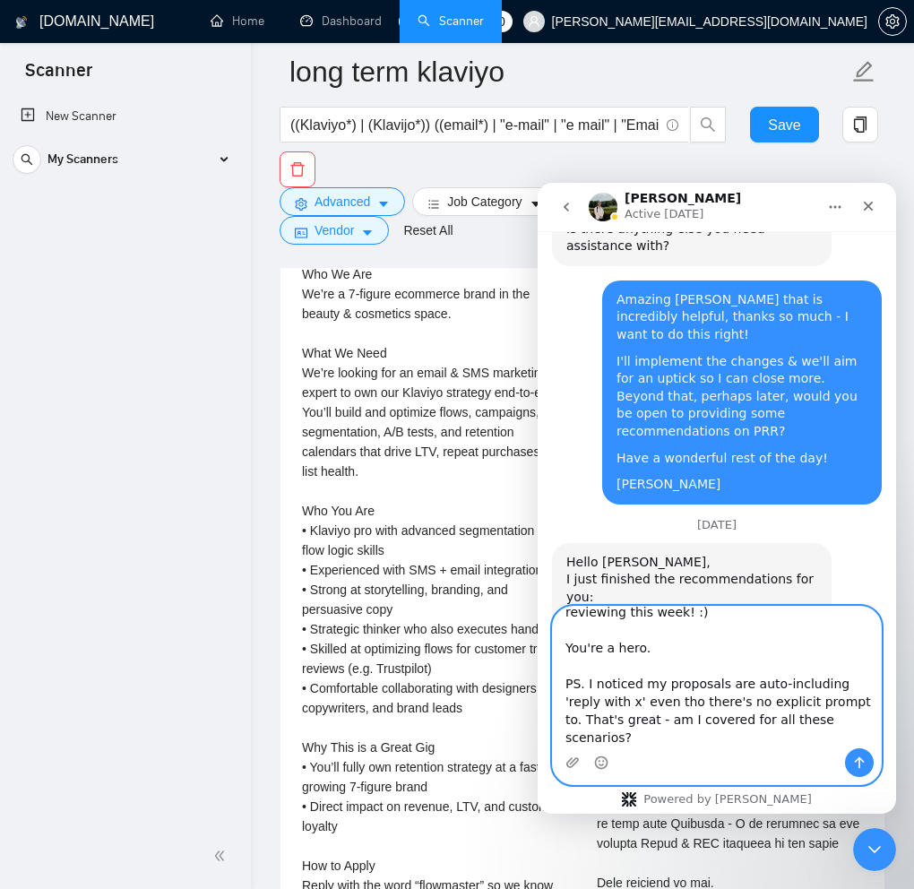
type textarea "[PERSON_NAME] appreciated [PERSON_NAME] - reviewing this week! :) You're a hero…"
click at [861, 758] on icon "Send a message…" at bounding box center [859, 762] width 14 height 14
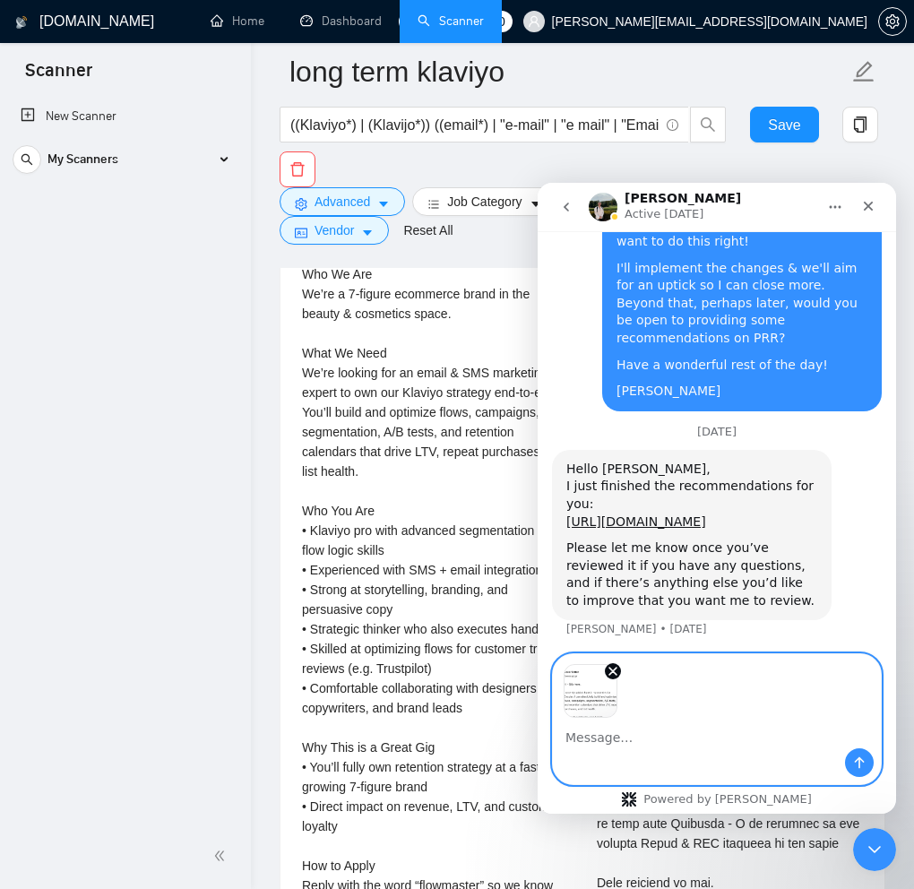
scroll to position [3426, 0]
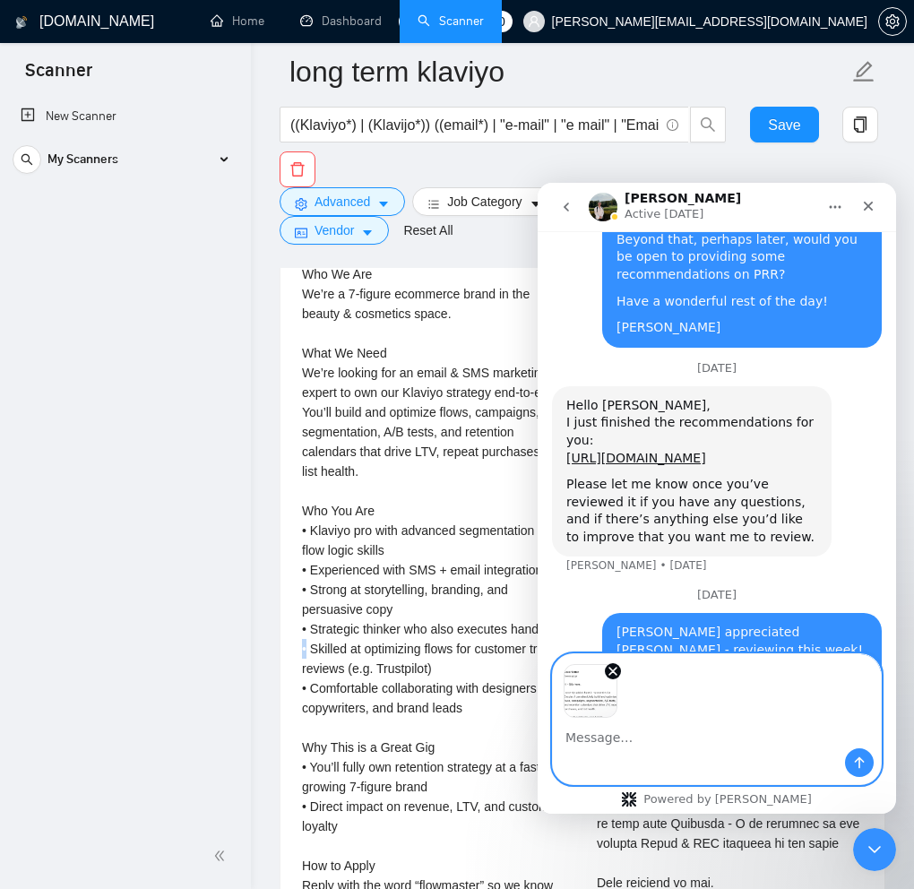
click at [305, 675] on div "Who We Are We’re a 7-figure ecommerce brand in the beauty & cosmetics space. Wh…" at bounding box center [435, 599] width 266 height 670
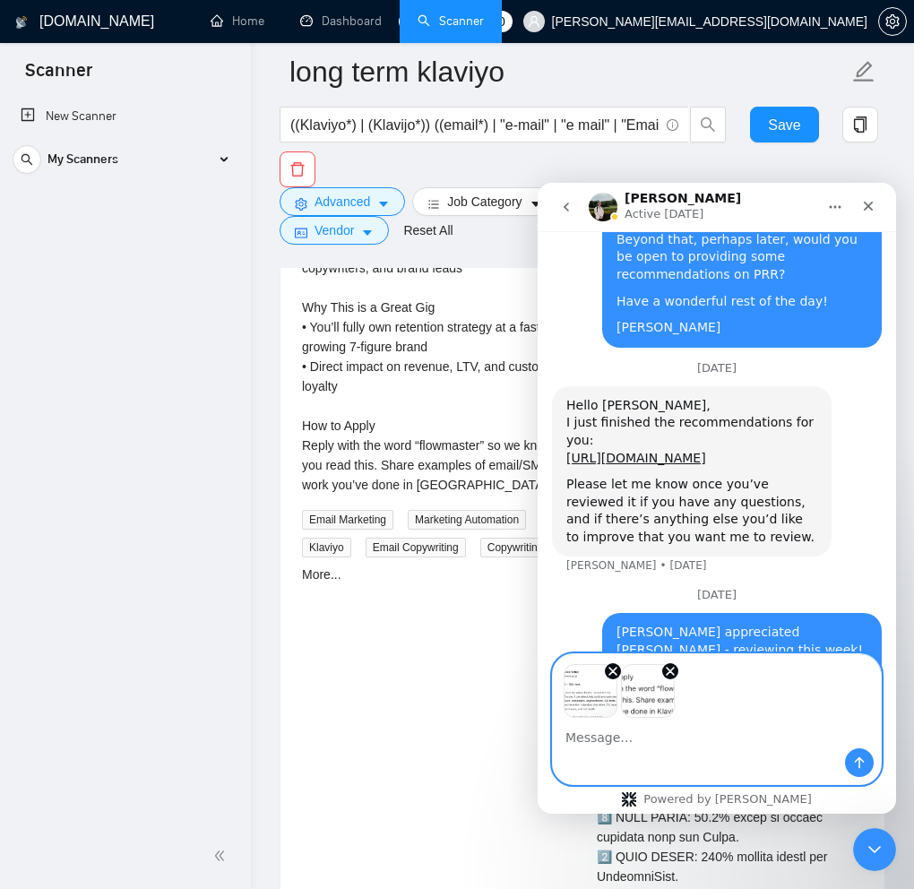
click at [643, 730] on textarea "Message…" at bounding box center [717, 732] width 328 height 30
click at [600, 741] on textarea "Examxple attached" at bounding box center [717, 732] width 328 height 30
type textarea "Example attached"
click at [866, 762] on button "Send a message…" at bounding box center [859, 762] width 29 height 29
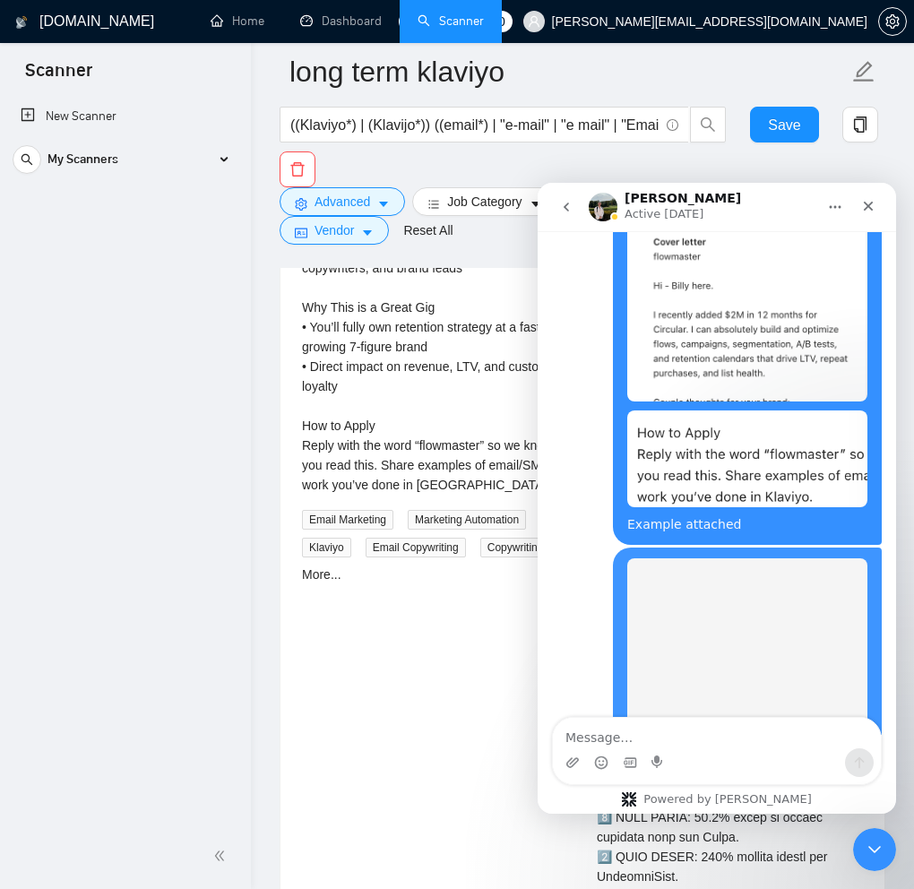
scroll to position [4043, 0]
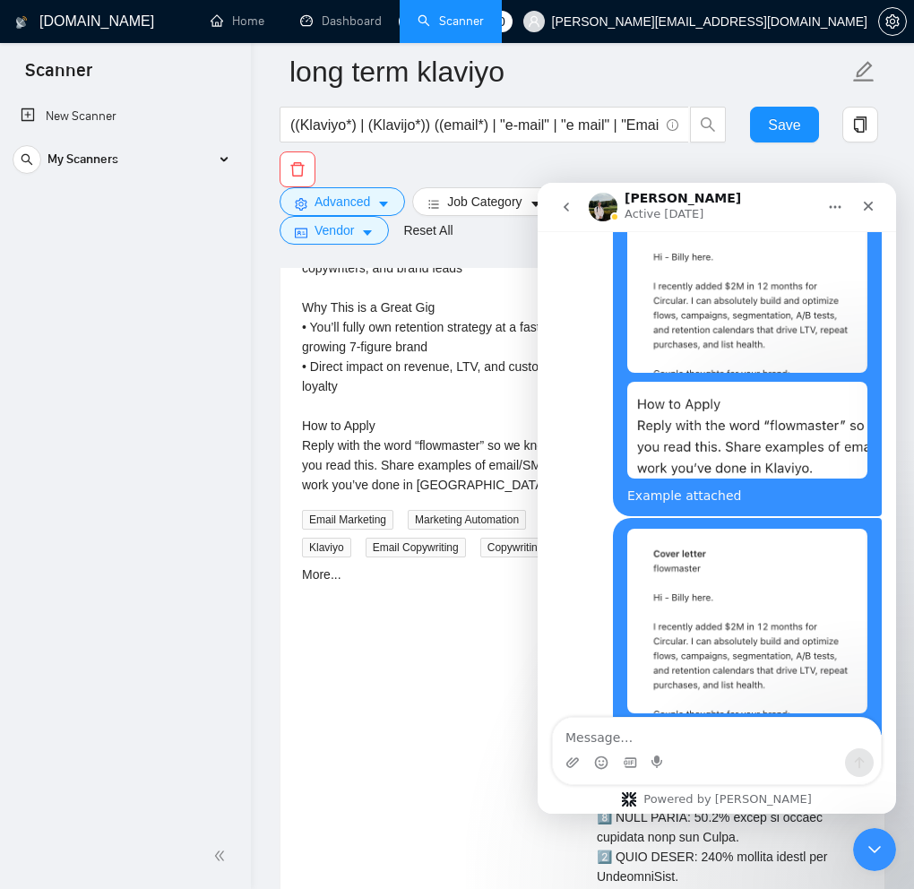
click at [425, 696] on div "Email & SMS Marketing Manager (Klaviyo Expert) [DATE] Email Marketing Marketing…" at bounding box center [582, 493] width 589 height 1472
click at [562, 204] on icon "go back" at bounding box center [566, 207] width 14 height 14
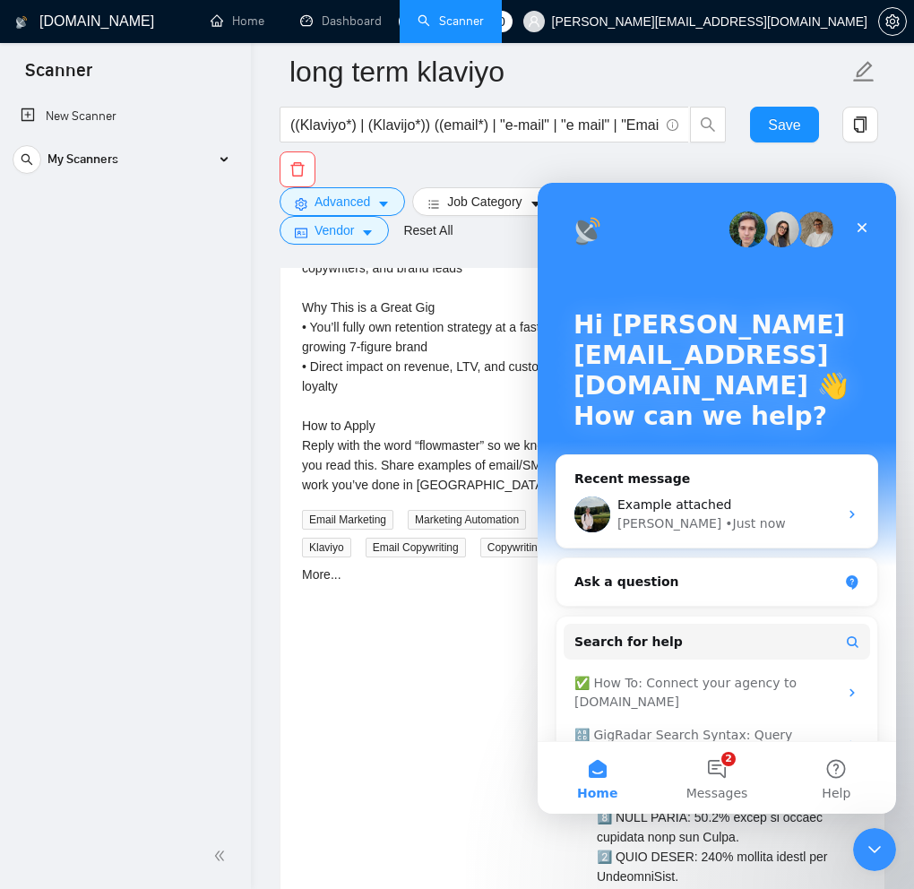
scroll to position [0, 0]
click at [859, 224] on icon "Close" at bounding box center [862, 228] width 10 height 10
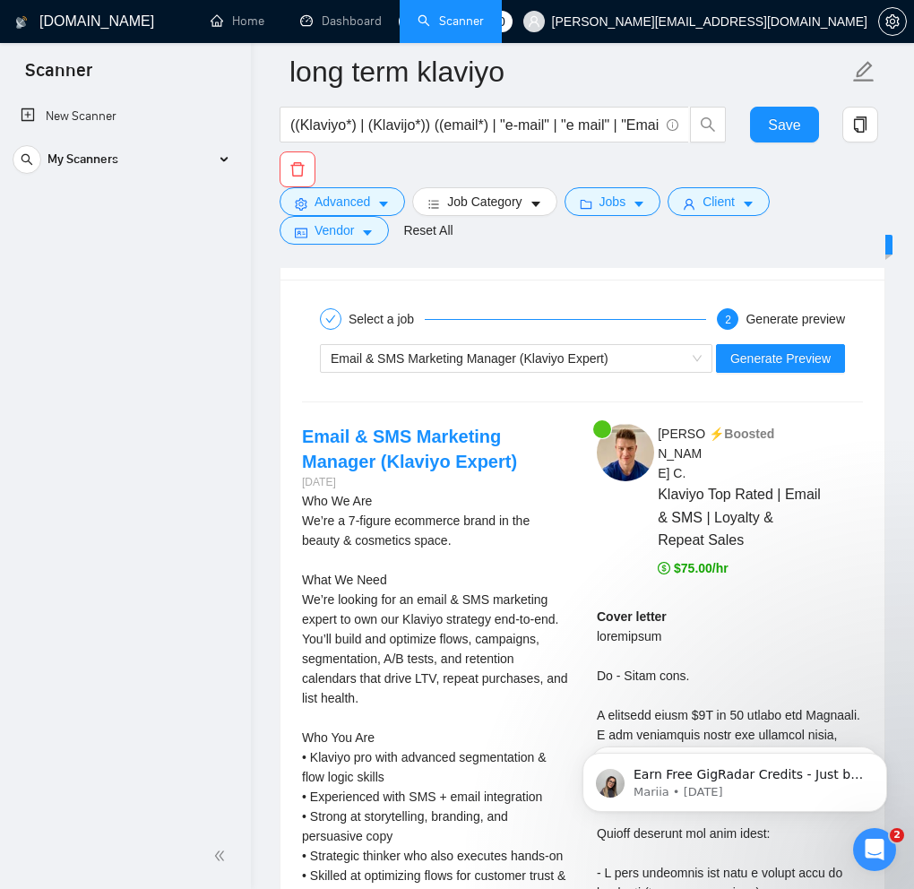
scroll to position [4204, 0]
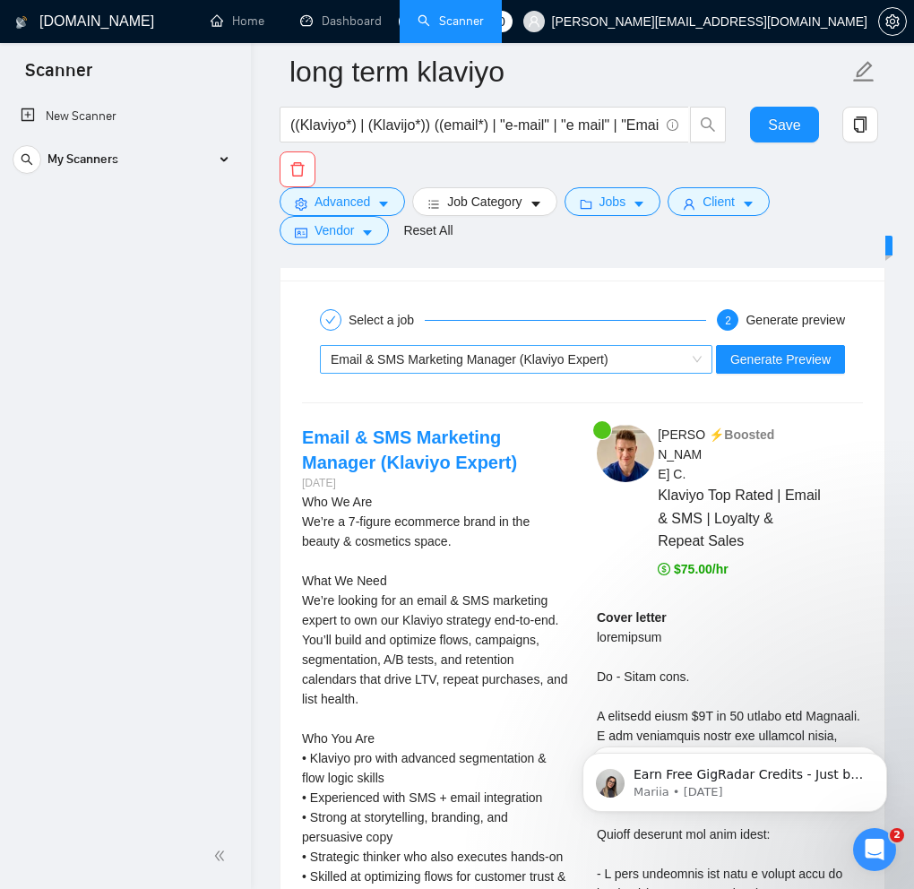
click at [564, 360] on span "Email & SMS Marketing Manager (Klaviyo Expert)" at bounding box center [470, 359] width 278 height 14
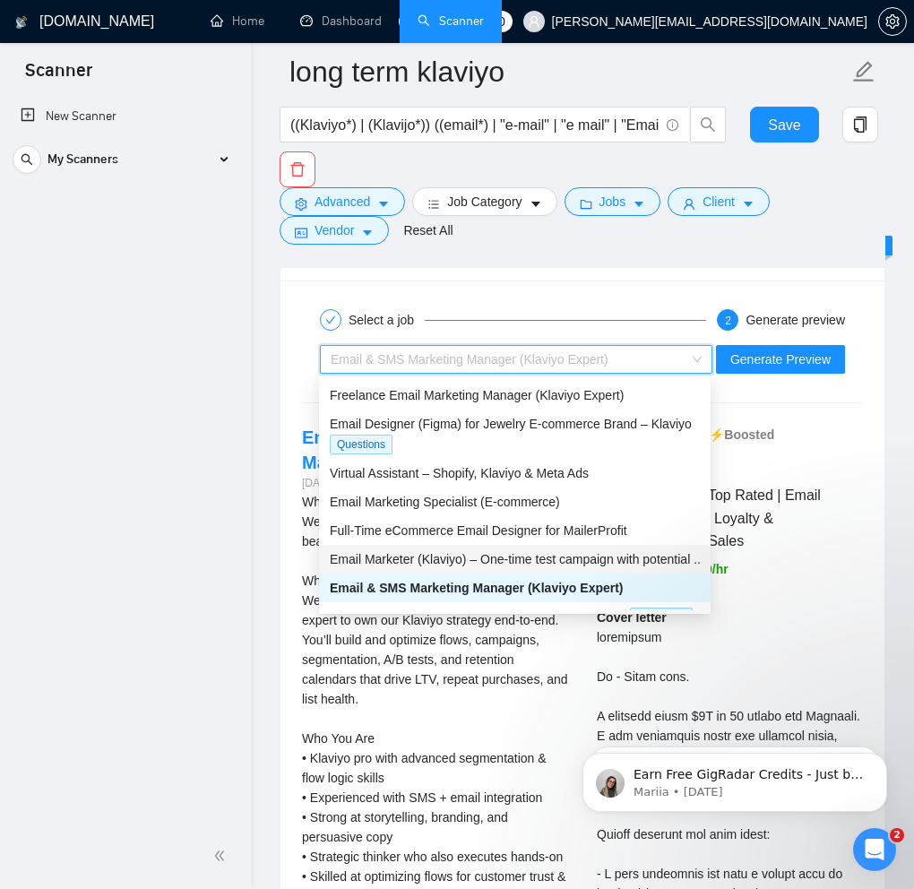
scroll to position [39, 0]
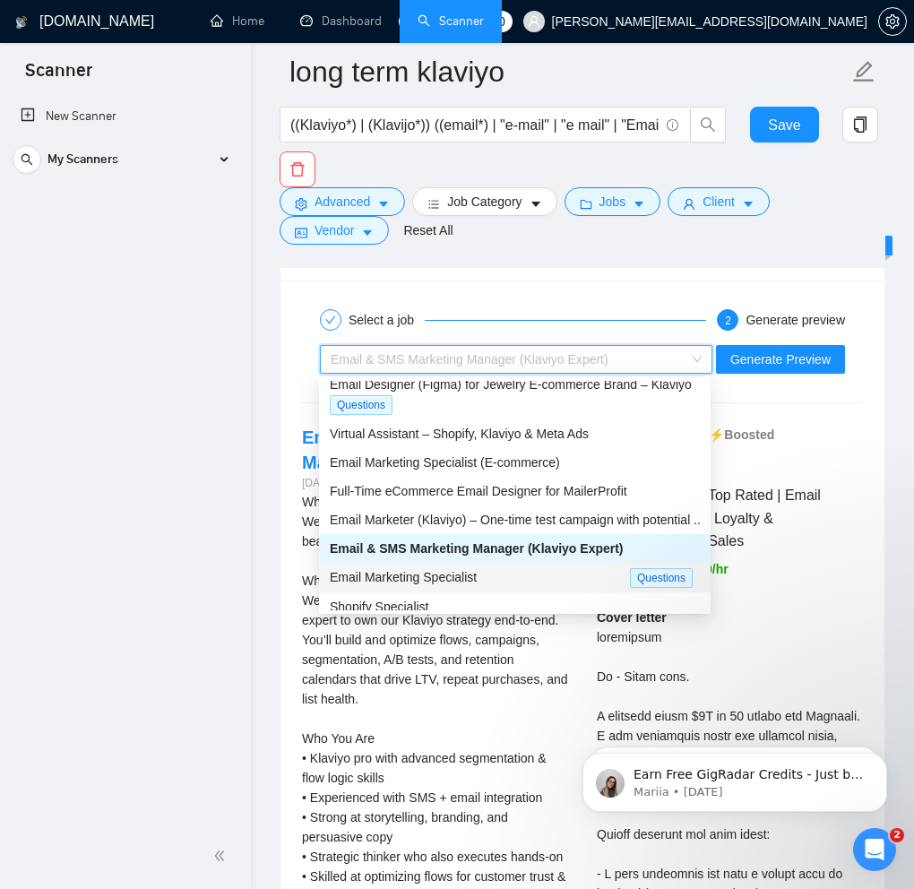
click at [469, 571] on span "Email Marketing Specialist" at bounding box center [403, 577] width 147 height 14
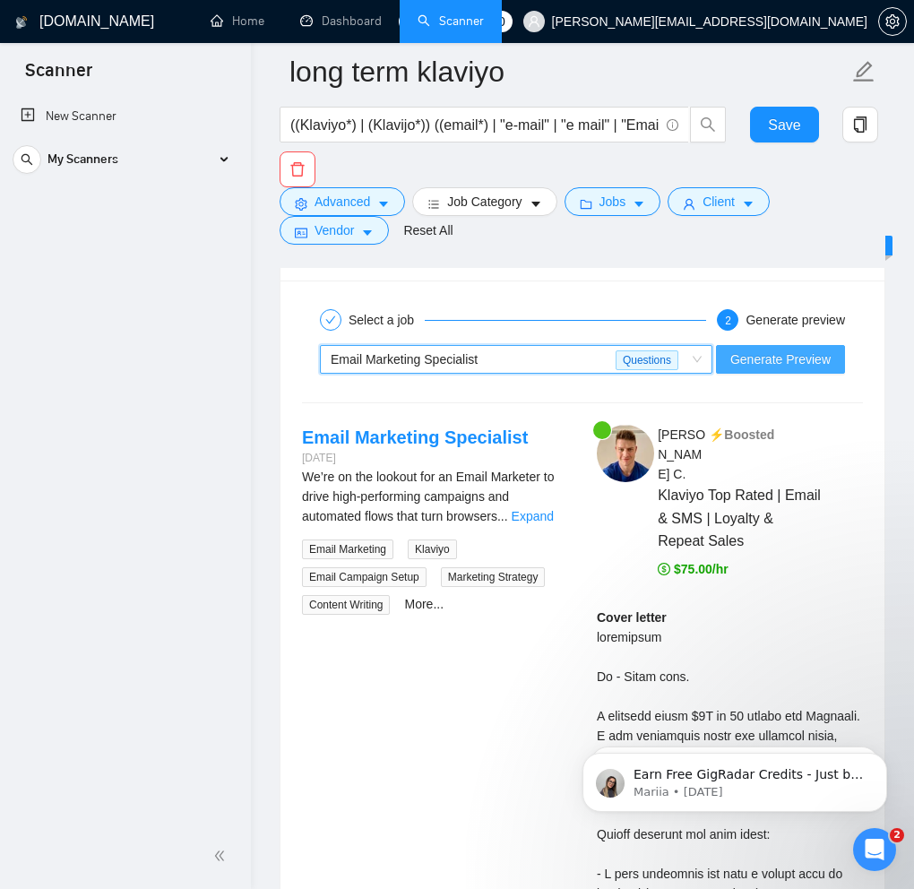
click at [784, 367] on span "Generate Preview" at bounding box center [780, 359] width 100 height 20
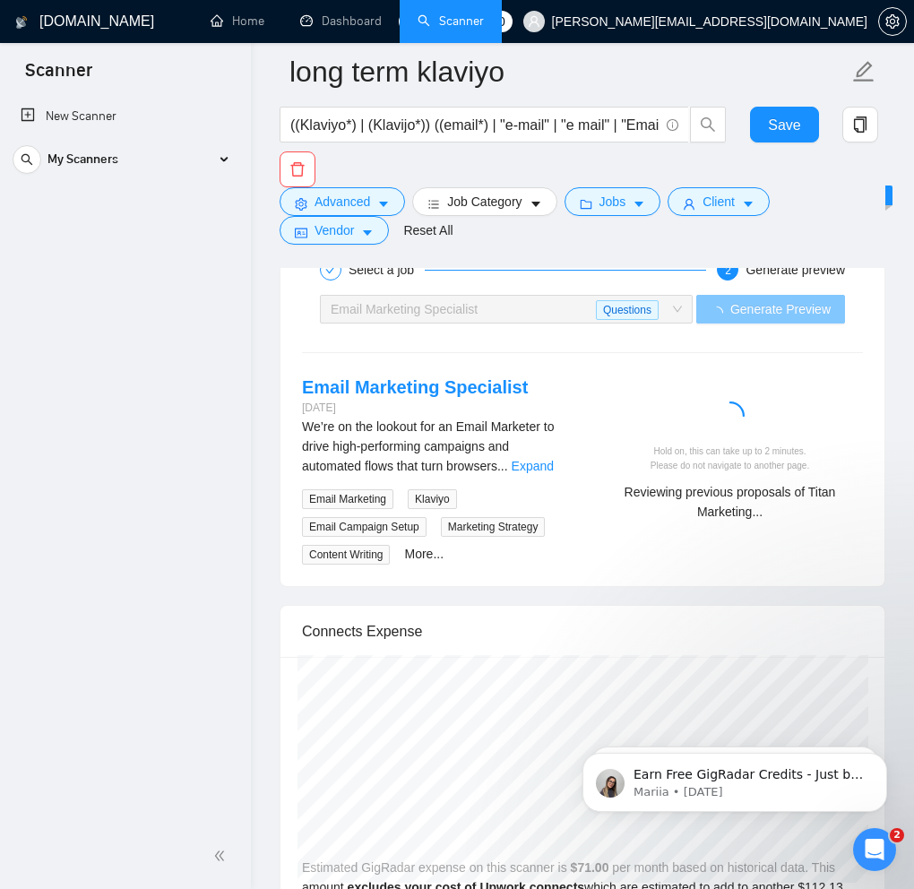
scroll to position [4230, 0]
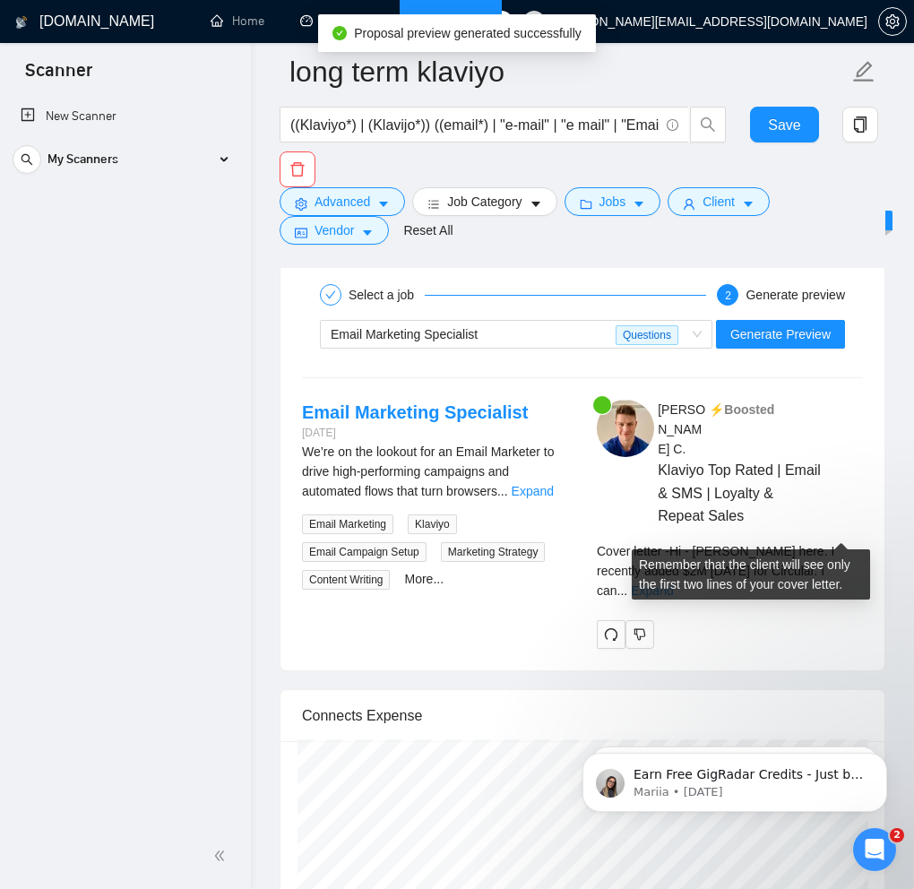
click at [673, 583] on link "Expand" at bounding box center [652, 590] width 42 height 14
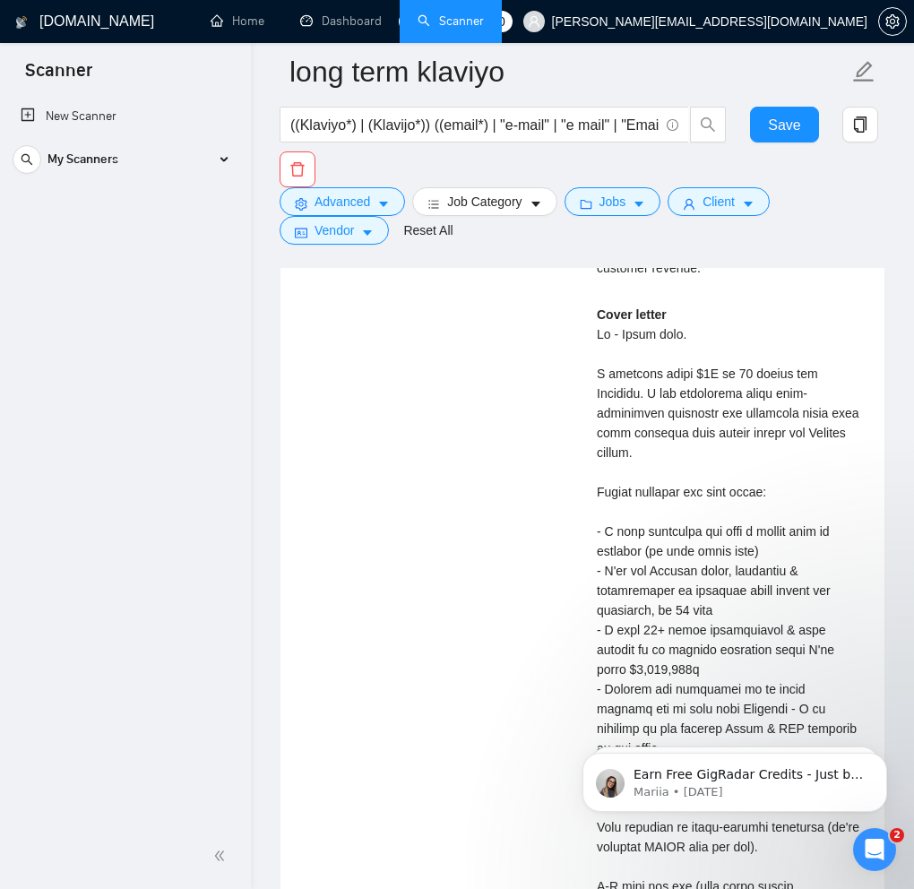
scroll to position [5111, 0]
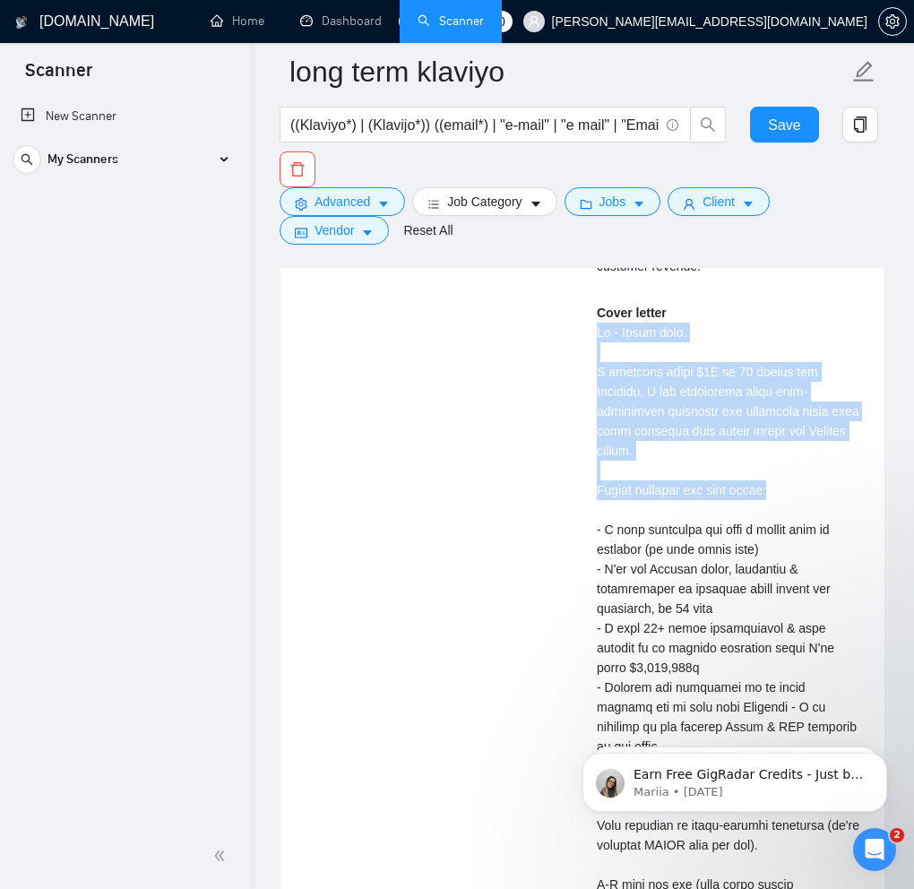
drag, startPoint x: 806, startPoint y: 528, endPoint x: 596, endPoint y: 376, distance: 259.8
click at [596, 376] on div "[PERSON_NAME] ⚡️Boosted Klaviyo Top Rated | Email & SMS | Loyalty & Repeat Sale…" at bounding box center [729, 535] width 295 height 2034
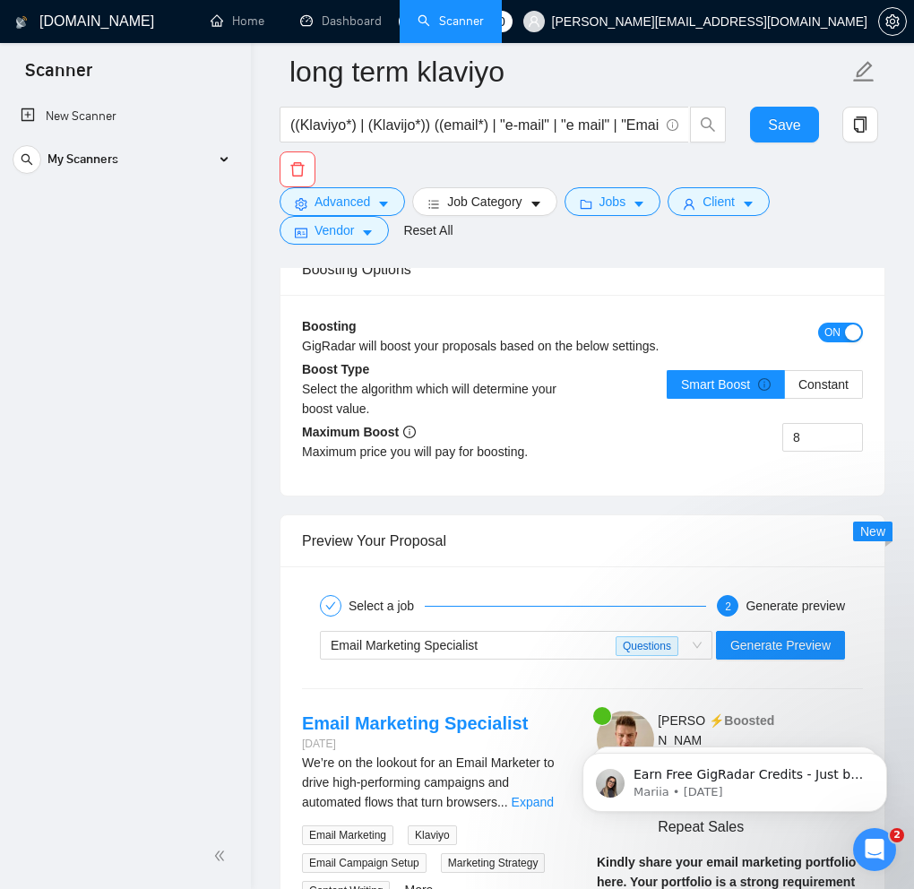
scroll to position [4058, 0]
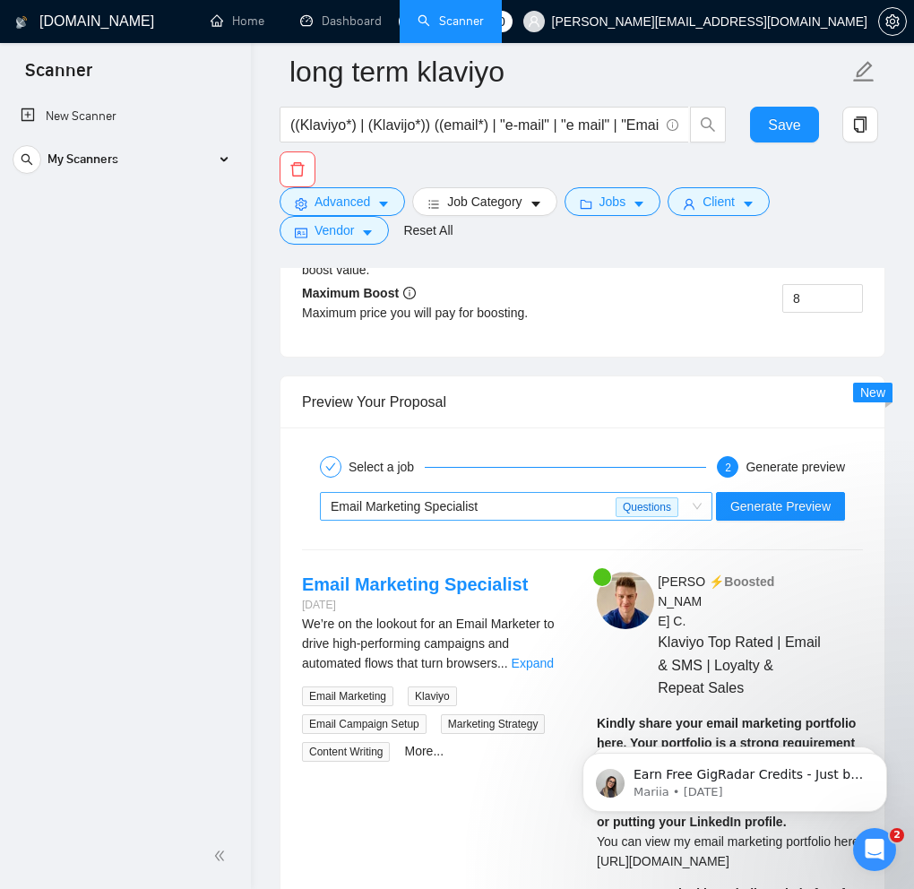
click at [416, 502] on span "Email Marketing Specialist" at bounding box center [404, 506] width 147 height 14
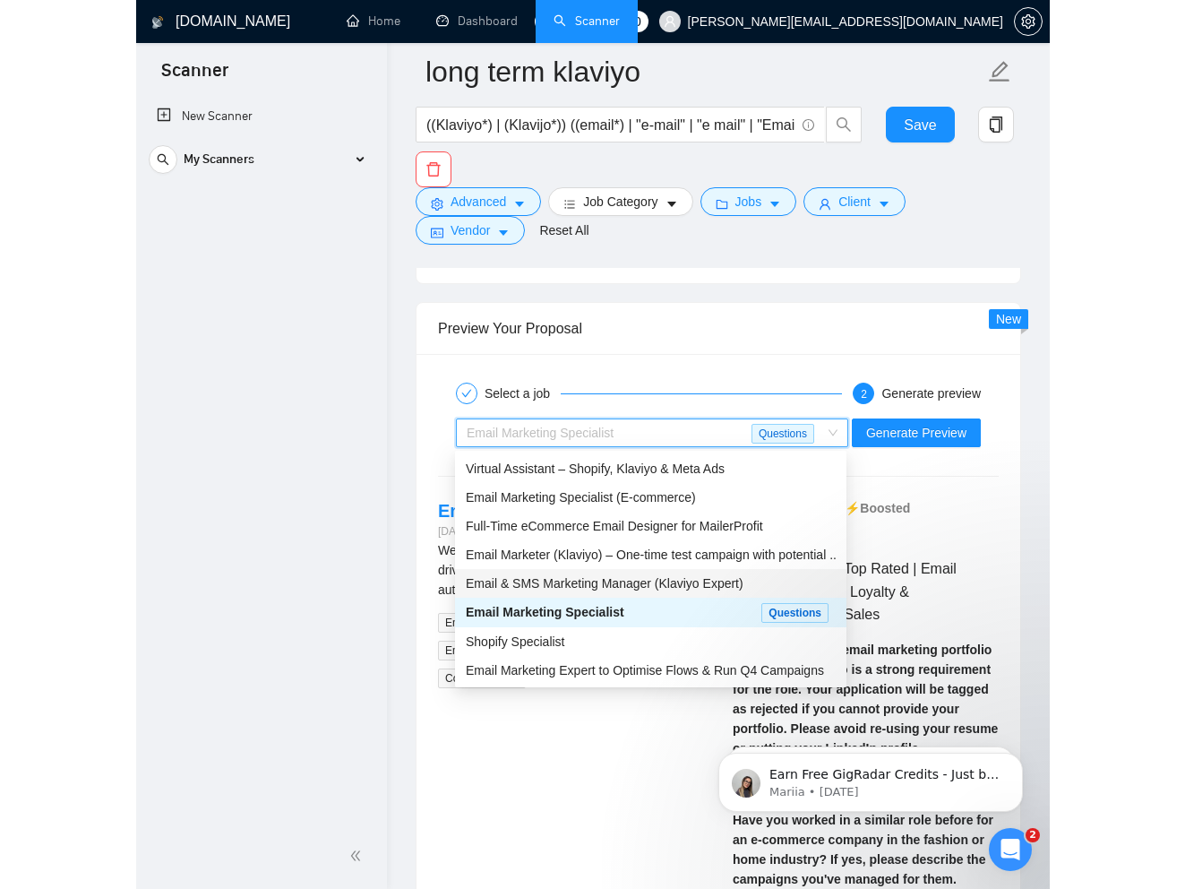
scroll to position [4134, 0]
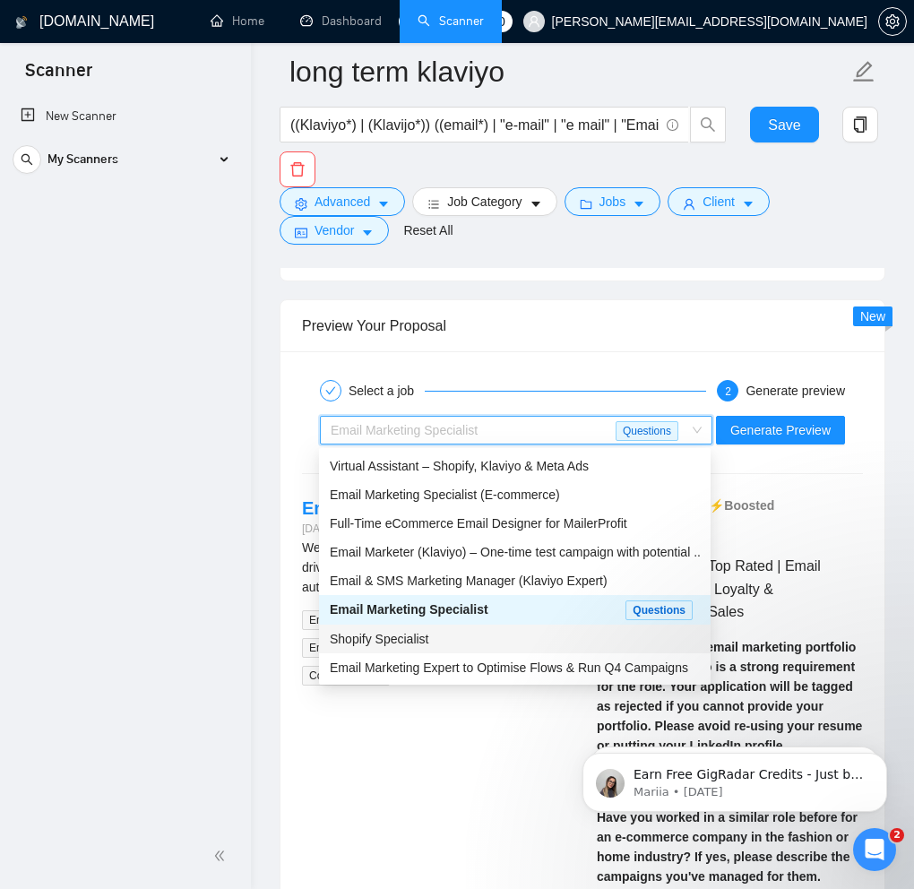
click at [411, 632] on span "Shopify Specialist" at bounding box center [379, 638] width 99 height 14
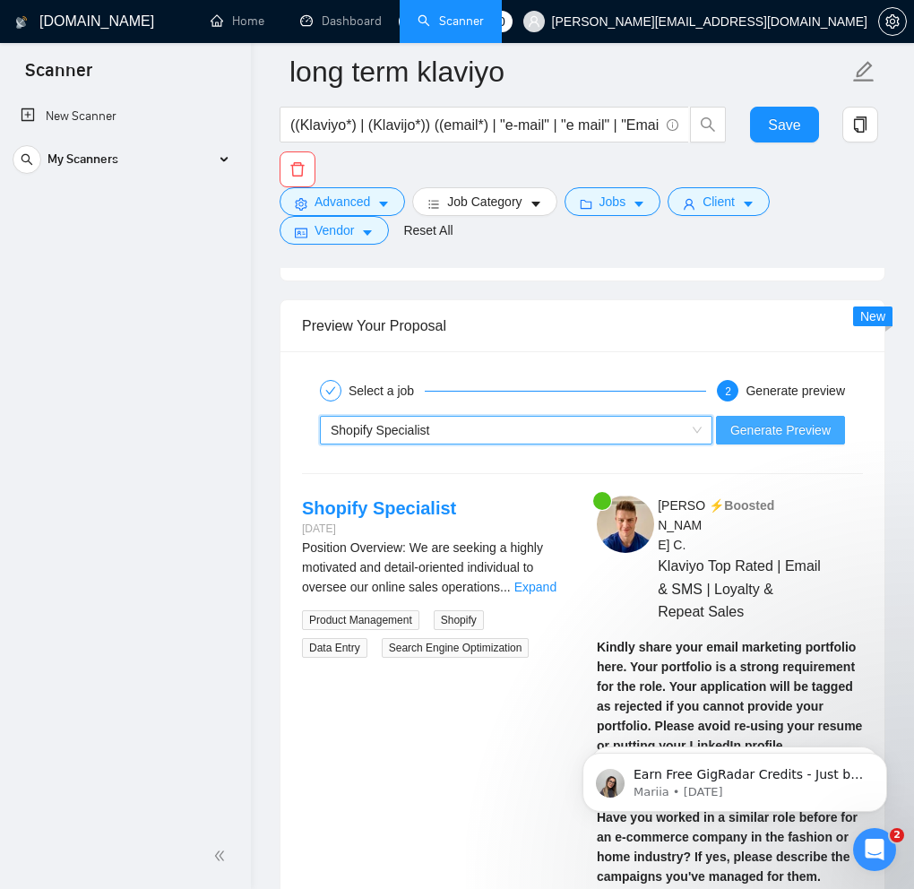
click at [752, 440] on button "Generate Preview" at bounding box center [780, 430] width 129 height 29
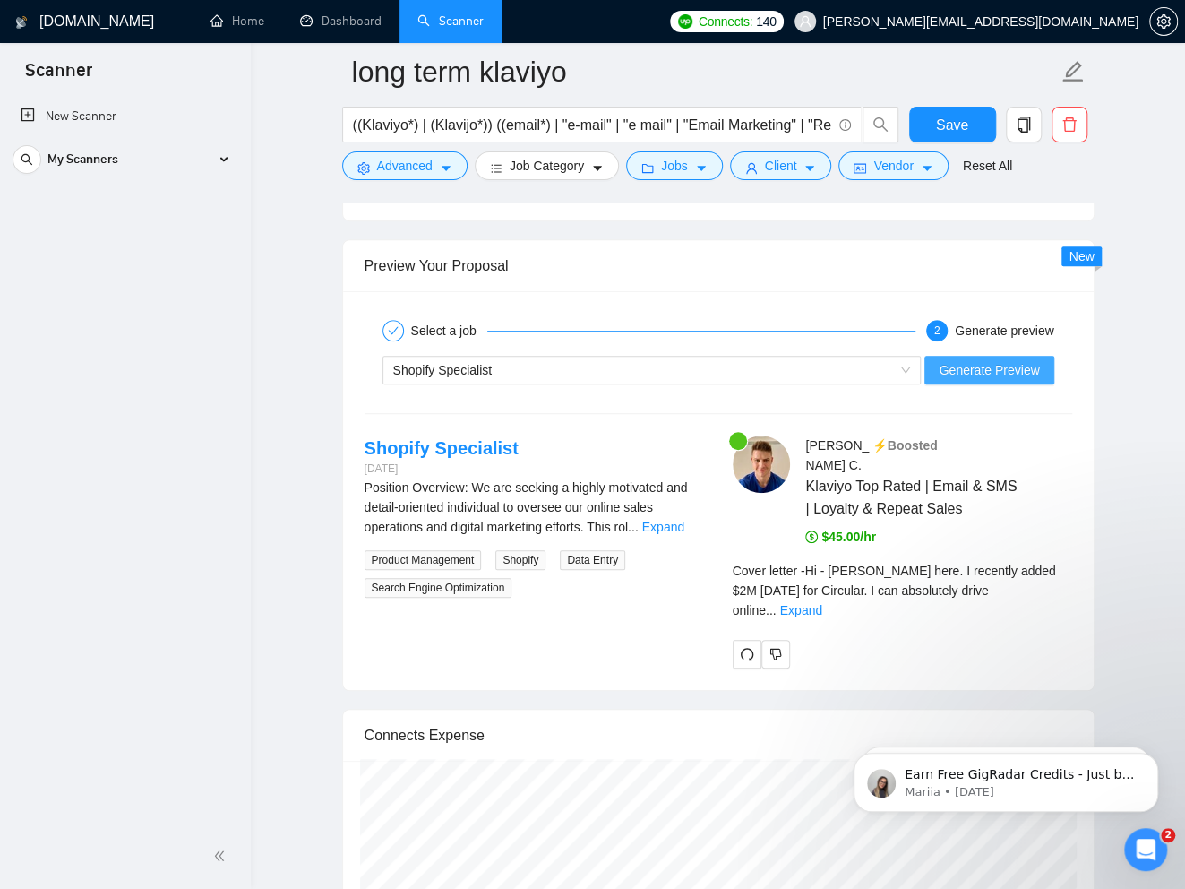
scroll to position [3833, 0]
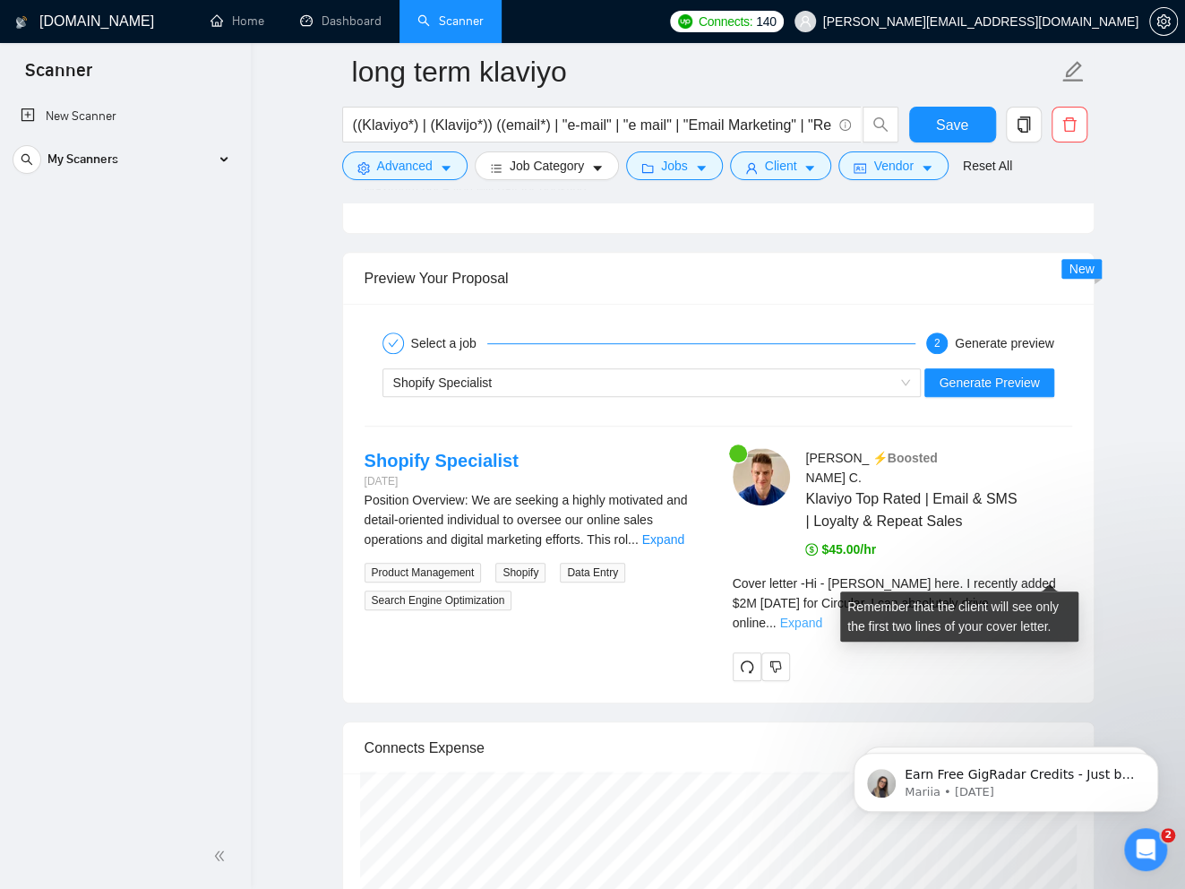
click at [822, 615] on link "Expand" at bounding box center [801, 622] width 42 height 14
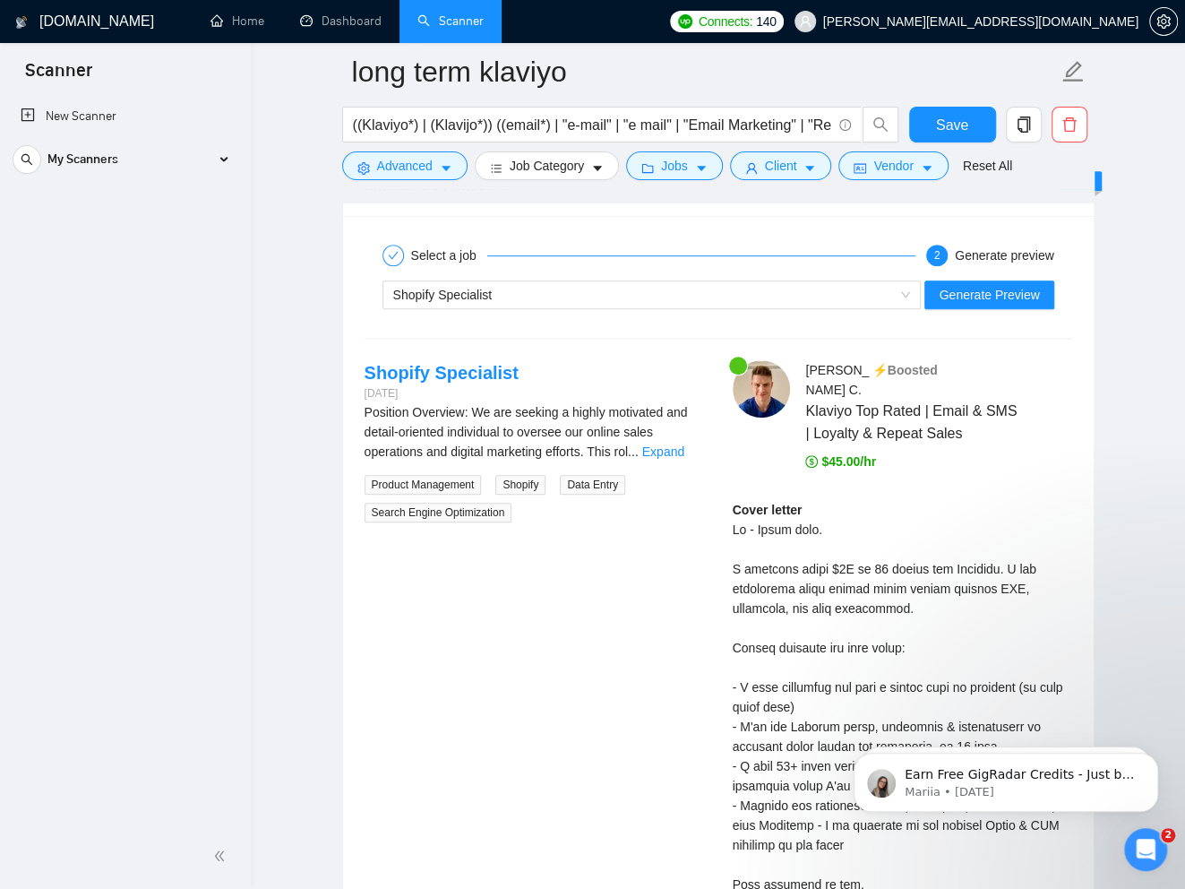
scroll to position [3928, 0]
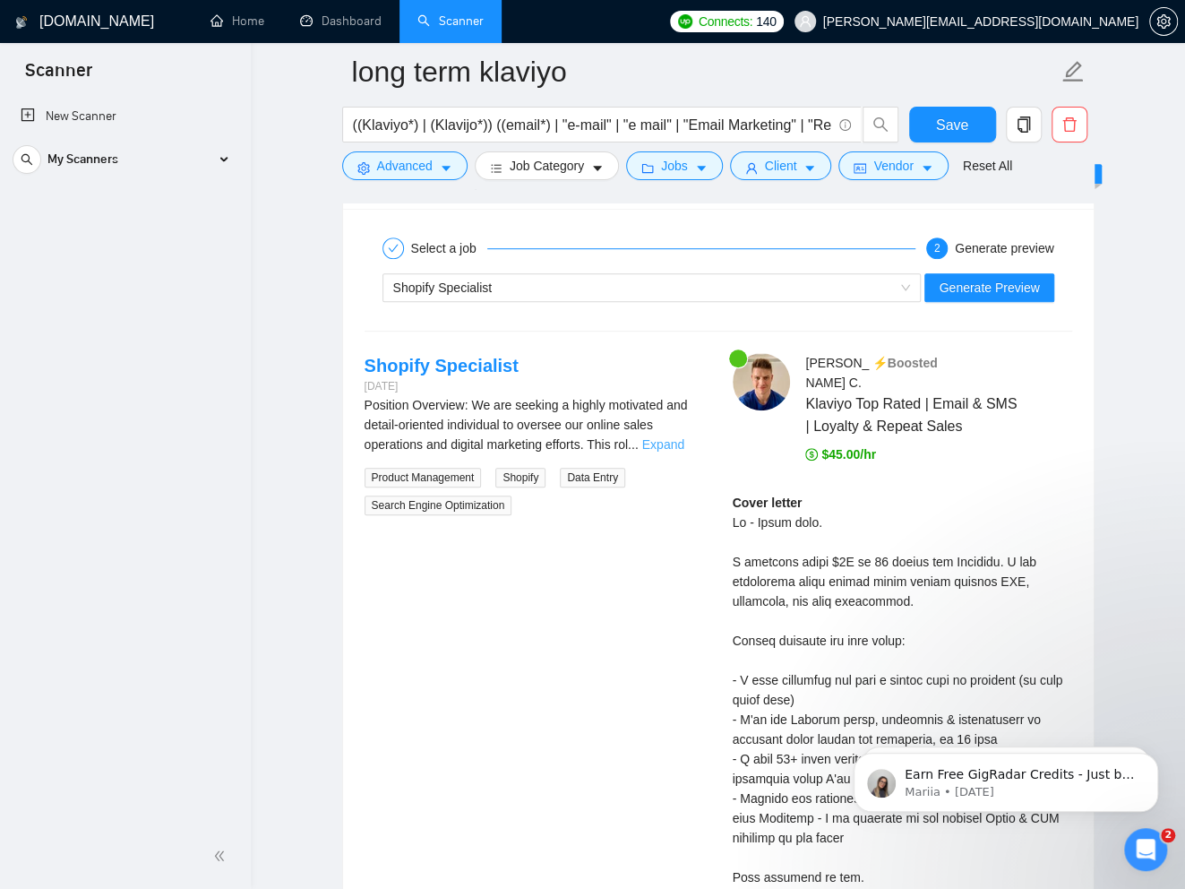
click at [674, 437] on link "Expand" at bounding box center [663, 444] width 42 height 14
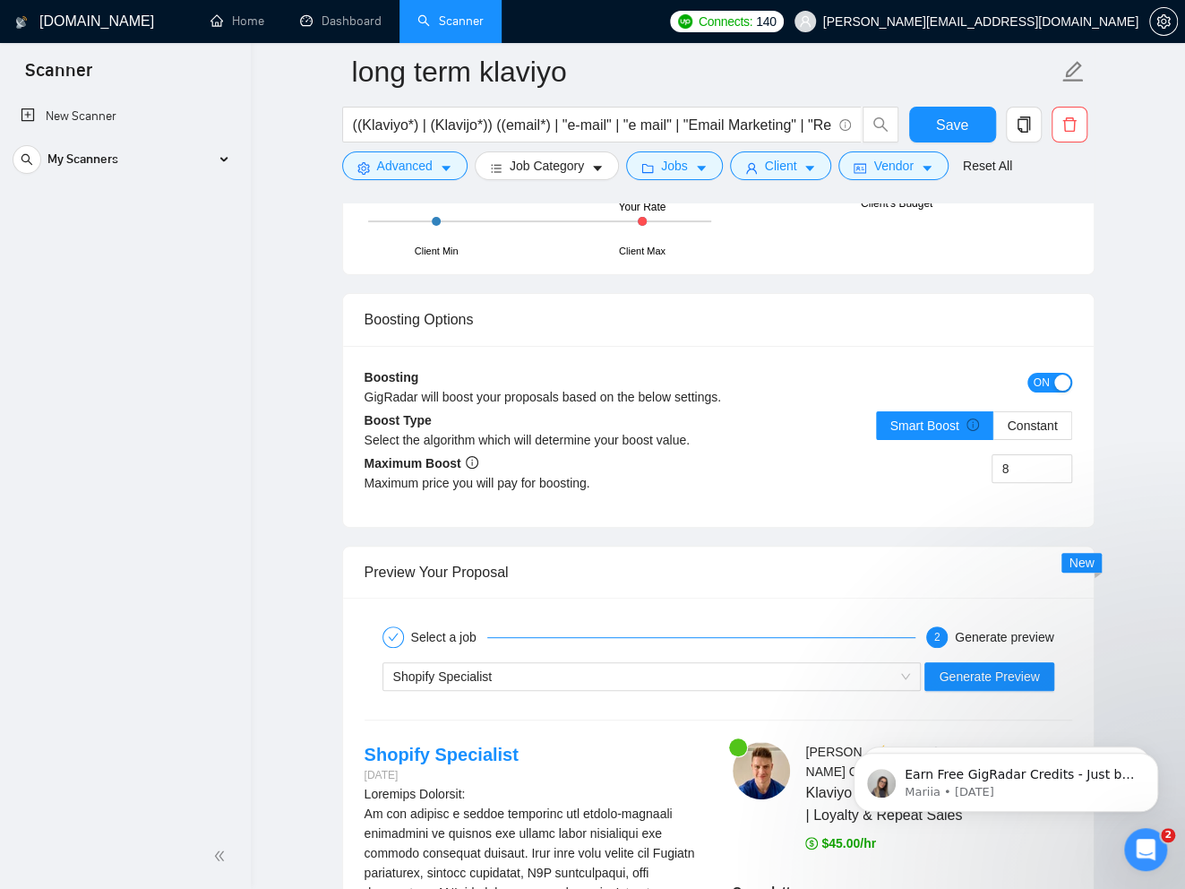
scroll to position [3600, 0]
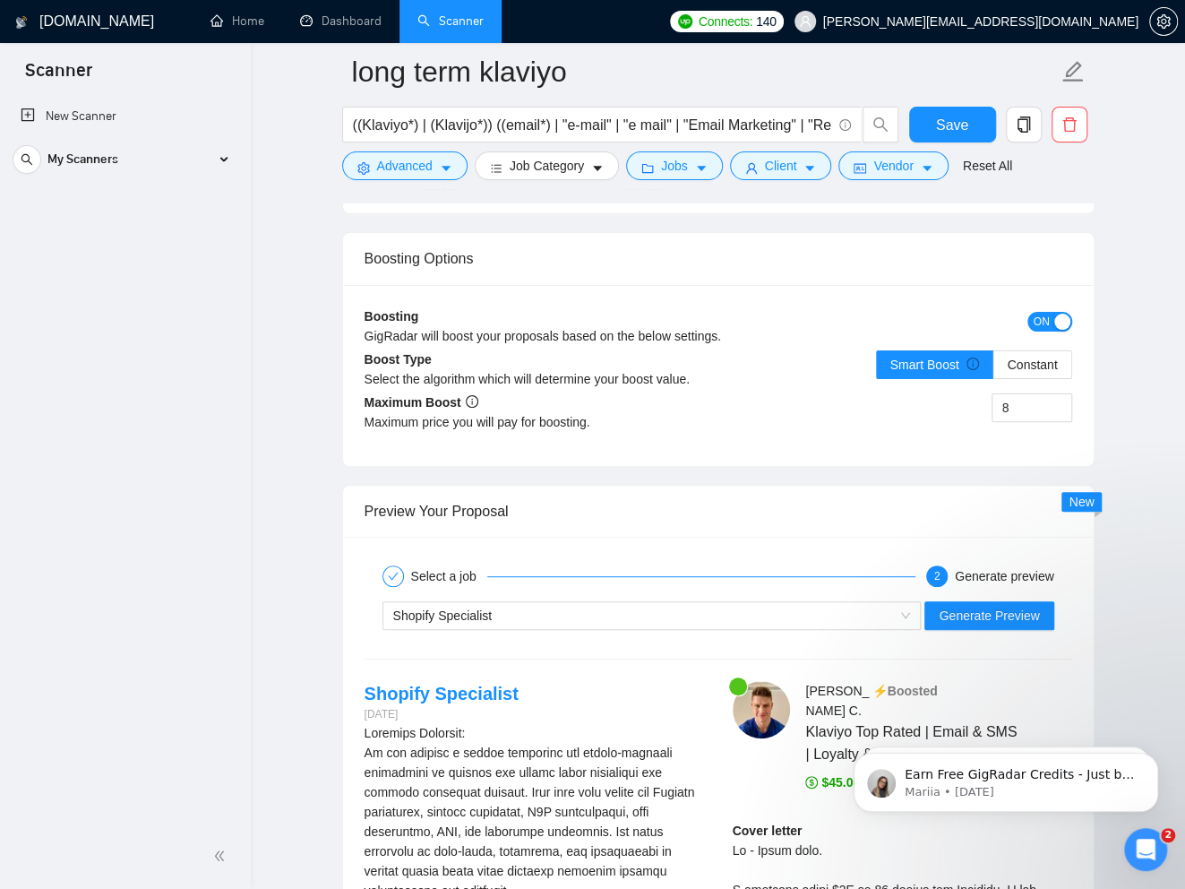
click at [605, 594] on div "Shopify Specialist Generate Preview" at bounding box center [718, 615] width 711 height 43
click at [600, 619] on div "Shopify Specialist Generate Preview" at bounding box center [718, 615] width 711 height 43
click at [606, 602] on div "Shopify Specialist" at bounding box center [644, 615] width 502 height 27
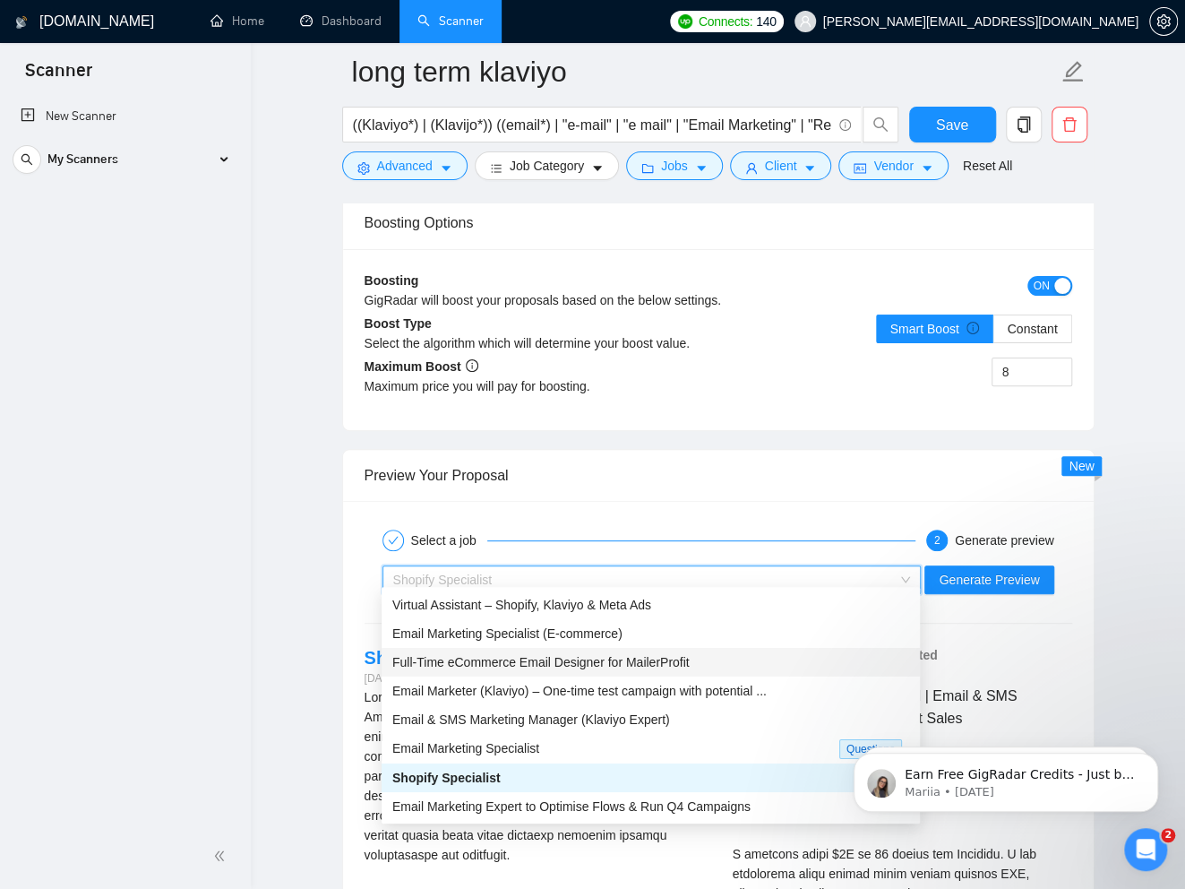
scroll to position [3686, 0]
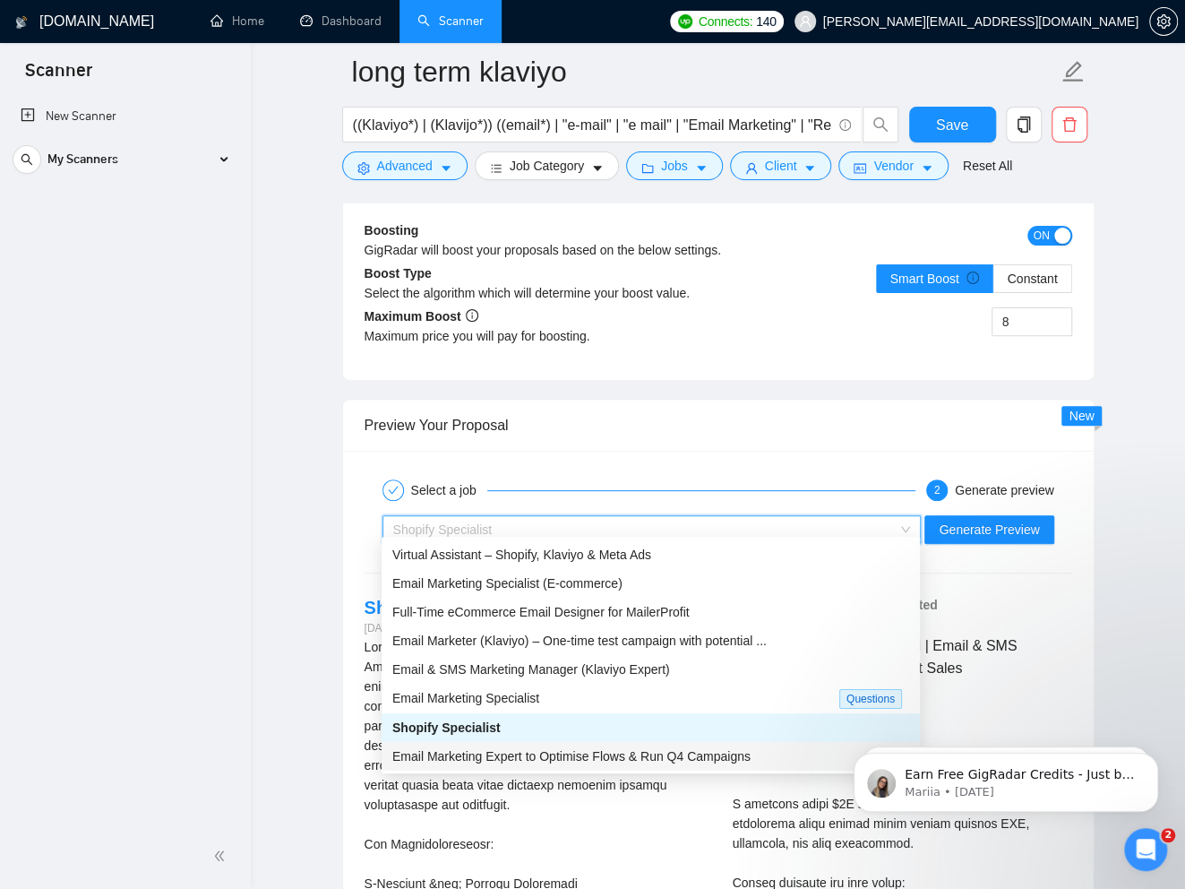
click at [558, 755] on span "Email Marketing Expert to Optimise Flows & Run Q4 Campaigns" at bounding box center [571, 756] width 358 height 14
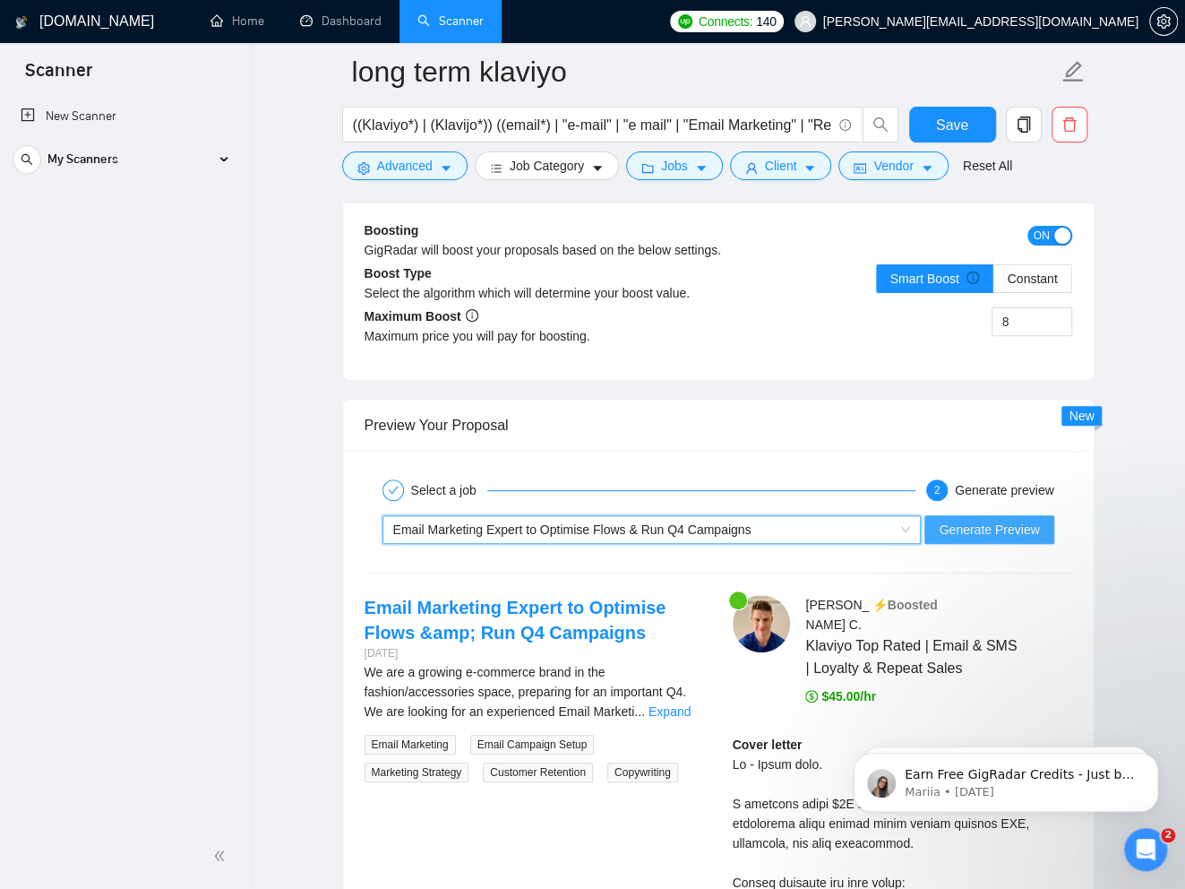
click at [869, 524] on span "Generate Preview" at bounding box center [989, 530] width 100 height 20
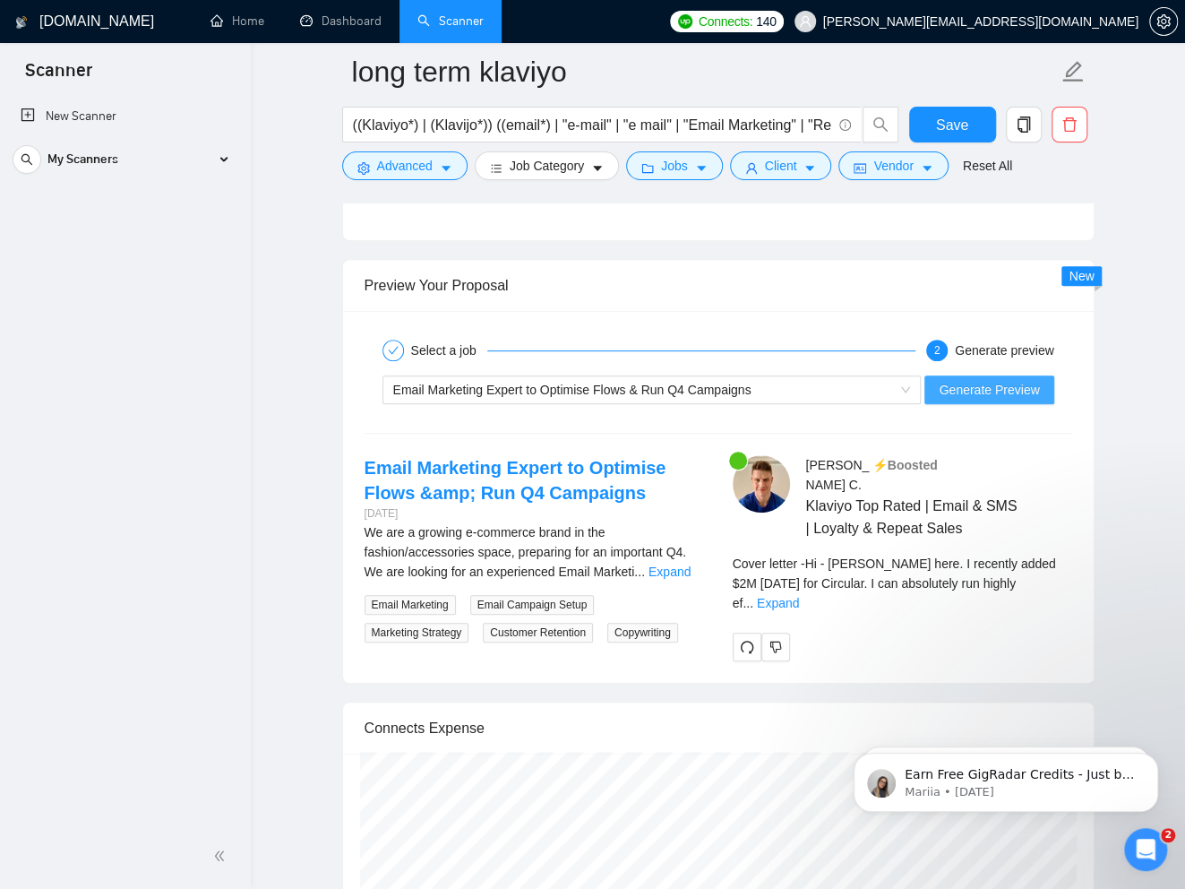
scroll to position [3853, 0]
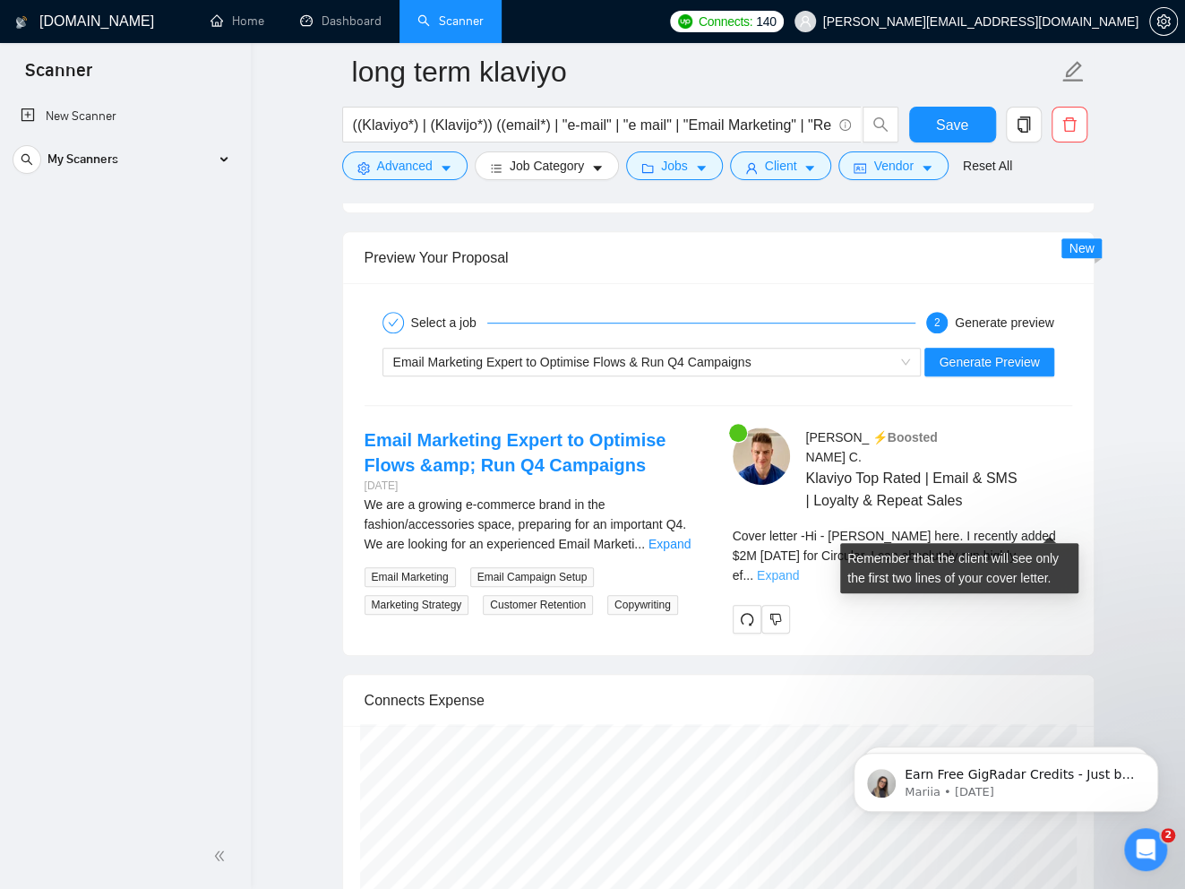
click at [799, 568] on link "Expand" at bounding box center [778, 575] width 42 height 14
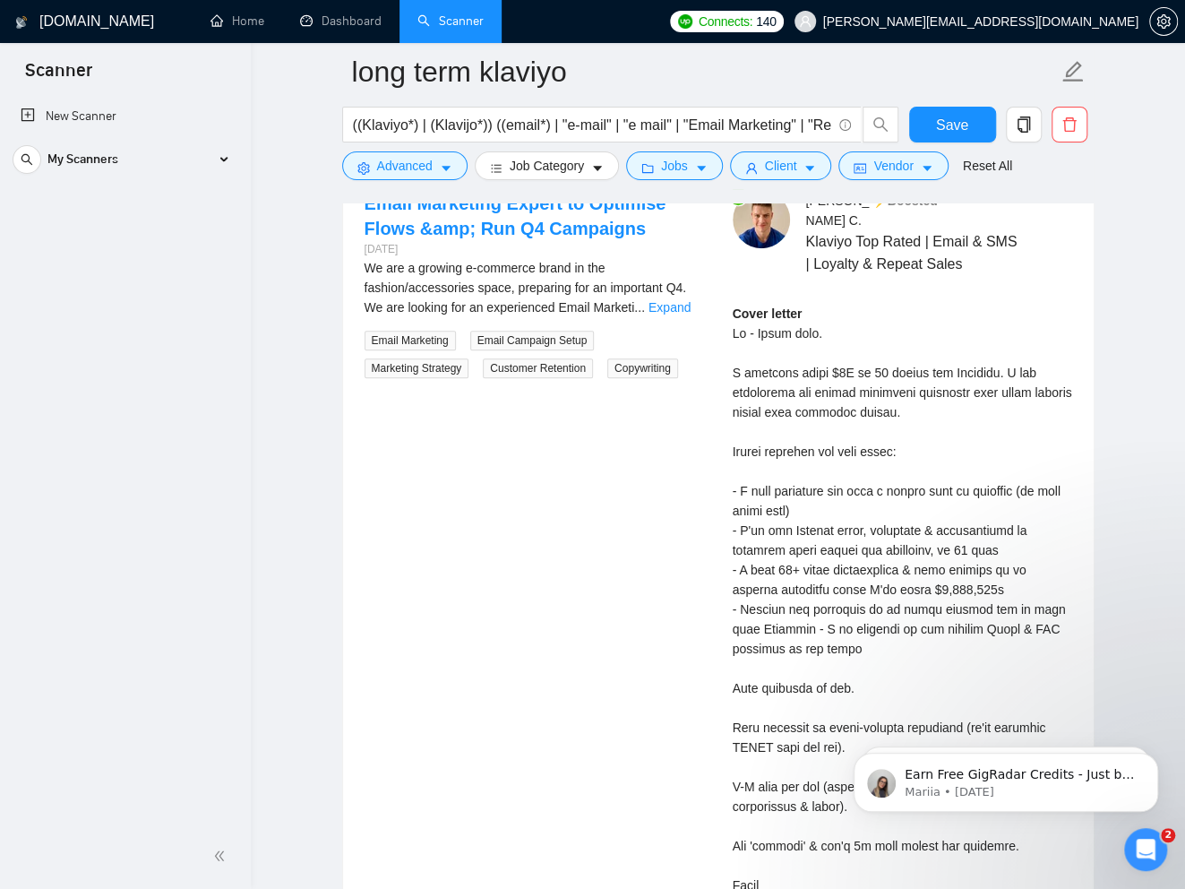
scroll to position [4091, 0]
click at [823, 477] on div "Cover letter" at bounding box center [902, 786] width 339 height 966
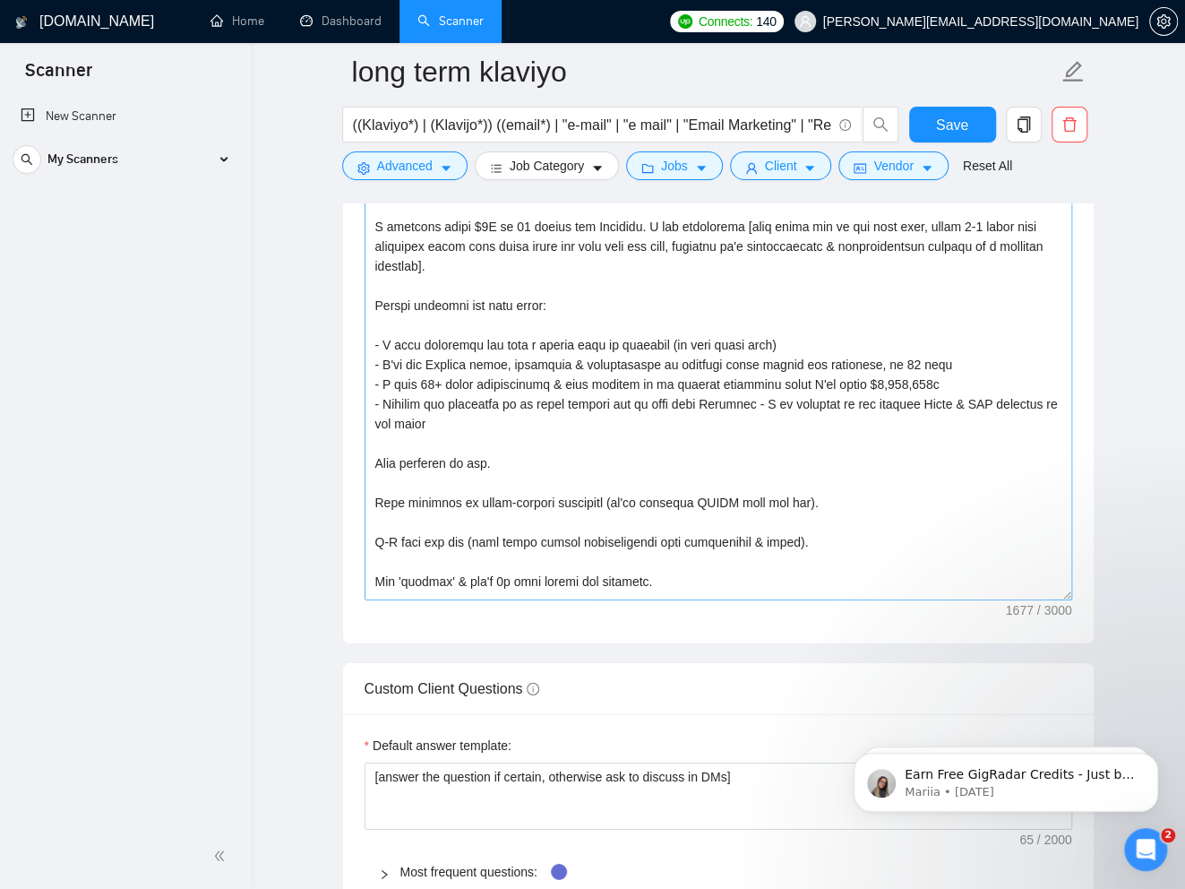
scroll to position [16, 0]
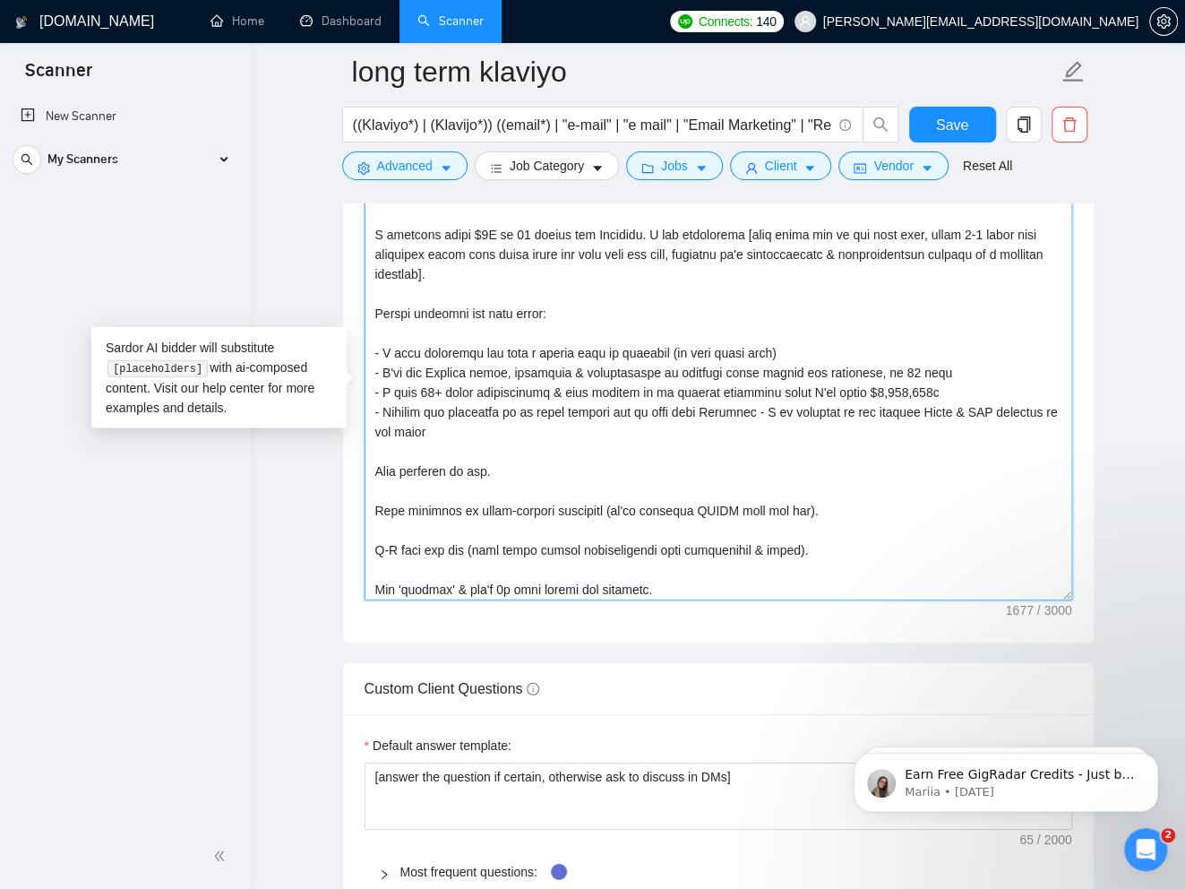
drag, startPoint x: 820, startPoint y: 344, endPoint x: 381, endPoint y: 344, distance: 439.8
click at [381, 344] on textarea "Cover letter template:" at bounding box center [719, 398] width 708 height 403
paste textarea "Guaranteed measurable profit increase (or I keep working free until you do"
click at [382, 348] on textarea "Cover letter template:" at bounding box center [719, 398] width 708 height 403
click at [869, 351] on textarea "Cover letter template:" at bounding box center [719, 398] width 708 height 403
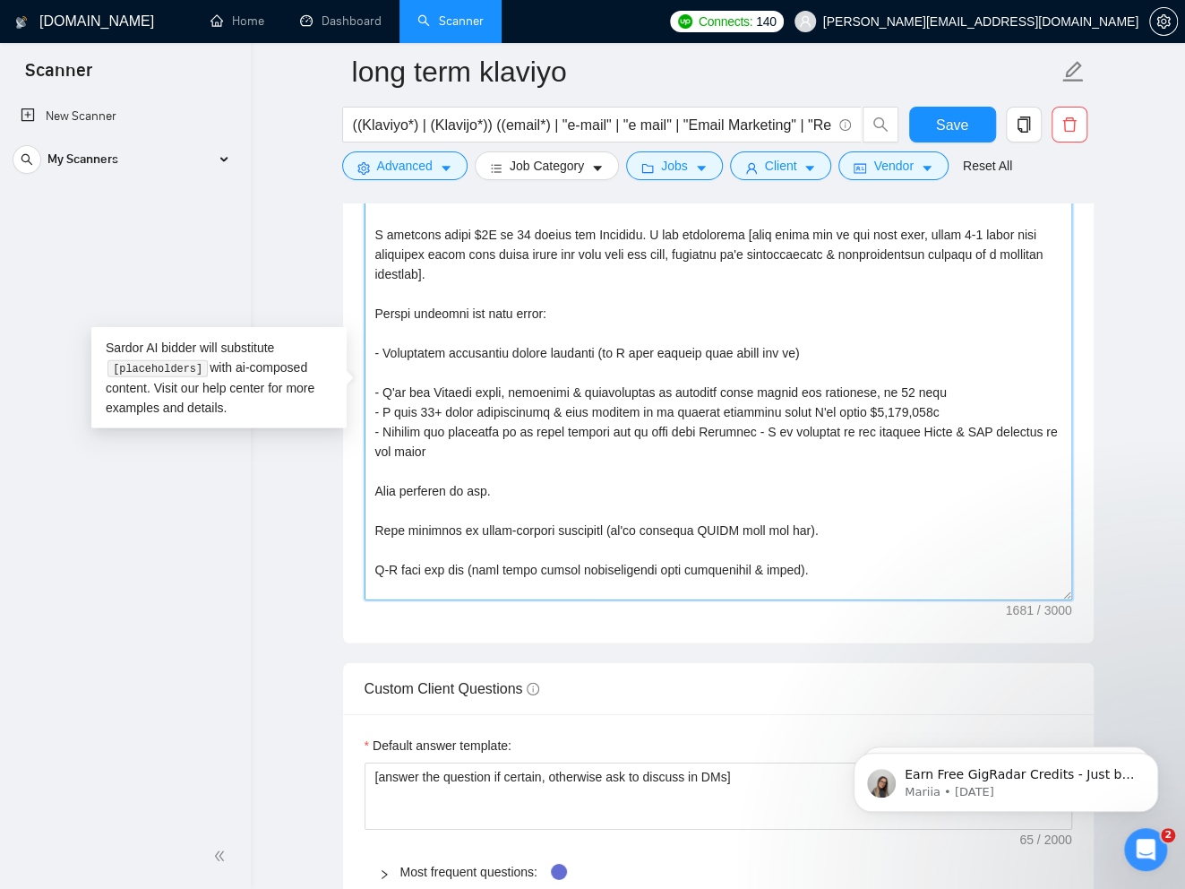
paste textarea "Proven 90-day retention framework using Klaviyo flows, campaigns & integrations"
click at [371, 366] on textarea "Cover letter template:" at bounding box center [719, 398] width 708 height 403
click at [408, 365] on textarea "Cover letter template:" at bounding box center [719, 398] width 708 height 403
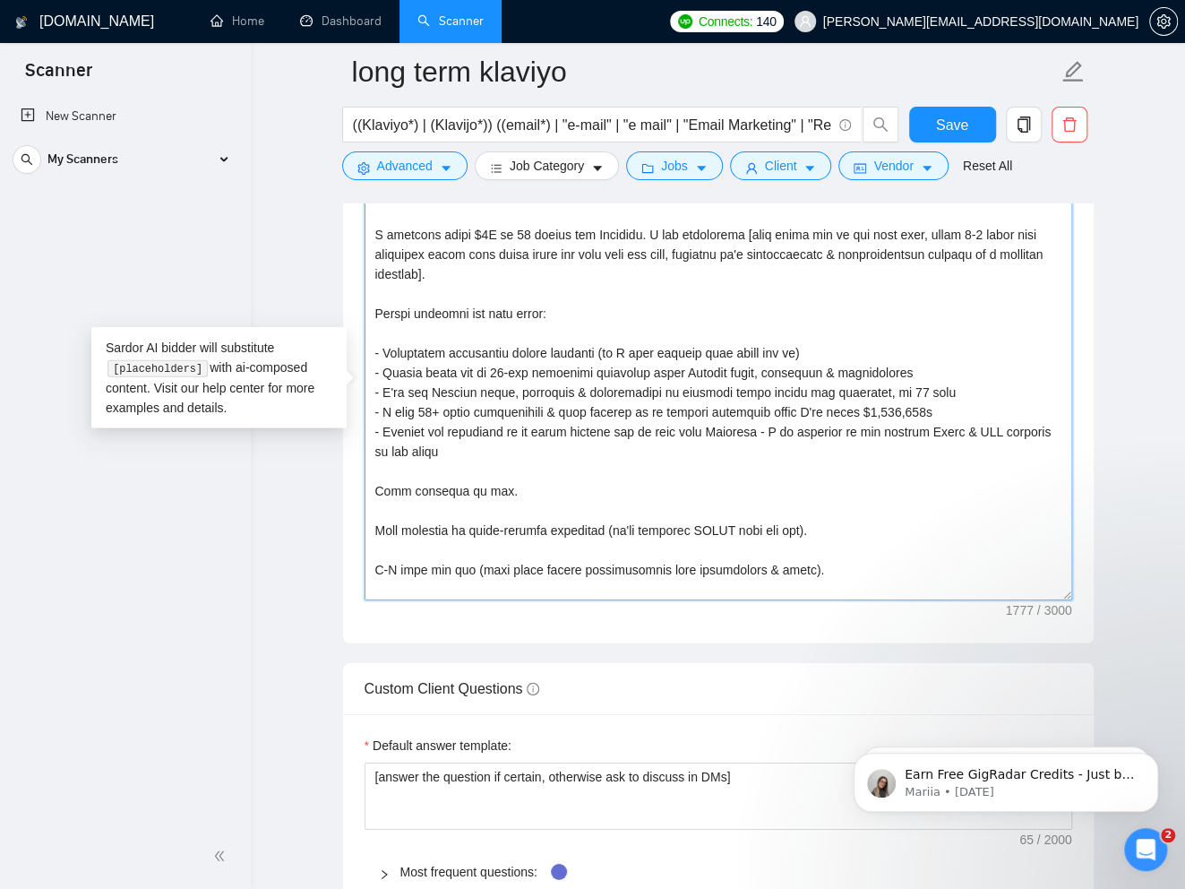
drag, startPoint x: 960, startPoint y: 364, endPoint x: 728, endPoint y: 366, distance: 232.0
click at [728, 366] on textarea "Cover letter template:" at bounding box center [719, 398] width 708 height 403
click at [869, 391] on textarea "Cover letter template:" at bounding box center [719, 398] width 708 height 403
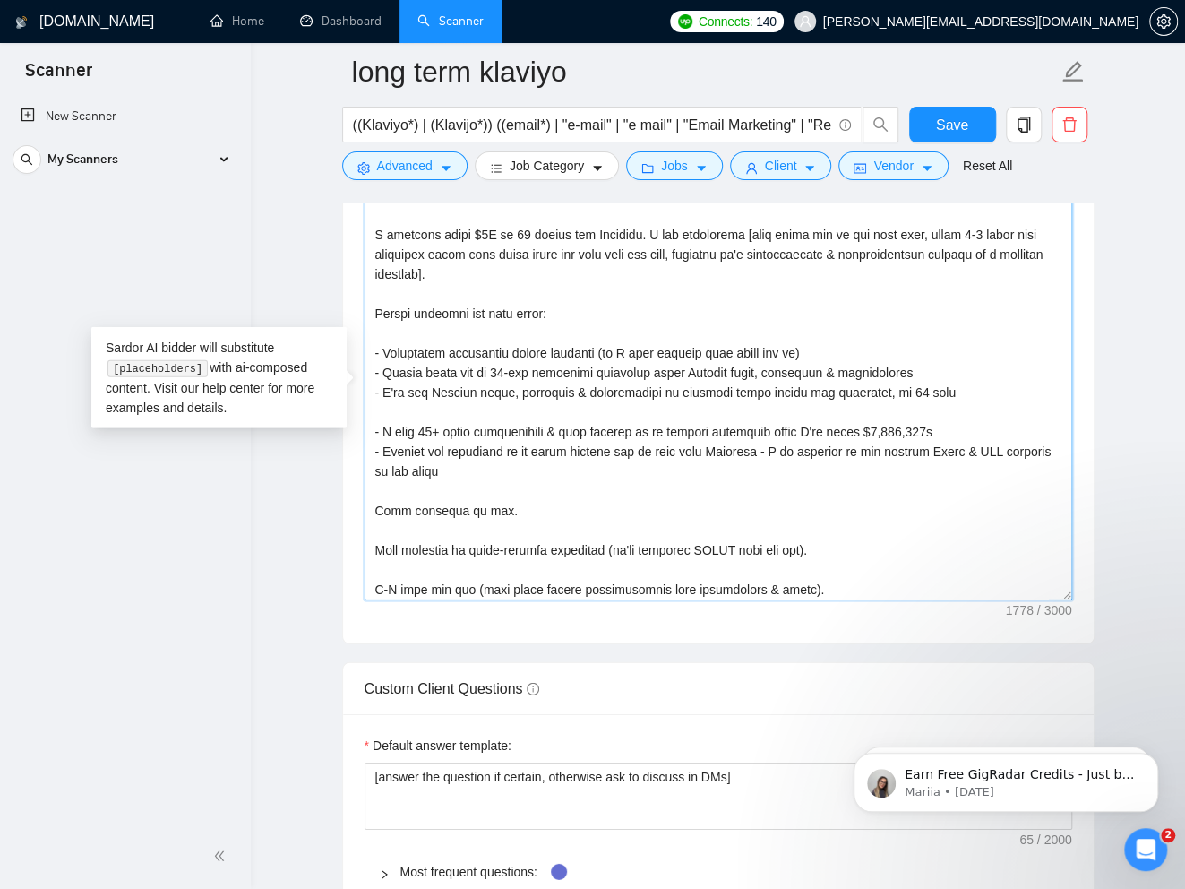
paste textarea "12+ case studies & video testimonials in my portfolio"
click at [374, 406] on textarea "Cover letter template:" at bounding box center [719, 398] width 708 height 403
drag, startPoint x: 970, startPoint y: 383, endPoint x: 382, endPoint y: 389, distance: 587.6
click at [382, 389] on textarea "Cover letter template:" at bounding box center [719, 398] width 708 height 403
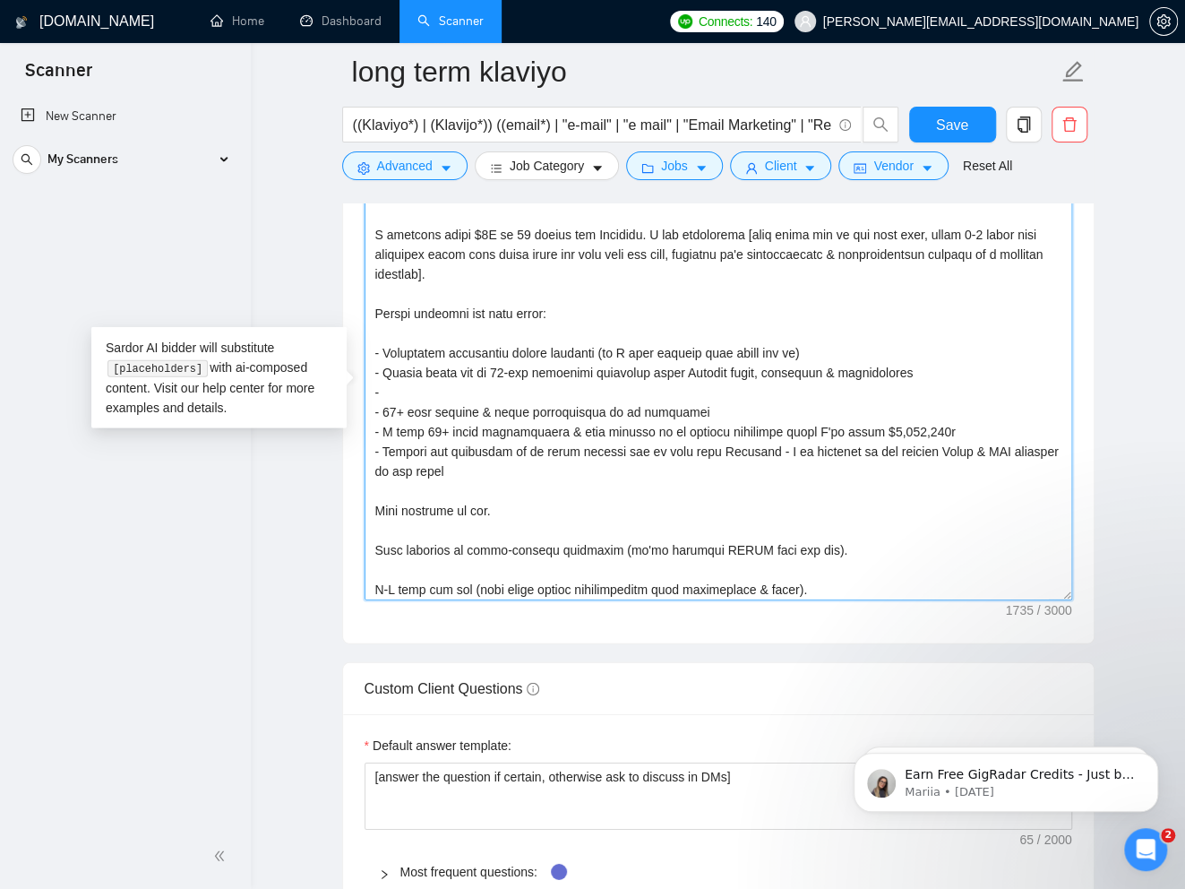
drag, startPoint x: 955, startPoint y: 370, endPoint x: 389, endPoint y: 360, distance: 566.2
click at [382, 363] on textarea "Cover letter template:" at bounding box center [719, 398] width 708 height 403
paste textarea "I'll use Klaviyo flows, campaigns & integrations to reliably boost profit via r…"
click at [422, 360] on textarea "Cover letter template:" at bounding box center [719, 398] width 708 height 403
click at [525, 381] on textarea "Cover letter template:" at bounding box center [719, 398] width 708 height 403
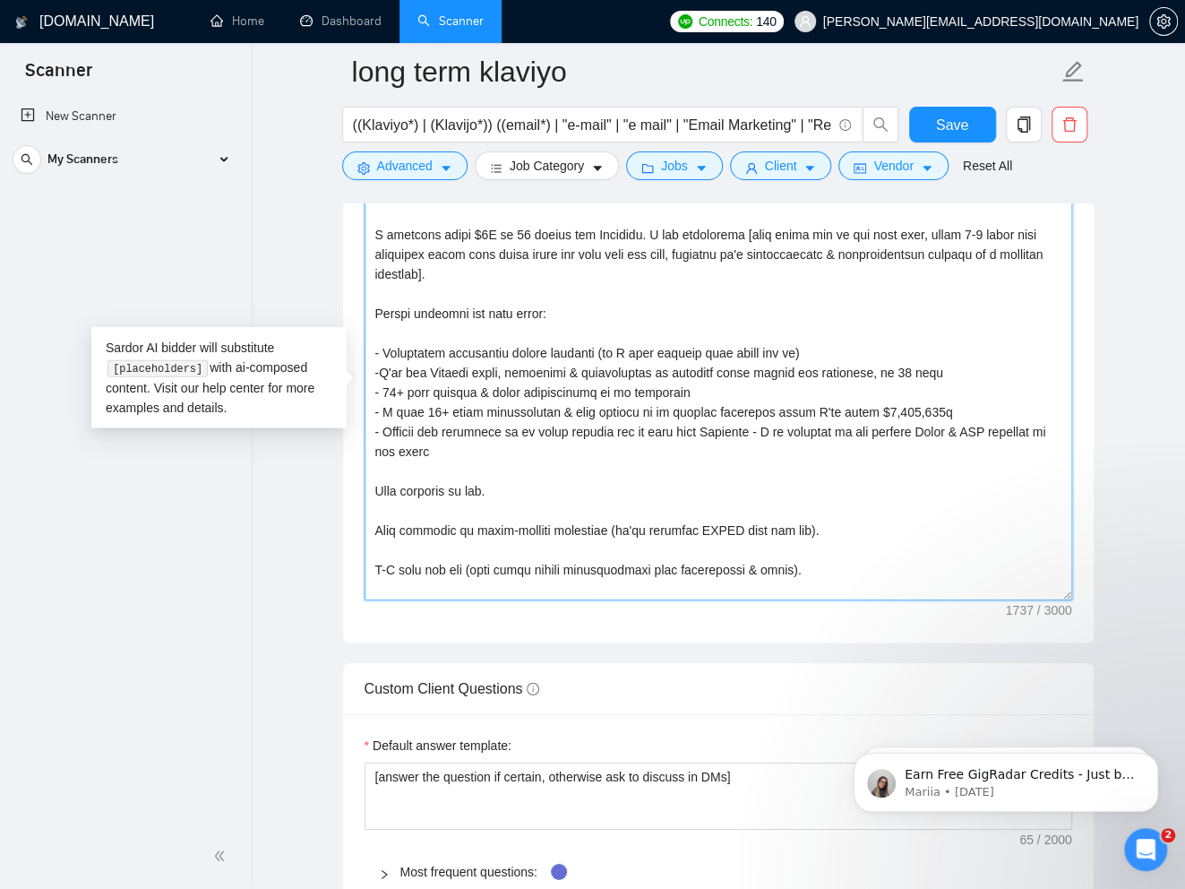
click at [382, 365] on textarea "Cover letter template:" at bounding box center [719, 398] width 708 height 403
click at [386, 382] on textarea "Cover letter template:" at bounding box center [719, 398] width 708 height 403
click at [813, 385] on textarea "Cover letter template:" at bounding box center [719, 398] width 708 height 403
drag, startPoint x: 776, startPoint y: 405, endPoint x: 981, endPoint y: 397, distance: 205.3
click at [869, 397] on textarea "Cover letter template:" at bounding box center [719, 398] width 708 height 403
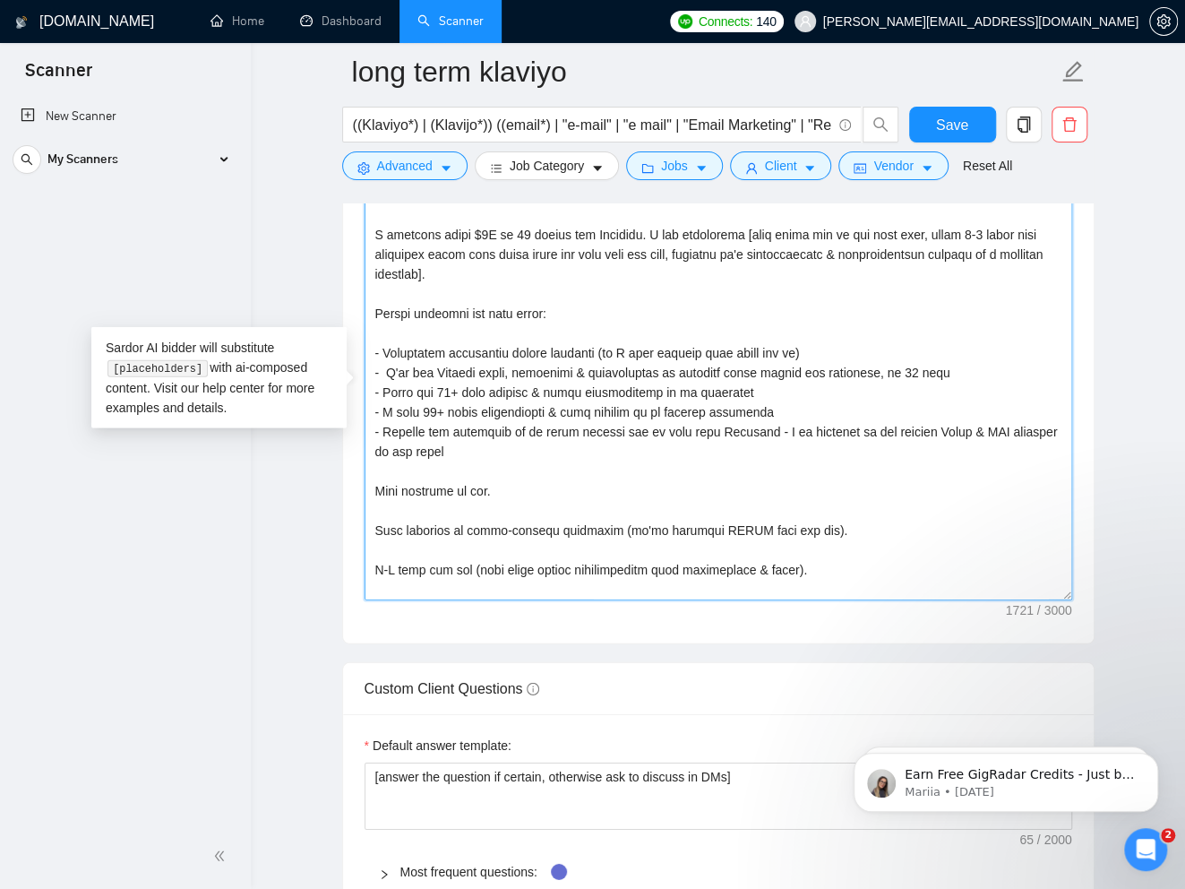
click at [861, 391] on textarea "Cover letter template:" at bounding box center [719, 398] width 708 height 403
paste textarea "where I've added $1,000,000s"
click at [753, 382] on textarea "Cover letter template:" at bounding box center [719, 398] width 708 height 403
drag, startPoint x: 794, startPoint y: 408, endPoint x: 370, endPoint y: 397, distance: 423.8
click at [370, 397] on textarea "Cover letter template:" at bounding box center [719, 398] width 708 height 403
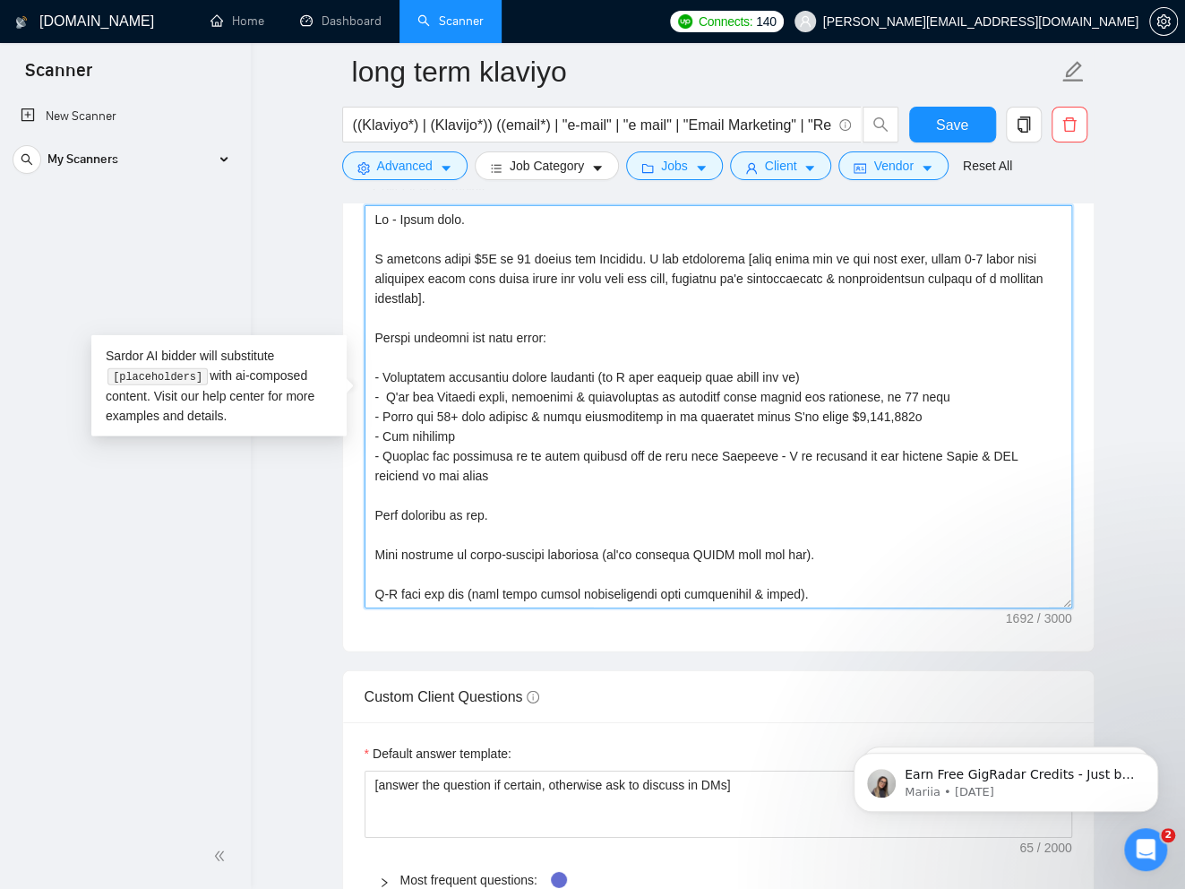
scroll to position [2397, 0]
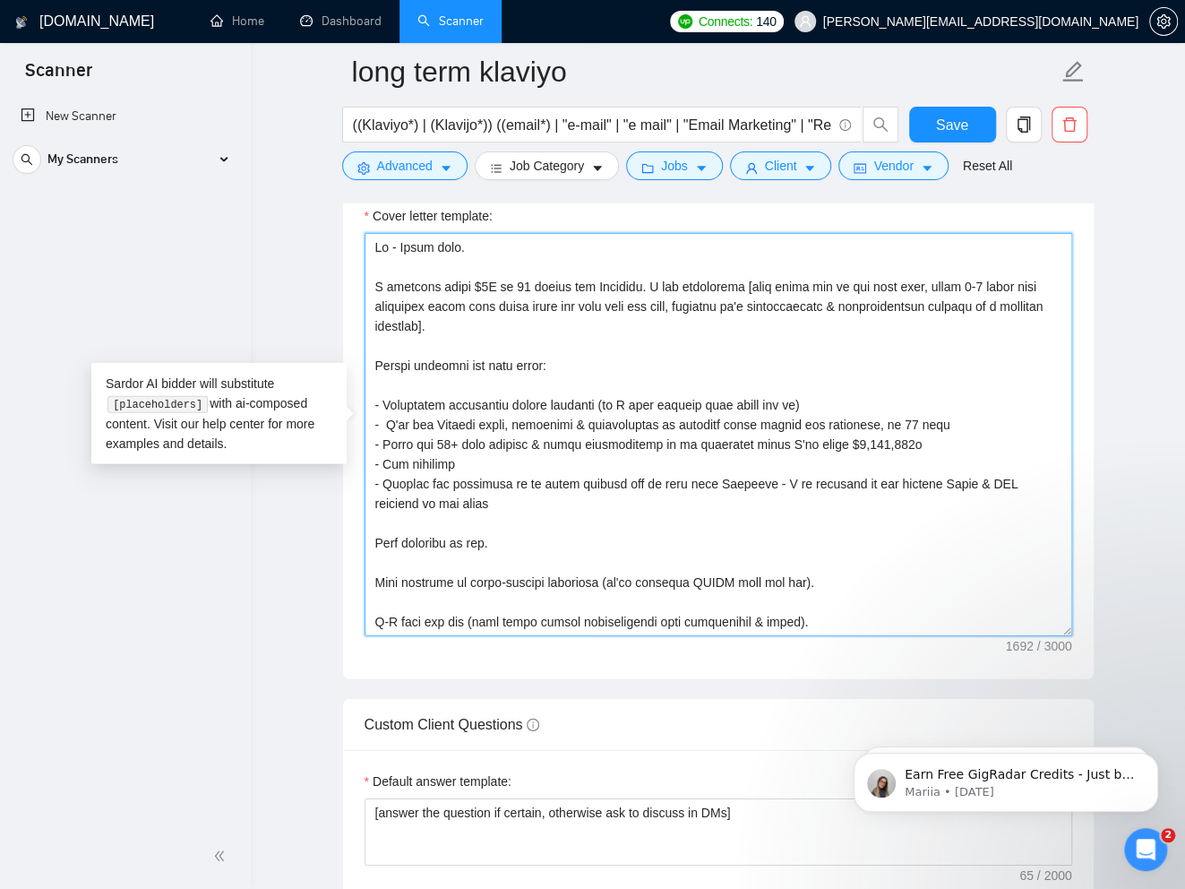
click at [515, 444] on textarea "Cover letter template:" at bounding box center [719, 434] width 708 height 403
click at [513, 457] on textarea "Cover letter template:" at bounding box center [719, 434] width 708 height 403
drag, startPoint x: 510, startPoint y: 457, endPoint x: 384, endPoint y: 451, distance: 125.5
click at [384, 451] on textarea "Cover letter template:" at bounding box center [719, 434] width 708 height 403
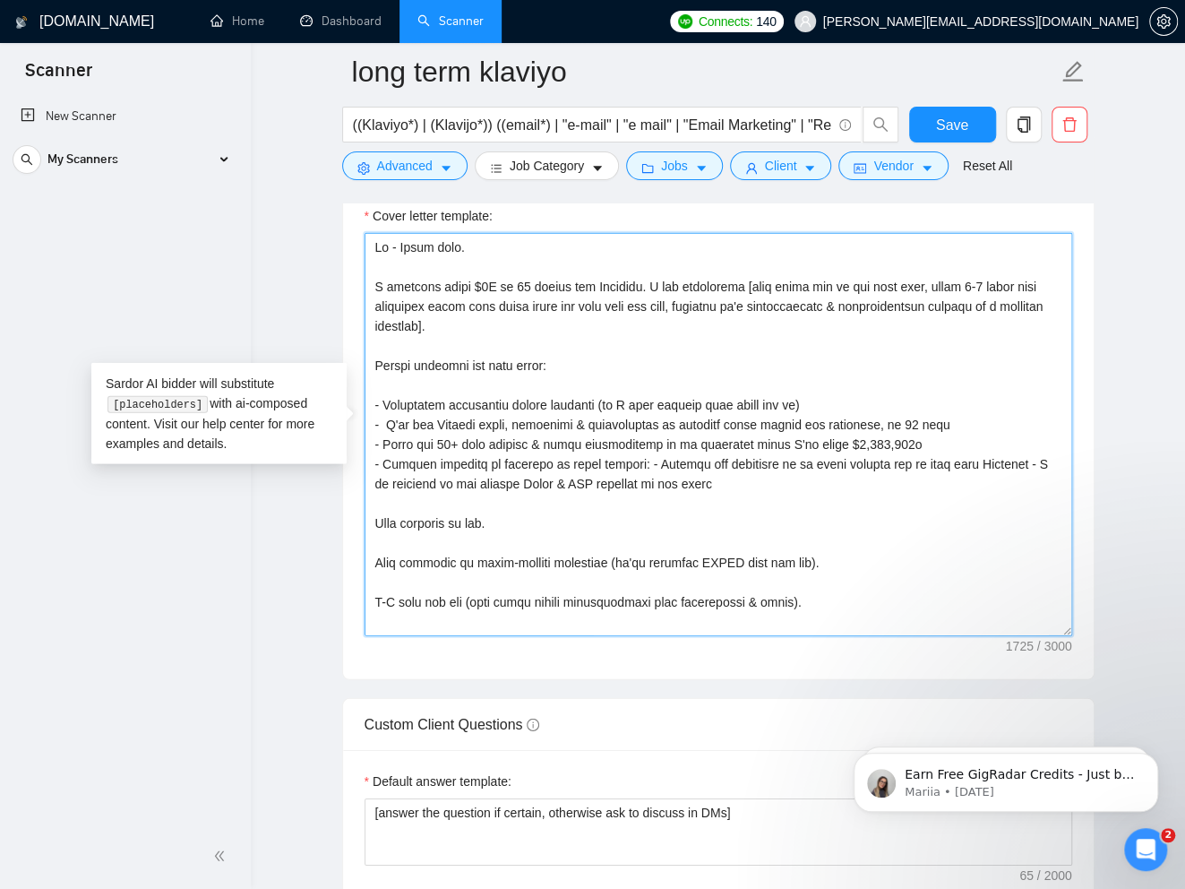
drag, startPoint x: 891, startPoint y: 474, endPoint x: 774, endPoint y: 474, distance: 117.3
click at [774, 474] on textarea "Cover letter template:" at bounding box center [719, 434] width 708 height 403
click at [657, 454] on textarea "Cover letter template:" at bounding box center [719, 434] width 708 height 403
paste textarea "[URL][DOMAIN_NAME]"
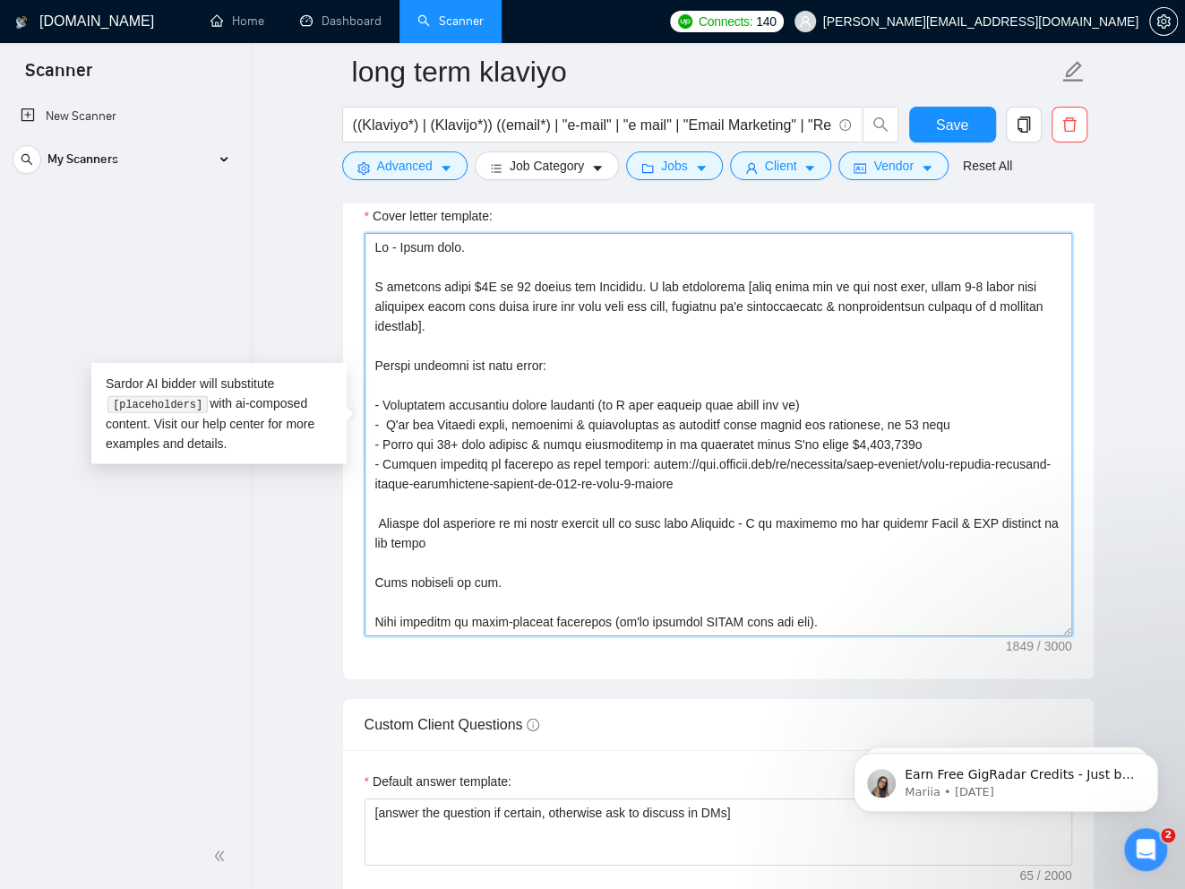
click at [786, 473] on textarea "Cover letter template:" at bounding box center [719, 434] width 708 height 403
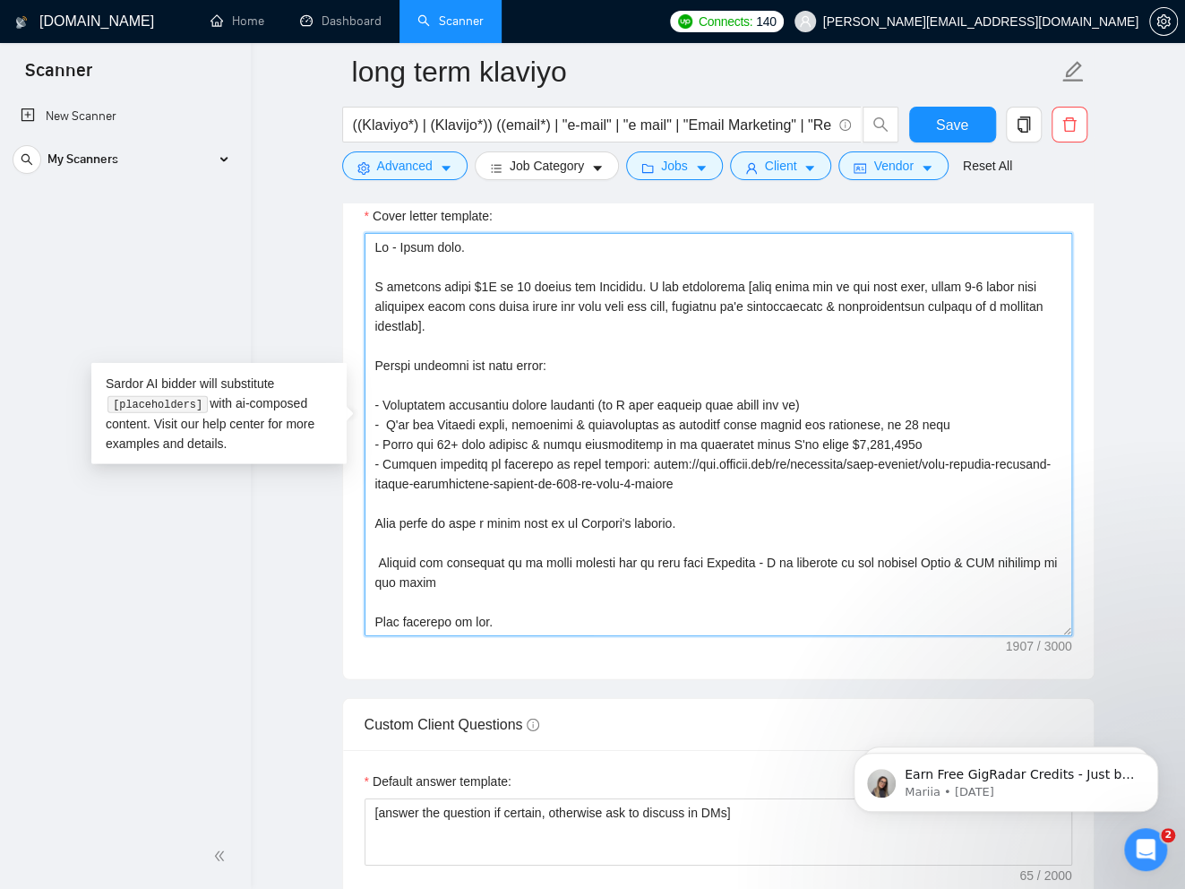
click at [457, 555] on textarea "Cover letter template:" at bounding box center [719, 434] width 708 height 403
click at [457, 556] on textarea "Cover letter template:" at bounding box center [719, 434] width 708 height 403
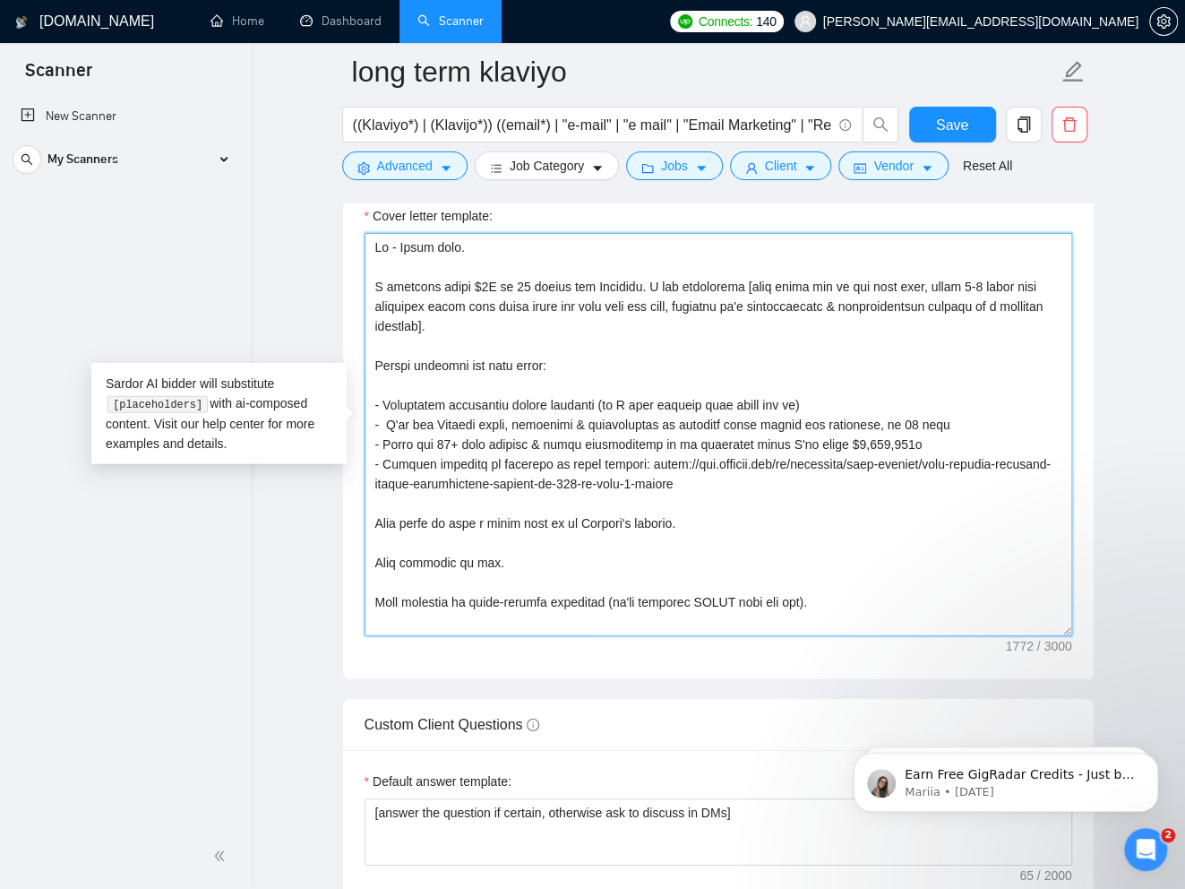
click at [423, 519] on textarea "Cover letter template:" at bounding box center [719, 434] width 708 height 403
drag, startPoint x: 427, startPoint y: 516, endPoint x: 447, endPoint y: 513, distance: 19.9
click at [447, 514] on textarea "Cover letter template:" at bounding box center [719, 434] width 708 height 403
click at [496, 520] on textarea "Cover letter template:" at bounding box center [719, 434] width 708 height 403
drag, startPoint x: 497, startPoint y: 514, endPoint x: 457, endPoint y: 519, distance: 40.6
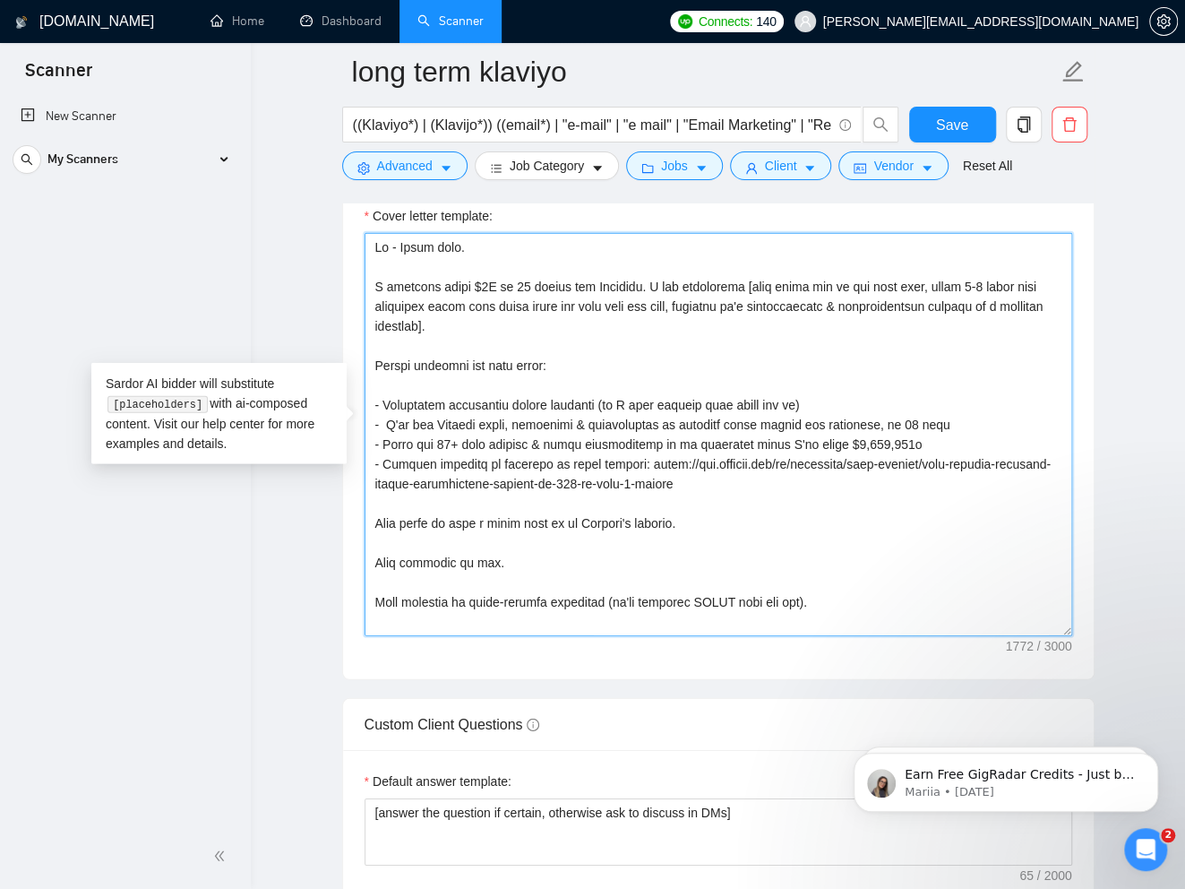
click at [457, 519] on textarea "Cover letter template:" at bounding box center [719, 434] width 708 height 403
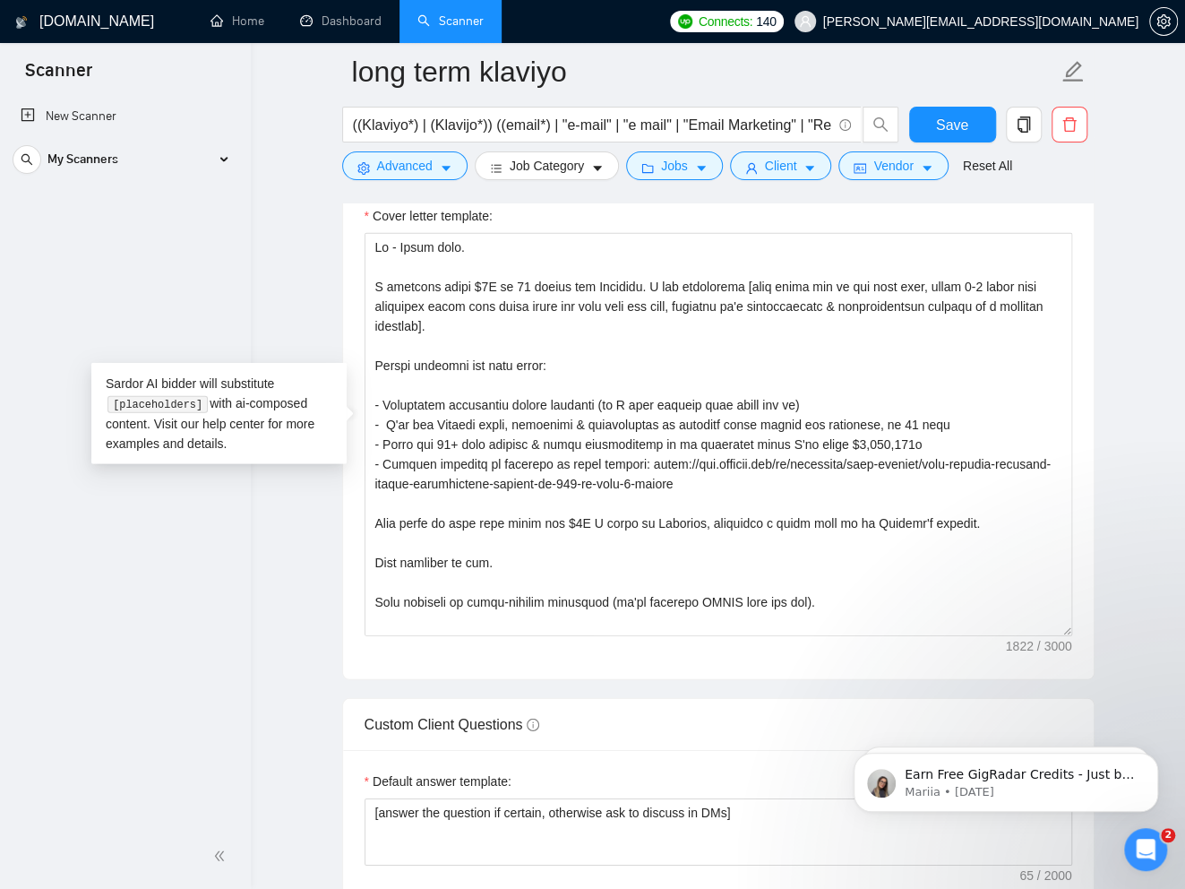
click at [869, 440] on div "Cover letter template:" at bounding box center [718, 432] width 751 height 494
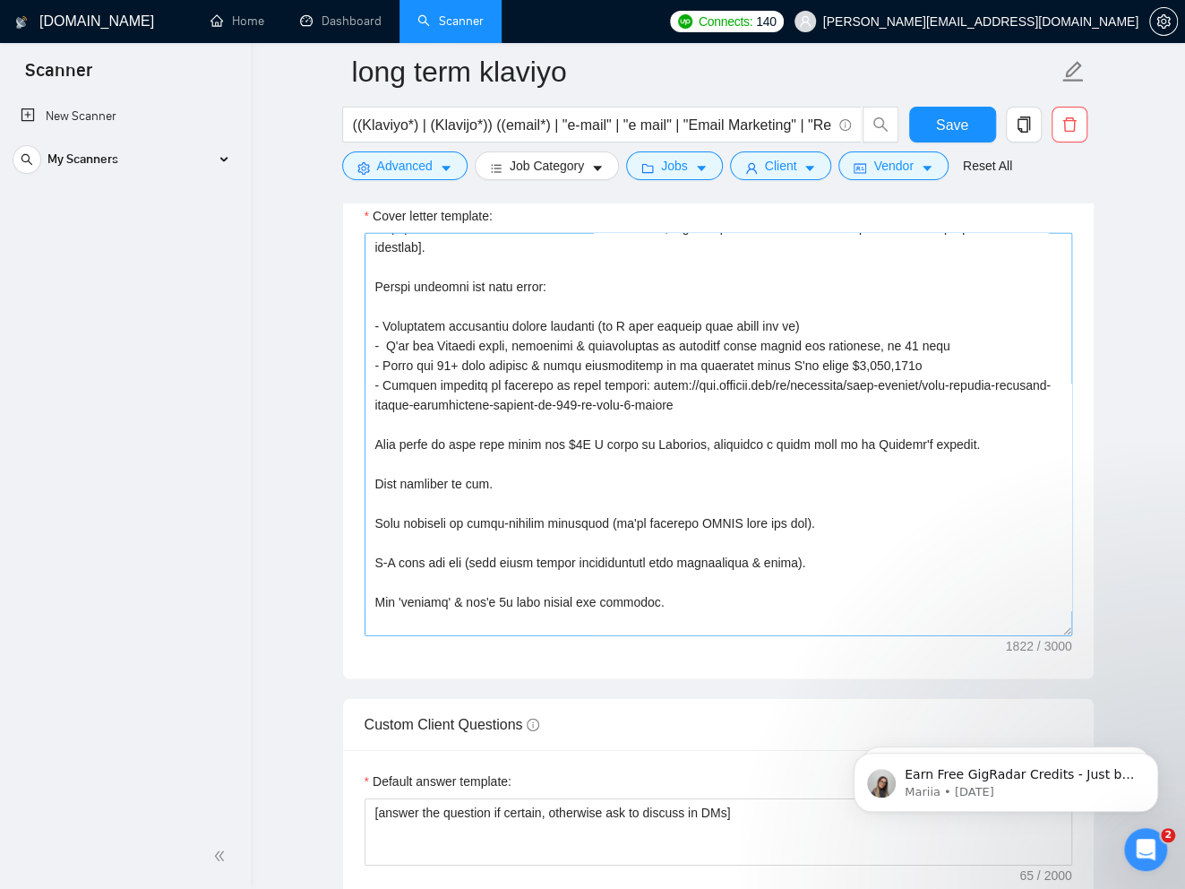
scroll to position [133, 0]
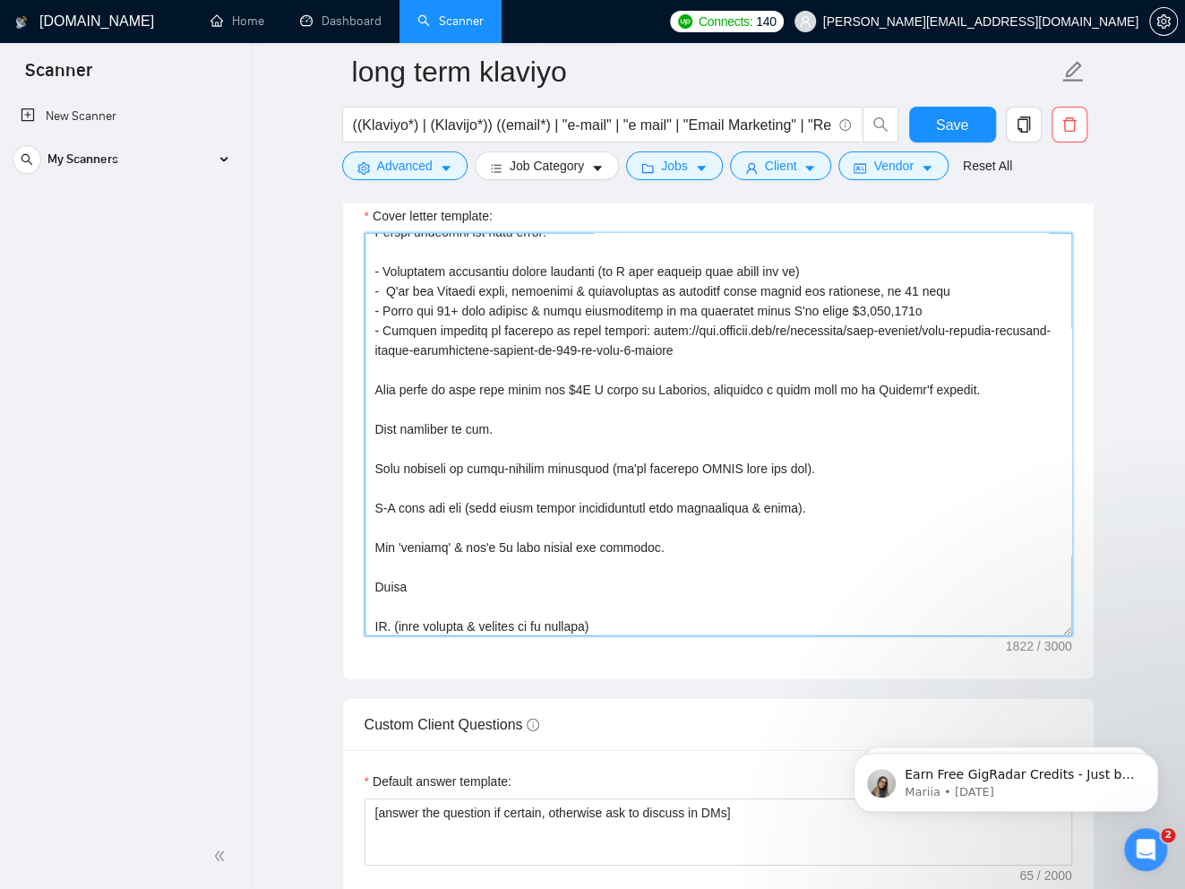
click at [425, 380] on textarea "Cover letter template:" at bounding box center [719, 434] width 708 height 403
click at [426, 380] on textarea "Cover letter template:" at bounding box center [719, 434] width 708 height 403
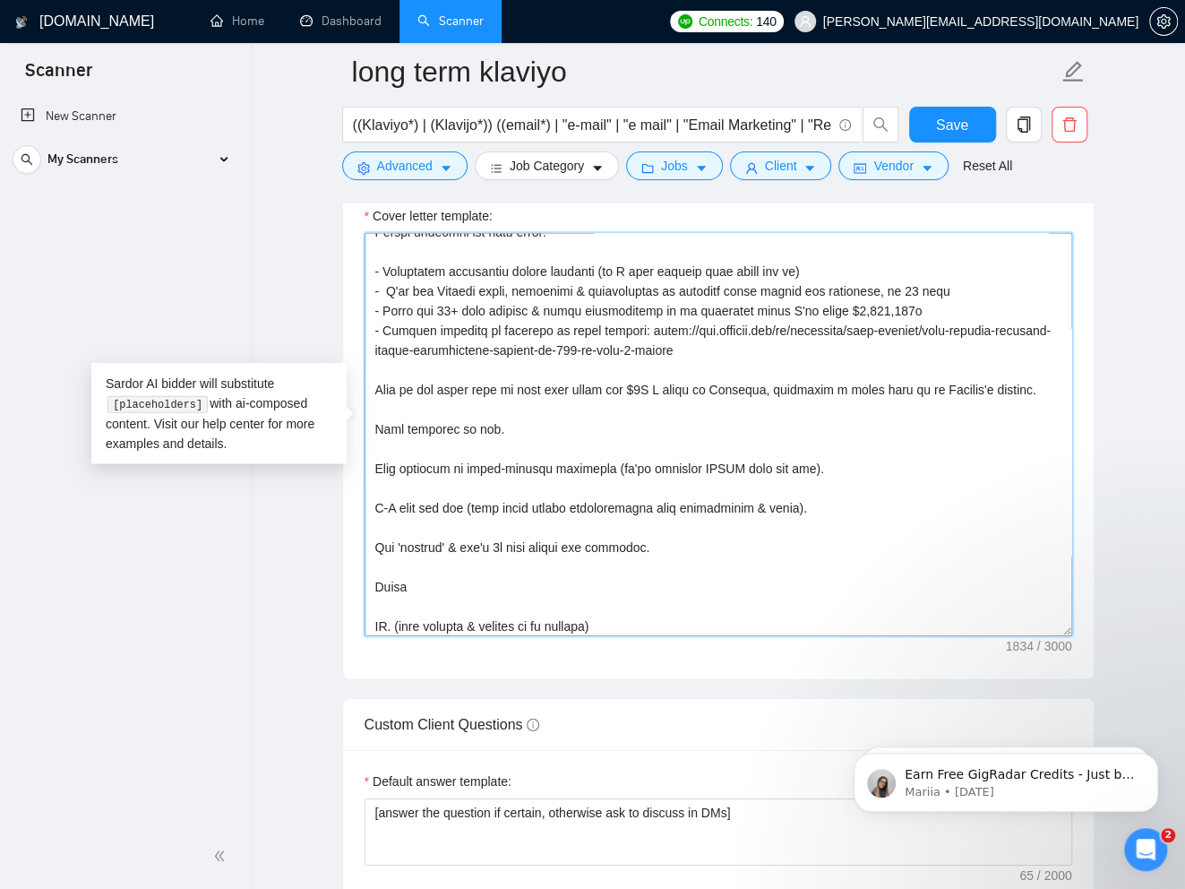
click at [479, 376] on textarea "Cover letter template:" at bounding box center [719, 434] width 708 height 403
drag, startPoint x: 519, startPoint y: 381, endPoint x: 351, endPoint y: 377, distance: 167.5
click at [633, 376] on textarea "Cover letter template:" at bounding box center [719, 434] width 708 height 403
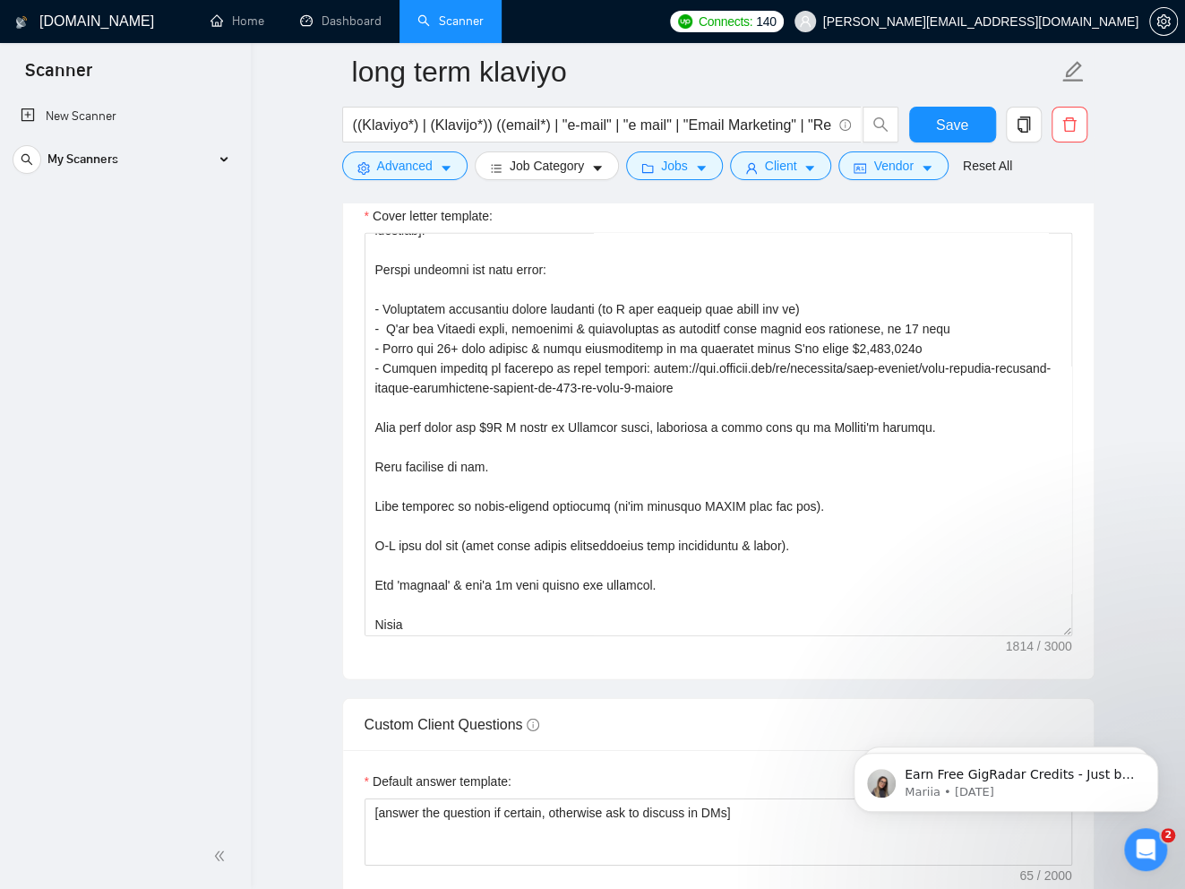
scroll to position [28, 0]
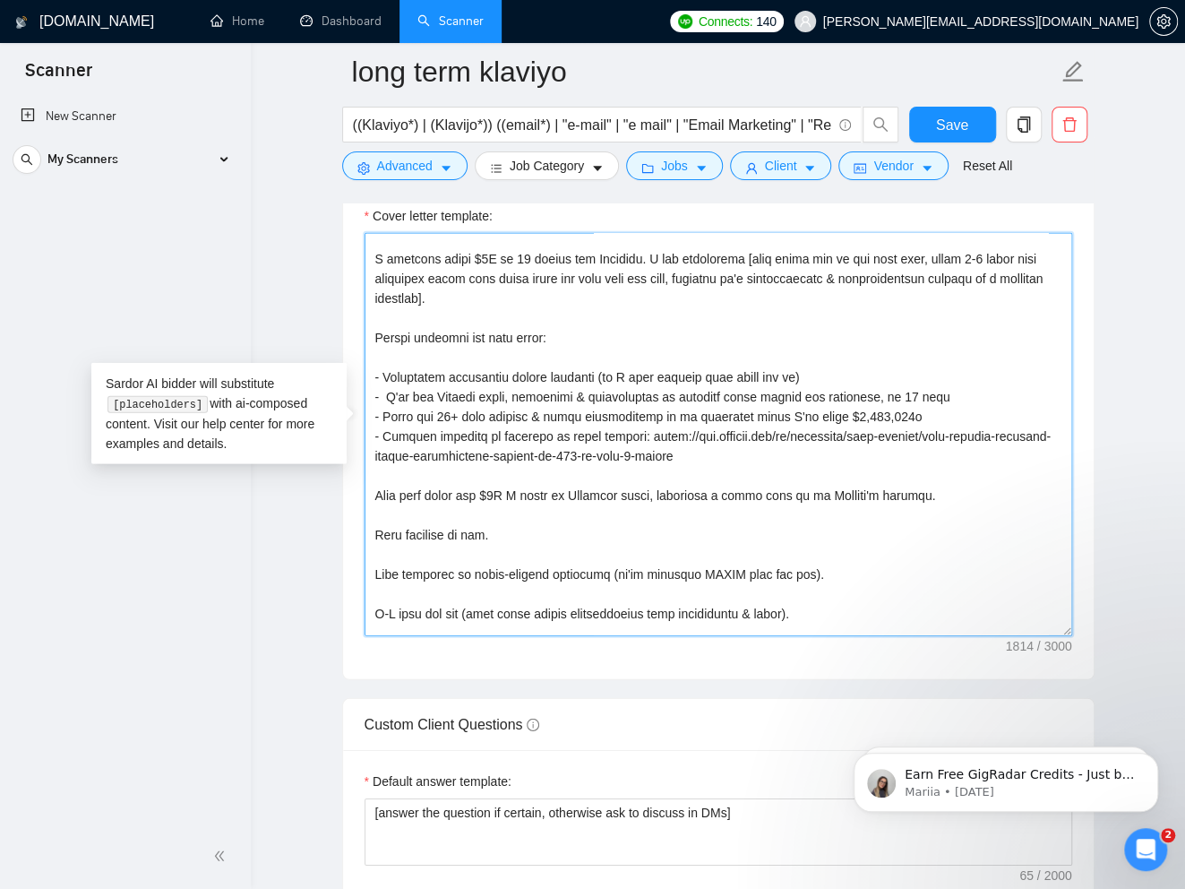
click at [869, 485] on textarea "Cover letter template:" at bounding box center [719, 434] width 708 height 403
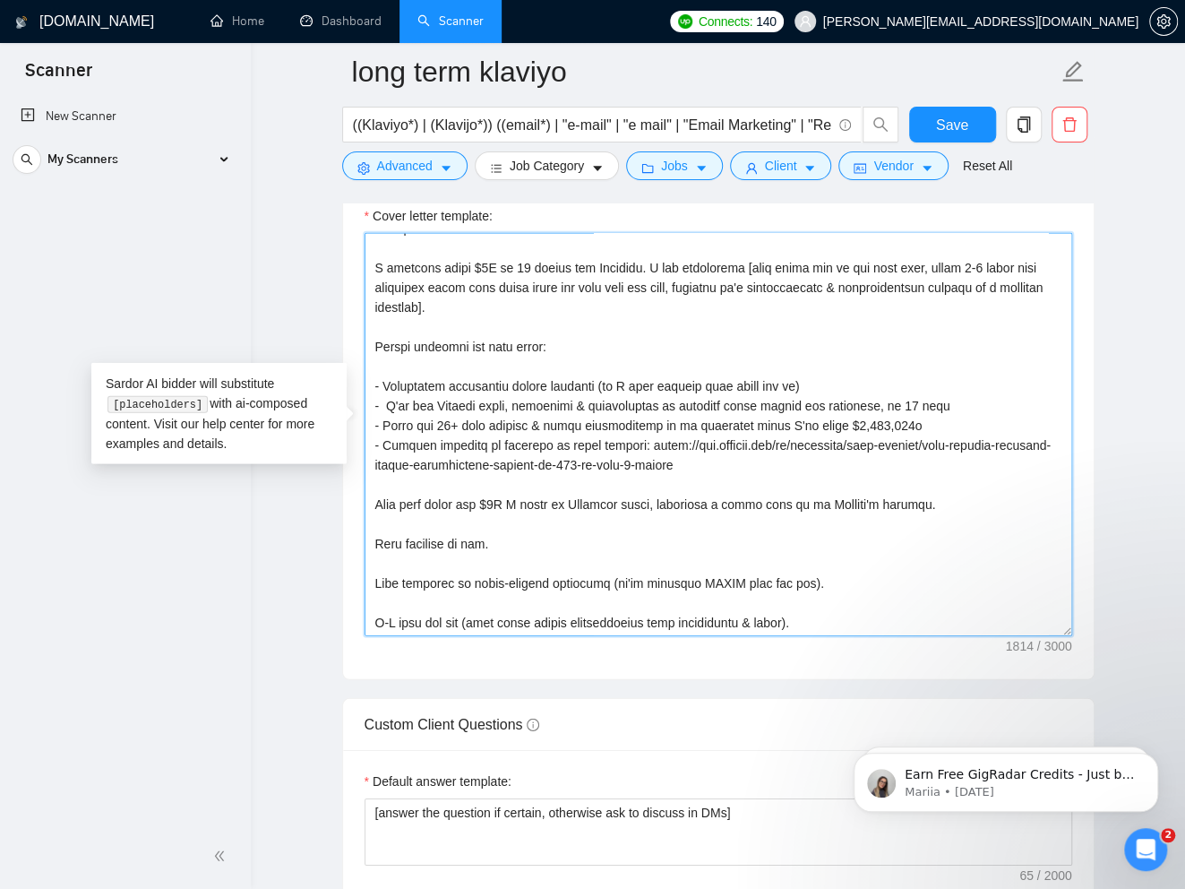
scroll to position [0, 0]
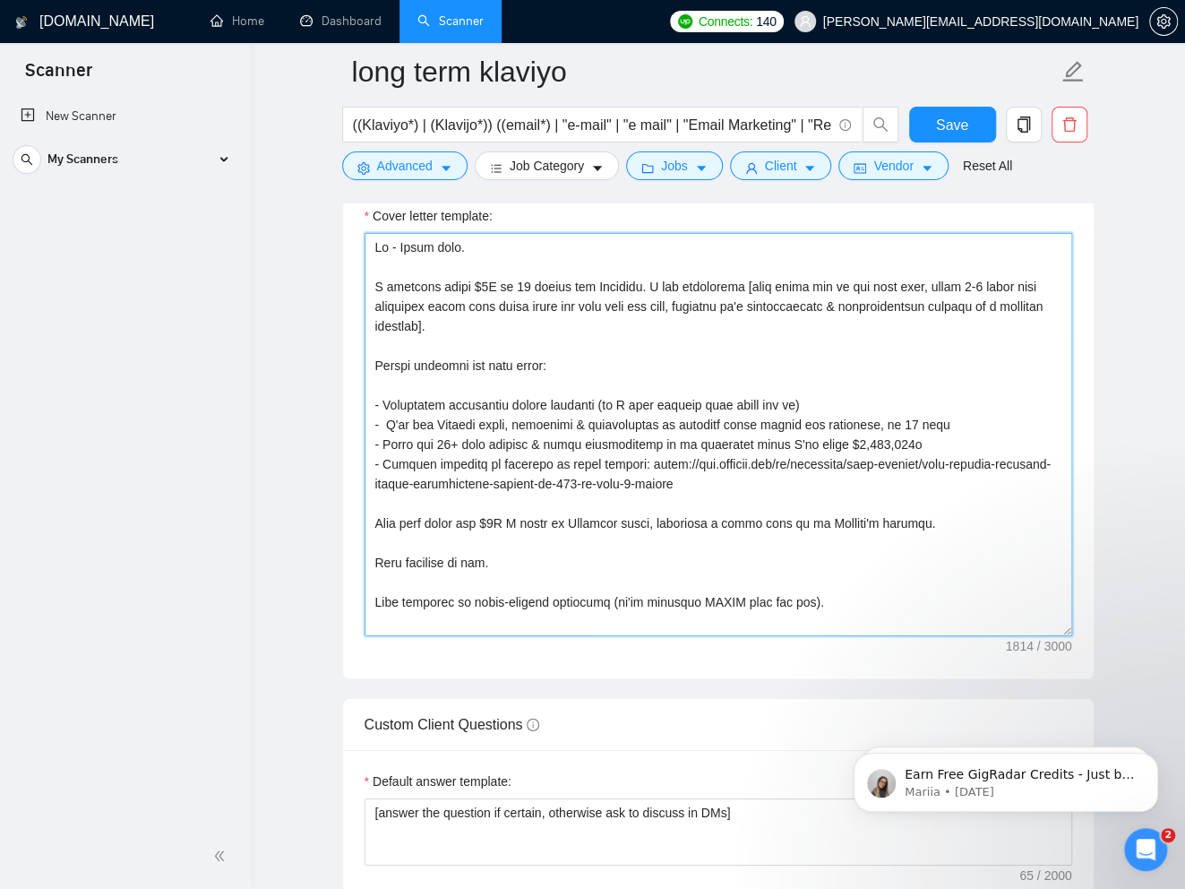
click at [485, 395] on textarea "Cover letter template:" at bounding box center [719, 434] width 708 height 403
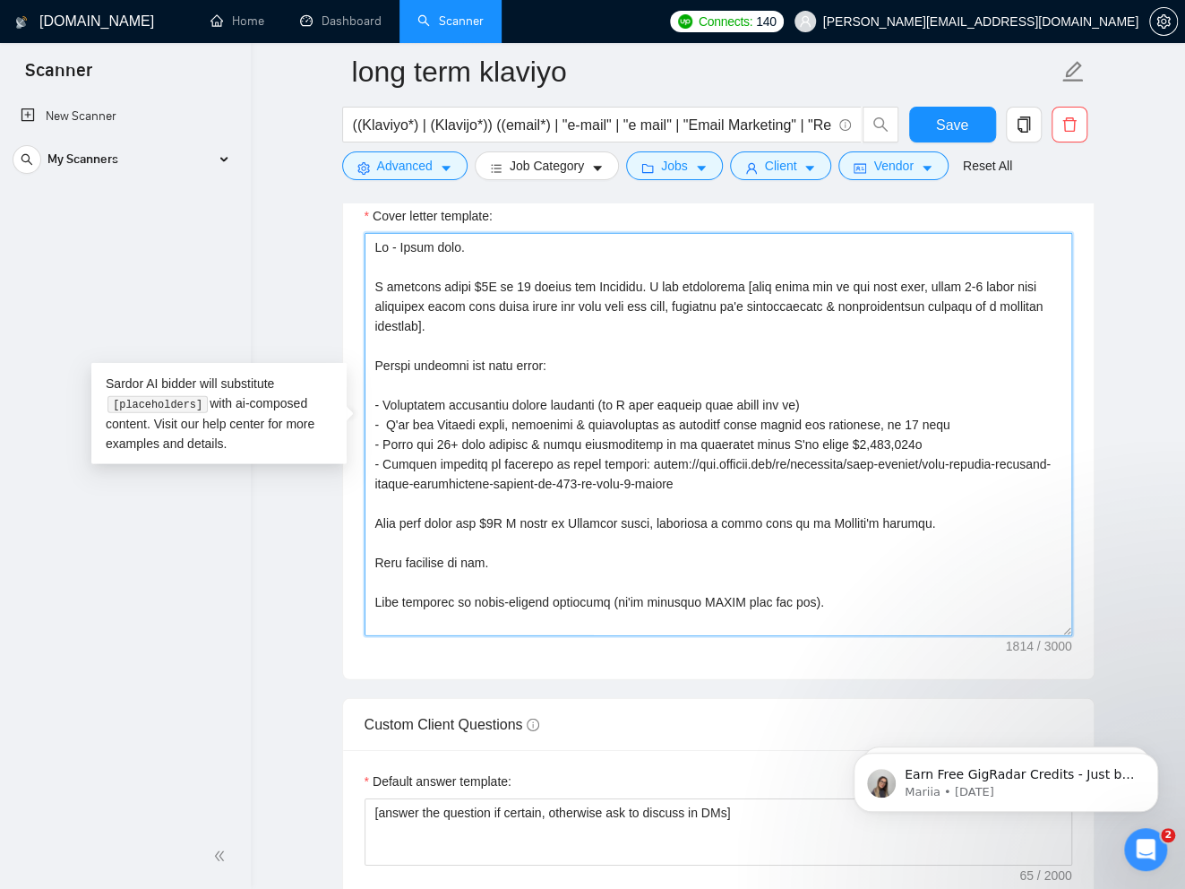
click at [485, 395] on textarea "Cover letter template:" at bounding box center [719, 434] width 708 height 403
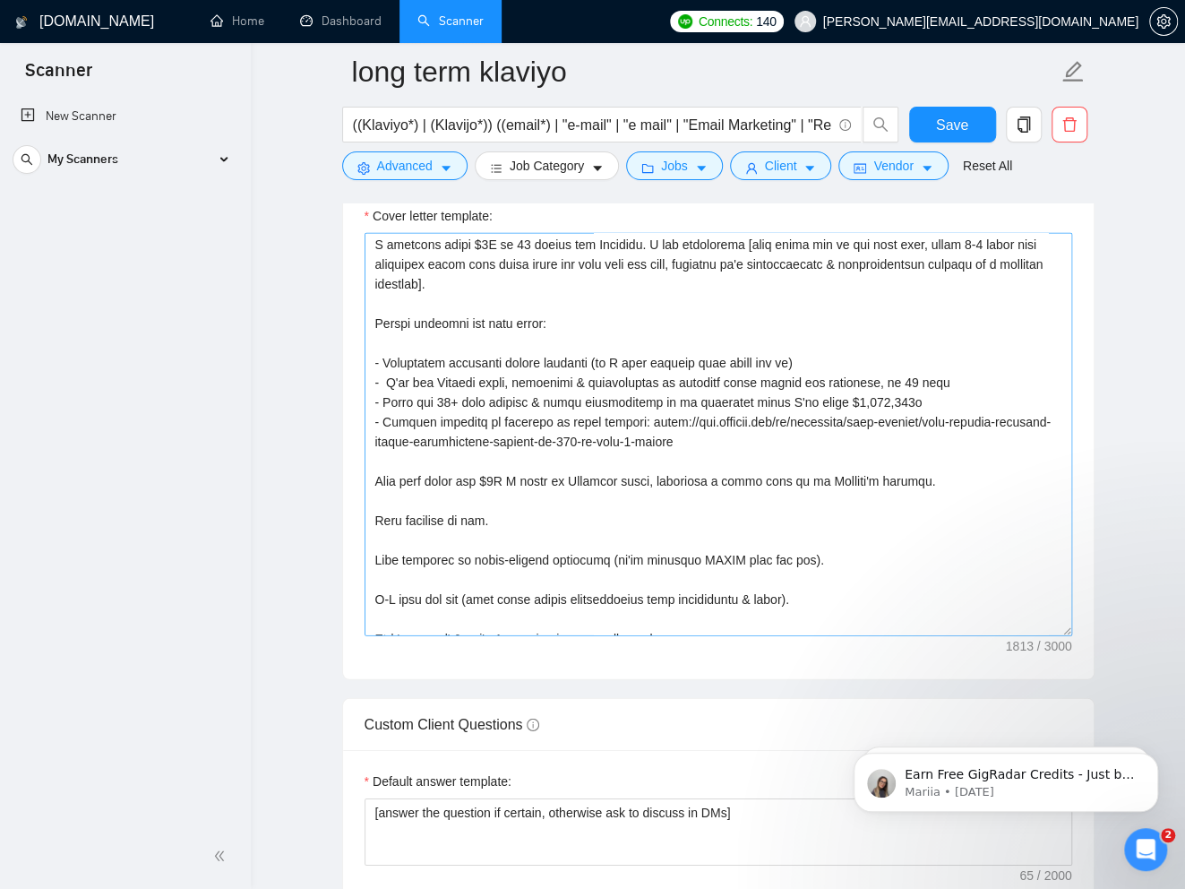
scroll to position [73, 0]
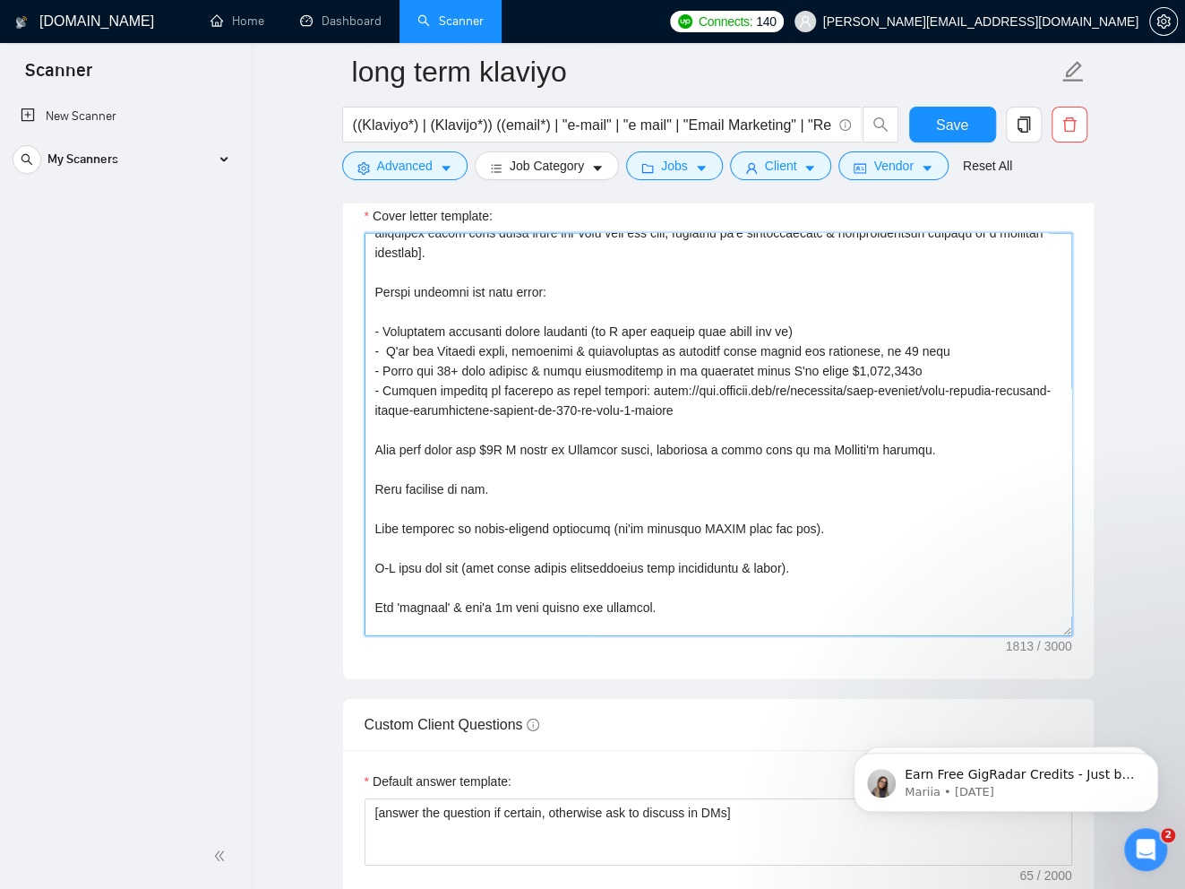
click at [869, 442] on textarea "Cover letter template:" at bounding box center [719, 434] width 708 height 403
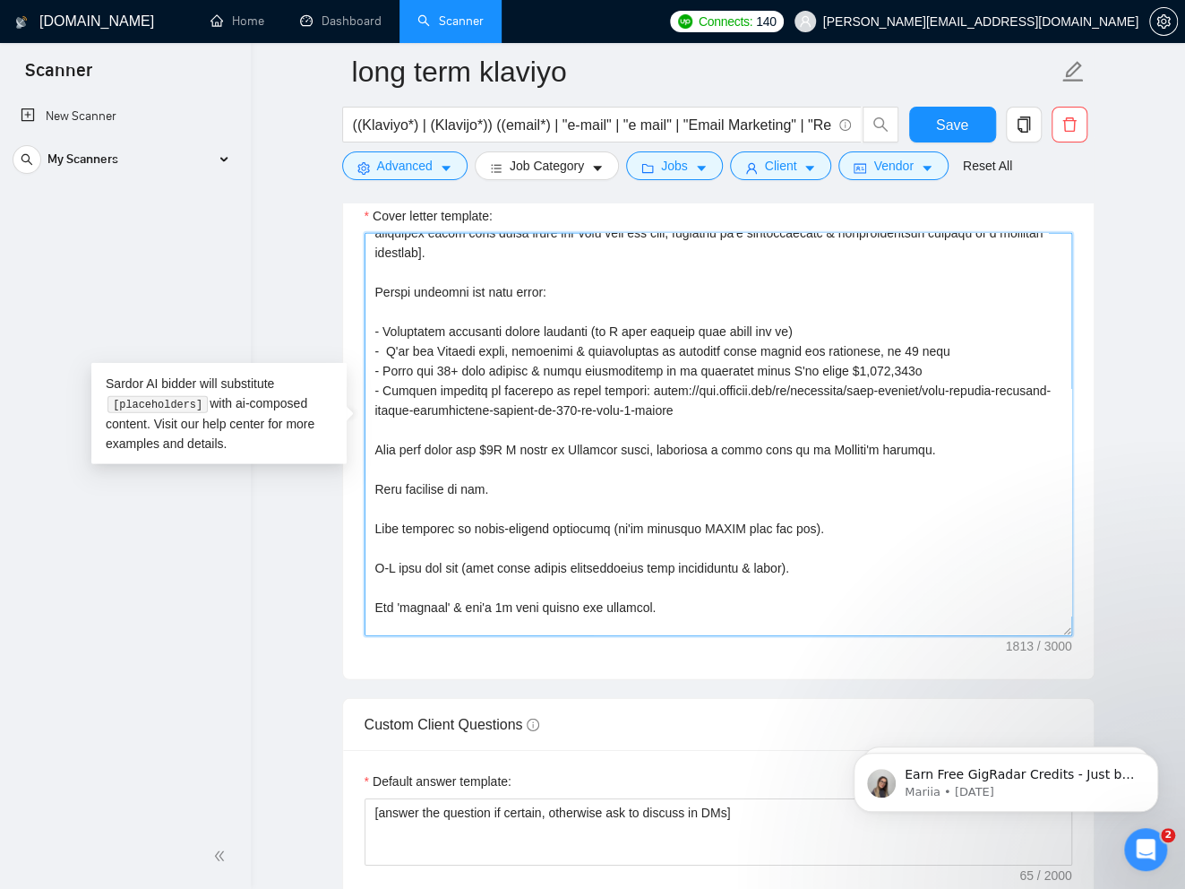
click at [869, 438] on textarea "Cover letter template:" at bounding box center [719, 434] width 708 height 403
click at [869, 442] on textarea "Cover letter template:" at bounding box center [719, 434] width 708 height 403
drag, startPoint x: 988, startPoint y: 442, endPoint x: 783, endPoint y: 450, distance: 205.3
click at [783, 450] on textarea "Cover letter template:" at bounding box center [719, 434] width 708 height 403
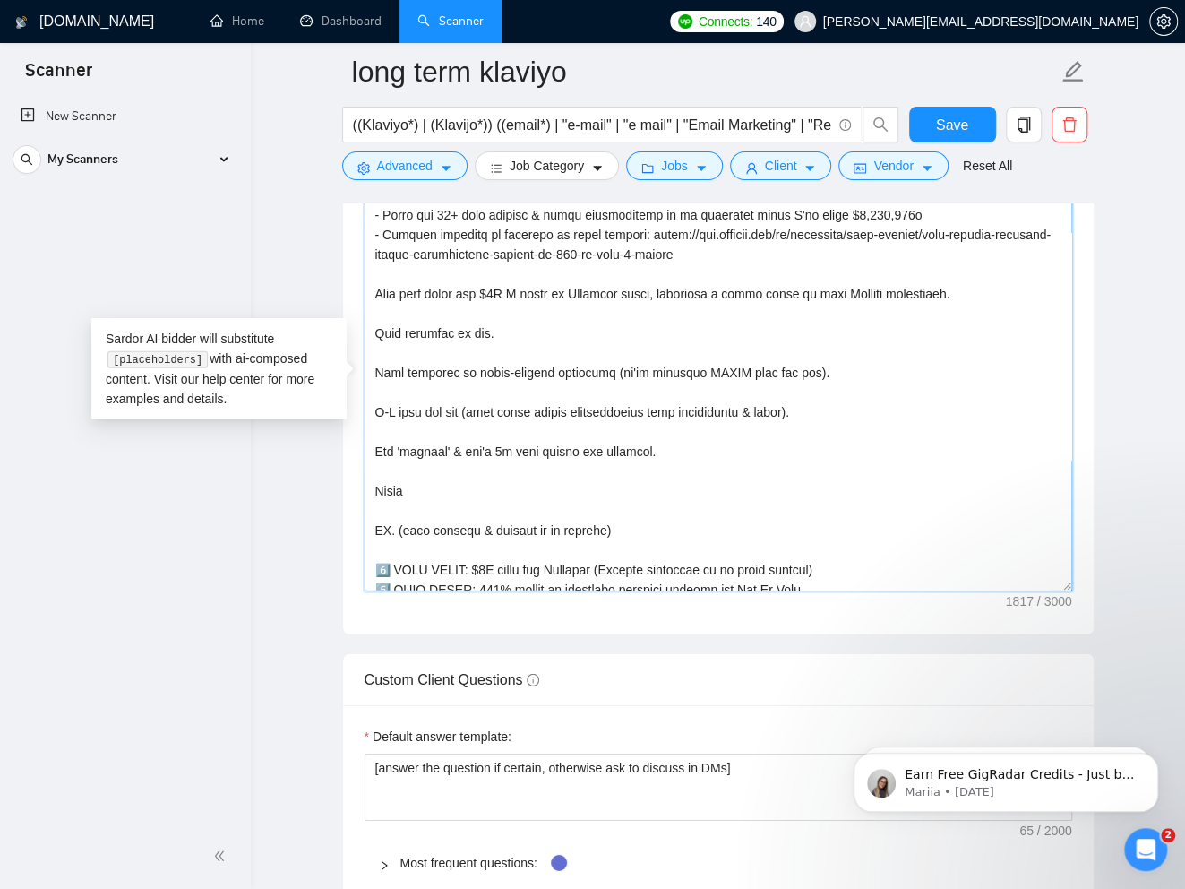
scroll to position [0, 0]
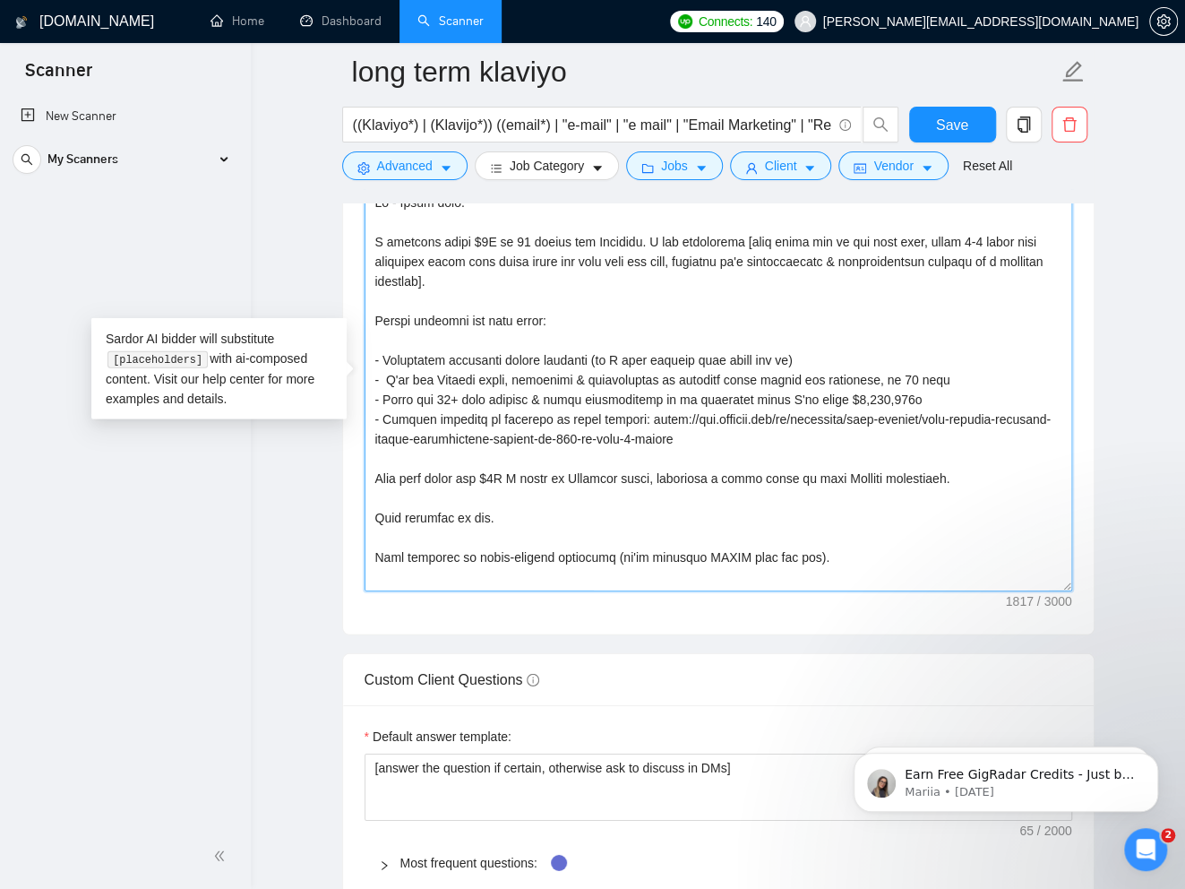
drag, startPoint x: 733, startPoint y: 388, endPoint x: 316, endPoint y: 92, distance: 510.7
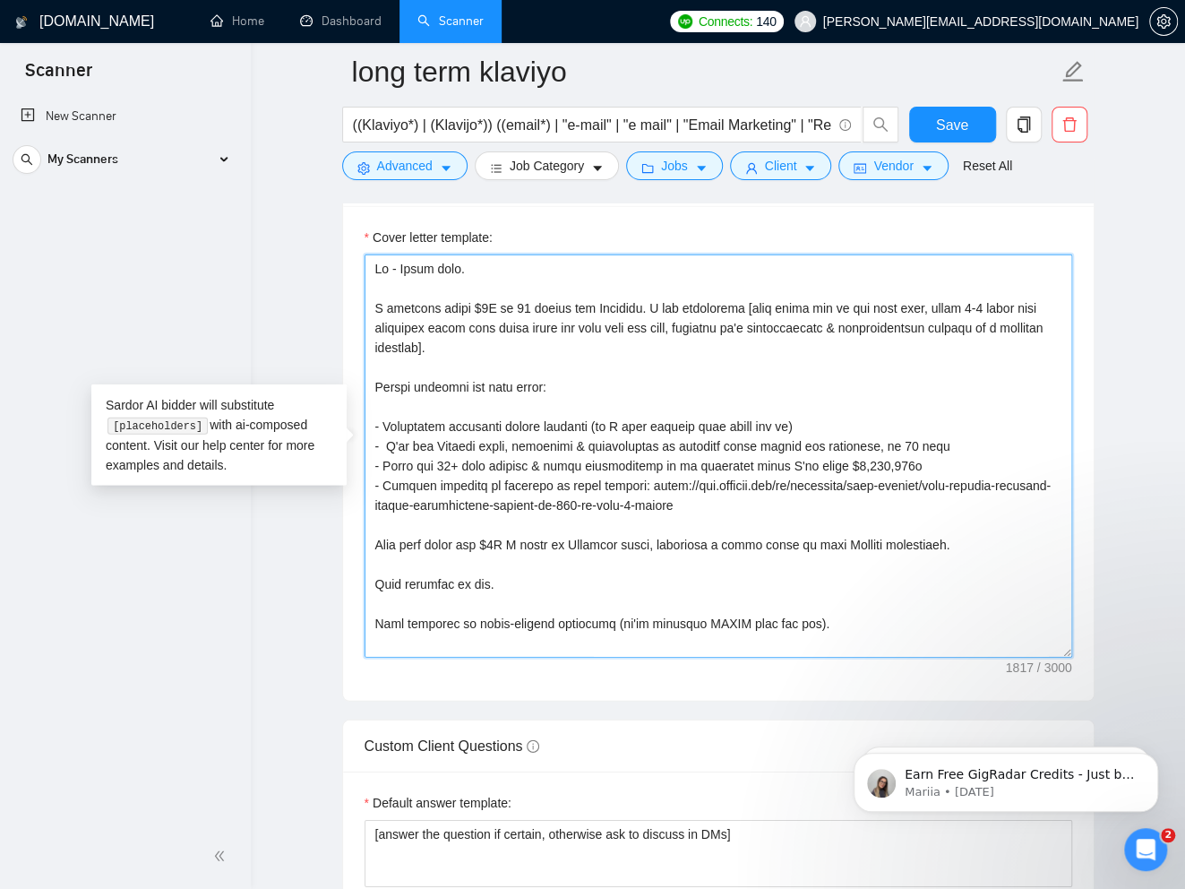
scroll to position [2333, 0]
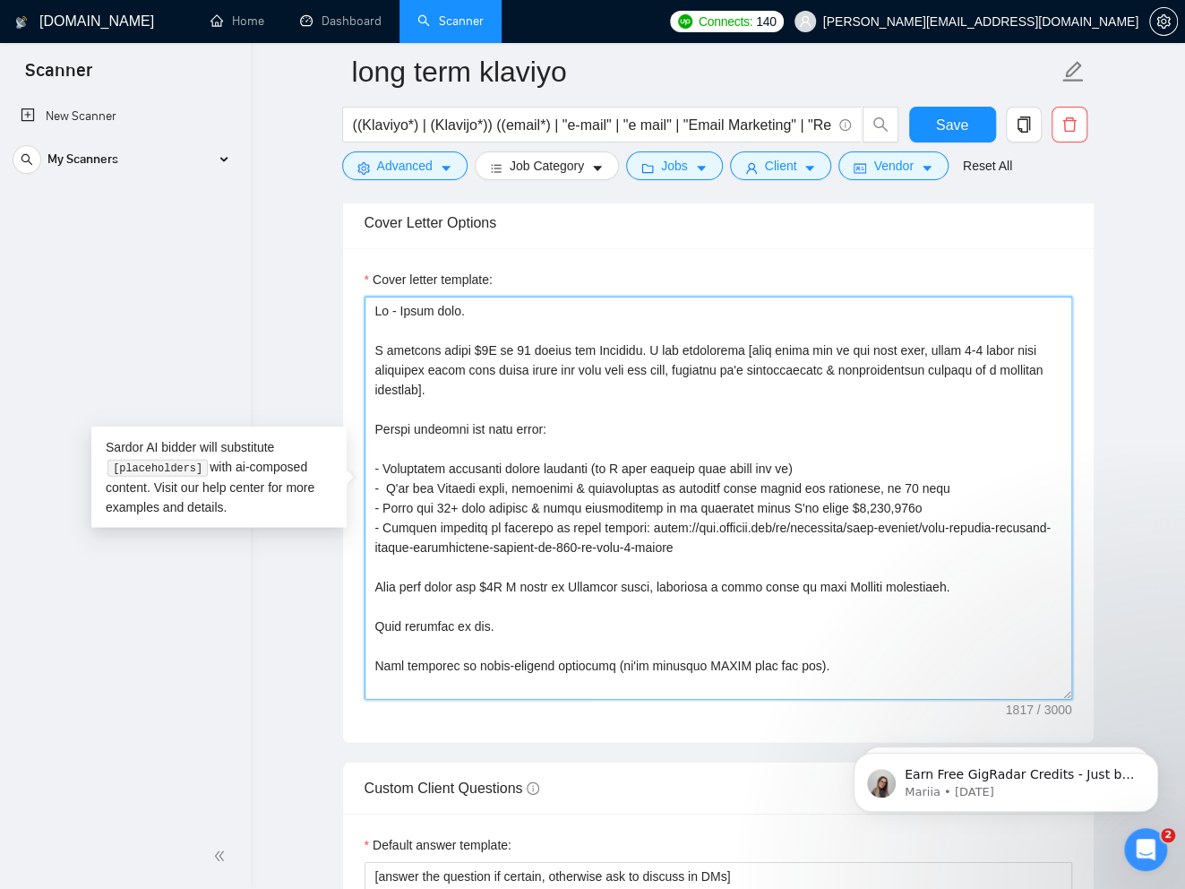
click at [516, 399] on textarea "Cover letter template:" at bounding box center [719, 497] width 708 height 403
click at [386, 478] on textarea "Cover letter template:" at bounding box center [719, 497] width 708 height 403
click at [384, 460] on textarea "Cover letter template:" at bounding box center [719, 497] width 708 height 403
click at [384, 495] on textarea "Cover letter template:" at bounding box center [719, 497] width 708 height 403
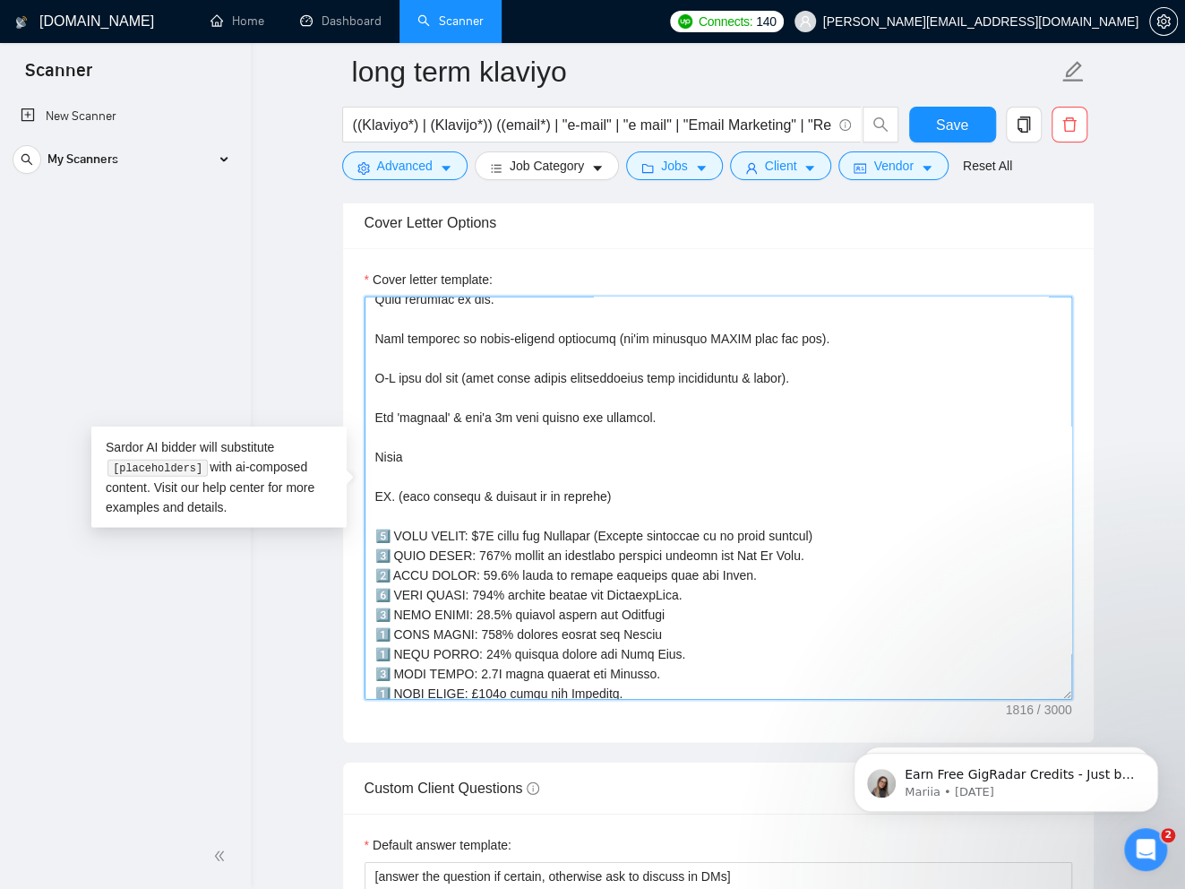
scroll to position [0, 0]
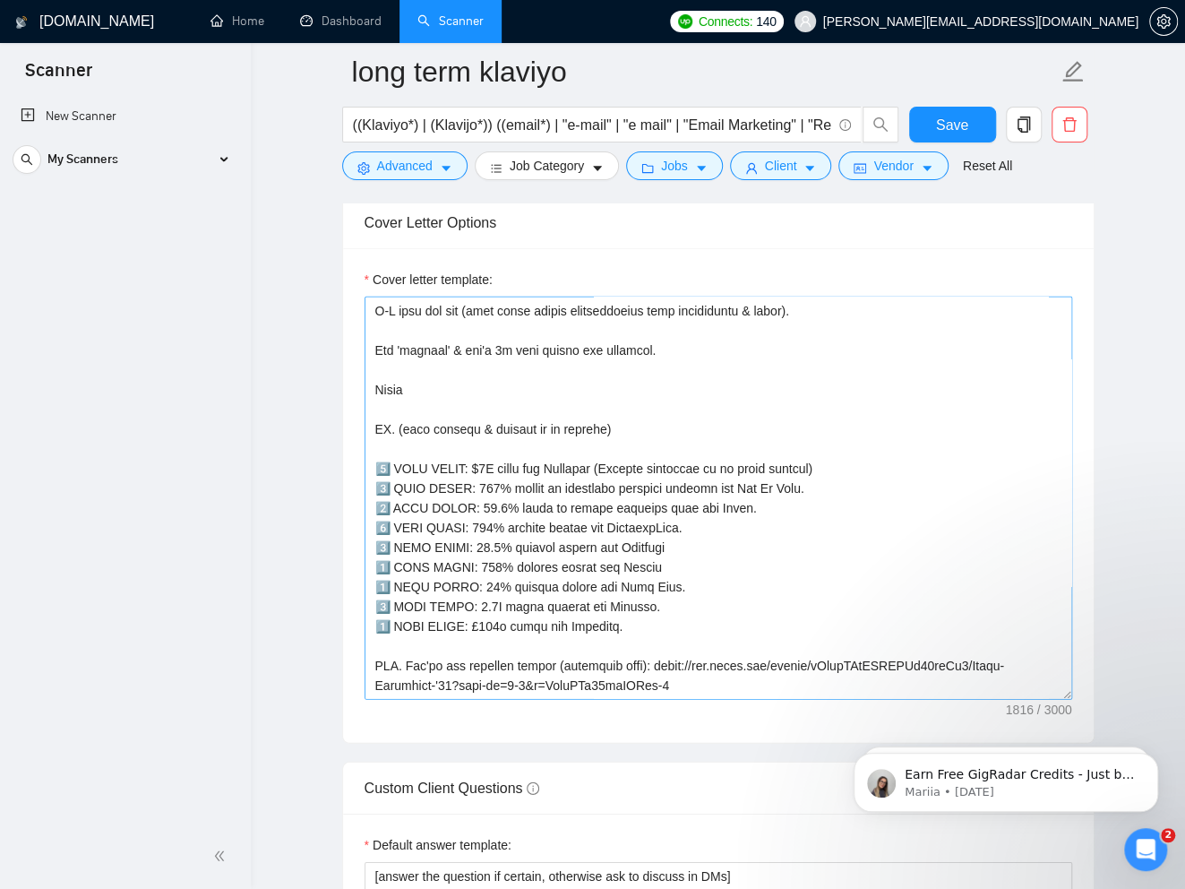
scroll to position [571, 0]
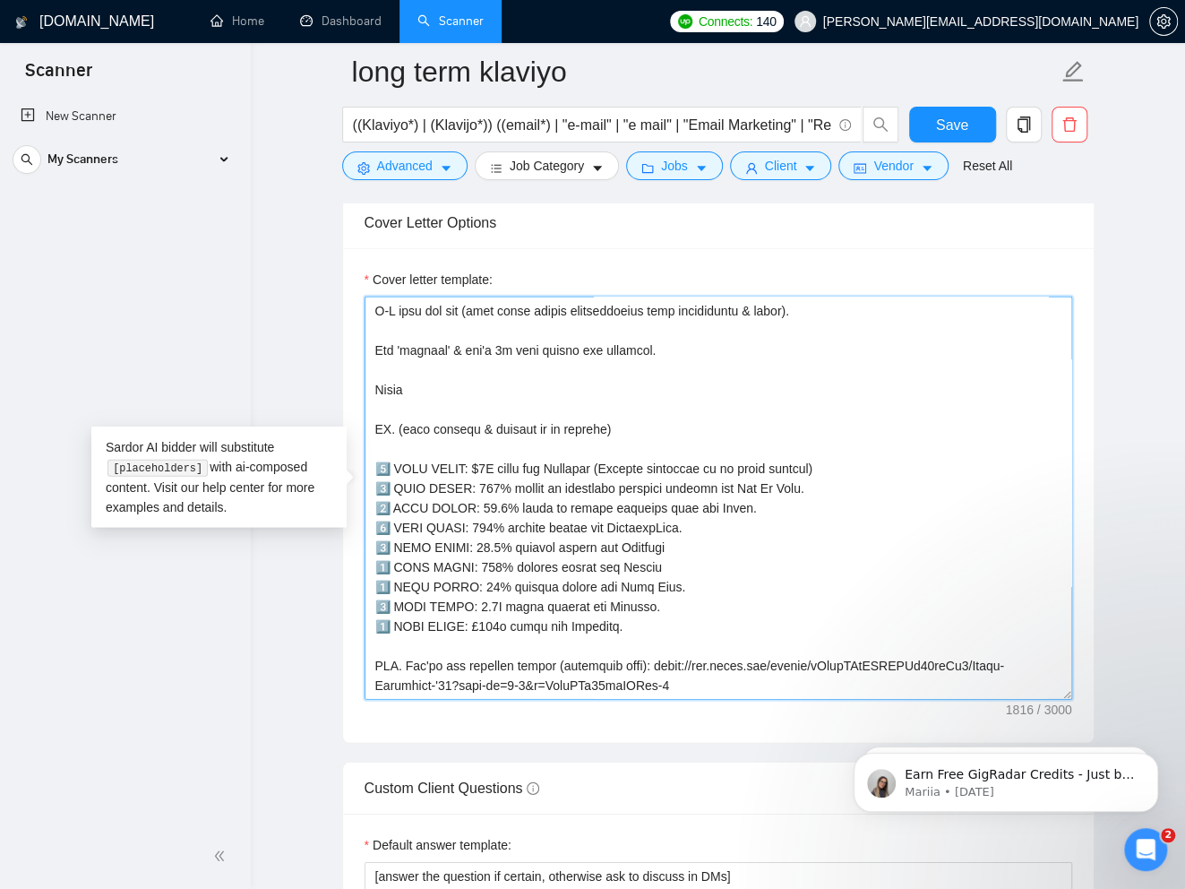
click at [699, 671] on textarea "Cover letter template:" at bounding box center [719, 497] width 708 height 403
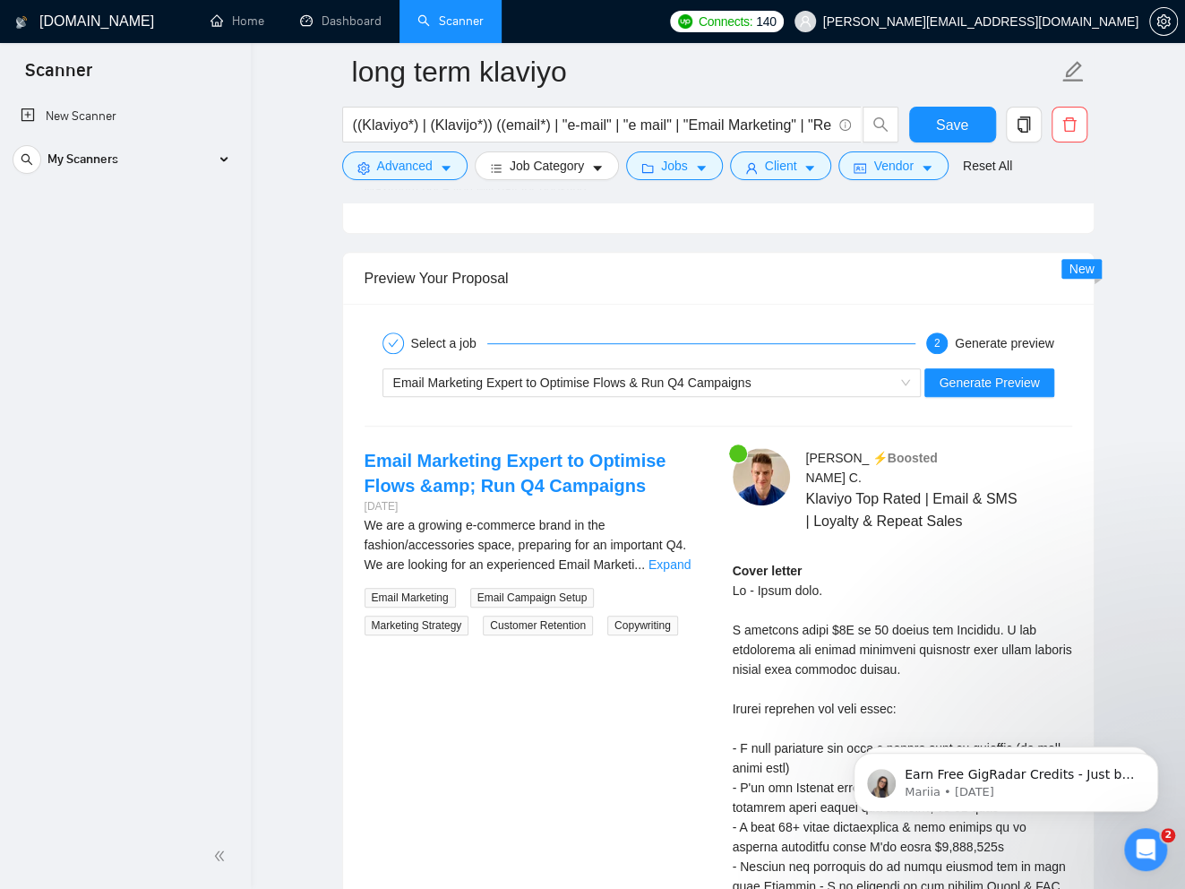
scroll to position [3834, 0]
click at [627, 374] on span "Email Marketing Expert to Optimise Flows & Run Q4 Campaigns" at bounding box center [572, 381] width 358 height 14
type textarea "Hi - [PERSON_NAME] here. I recently added $2M [DATE] for Circular. I can absolu…"
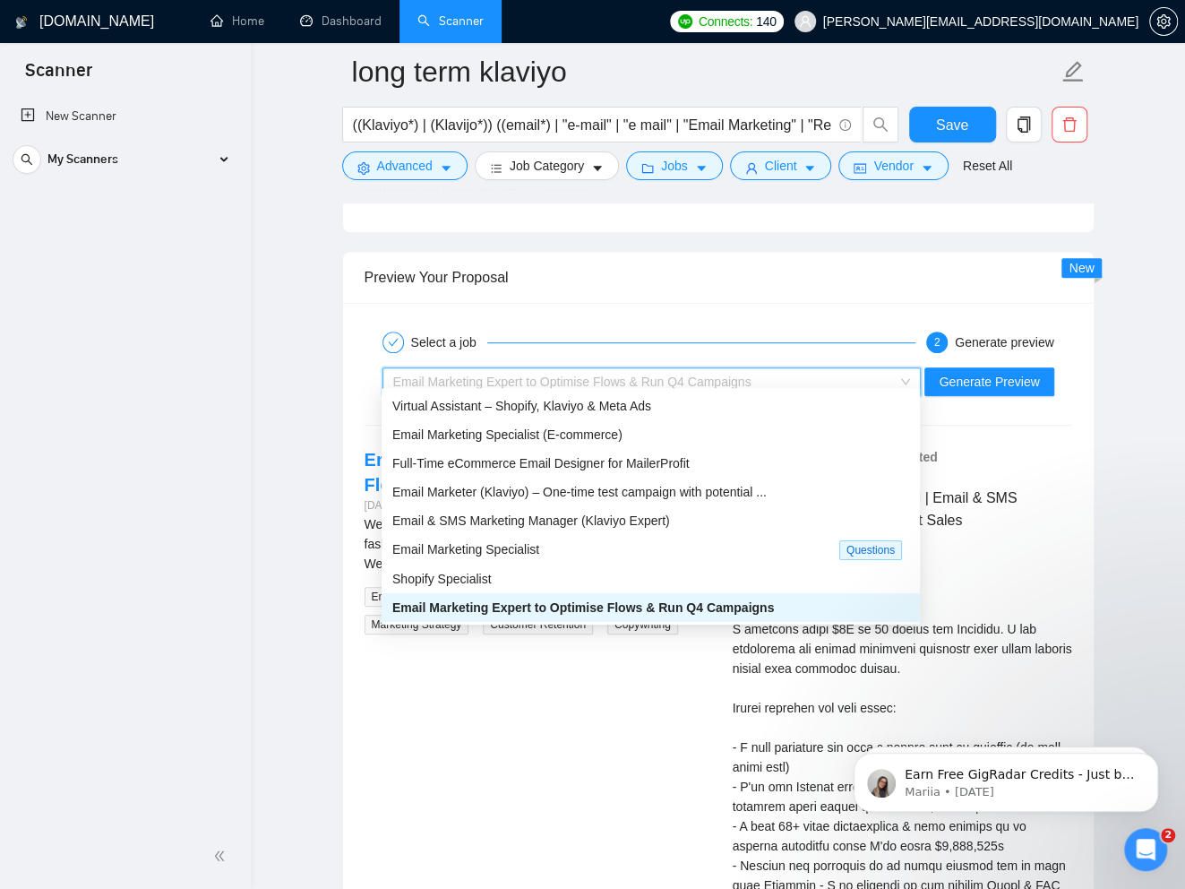
click at [678, 605] on span "Email Marketing Expert to Optimise Flows & Run Q4 Campaigns" at bounding box center [583, 607] width 382 height 14
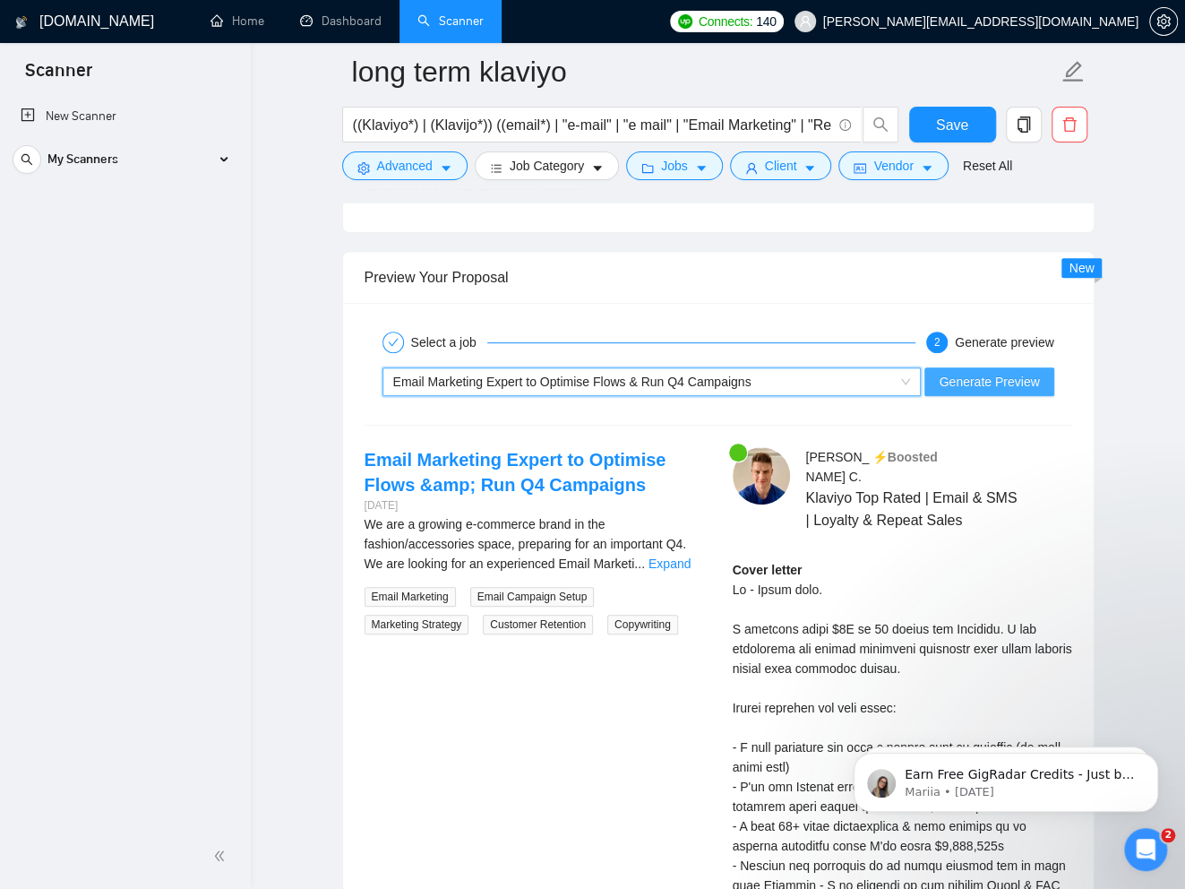
click at [869, 375] on span "Generate Preview" at bounding box center [989, 382] width 100 height 20
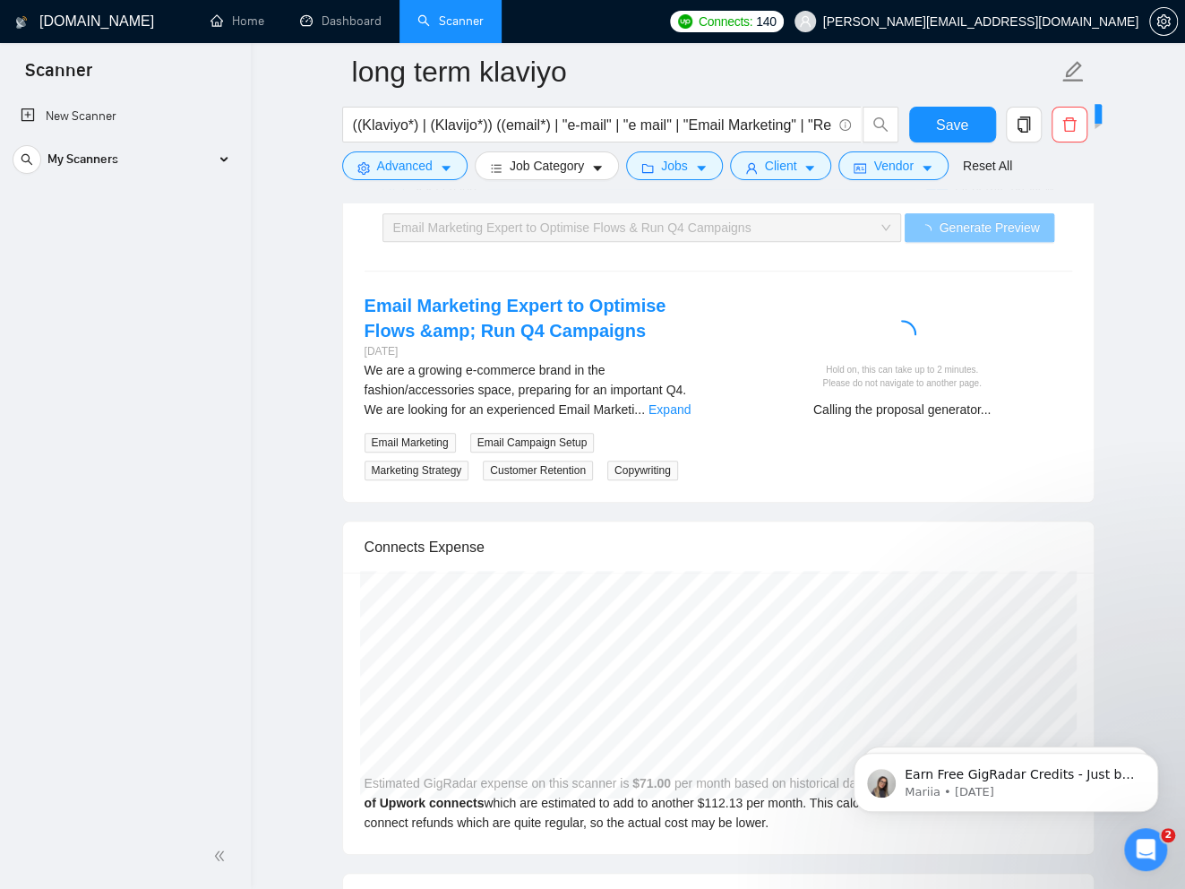
scroll to position [4006, 0]
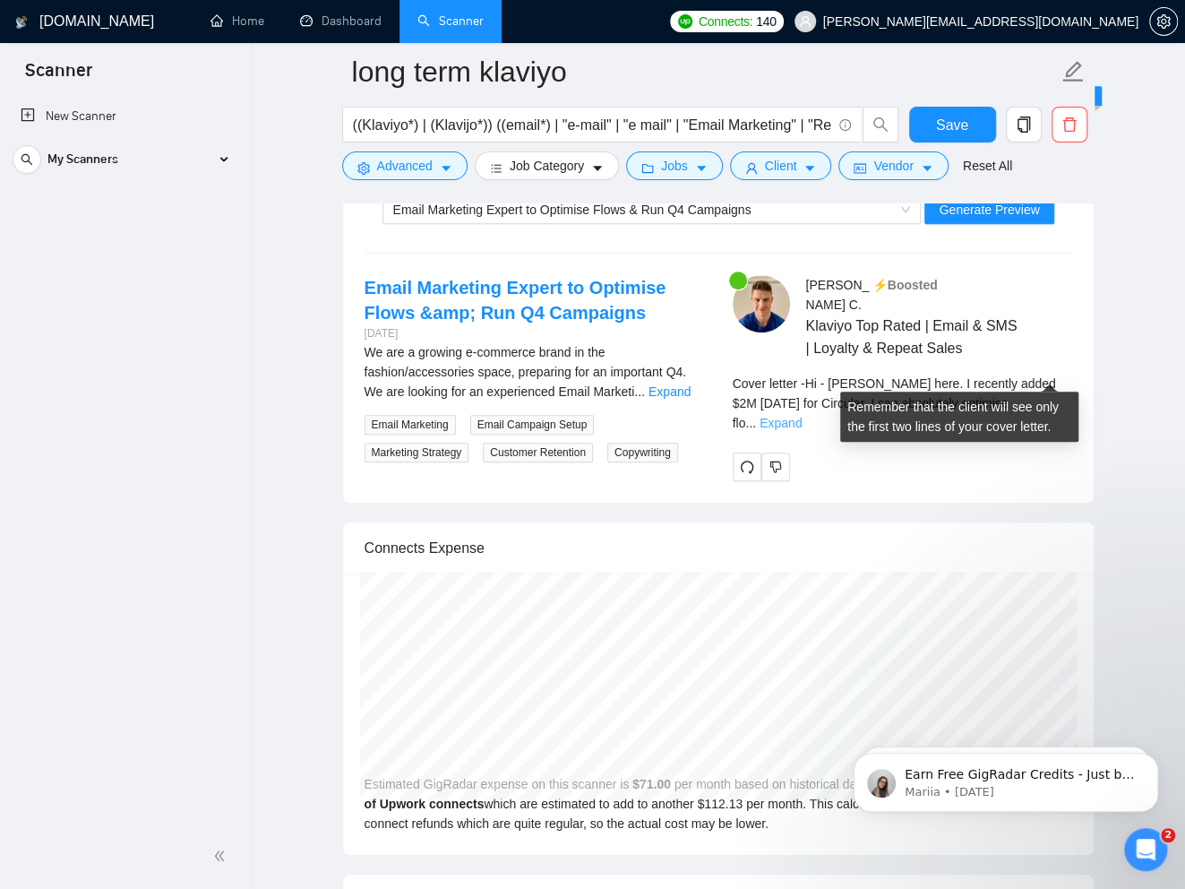
click at [802, 416] on link "Expand" at bounding box center [781, 423] width 42 height 14
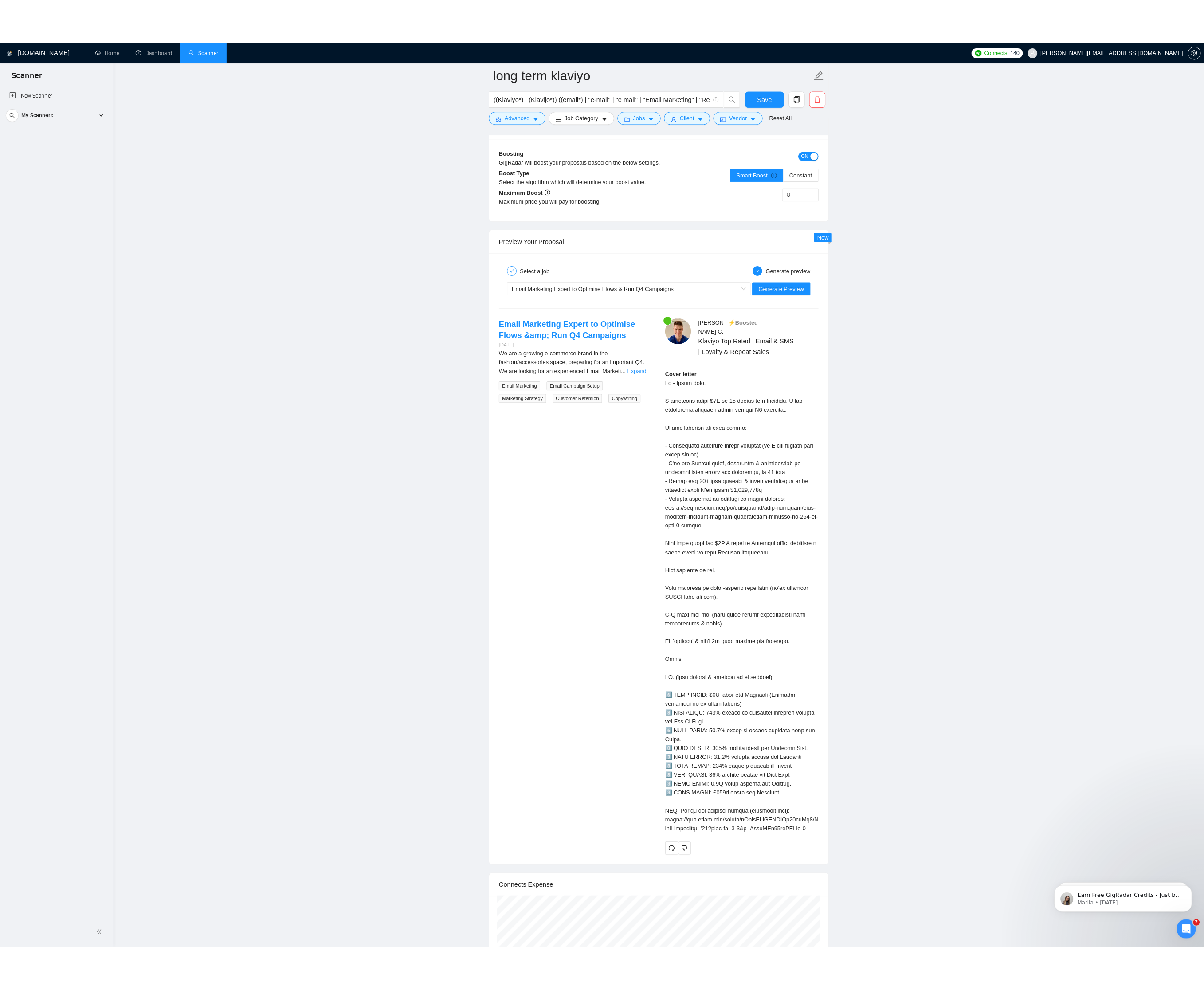
scroll to position [1825, 0]
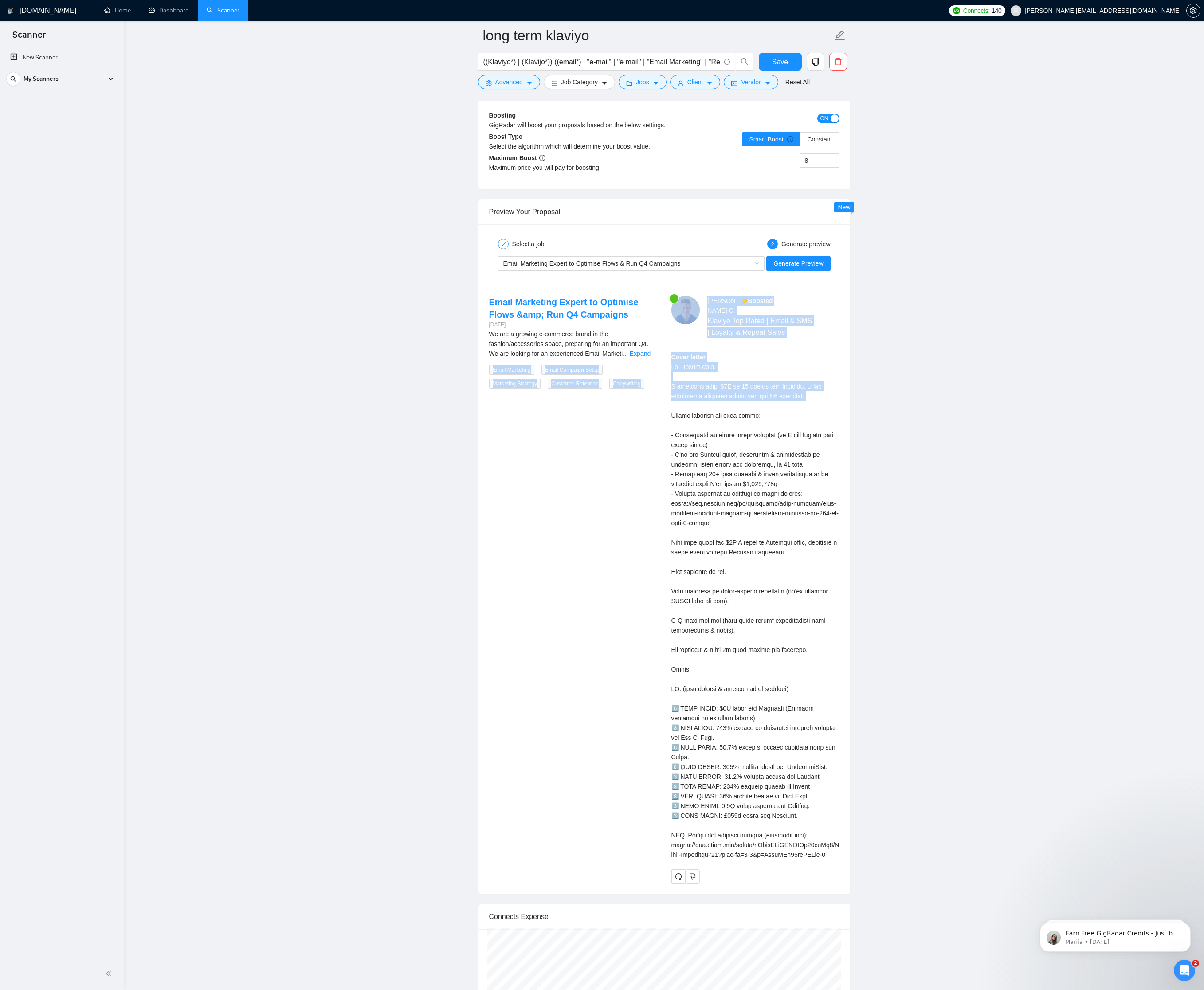
drag, startPoint x: 662, startPoint y: 366, endPoint x: 806, endPoint y: 405, distance: 149.2
click at [430, 405] on div "Email Marketing Expert to Optimise Flows &amp; Run Q4 Campaigns [DATE] We are a…" at bounding box center [664, 589] width 364 height 587
click at [430, 404] on div "Cover letter" at bounding box center [755, 606] width 168 height 508
drag, startPoint x: 815, startPoint y: 397, endPoint x: 729, endPoint y: 399, distance: 86.0
click at [430, 399] on div "Cover letter" at bounding box center [755, 606] width 168 height 508
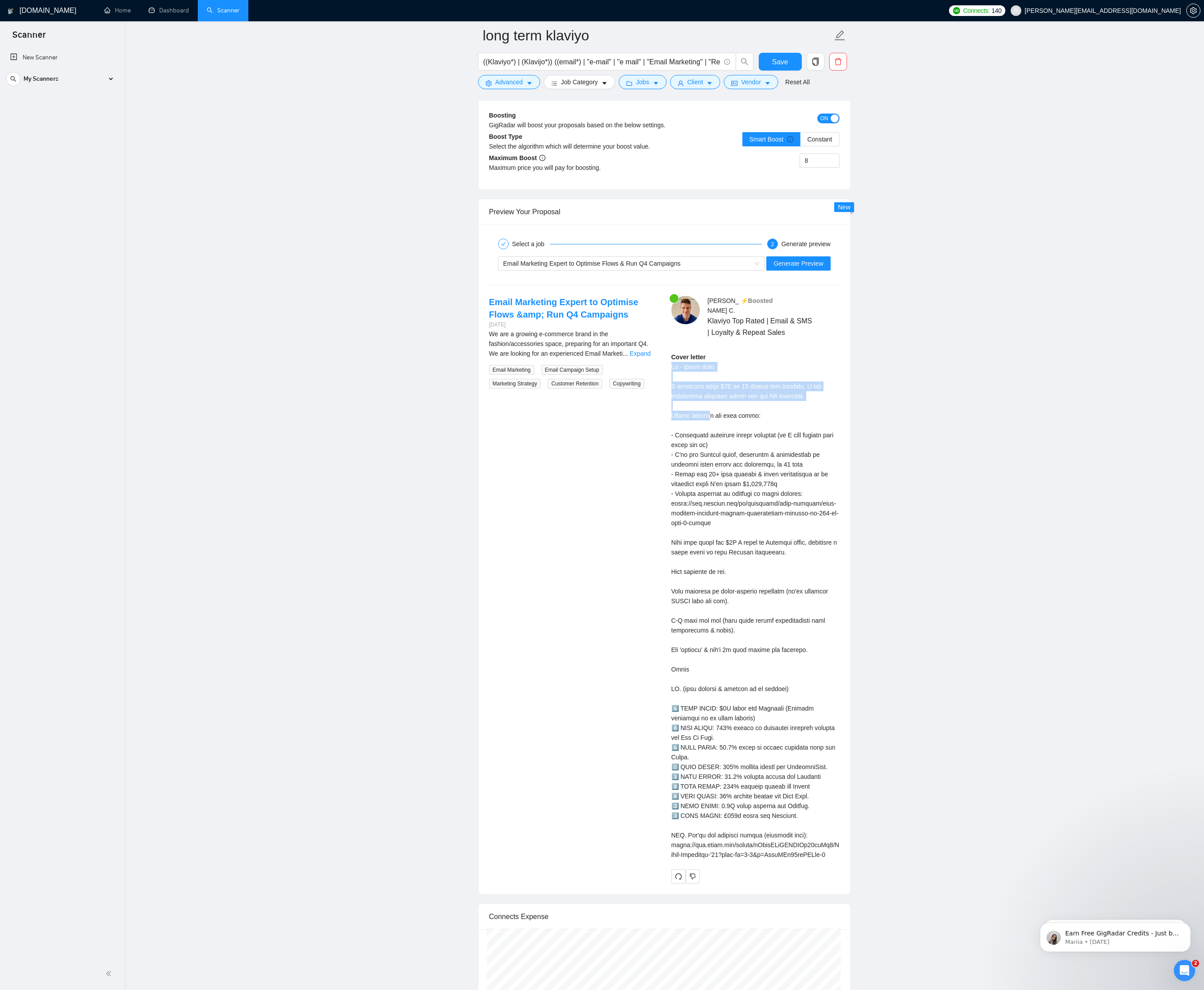
drag, startPoint x: 716, startPoint y: 417, endPoint x: 669, endPoint y: 372, distance: 65.1
click at [430, 372] on div "[PERSON_NAME] ⚡️Boosted Klaviyo Top Rated | Email & SMS | Loyalty & Repeat Sale…" at bounding box center [755, 589] width 182 height 587
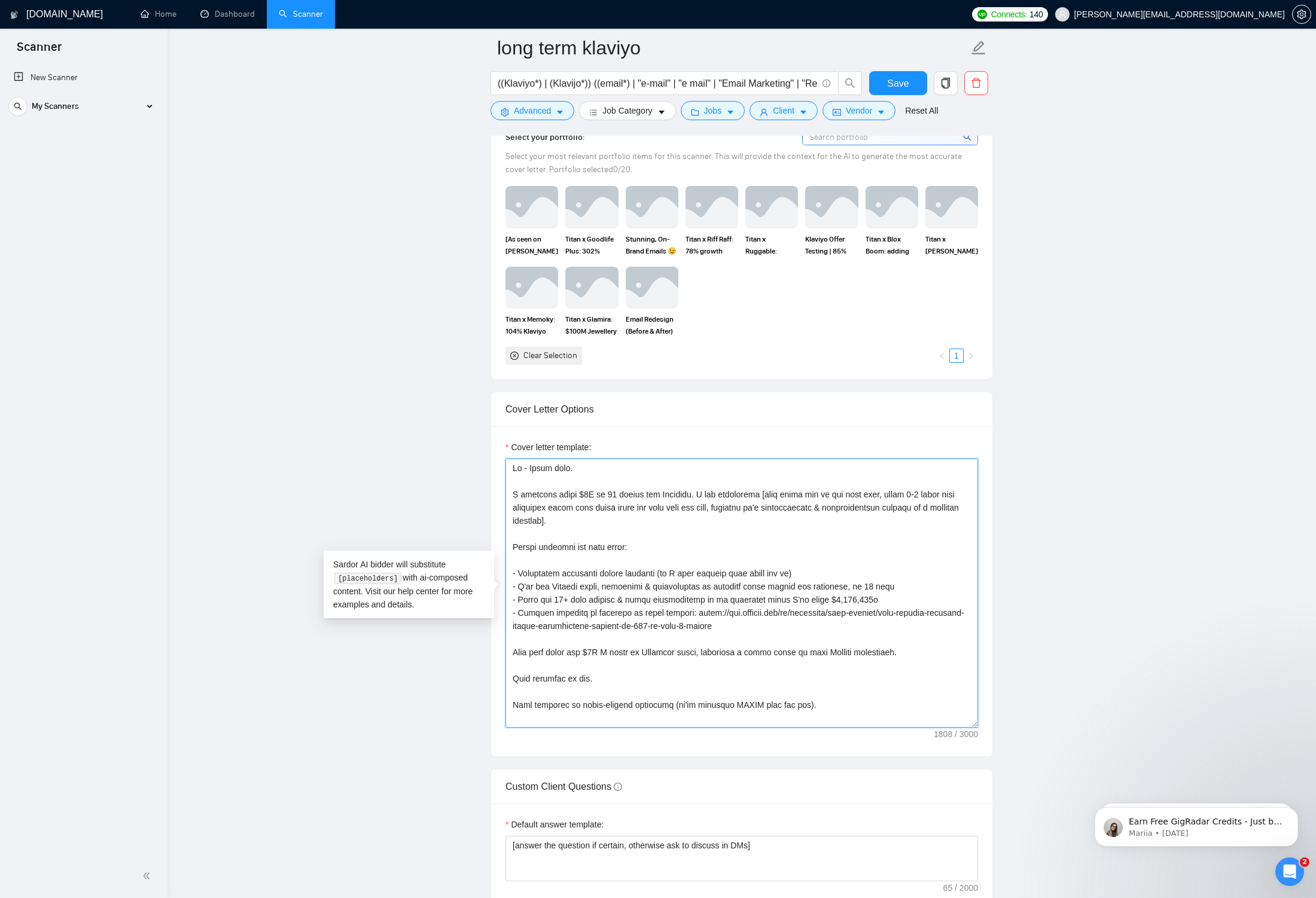
scroll to position [276, 0]
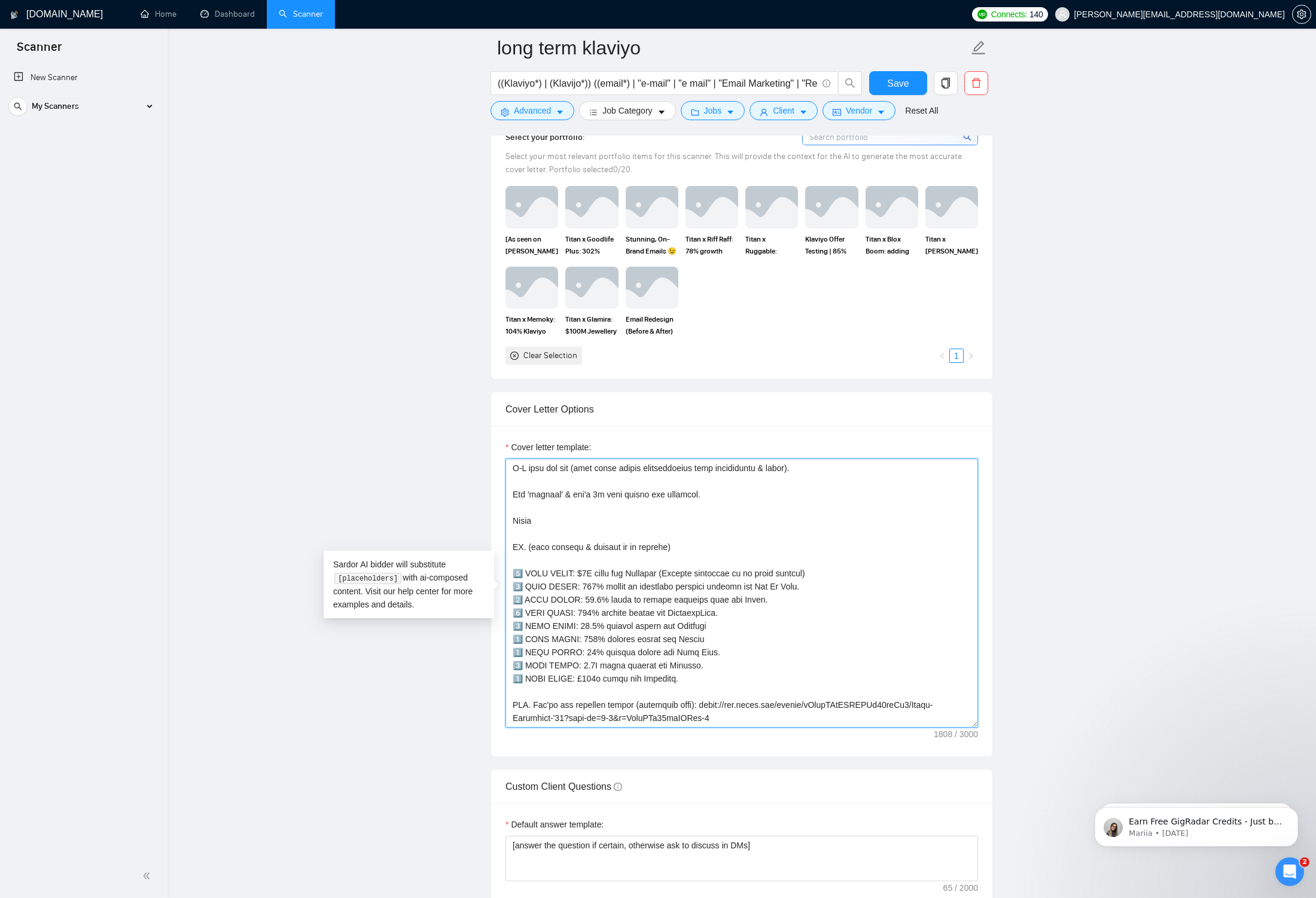
drag, startPoint x: 510, startPoint y: 467, endPoint x: 839, endPoint y: 746, distance: 431.4
click at [580, 610] on div "Cover letter template:" at bounding box center [741, 592] width 501 height 330
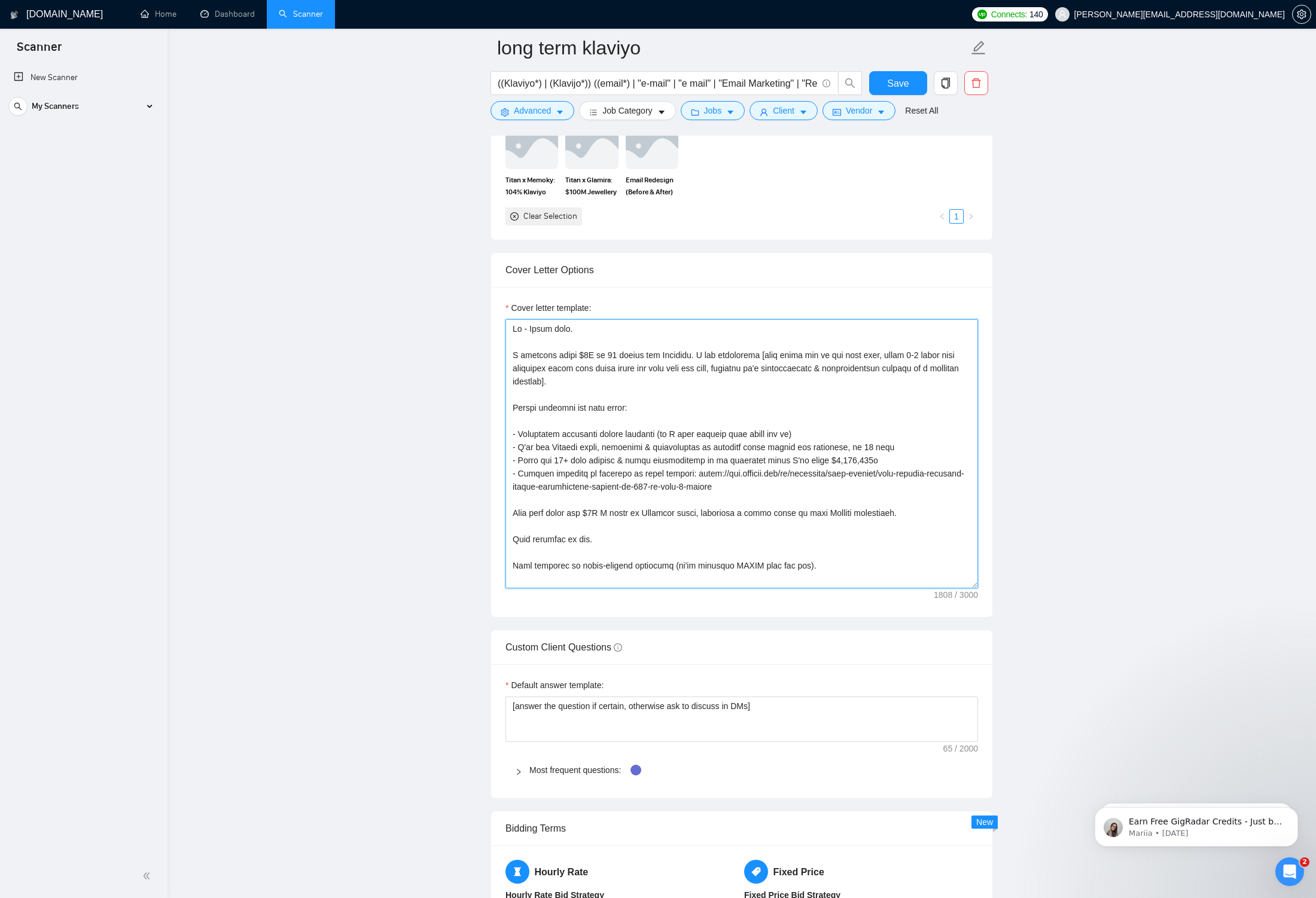
scroll to position [1471, 0]
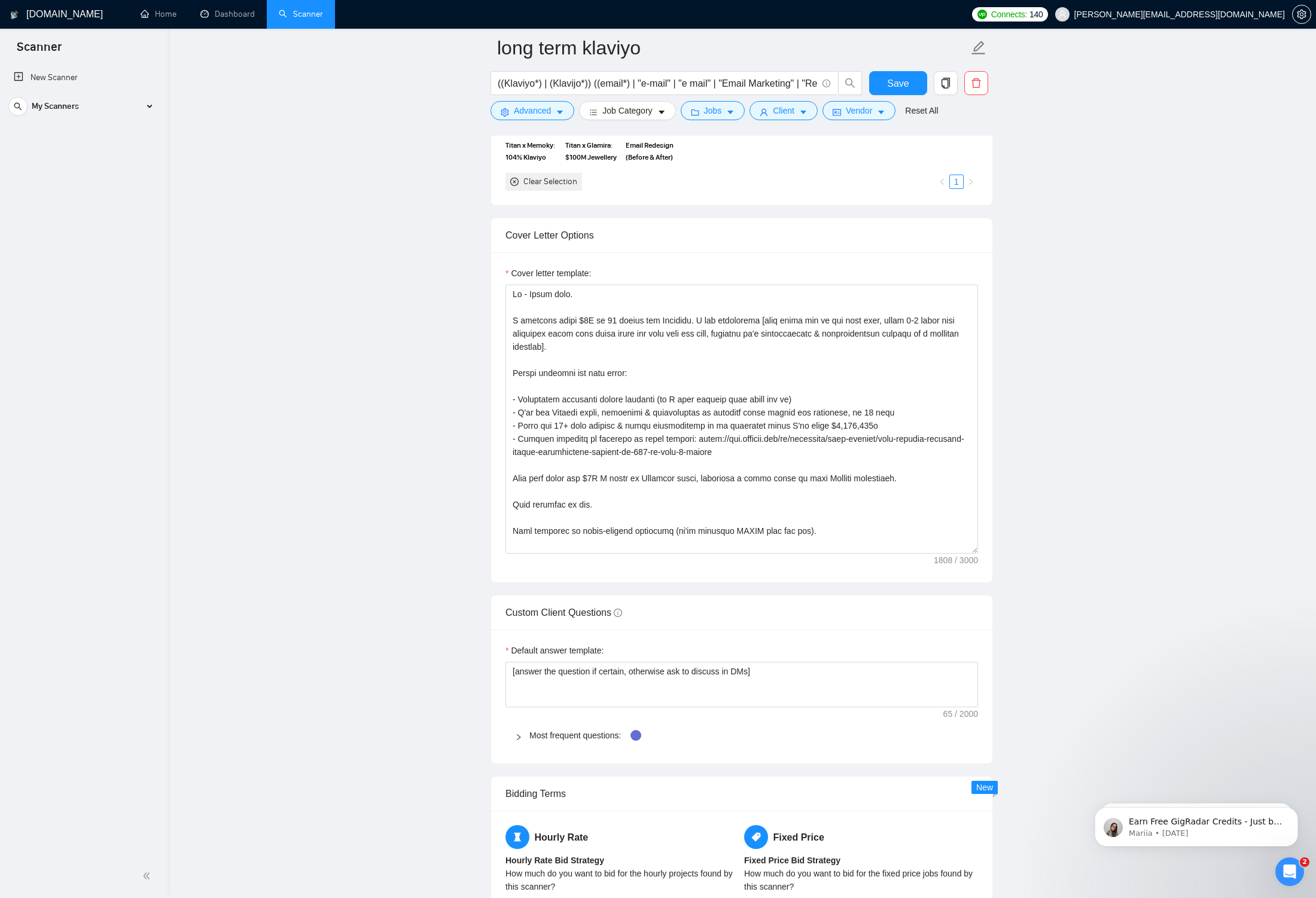
click at [355, 525] on main "long term klaviyo ((Klaviyo*) | (Klavijo*)) ((email*) | "e-mail" | "e mail" | "…" at bounding box center [741, 884] width 1110 height 4615
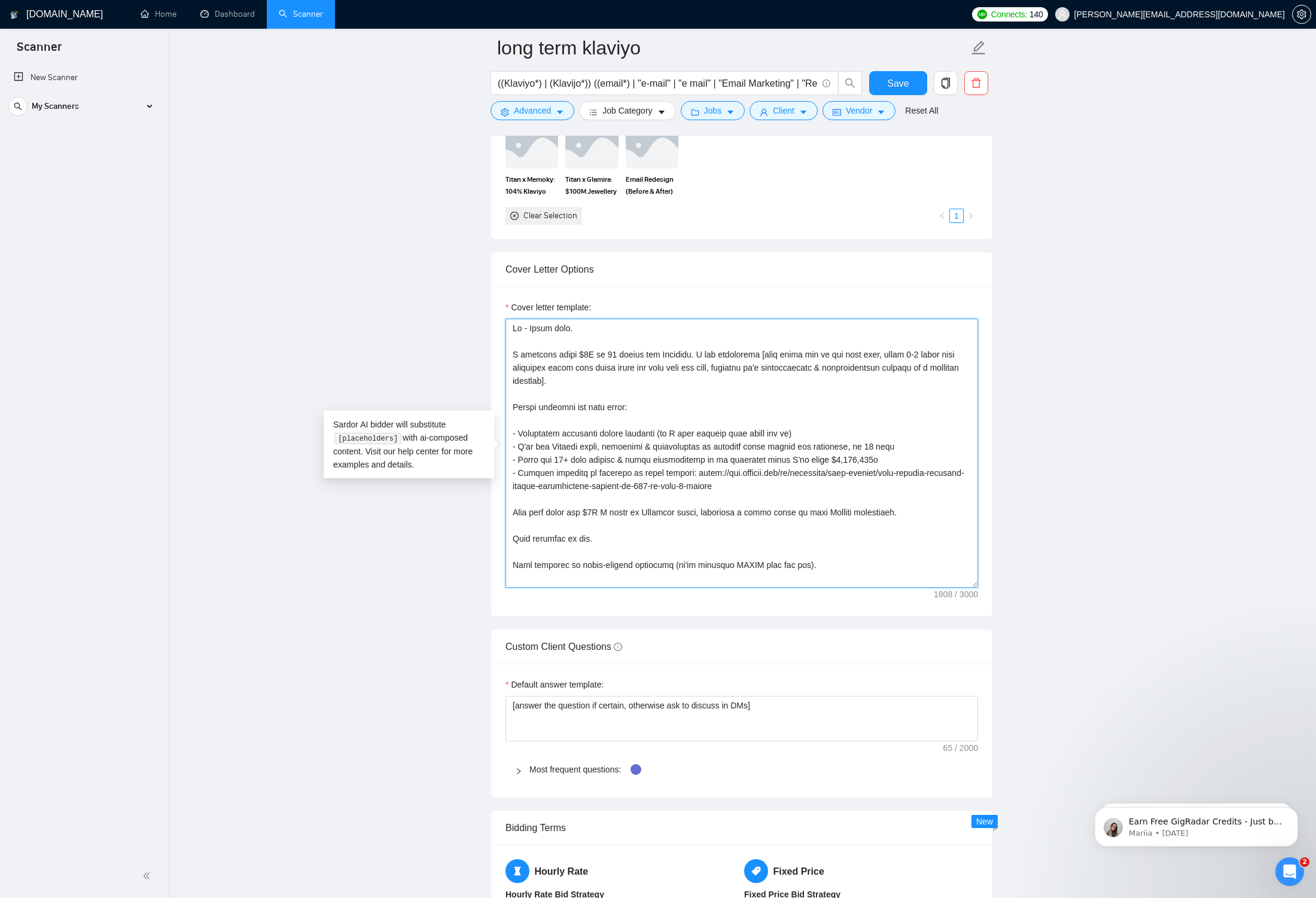
scroll to position [276, 0]
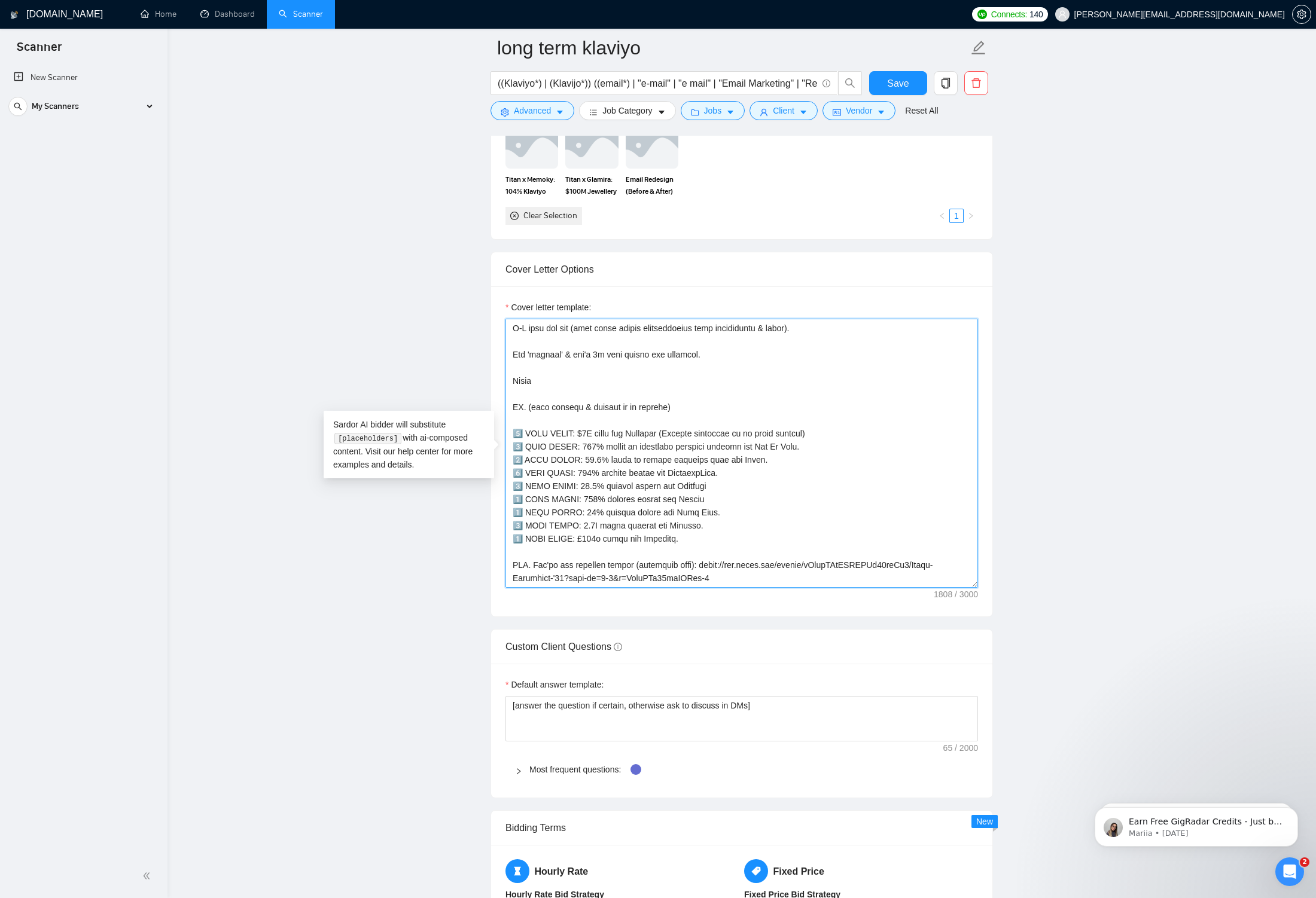
drag, startPoint x: 509, startPoint y: 325, endPoint x: 731, endPoint y: 618, distance: 367.6
click at [580, 610] on form "Auto Bidding Enabled Auto Bidding Enabled: ON Auto Bidder Schedule Auto Bidding…" at bounding box center [741, 816] width 502 height 4057
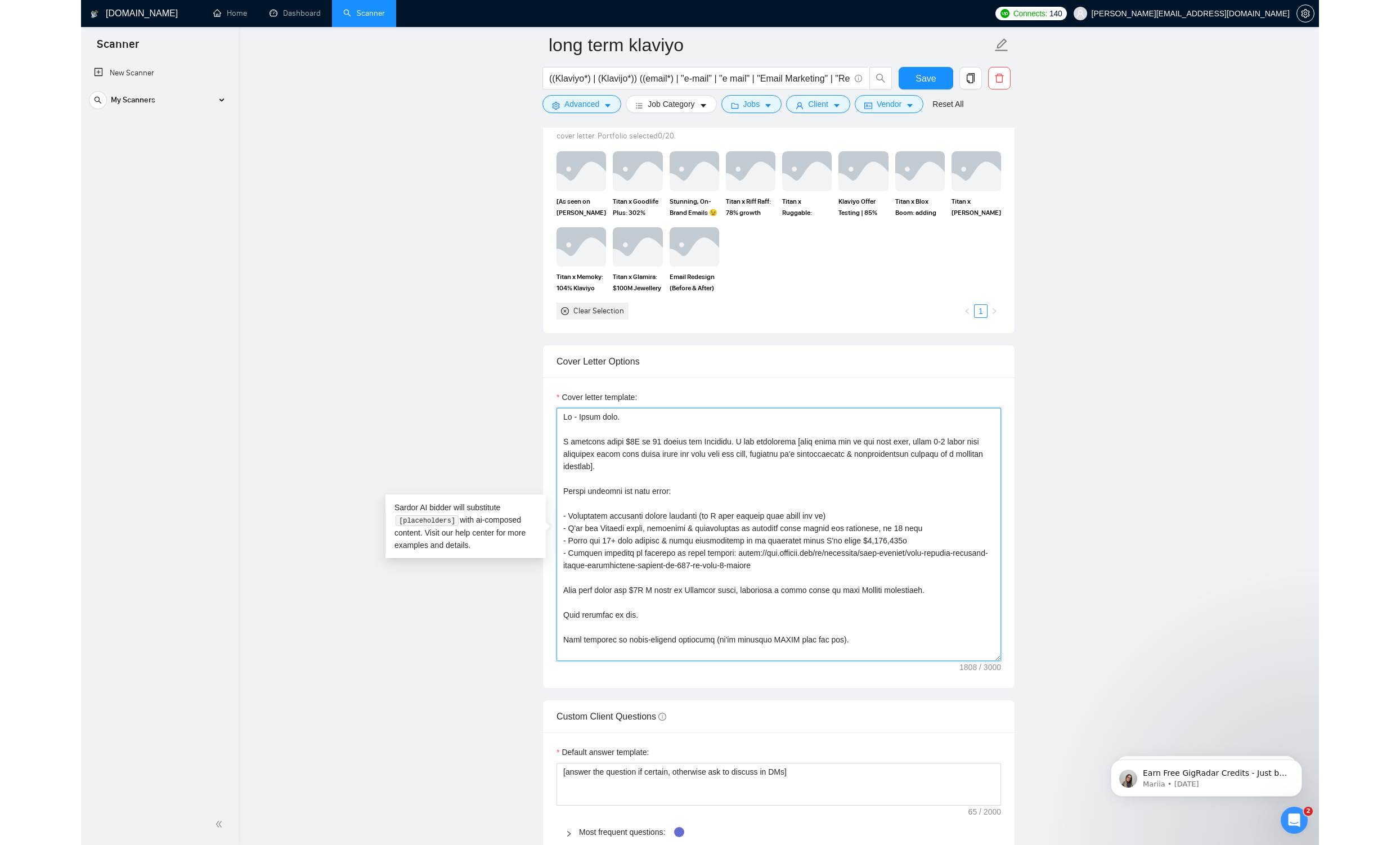
scroll to position [1221, 0]
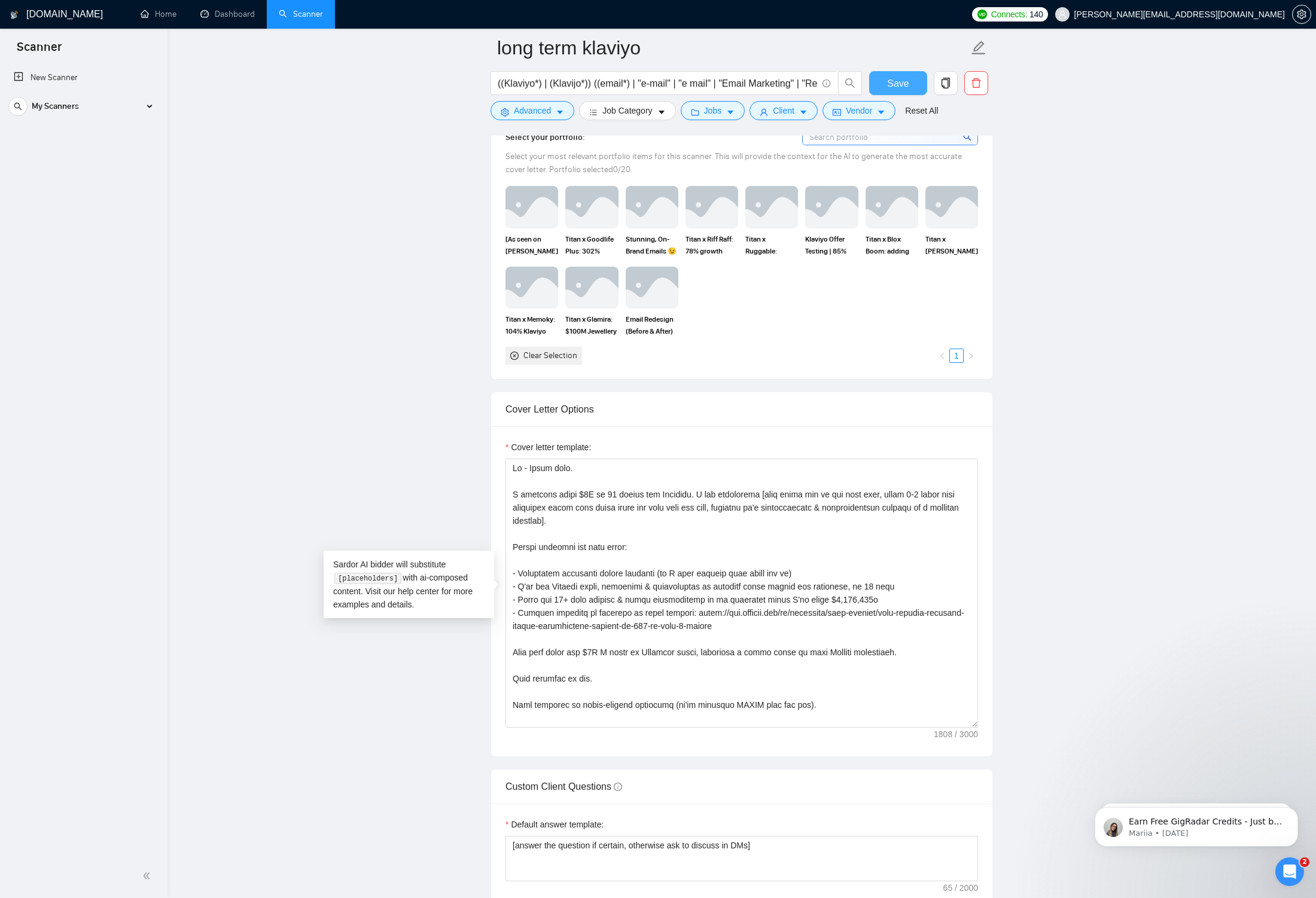
click at [580, 76] on span "Save" at bounding box center [897, 83] width 21 height 15
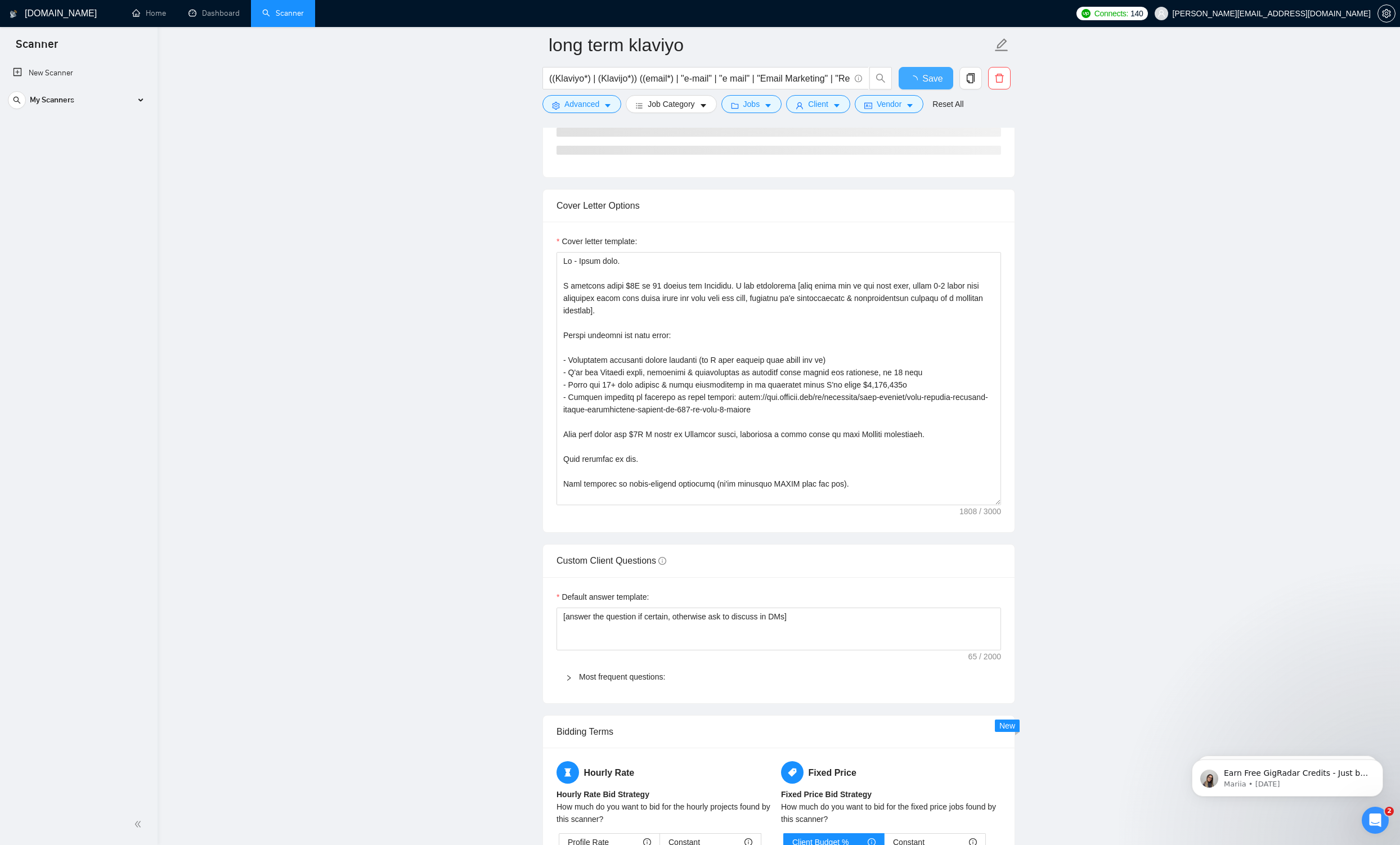
checkbox input "true"
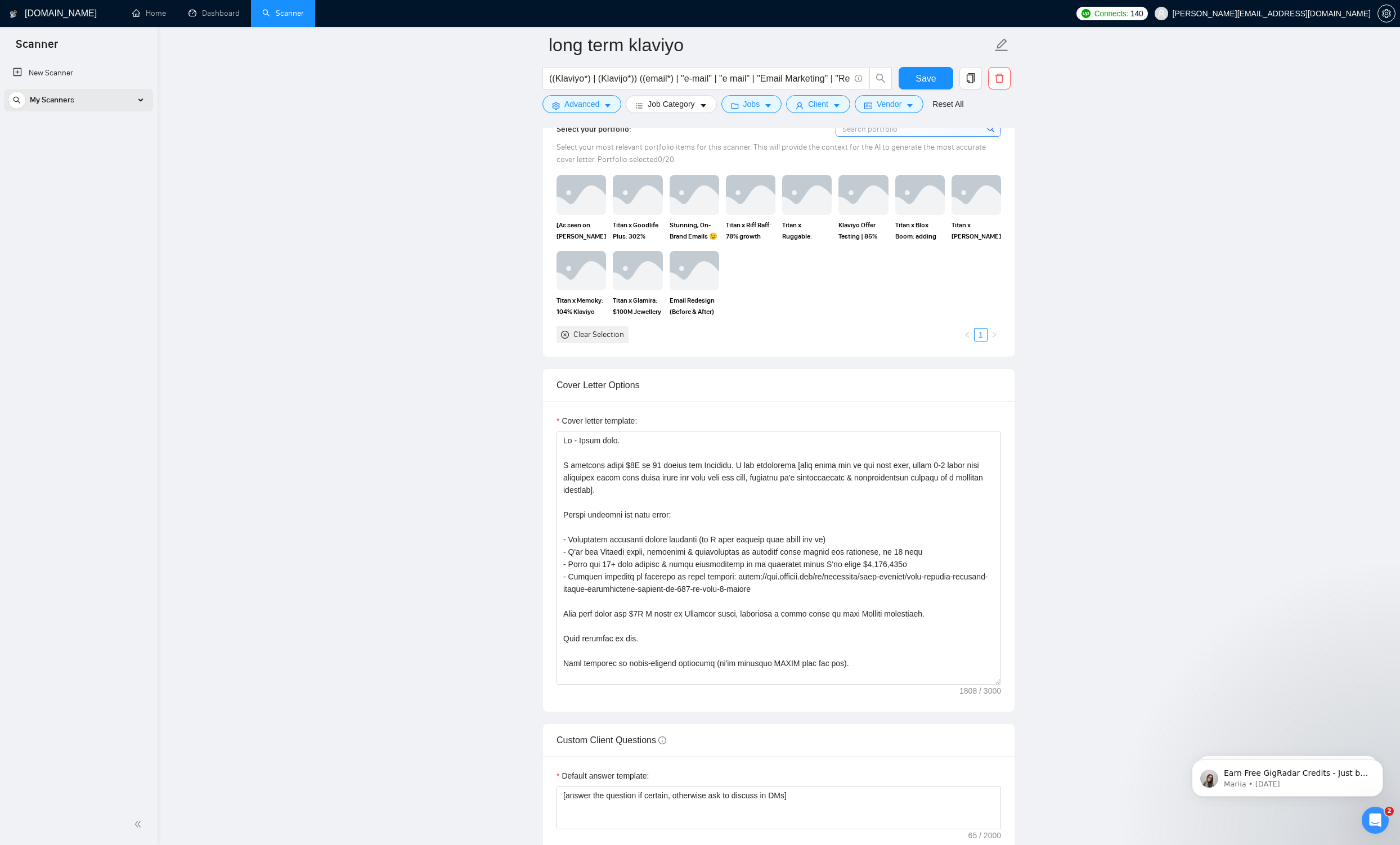
click at [57, 92] on span "My Scanners" at bounding box center [52, 101] width 45 height 23
click at [61, 148] on link "short term klaviyo" at bounding box center [78, 149] width 107 height 23
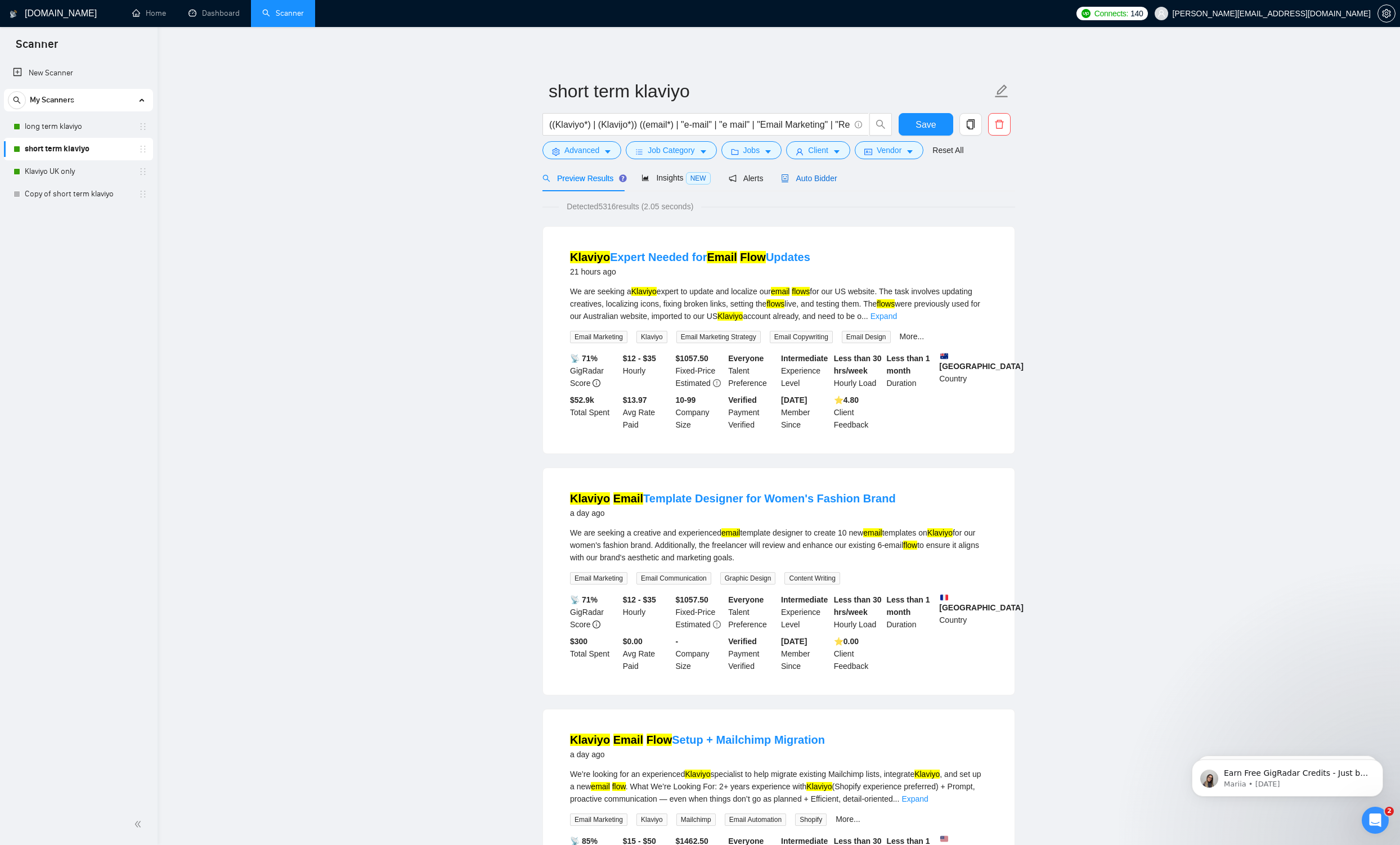
click at [546, 184] on div "Auto Bidder" at bounding box center [808, 178] width 56 height 13
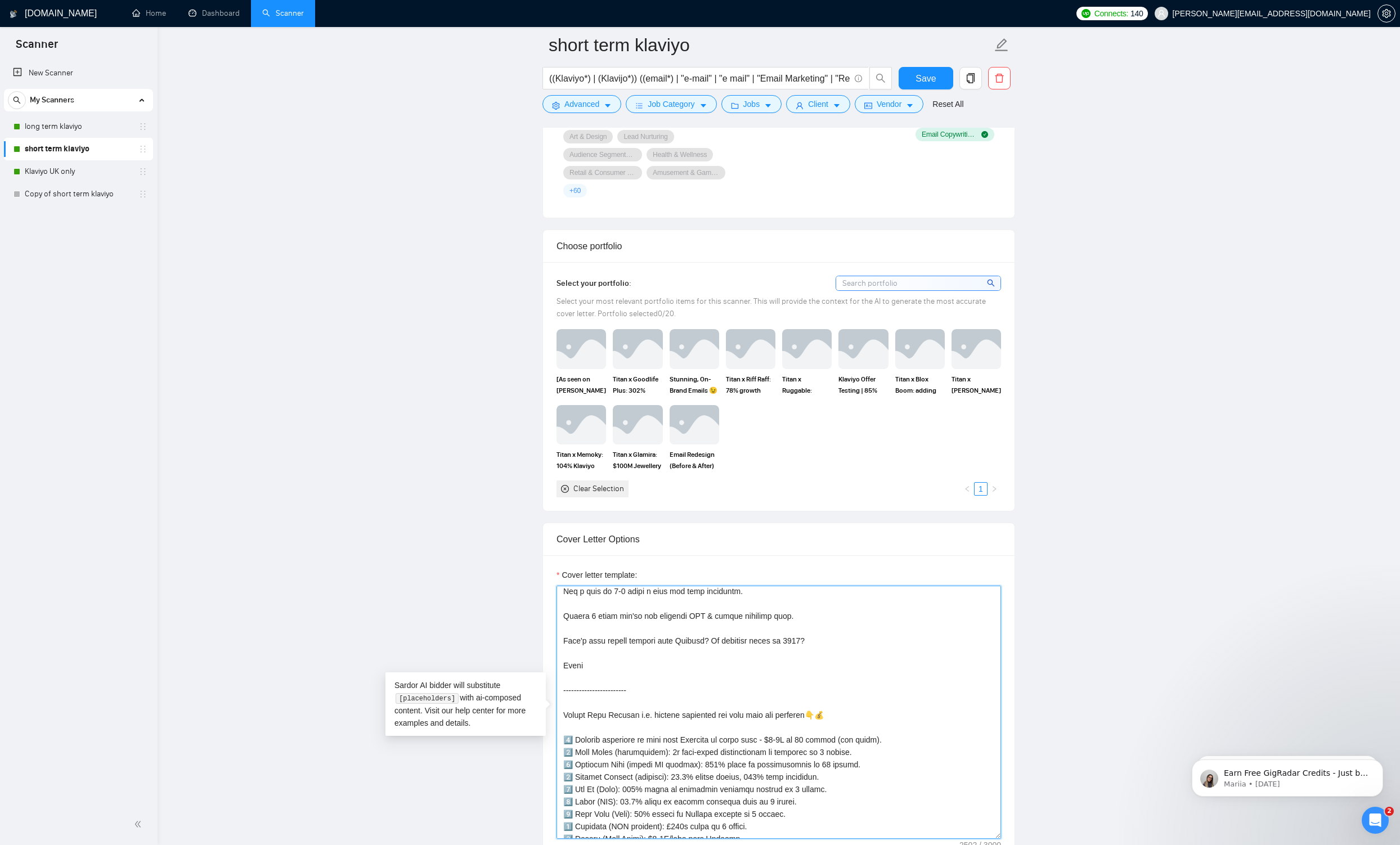
scroll to position [396, 0]
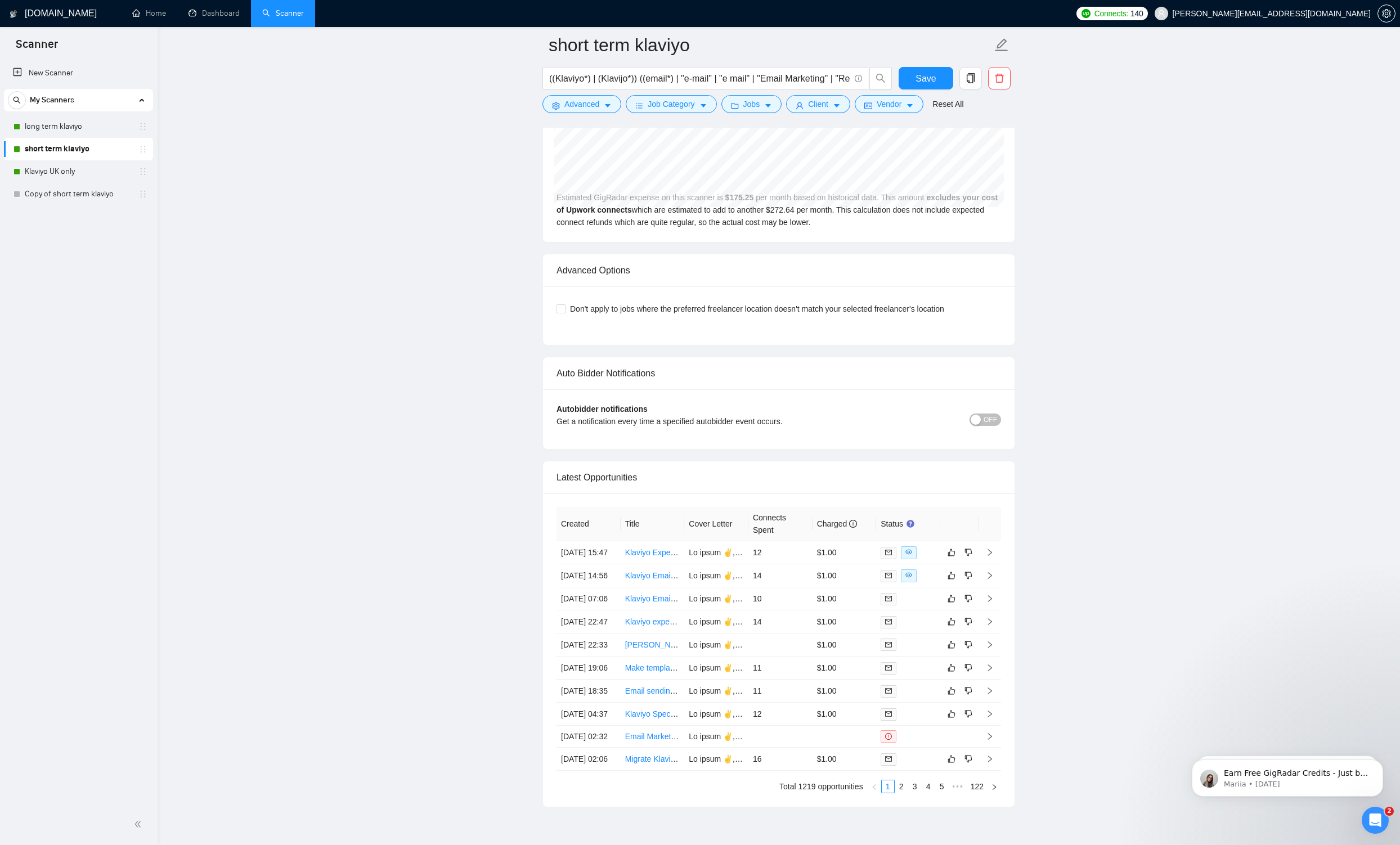
drag, startPoint x: 563, startPoint y: 596, endPoint x: 893, endPoint y: 920, distance: 462.5
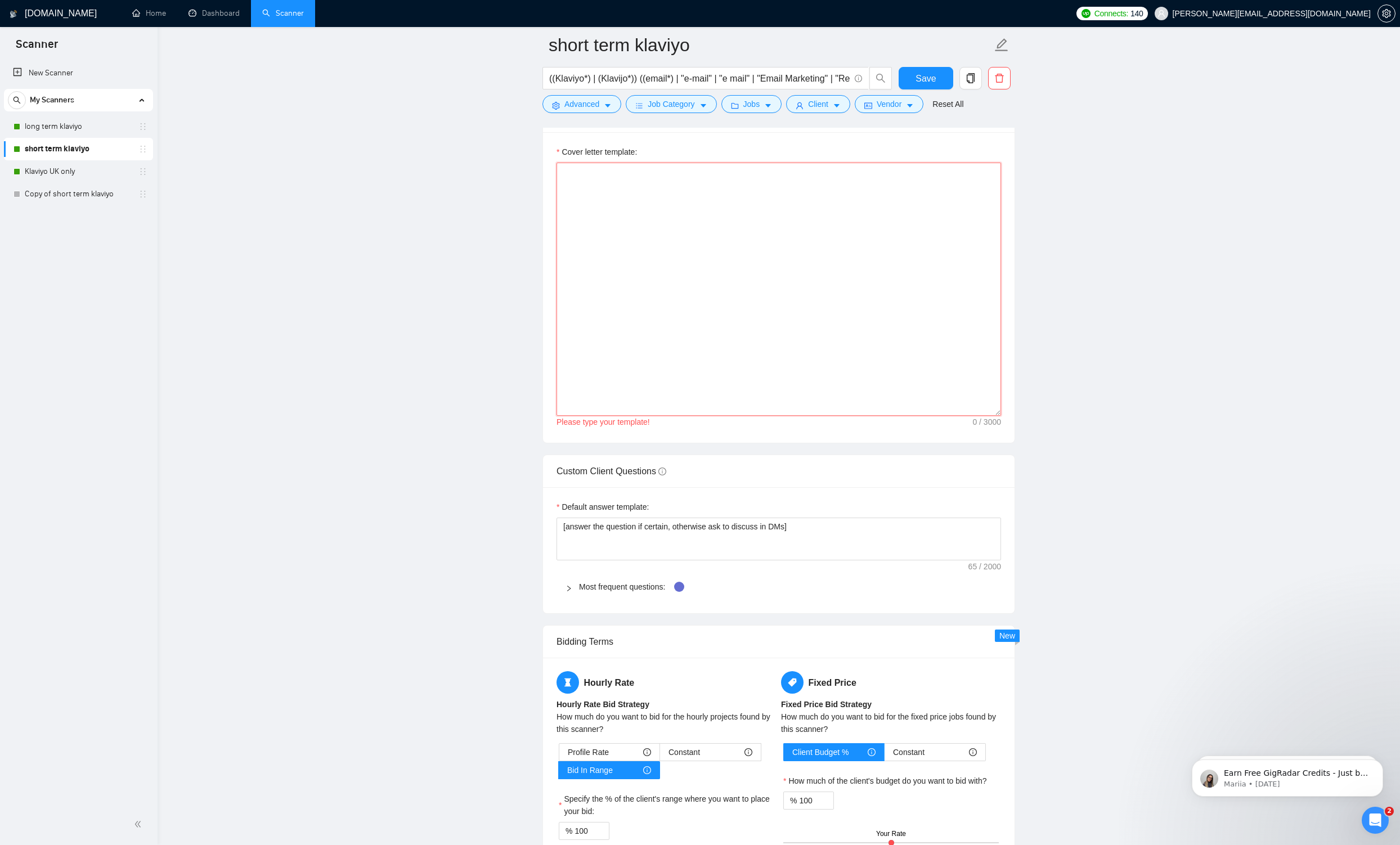
scroll to position [1338, 0]
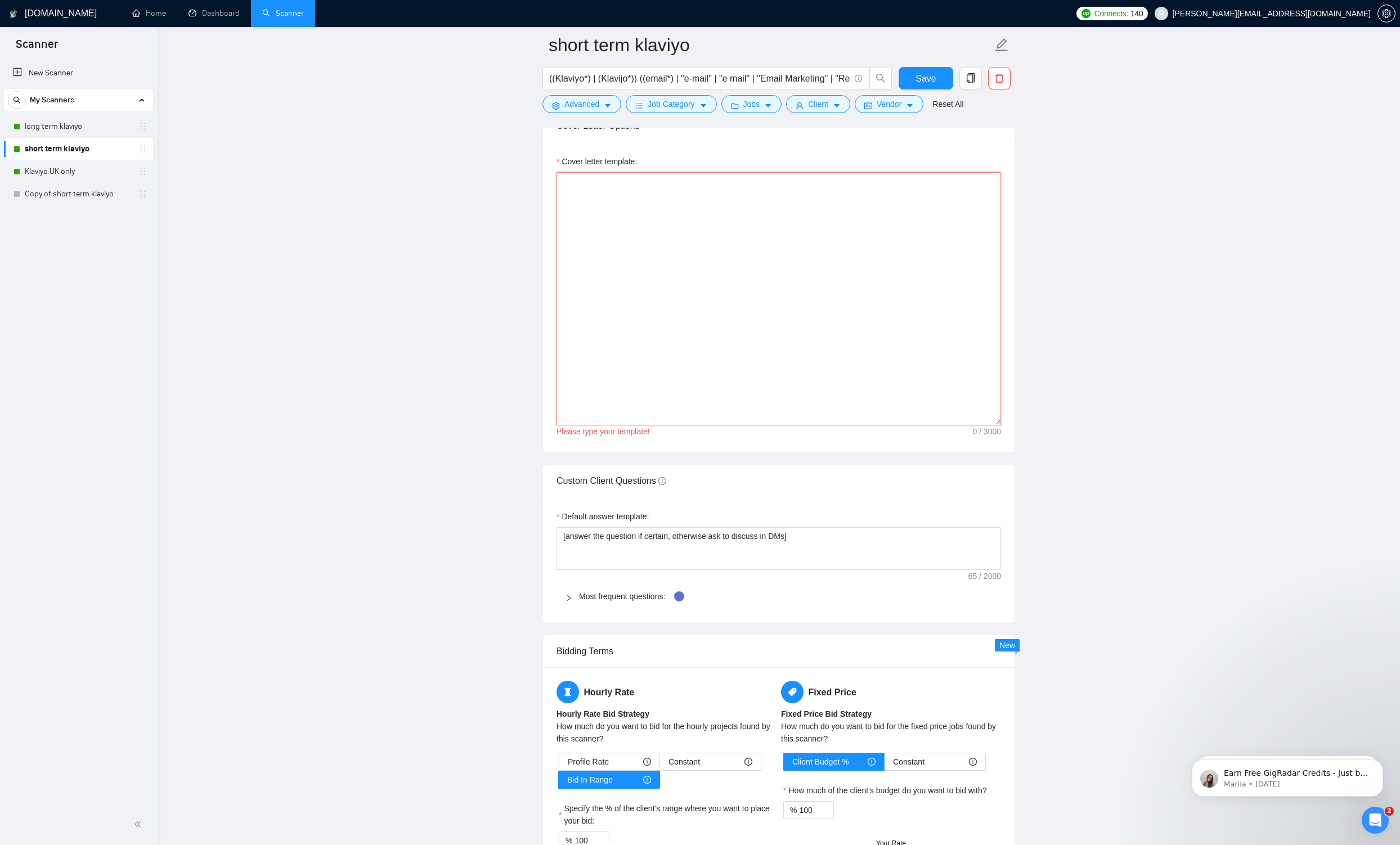
paste textarea "Hi - [PERSON_NAME] here. I recently added $2M [DATE] for Circular. I can absolu…"
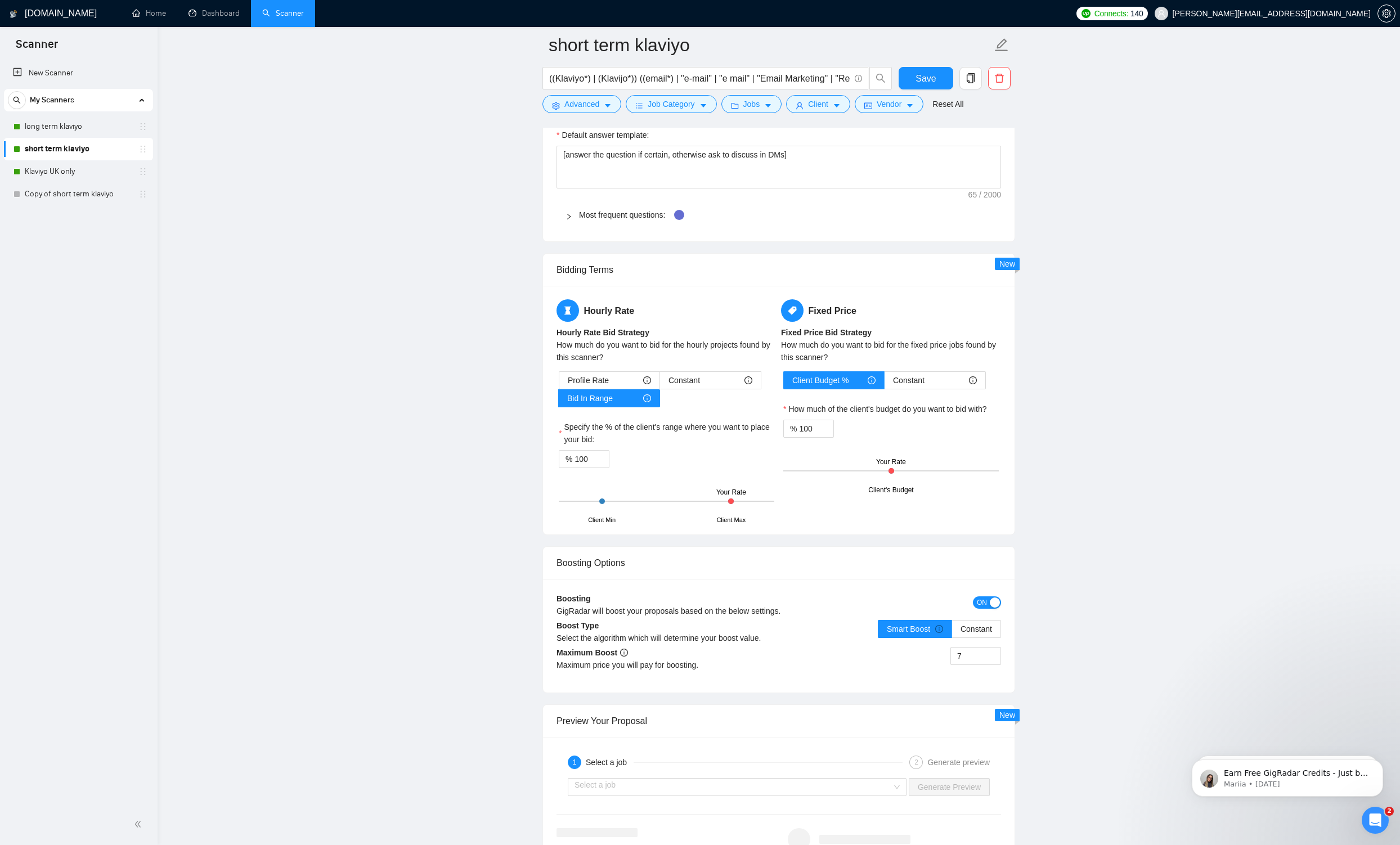
scroll to position [1987, 0]
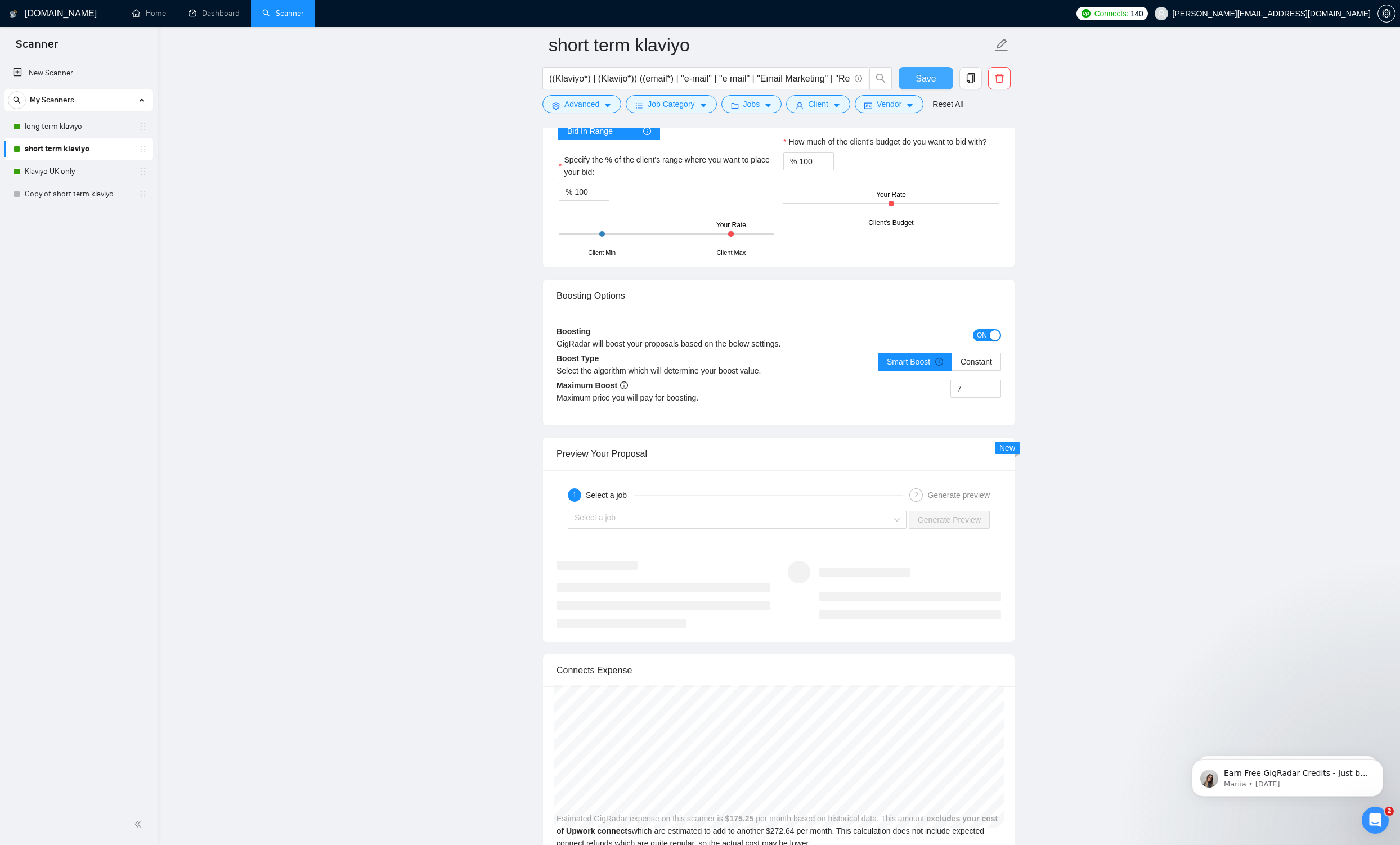
type textarea "Hi - [PERSON_NAME] here. I recently added $2M [DATE] for Circular. I can absolu…"
click at [546, 80] on span "Save" at bounding box center [925, 79] width 20 height 14
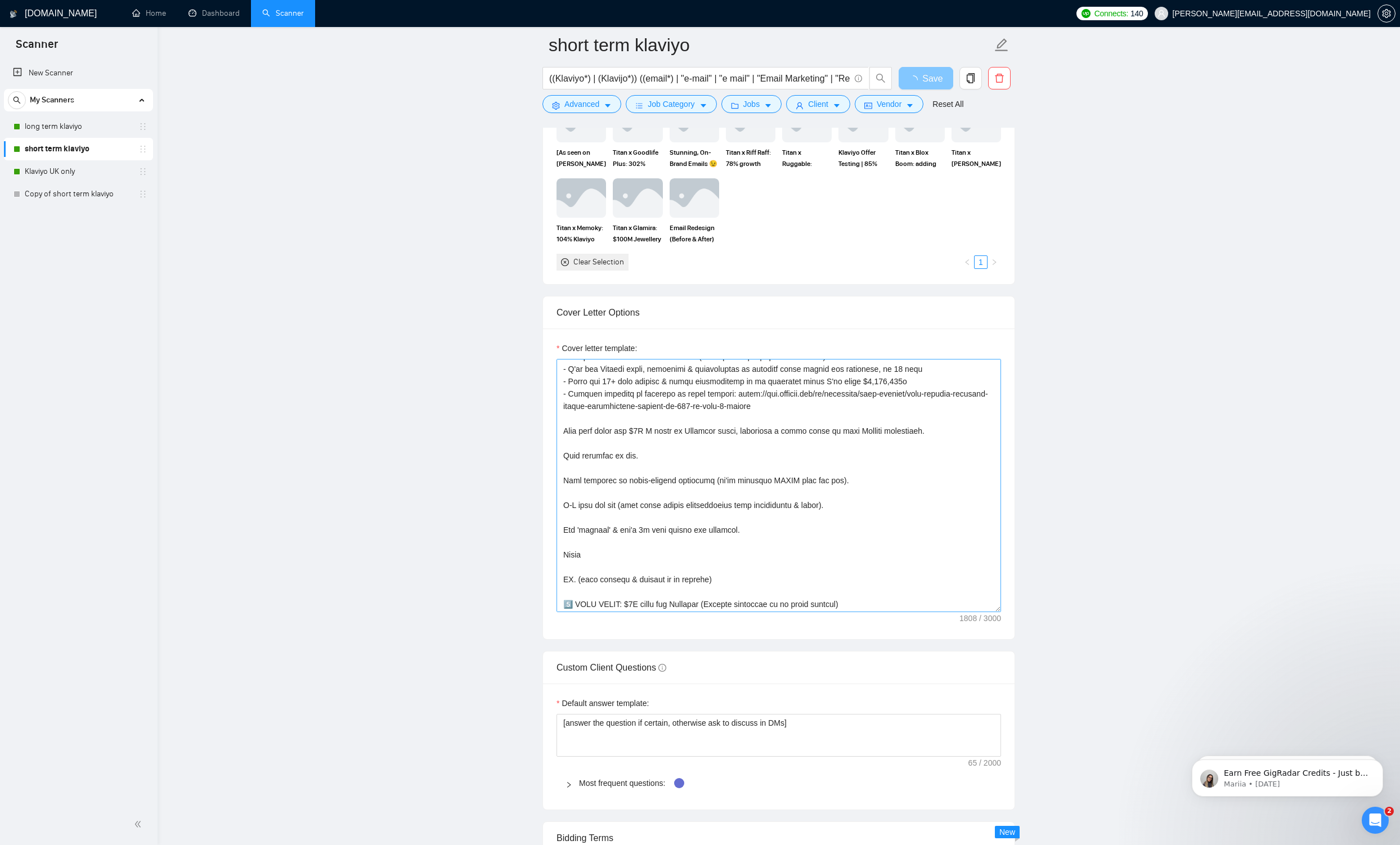
scroll to position [260, 0]
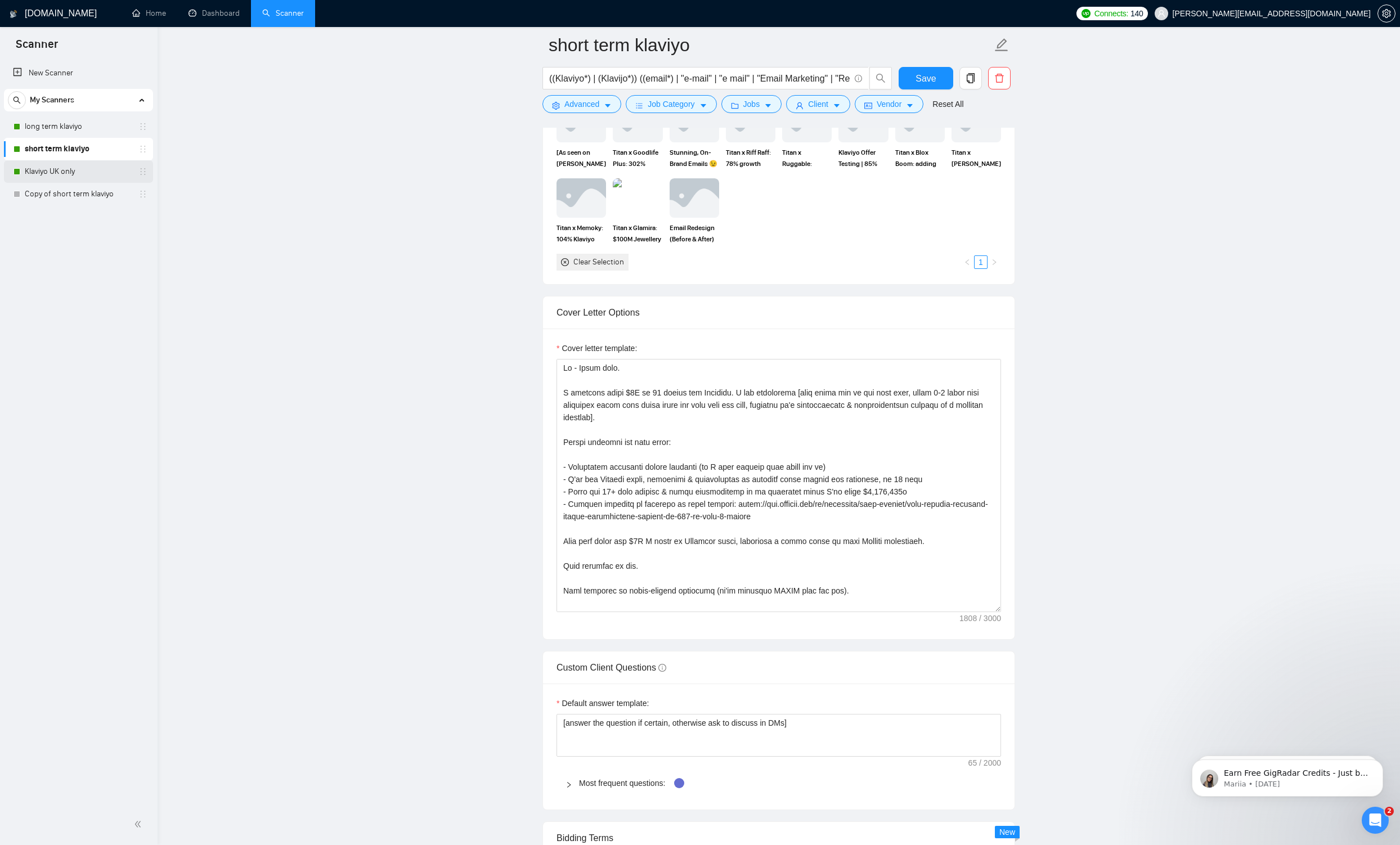
click at [43, 170] on link "Klaviyo UK only" at bounding box center [78, 172] width 107 height 23
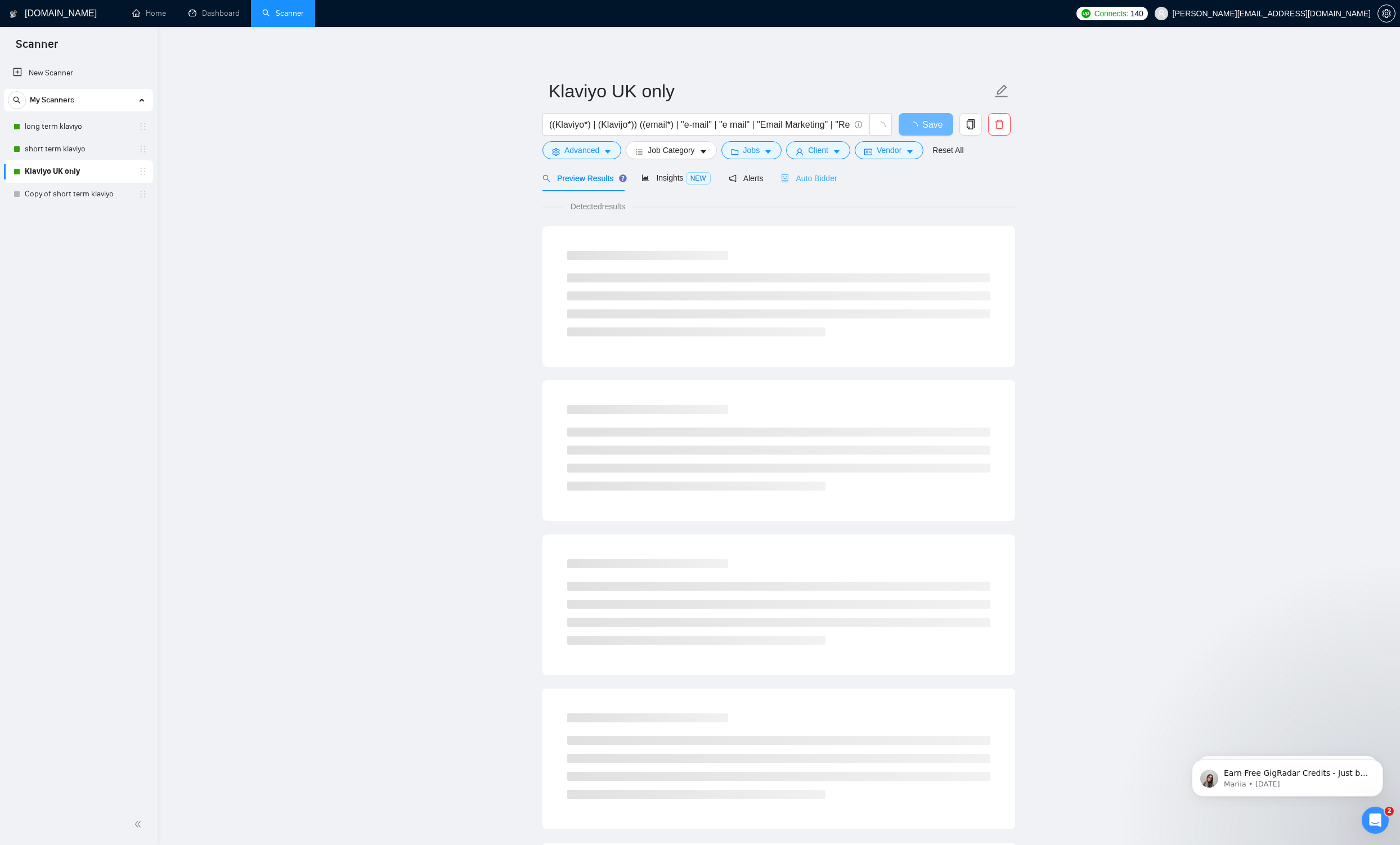
click at [546, 187] on div "Auto Bidder" at bounding box center [808, 178] width 56 height 26
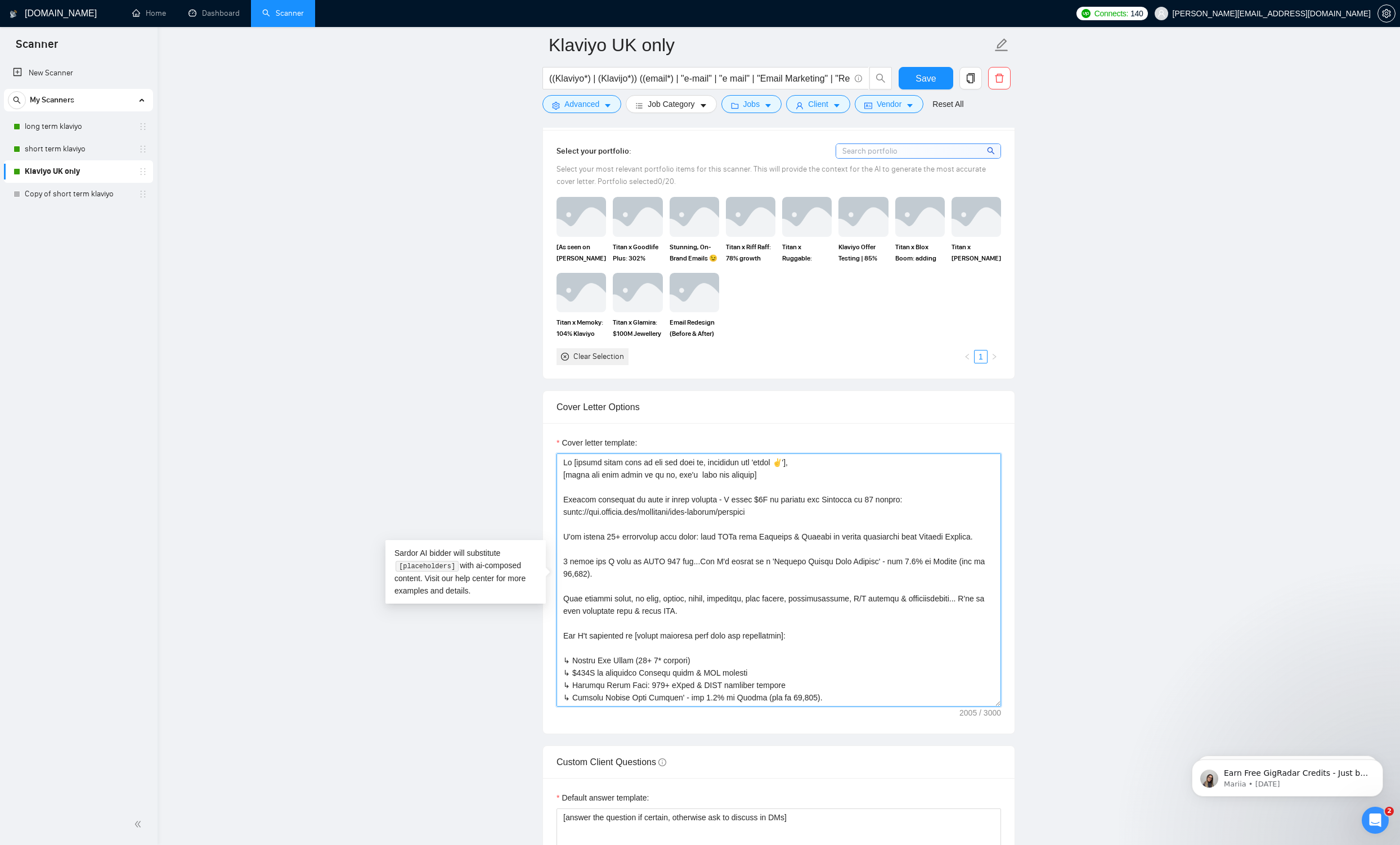
scroll to position [347, 0]
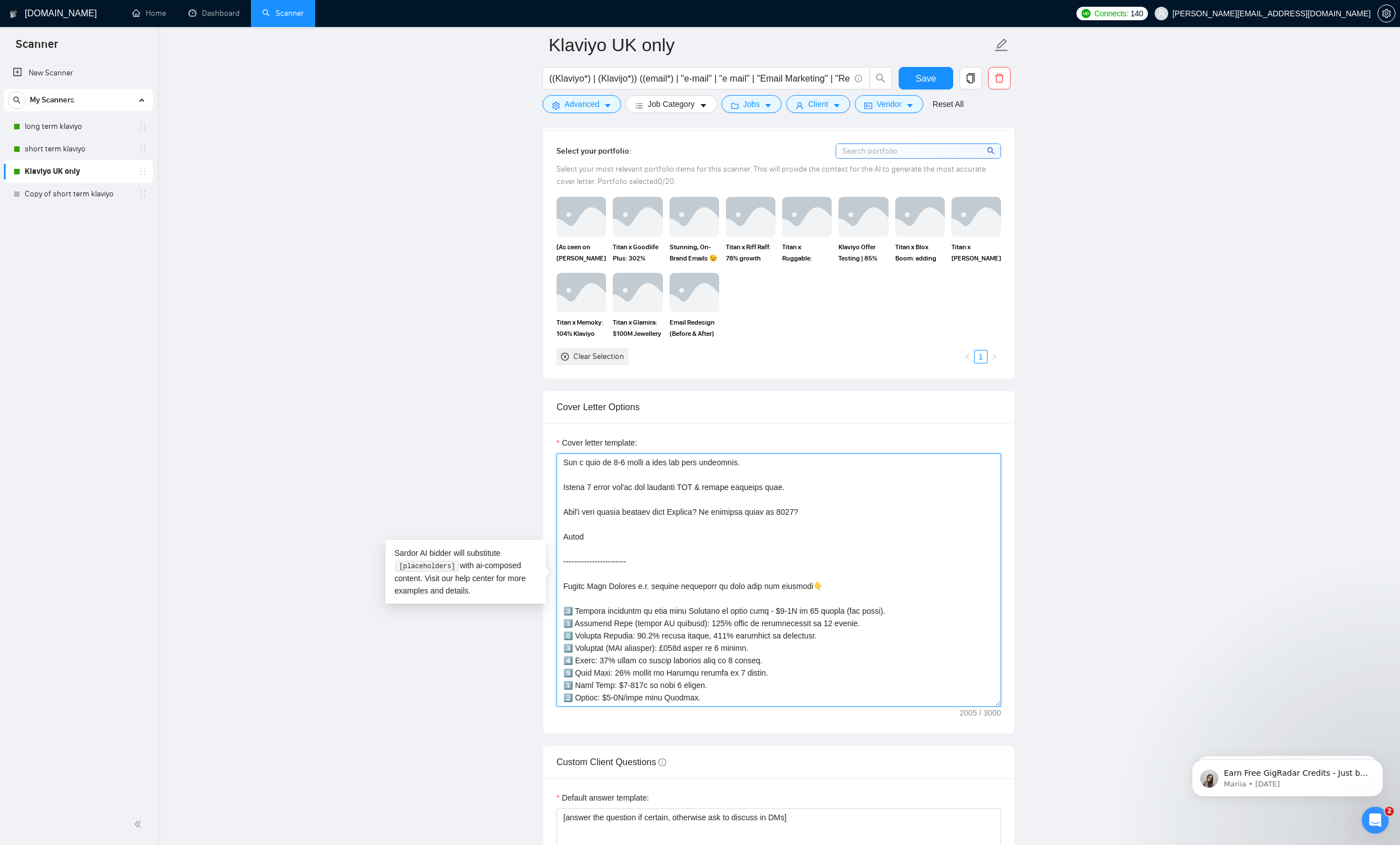
drag, startPoint x: 562, startPoint y: 465, endPoint x: 1029, endPoint y: 819, distance: 586.0
click at [546, 574] on main "Klaviyo UK only ((Klaviyo*) | (Klavijo*)) ((email*) | "e-mail" | "e mail" | "Em…" at bounding box center [778, 614] width 1206 height 3251
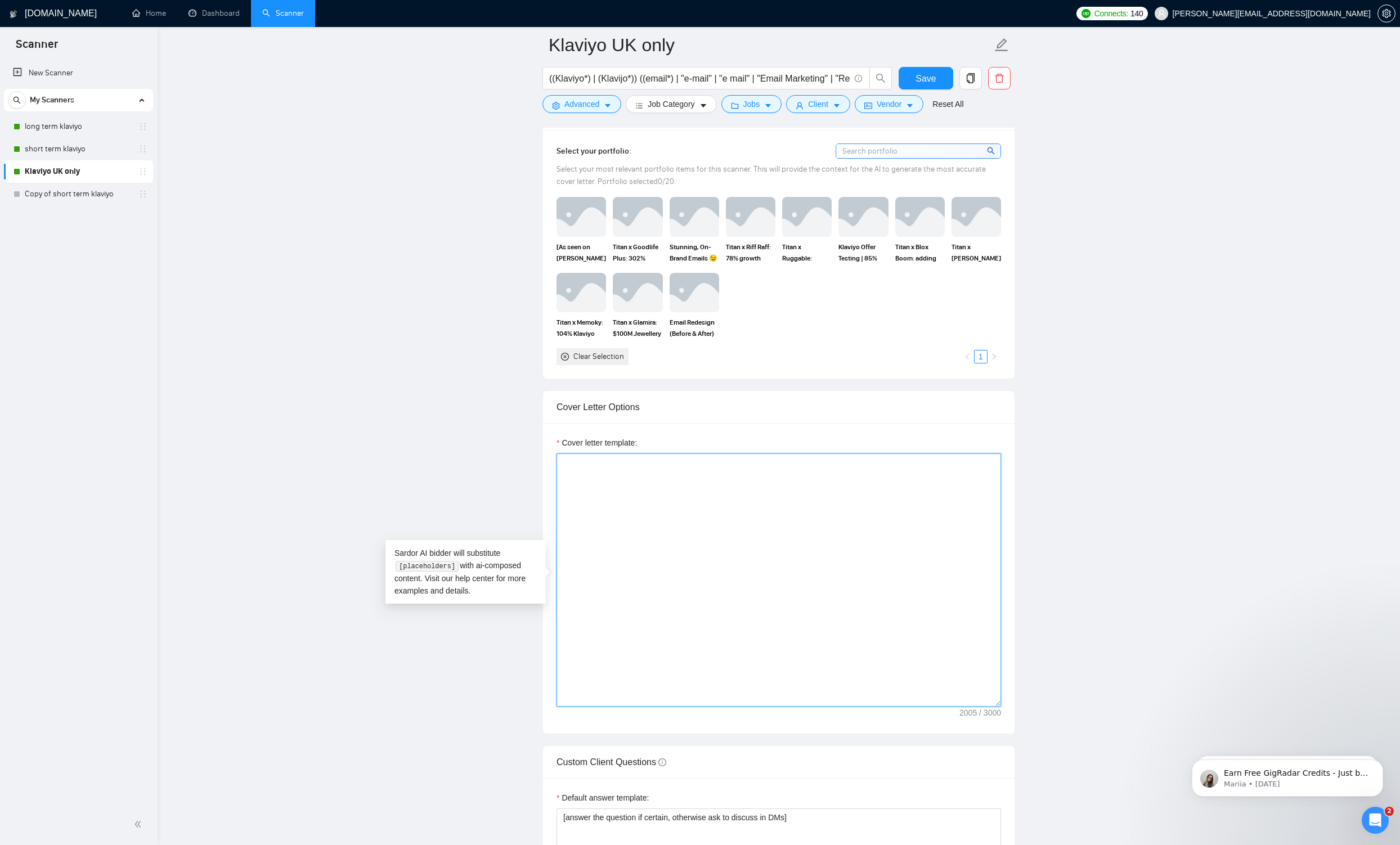
scroll to position [0, 0]
paste textarea "Hi - [PERSON_NAME] here. I recently added $2M [DATE] for Circular. I can absolu…"
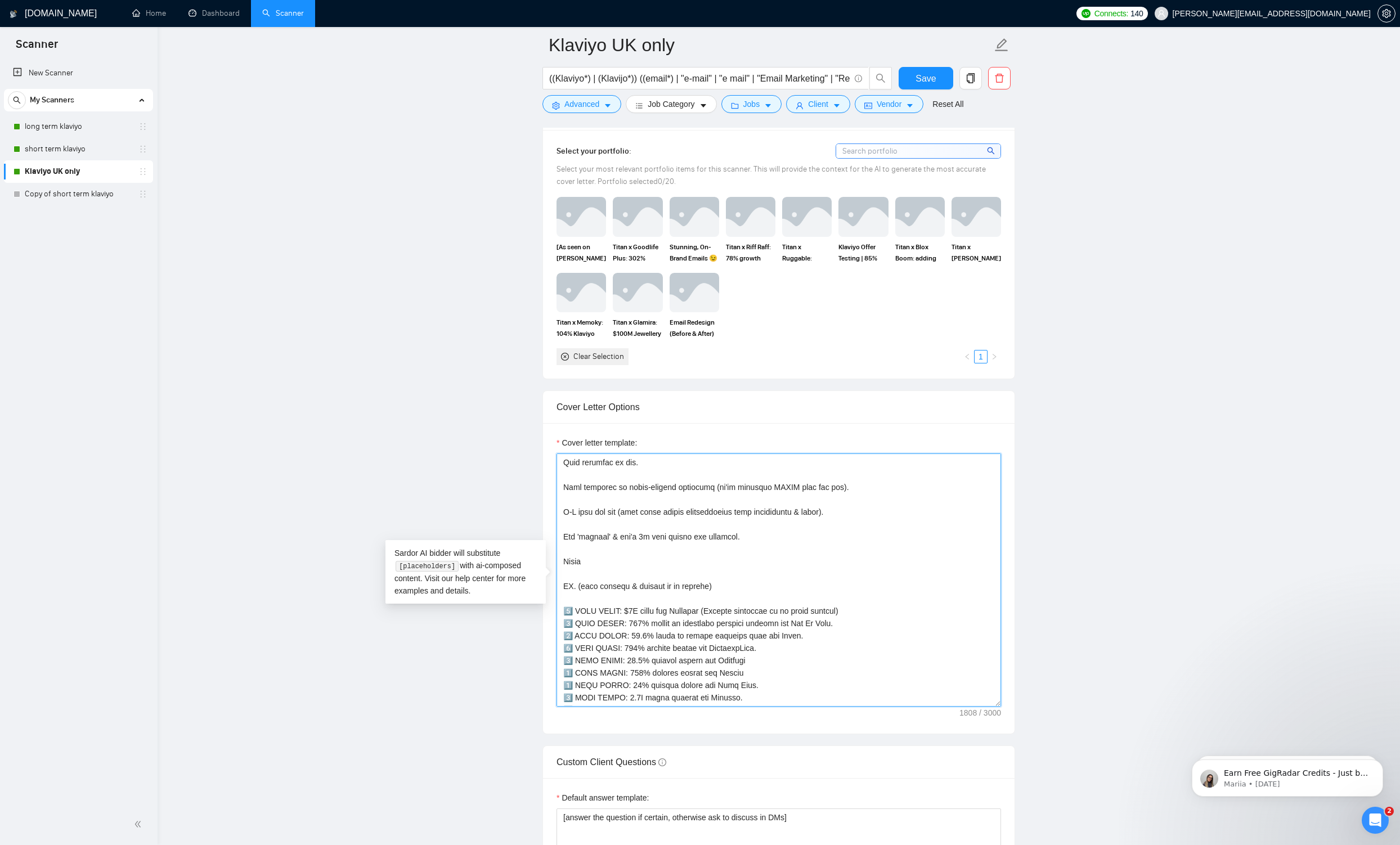
scroll to position [260, 0]
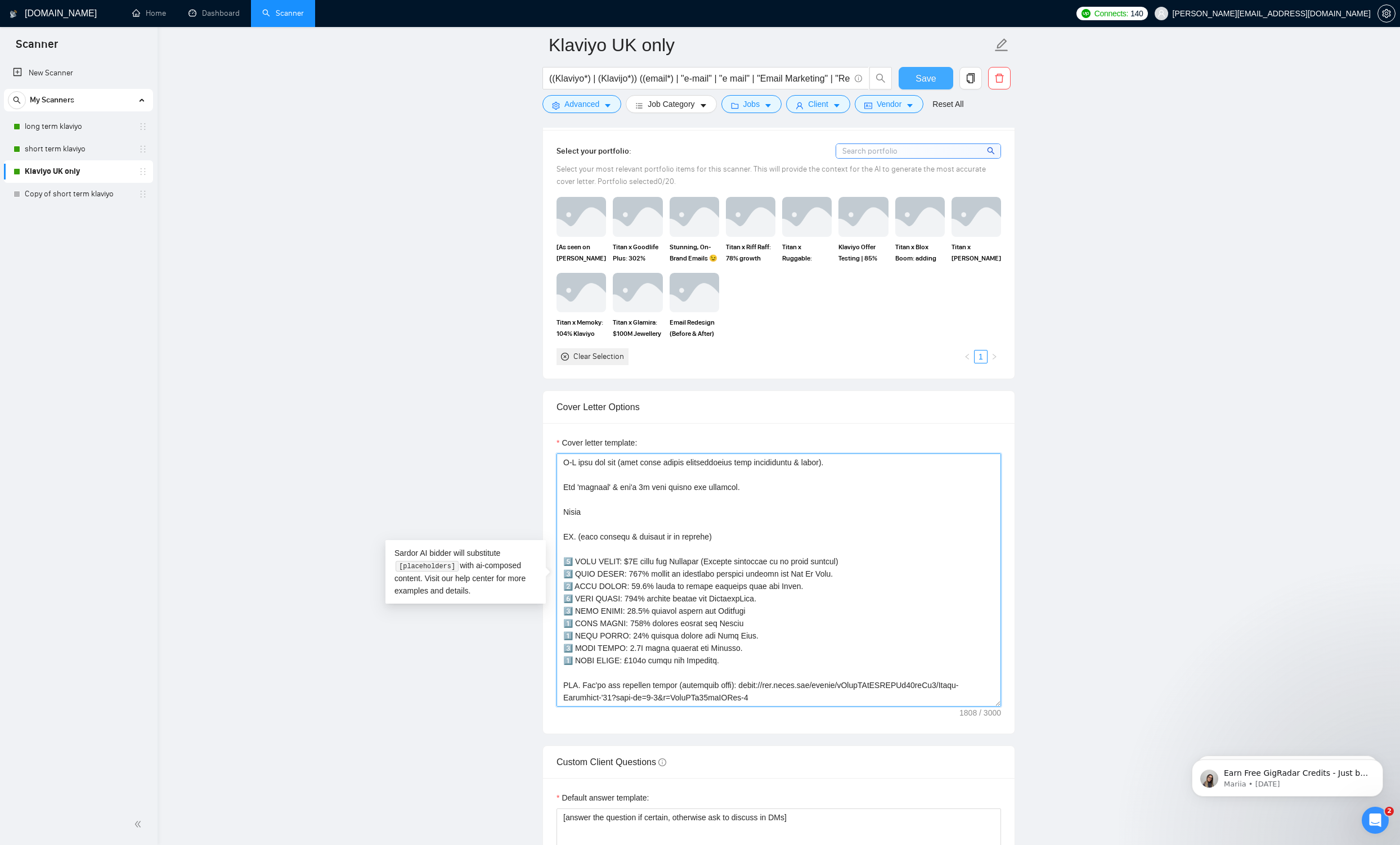
type textarea "Hi - [PERSON_NAME] here. I recently added $2M [DATE] for Circular. I can absolu…"
click at [546, 85] on button "Save" at bounding box center [925, 79] width 55 height 23
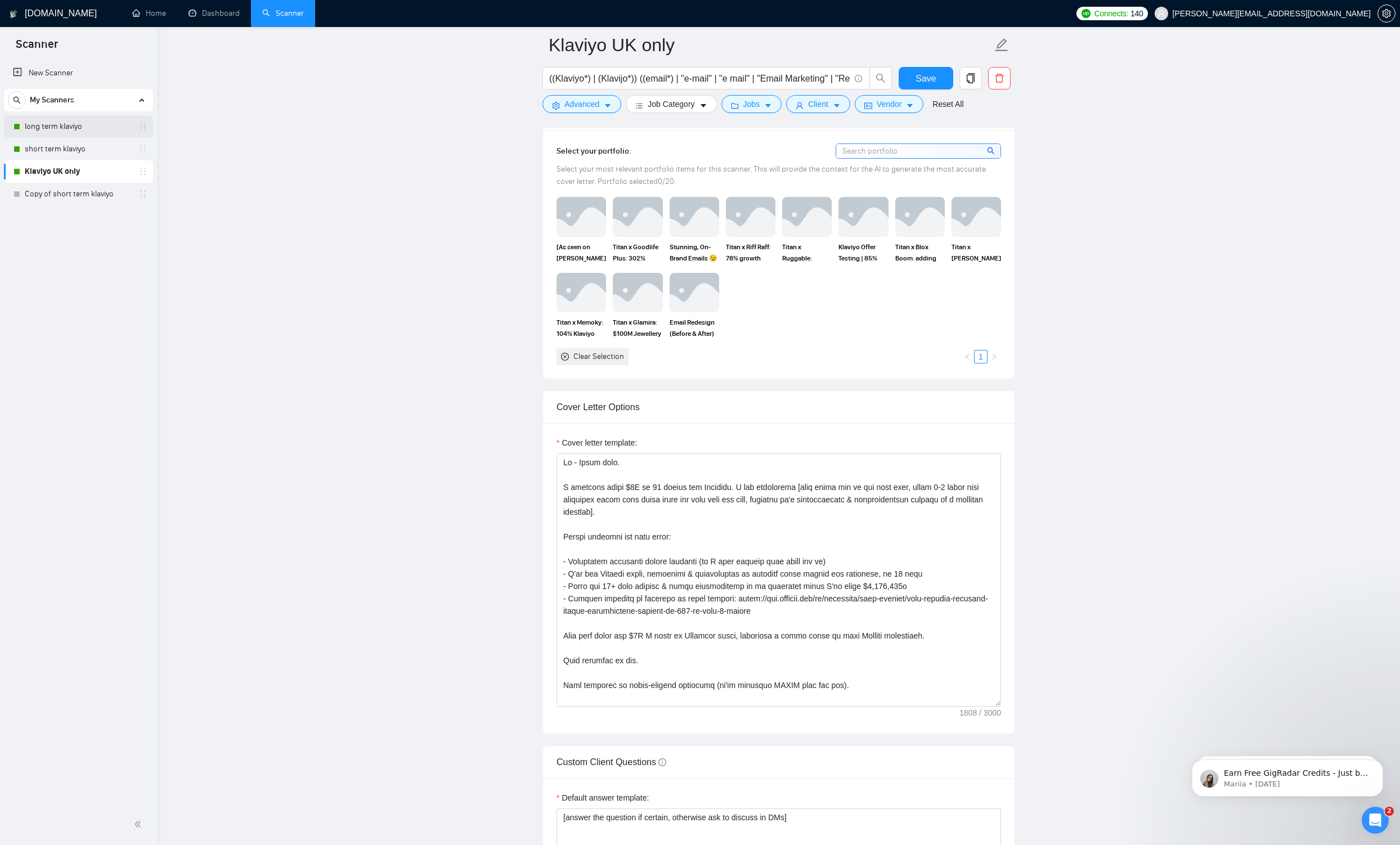
click at [71, 133] on link "long term klaviyo" at bounding box center [78, 127] width 107 height 23
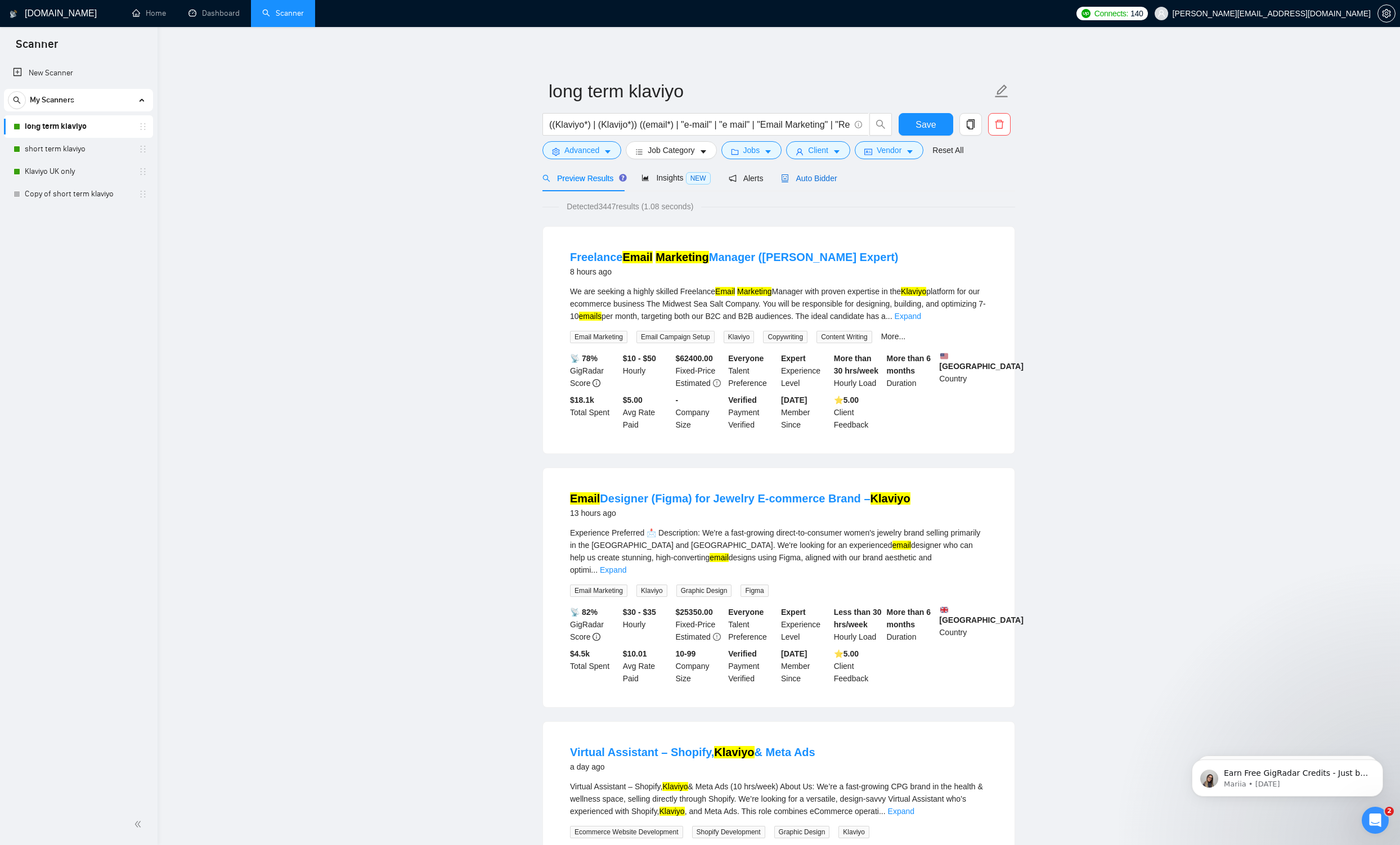
click at [837, 184] on div "Auto Bidder" at bounding box center [808, 178] width 56 height 13
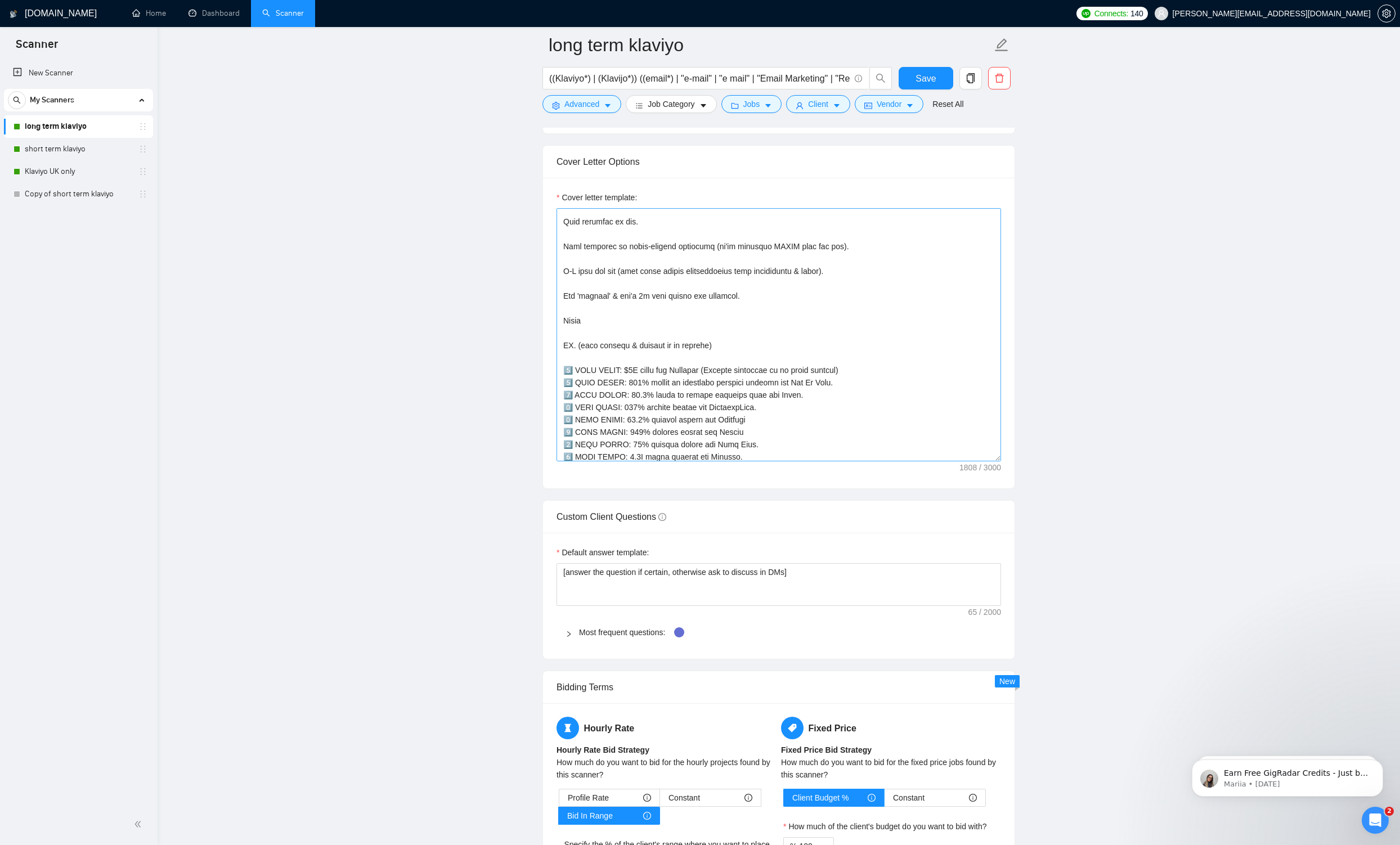
scroll to position [260, 0]
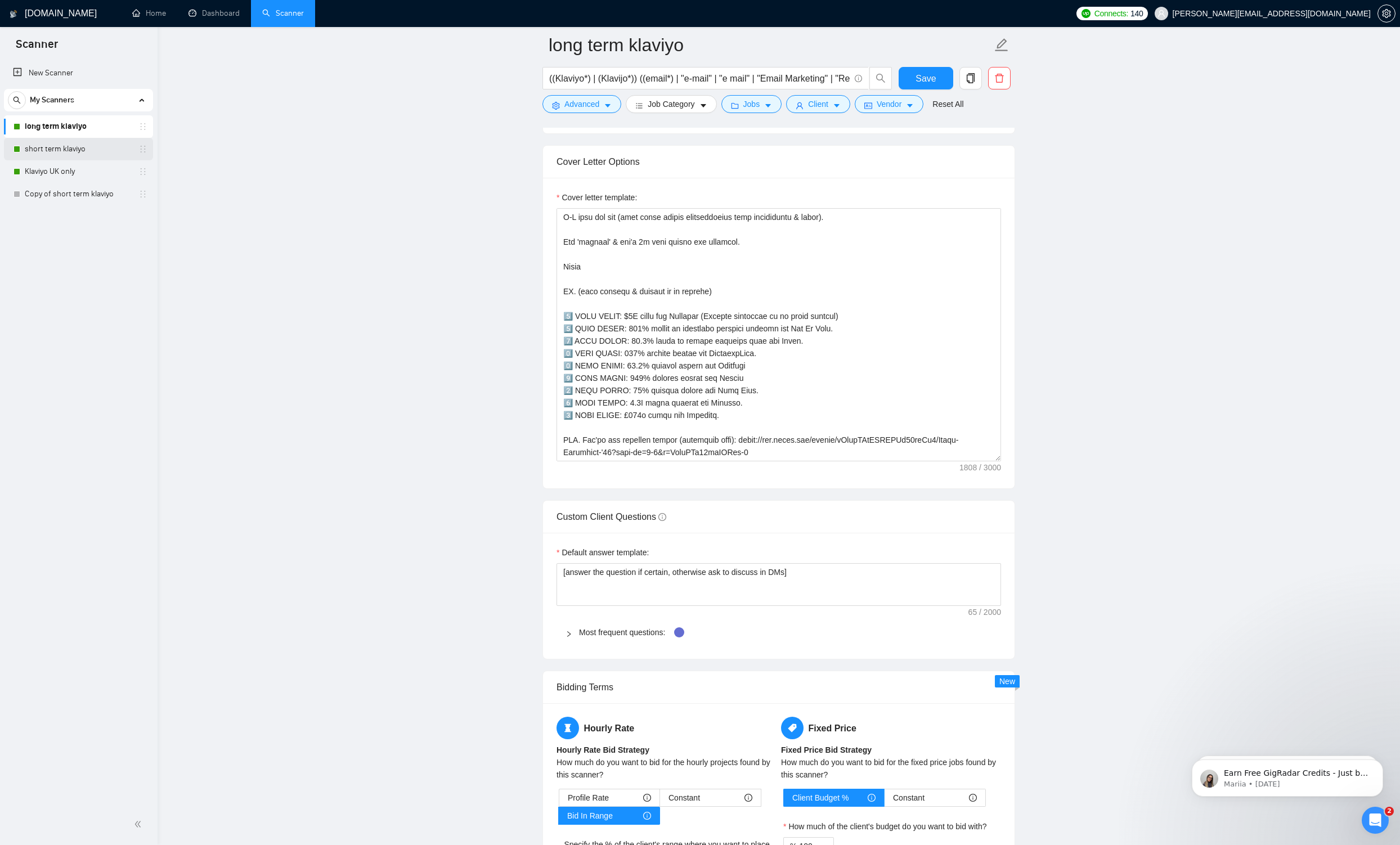
click at [46, 153] on link "short term klaviyo" at bounding box center [78, 149] width 107 height 23
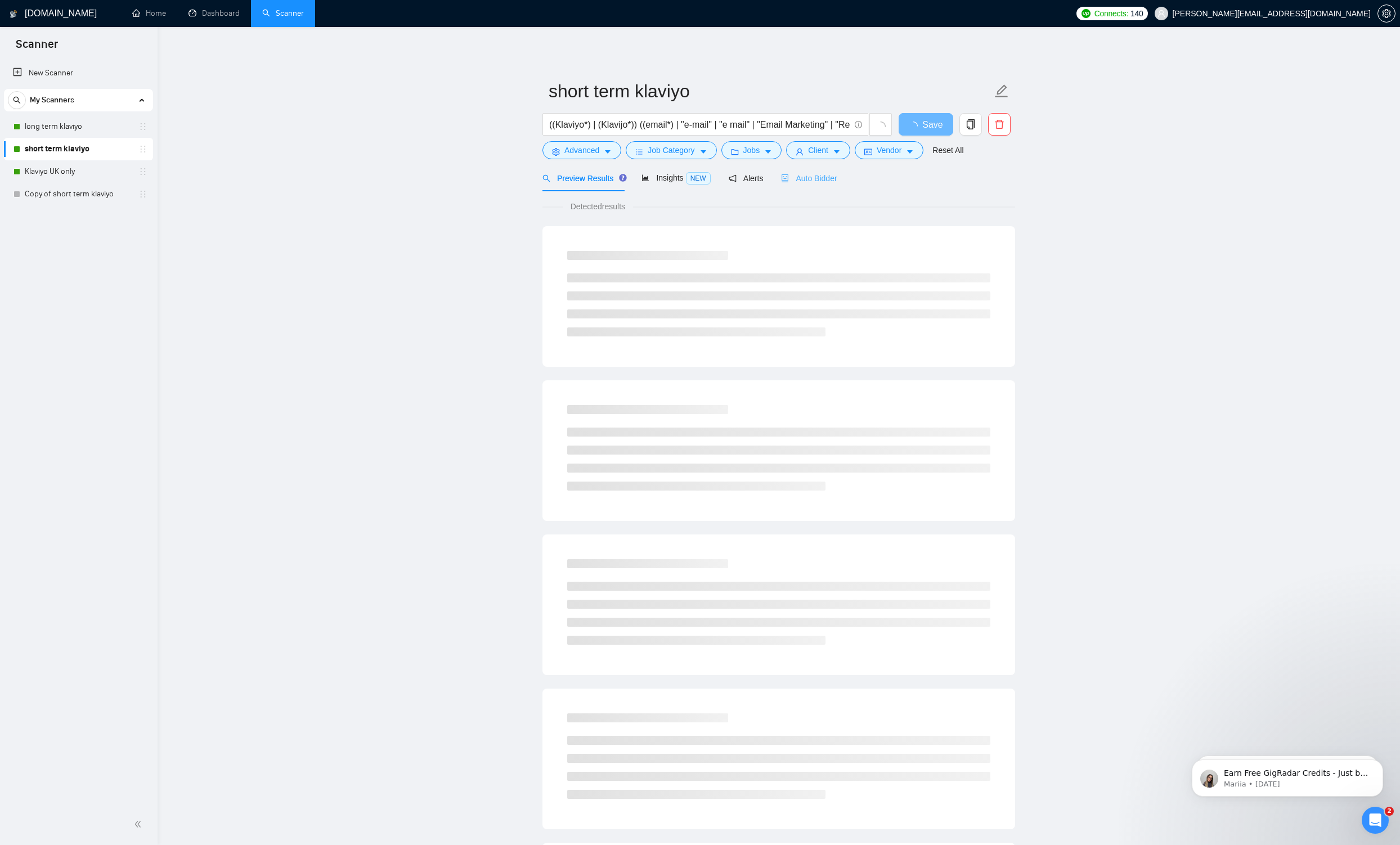
click at [819, 187] on div "Auto Bidder" at bounding box center [808, 178] width 56 height 26
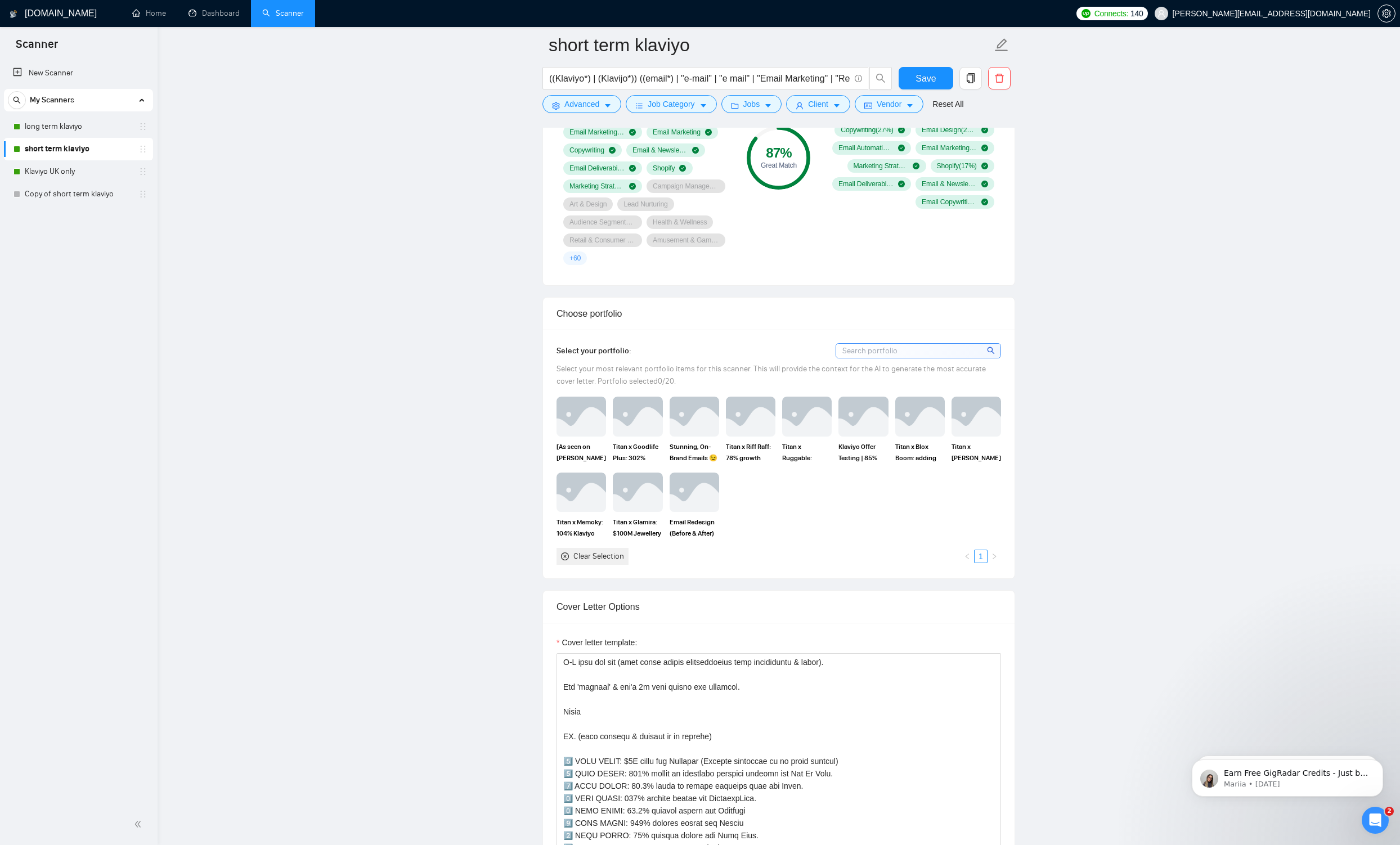
scroll to position [1066, 0]
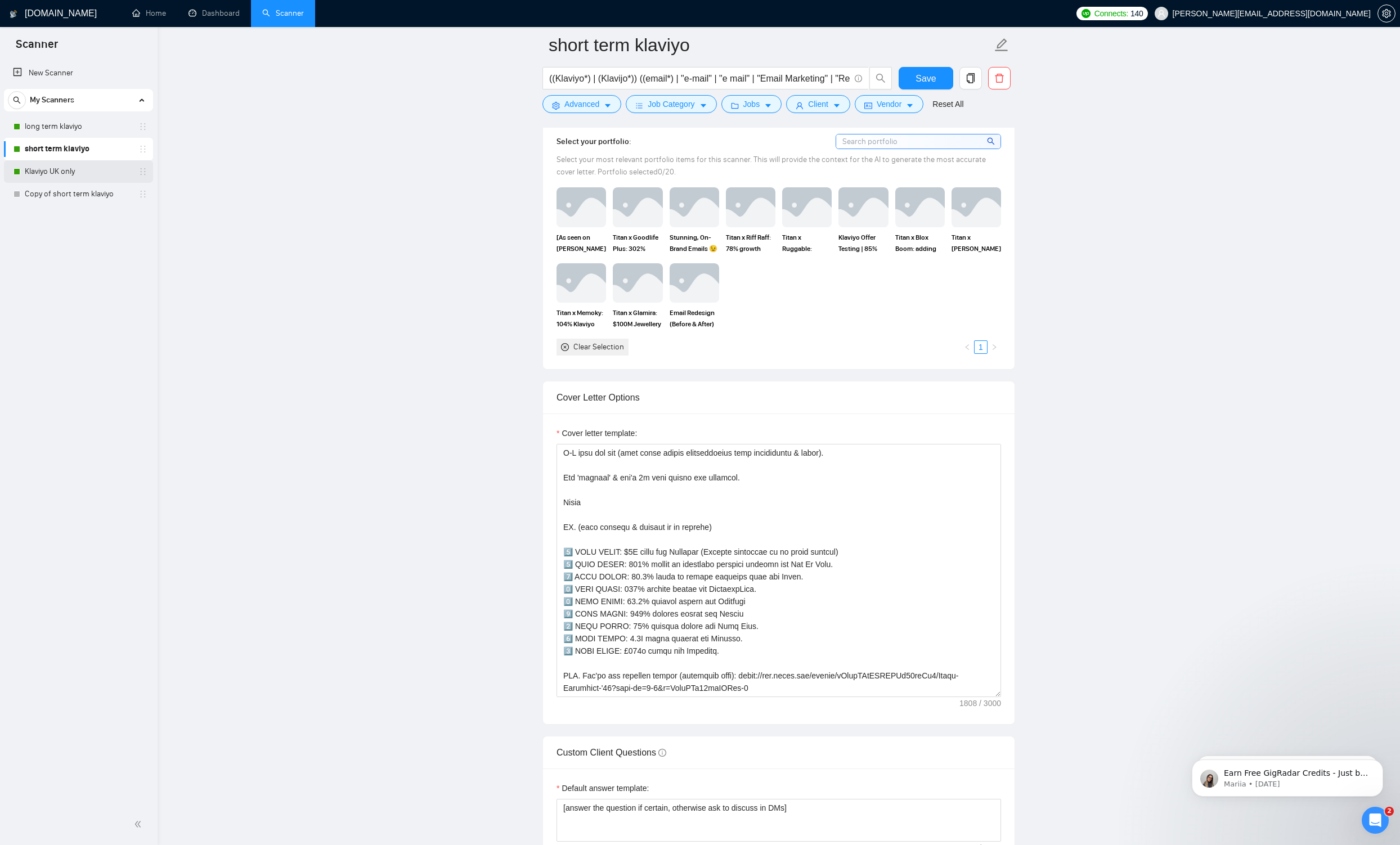
click at [78, 170] on link "Klaviyo UK only" at bounding box center [78, 172] width 107 height 23
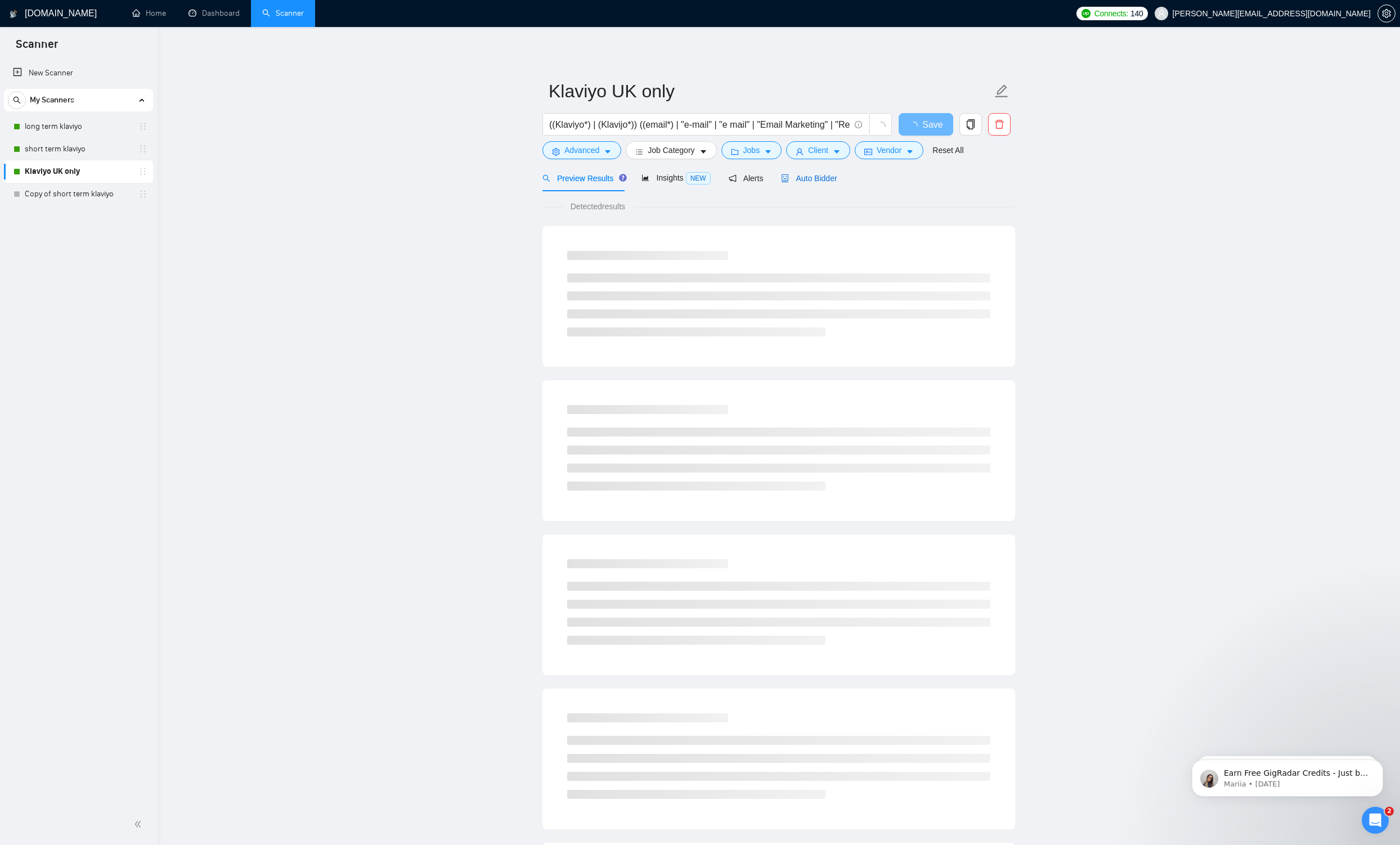
click at [818, 172] on div "Auto Bidder" at bounding box center [808, 178] width 56 height 13
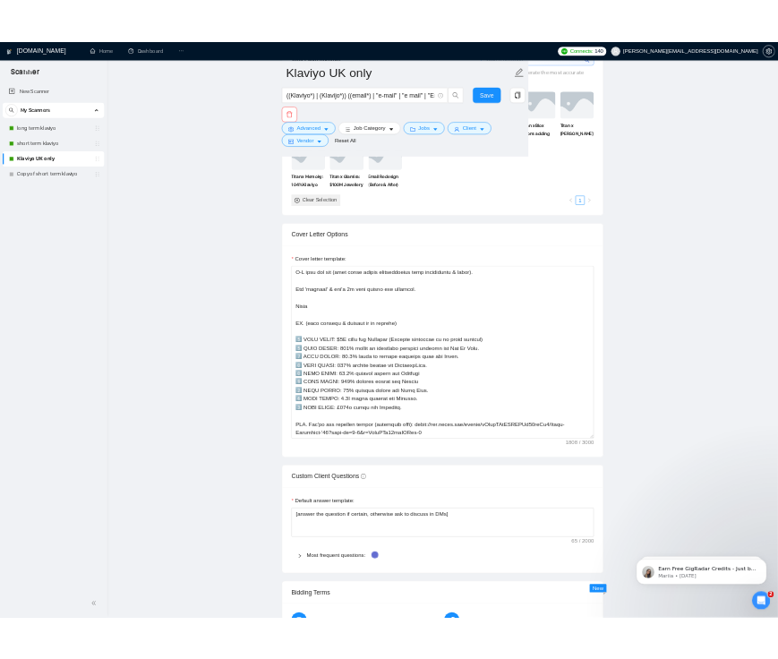
scroll to position [296, 0]
